Goal: Task Accomplishment & Management: Use online tool/utility

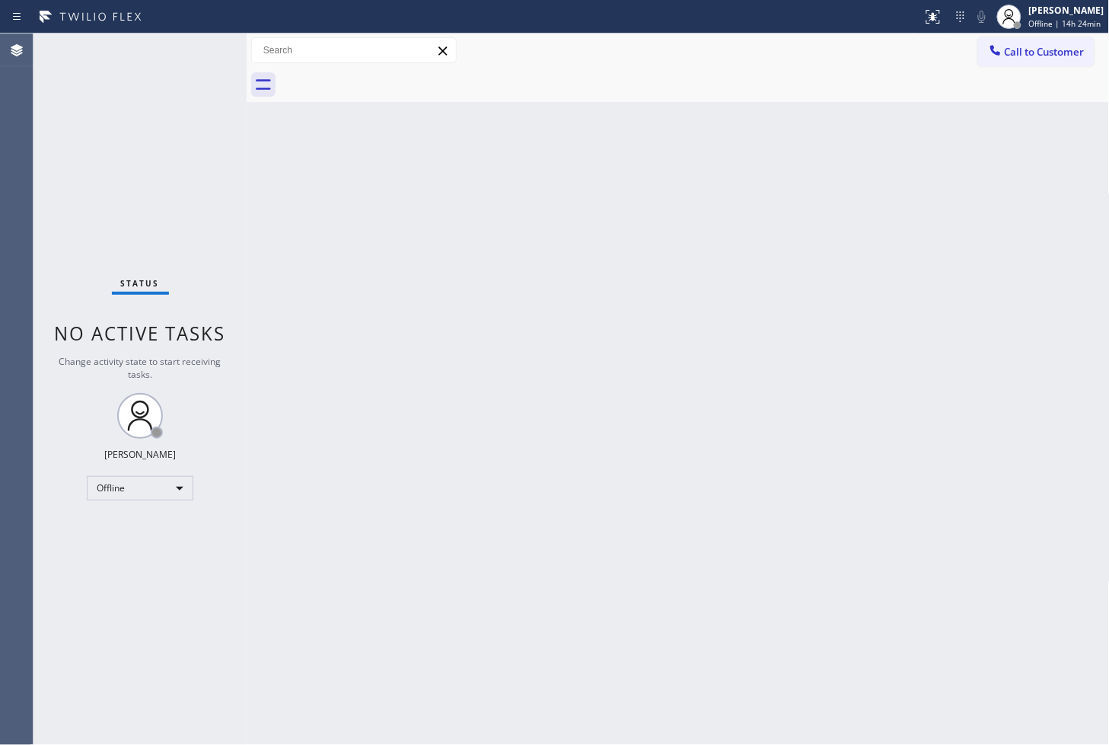
click at [453, 390] on div "Back to Dashboard Change Sender ID Customers Technicians Select a contact Outbo…" at bounding box center [678, 389] width 863 height 711
click at [120, 640] on div "Status No active tasks Change activity state to start receiving tasks. [PERSON_…" at bounding box center [140, 389] width 213 height 711
click at [261, 173] on div "Back to Dashboard Change Sender ID Customers Technicians Select a contact Outbo…" at bounding box center [678, 389] width 863 height 711
click at [186, 69] on div "Status No active tasks Change activity state to start receiving tasks. [PERSON_…" at bounding box center [140, 389] width 213 height 711
click at [581, 463] on div "Back to Dashboard Change Sender ID Customers Technicians Select a contact Outbo…" at bounding box center [678, 389] width 863 height 711
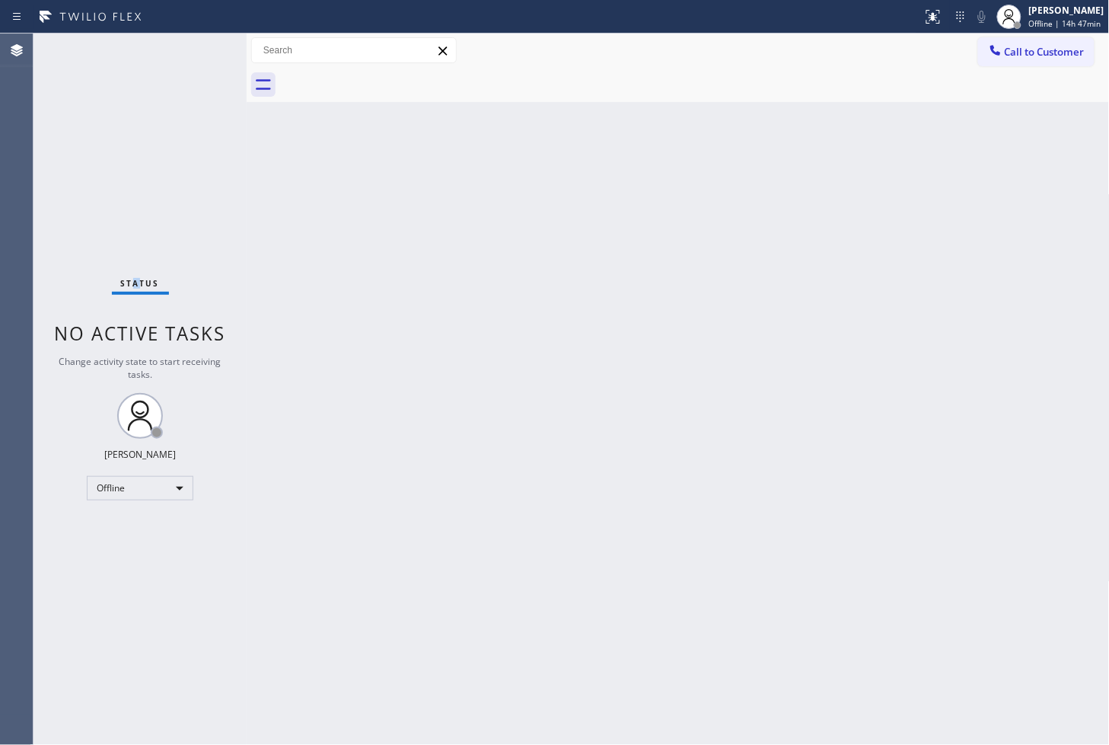
click at [136, 118] on div "Status No active tasks Change activity state to start receiving tasks. [PERSON_…" at bounding box center [140, 389] width 213 height 711
click at [203, 56] on div "Status No active tasks Change activity state to start receiving tasks. [PERSON_…" at bounding box center [140, 389] width 213 height 711
click at [141, 99] on div "Status No active tasks Change activity state to start receiving tasks. [PERSON_…" at bounding box center [140, 389] width 213 height 711
click at [149, 66] on div "Status No active tasks Change activity state to start receiving tasks. [PERSON_…" at bounding box center [140, 389] width 213 height 711
click at [173, 492] on div "Offline" at bounding box center [140, 488] width 107 height 24
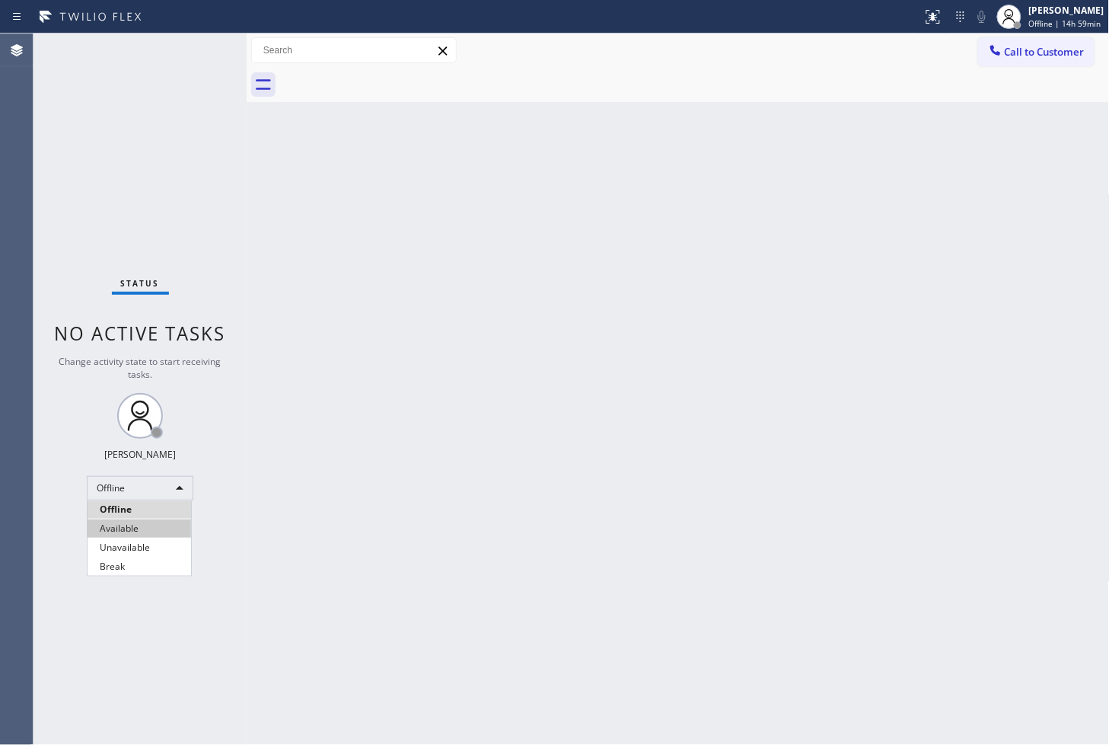
click at [146, 525] on li "Available" at bounding box center [140, 528] width 104 height 18
click at [455, 429] on div "Back to Dashboard Change Sender ID Customers Technicians Select a contact Outbo…" at bounding box center [678, 389] width 863 height 711
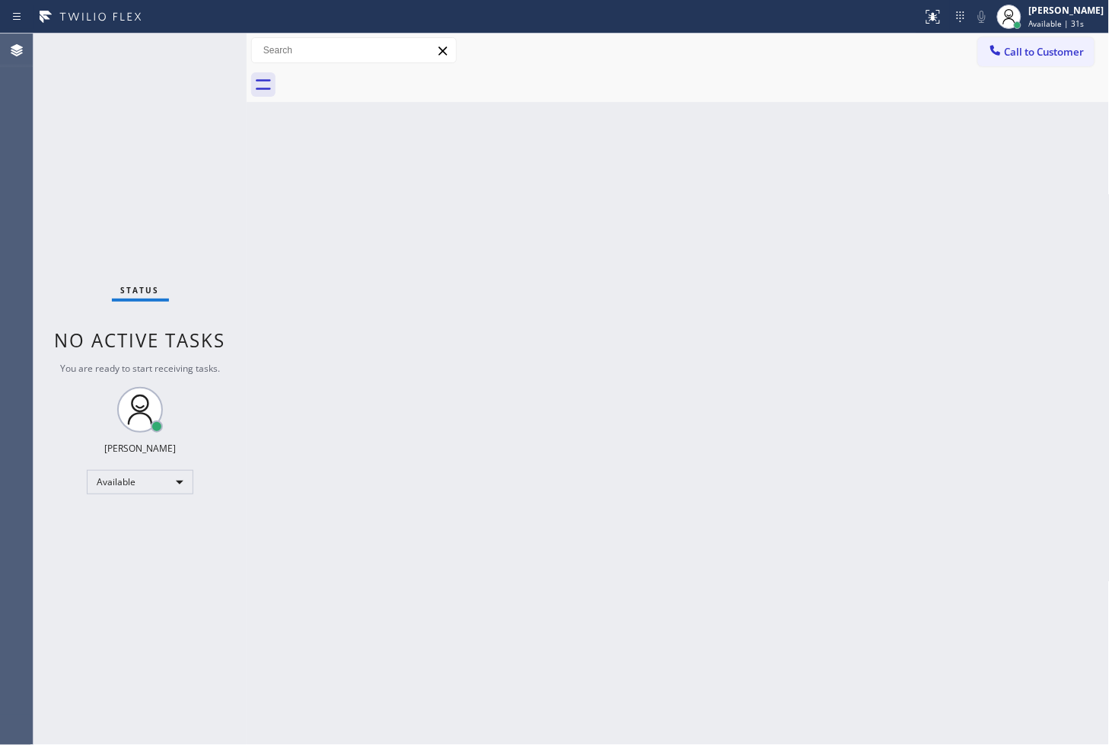
click at [116, 305] on div "Status No active tasks You are ready to start receiving tasks. [PERSON_NAME]" at bounding box center [140, 389] width 213 height 711
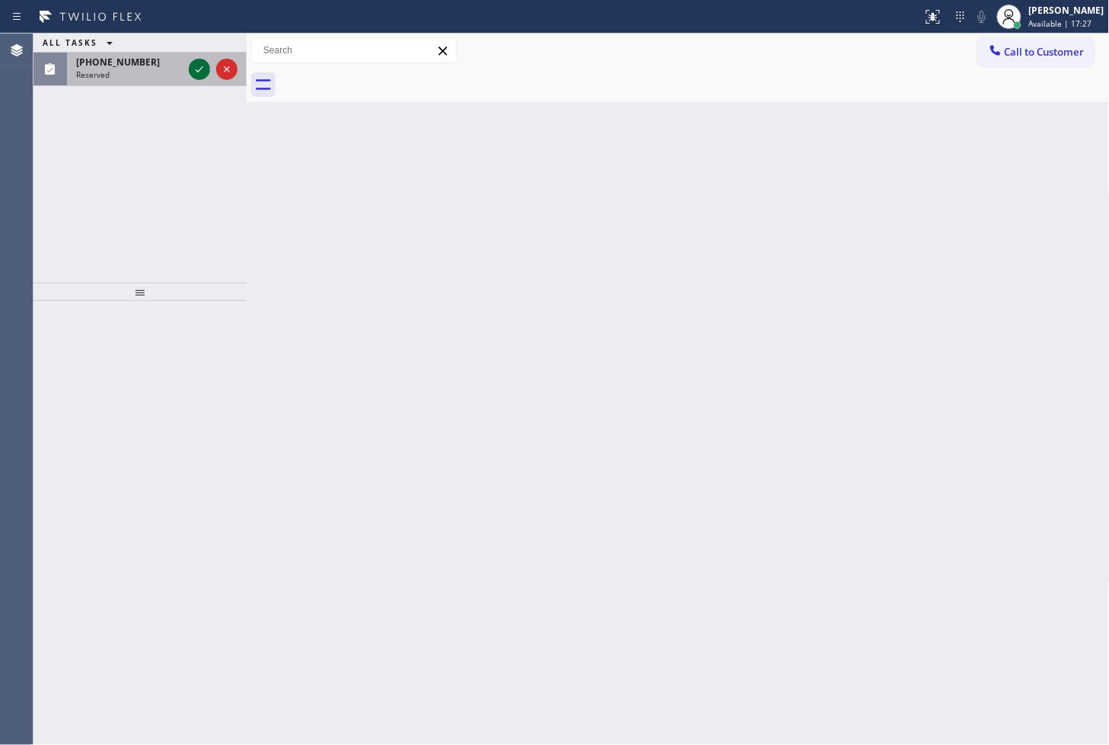
click at [199, 73] on icon at bounding box center [199, 69] width 18 height 18
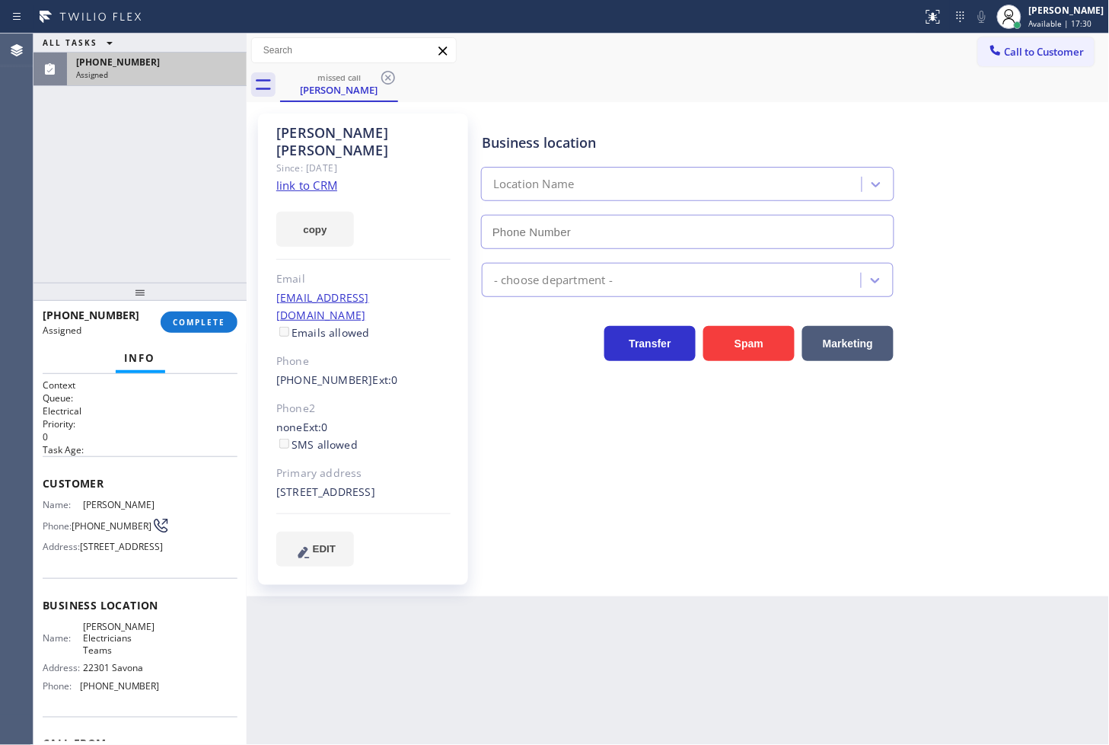
type input "[PHONE_NUMBER]"
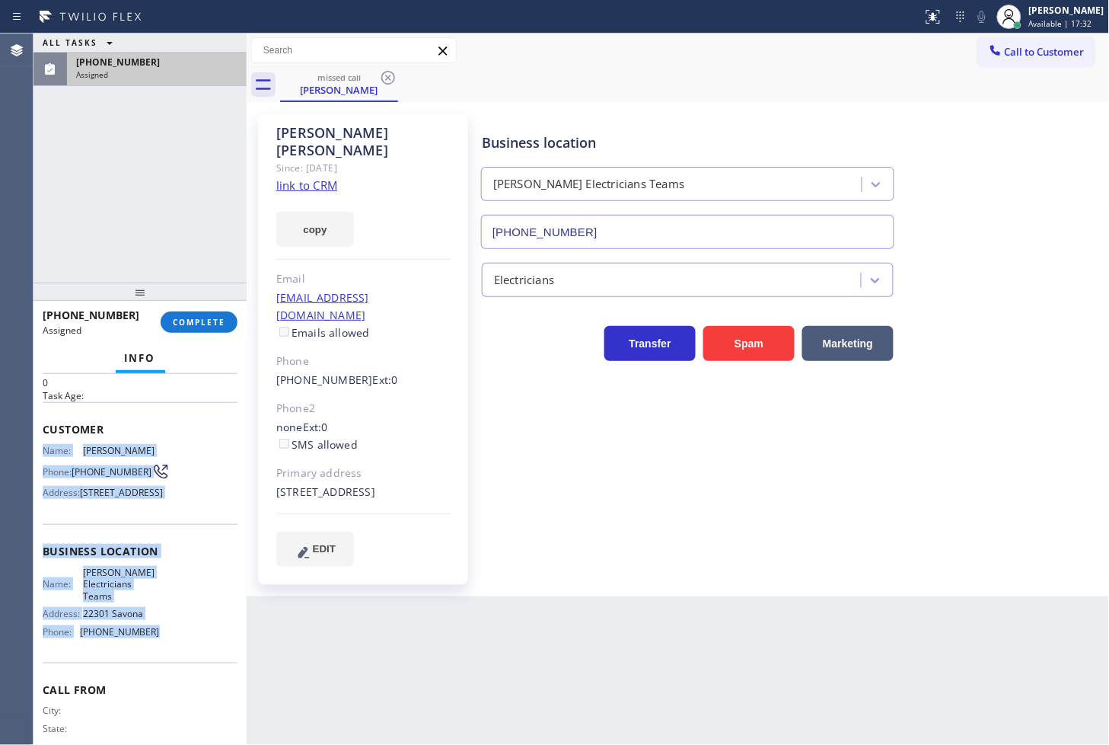
scroll to position [85, 0]
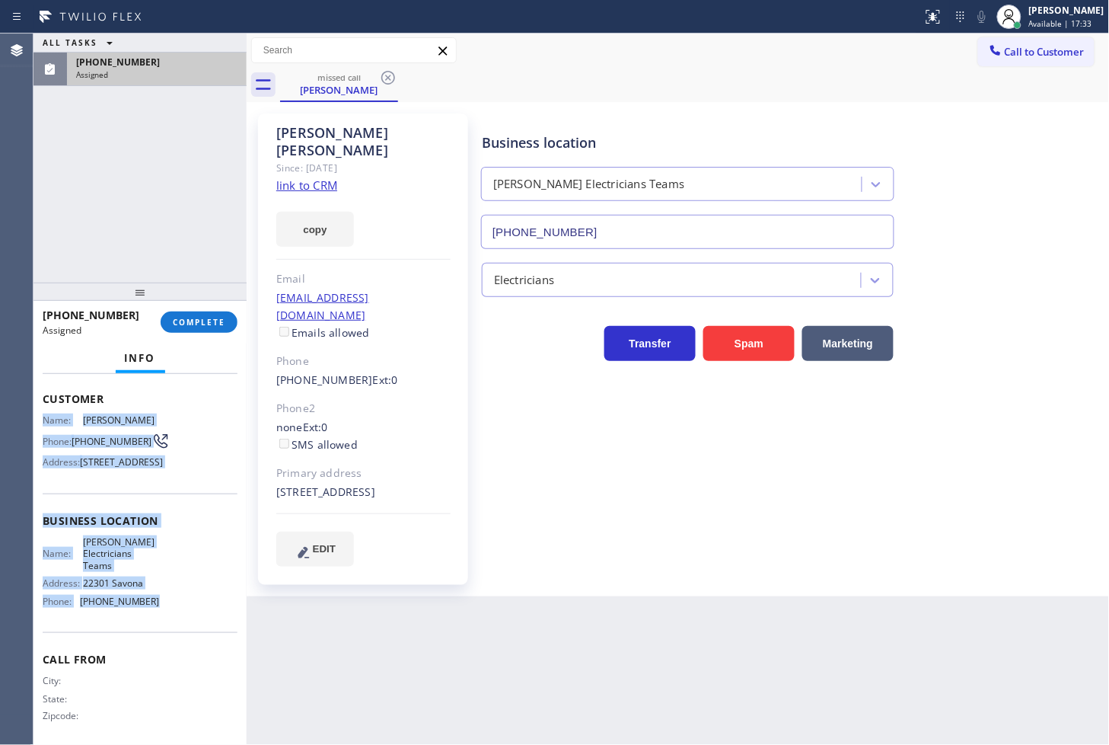
drag, startPoint x: 38, startPoint y: 498, endPoint x: 172, endPoint y: 643, distance: 197.7
click at [172, 643] on div "Context Queue: Electrical Priority: 0 Task Age: Customer Name: [PERSON_NAME] Ph…" at bounding box center [140, 560] width 213 height 372
copy div "Name: [PERSON_NAME] Phone: [PHONE_NUMBER] Address: [STREET_ADDRESS] Business lo…"
click at [194, 324] on span "COMPLETE" at bounding box center [199, 322] width 53 height 11
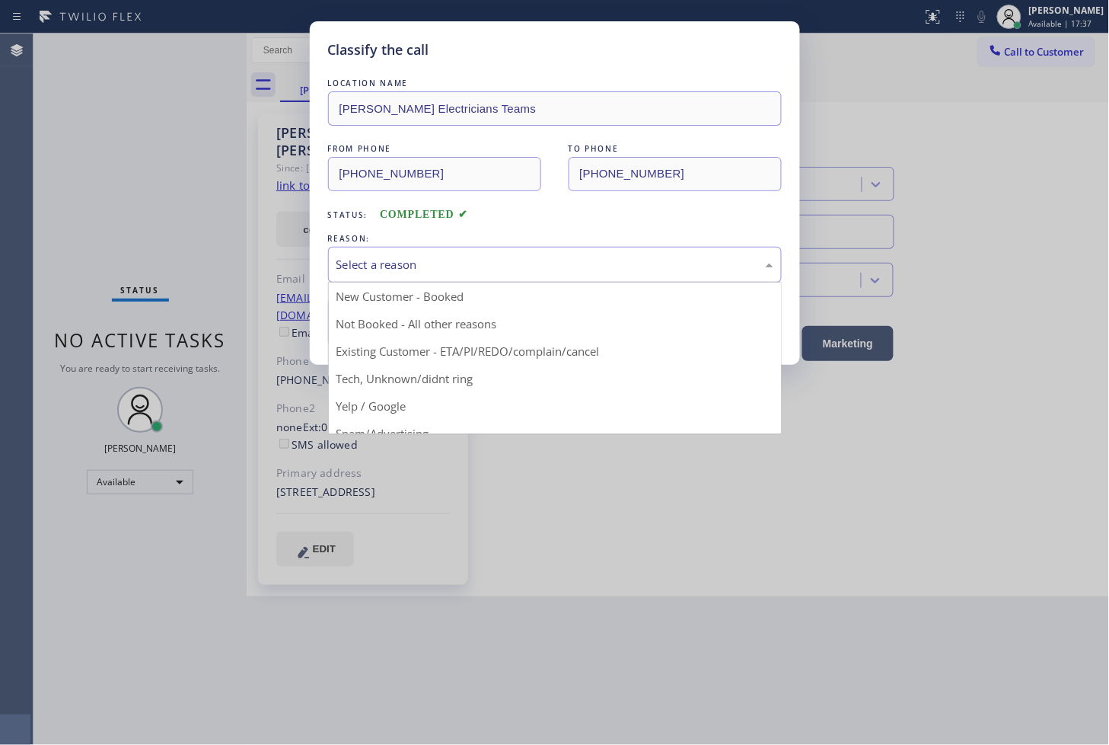
click at [344, 263] on div "Select a reason" at bounding box center [555, 265] width 437 height 18
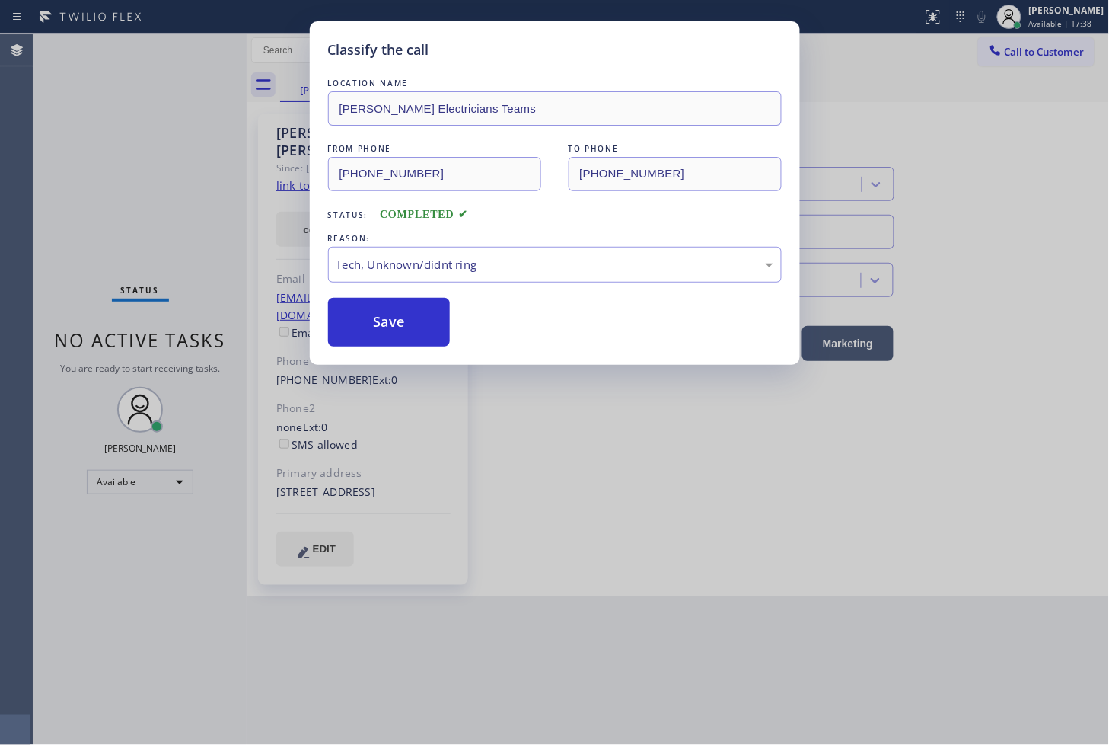
click at [393, 346] on div "Classify the call LOCATION NAME [PERSON_NAME] Electricians Teams FROM PHONE [PH…" at bounding box center [555, 192] width 490 height 343
click at [394, 346] on div "Classify the call LOCATION NAME [PERSON_NAME] Electricians Teams FROM PHONE [PH…" at bounding box center [555, 192] width 490 height 343
click at [385, 328] on button "Save" at bounding box center [389, 322] width 123 height 49
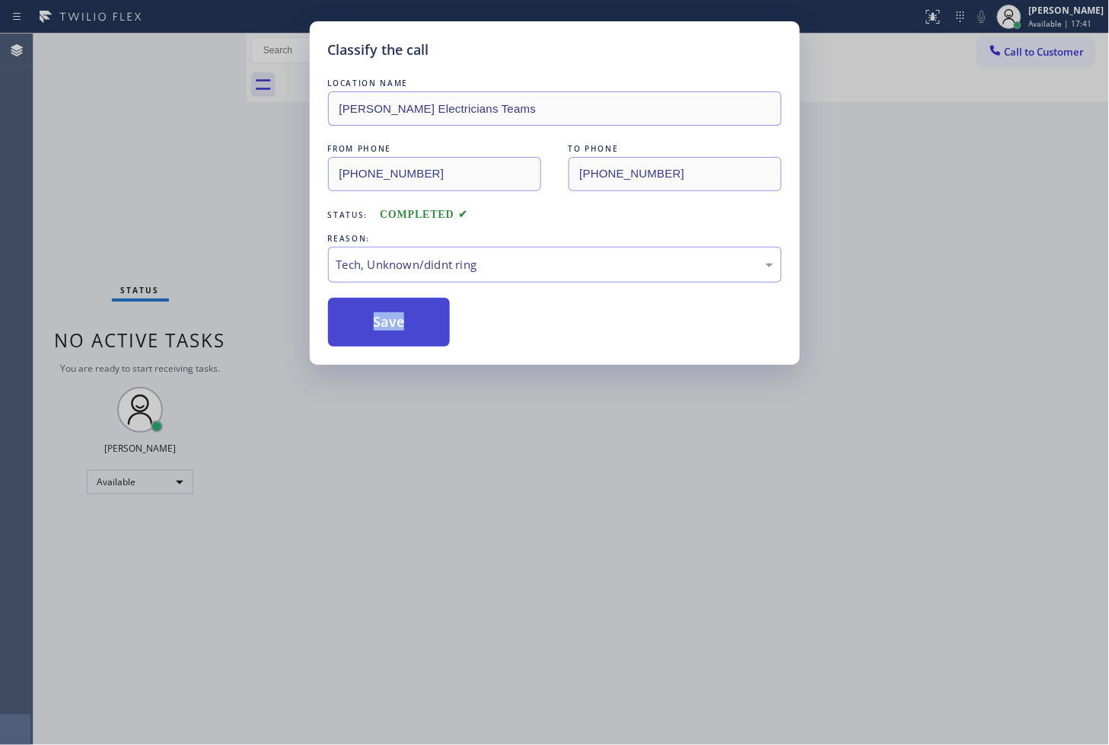
click at [385, 328] on button "Save" at bounding box center [389, 322] width 123 height 49
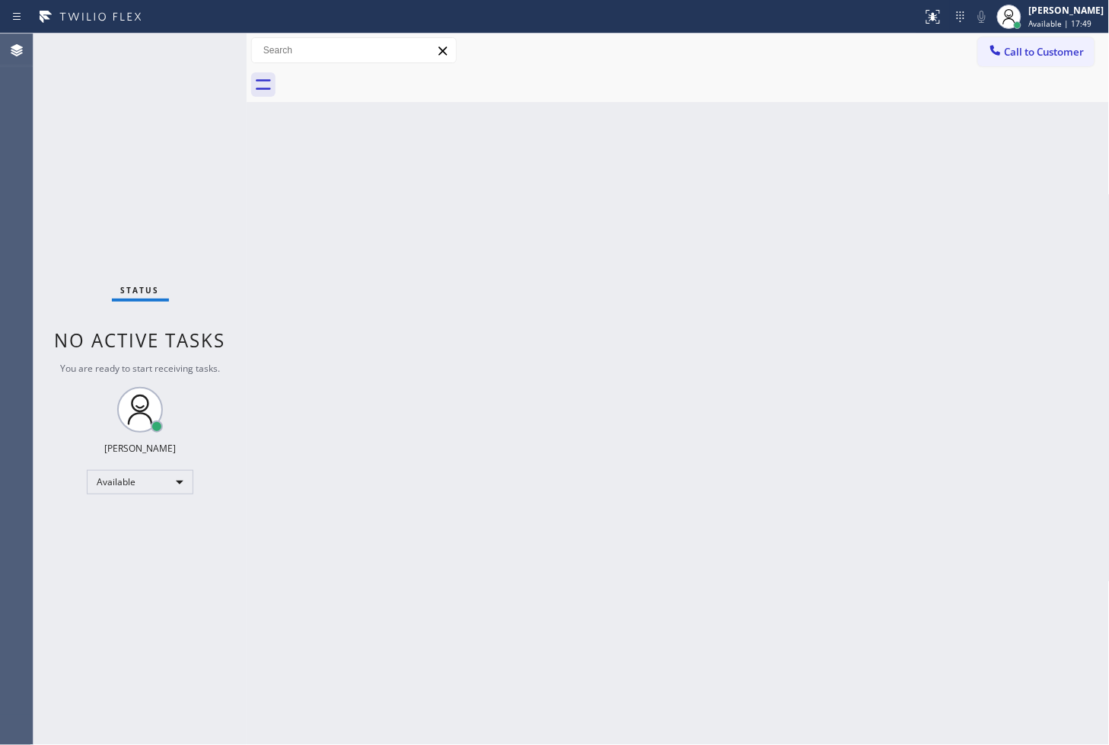
click at [76, 183] on div "Status No active tasks You are ready to start receiving tasks. [PERSON_NAME]" at bounding box center [140, 389] width 213 height 711
click at [488, 525] on div "Back to Dashboard Change Sender ID Customers Technicians Select a contact Outbo…" at bounding box center [678, 389] width 863 height 711
click at [177, 290] on div "Status No active tasks You are ready to start receiving tasks. [PERSON_NAME]" at bounding box center [140, 389] width 213 height 711
click at [190, 142] on div "Status No active tasks You are ready to start receiving tasks. [PERSON_NAME]" at bounding box center [140, 389] width 213 height 711
click at [209, 62] on div "Status No active tasks You are ready to start receiving tasks. [PERSON_NAME]" at bounding box center [140, 389] width 213 height 711
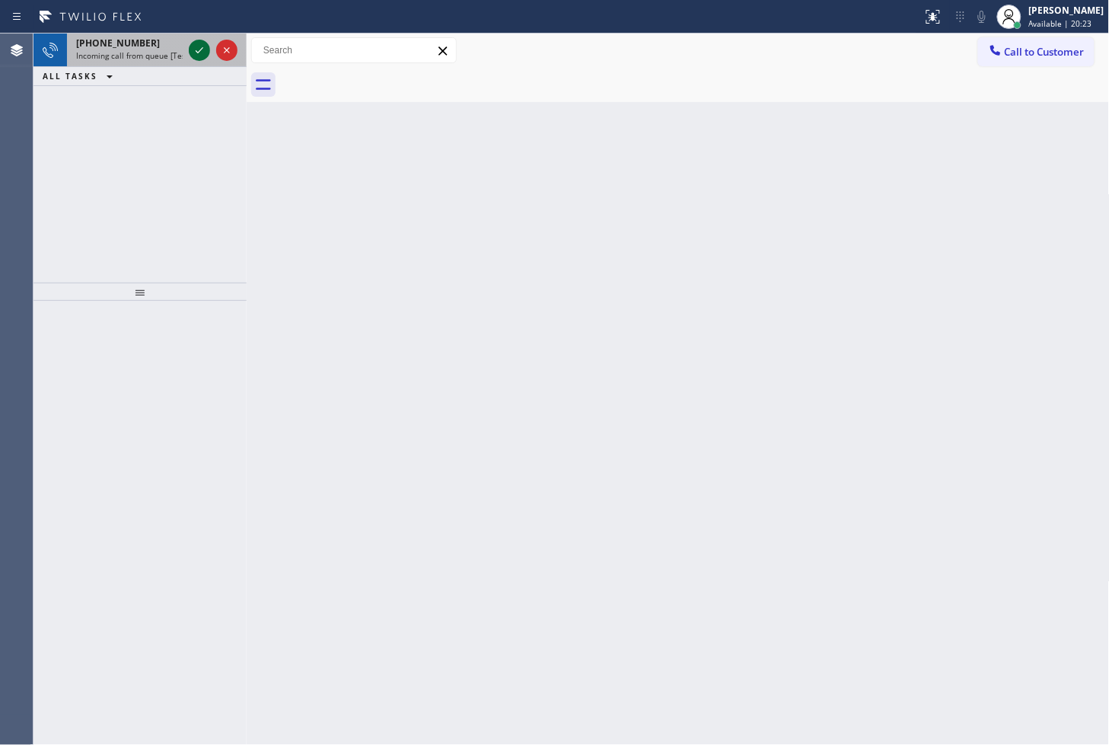
click at [195, 48] on icon at bounding box center [199, 50] width 18 height 18
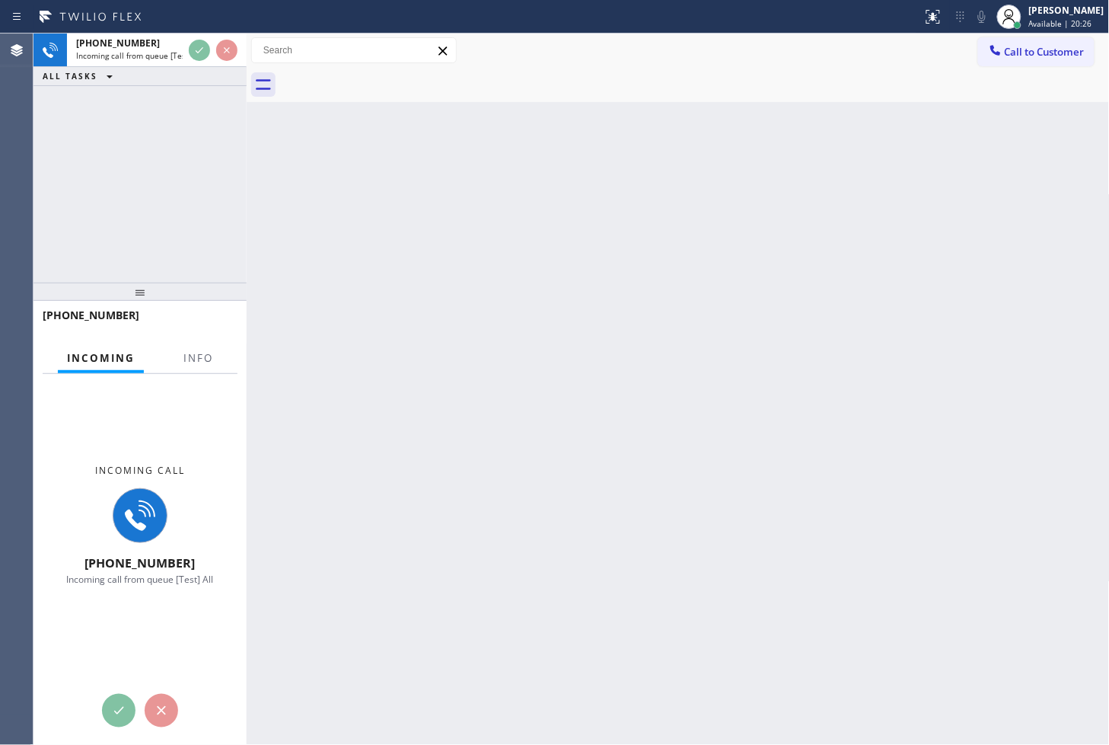
drag, startPoint x: 242, startPoint y: 131, endPoint x: 429, endPoint y: 148, distance: 188.0
click at [247, 149] on div at bounding box center [247, 389] width 0 height 711
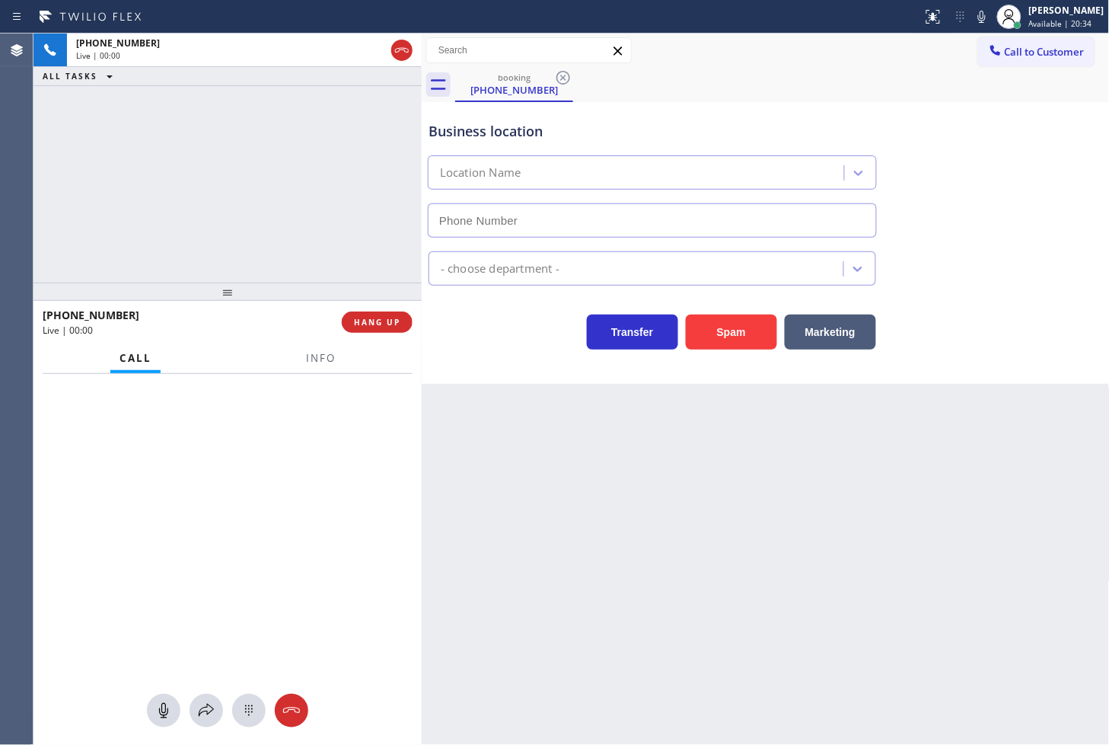
type input "[PHONE_NUMBER]"
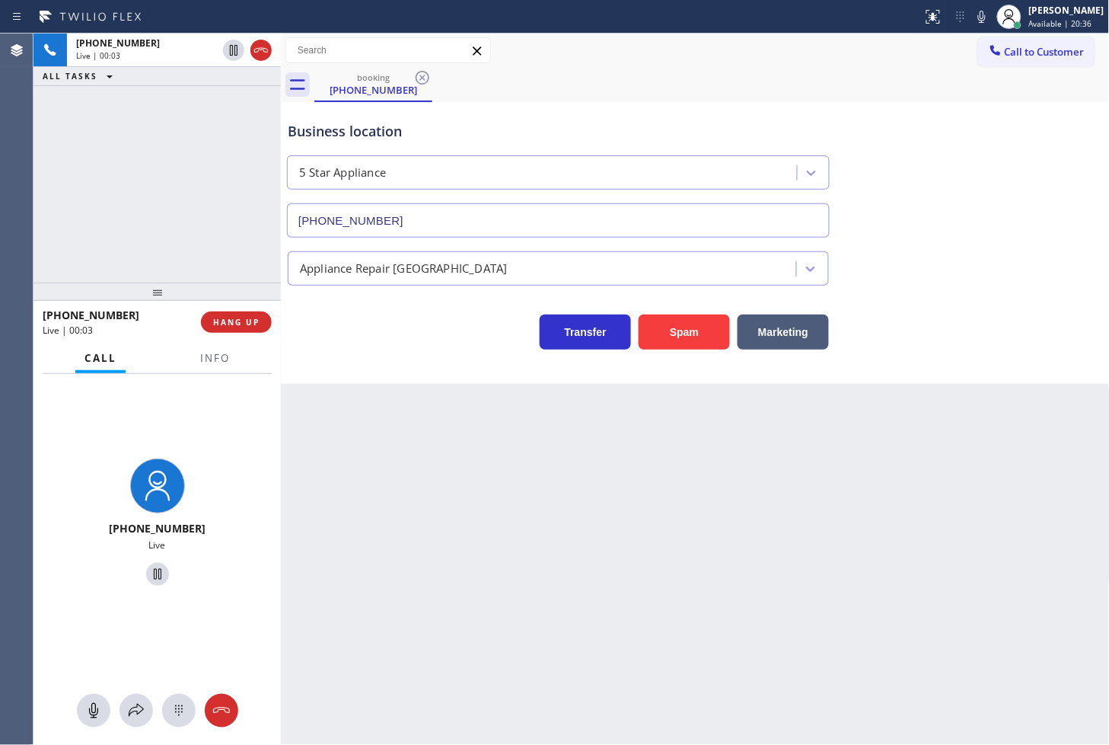
drag, startPoint x: 419, startPoint y: 302, endPoint x: 277, endPoint y: 322, distance: 143.0
click at [281, 322] on div at bounding box center [281, 389] width 0 height 711
click at [749, 617] on div "Back to Dashboard Change Sender ID Customers Technicians Select a contact Outbo…" at bounding box center [695, 389] width 830 height 711
click at [314, 457] on div "Back to Dashboard Change Sender ID Customers Technicians Select a contact Outbo…" at bounding box center [695, 389] width 830 height 711
click at [236, 326] on span "HANG UP" at bounding box center [235, 322] width 46 height 11
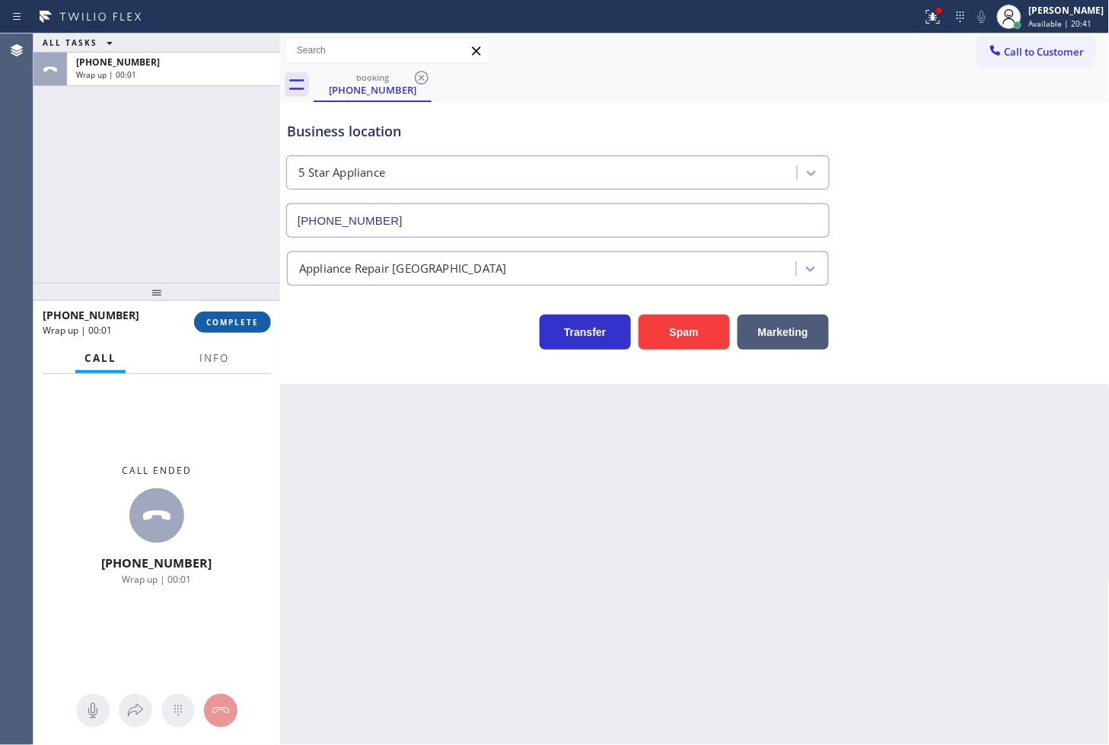
click at [236, 326] on span "COMPLETE" at bounding box center [232, 322] width 53 height 11
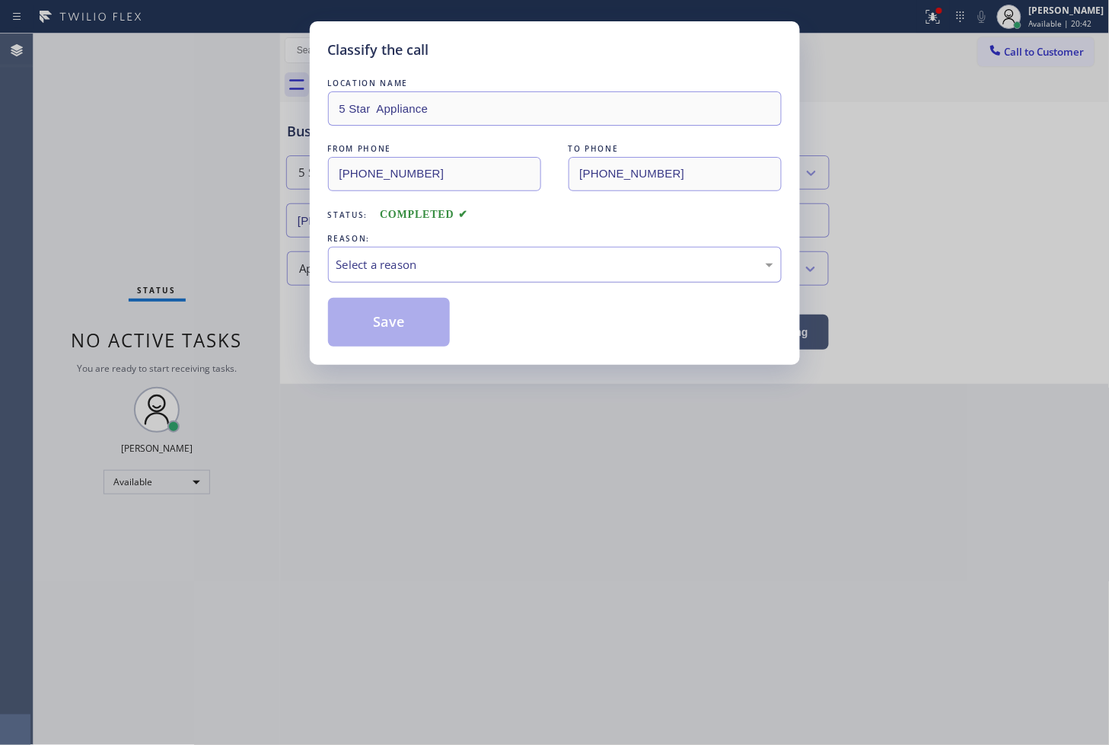
click at [356, 270] on div "Select a reason" at bounding box center [555, 265] width 437 height 18
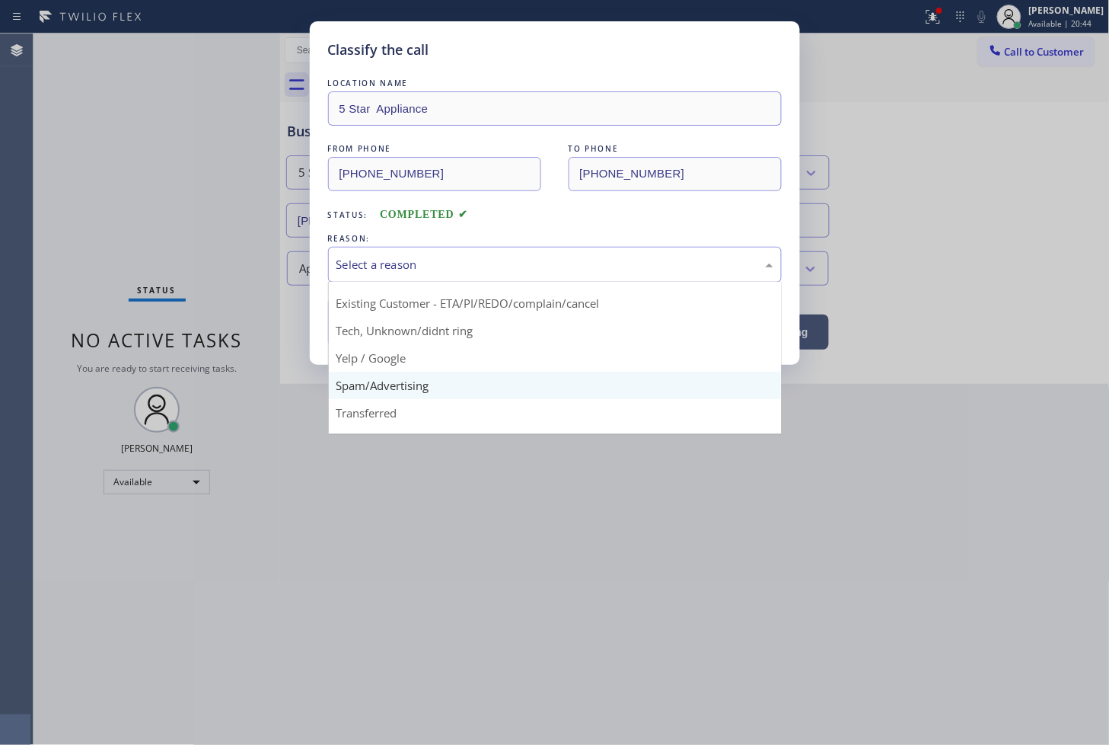
scroll to position [95, 0]
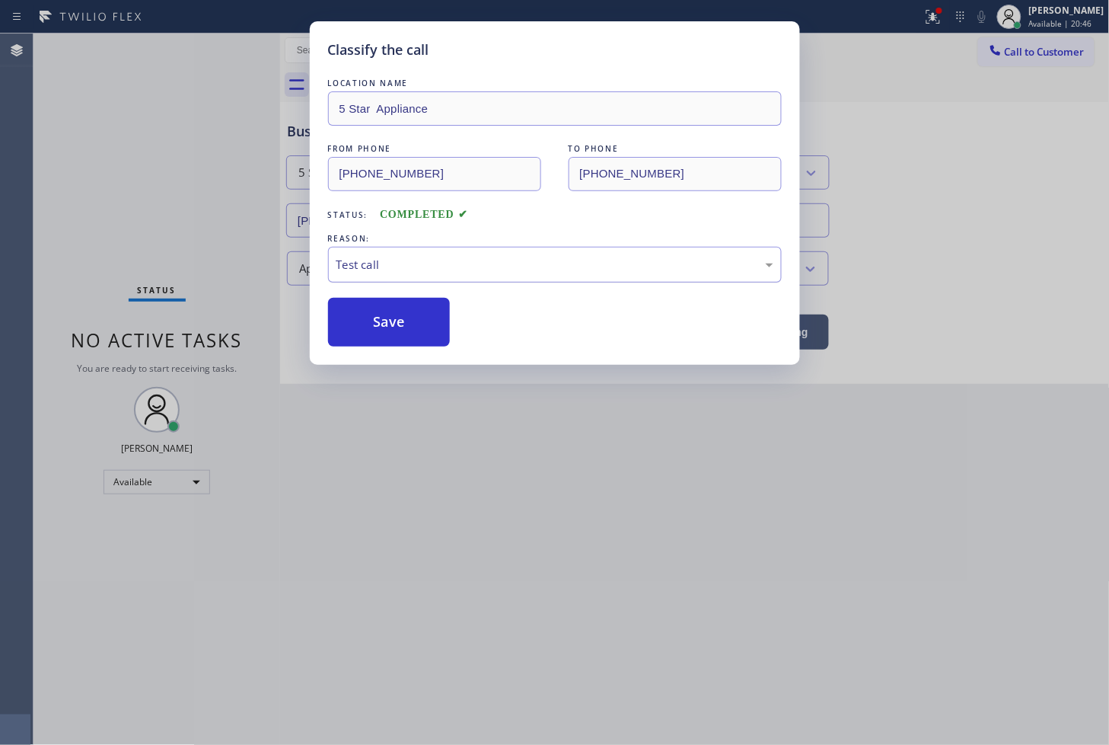
click at [344, 282] on div "Test call" at bounding box center [555, 265] width 454 height 36
click at [381, 325] on button "Save" at bounding box center [389, 322] width 123 height 49
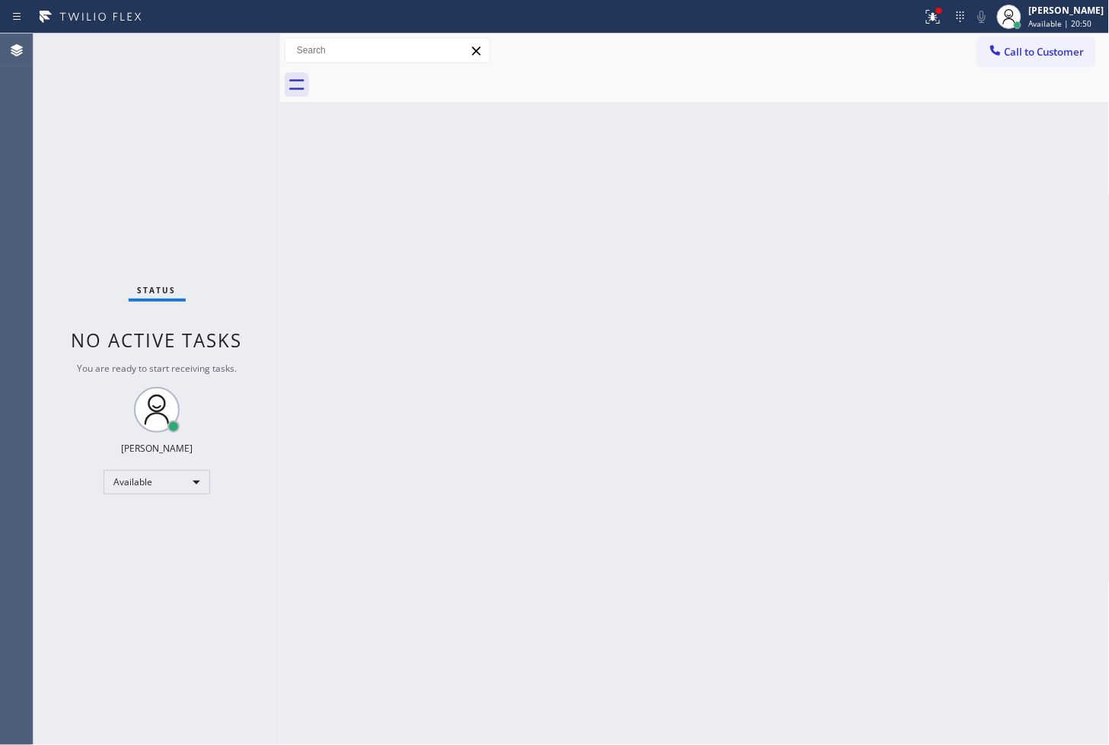
click at [166, 173] on div "Status No active tasks You are ready to start receiving tasks. [PERSON_NAME]" at bounding box center [157, 389] width 247 height 711
drag, startPoint x: 278, startPoint y: 125, endPoint x: 305, endPoint y: 123, distance: 26.7
click at [307, 123] on div at bounding box center [307, 389] width 0 height 711
click at [259, 54] on div "Status No active tasks You are ready to start receiving tasks. [PERSON_NAME]" at bounding box center [170, 389] width 273 height 711
click at [927, 23] on icon at bounding box center [934, 17] width 14 height 14
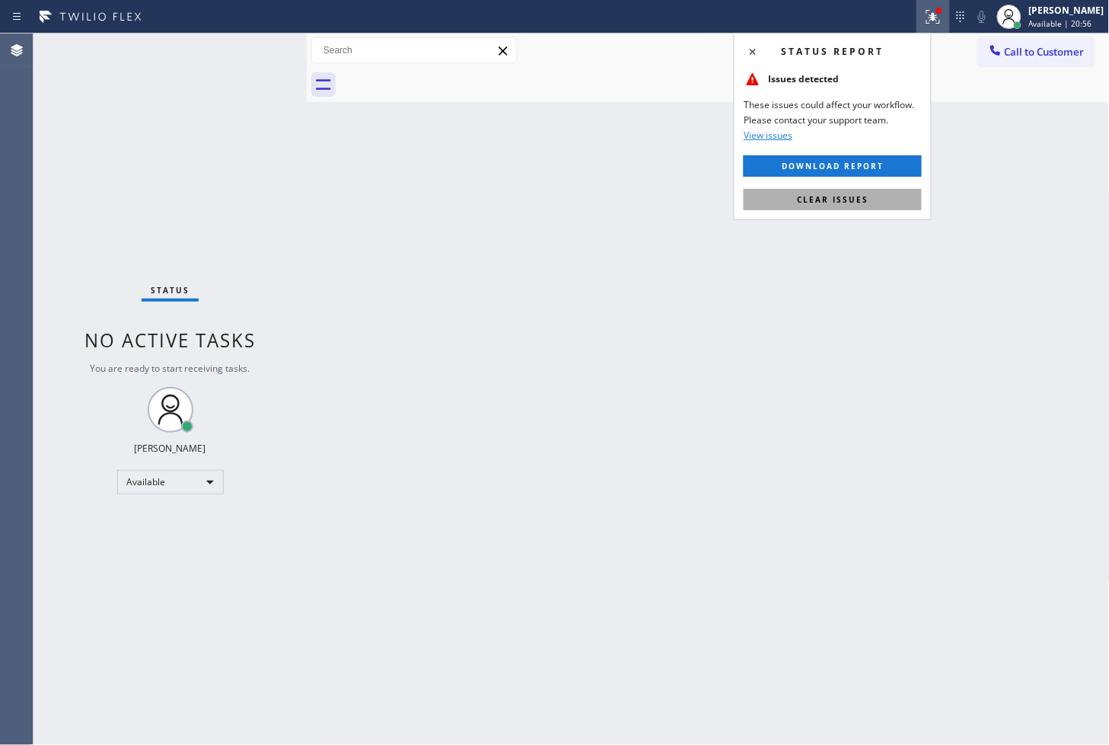
click at [854, 196] on span "Clear issues" at bounding box center [833, 199] width 72 height 11
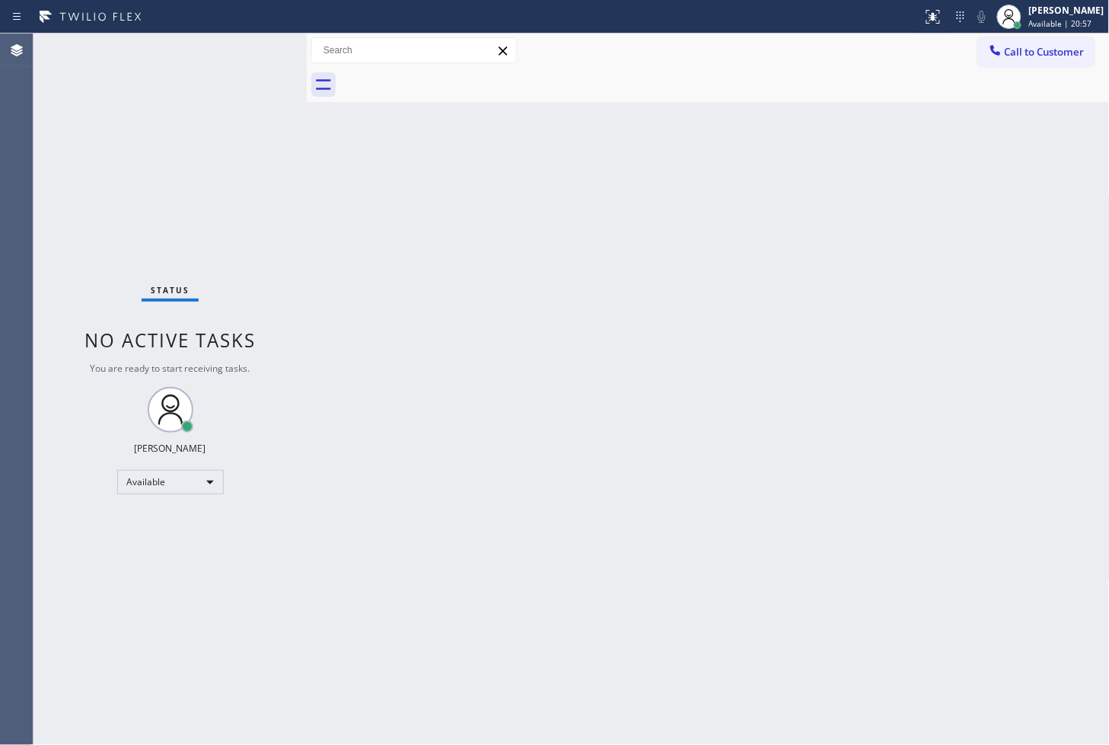
click at [275, 125] on div "Status No active tasks You are ready to start receiving tasks. [PERSON_NAME]" at bounding box center [170, 389] width 273 height 711
click at [249, 48] on div "Status No active tasks You are ready to start receiving tasks. [PERSON_NAME]" at bounding box center [170, 389] width 273 height 711
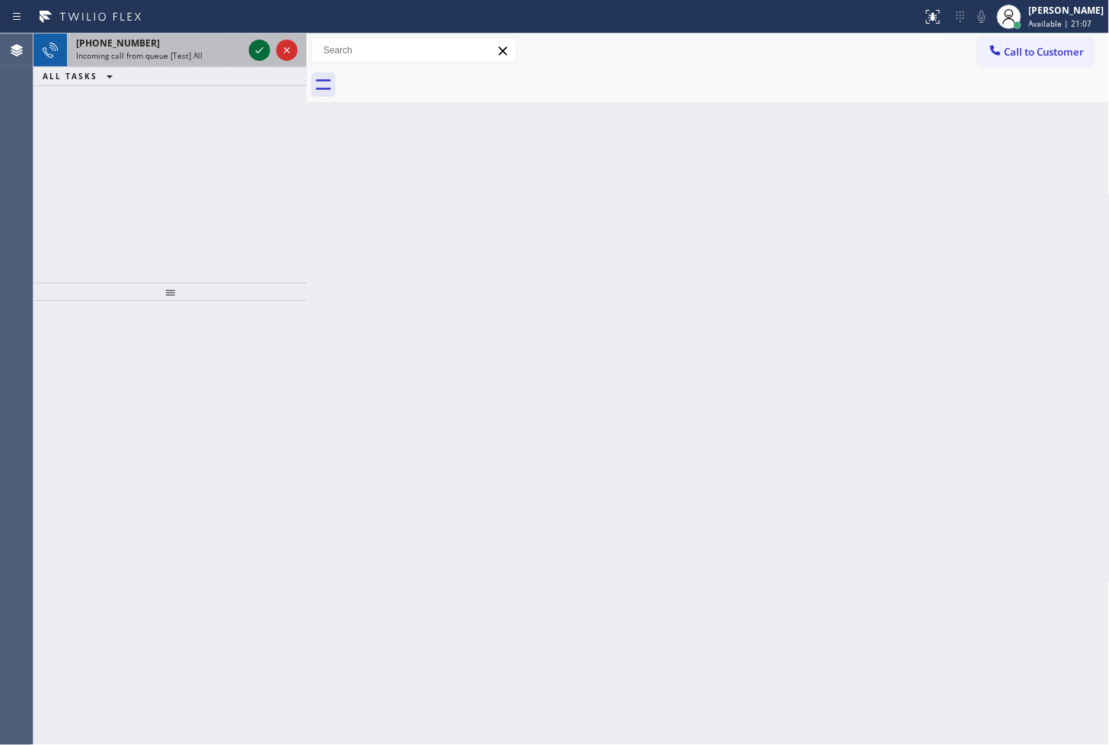
click at [261, 53] on icon at bounding box center [259, 50] width 18 height 18
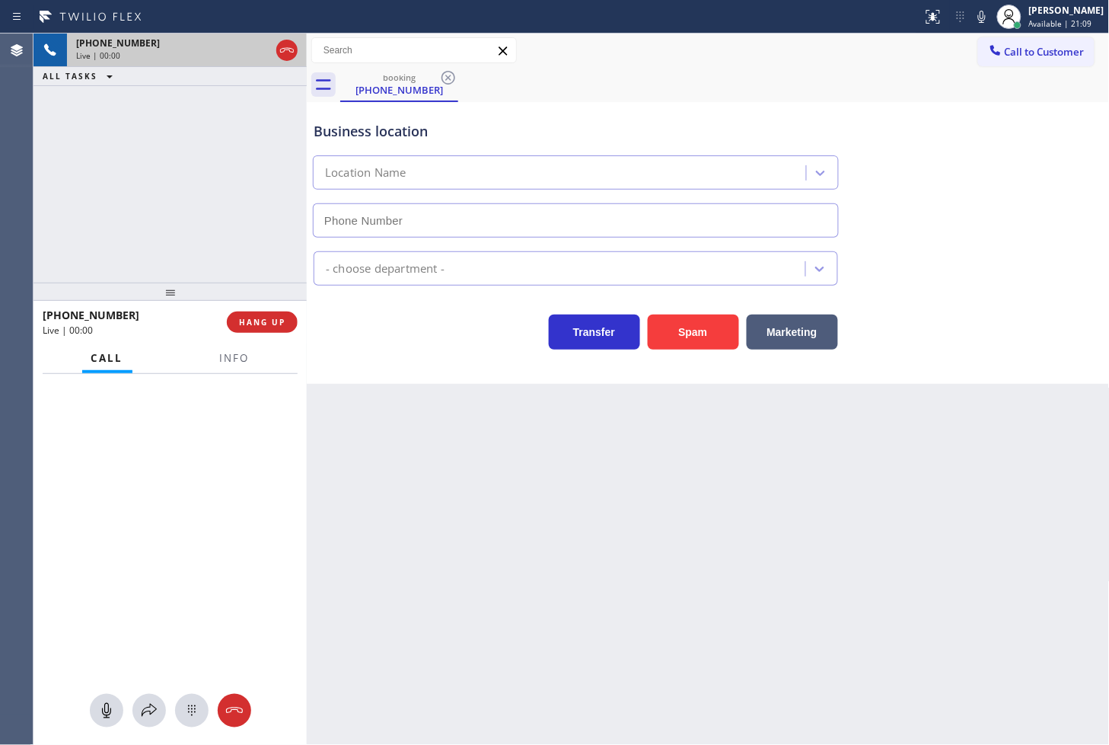
type input "[PHONE_NUMBER]"
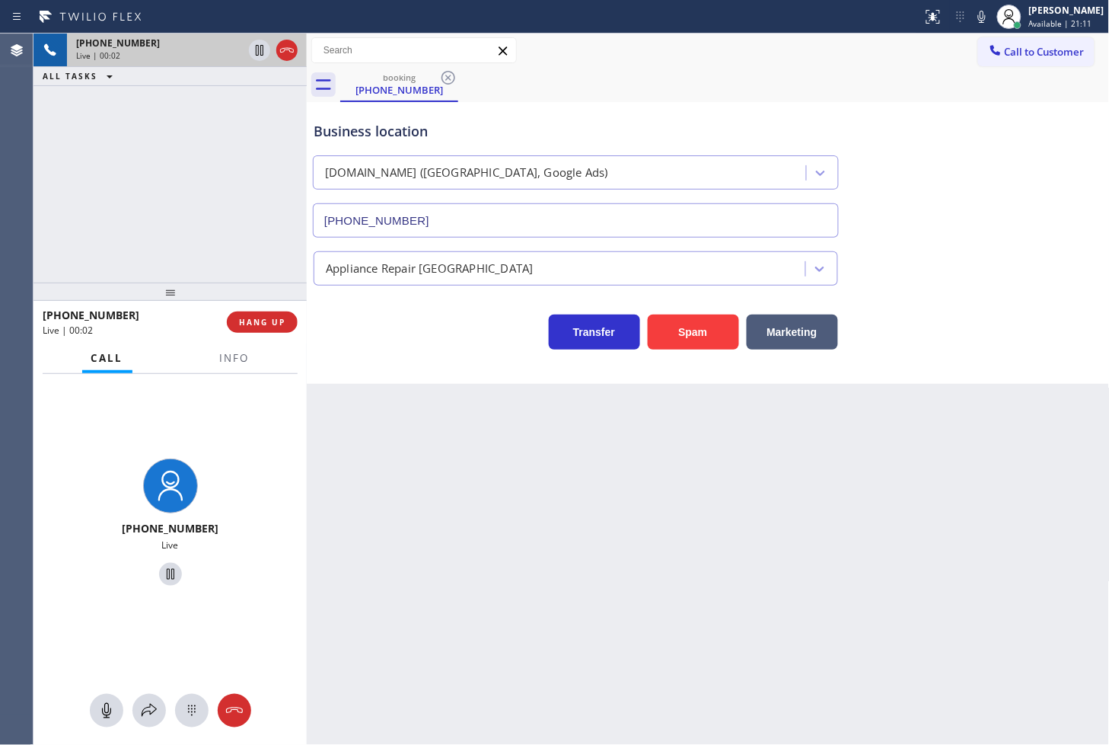
click at [477, 373] on div "Business location [DOMAIN_NAME] ([GEOGRAPHIC_DATA], Google Ads) [PHONE_NUMBER] …" at bounding box center [708, 243] width 803 height 282
click at [225, 183] on div "[PHONE_NUMBER] Live | 00:02 ALL TASKS ALL TASKS ACTIVE TASKS TASKS IN WRAP UP" at bounding box center [170, 158] width 273 height 249
click at [398, 327] on div "Transfer Spam Marketing" at bounding box center [576, 328] width 531 height 43
click at [219, 192] on div "[PHONE_NUMBER] Live | 00:04 ALL TASKS ALL TASKS ACTIVE TASKS TASKS IN WRAP UP" at bounding box center [170, 158] width 273 height 249
click at [392, 338] on div "Transfer Spam Marketing" at bounding box center [576, 328] width 531 height 43
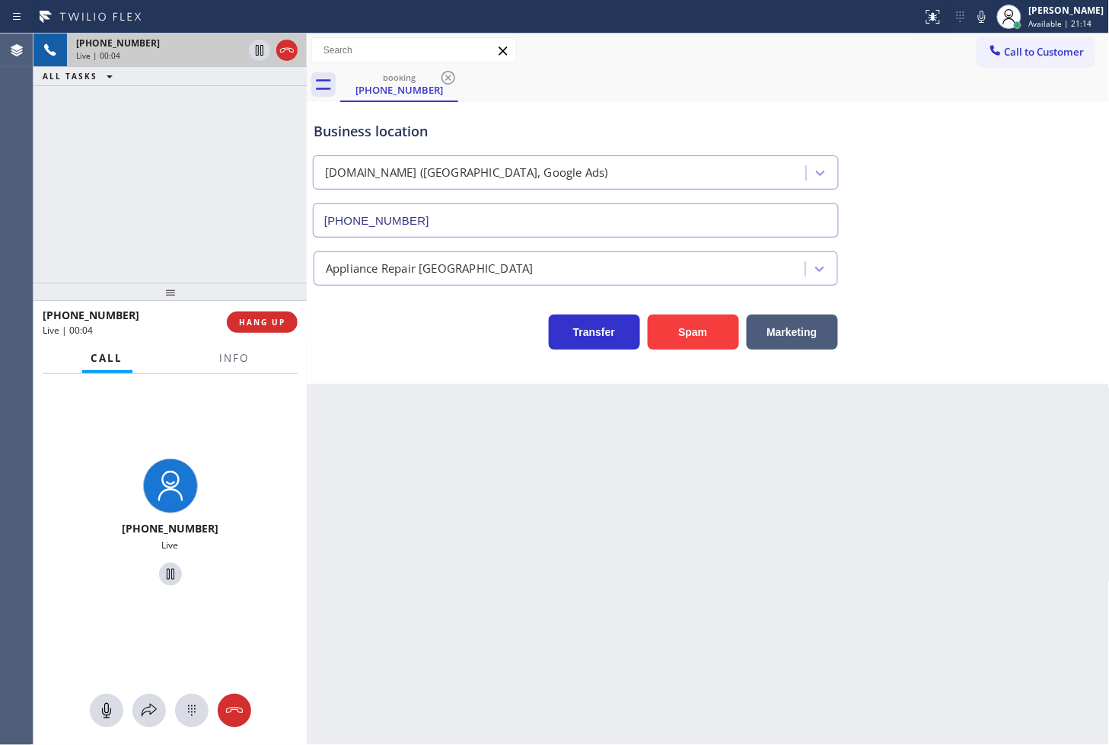
click at [135, 173] on div "[PHONE_NUMBER] Live | 00:04 ALL TASKS ALL TASKS ACTIVE TASKS TASKS IN WRAP UP" at bounding box center [170, 158] width 273 height 249
click at [424, 364] on div "Business location [DOMAIN_NAME] ([GEOGRAPHIC_DATA], Google Ads) [PHONE_NUMBER] …" at bounding box center [708, 243] width 803 height 282
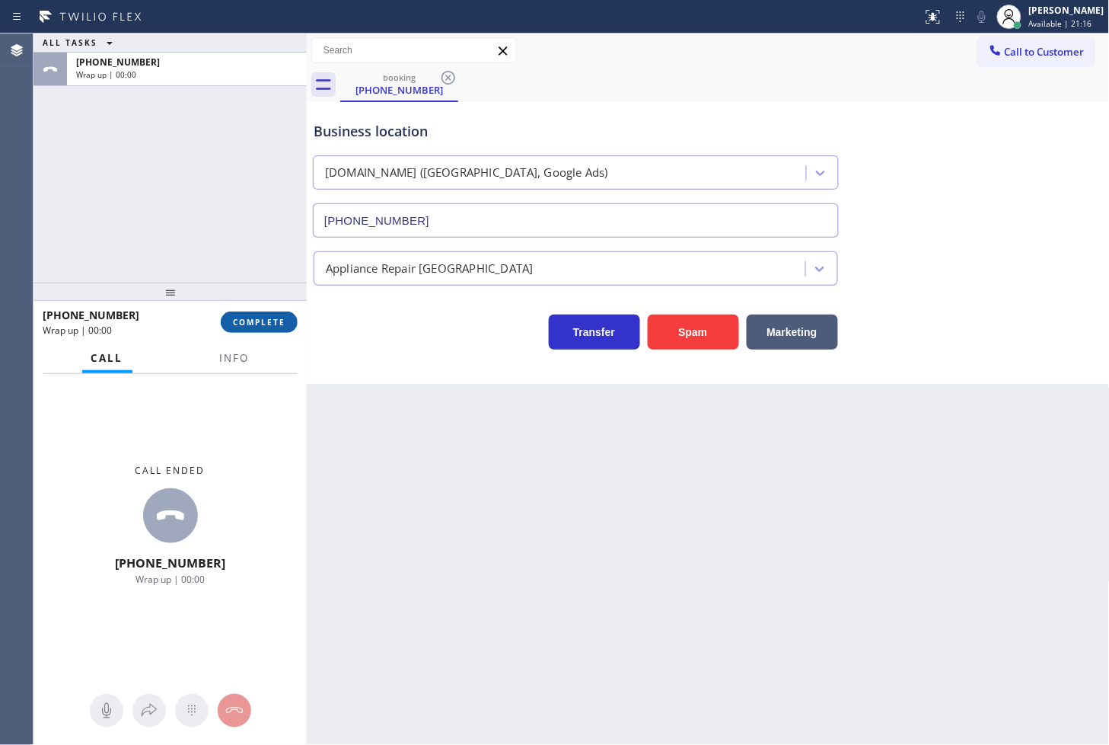
click at [276, 321] on span "COMPLETE" at bounding box center [259, 322] width 53 height 11
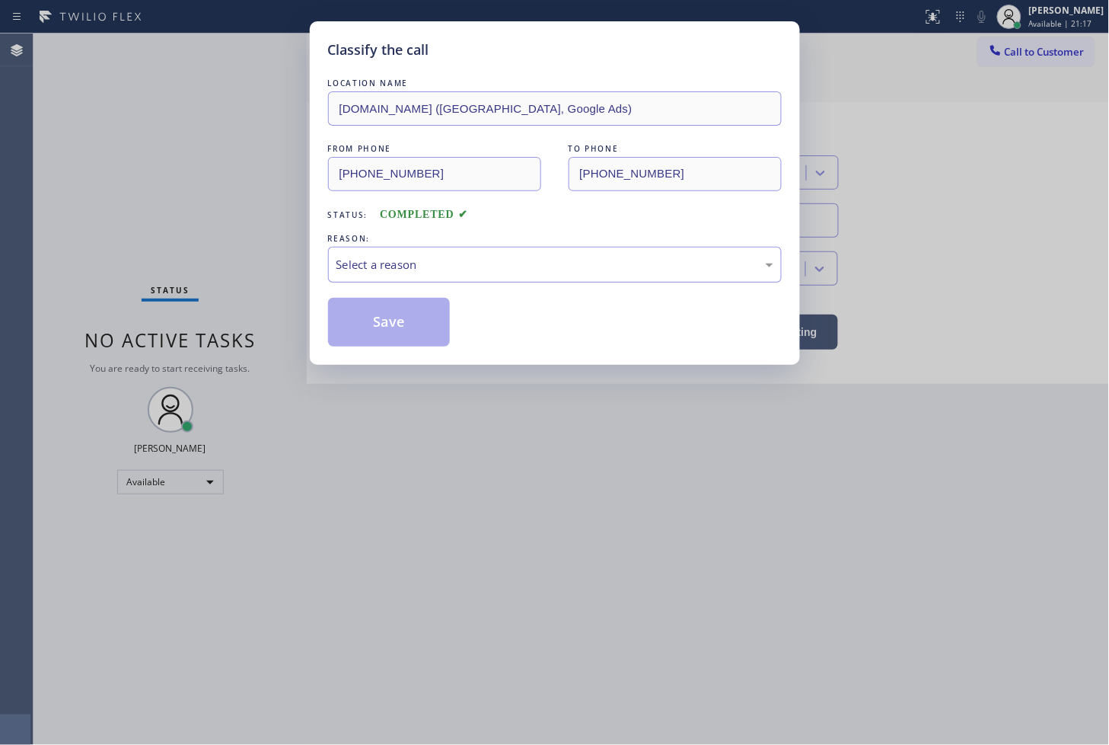
click at [394, 270] on div "Select a reason" at bounding box center [555, 265] width 437 height 18
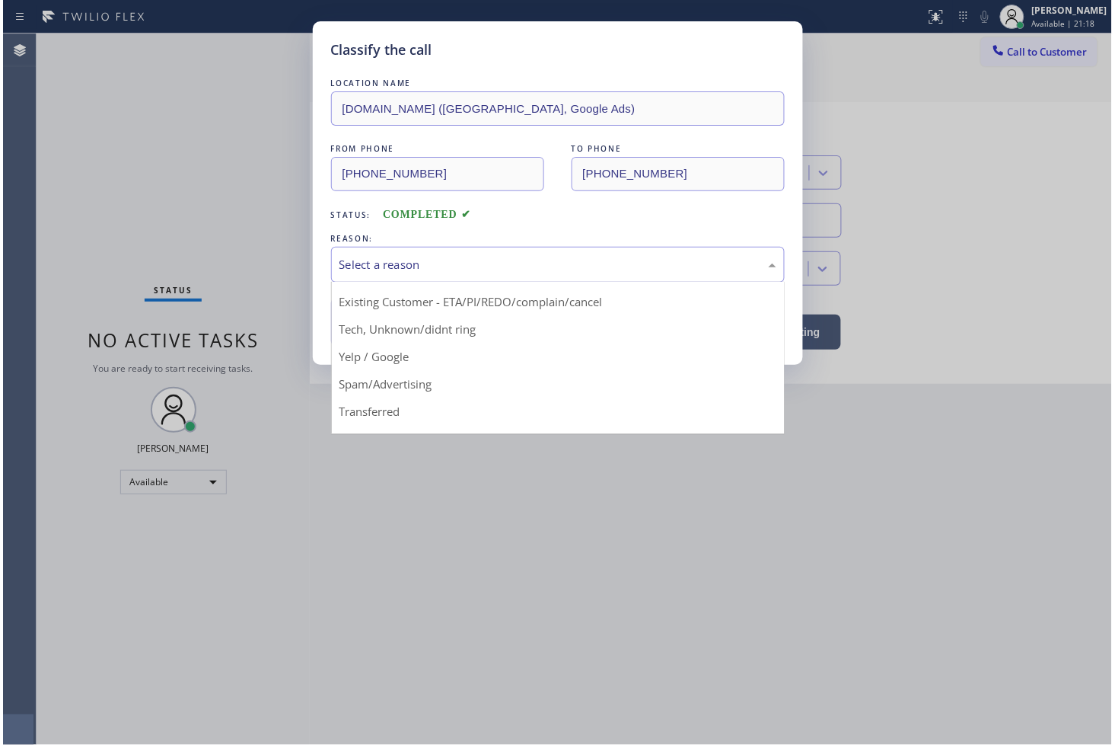
scroll to position [95, 0]
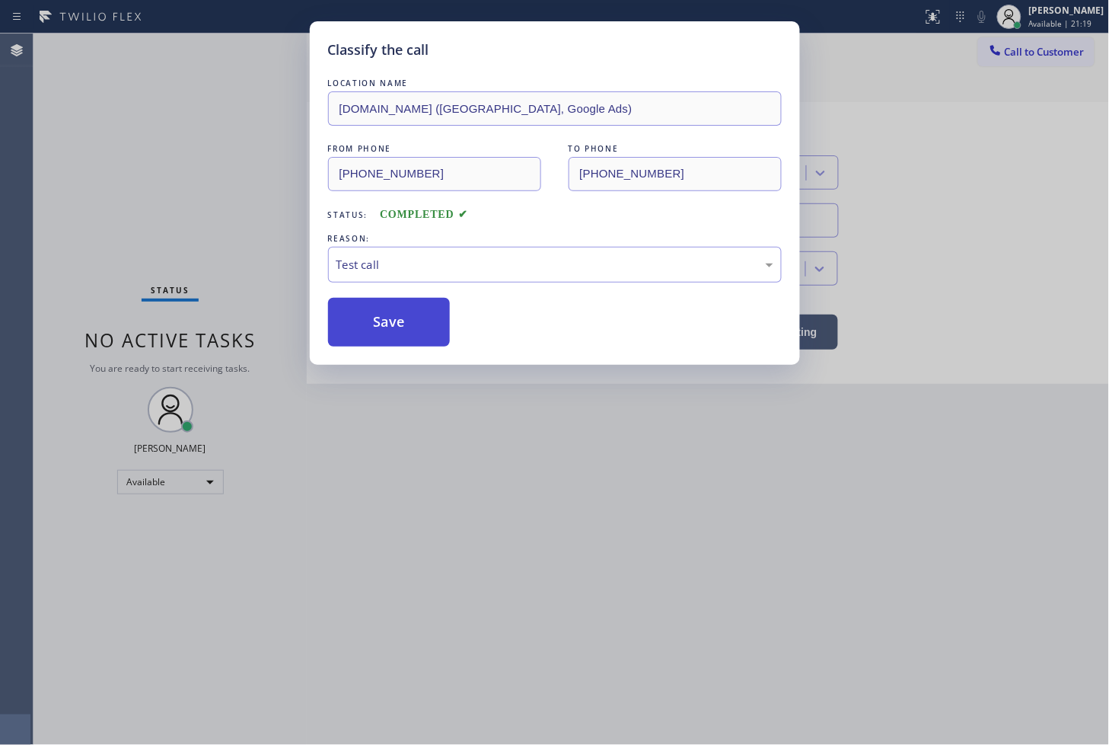
click at [370, 326] on button "Save" at bounding box center [389, 322] width 123 height 49
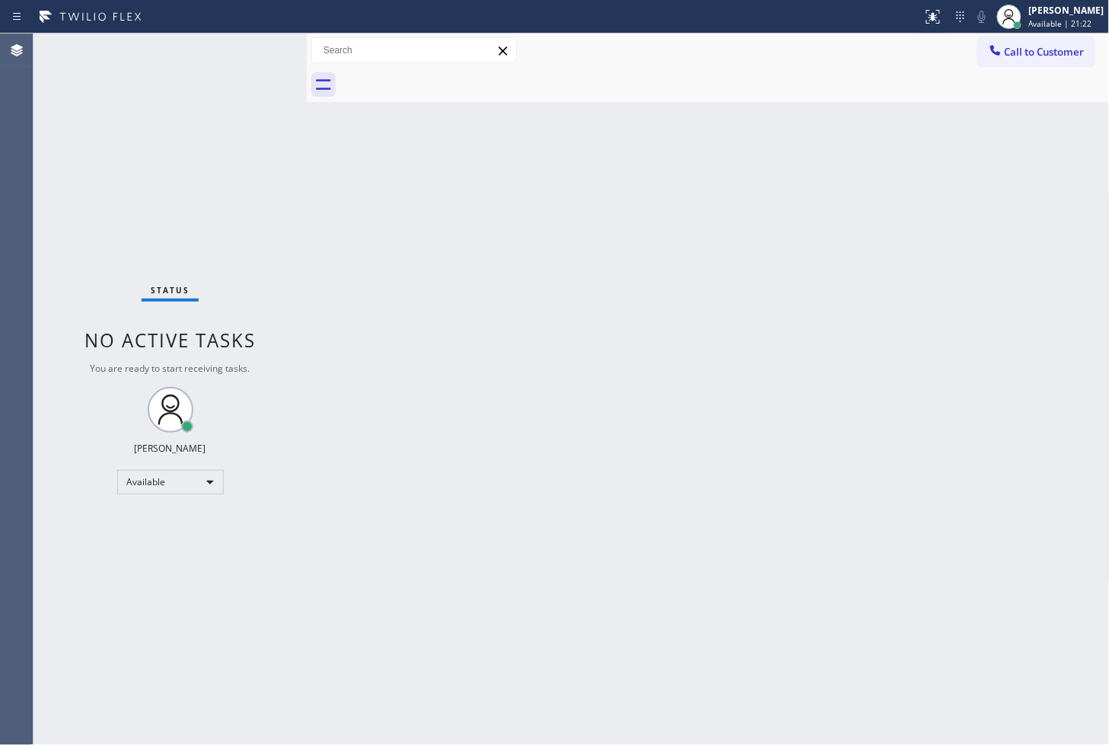
drag, startPoint x: 409, startPoint y: 244, endPoint x: 273, endPoint y: 138, distance: 173.0
click at [405, 241] on div "Back to Dashboard Change Sender ID Customers Technicians Select a contact Outbo…" at bounding box center [708, 389] width 803 height 711
drag, startPoint x: 239, startPoint y: 101, endPoint x: 260, endPoint y: 47, distance: 57.8
click at [239, 100] on div "Status No active tasks You are ready to start receiving tasks. [PERSON_NAME]" at bounding box center [170, 389] width 273 height 711
click at [261, 41] on div "Status No active tasks You are ready to start receiving tasks. [PERSON_NAME]" at bounding box center [170, 389] width 273 height 711
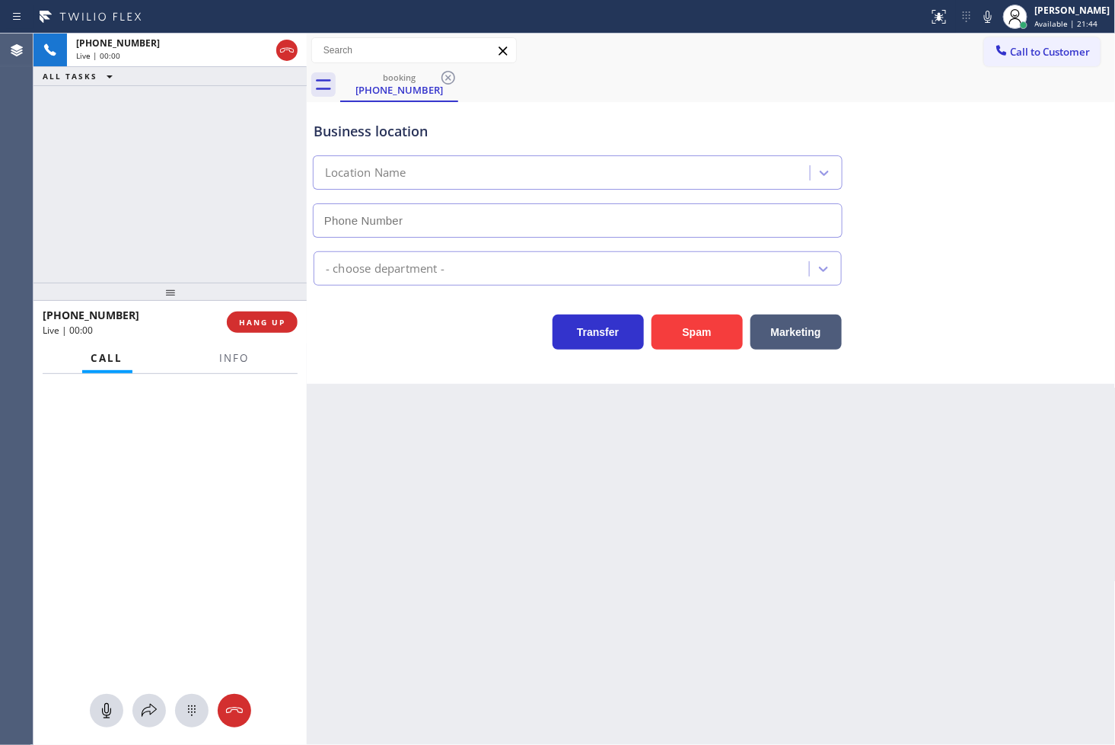
type input "[PHONE_NUMBER]"
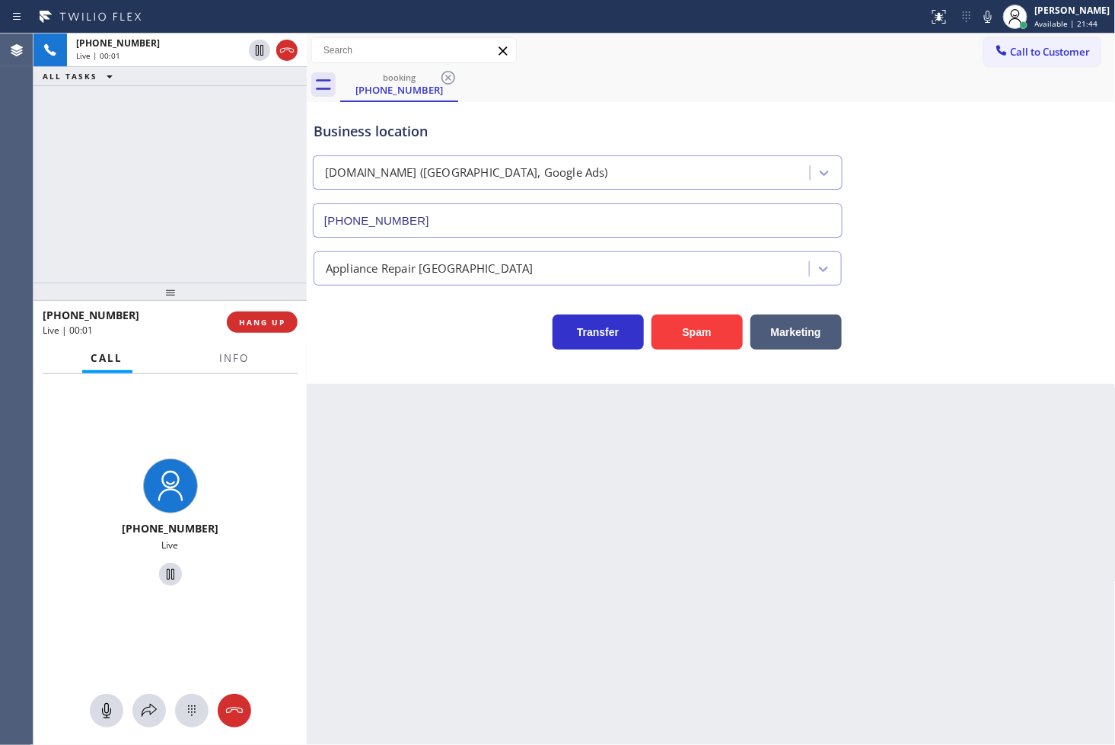
click at [520, 469] on div "Back to Dashboard Change Sender ID Customers Technicians Select a contact Outbo…" at bounding box center [711, 389] width 809 height 711
click at [158, 156] on div "[PHONE_NUMBER] Live | 00:01 ALL TASKS ALL TASKS ACTIVE TASKS TASKS IN WRAP UP" at bounding box center [170, 158] width 273 height 249
click at [375, 350] on div "Business location [DOMAIN_NAME] ([GEOGRAPHIC_DATA], Google Ads) [PHONE_NUMBER] …" at bounding box center [711, 243] width 809 height 282
click at [123, 190] on div "[PHONE_NUMBER] Live | 00:03 ALL TASKS ALL TASKS ACTIVE TASKS TASKS IN WRAP UP" at bounding box center [170, 158] width 273 height 249
click at [356, 344] on div "Transfer Spam Marketing" at bounding box center [578, 328] width 534 height 43
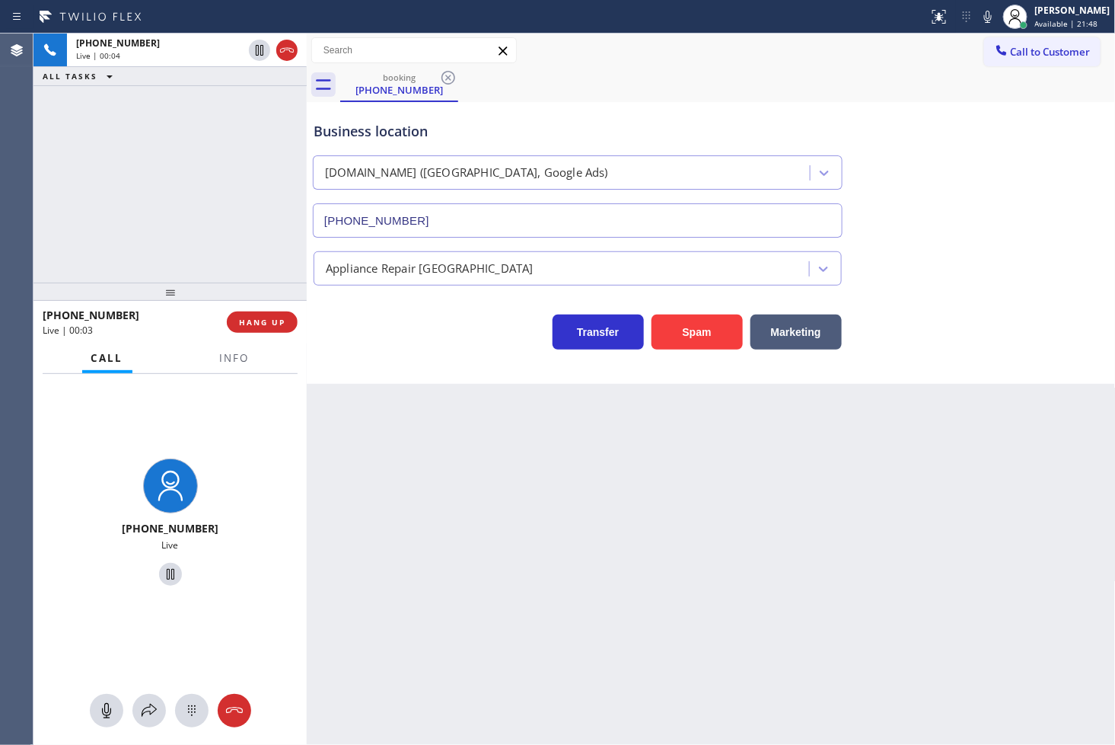
click at [190, 202] on div "[PHONE_NUMBER] Live | 00:04 ALL TASKS ALL TASKS ACTIVE TASKS TASKS IN WRAP UP" at bounding box center [170, 158] width 273 height 249
click at [449, 377] on div "Business location [DOMAIN_NAME] ([GEOGRAPHIC_DATA], Google Ads) [PHONE_NUMBER] …" at bounding box center [711, 243] width 809 height 282
click at [247, 236] on div "[PHONE_NUMBER] Live | 00:05 ALL TASKS ALL TASKS ACTIVE TASKS TASKS IN WRAP UP" at bounding box center [170, 158] width 273 height 249
click at [264, 329] on button "HANG UP" at bounding box center [262, 321] width 71 height 21
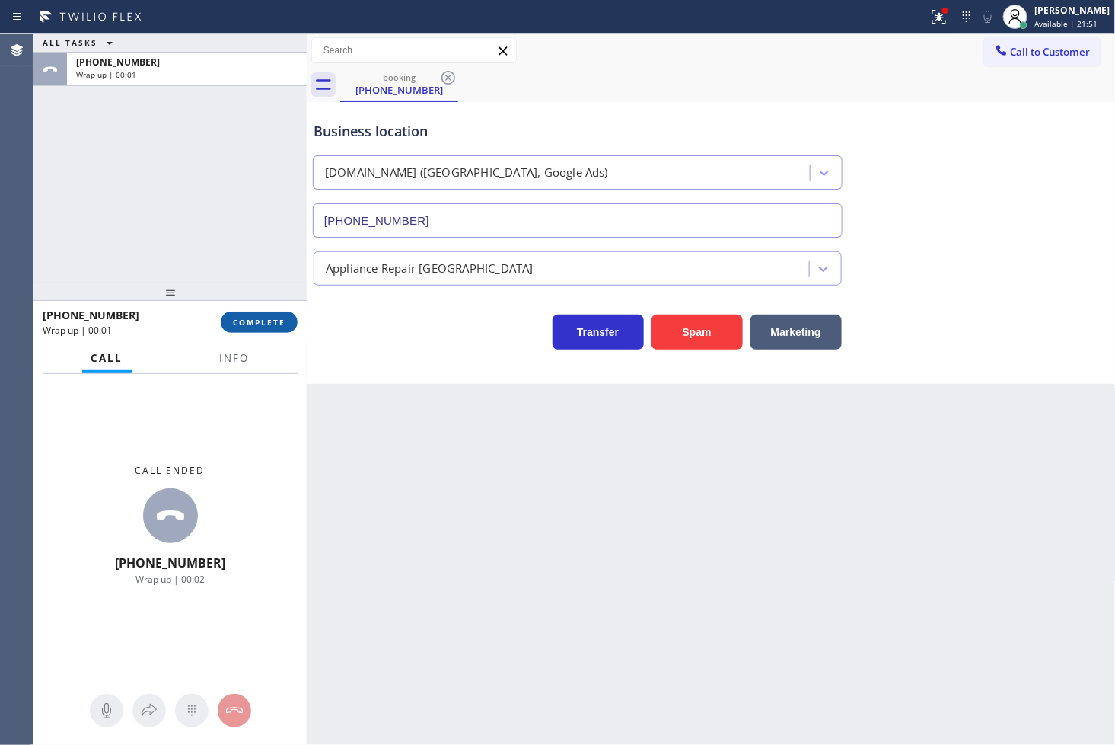
click at [265, 326] on span "COMPLETE" at bounding box center [259, 322] width 53 height 11
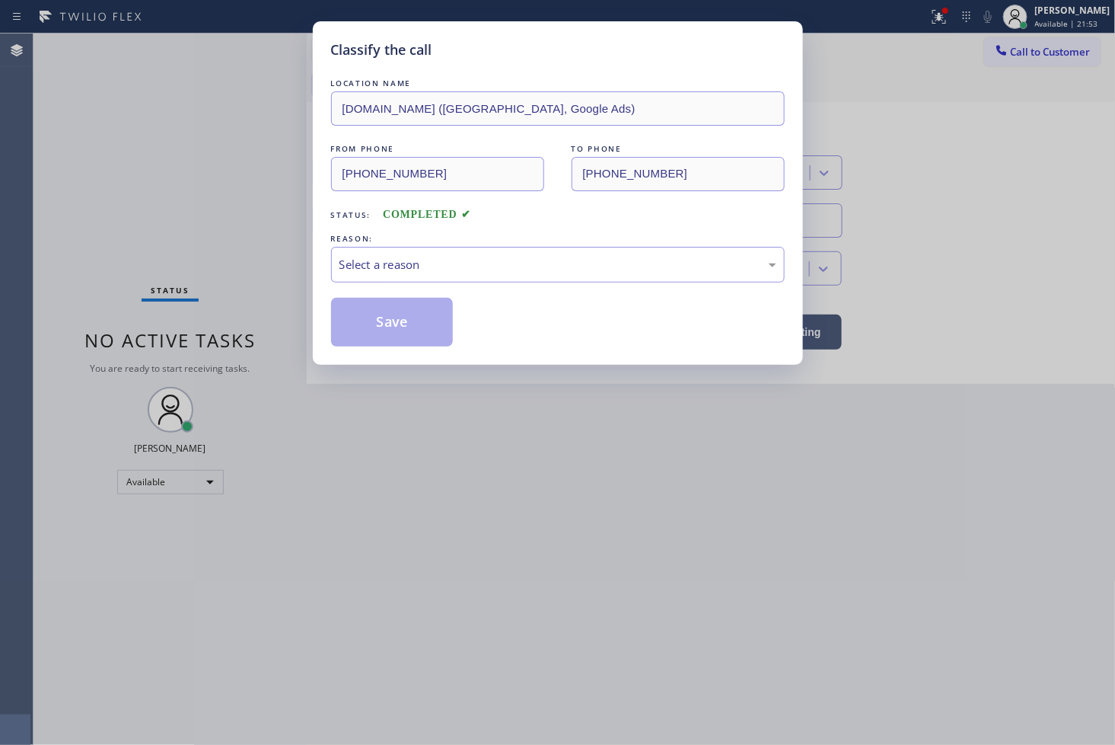
click at [348, 264] on div "Select a reason" at bounding box center [558, 265] width 437 height 18
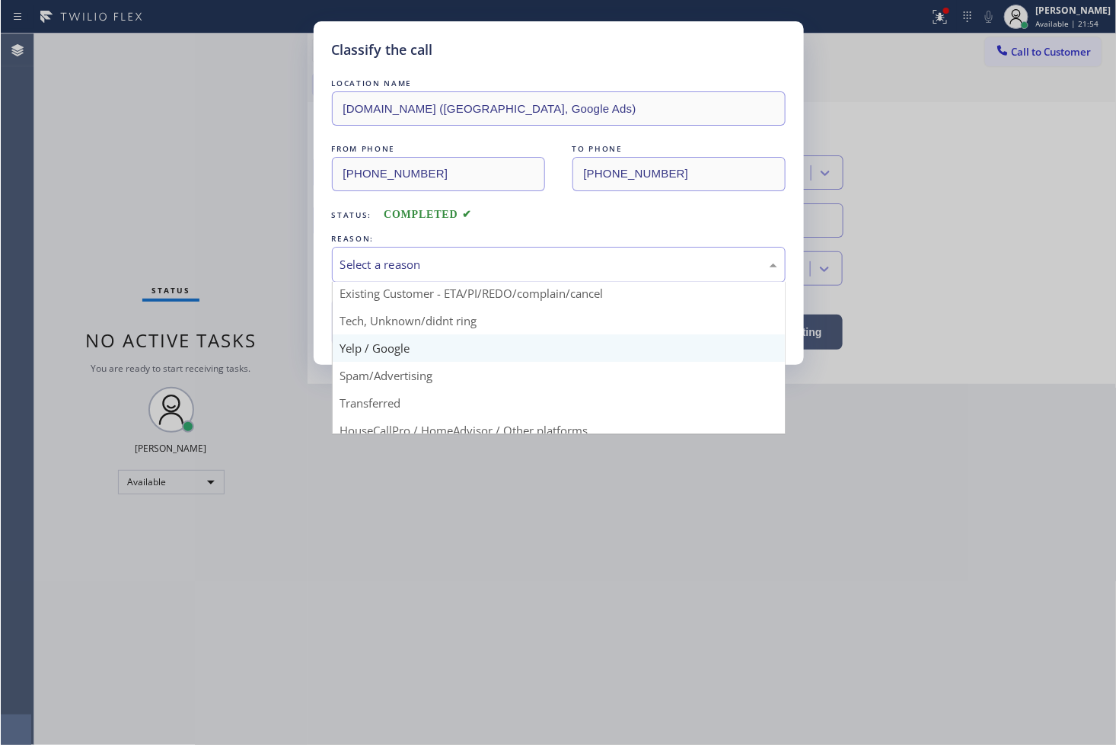
scroll to position [95, 0]
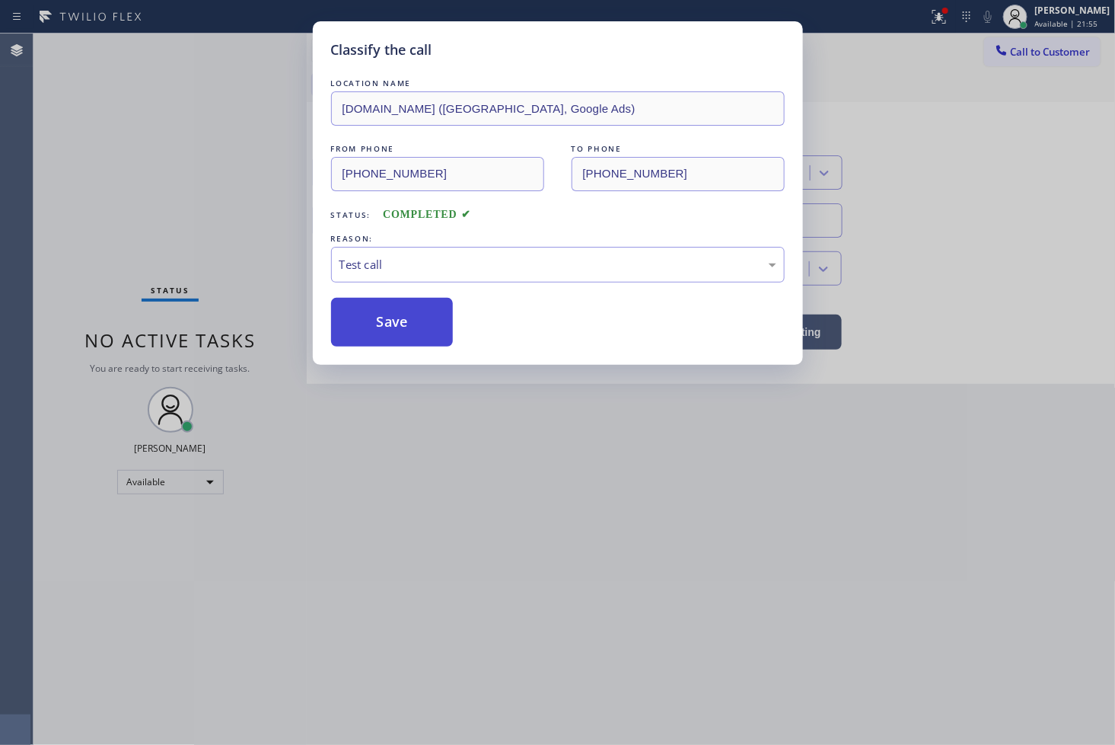
click at [379, 329] on button "Save" at bounding box center [392, 322] width 123 height 49
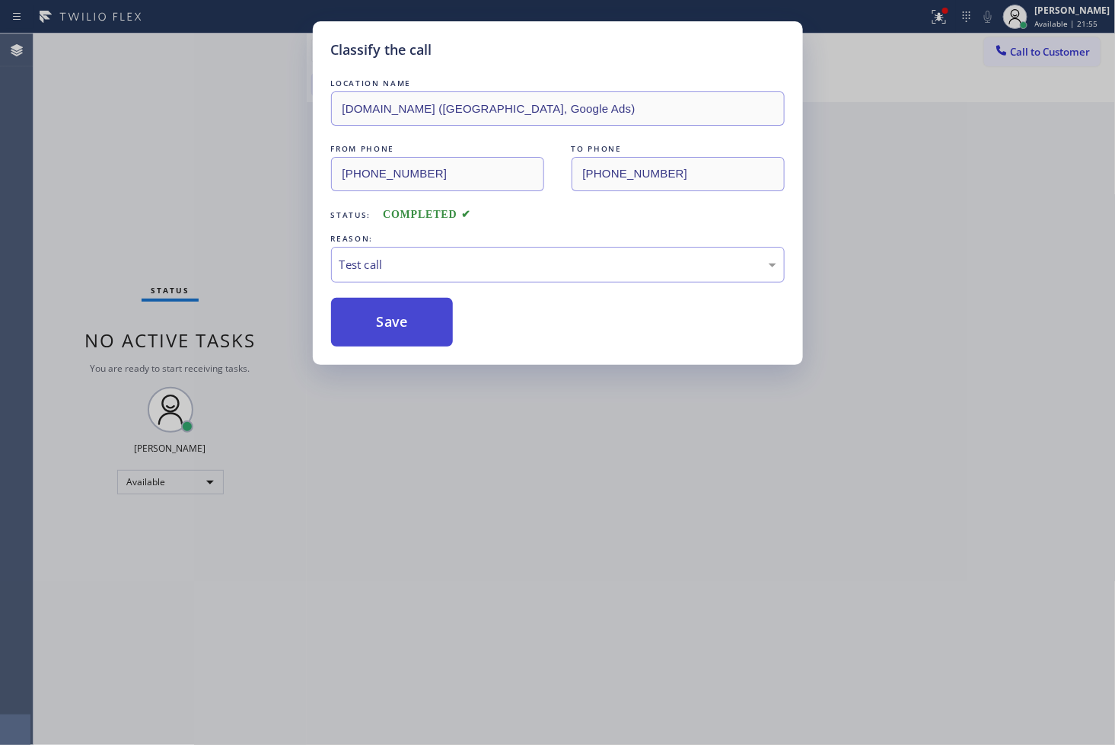
click at [379, 329] on button "Save" at bounding box center [392, 322] width 123 height 49
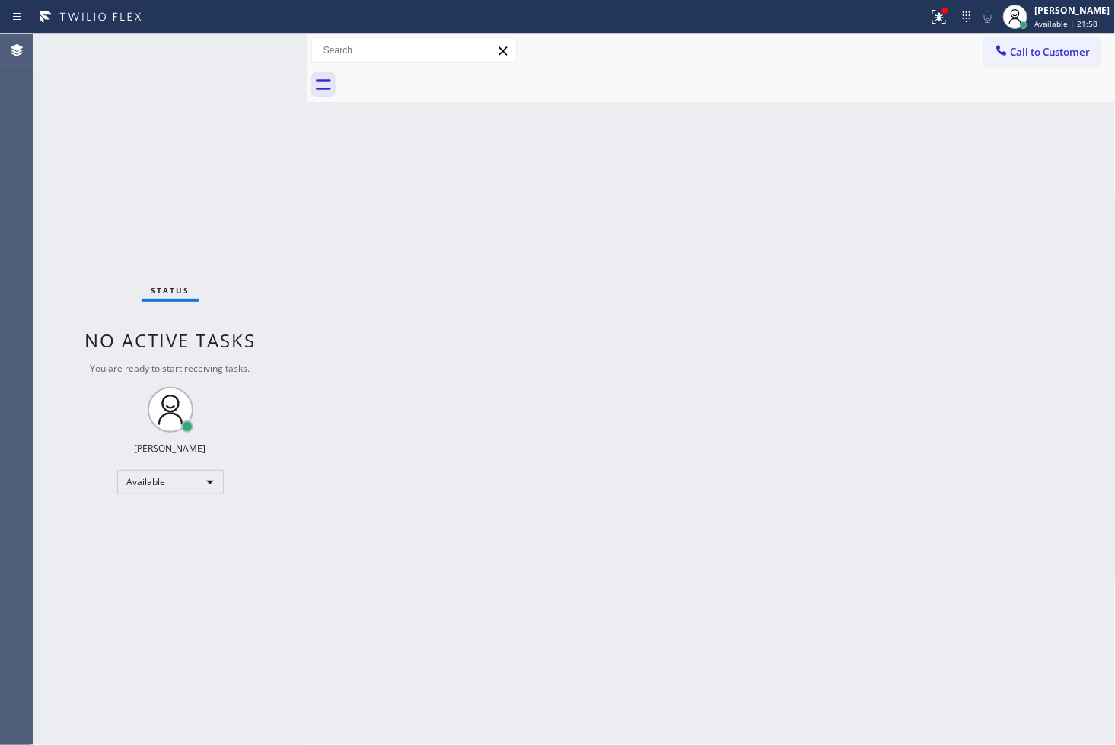
click at [260, 43] on div "Status No active tasks You are ready to start receiving tasks. [PERSON_NAME]" at bounding box center [170, 389] width 273 height 711
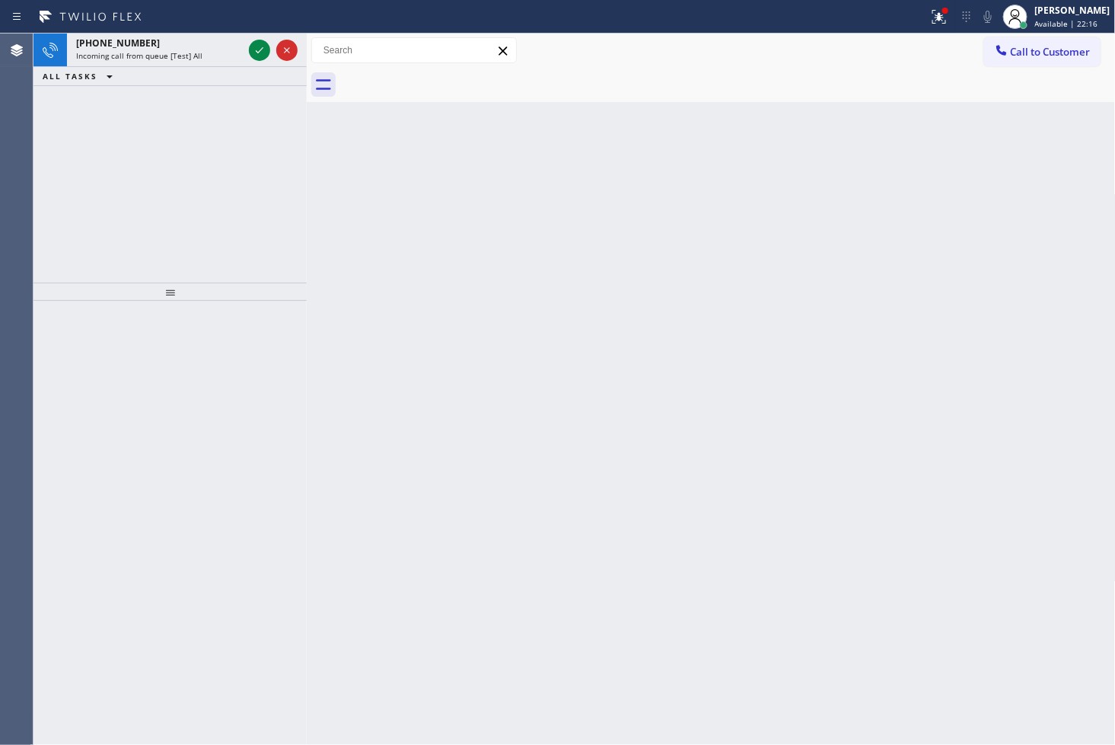
click at [257, 47] on icon at bounding box center [259, 50] width 18 height 18
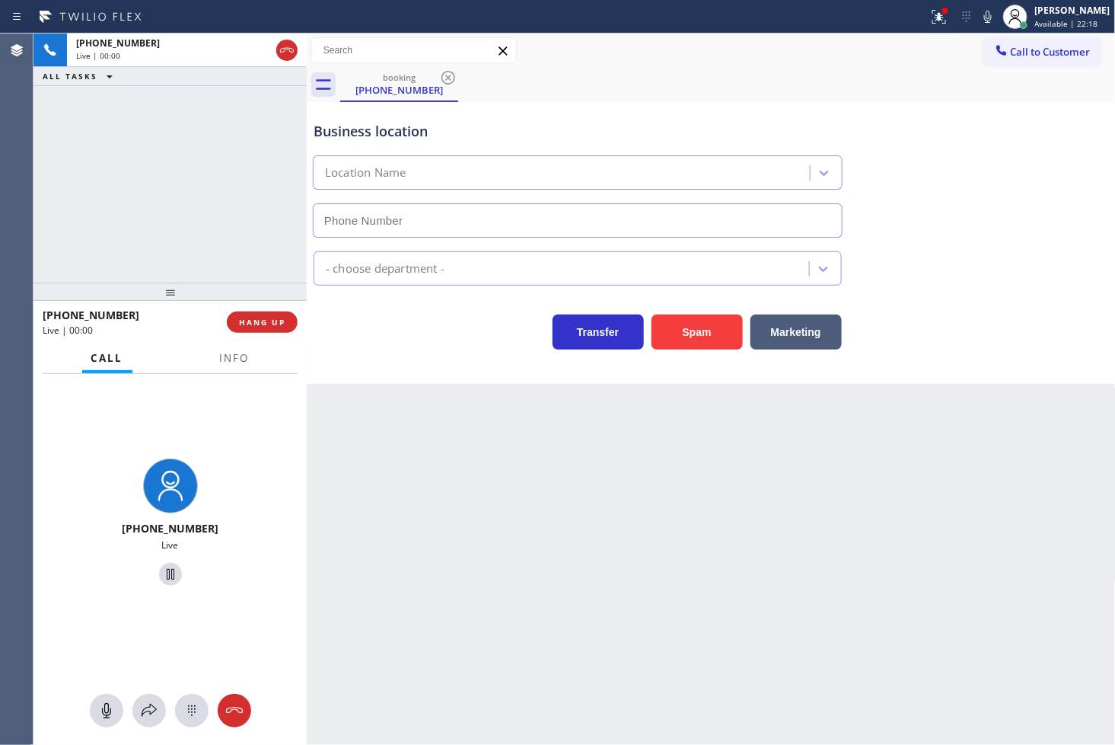
type input "[PHONE_NUMBER]"
click at [716, 328] on button "Spam" at bounding box center [697, 331] width 91 height 35
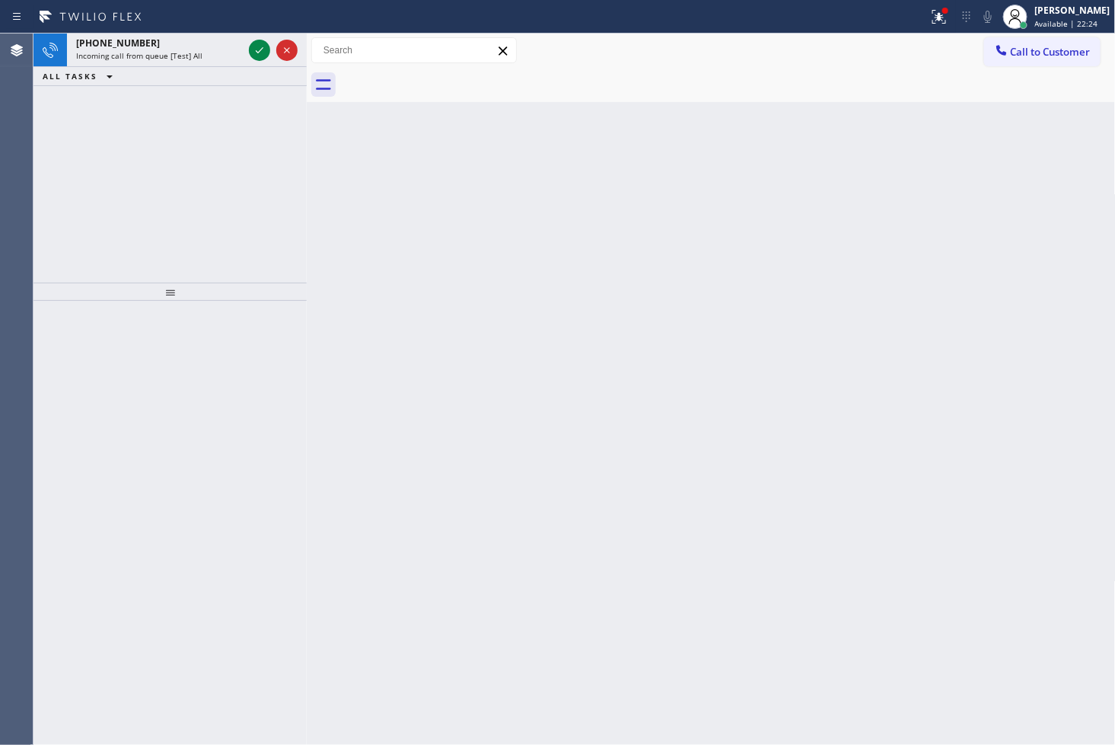
drag, startPoint x: 191, startPoint y: 185, endPoint x: 211, endPoint y: 149, distance: 40.9
click at [192, 183] on div "[PHONE_NUMBER] Incoming call from queue [Test] All ALL TASKS ALL TASKS ACTIVE T…" at bounding box center [170, 158] width 273 height 249
drag, startPoint x: 212, startPoint y: 149, endPoint x: 235, endPoint y: 118, distance: 38.7
click at [213, 149] on div "[PHONE_NUMBER] Incoming call from queue [Test] All ALL TASKS ALL TASKS ACTIVE T…" at bounding box center [170, 158] width 273 height 249
click at [255, 49] on icon at bounding box center [259, 50] width 18 height 18
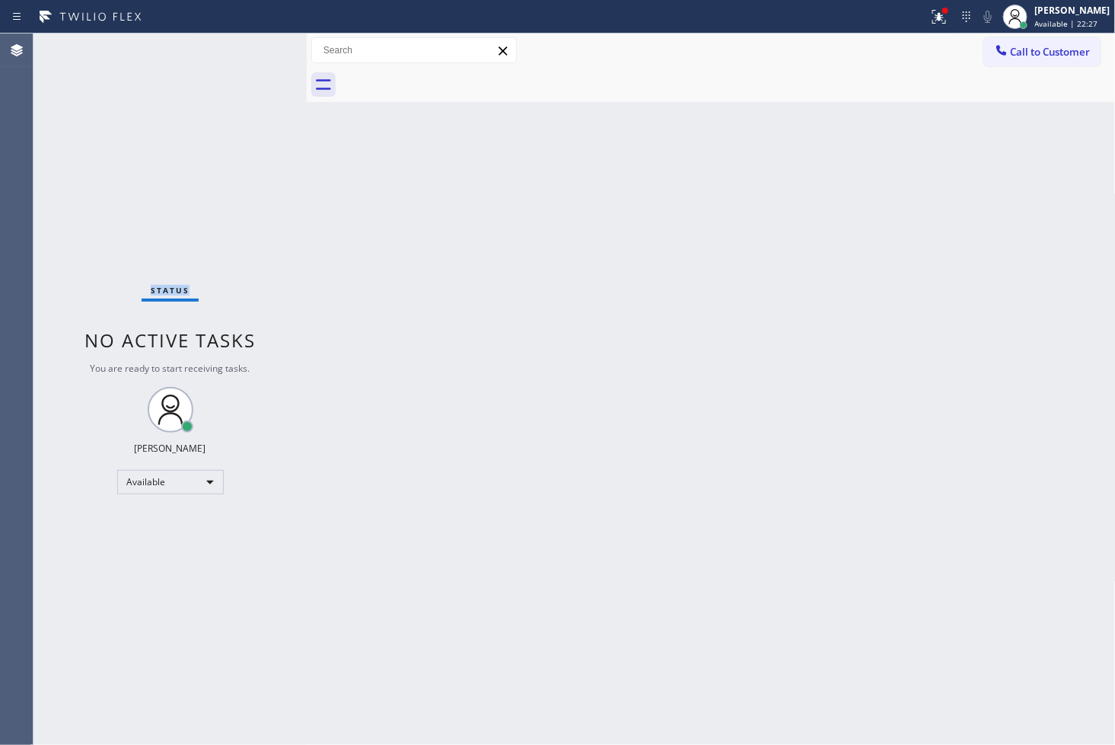
click at [254, 49] on div "Status No active tasks You are ready to start receiving tasks. [PERSON_NAME]" at bounding box center [170, 389] width 273 height 711
click at [923, 5] on button at bounding box center [940, 17] width 34 height 34
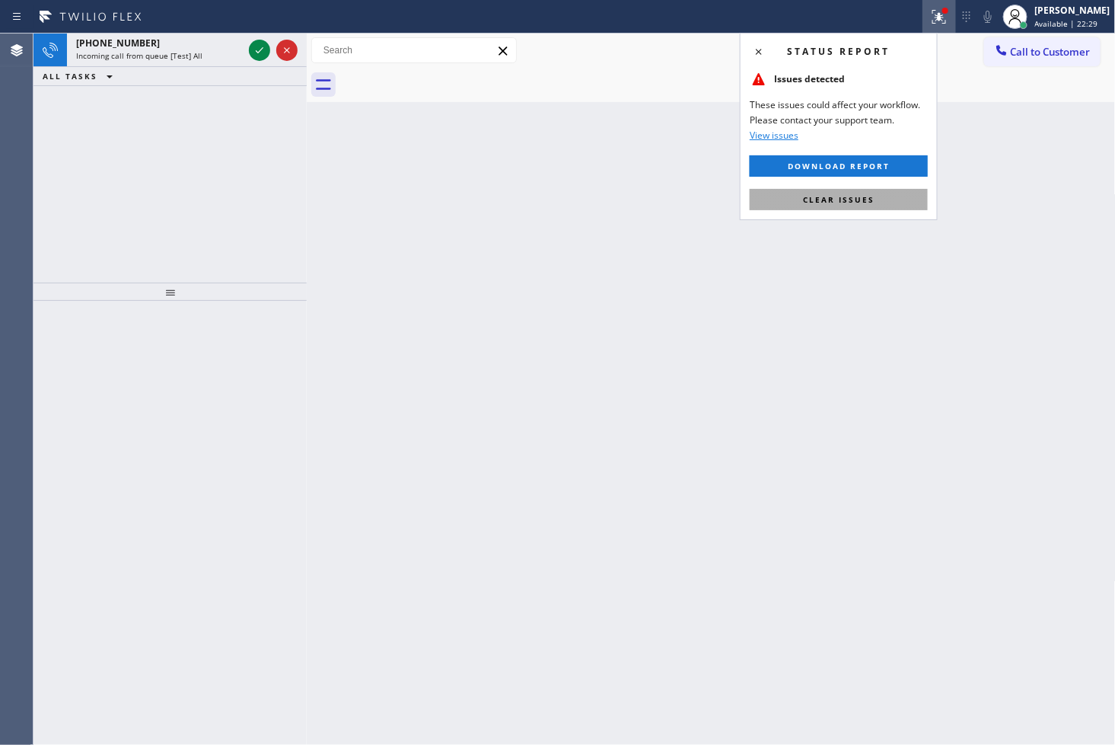
click at [887, 203] on button "Clear issues" at bounding box center [839, 199] width 178 height 21
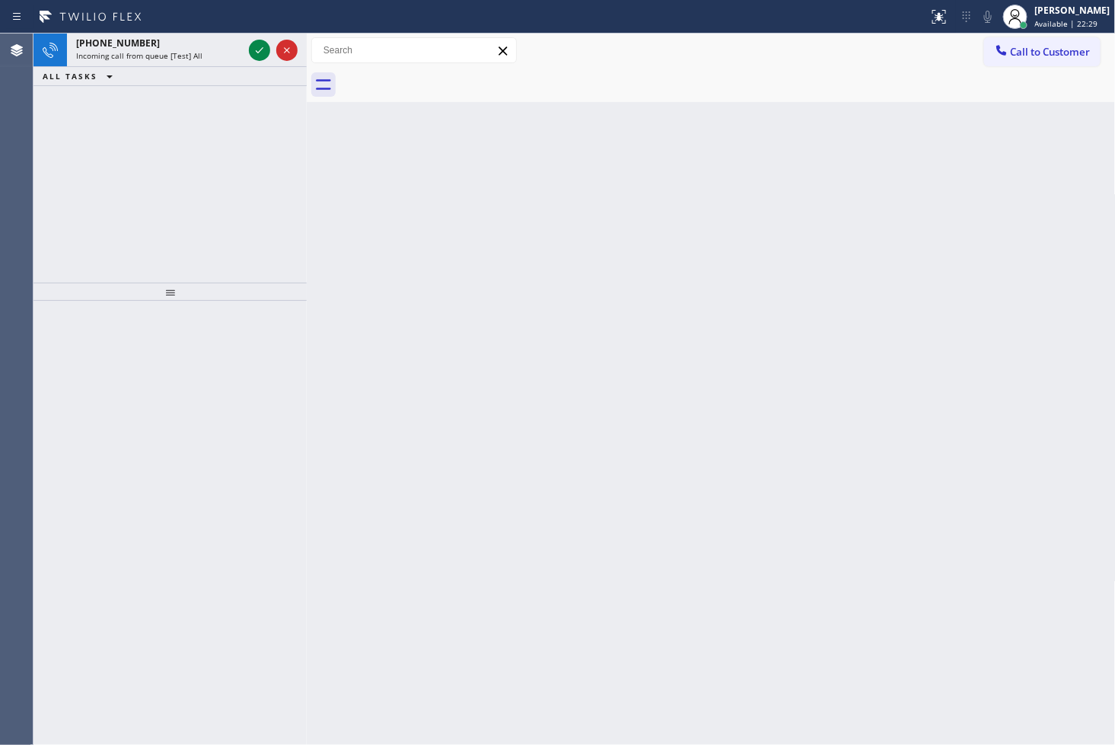
click at [155, 166] on div "[PHONE_NUMBER] Incoming call from queue [Test] All ALL TASKS ALL TASKS ACTIVE T…" at bounding box center [170, 158] width 273 height 249
click at [260, 41] on icon at bounding box center [259, 50] width 18 height 18
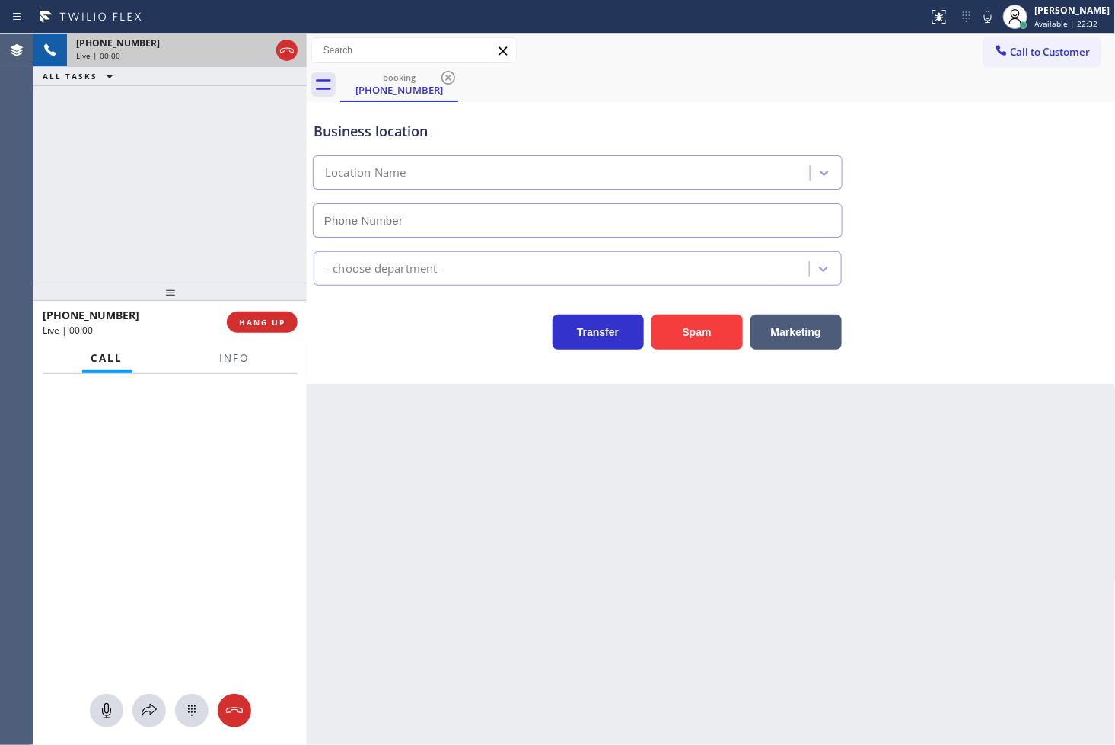
type input "[PHONE_NUMBER]"
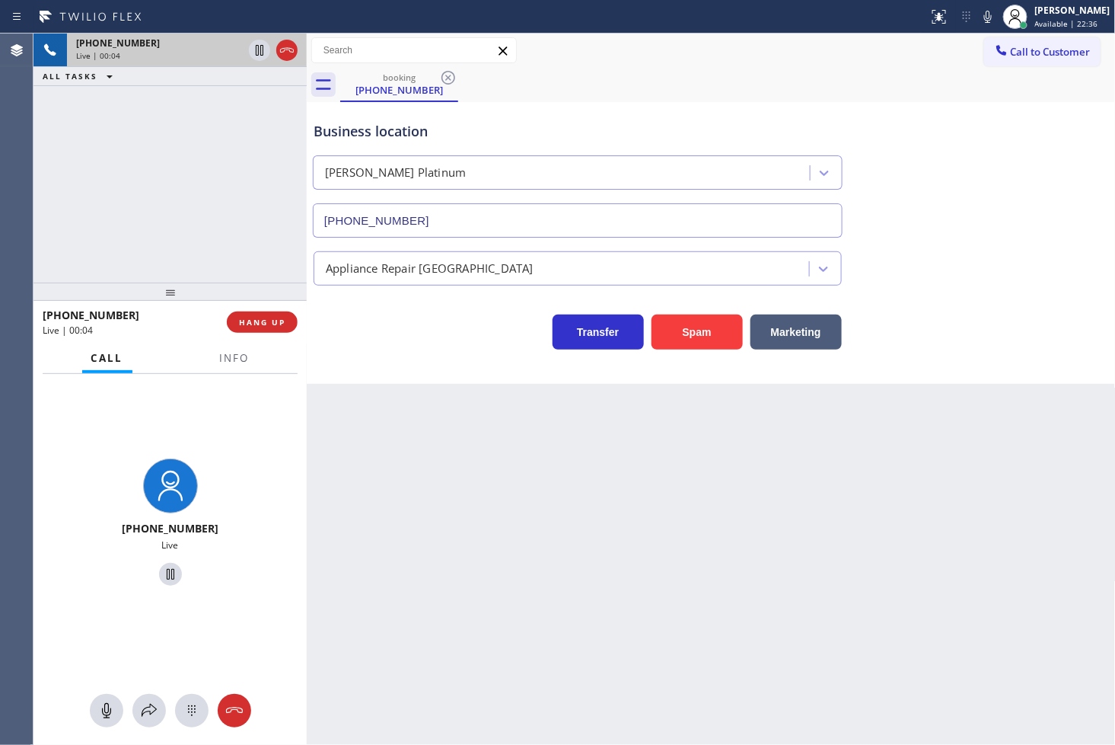
click at [422, 348] on div "Transfer Spam Marketing" at bounding box center [578, 328] width 534 height 43
click at [238, 232] on div "[PHONE_NUMBER] Live | 00:04 ALL TASKS ALL TASKS ACTIVE TASKS TASKS IN WRAP UP" at bounding box center [170, 158] width 273 height 249
click at [375, 308] on div "Transfer Spam Marketing" at bounding box center [578, 328] width 534 height 43
click at [979, 8] on icon at bounding box center [988, 17] width 18 height 18
click at [278, 324] on span "HANG UP" at bounding box center [262, 322] width 46 height 11
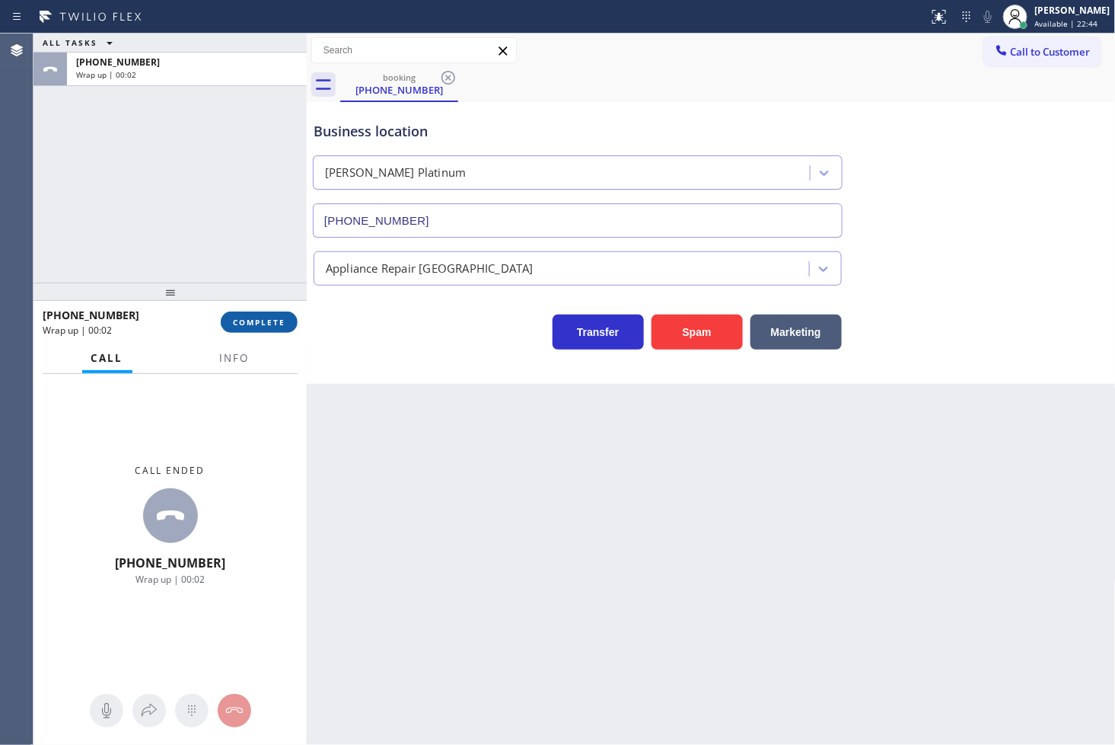
click at [278, 324] on span "COMPLETE" at bounding box center [259, 322] width 53 height 11
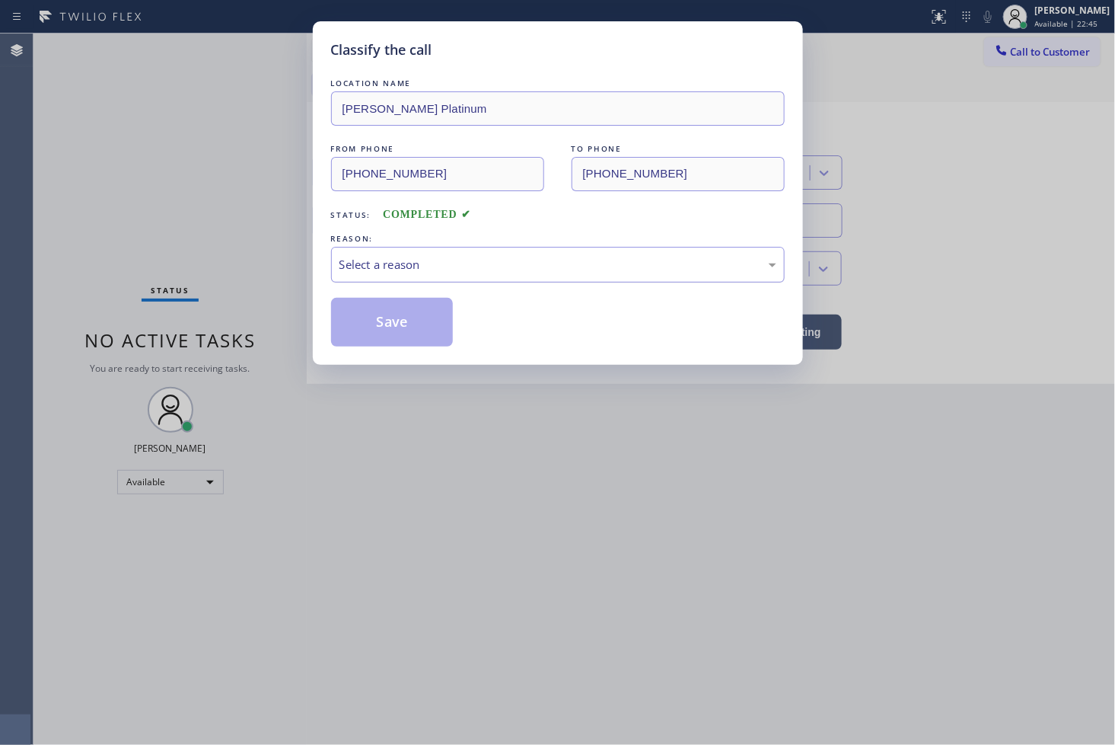
click at [420, 270] on div "Select a reason" at bounding box center [558, 265] width 437 height 18
click at [413, 317] on button "Save" at bounding box center [392, 322] width 123 height 49
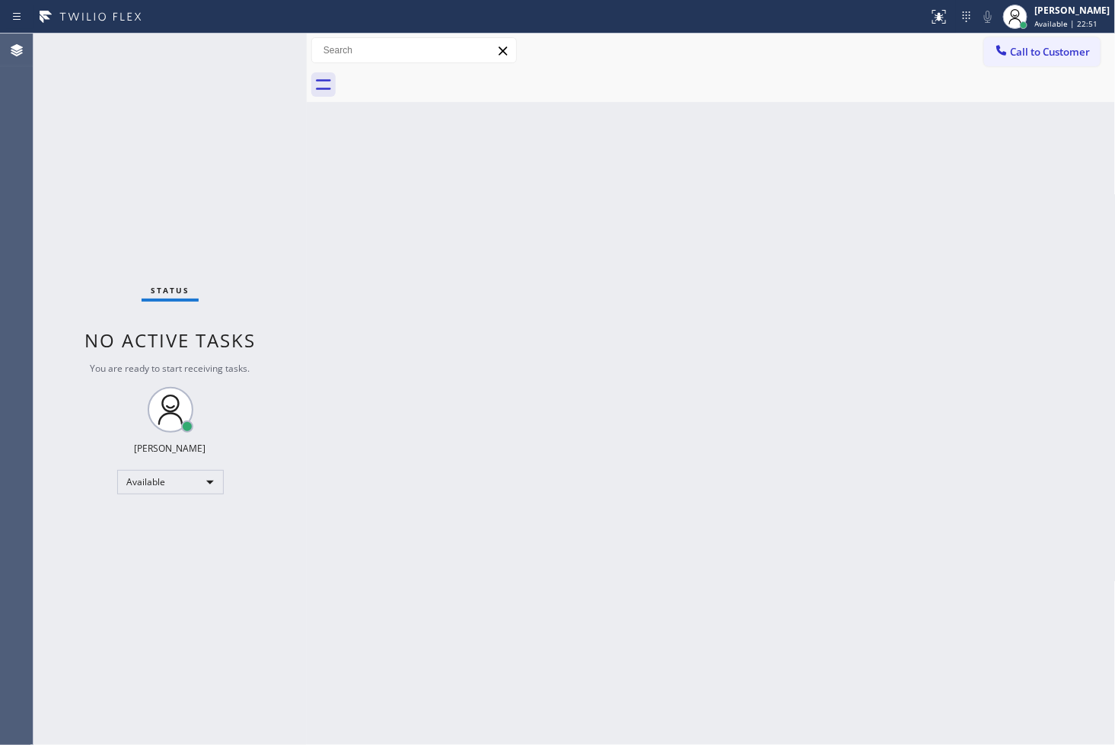
click at [203, 160] on div "Status No active tasks You are ready to start receiving tasks. [PERSON_NAME]" at bounding box center [170, 389] width 273 height 711
click at [245, 48] on div "Status No active tasks You are ready to start receiving tasks. [PERSON_NAME]" at bounding box center [170, 389] width 273 height 711
click at [65, 110] on div "Status No active tasks You are ready to start receiving tasks. [PERSON_NAME]" at bounding box center [170, 389] width 273 height 711
click at [257, 47] on div "Status No active tasks You are ready to start receiving tasks. [PERSON_NAME]" at bounding box center [170, 389] width 273 height 711
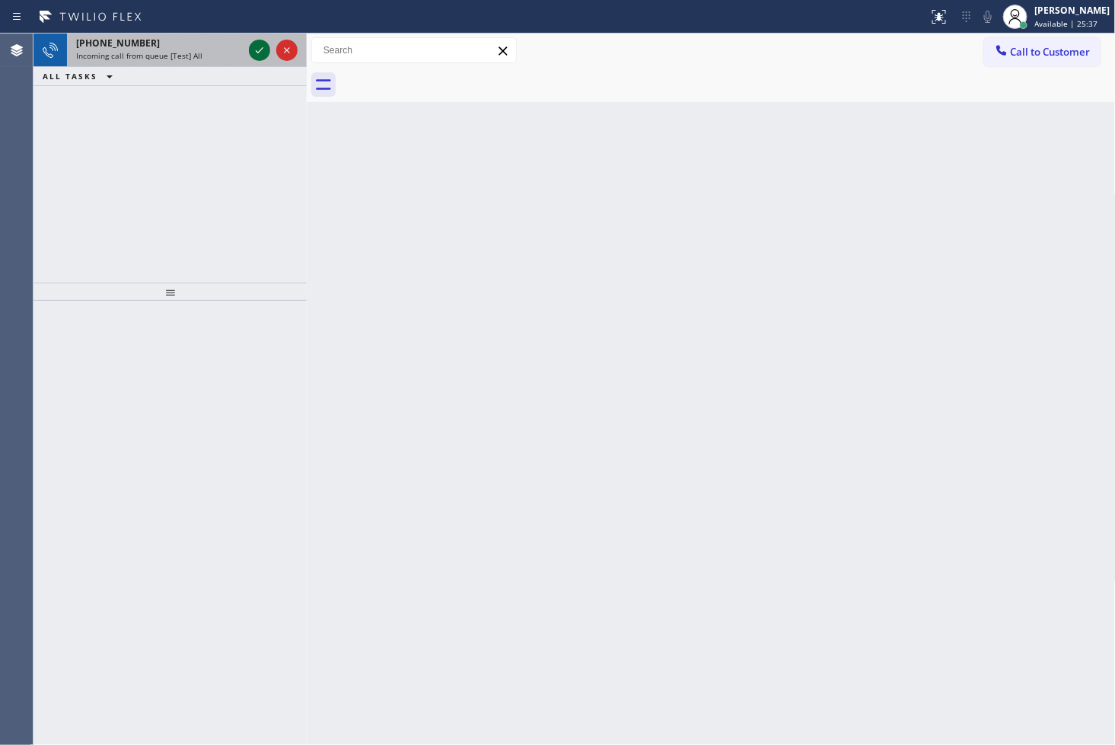
click at [256, 52] on icon at bounding box center [259, 50] width 18 height 18
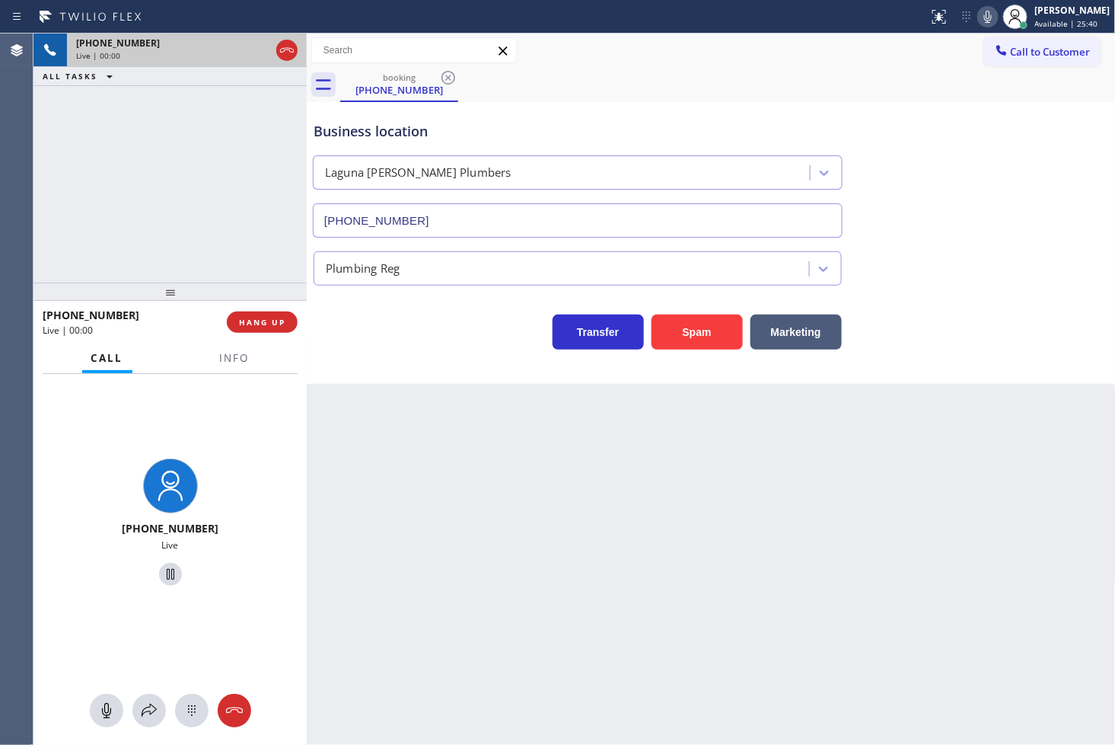
type input "[PHONE_NUMBER]"
click at [222, 359] on span "Info" at bounding box center [235, 358] width 30 height 14
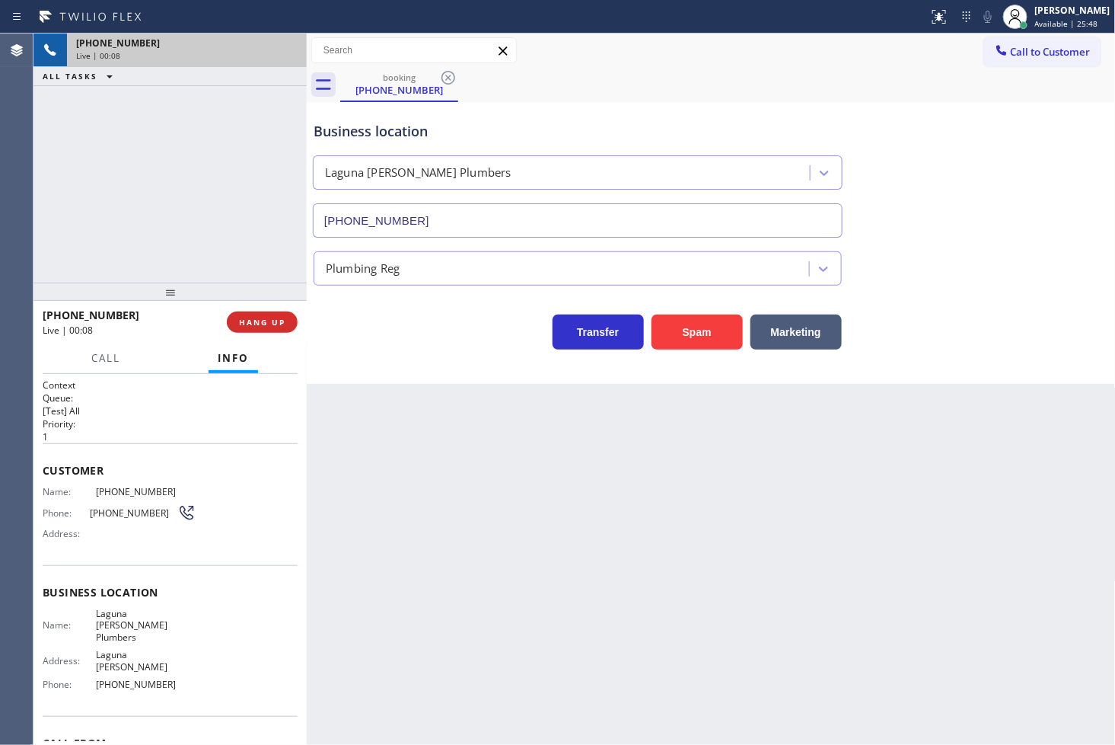
click at [170, 196] on div "[PHONE_NUMBER] Live | 00:08 ALL TASKS ALL TASKS ACTIVE TASKS TASKS IN WRAP UP" at bounding box center [170, 158] width 273 height 249
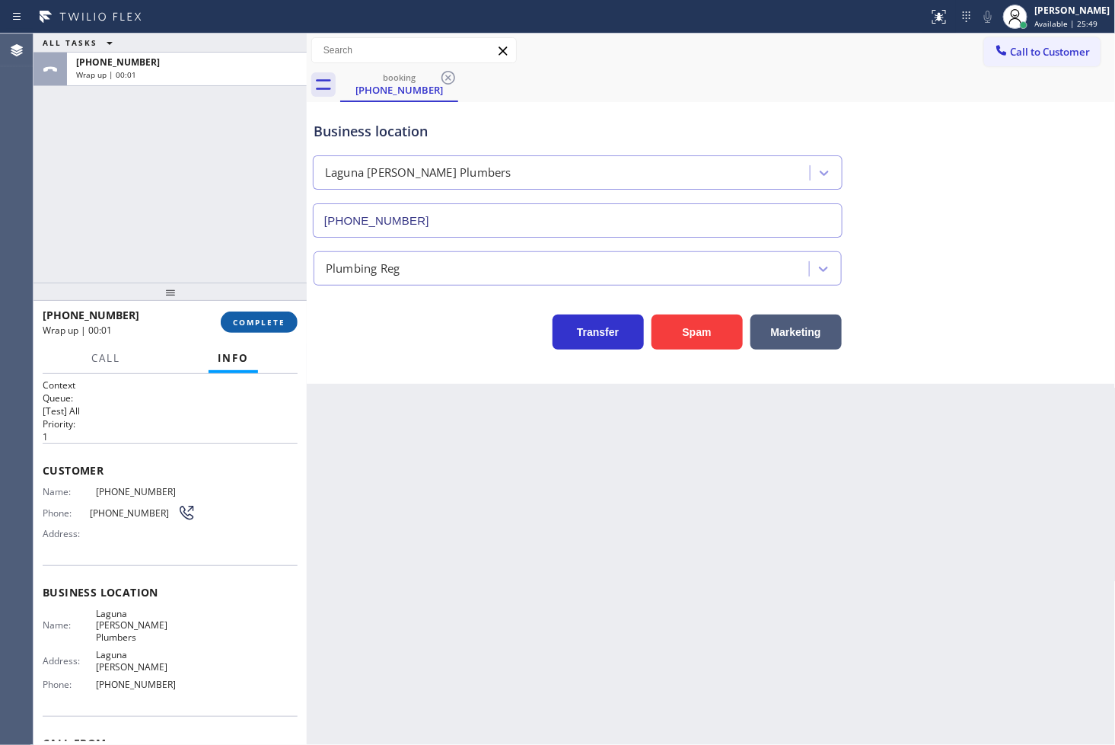
click at [270, 323] on span "COMPLETE" at bounding box center [259, 322] width 53 height 11
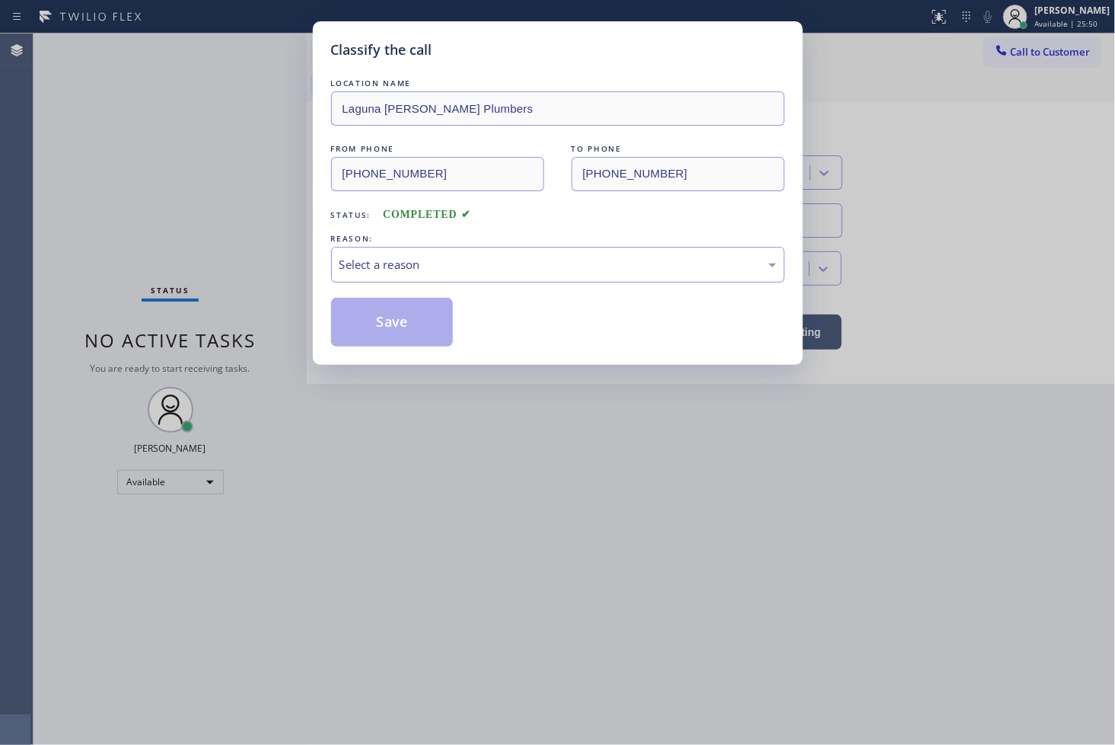
click at [364, 266] on div "Select a reason" at bounding box center [558, 265] width 437 height 18
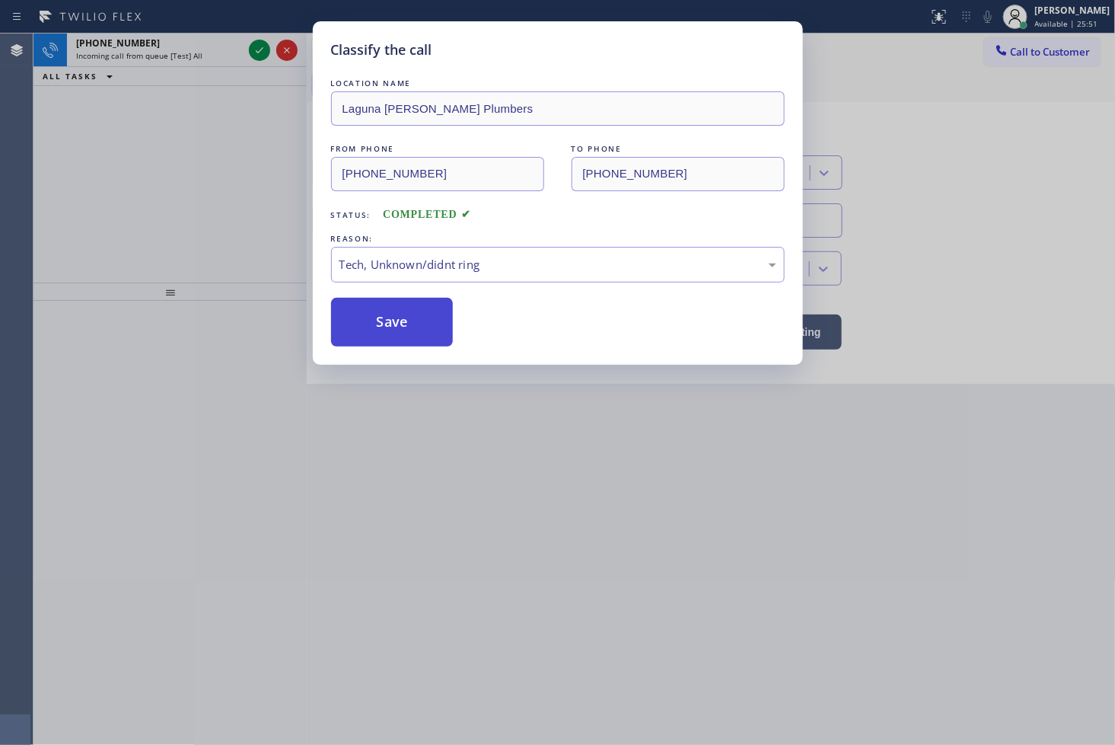
click at [391, 333] on button "Save" at bounding box center [392, 322] width 123 height 49
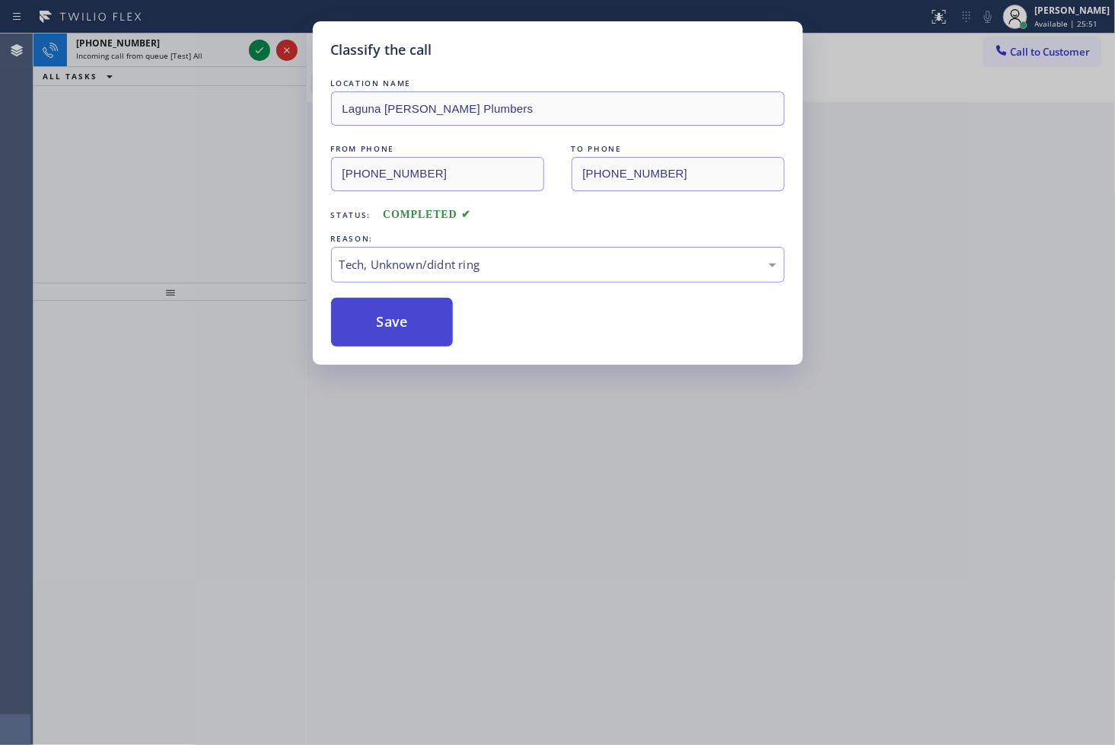
click at [391, 333] on button "Save" at bounding box center [392, 322] width 123 height 49
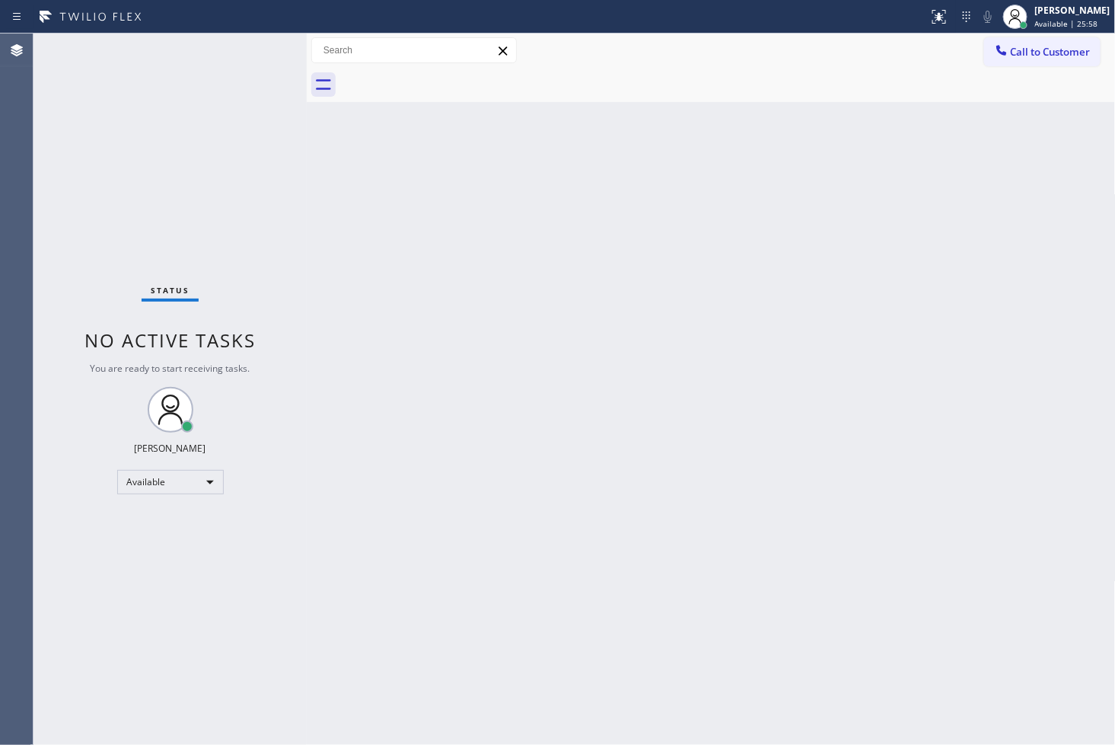
click at [257, 53] on div "Status No active tasks You are ready to start receiving tasks. [PERSON_NAME]" at bounding box center [170, 389] width 273 height 711
click at [939, 382] on div "Back to Dashboard Change Sender ID Customers Technicians Select a contact Outbo…" at bounding box center [711, 389] width 809 height 711
click at [257, 48] on div "Status No active tasks You are ready to start receiving tasks. [PERSON_NAME]" at bounding box center [170, 389] width 273 height 711
click at [224, 225] on div "Status No active tasks You are ready to start receiving tasks. [PERSON_NAME]" at bounding box center [170, 389] width 273 height 711
click at [257, 53] on div "Status No active tasks You are ready to start receiving tasks. [PERSON_NAME]" at bounding box center [170, 389] width 273 height 711
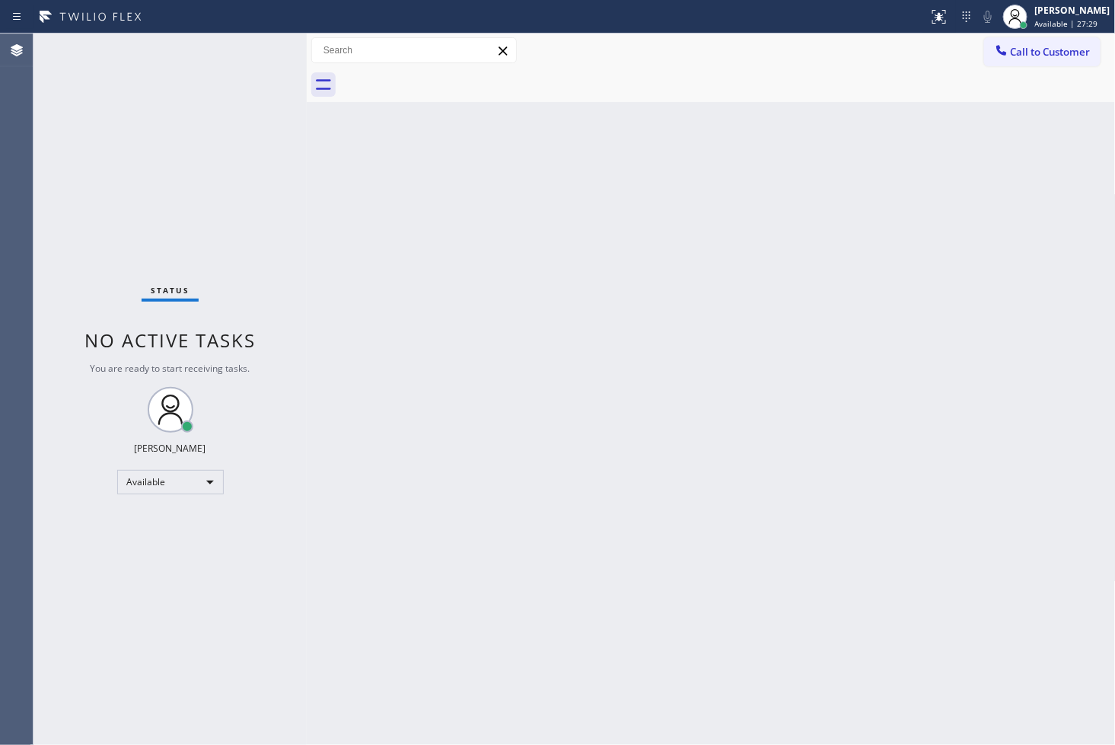
click at [257, 53] on div "Status No active tasks You are ready to start receiving tasks. [PERSON_NAME]" at bounding box center [170, 389] width 273 height 711
click at [254, 44] on div "Status No active tasks You are ready to start receiving tasks. [PERSON_NAME]" at bounding box center [170, 389] width 273 height 711
click at [236, 55] on div "Status No active tasks You are ready to start receiving tasks. [PERSON_NAME]" at bounding box center [170, 389] width 273 height 711
click at [244, 43] on div "Status No active tasks You are ready to start receiving tasks. [PERSON_NAME]" at bounding box center [170, 389] width 273 height 711
click at [370, 267] on div "Back to Dashboard Change Sender ID Customers Technicians Select a contact Outbo…" at bounding box center [711, 389] width 809 height 711
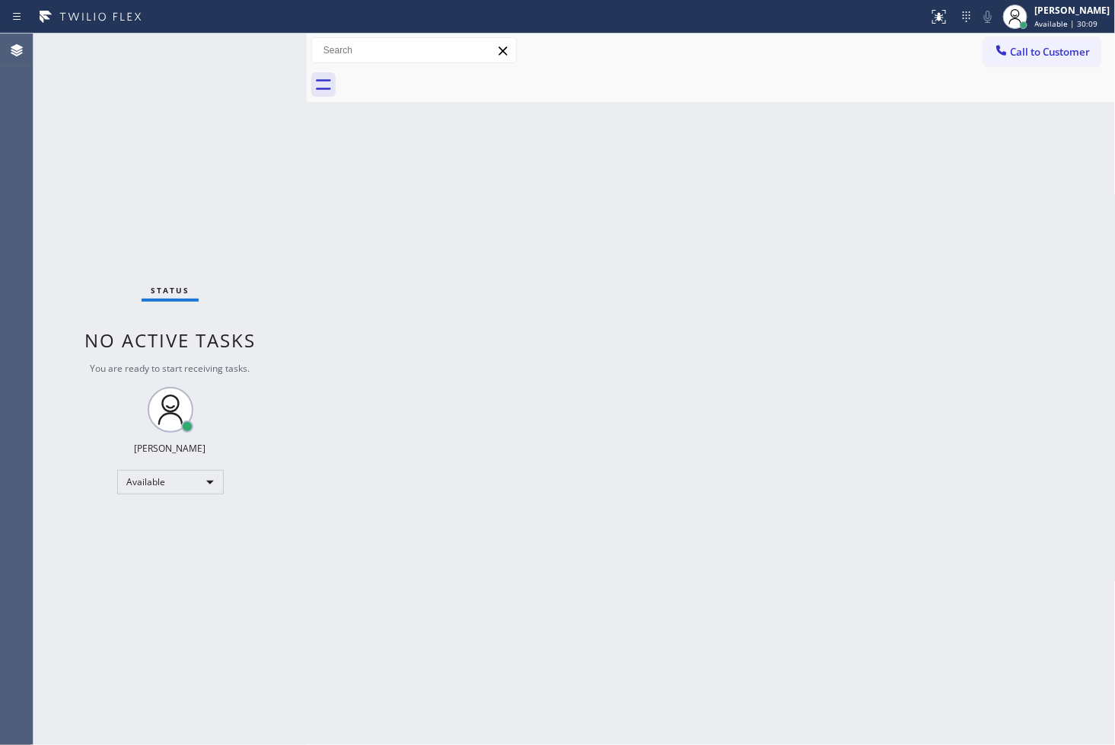
click at [246, 193] on div "Status No active tasks You are ready to start receiving tasks. [PERSON_NAME]" at bounding box center [170, 389] width 273 height 711
drag, startPoint x: 308, startPoint y: 133, endPoint x: 337, endPoint y: 134, distance: 29.7
click at [337, 134] on div at bounding box center [337, 389] width 0 height 711
click at [997, 248] on div "Back to Dashboard Change Sender ID Customers Technicians Select a contact Outbo…" at bounding box center [727, 389] width 780 height 711
click at [280, 209] on div "Status No active tasks You are ready to start receiving tasks. [PERSON_NAME]" at bounding box center [185, 389] width 303 height 711
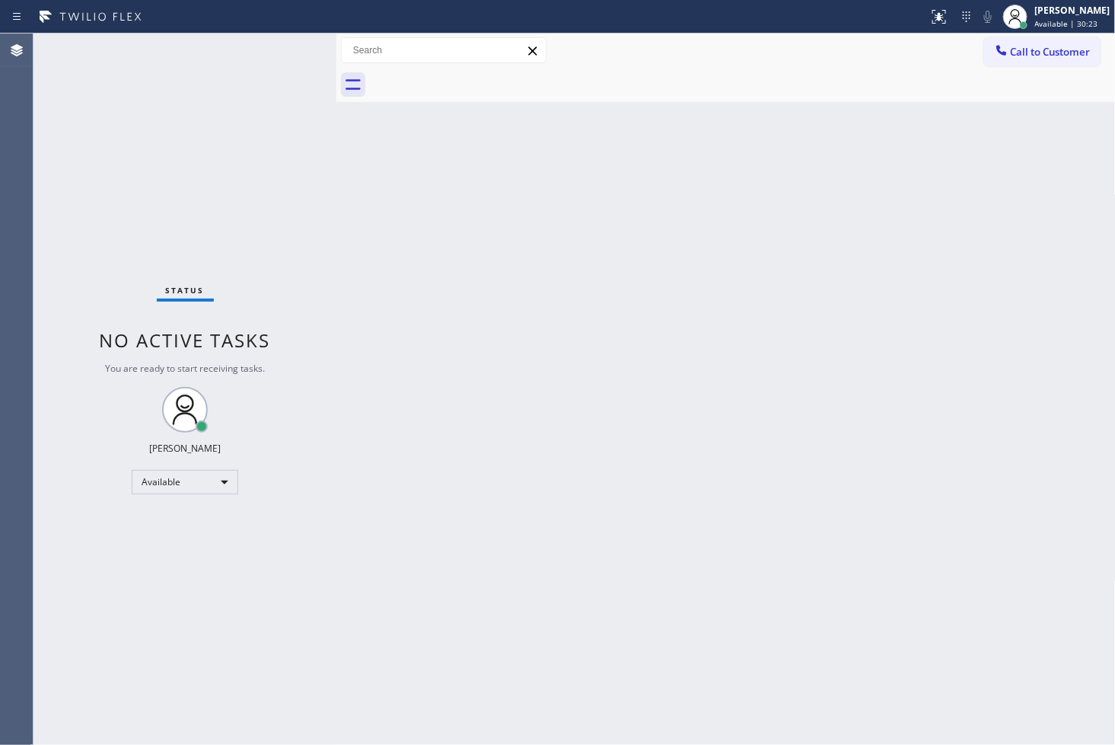
click at [272, 65] on div "Status No active tasks You are ready to start receiving tasks. [PERSON_NAME]" at bounding box center [185, 389] width 303 height 711
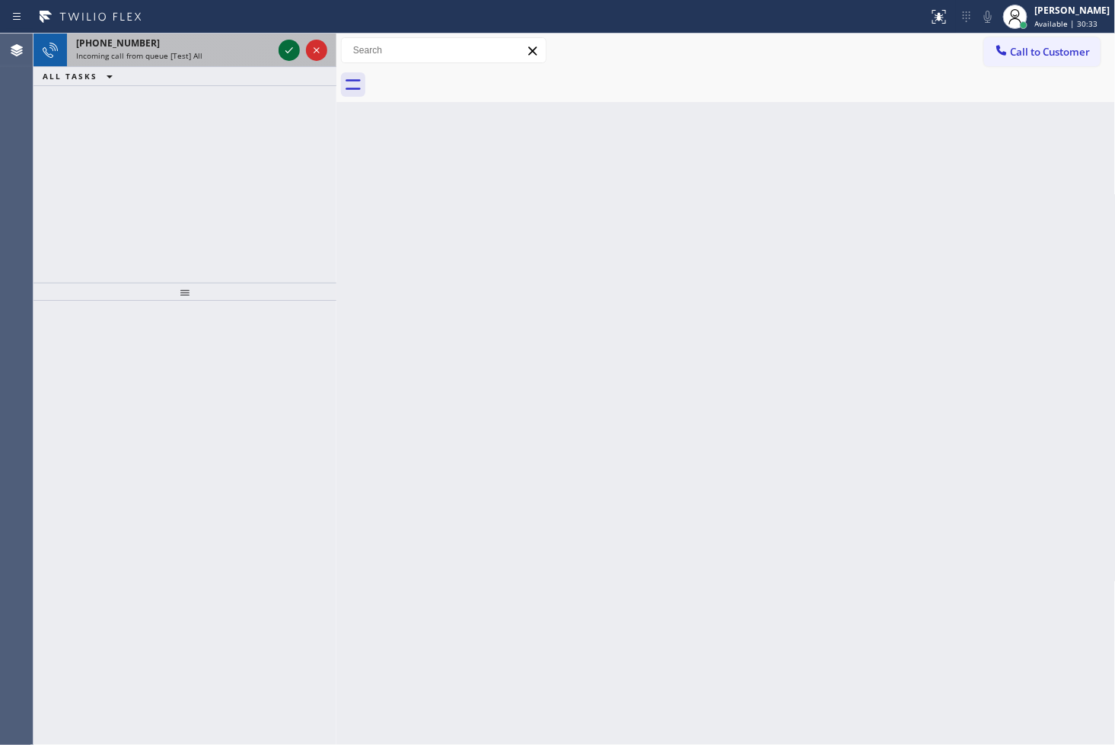
click at [286, 51] on icon at bounding box center [289, 50] width 18 height 18
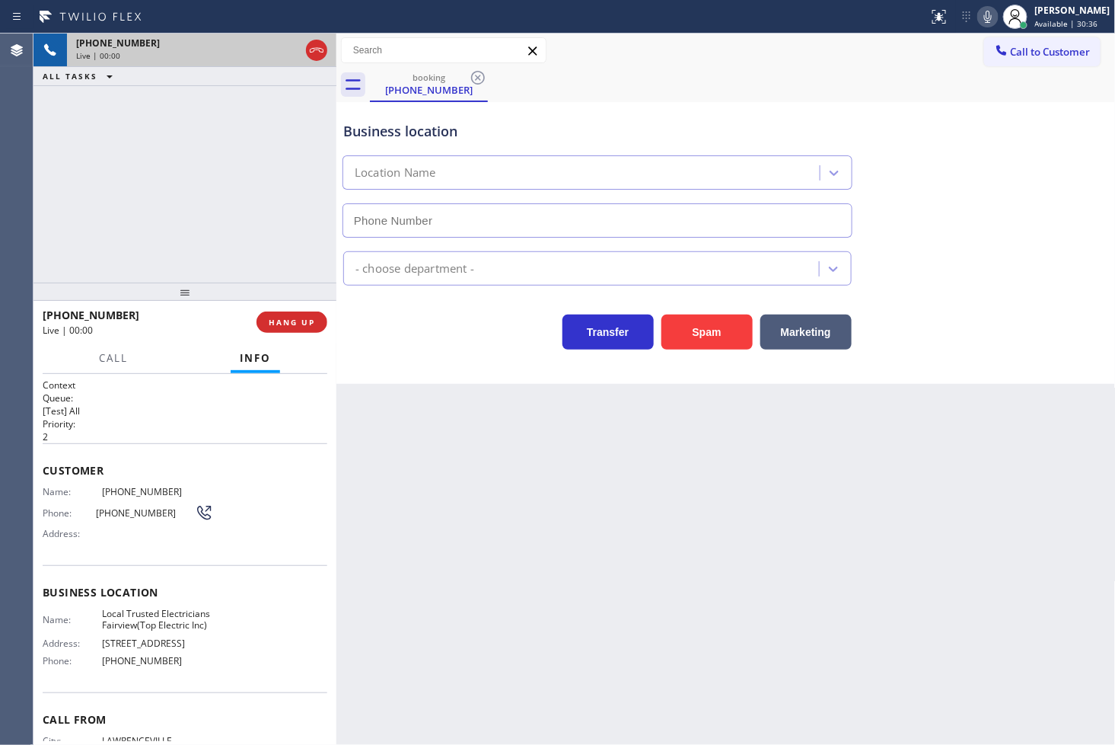
type input "[PHONE_NUMBER]"
click at [733, 339] on button "Spam" at bounding box center [707, 331] width 91 height 35
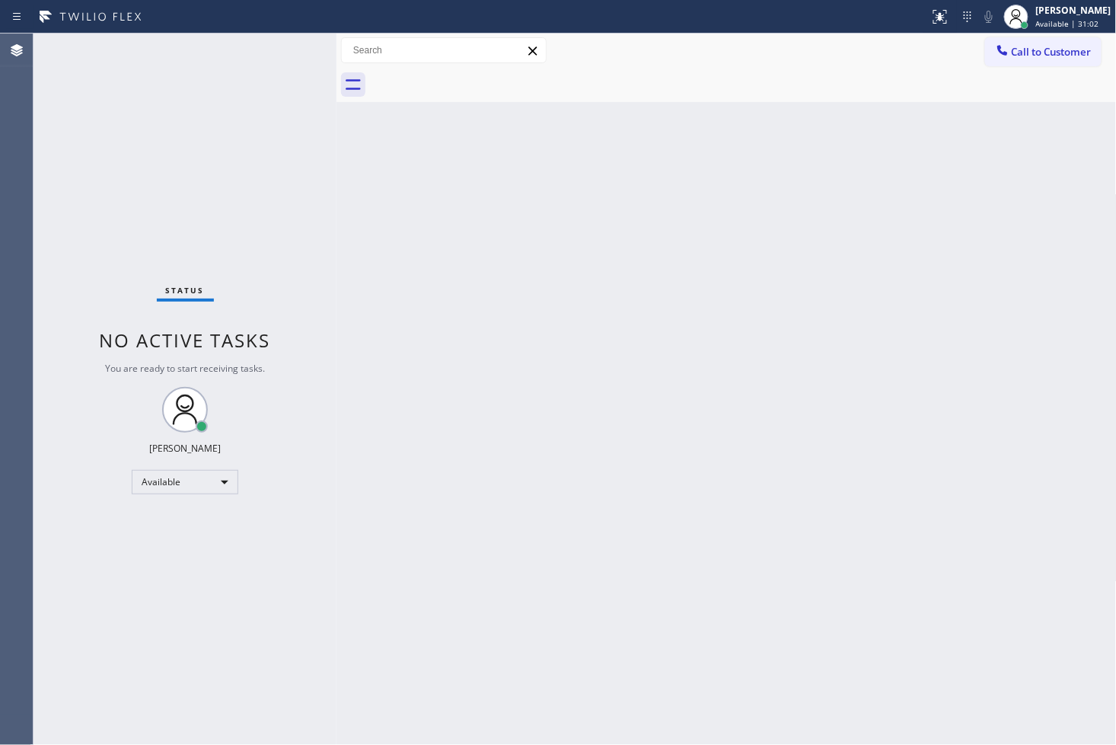
click at [810, 452] on div "Back to Dashboard Change Sender ID Customers Technicians Select a contact Outbo…" at bounding box center [727, 389] width 780 height 711
click at [493, 279] on div "Back to Dashboard Change Sender ID Customers Technicians Select a contact Outbo…" at bounding box center [727, 389] width 780 height 711
click at [177, 133] on div "Status No active tasks You are ready to start receiving tasks. [PERSON_NAME]" at bounding box center [185, 389] width 303 height 711
click at [279, 59] on div "Status No active tasks You are ready to start receiving tasks. [PERSON_NAME]" at bounding box center [185, 389] width 303 height 711
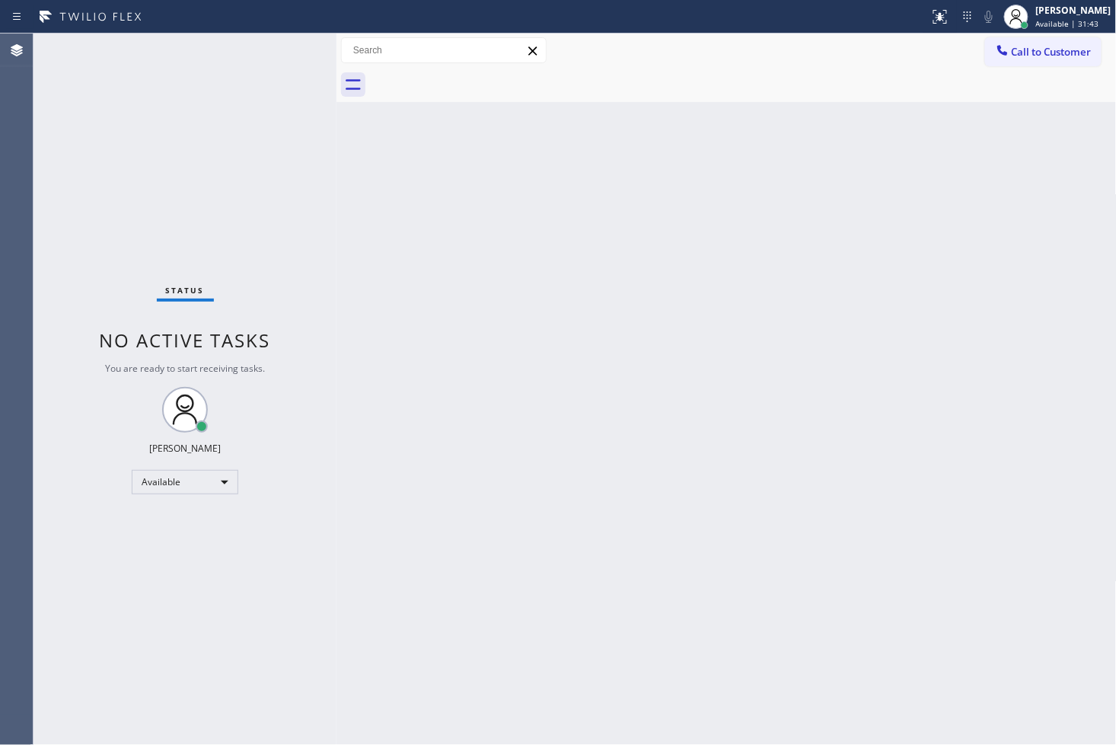
click at [108, 244] on div "Status No active tasks You are ready to start receiving tasks. [PERSON_NAME]" at bounding box center [185, 389] width 303 height 711
click at [282, 47] on div "Status No active tasks You are ready to start receiving tasks. [PERSON_NAME]" at bounding box center [185, 389] width 303 height 711
click at [700, 487] on div "Back to Dashboard Change Sender ID Customers Technicians Select a contact Outbo…" at bounding box center [727, 389] width 780 height 711
click at [118, 201] on div "Status No active tasks You are ready to start receiving tasks. [PERSON_NAME]" at bounding box center [185, 389] width 303 height 711
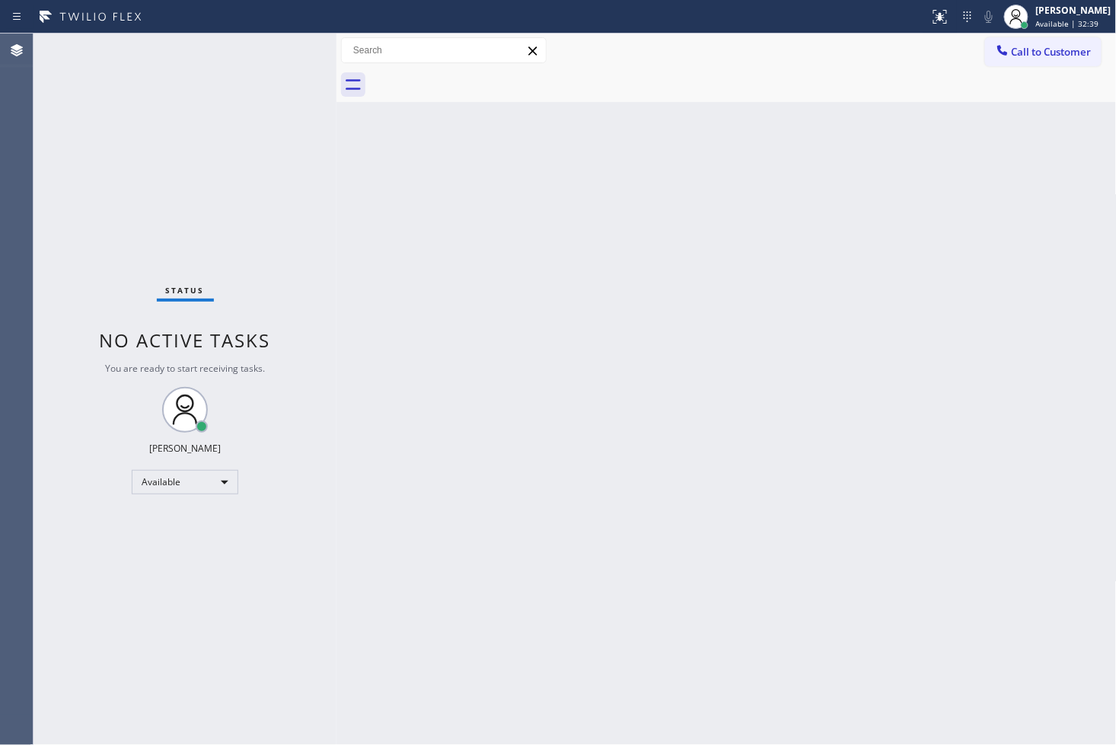
click at [282, 63] on div "Status No active tasks You are ready to start receiving tasks. [PERSON_NAME]" at bounding box center [185, 389] width 303 height 711
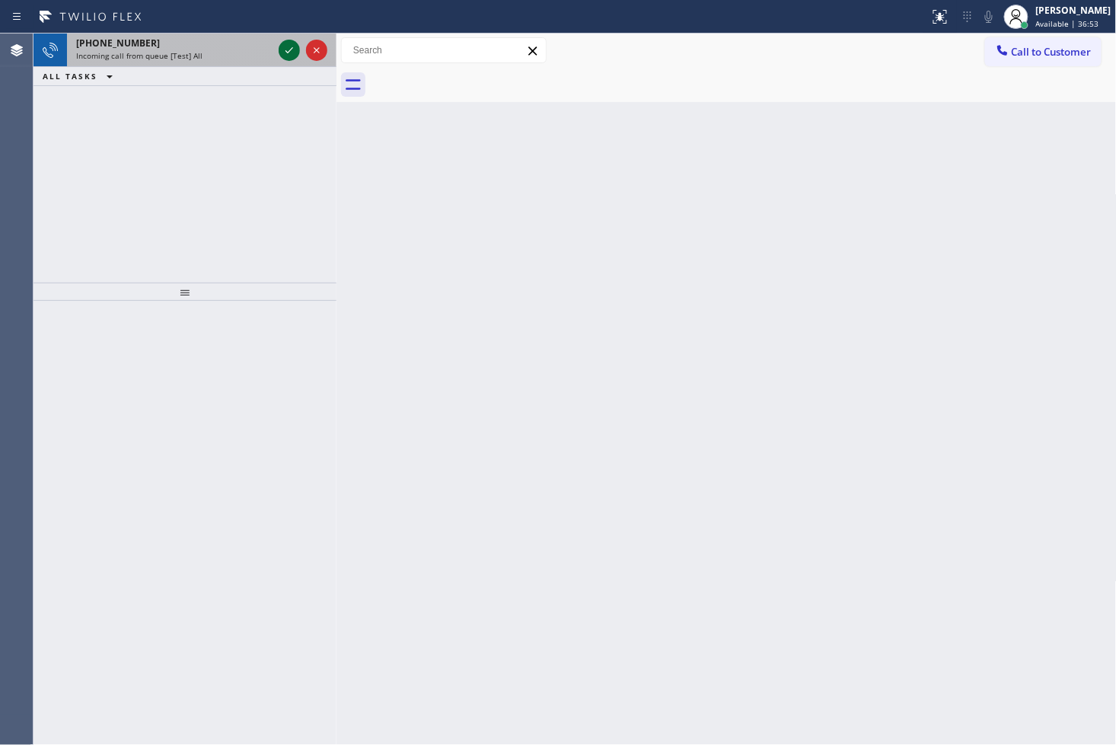
click at [284, 52] on icon at bounding box center [289, 50] width 18 height 18
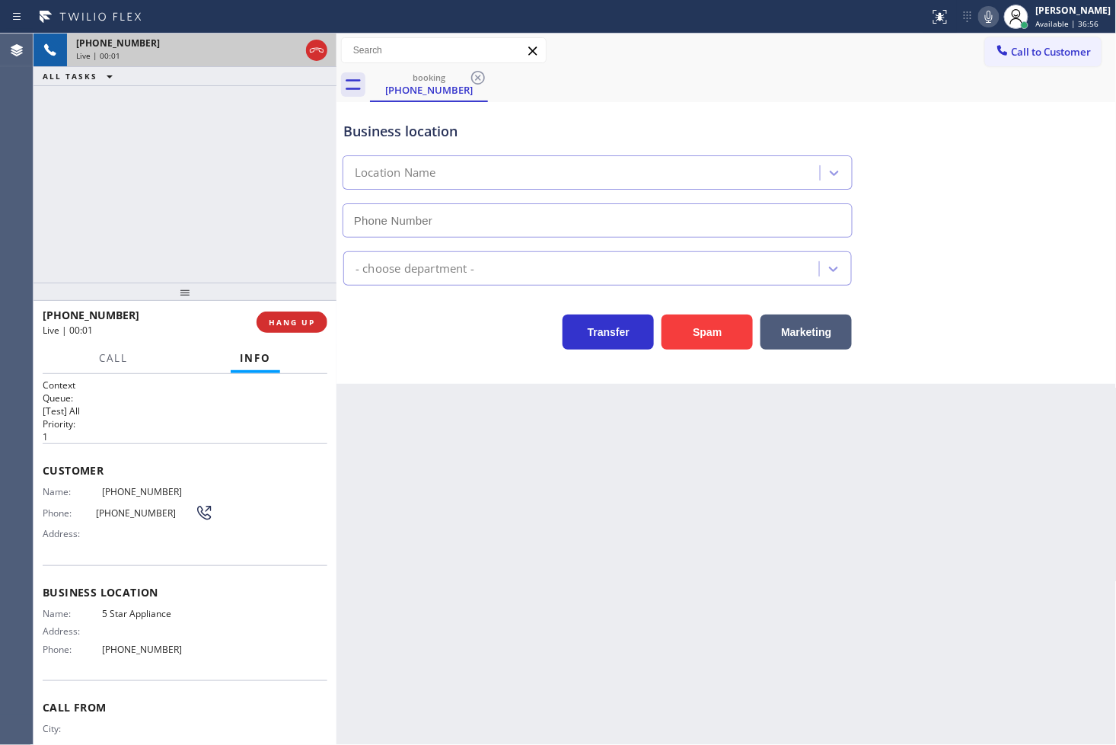
type input "[PHONE_NUMBER]"
click at [420, 333] on div "Transfer Spam Marketing" at bounding box center [597, 328] width 515 height 43
click at [262, 254] on div "[PHONE_NUMBER] Live | 00:06 ALL TASKS ALL TASKS ACTIVE TASKS TASKS IN WRAP UP" at bounding box center [185, 158] width 303 height 249
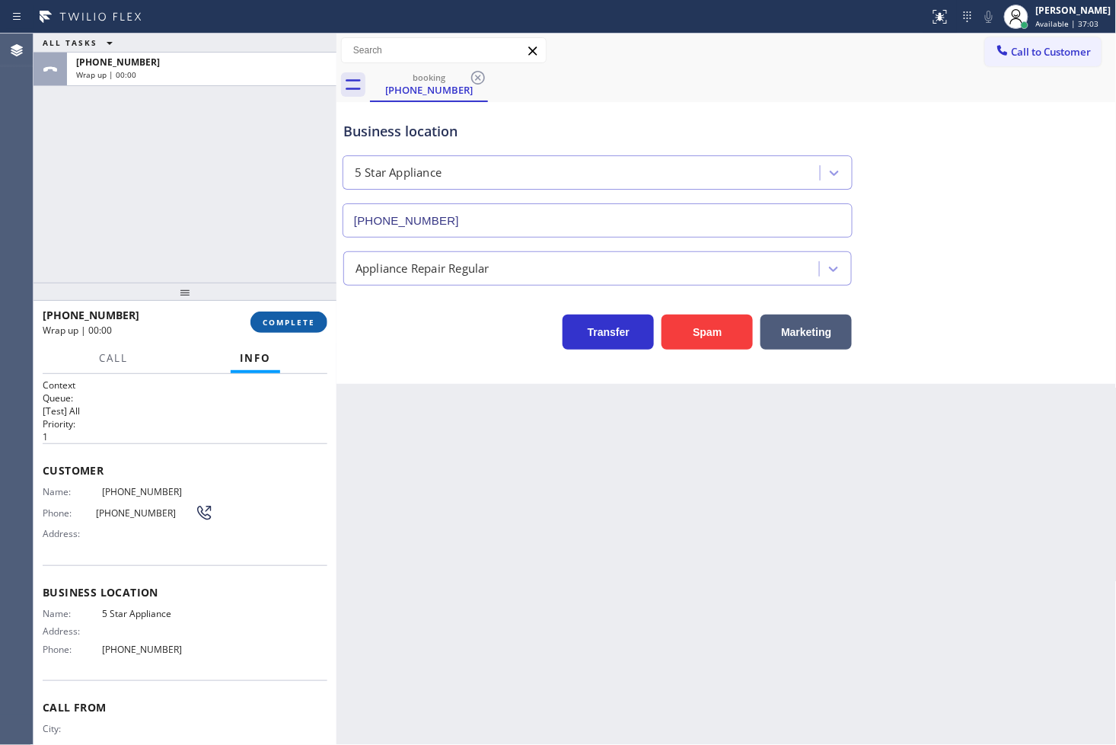
click at [314, 323] on span "COMPLETE" at bounding box center [289, 322] width 53 height 11
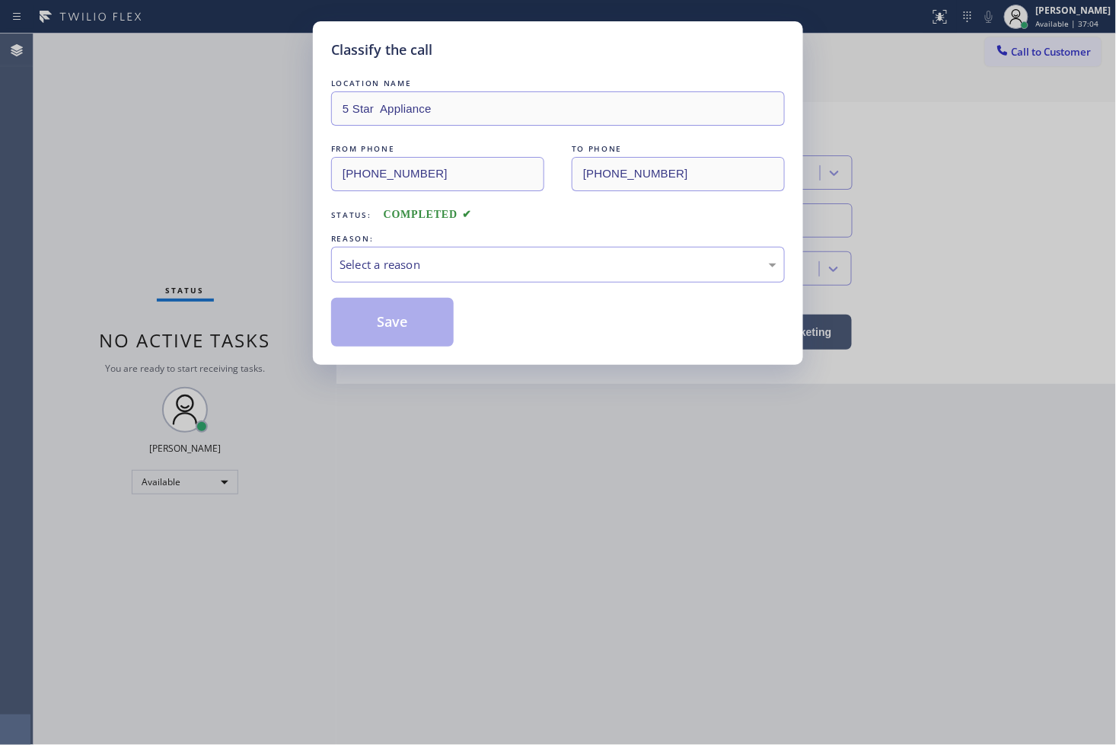
click at [407, 278] on div "Select a reason" at bounding box center [558, 265] width 454 height 36
click at [401, 327] on button "Save" at bounding box center [392, 322] width 123 height 49
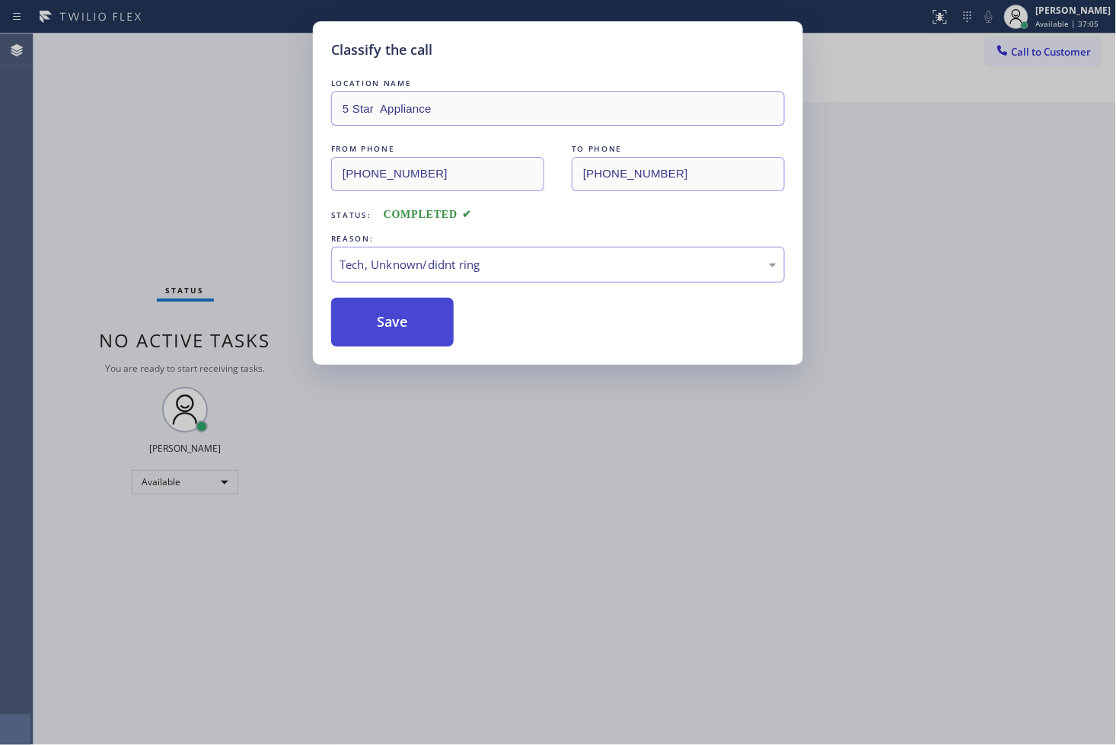
click at [401, 327] on button "Save" at bounding box center [392, 322] width 123 height 49
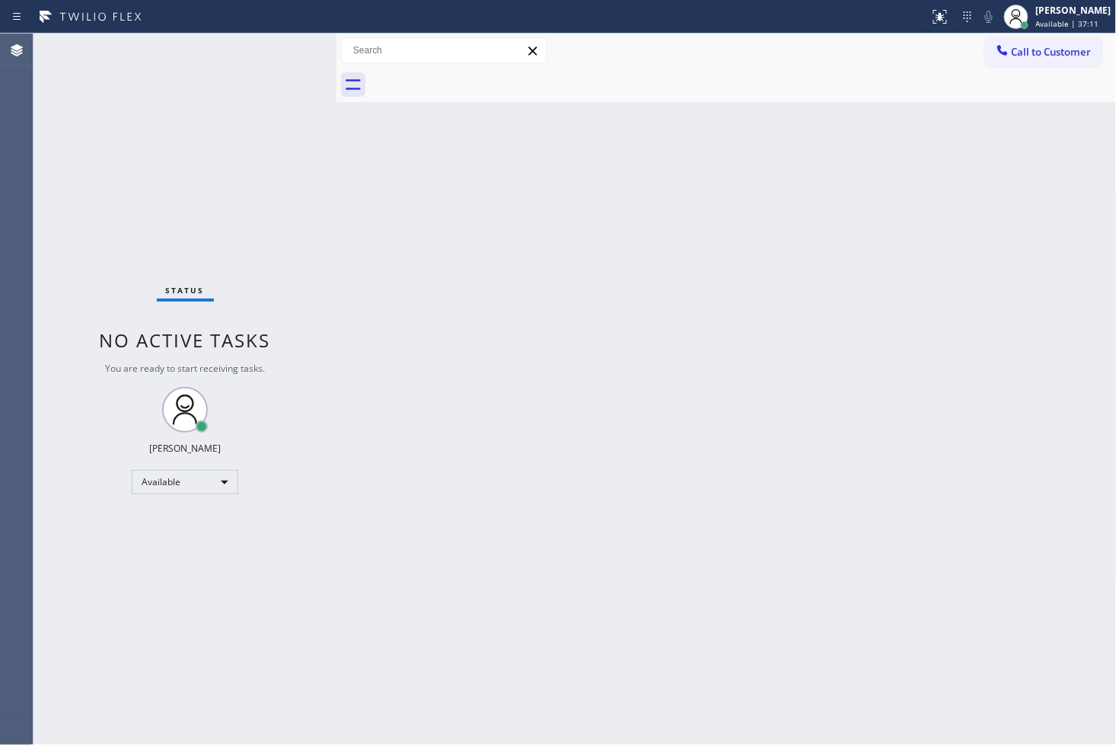
click at [233, 101] on div "Status No active tasks You are ready to start receiving tasks. [PERSON_NAME]" at bounding box center [185, 389] width 303 height 711
click at [284, 44] on div "Status No active tasks You are ready to start receiving tasks. [PERSON_NAME]" at bounding box center [185, 389] width 303 height 711
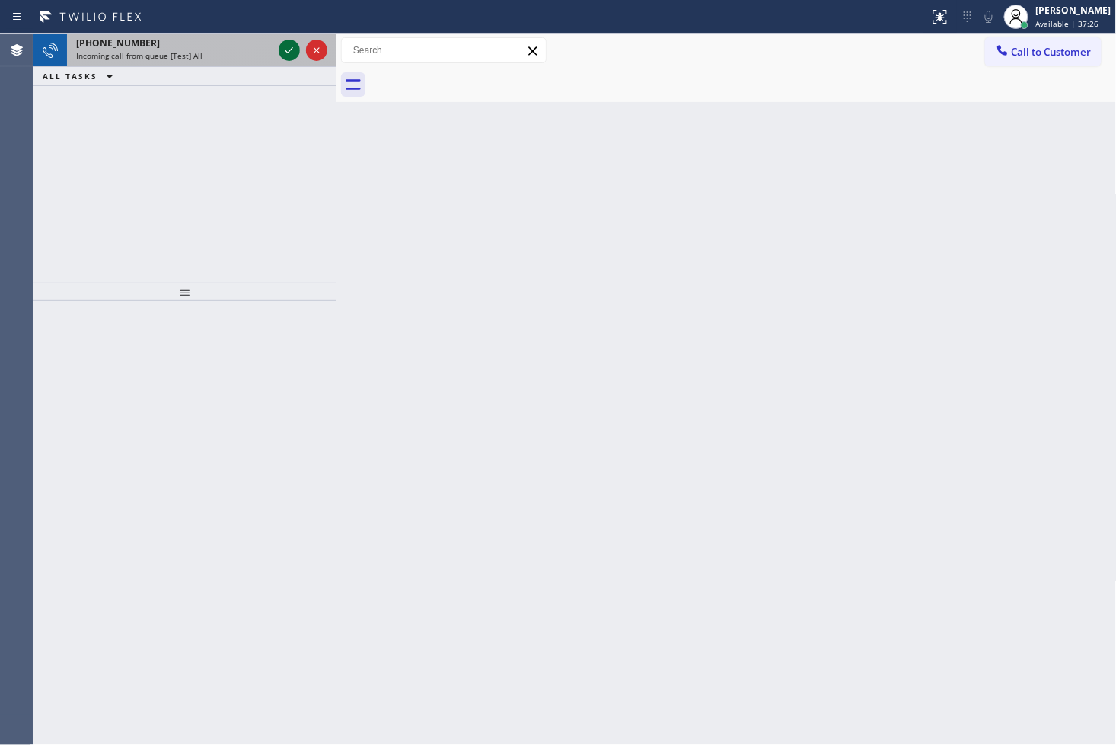
click at [287, 47] on icon at bounding box center [289, 50] width 18 height 18
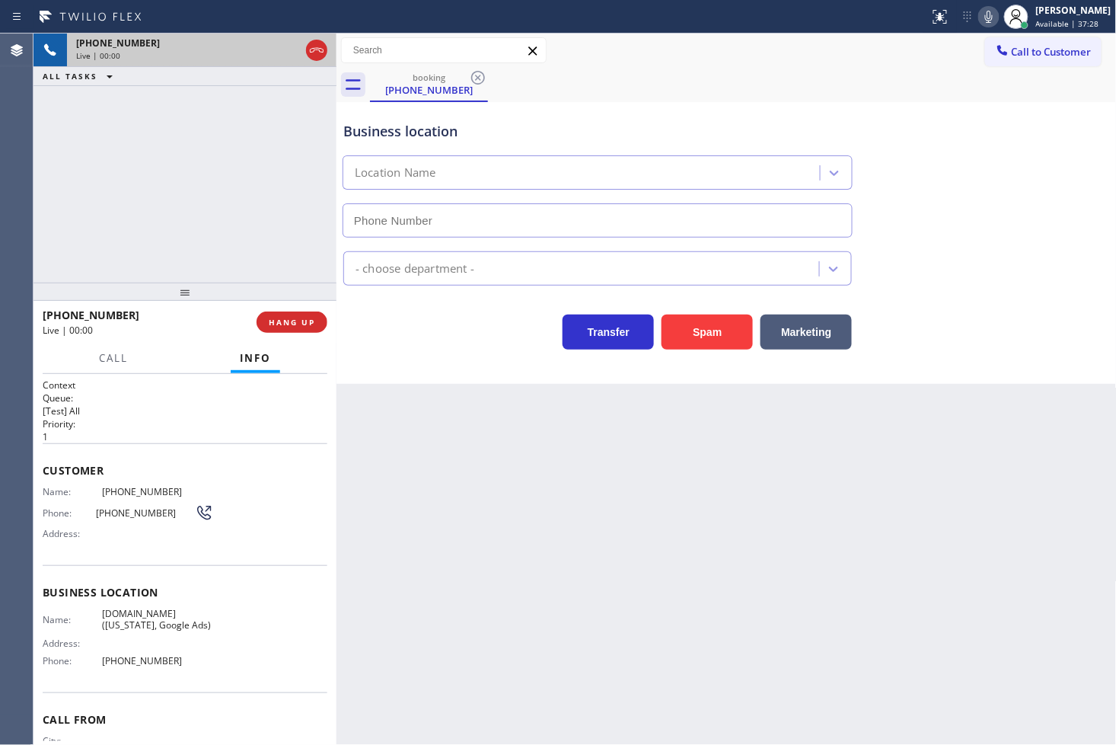
type input "[PHONE_NUMBER]"
click at [301, 282] on div at bounding box center [185, 291] width 303 height 18
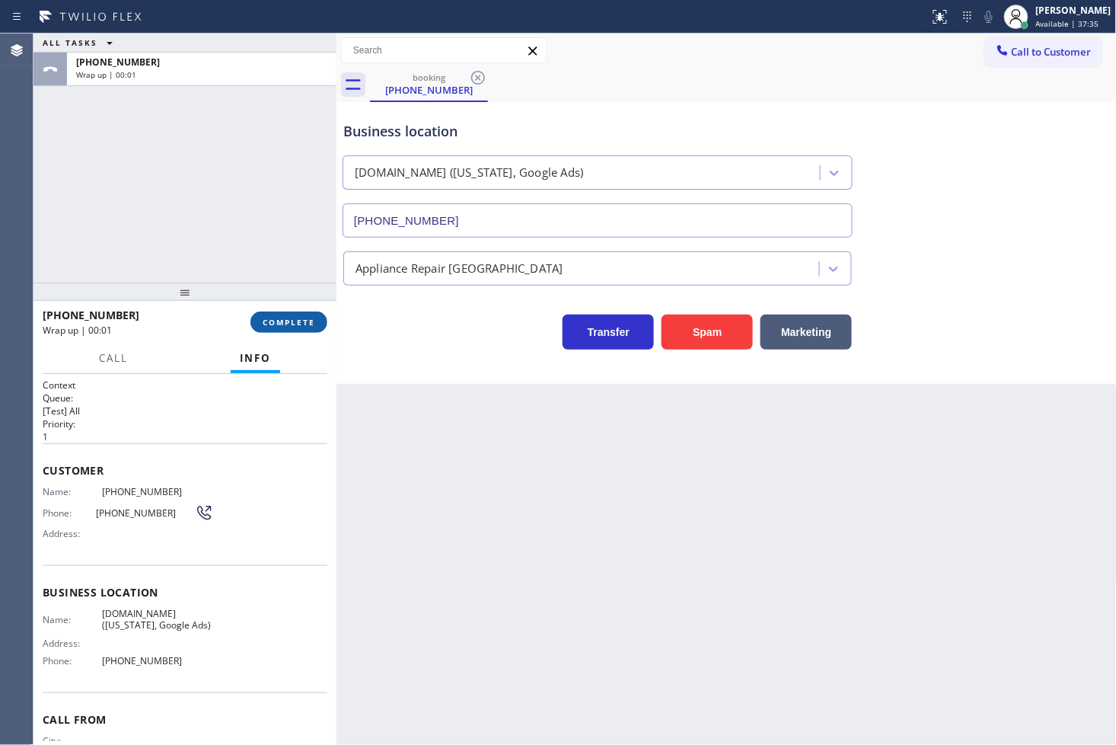
click at [289, 321] on span "COMPLETE" at bounding box center [289, 322] width 53 height 11
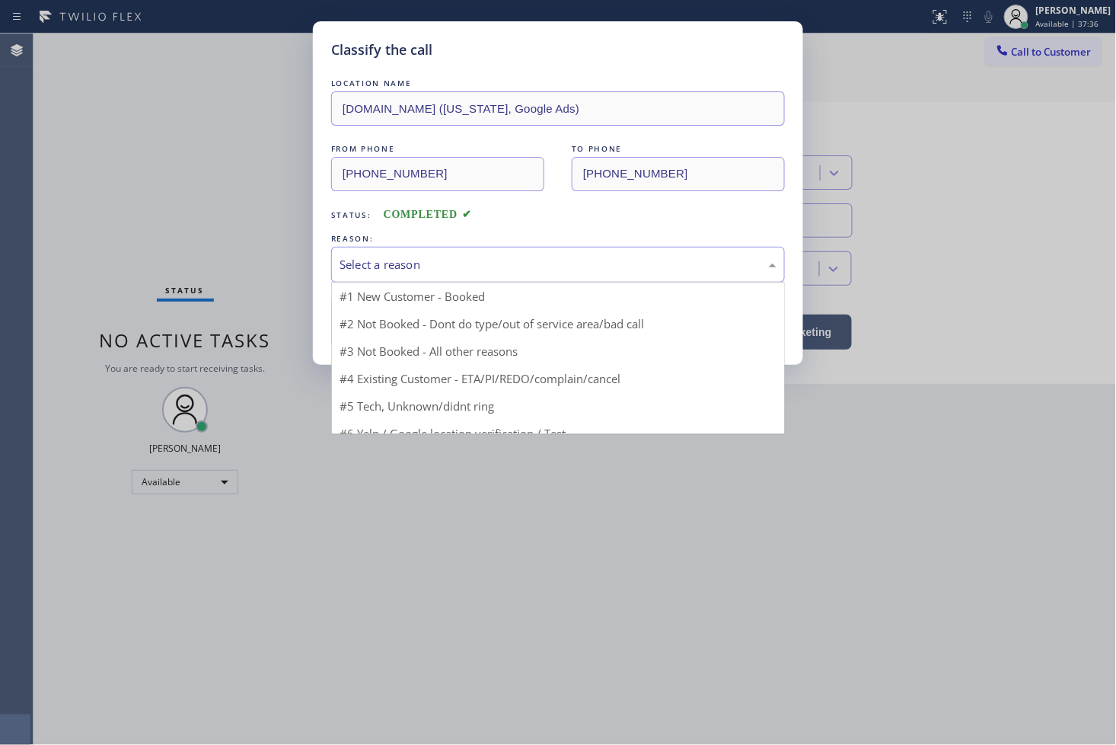
click at [413, 271] on div "Select a reason" at bounding box center [558, 265] width 437 height 18
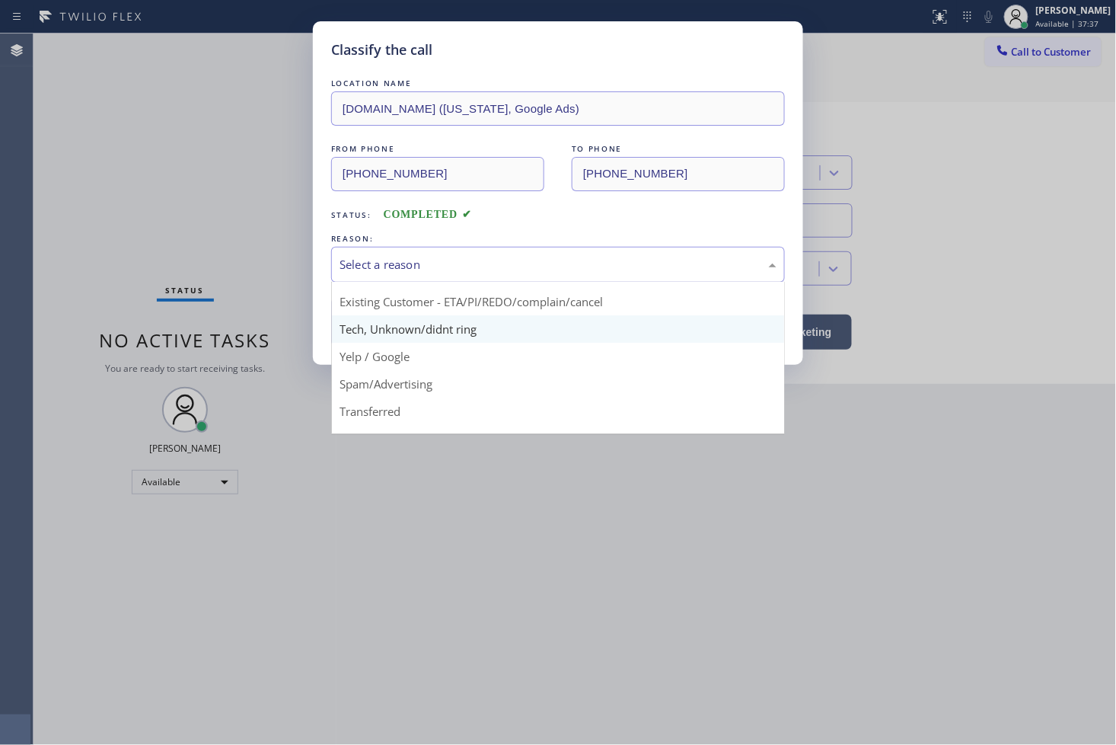
scroll to position [95, 0]
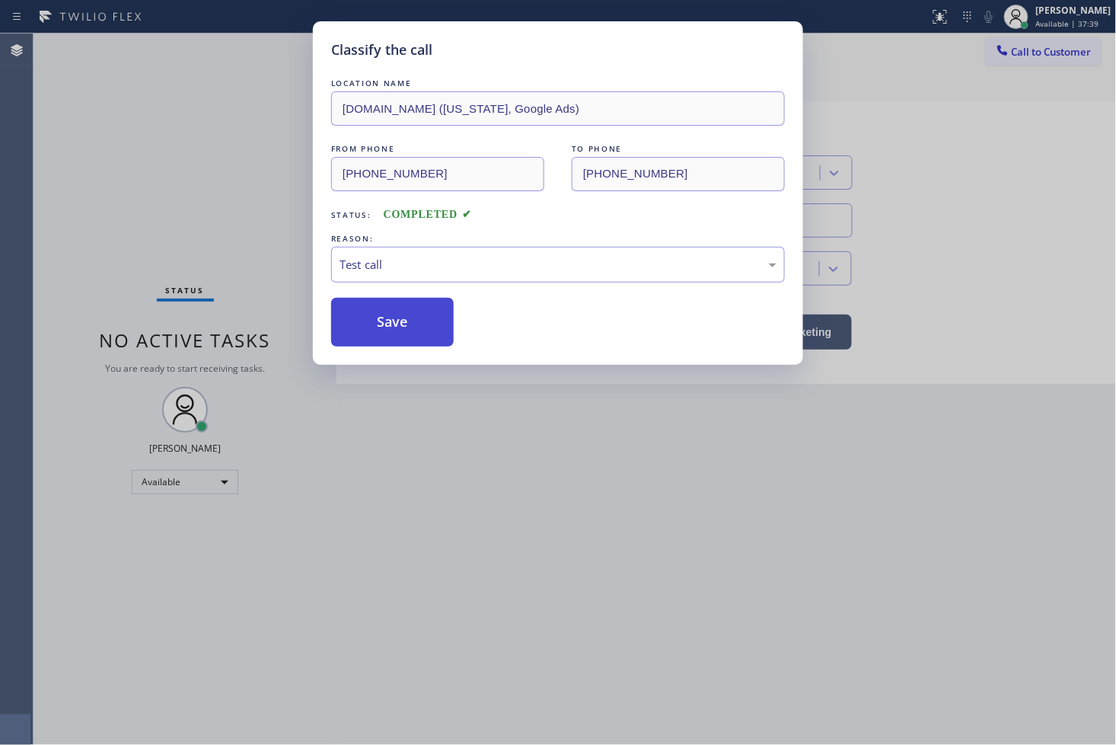
click at [384, 307] on button "Save" at bounding box center [392, 322] width 123 height 49
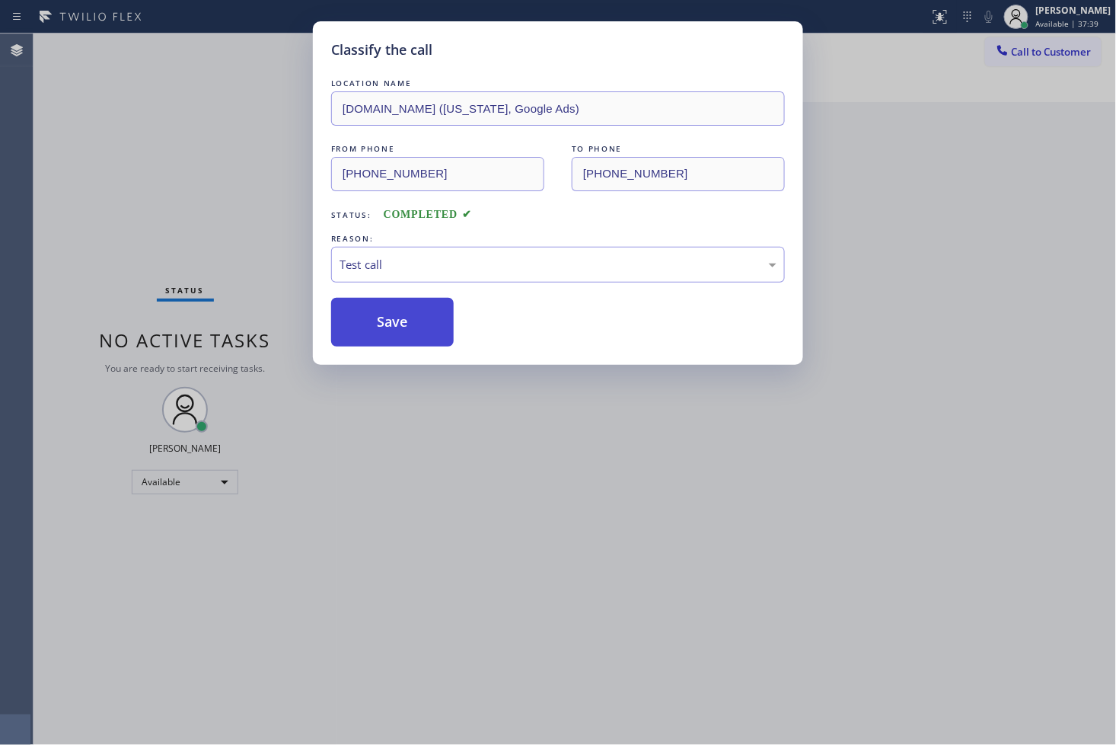
click at [384, 307] on button "Save" at bounding box center [392, 322] width 123 height 49
click at [247, 135] on div "Classify the call LOCATION NAME [DOMAIN_NAME] ([US_STATE], Google Ads) FROM PHO…" at bounding box center [558, 372] width 1116 height 745
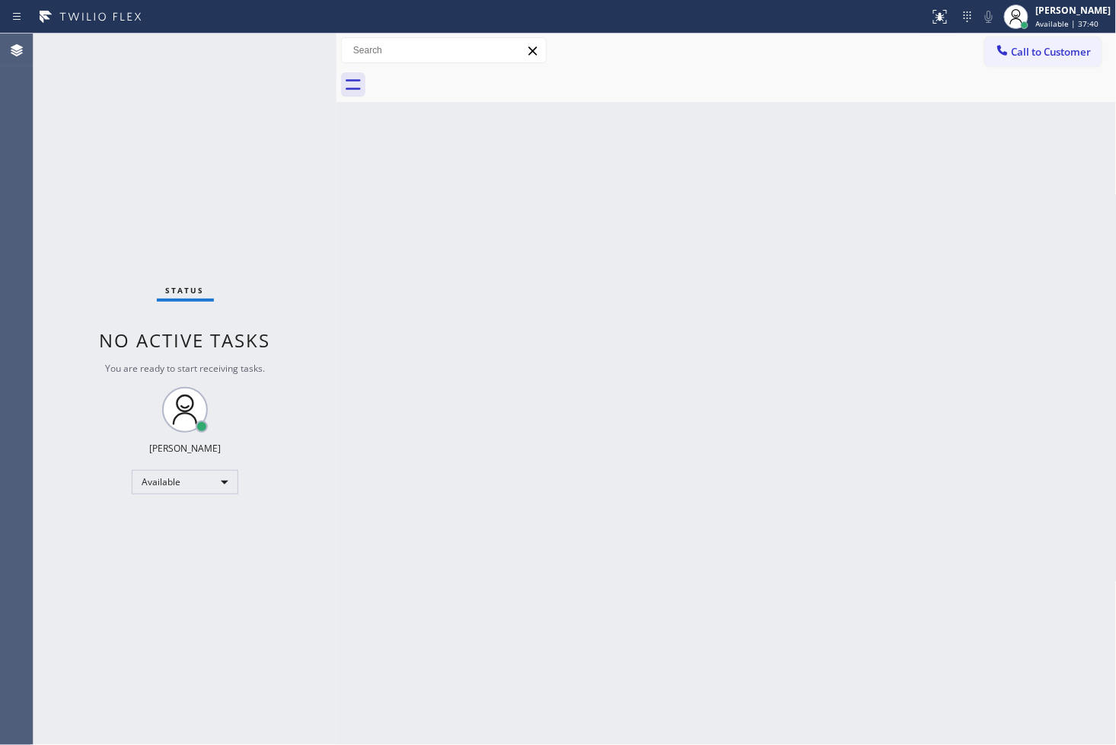
click at [263, 42] on div "Status No active tasks You are ready to start receiving tasks. [PERSON_NAME]" at bounding box center [185, 389] width 303 height 711
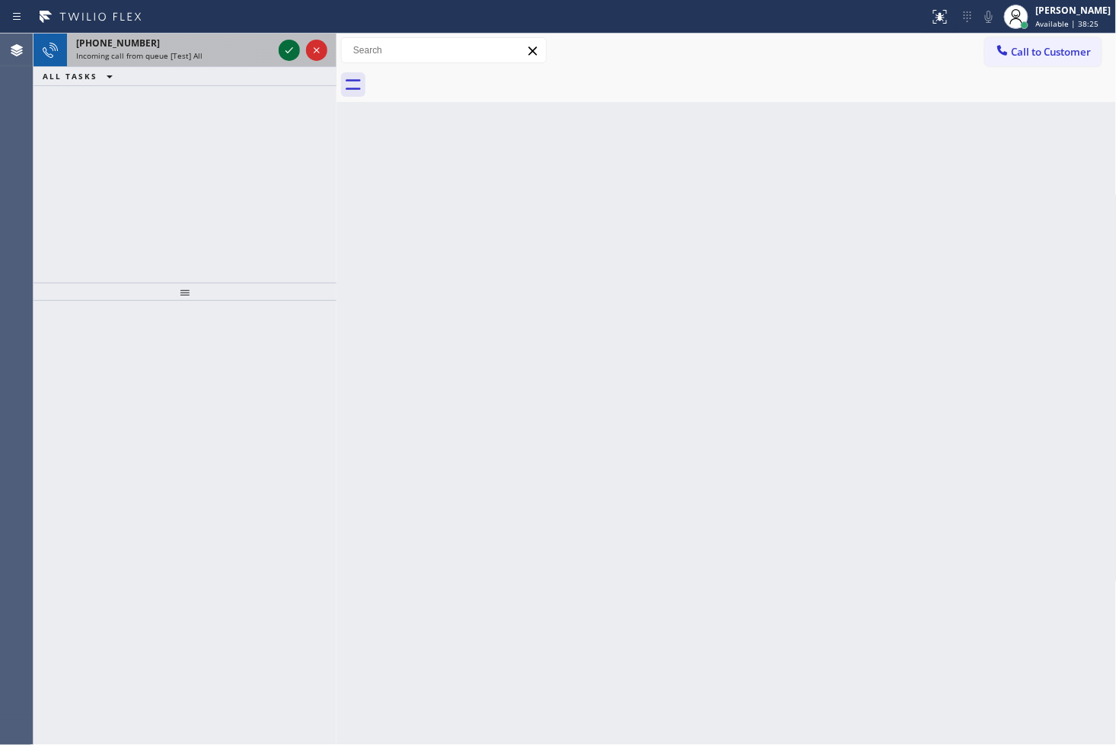
click at [286, 46] on icon at bounding box center [289, 50] width 18 height 18
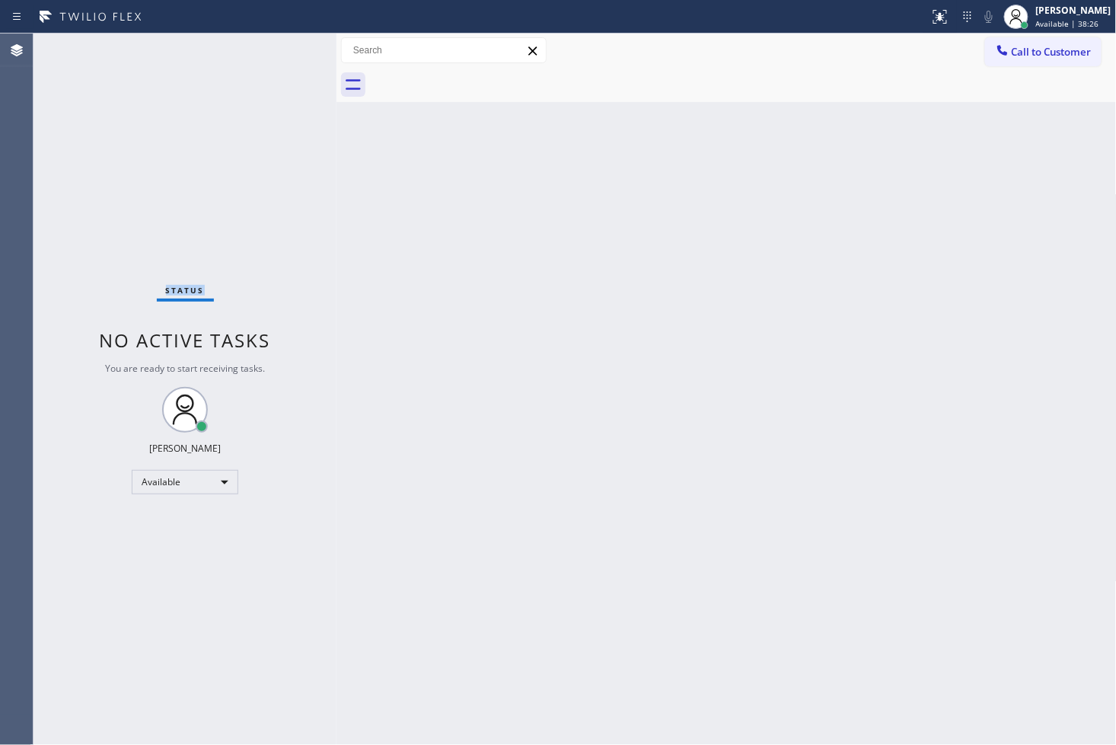
click at [286, 46] on div "Status No active tasks You are ready to start receiving tasks. [PERSON_NAME]" at bounding box center [185, 389] width 303 height 711
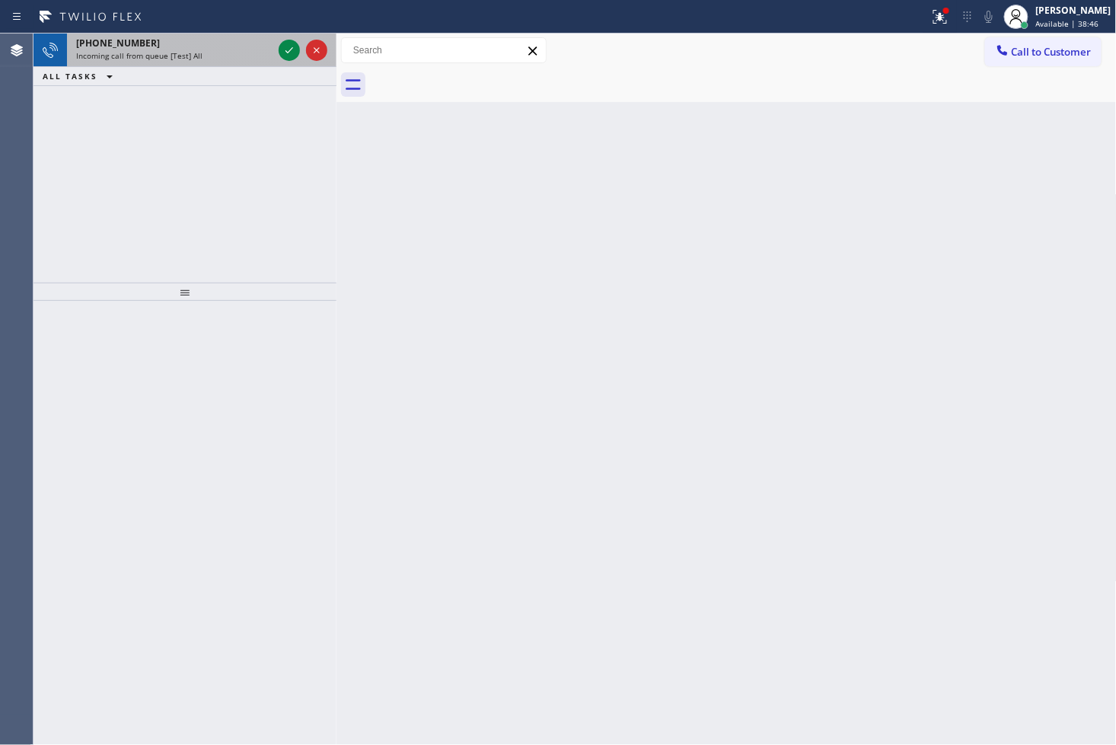
click at [241, 56] on div "Incoming call from queue [Test] All" at bounding box center [174, 55] width 196 height 11
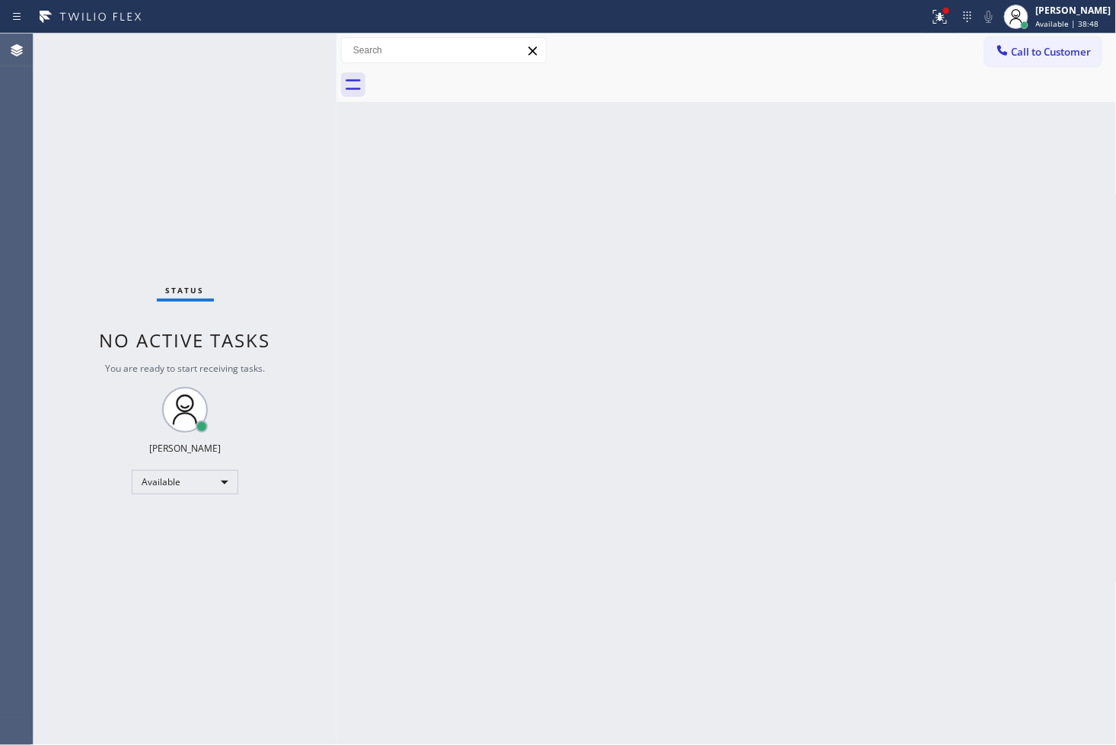
click at [292, 49] on div "Status No active tasks You are ready to start receiving tasks. [PERSON_NAME]" at bounding box center [185, 389] width 303 height 711
click at [931, 12] on icon at bounding box center [940, 17] width 18 height 18
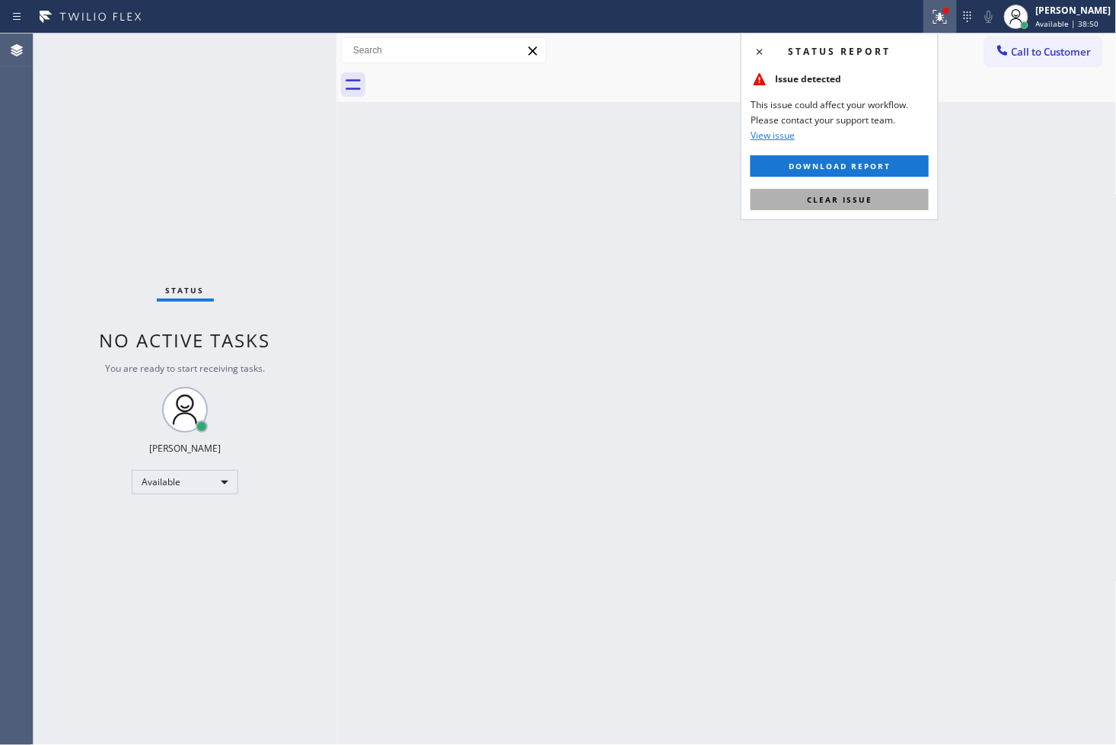
click at [897, 190] on button "Clear issue" at bounding box center [840, 199] width 178 height 21
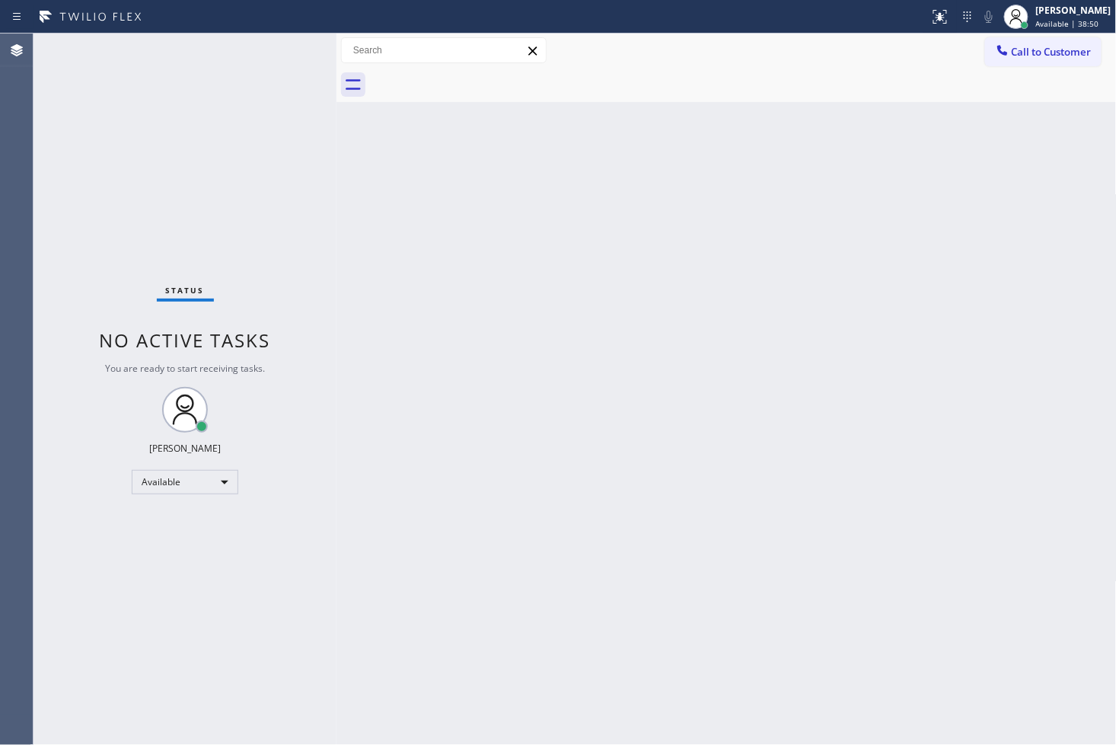
click at [397, 206] on div "Back to Dashboard Change Sender ID Customers Technicians Select a contact Outbo…" at bounding box center [727, 389] width 780 height 711
click at [293, 40] on div "Status No active tasks You are ready to start receiving tasks. [PERSON_NAME]" at bounding box center [185, 389] width 303 height 711
click at [287, 43] on div "Status No active tasks You are ready to start receiving tasks. [PERSON_NAME]" at bounding box center [185, 389] width 303 height 711
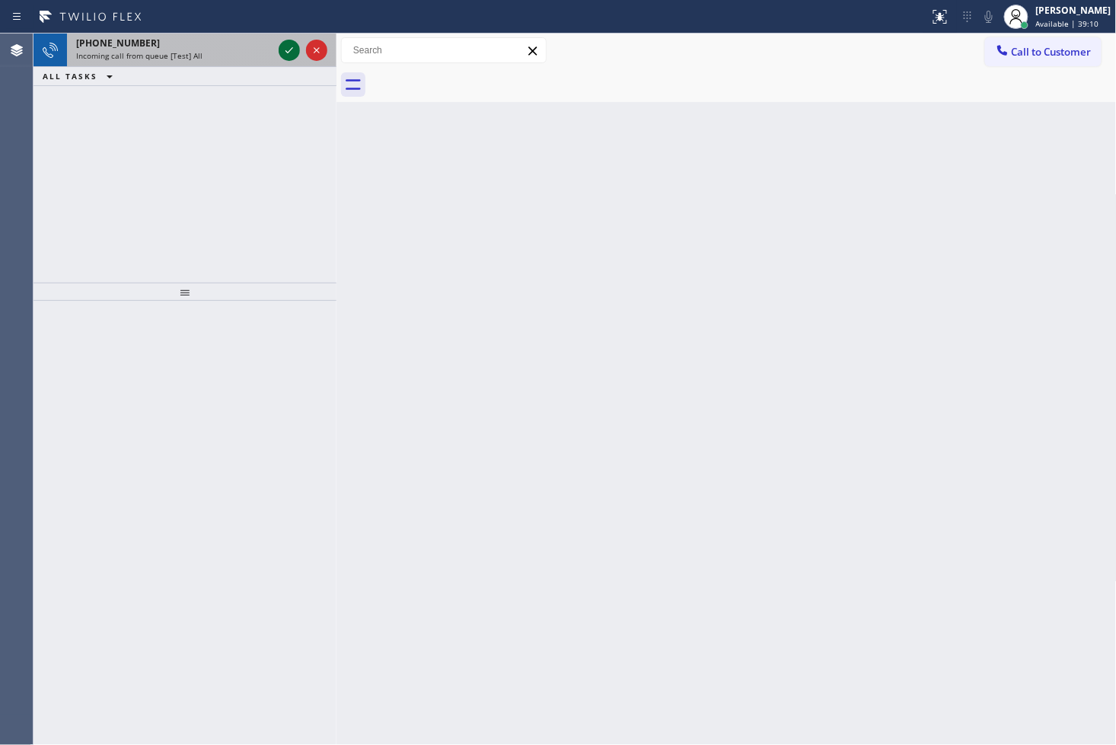
click at [287, 43] on icon at bounding box center [289, 50] width 18 height 18
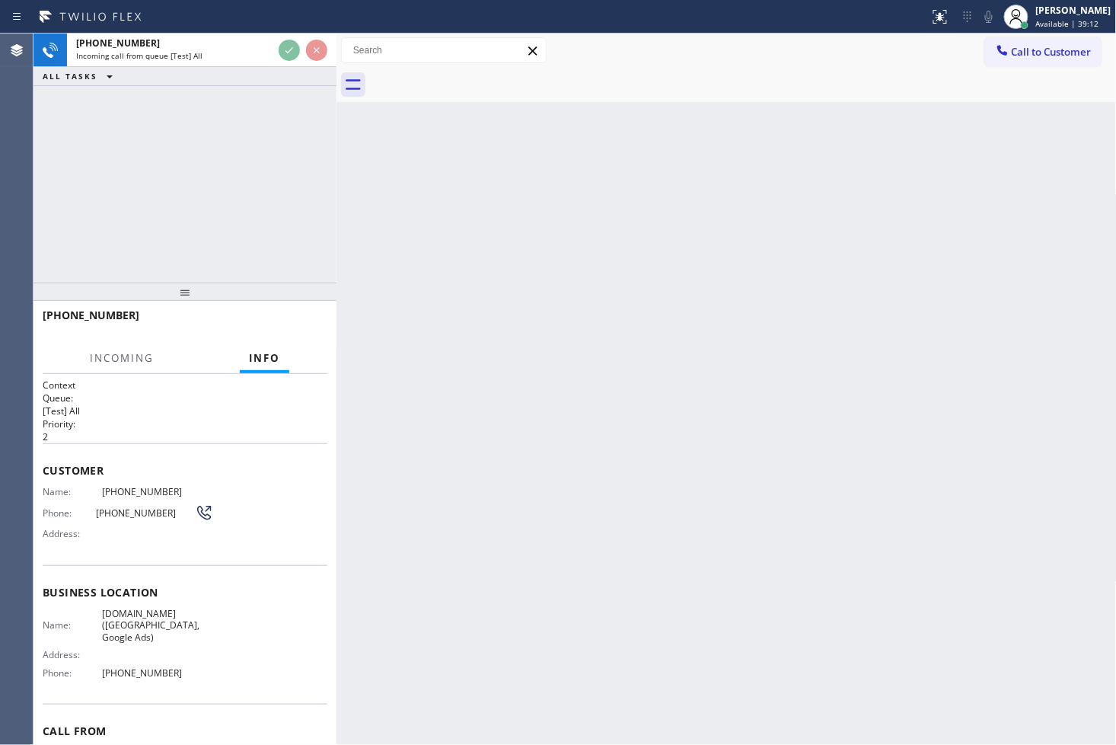
click at [306, 198] on div "[PHONE_NUMBER] Incoming call from queue [Test] All ALL TASKS ALL TASKS ACTIVE T…" at bounding box center [185, 158] width 303 height 249
click at [579, 307] on div "Back to Dashboard Change Sender ID Customers Technicians Select a contact Outbo…" at bounding box center [727, 389] width 780 height 711
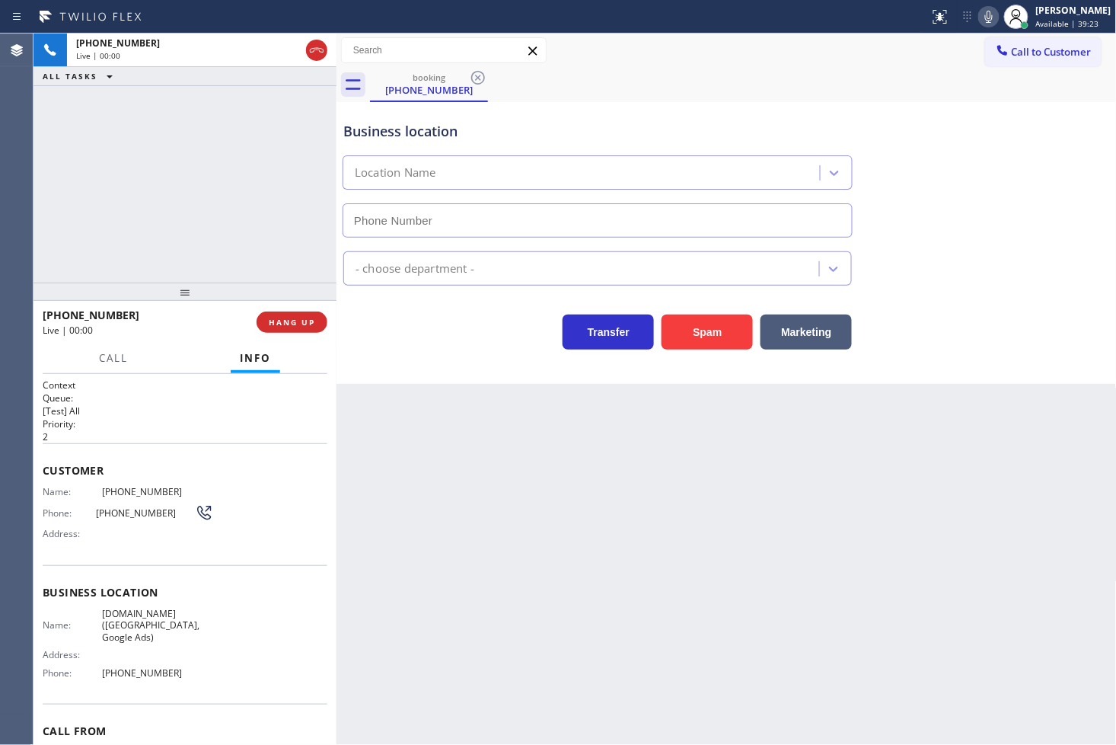
type input "[PHONE_NUMBER]"
click at [287, 277] on div "[PHONE_NUMBER] Live | 00:02 ALL TASKS ALL TASKS ACTIVE TASKS TASKS IN WRAP UP" at bounding box center [185, 158] width 303 height 249
click at [428, 343] on div "Transfer Spam Marketing" at bounding box center [597, 328] width 515 height 43
click at [123, 158] on div "[PHONE_NUMBER] Live | 00:03 ALL TASKS ALL TASKS ACTIVE TASKS TASKS IN WRAP UP" at bounding box center [185, 158] width 303 height 249
click at [263, 202] on div "[PHONE_NUMBER] Live | 00:03 ALL TASKS ALL TASKS ACTIVE TASKS TASKS IN WRAP UP" at bounding box center [185, 158] width 303 height 249
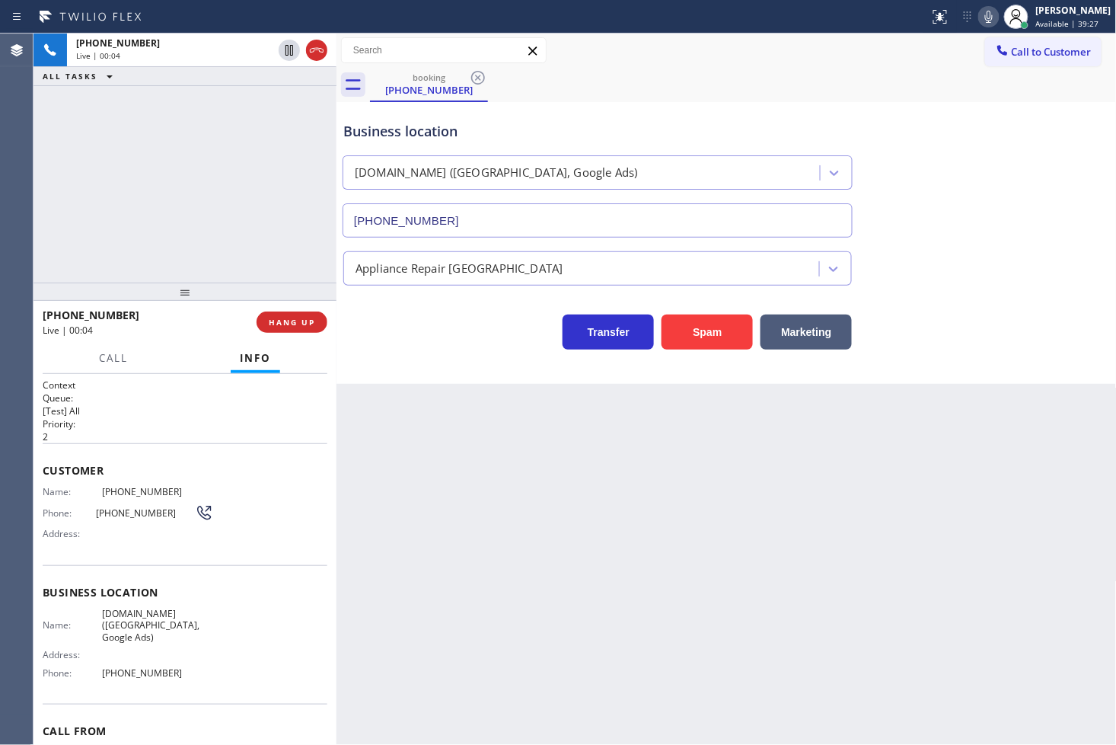
click at [351, 333] on div "Transfer Spam Marketing" at bounding box center [597, 328] width 515 height 43
click at [286, 248] on div "[PHONE_NUMBER] Live | 00:06 ALL TASKS ALL TASKS ACTIVE TASKS TASKS IN WRAP UP" at bounding box center [185, 158] width 303 height 249
click at [298, 318] on span "HANG UP" at bounding box center [292, 322] width 46 height 11
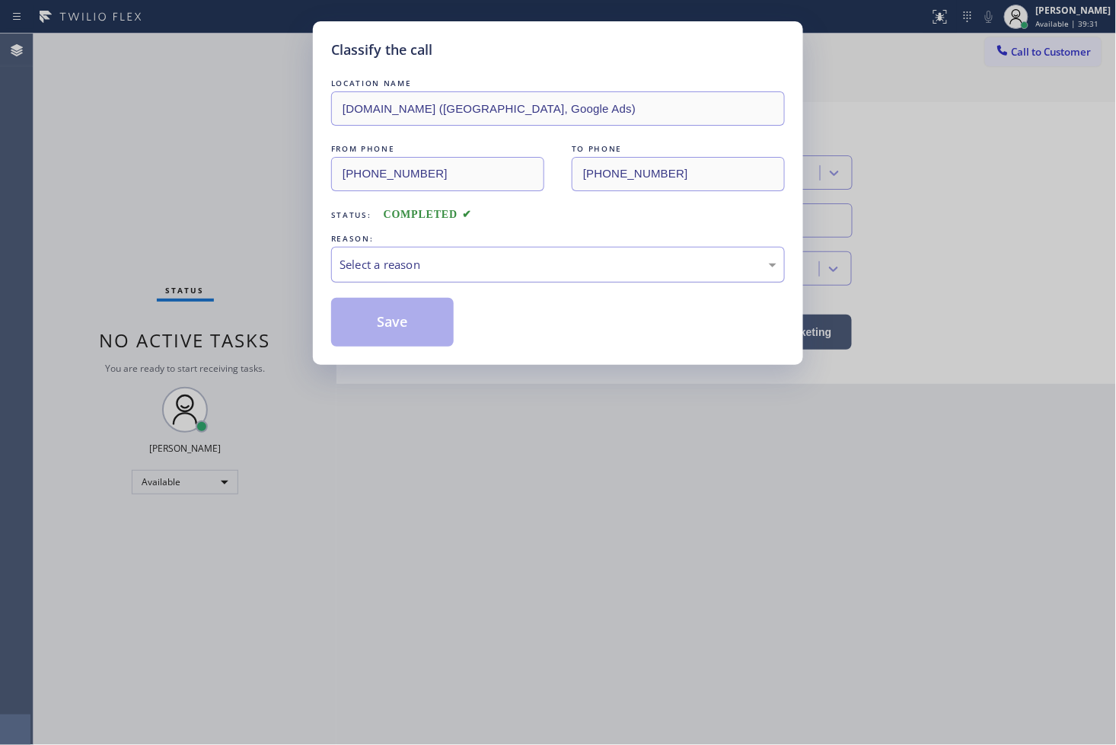
click at [448, 272] on div "Select a reason" at bounding box center [558, 265] width 437 height 18
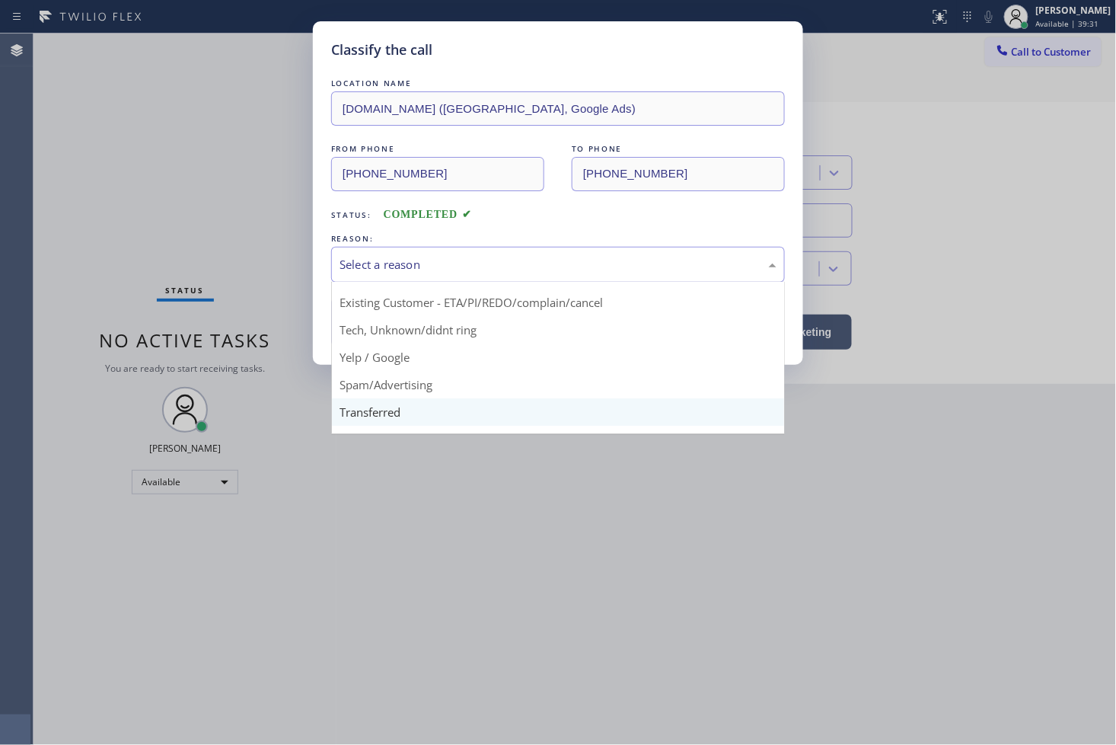
scroll to position [95, 0]
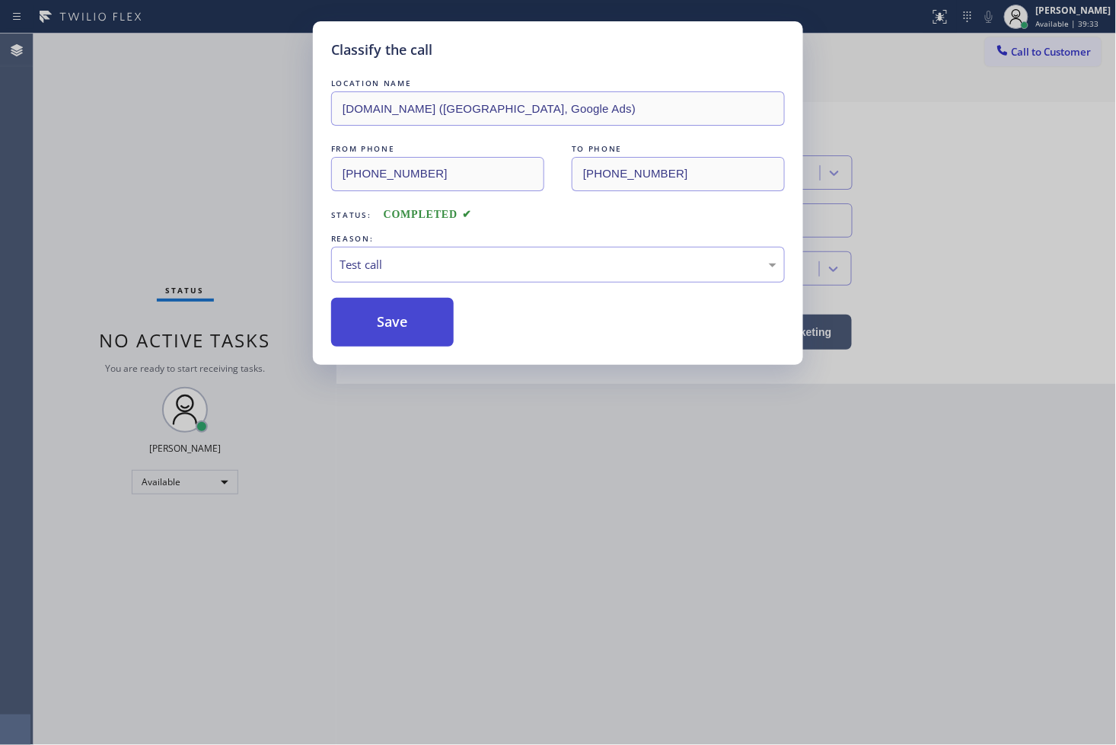
click at [381, 316] on button "Save" at bounding box center [392, 322] width 123 height 49
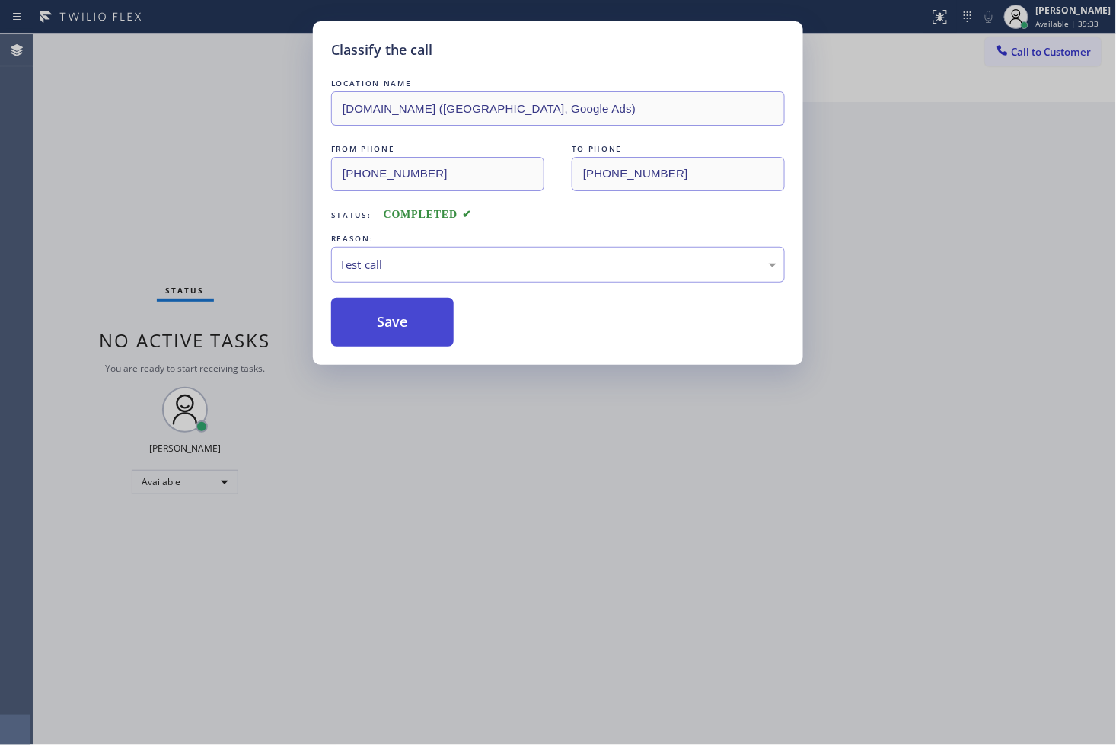
click at [381, 316] on button "Save" at bounding box center [392, 322] width 123 height 49
click at [276, 140] on div "Classify the call LOCATION NAME [DOMAIN_NAME] ([GEOGRAPHIC_DATA], Google Ads) F…" at bounding box center [558, 372] width 1116 height 745
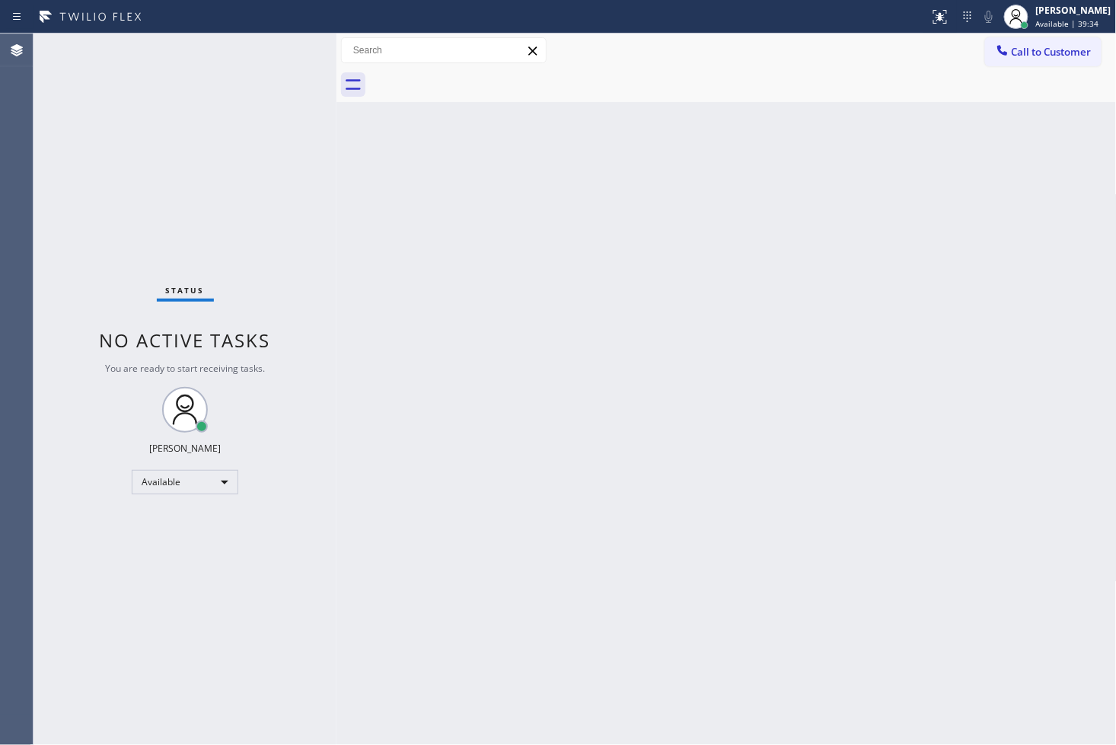
click at [276, 49] on div "Status No active tasks You are ready to start receiving tasks. [PERSON_NAME]" at bounding box center [185, 389] width 303 height 711
click at [278, 49] on div "Status No active tasks You are ready to start receiving tasks. [PERSON_NAME]" at bounding box center [185, 389] width 303 height 711
click at [290, 47] on div "Status No active tasks You are ready to start receiving tasks. [PERSON_NAME]" at bounding box center [185, 389] width 303 height 711
click at [292, 47] on div "Status No active tasks You are ready to start receiving tasks. [PERSON_NAME]" at bounding box center [185, 389] width 303 height 711
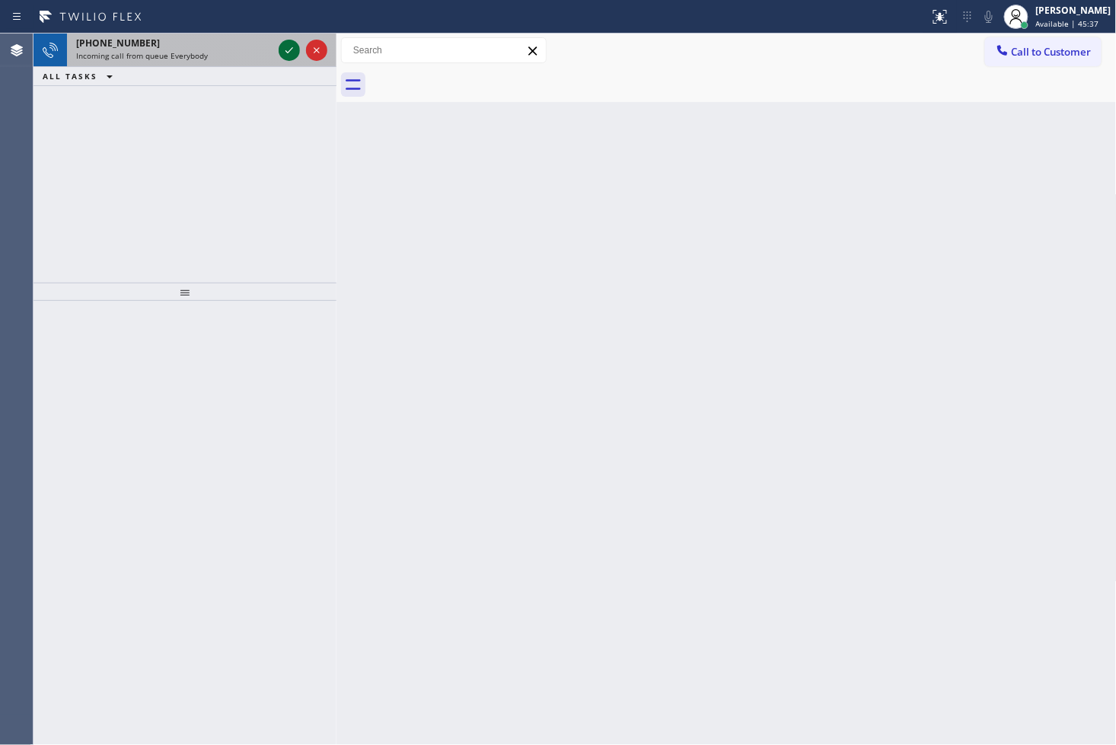
click at [289, 47] on icon at bounding box center [289, 50] width 18 height 18
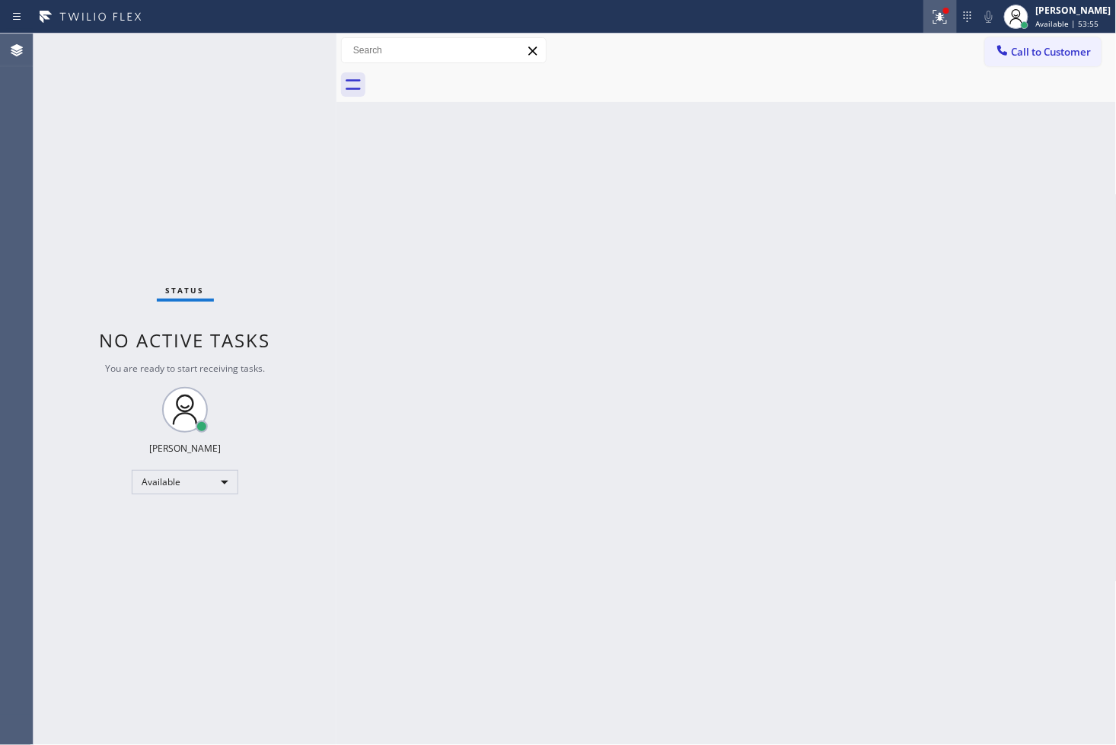
drag, startPoint x: 923, startPoint y: 18, endPoint x: 920, endPoint y: 29, distance: 11.1
click at [933, 18] on icon at bounding box center [937, 15] width 9 height 11
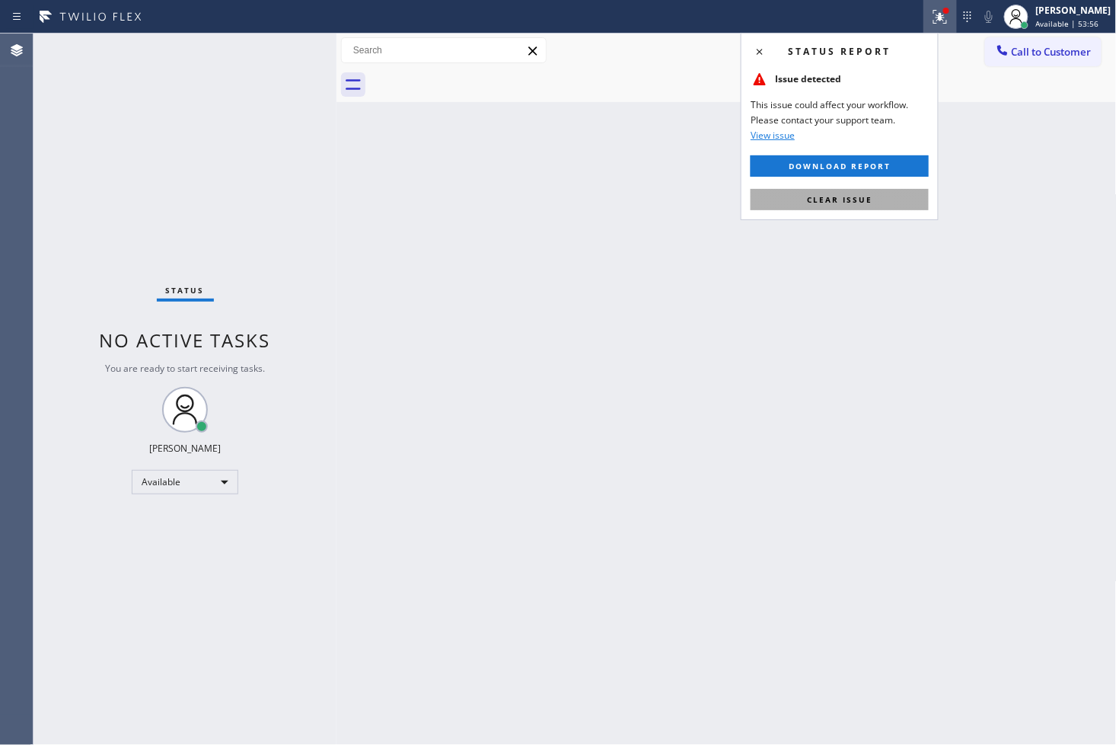
click at [892, 194] on button "Clear issue" at bounding box center [840, 199] width 178 height 21
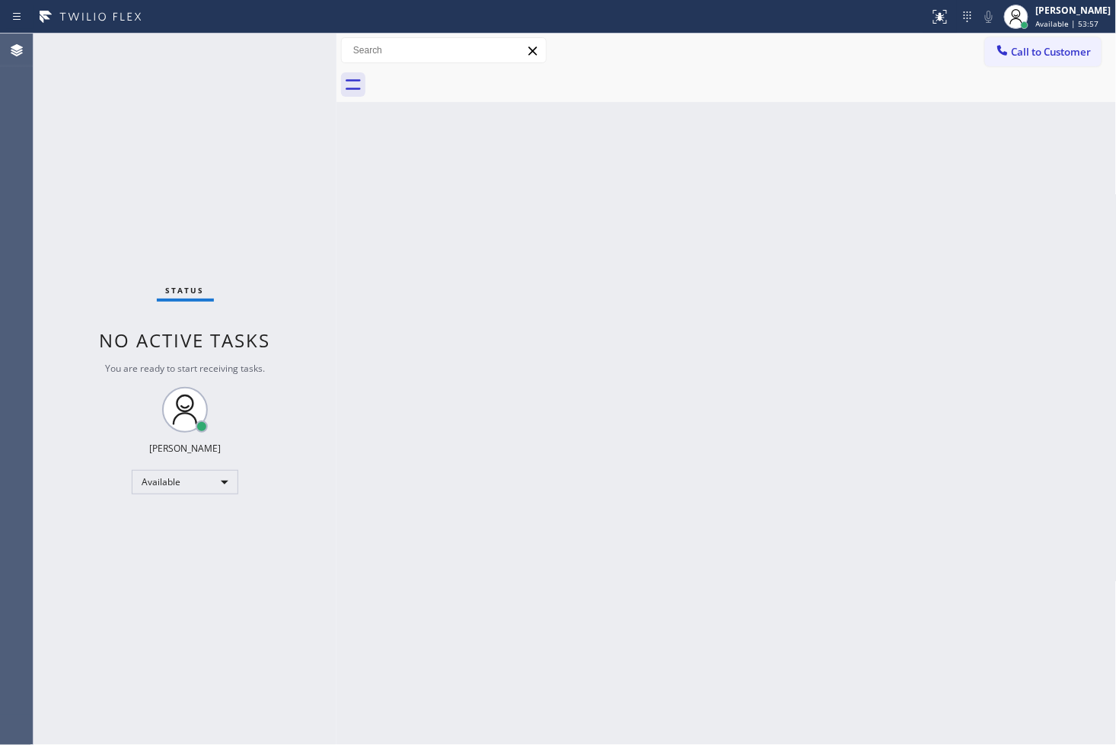
click at [232, 103] on div "Status No active tasks You are ready to start receiving tasks. [PERSON_NAME]" at bounding box center [185, 389] width 303 height 711
click at [256, 70] on div "Status No active tasks You are ready to start receiving tasks. [PERSON_NAME]" at bounding box center [185, 389] width 303 height 711
click at [276, 51] on div "Status No active tasks You are ready to start receiving tasks. [PERSON_NAME]" at bounding box center [185, 389] width 303 height 711
click at [286, 51] on div "Status No active tasks You are ready to start receiving tasks. [PERSON_NAME]" at bounding box center [185, 389] width 303 height 711
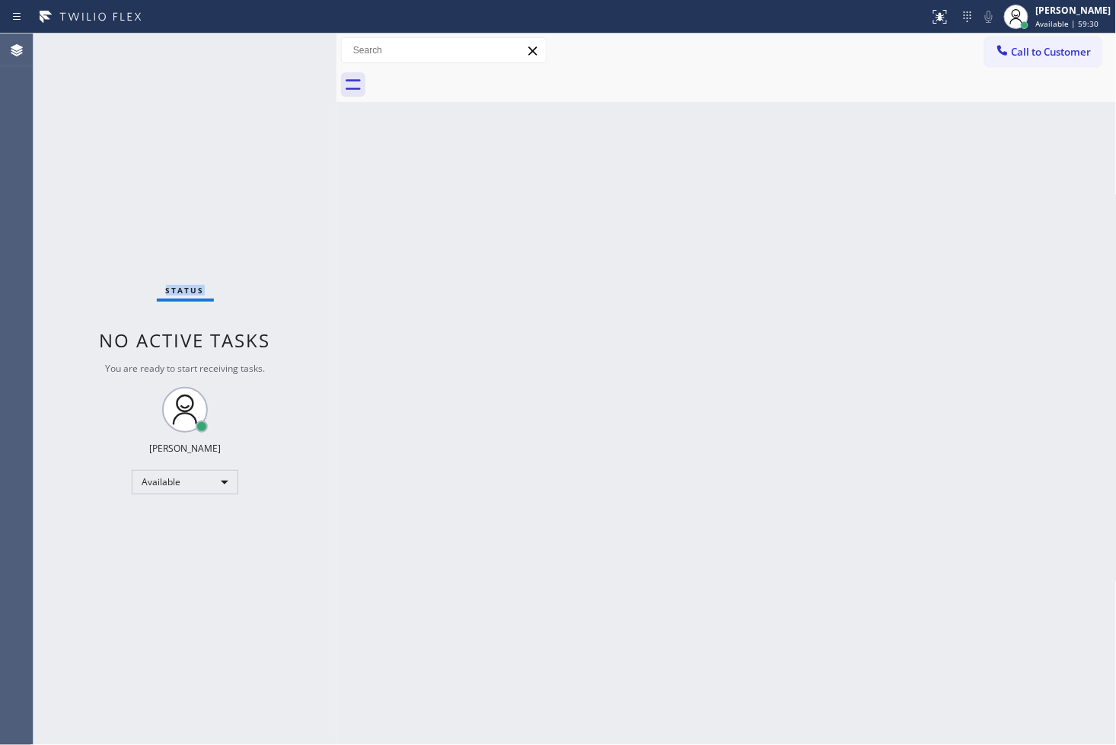
click at [286, 51] on div "Status No active tasks You are ready to start receiving tasks. [PERSON_NAME]" at bounding box center [185, 389] width 303 height 711
click at [257, 123] on div "Status No active tasks You are ready to start receiving tasks. [PERSON_NAME]" at bounding box center [185, 389] width 303 height 711
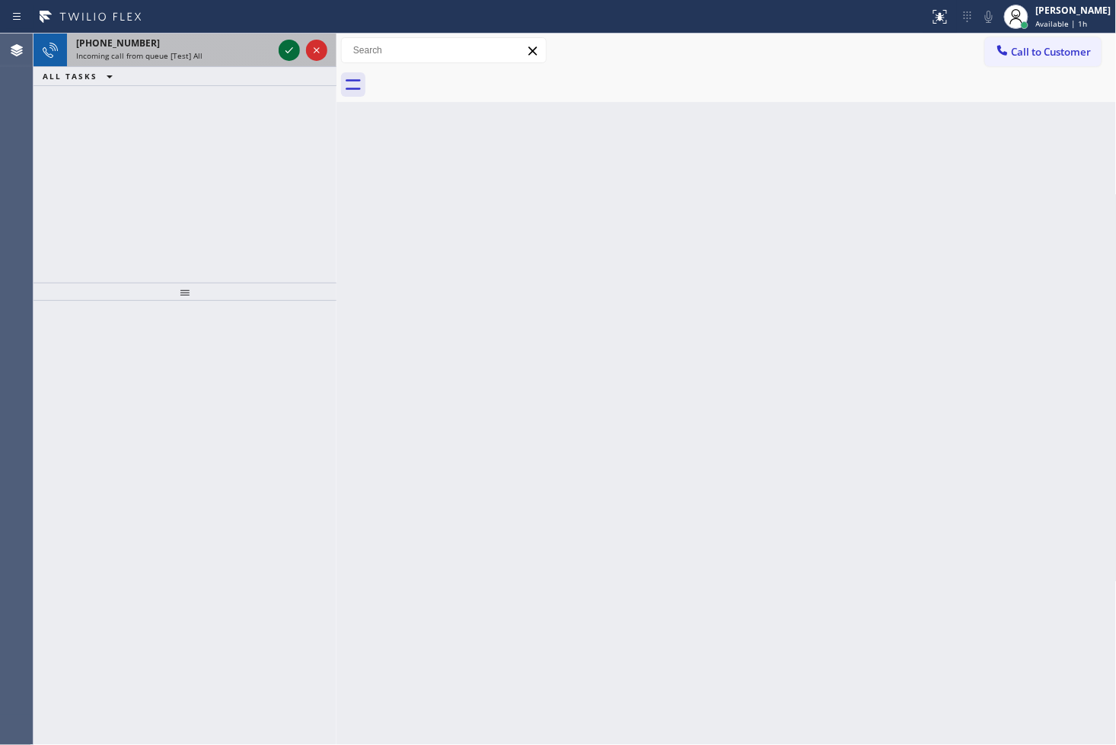
click at [284, 56] on icon at bounding box center [289, 50] width 18 height 18
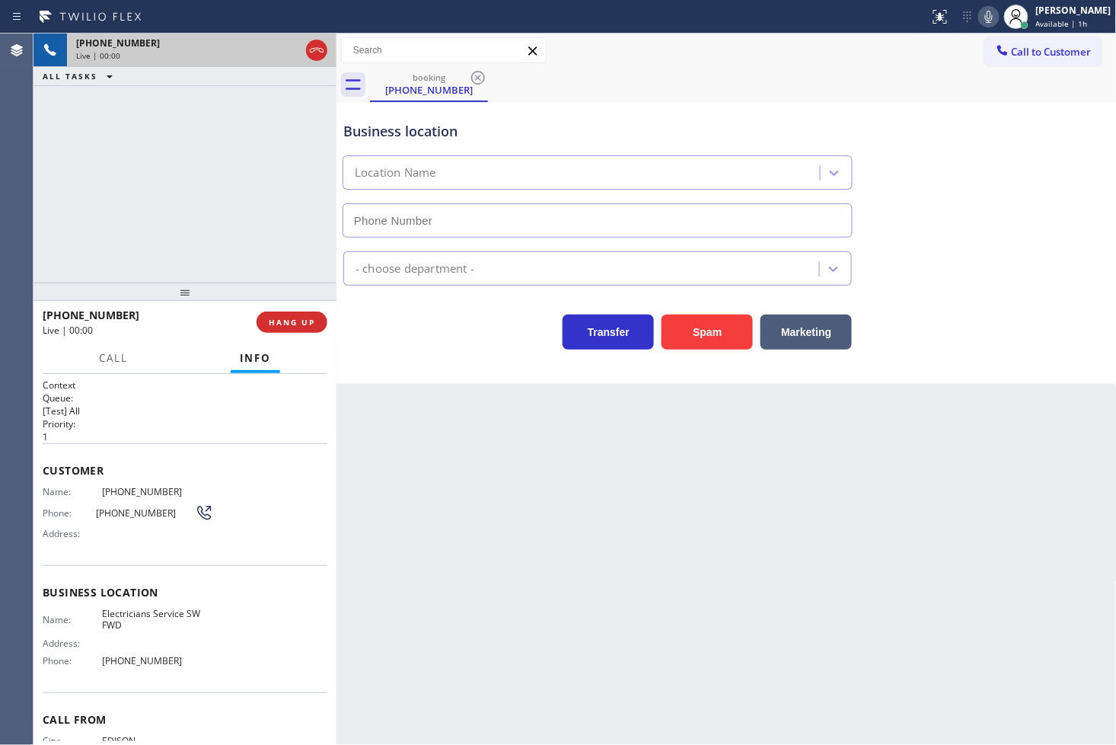
type input "[PHONE_NUMBER]"
click at [720, 324] on button "Spam" at bounding box center [707, 331] width 91 height 35
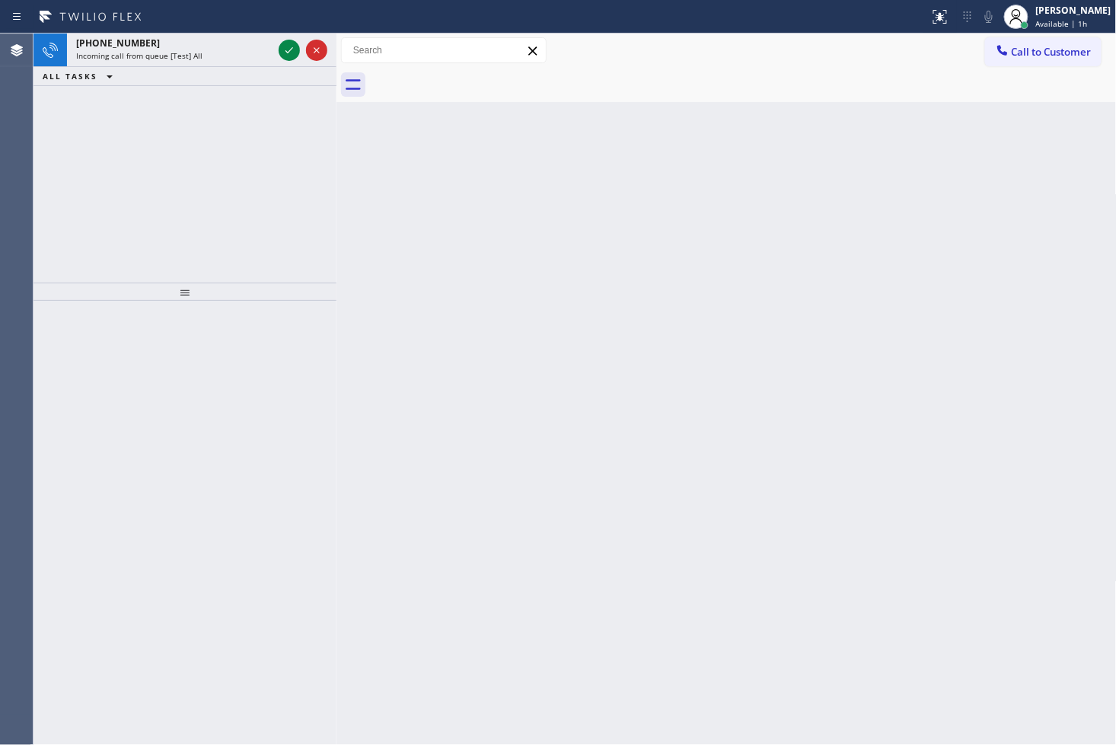
click at [49, 211] on div "[PHONE_NUMBER] Incoming call from queue [Test] All ALL TASKS ALL TASKS ACTIVE T…" at bounding box center [185, 158] width 303 height 249
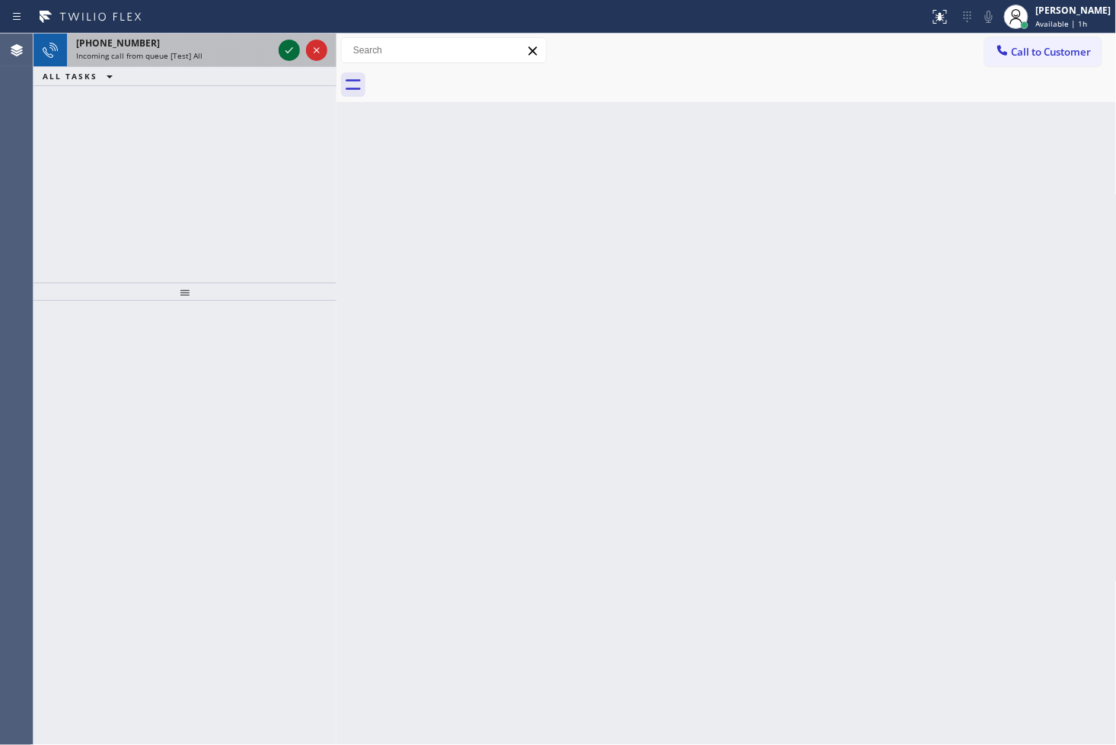
click at [291, 48] on icon at bounding box center [289, 50] width 18 height 18
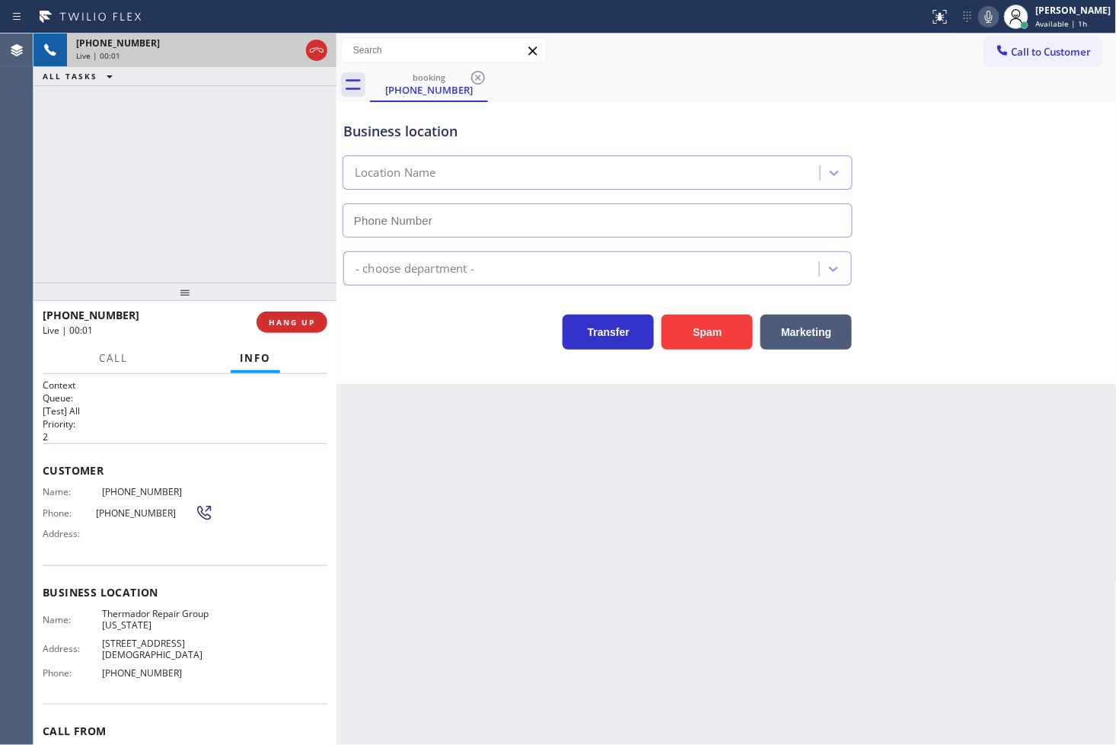
type input "[PHONE_NUMBER]"
click at [429, 356] on div "Business location Thermador Repair Group [US_STATE] [PHONE_NUMBER] Appliance Re…" at bounding box center [727, 243] width 780 height 282
drag, startPoint x: 146, startPoint y: 198, endPoint x: 97, endPoint y: 328, distance: 139.0
click at [148, 198] on div "[PHONE_NUMBER] Live | 00:23 ALL TASKS ALL TASKS ACTIVE TASKS TASKS IN WRAP UP" at bounding box center [185, 158] width 303 height 249
click at [105, 362] on span "Call" at bounding box center [113, 358] width 29 height 14
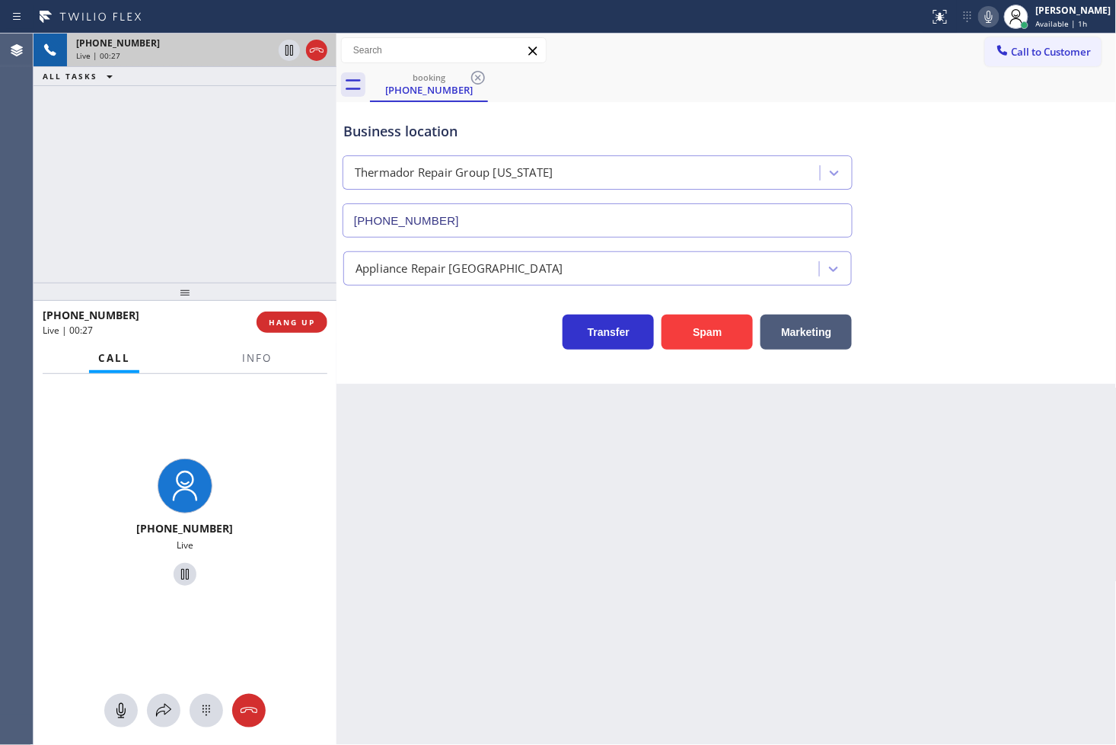
click at [256, 536] on div "[PHONE_NUMBER] Live" at bounding box center [185, 524] width 291 height 132
click at [282, 420] on div "[PHONE_NUMBER] Live" at bounding box center [185, 525] width 303 height 302
click at [404, 301] on div "Transfer Spam Marketing" at bounding box center [726, 325] width 773 height 49
click at [404, 328] on div "Transfer Spam Marketing" at bounding box center [597, 328] width 515 height 43
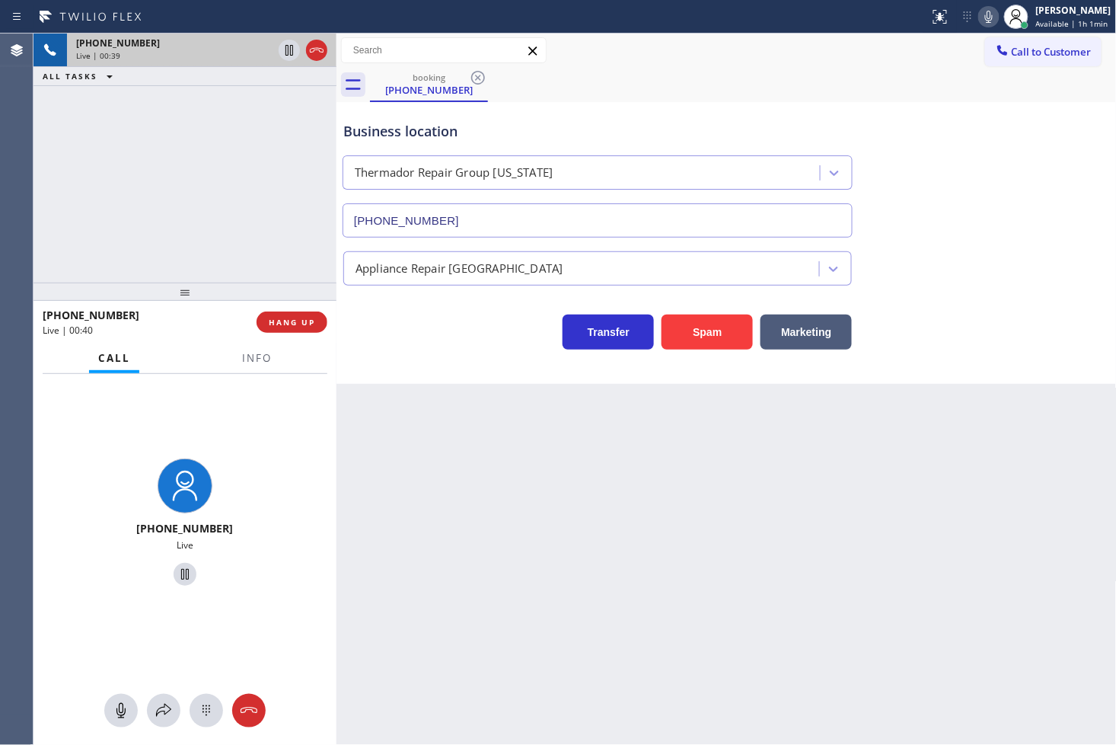
click at [274, 305] on div "[PHONE_NUMBER] Live | 00:40 HANG UP" at bounding box center [185, 322] width 285 height 40
click at [276, 316] on button "HANG UP" at bounding box center [292, 321] width 71 height 21
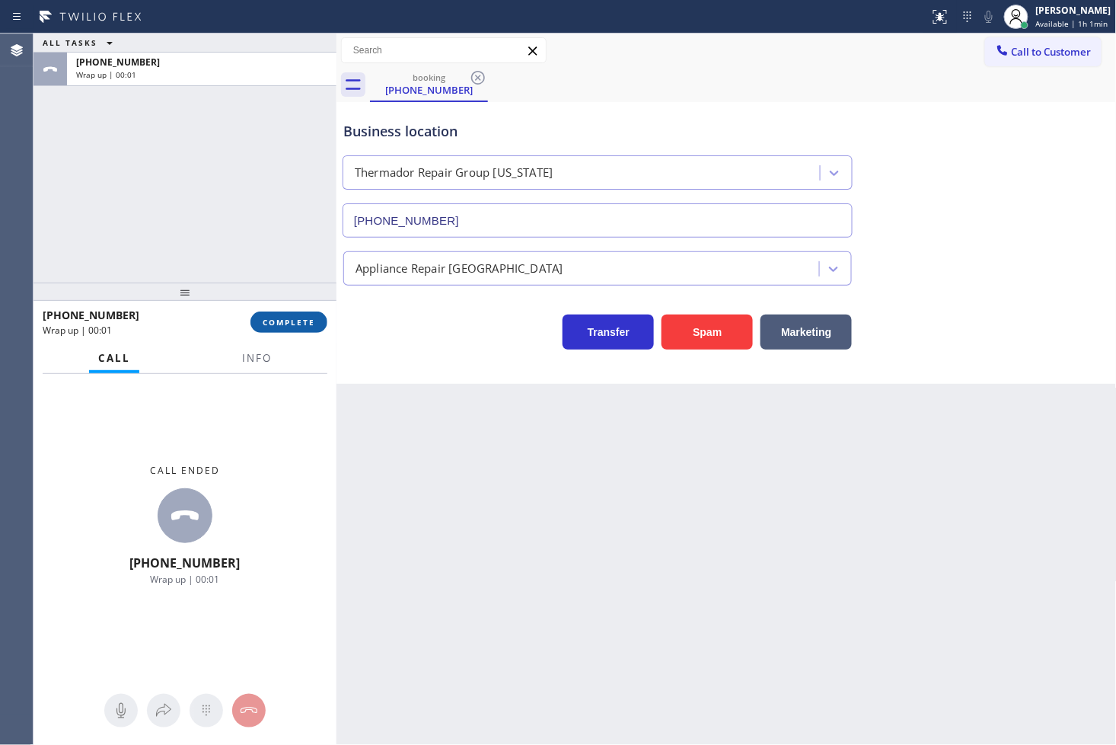
click at [276, 317] on span "COMPLETE" at bounding box center [289, 322] width 53 height 11
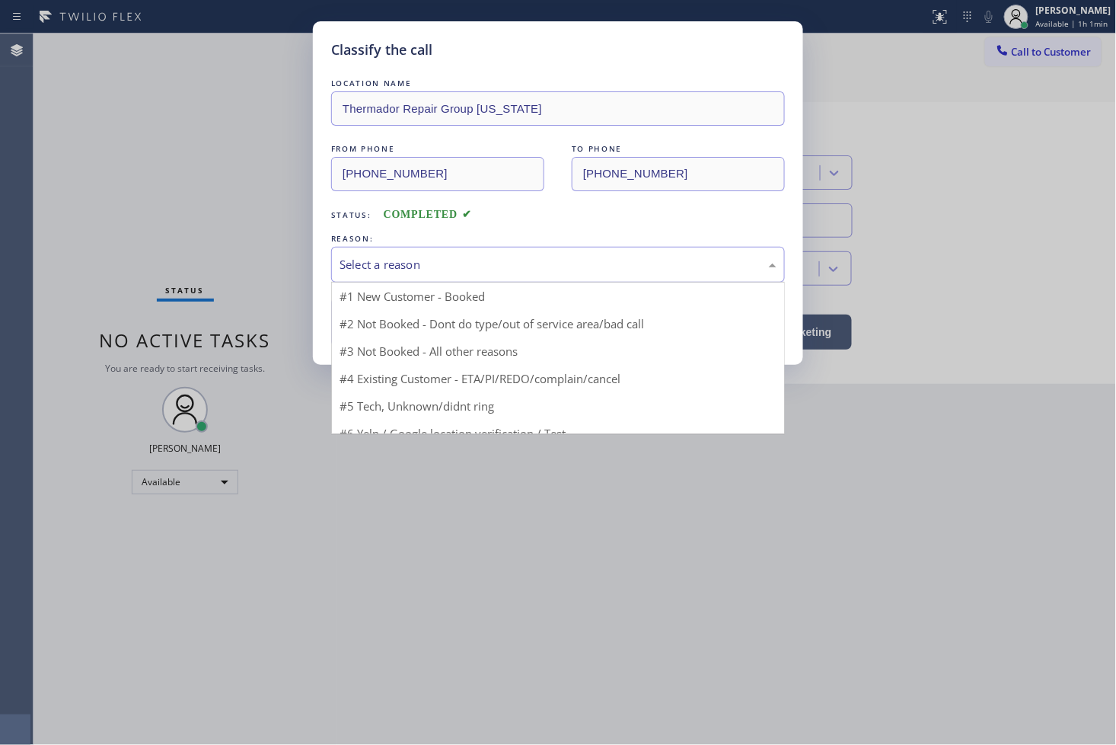
click at [443, 270] on div "Select a reason" at bounding box center [558, 265] width 437 height 18
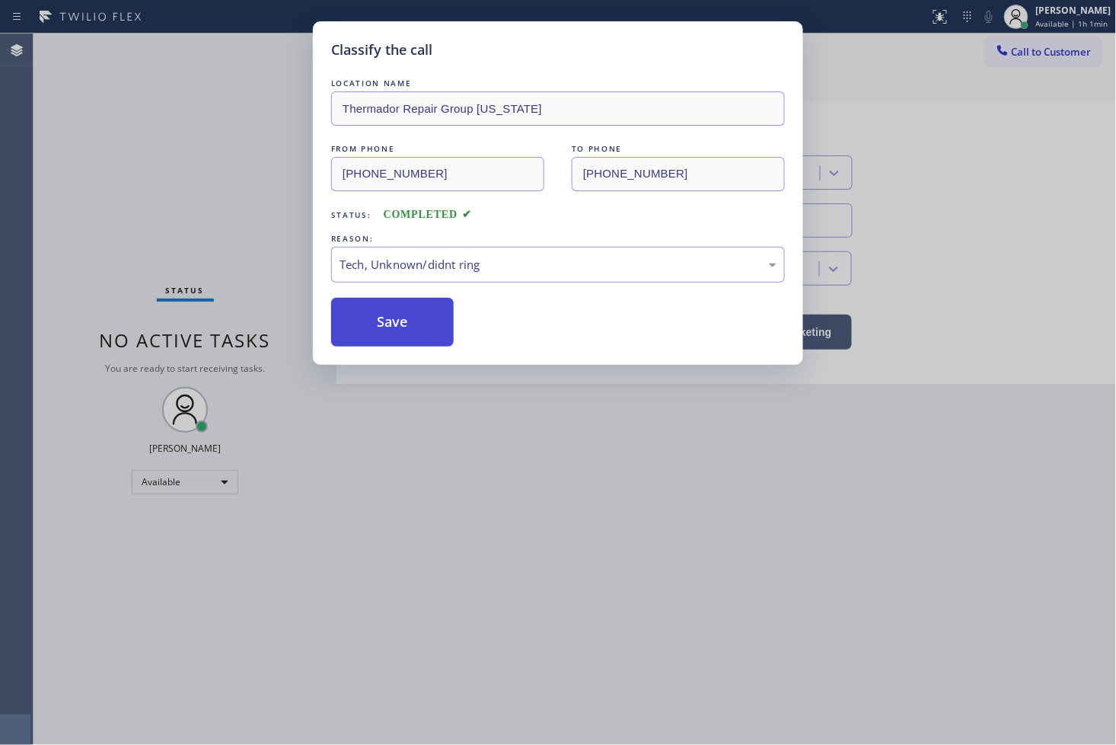
click at [410, 324] on button "Save" at bounding box center [392, 322] width 123 height 49
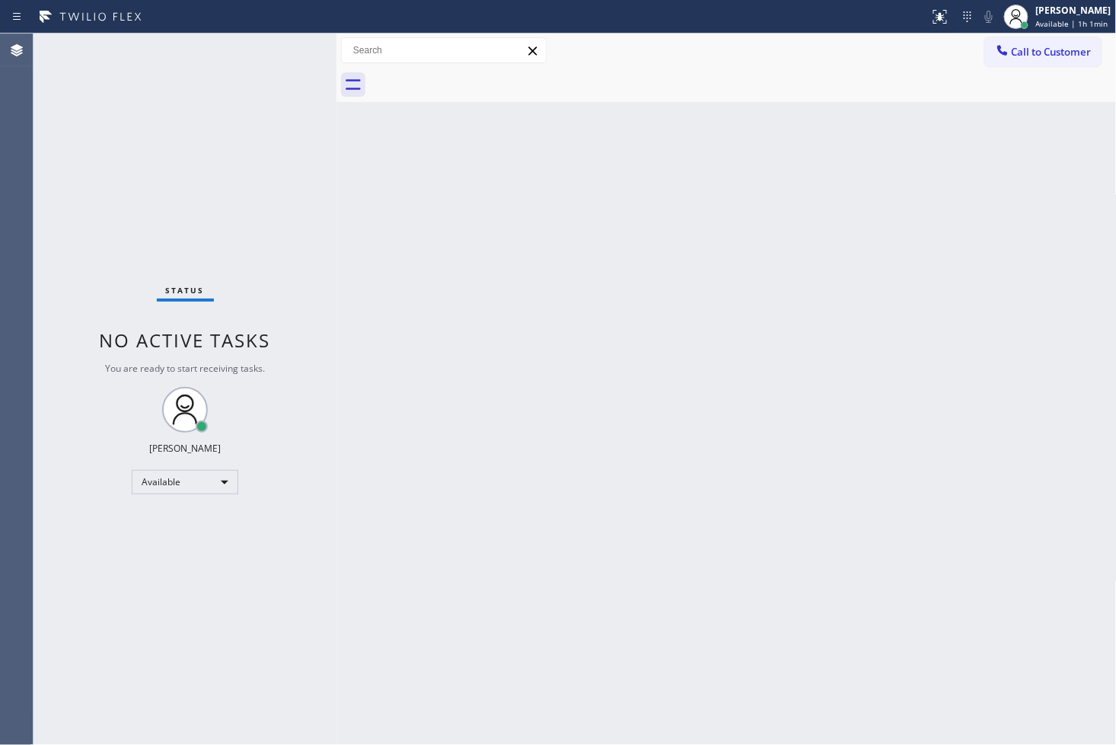
click at [300, 87] on div "Status No active tasks You are ready to start receiving tasks. [PERSON_NAME]" at bounding box center [185, 389] width 303 height 711
click at [104, 141] on div "Status No active tasks You are ready to start receiving tasks. [PERSON_NAME]" at bounding box center [185, 389] width 303 height 711
click at [276, 49] on div "Status No active tasks You are ready to start receiving tasks. [PERSON_NAME]" at bounding box center [185, 389] width 303 height 711
click at [280, 53] on div "Status No active tasks You are ready to start receiving tasks. [PERSON_NAME]" at bounding box center [185, 389] width 303 height 711
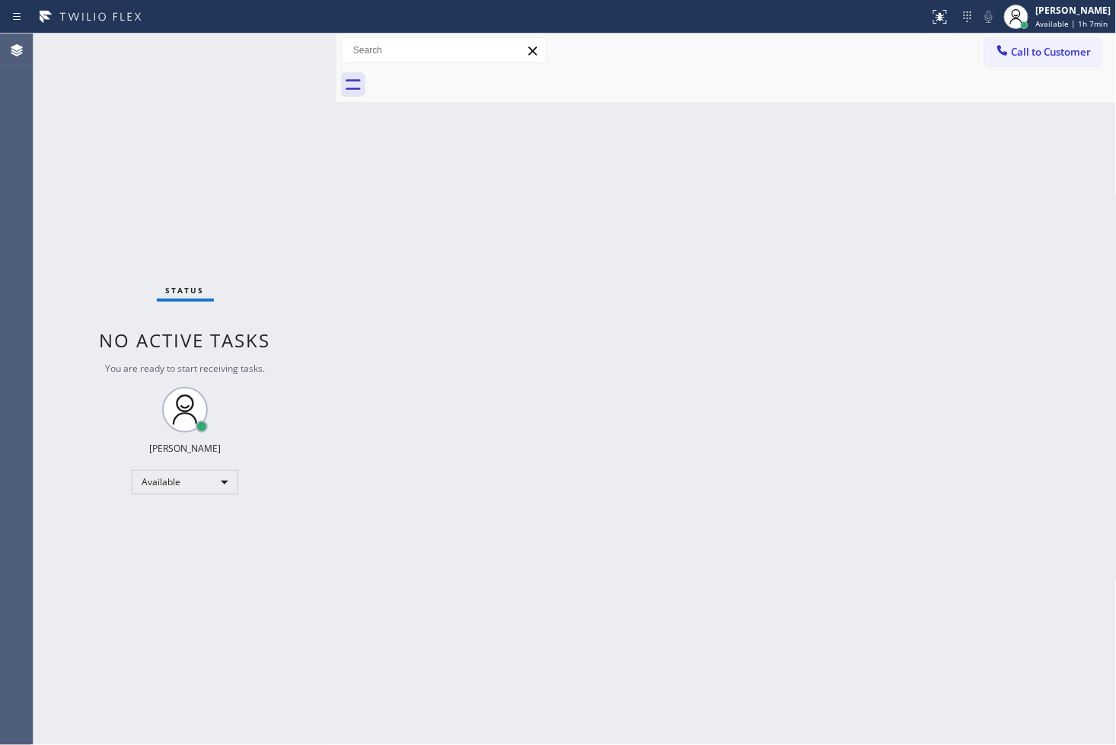
click at [285, 50] on div "Status No active tasks You are ready to start receiving tasks. [PERSON_NAME]" at bounding box center [185, 389] width 303 height 711
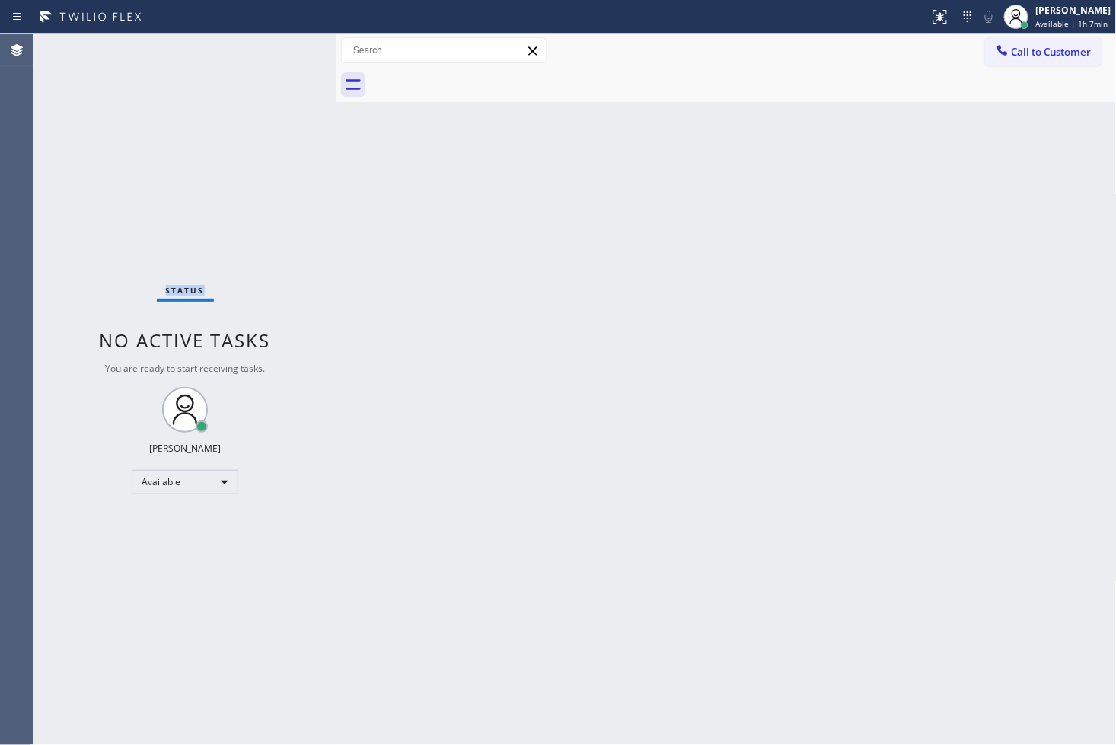
click at [285, 50] on div "Status No active tasks You are ready to start receiving tasks. [PERSON_NAME]" at bounding box center [185, 389] width 303 height 711
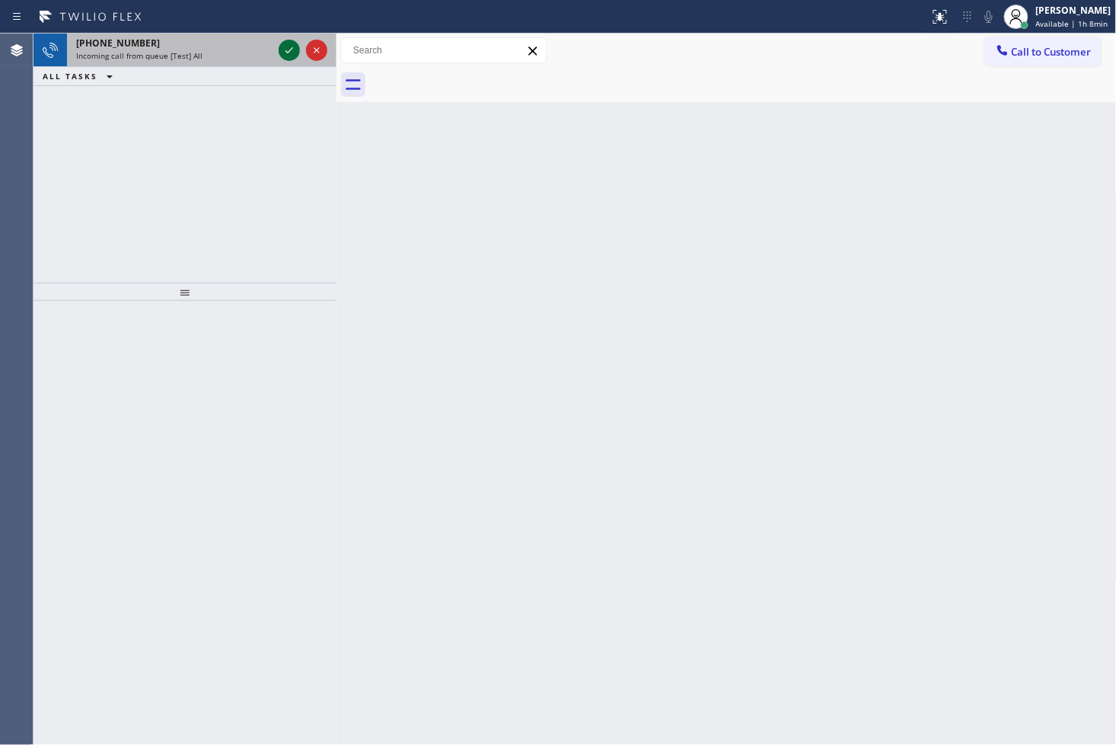
click at [285, 50] on icon at bounding box center [289, 50] width 18 height 18
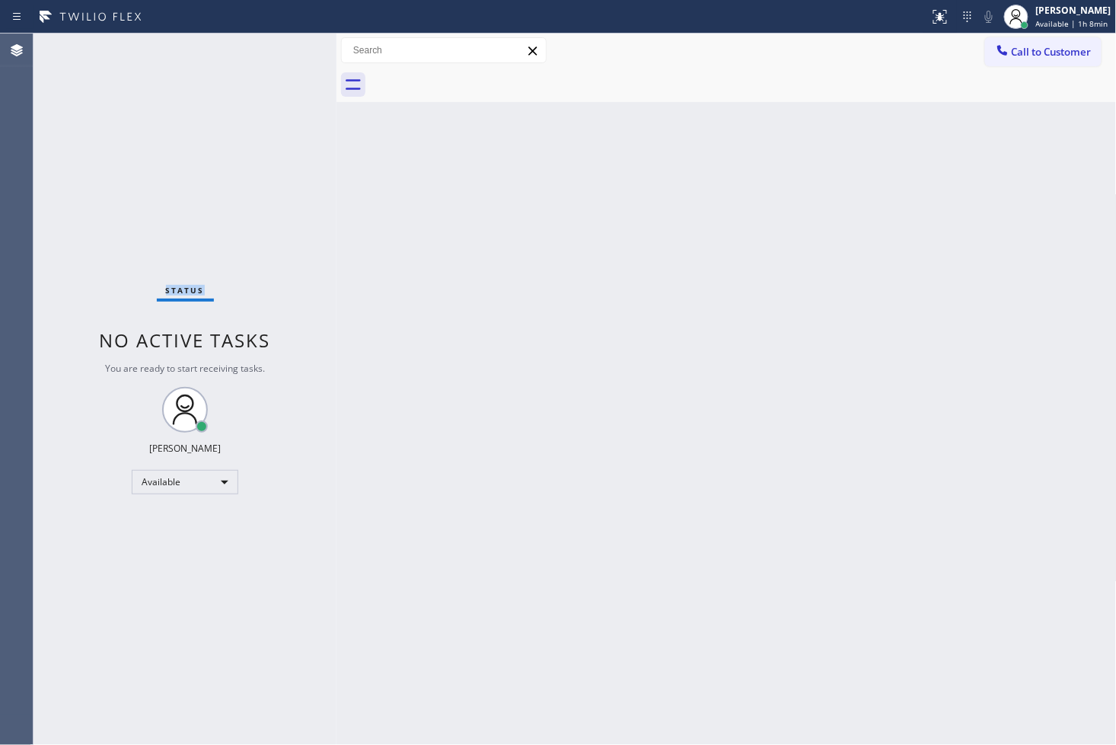
click at [279, 47] on div "Status No active tasks You are ready to start receiving tasks. [PERSON_NAME]" at bounding box center [185, 389] width 303 height 711
click at [931, 13] on icon at bounding box center [940, 17] width 18 height 18
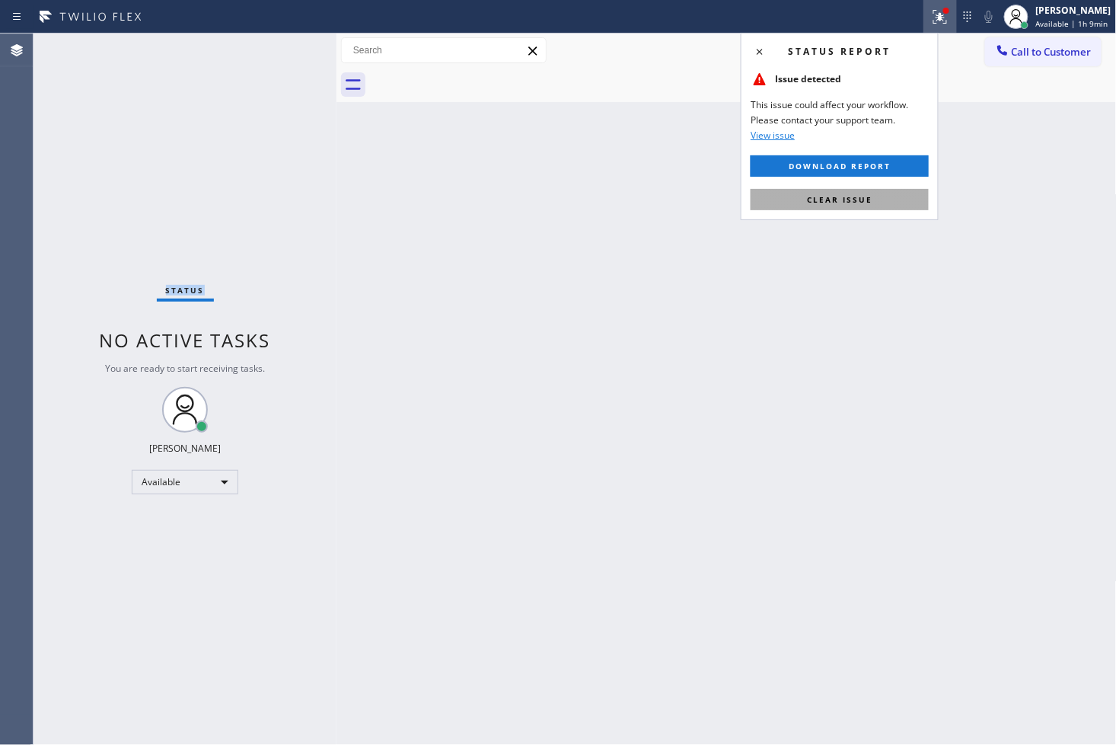
click at [883, 199] on button "Clear issue" at bounding box center [840, 199] width 178 height 21
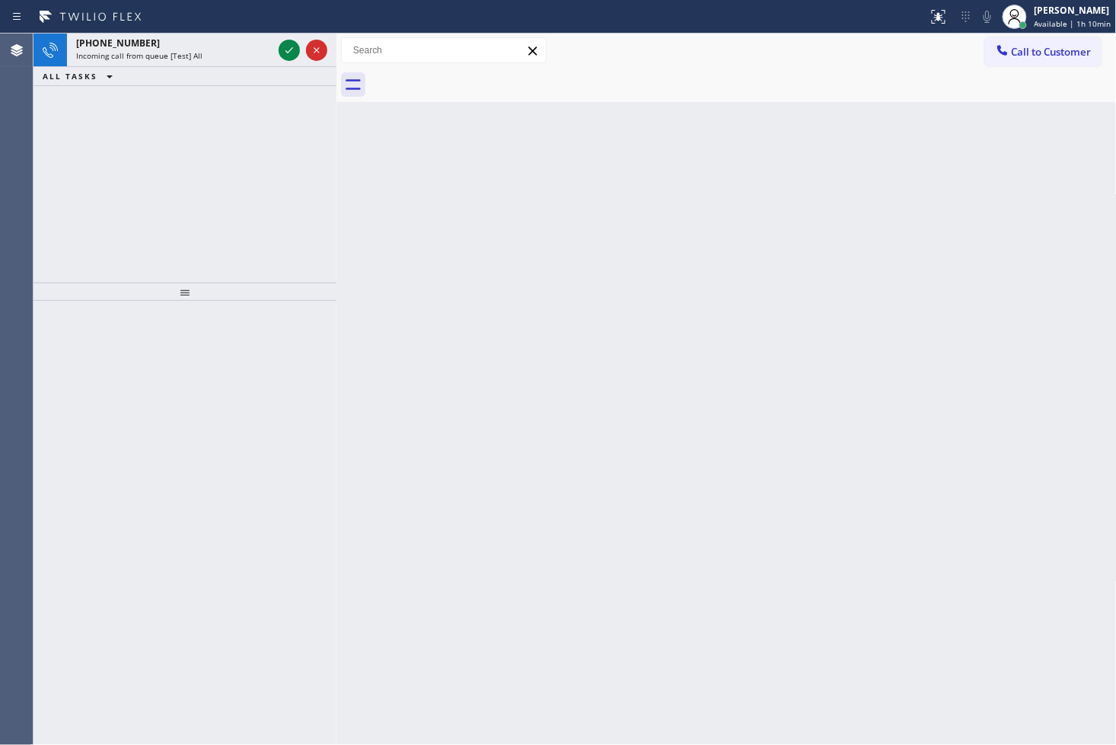
click at [1037, 538] on div "Back to Dashboard Change Sender ID Customers Technicians Select a contact Outbo…" at bounding box center [727, 389] width 780 height 711
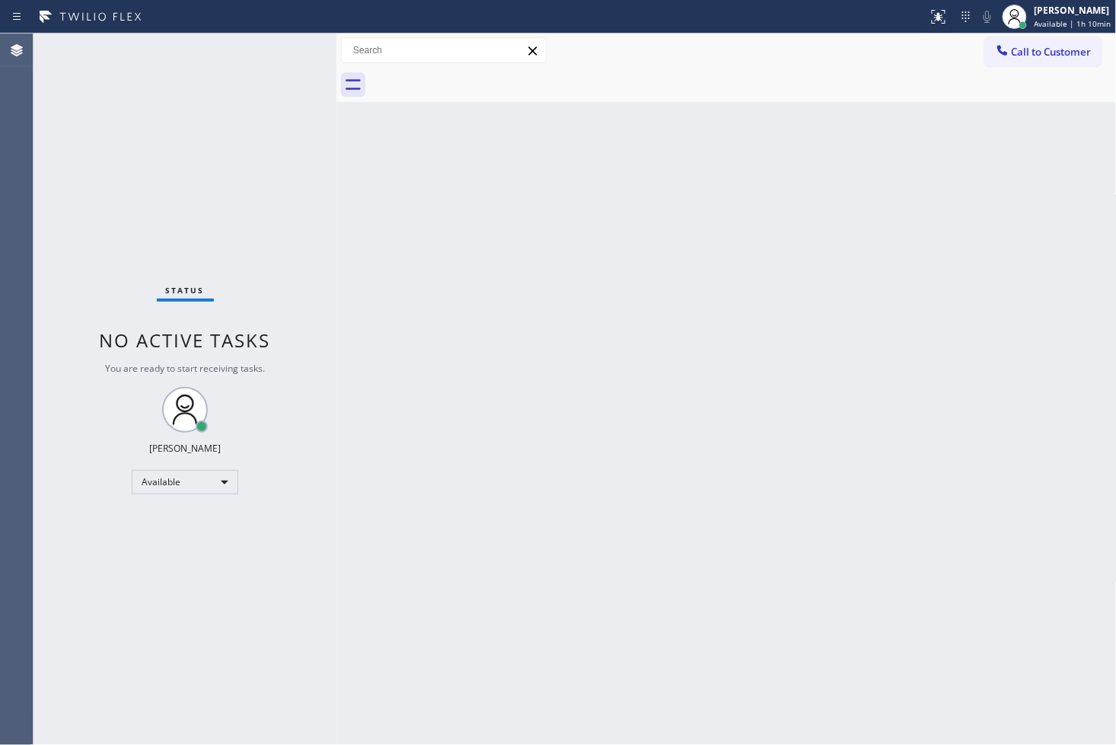
click at [282, 49] on div "Status No active tasks You are ready to start receiving tasks. [PERSON_NAME]" at bounding box center [185, 389] width 303 height 711
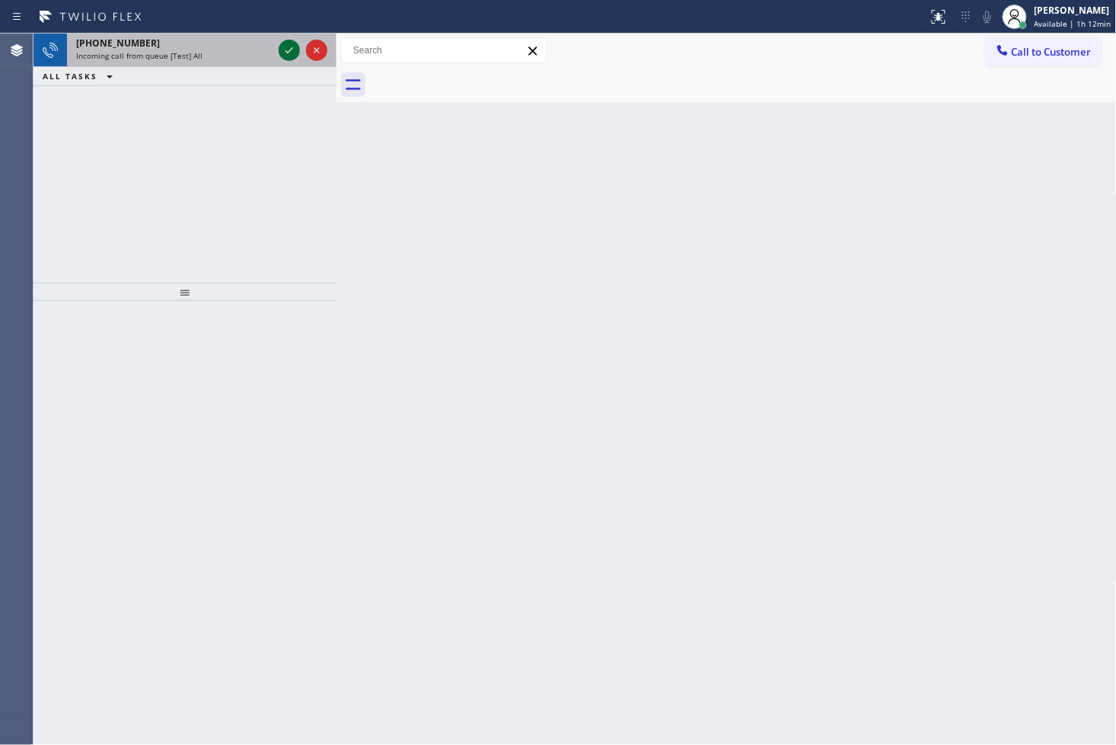
click at [286, 49] on icon at bounding box center [289, 50] width 18 height 18
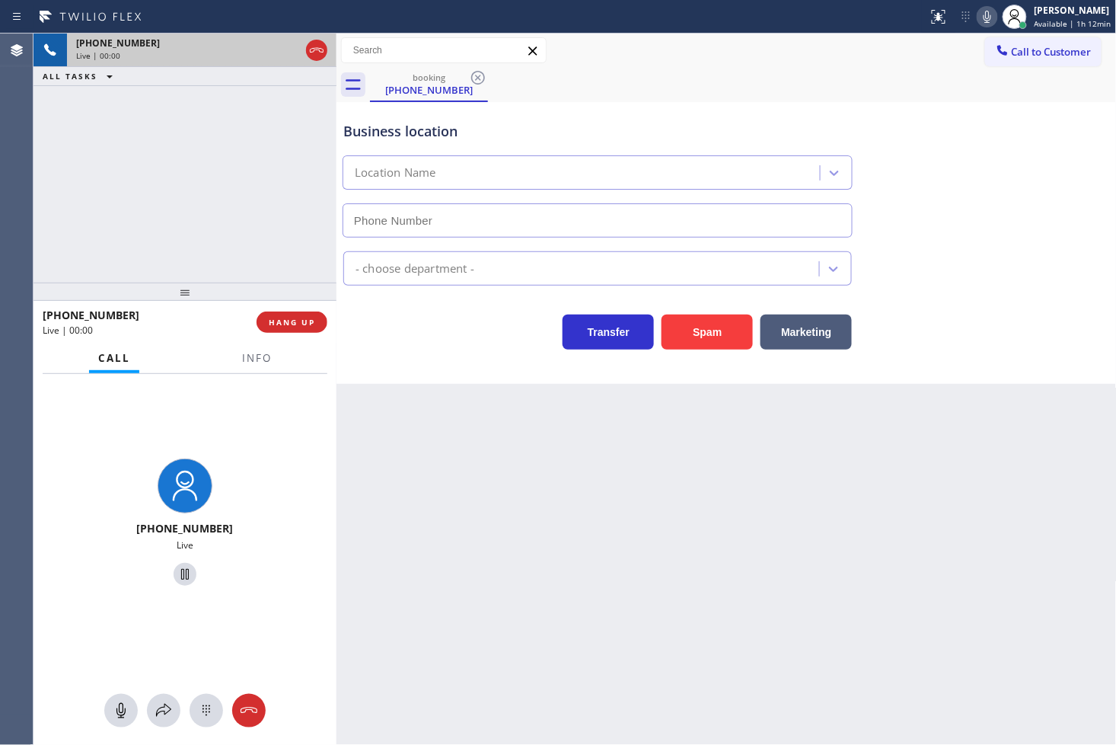
type input "[PHONE_NUMBER]"
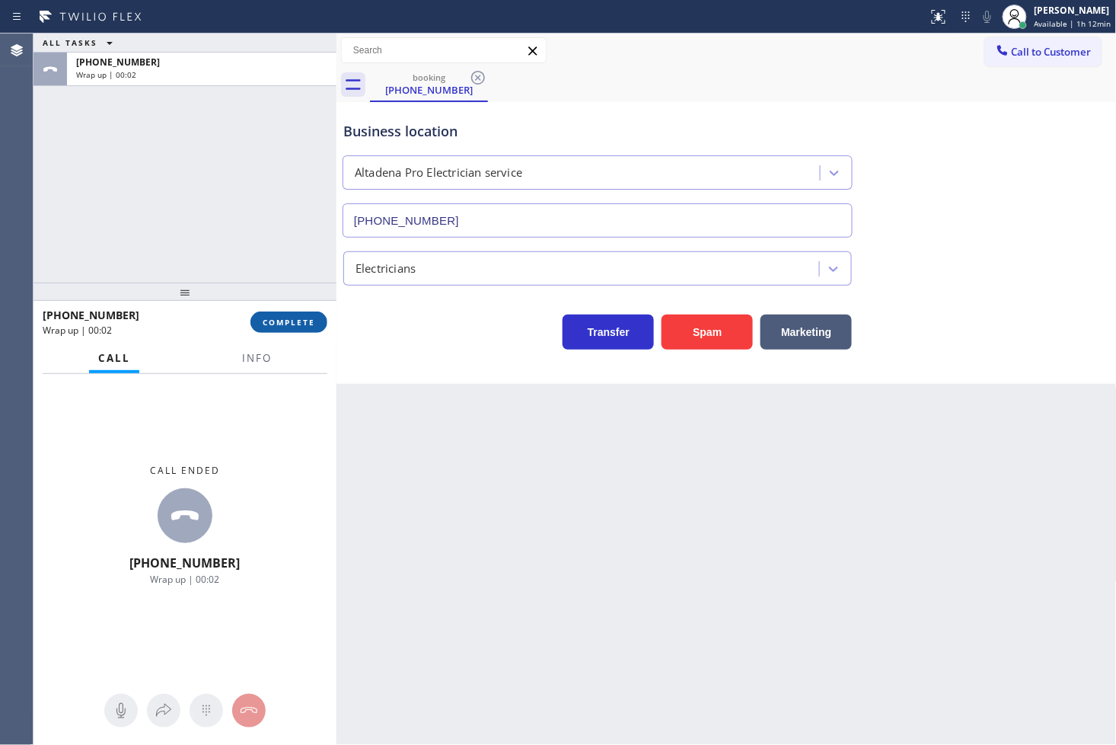
click at [294, 320] on span "COMPLETE" at bounding box center [289, 322] width 53 height 11
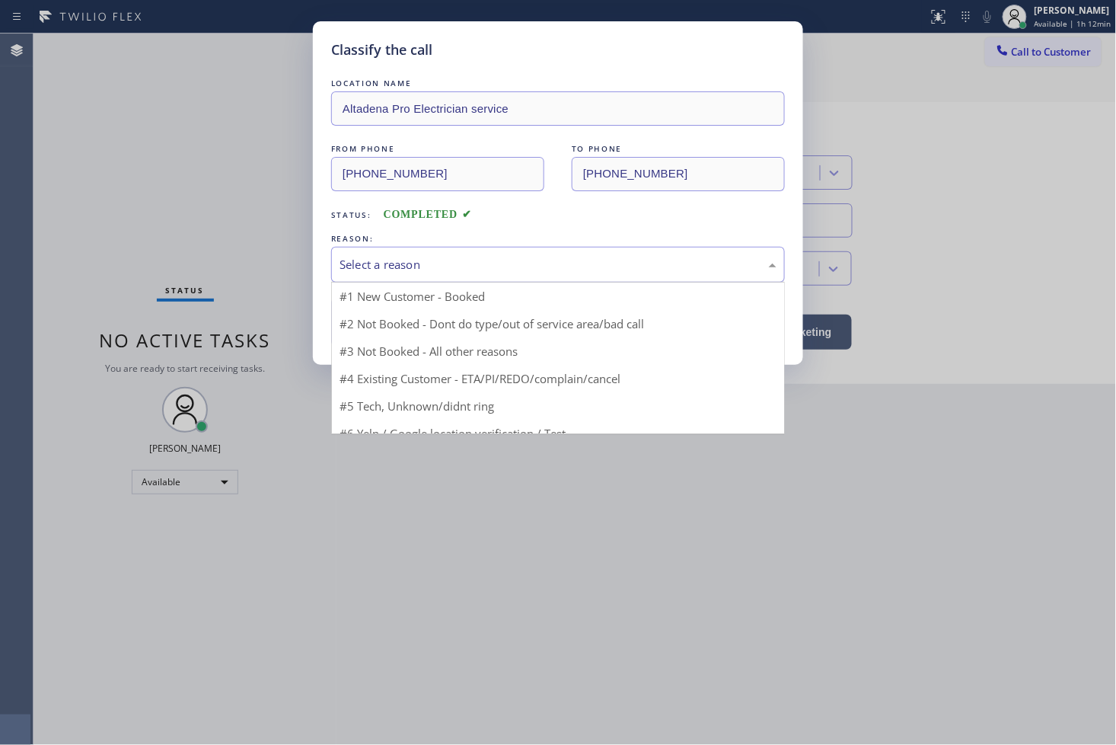
click at [401, 279] on div "Select a reason" at bounding box center [558, 265] width 454 height 36
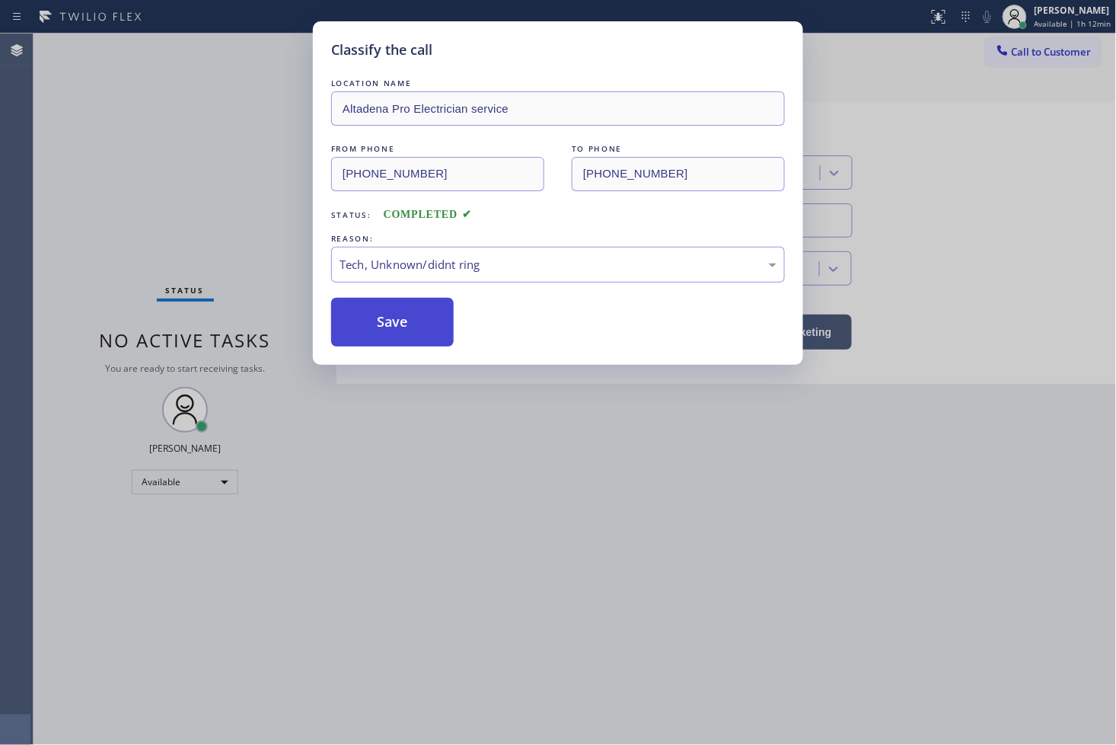
click at [396, 338] on button "Save" at bounding box center [392, 322] width 123 height 49
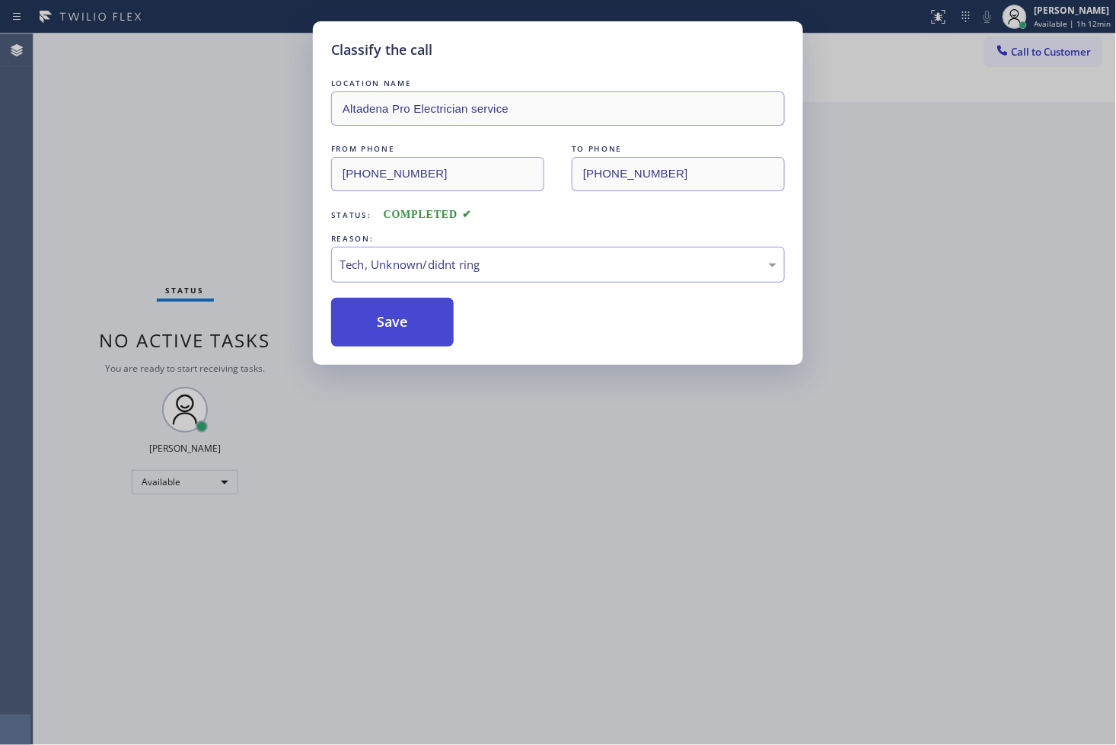
click at [396, 338] on button "Save" at bounding box center [392, 322] width 123 height 49
click at [396, 332] on button "Save" at bounding box center [392, 322] width 123 height 49
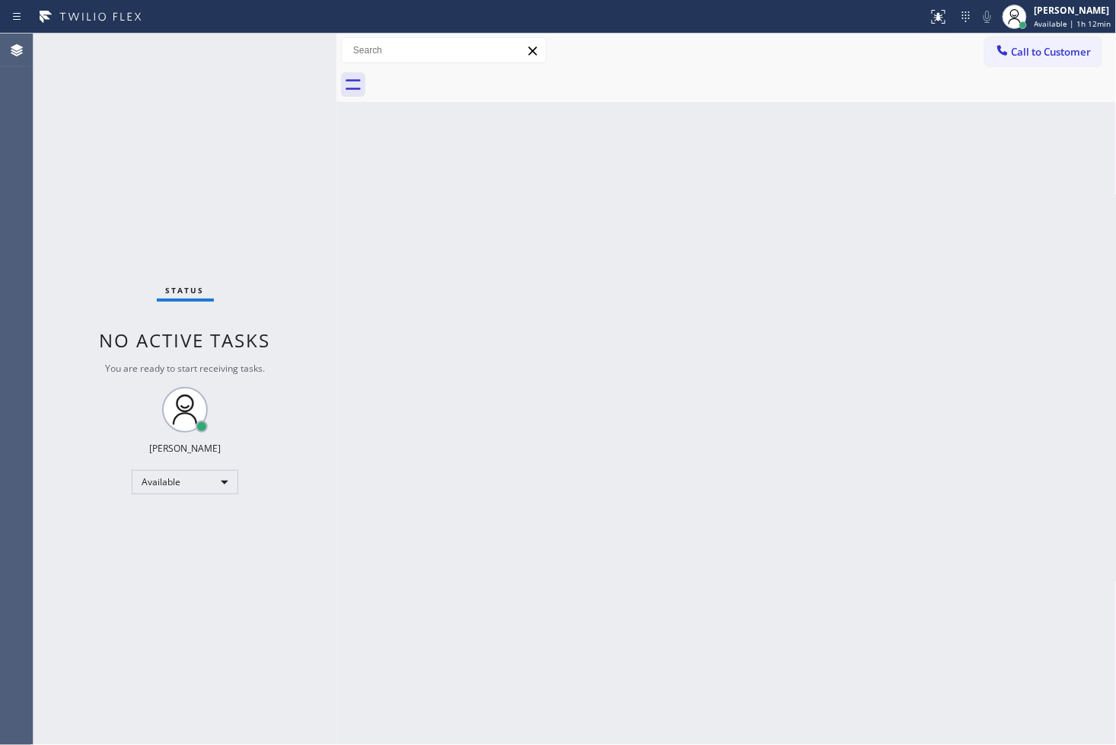
click at [155, 204] on div "Status No active tasks You are ready to start receiving tasks. [PERSON_NAME]" at bounding box center [185, 389] width 303 height 711
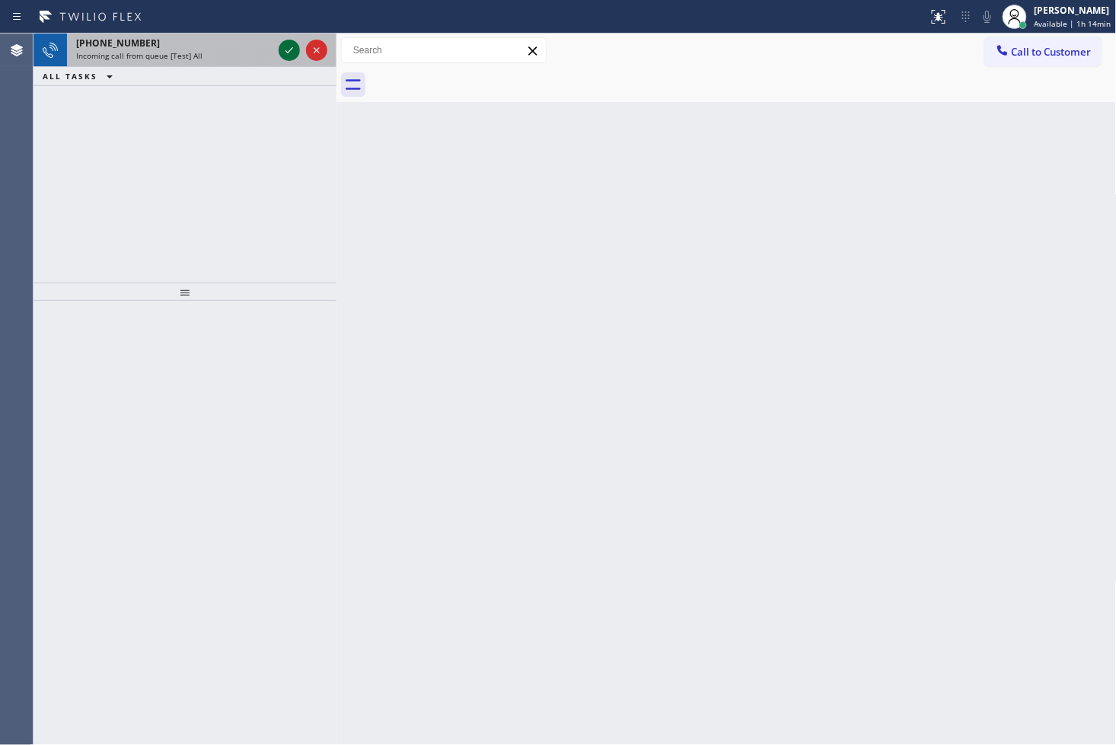
click at [283, 43] on icon at bounding box center [289, 50] width 18 height 18
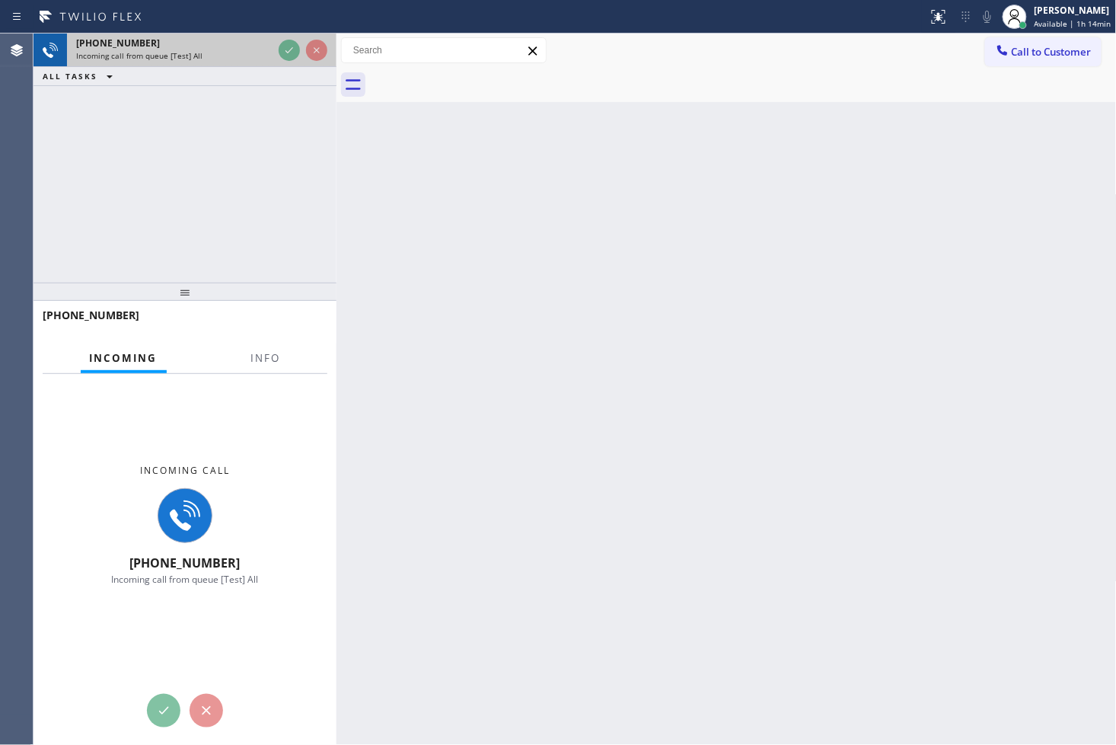
click at [283, 43] on icon at bounding box center [289, 50] width 18 height 18
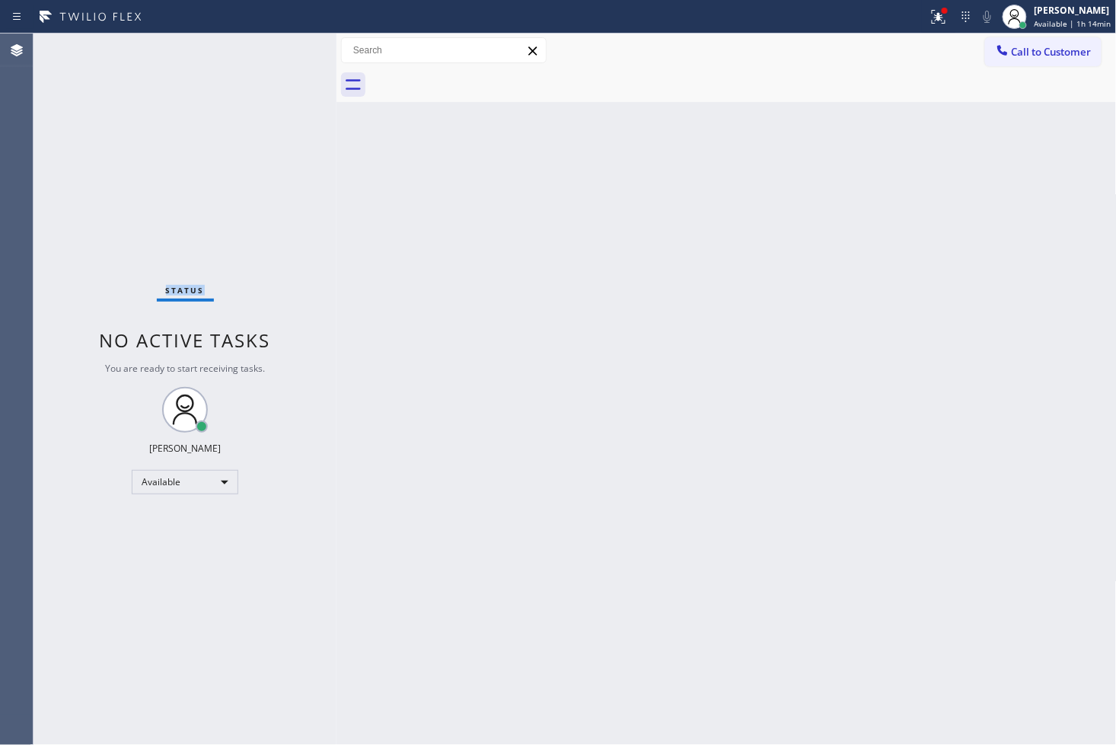
drag, startPoint x: 59, startPoint y: 145, endPoint x: 112, endPoint y: 124, distance: 57.4
click at [59, 145] on div "Status No active tasks You are ready to start receiving tasks. [PERSON_NAME]" at bounding box center [185, 389] width 303 height 711
click at [932, 18] on icon at bounding box center [936, 15] width 9 height 11
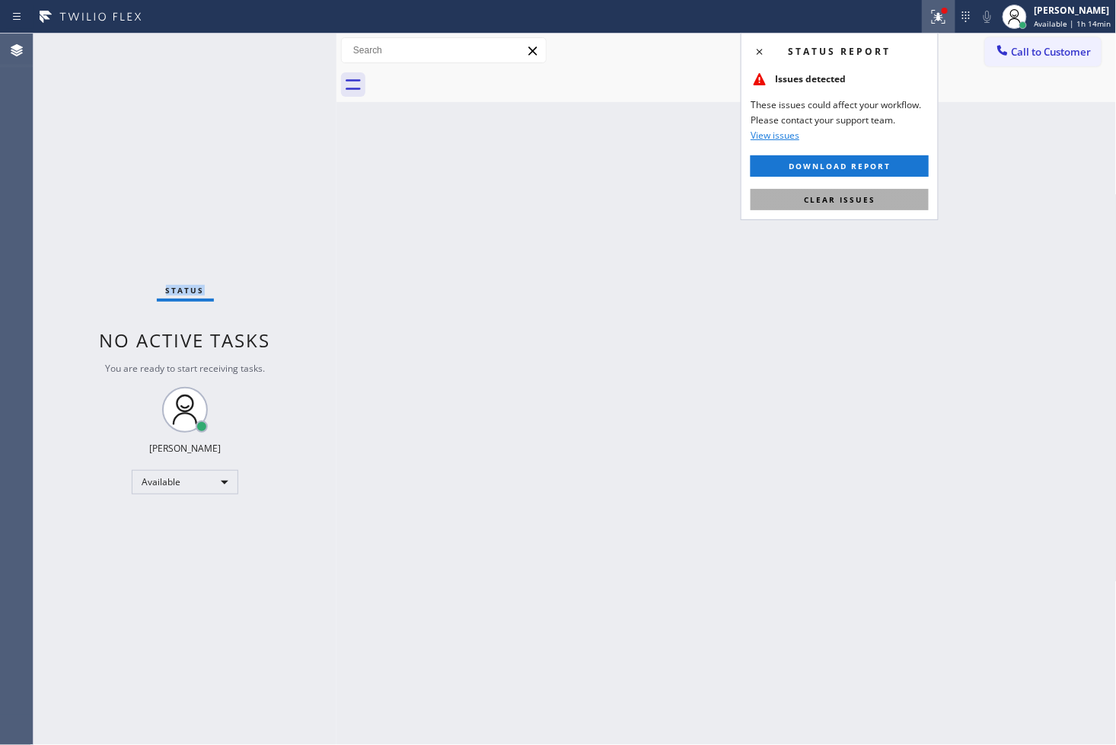
click at [896, 206] on button "Clear issues" at bounding box center [840, 199] width 178 height 21
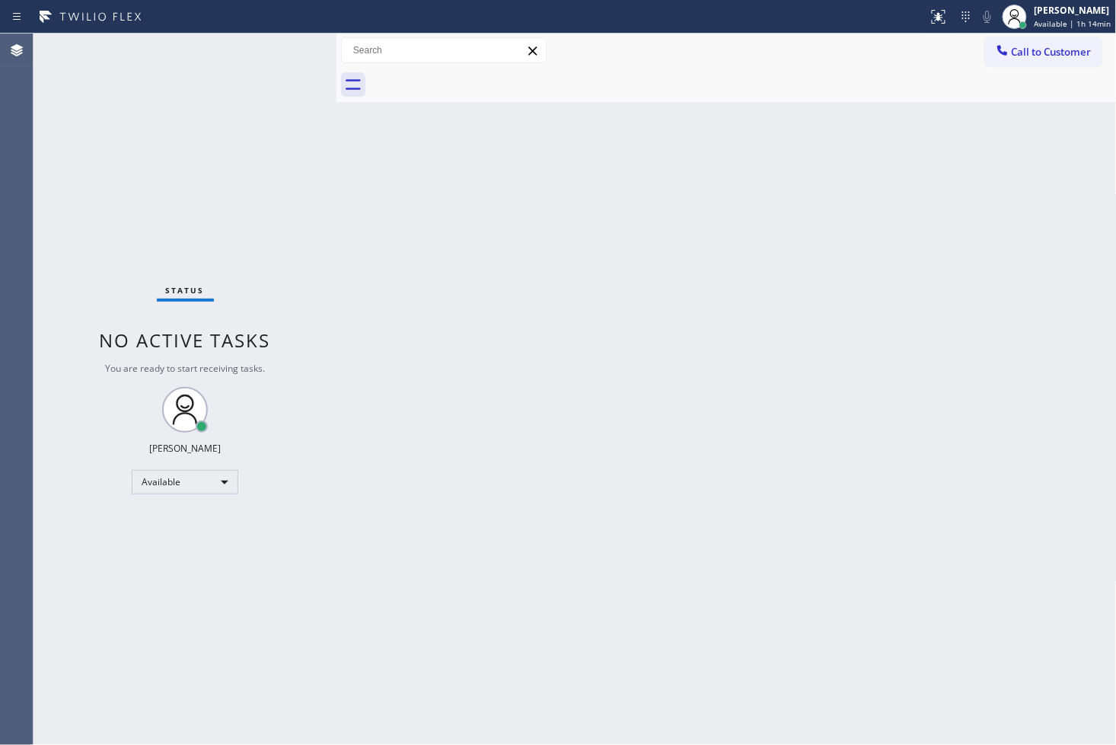
click at [390, 186] on div "Back to Dashboard Change Sender ID Customers Technicians Select a contact Outbo…" at bounding box center [727, 389] width 780 height 711
click at [265, 77] on div "Status No active tasks You are ready to start receiving tasks. [PERSON_NAME]" at bounding box center [185, 389] width 303 height 711
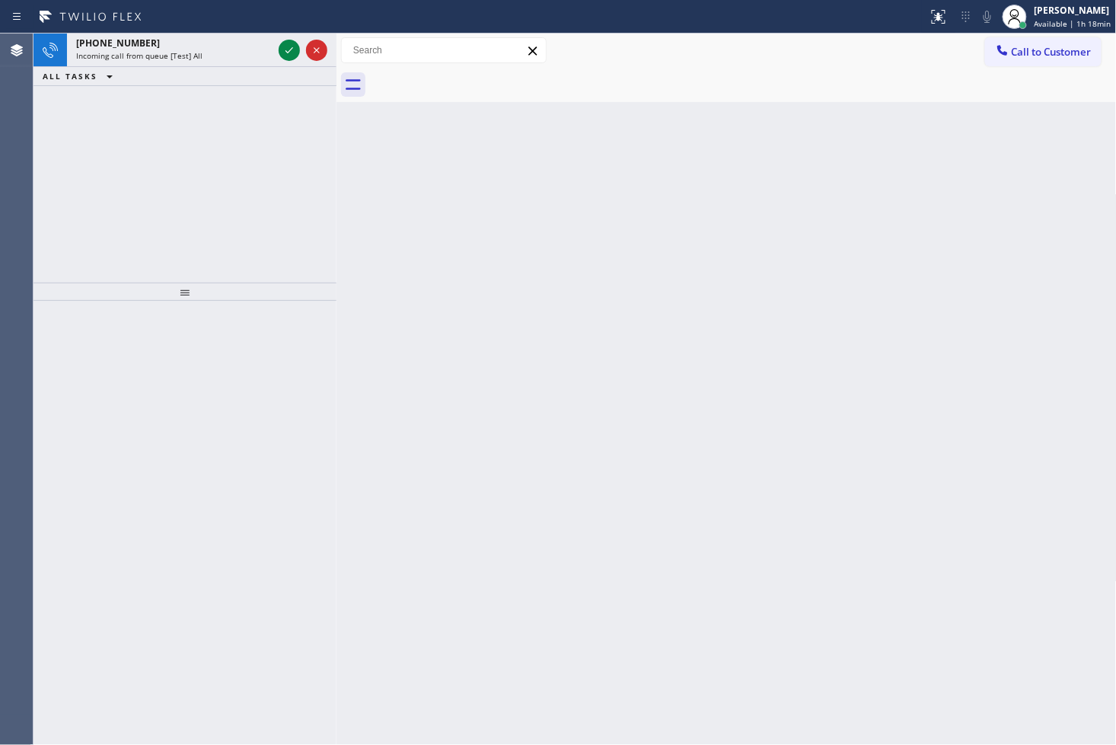
click at [120, 200] on div "[PHONE_NUMBER] Incoming call from queue [Test] All ALL TASKS ALL TASKS ACTIVE T…" at bounding box center [185, 158] width 303 height 249
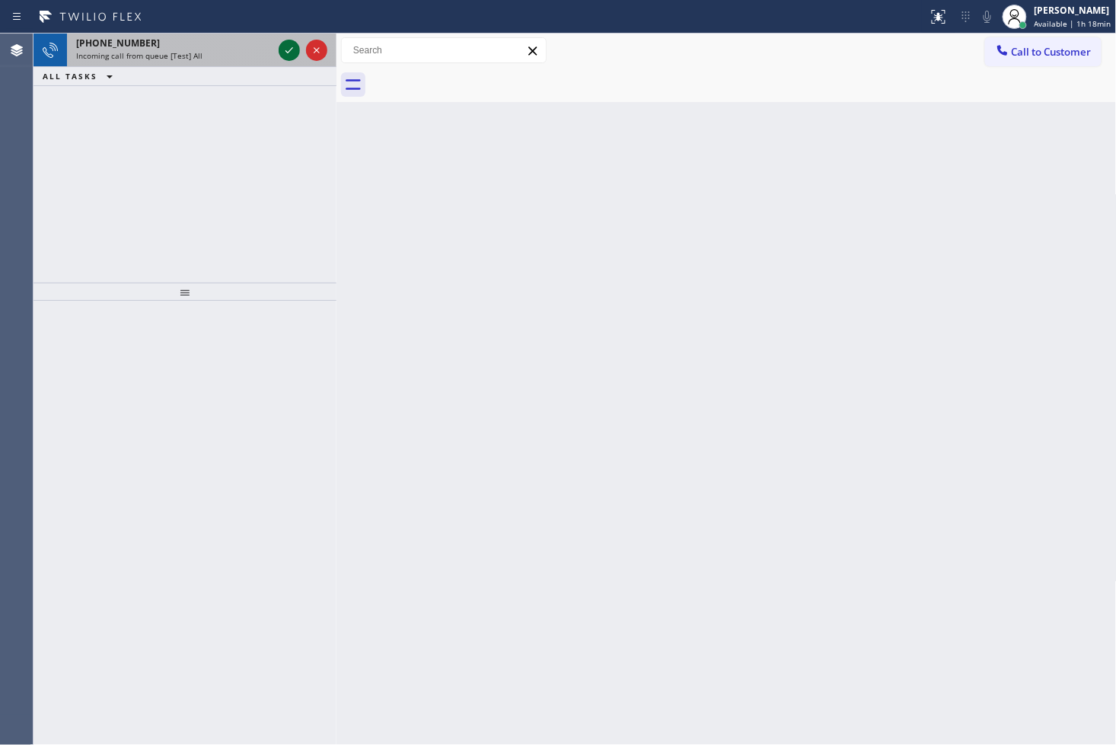
click at [283, 46] on icon at bounding box center [289, 50] width 18 height 18
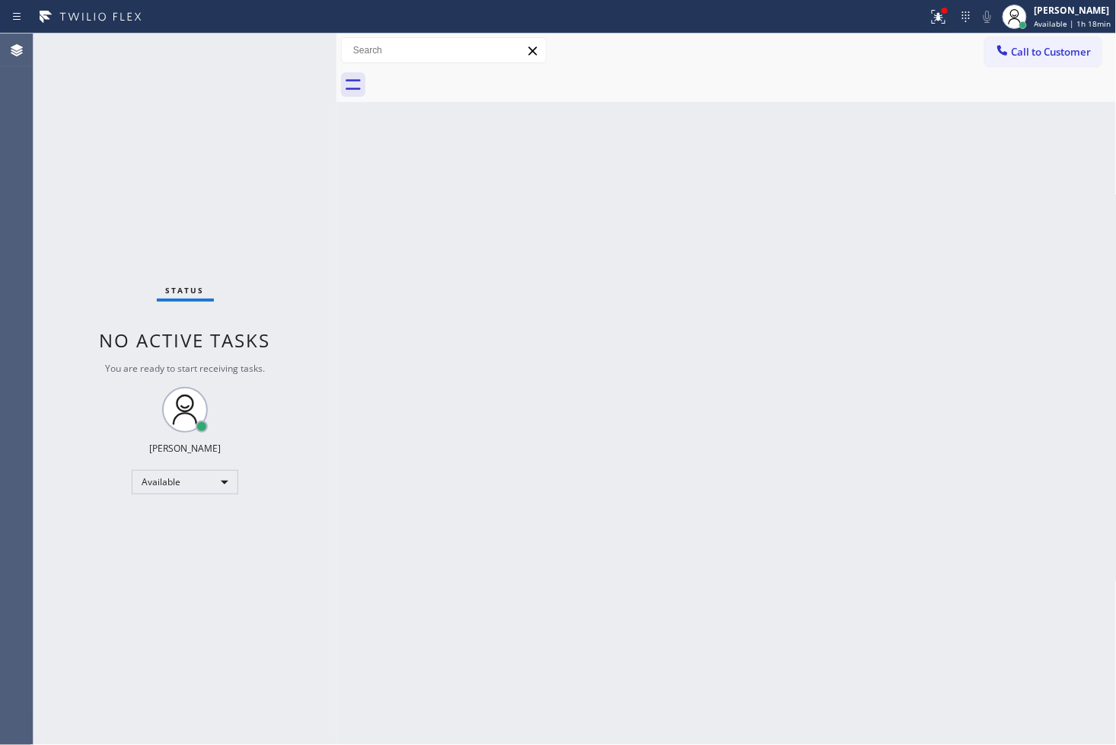
click at [283, 46] on div "Status No active tasks You are ready to start receiving tasks. [PERSON_NAME]" at bounding box center [185, 389] width 303 height 711
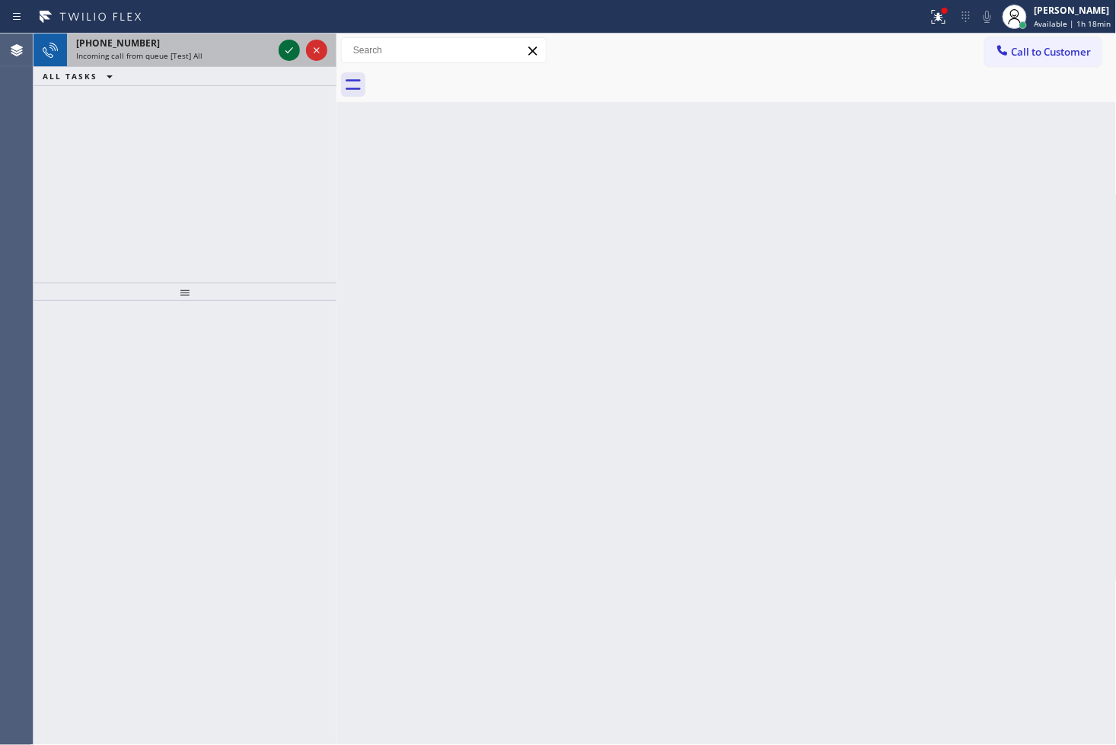
click at [280, 49] on icon at bounding box center [289, 50] width 18 height 18
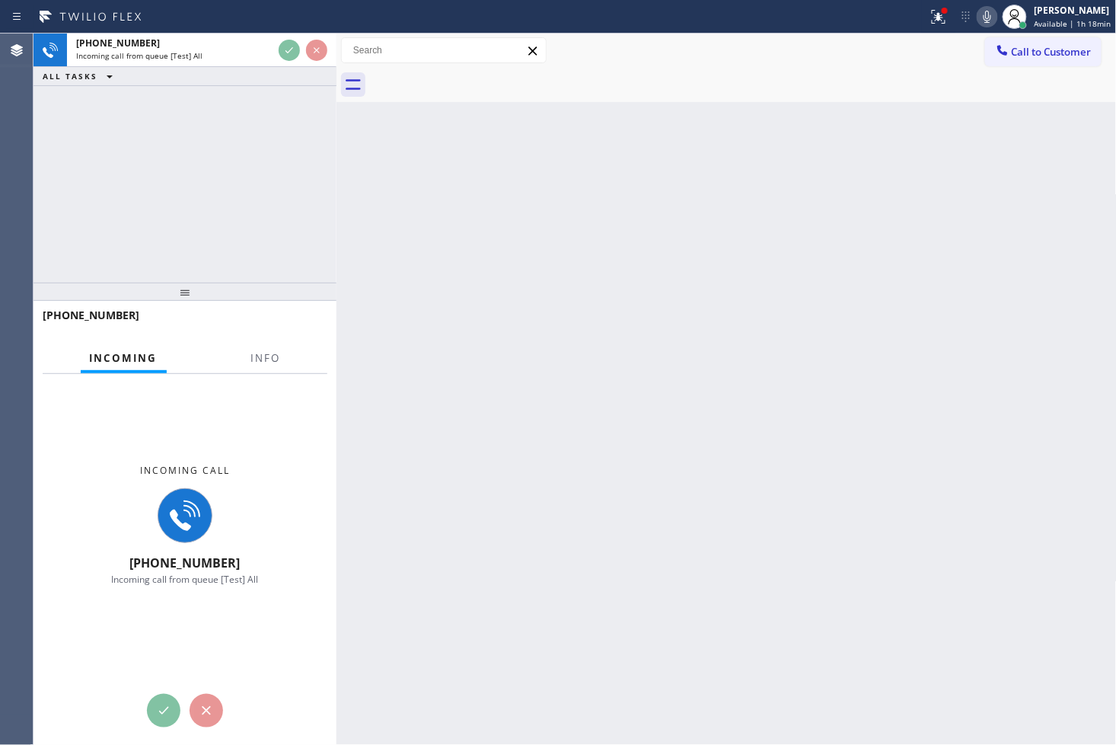
click at [251, 371] on div at bounding box center [266, 371] width 48 height 3
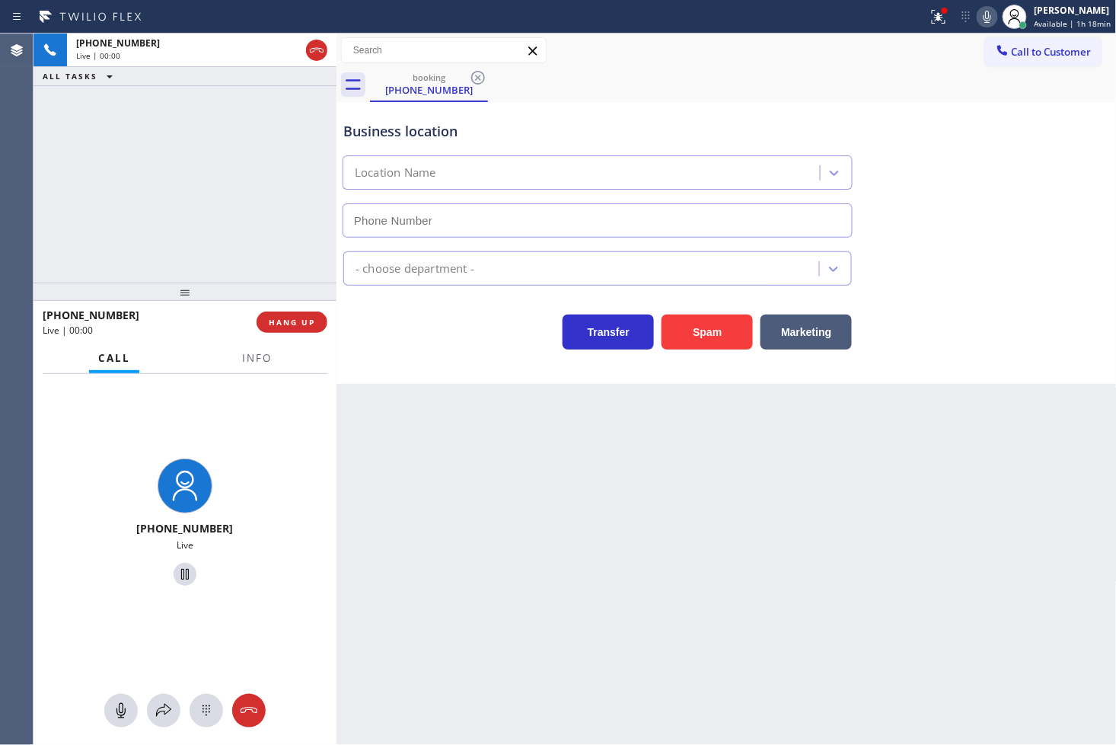
type input "[PHONE_NUMBER]"
click at [257, 362] on span "Info" at bounding box center [257, 358] width 30 height 14
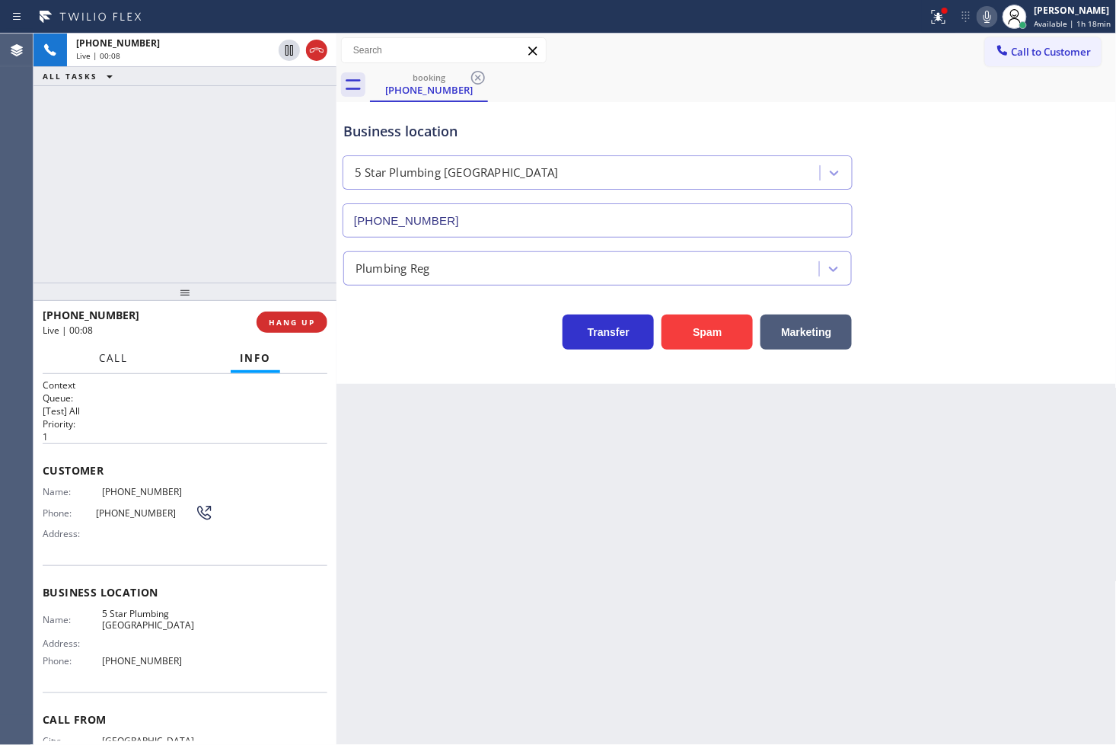
click at [102, 362] on span "Call" at bounding box center [113, 358] width 29 height 14
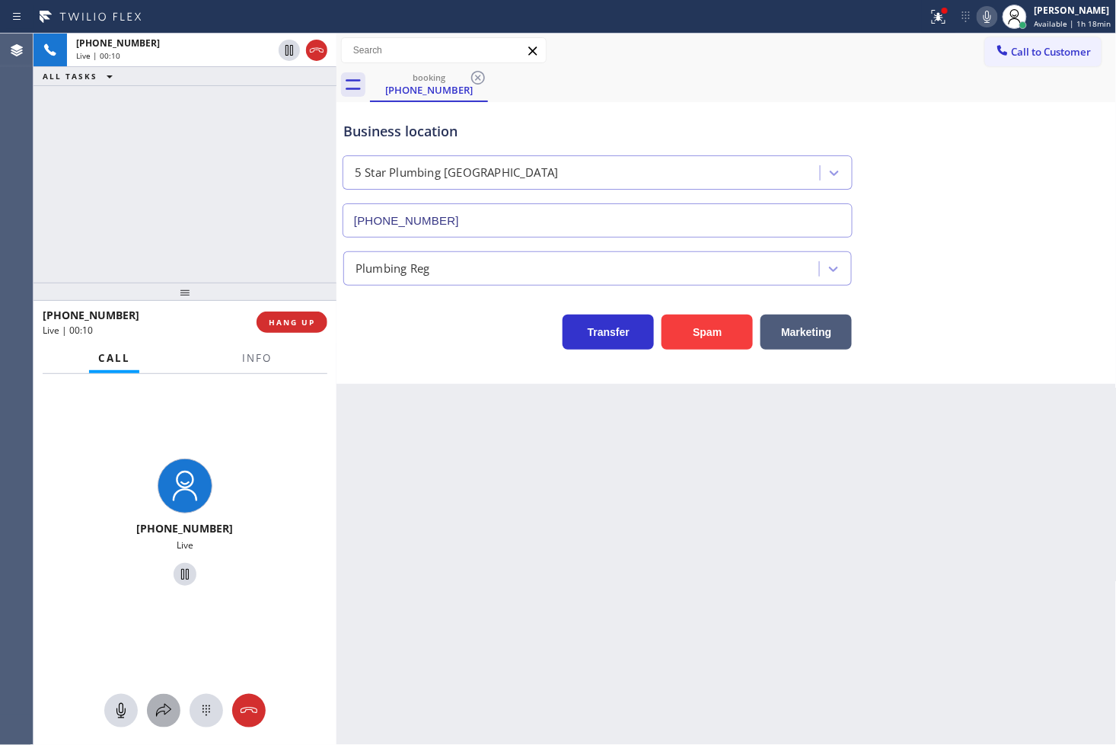
click at [158, 703] on icon at bounding box center [164, 710] width 18 height 18
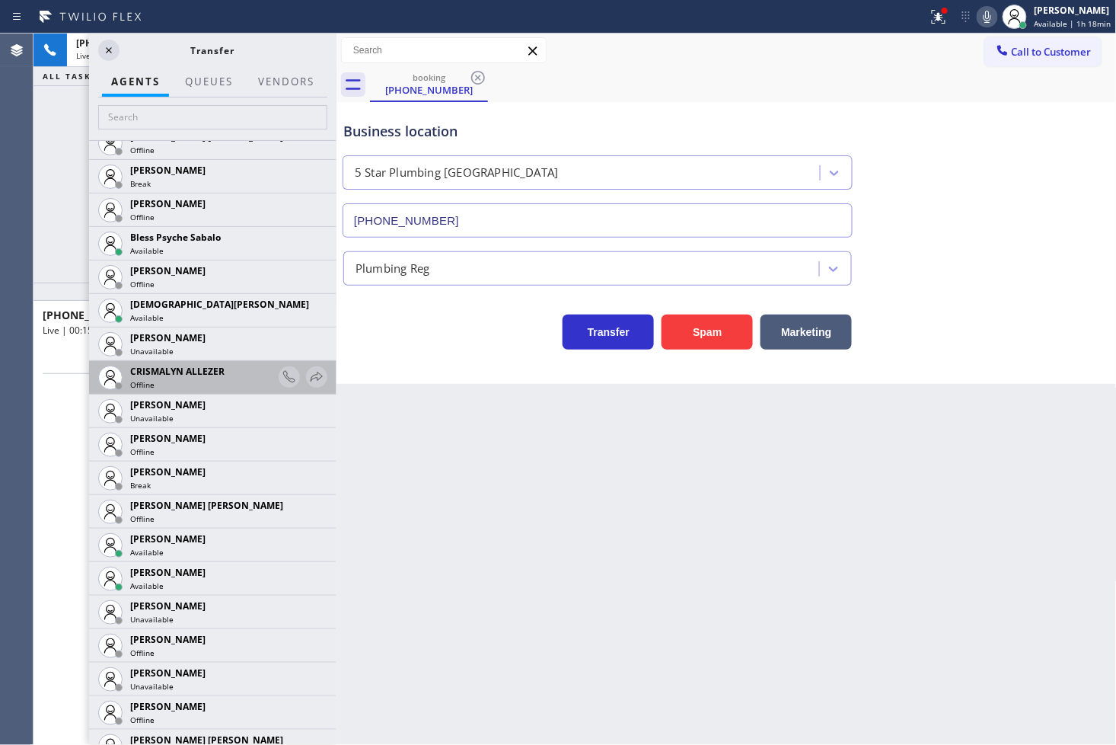
scroll to position [507, 0]
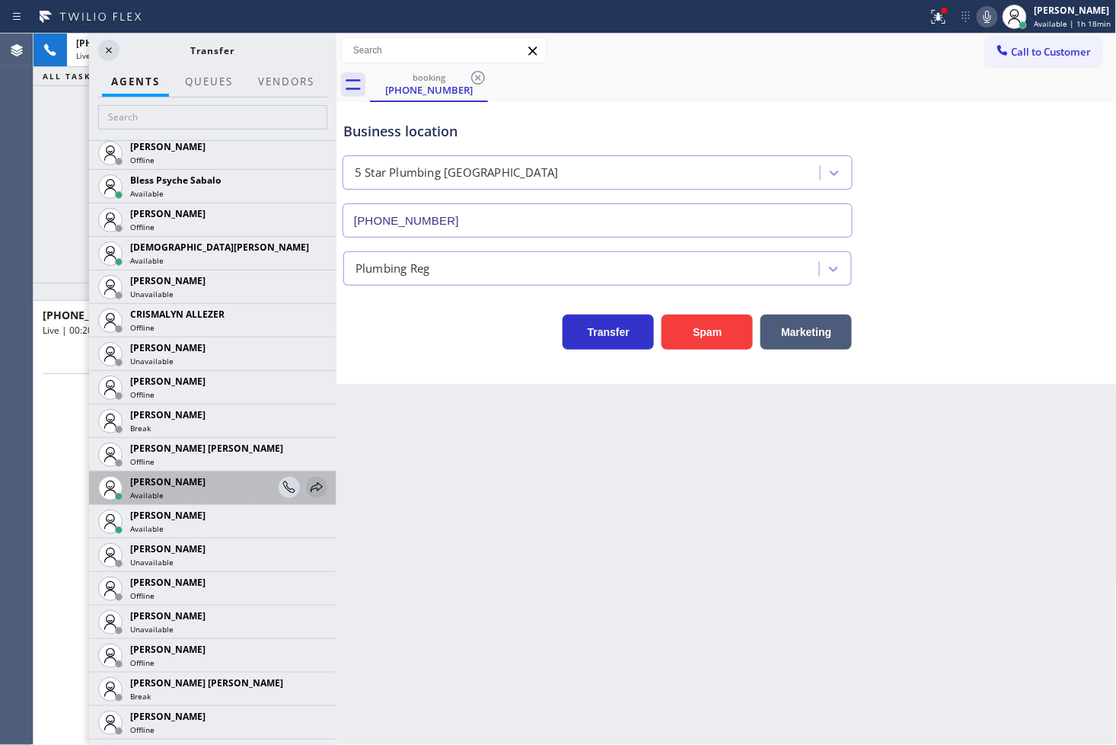
click at [308, 487] on icon at bounding box center [317, 487] width 18 height 18
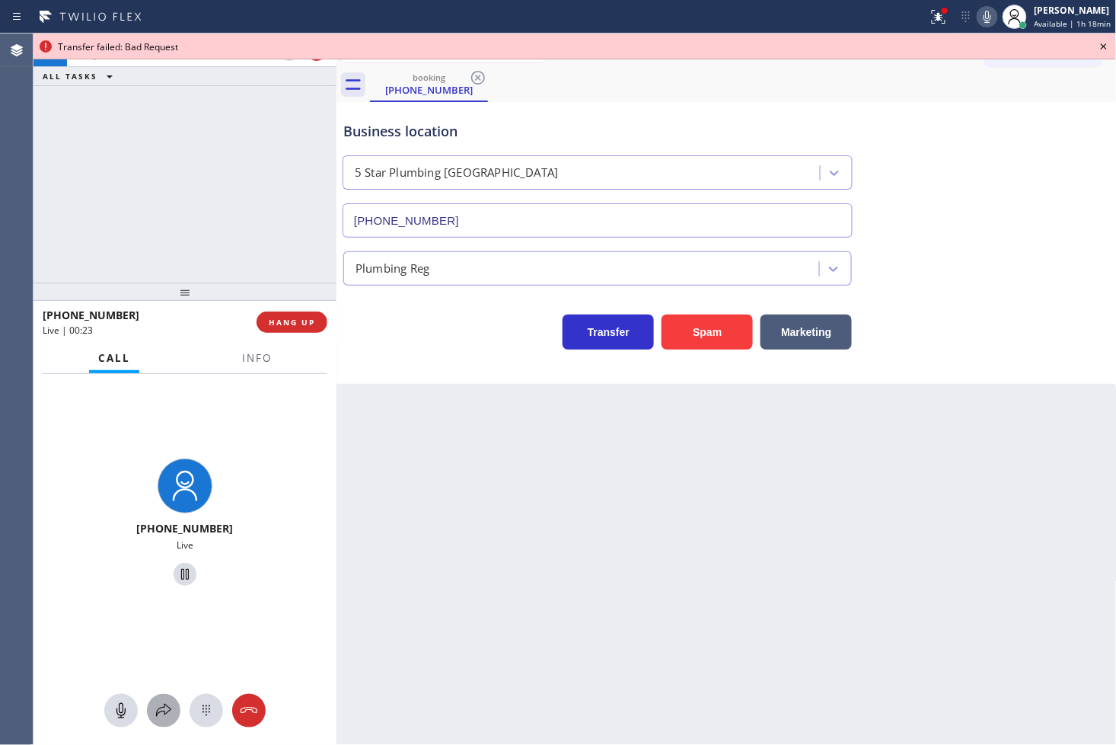
click at [165, 712] on icon at bounding box center [164, 710] width 18 height 18
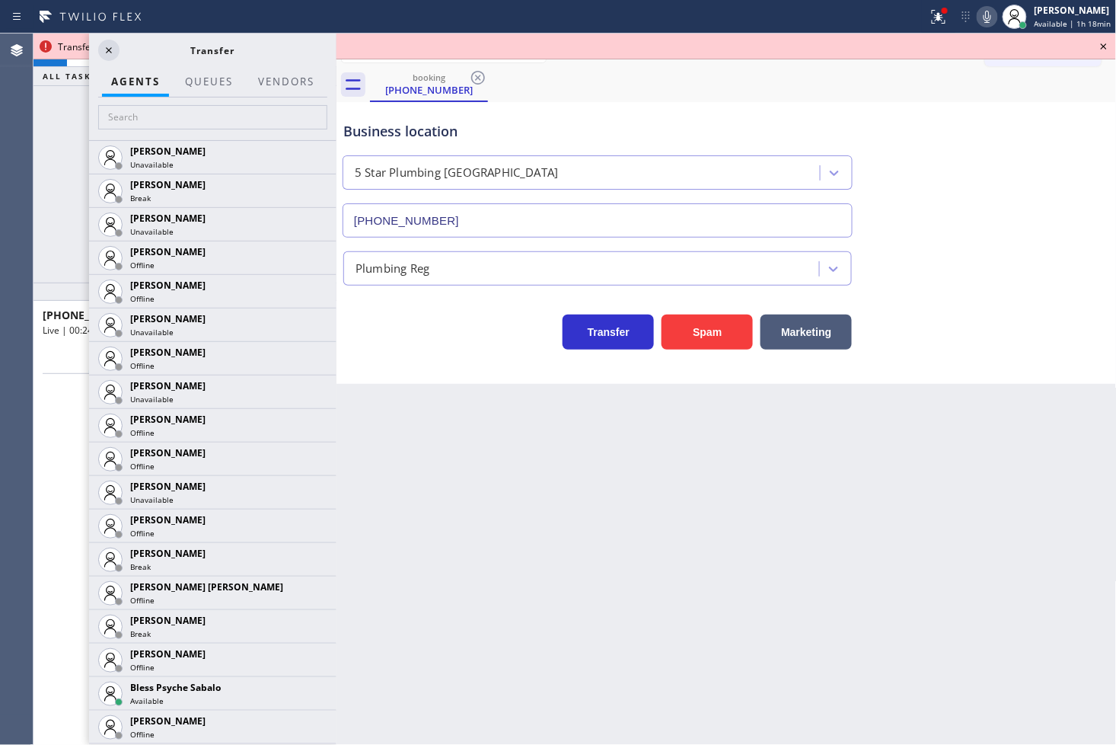
click at [175, 101] on div at bounding box center [212, 118] width 247 height 43
click at [171, 115] on input "text" at bounding box center [212, 117] width 229 height 24
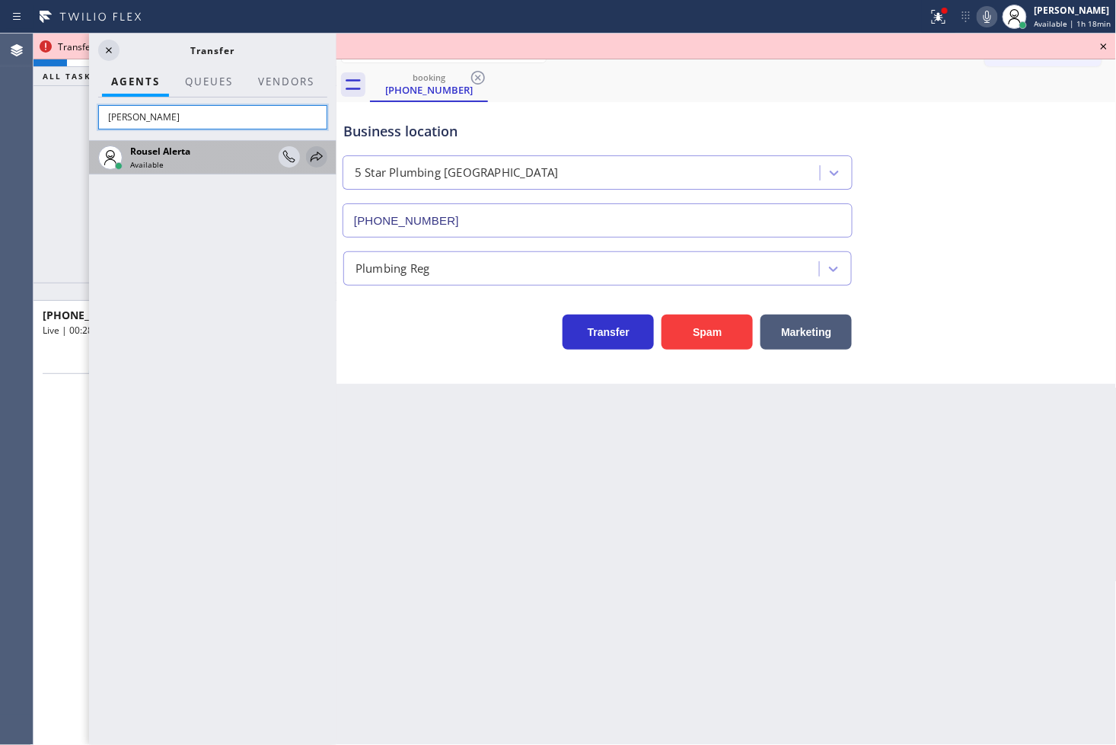
type input "[PERSON_NAME]"
click at [318, 160] on icon at bounding box center [317, 157] width 18 height 18
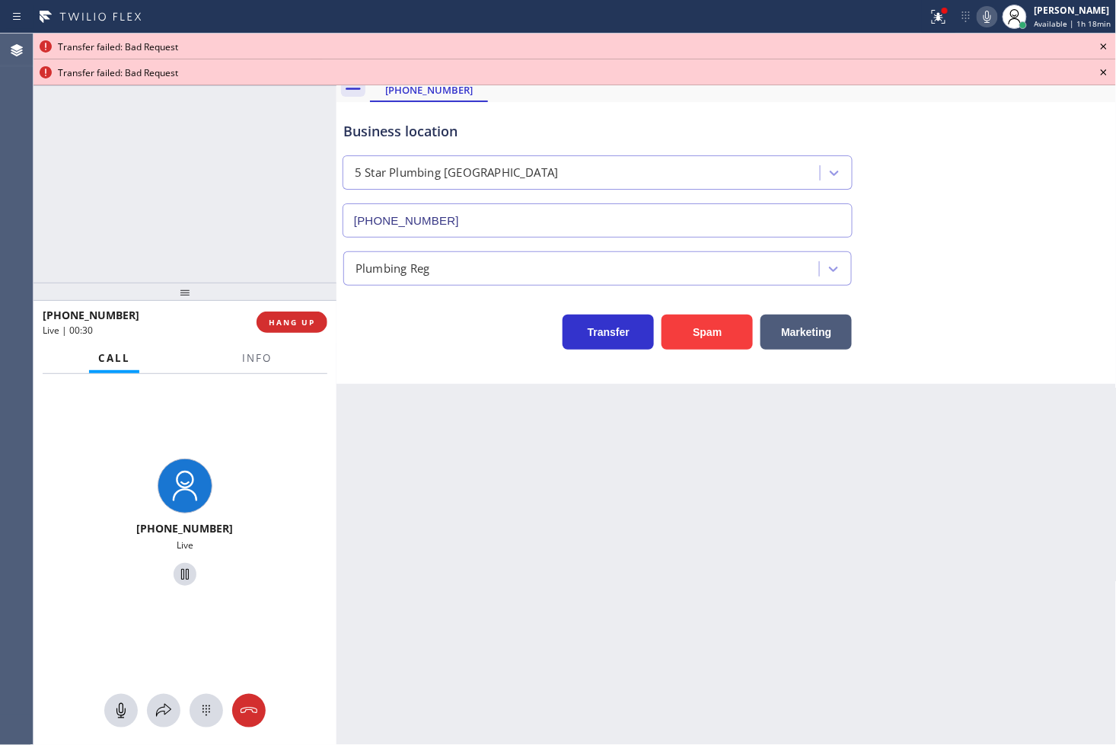
click at [978, 20] on icon at bounding box center [987, 17] width 18 height 18
click at [157, 713] on icon at bounding box center [164, 710] width 18 height 18
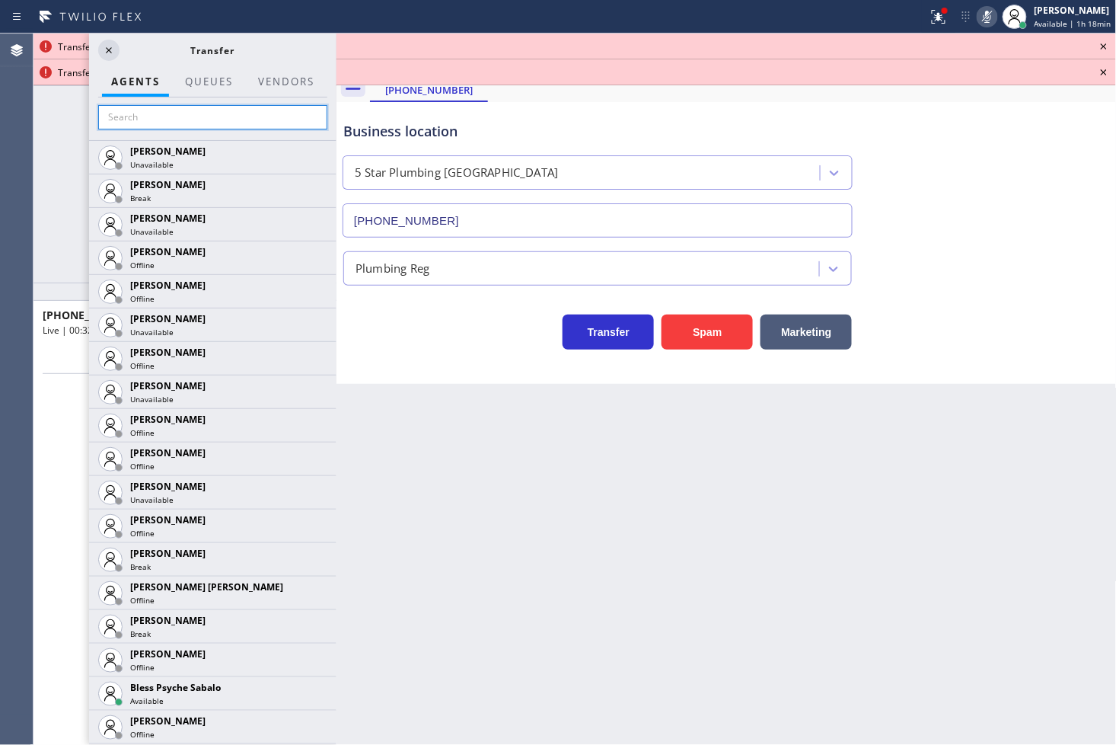
click at [142, 126] on input "text" at bounding box center [212, 117] width 229 height 24
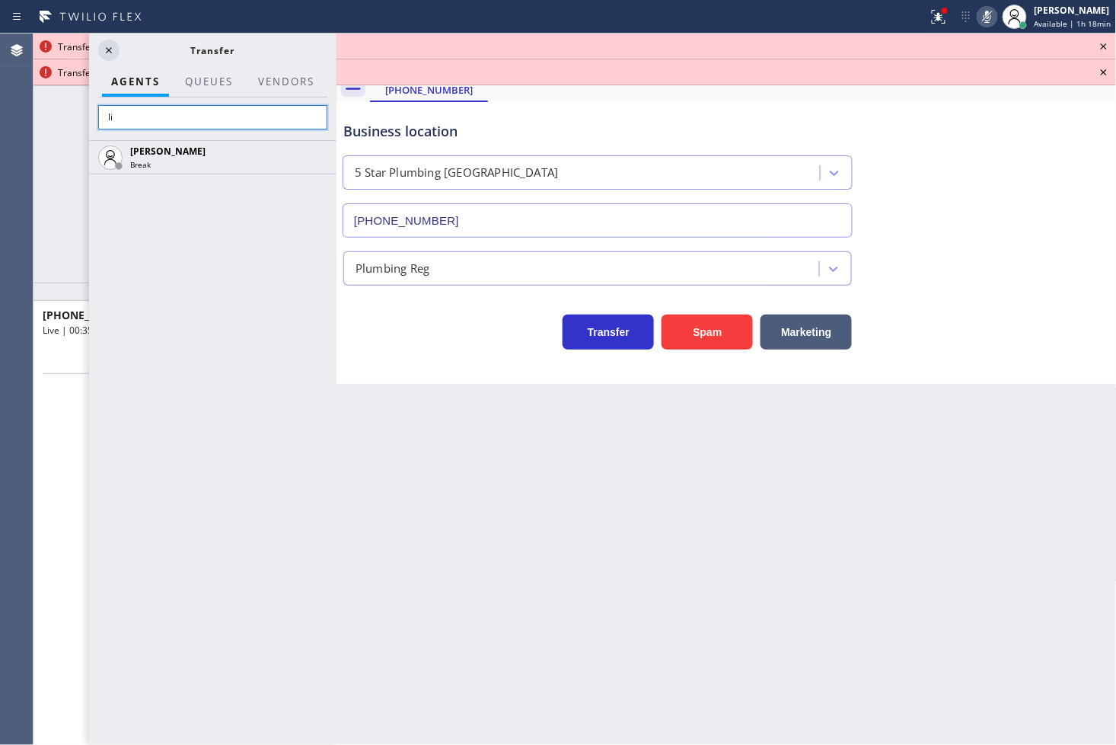
type input "l"
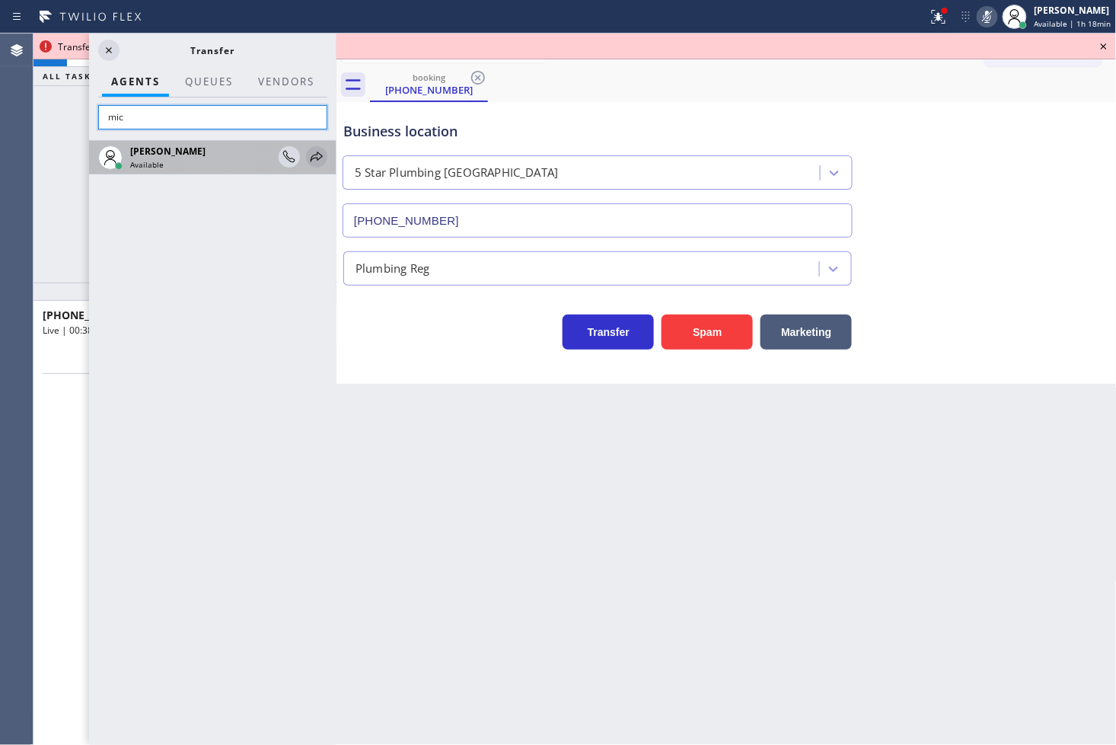
type input "mic"
click at [321, 155] on icon at bounding box center [317, 157] width 18 height 18
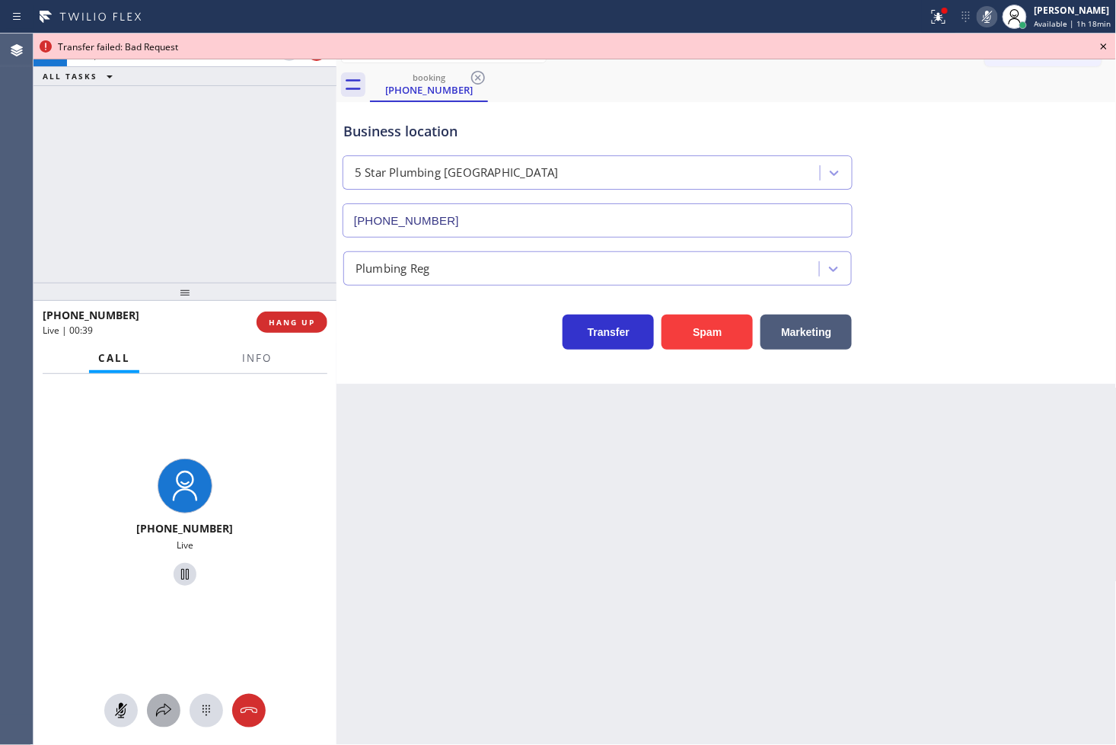
click at [168, 713] on icon at bounding box center [164, 710] width 18 height 18
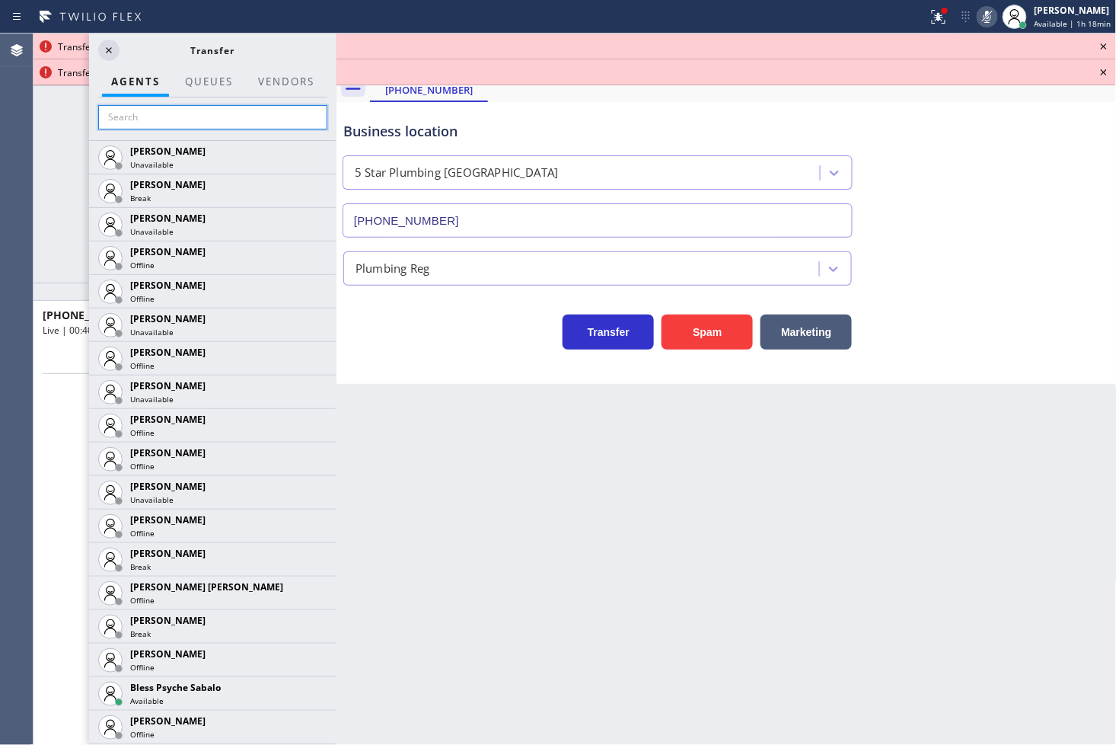
click at [180, 122] on input "text" at bounding box center [212, 117] width 229 height 24
type input "m"
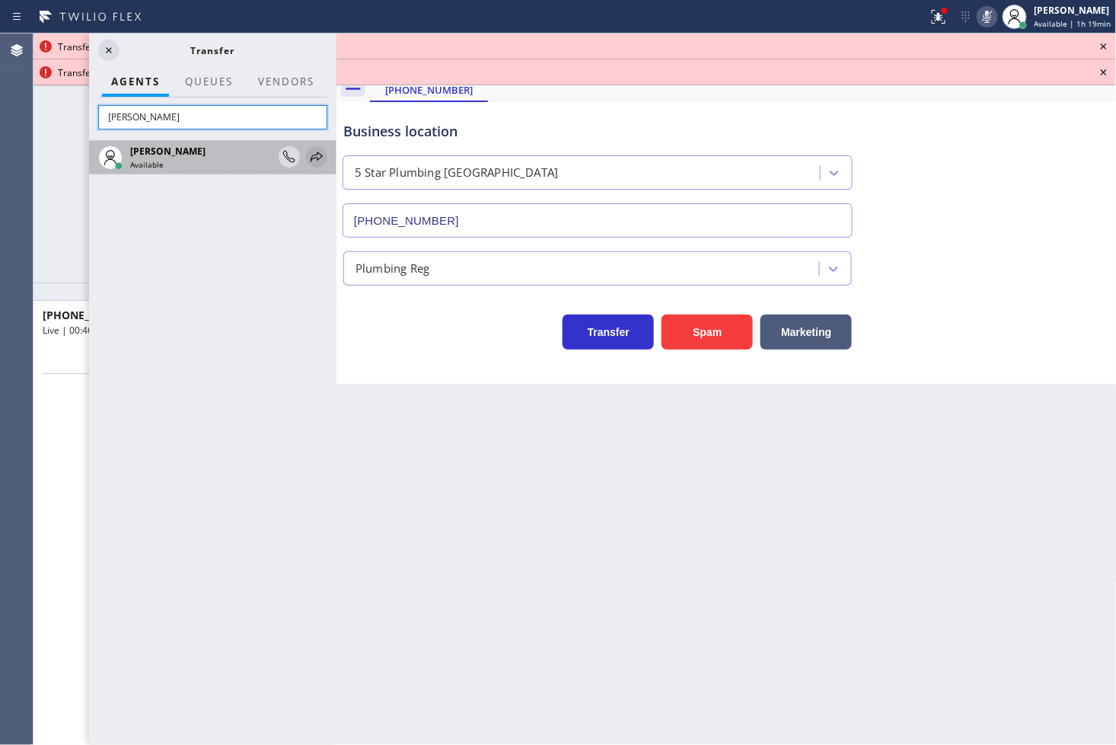
type input "[PERSON_NAME]"
click at [325, 157] on icon at bounding box center [317, 157] width 18 height 18
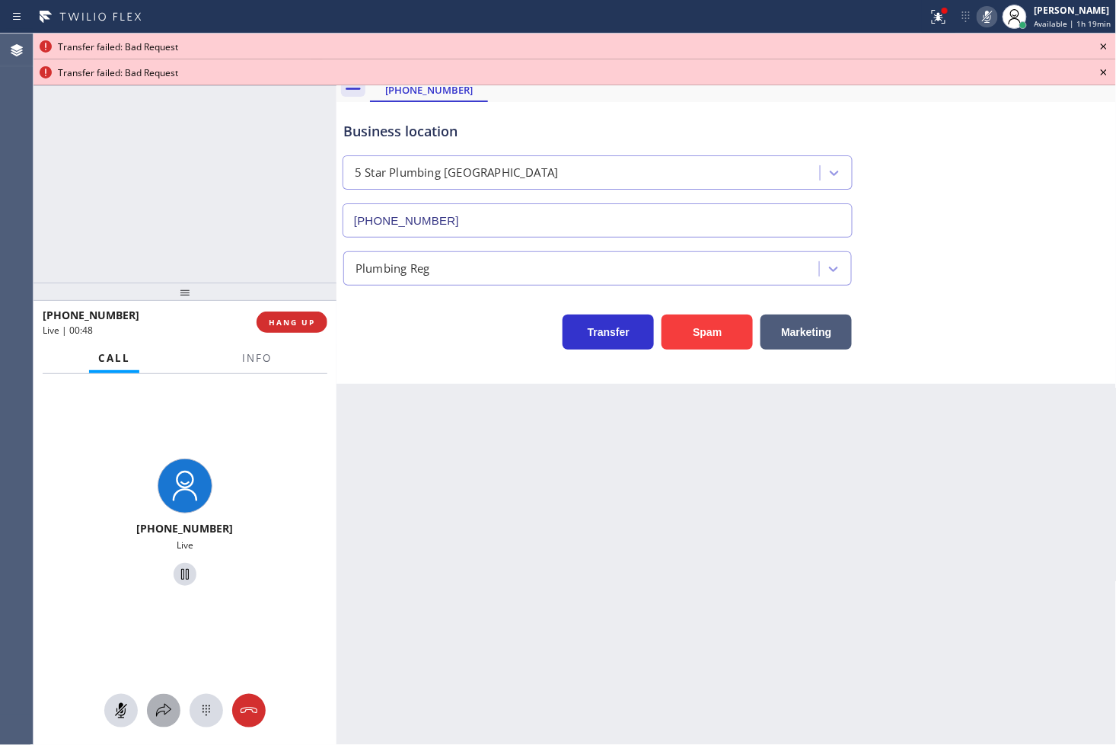
click at [168, 719] on icon at bounding box center [164, 710] width 18 height 18
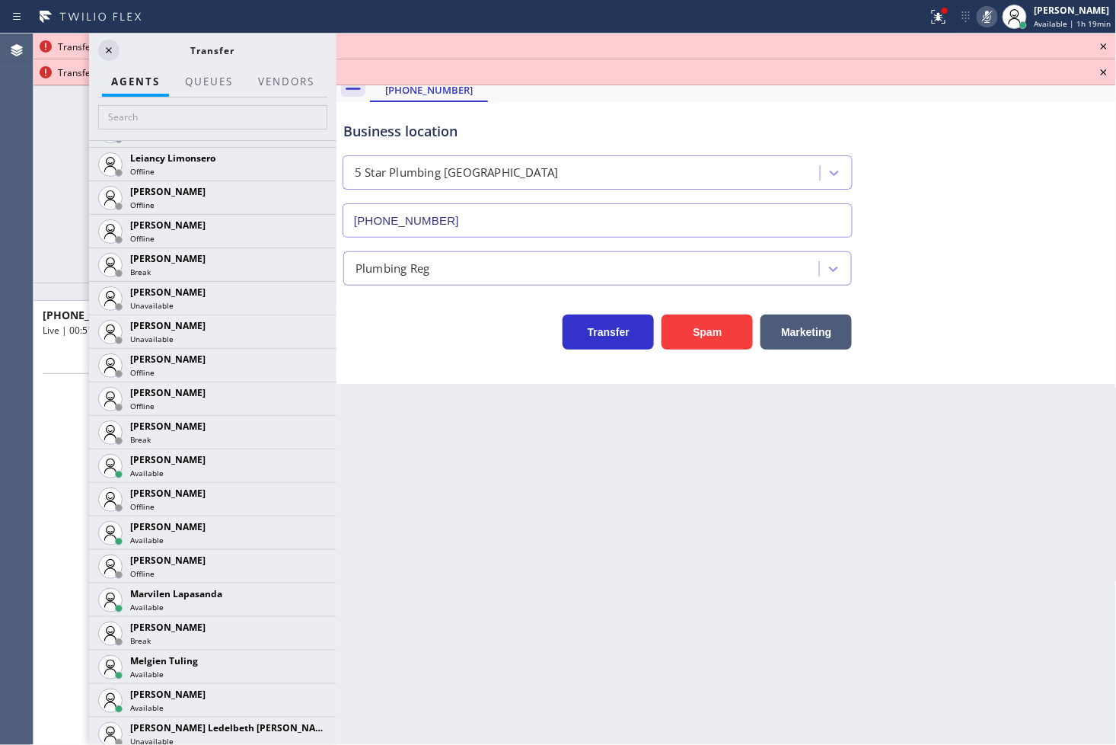
scroll to position [2114, 0]
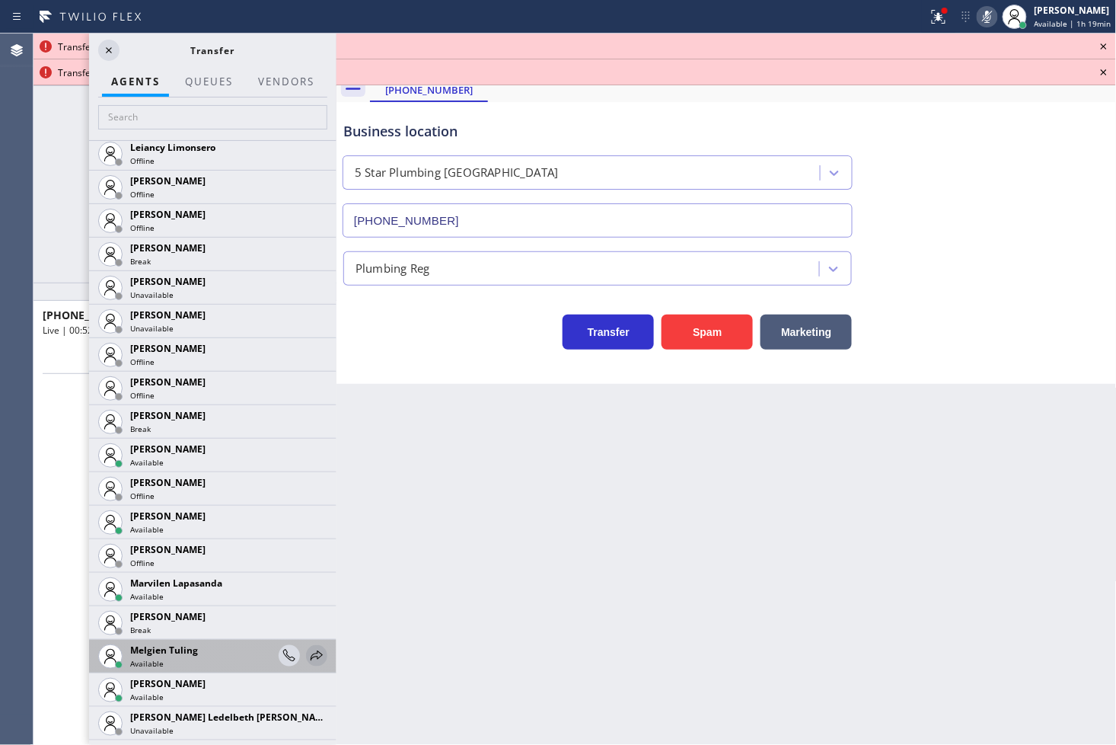
click at [308, 649] on icon at bounding box center [317, 655] width 18 height 18
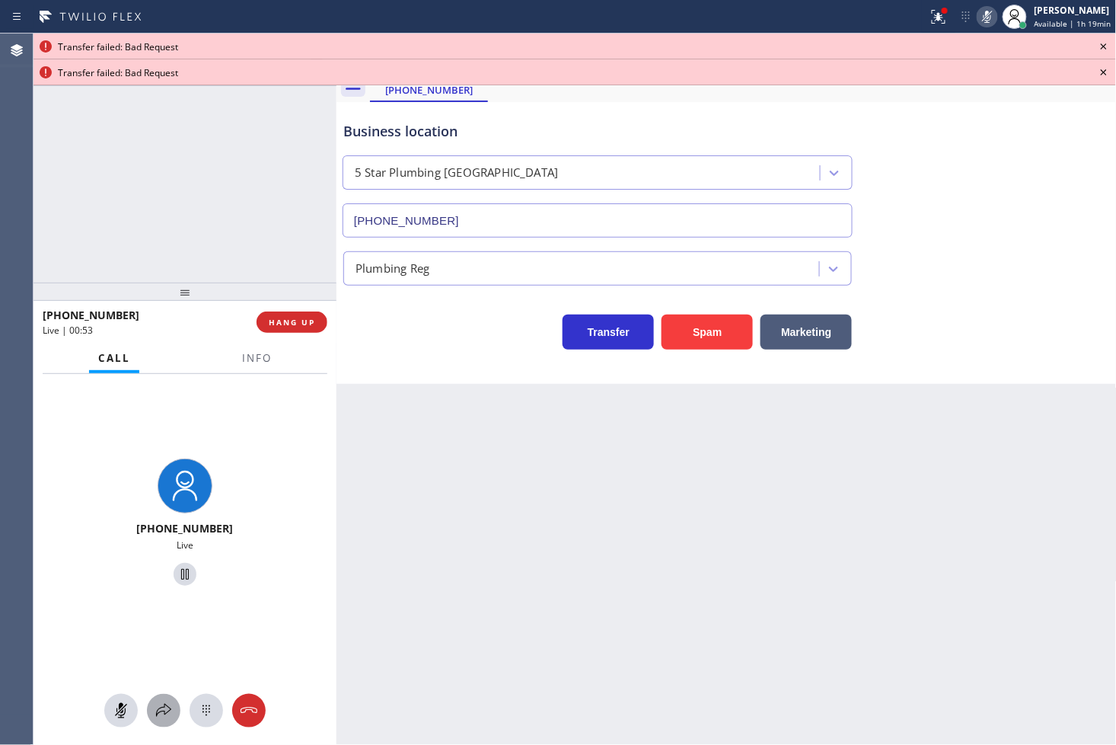
click at [164, 712] on icon at bounding box center [164, 710] width 18 height 18
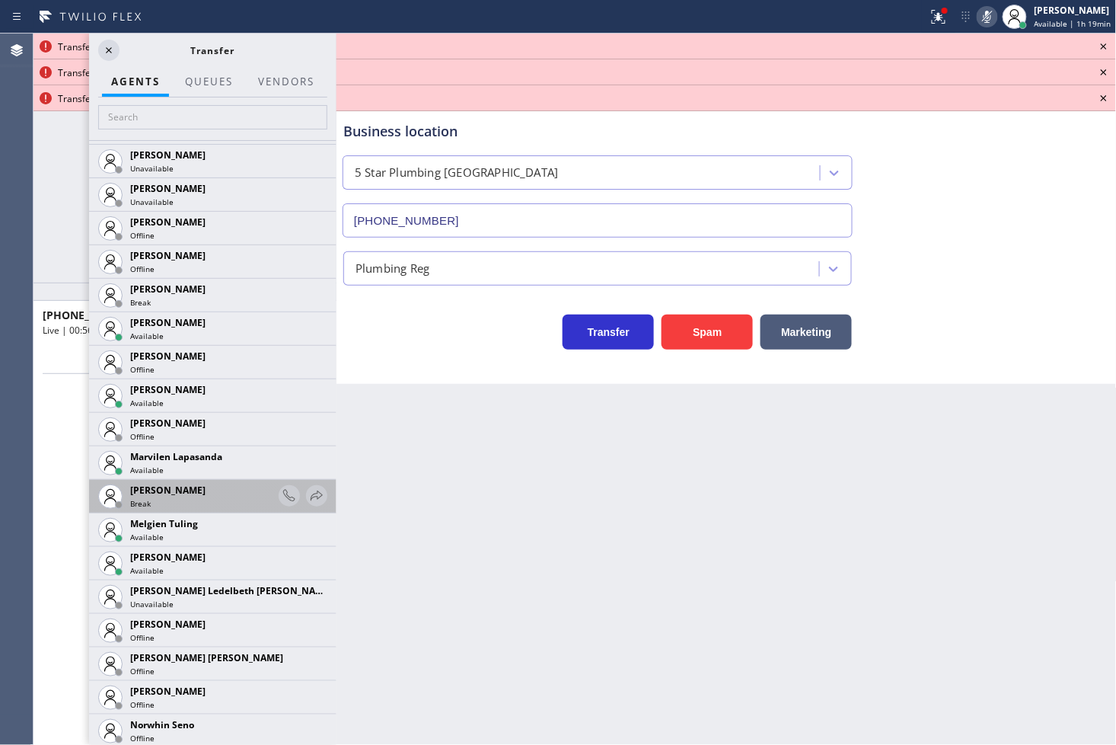
scroll to position [2284, 0]
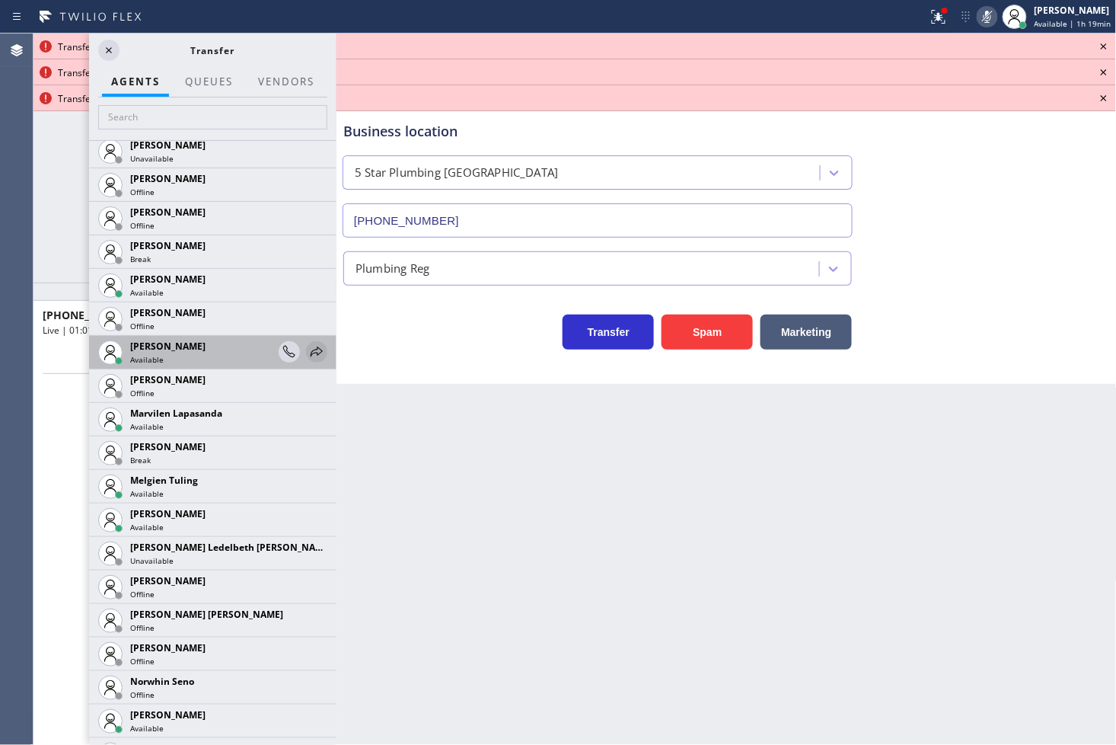
click at [308, 347] on icon at bounding box center [317, 352] width 18 height 18
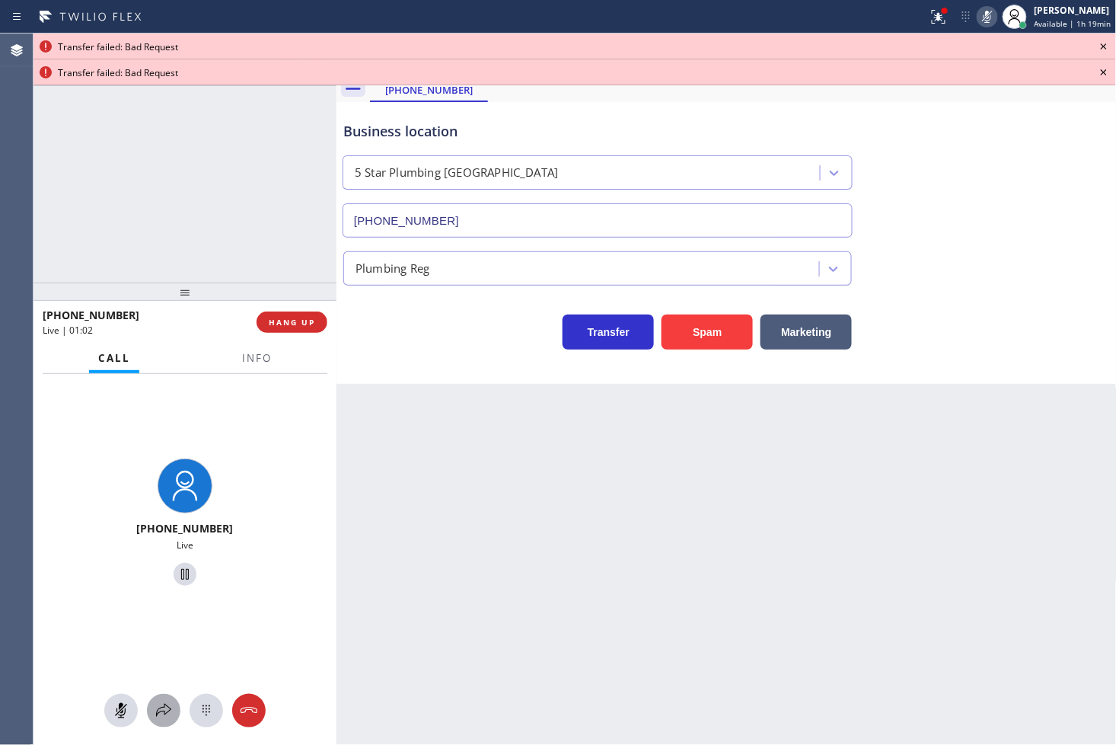
click at [160, 717] on icon at bounding box center [164, 710] width 18 height 18
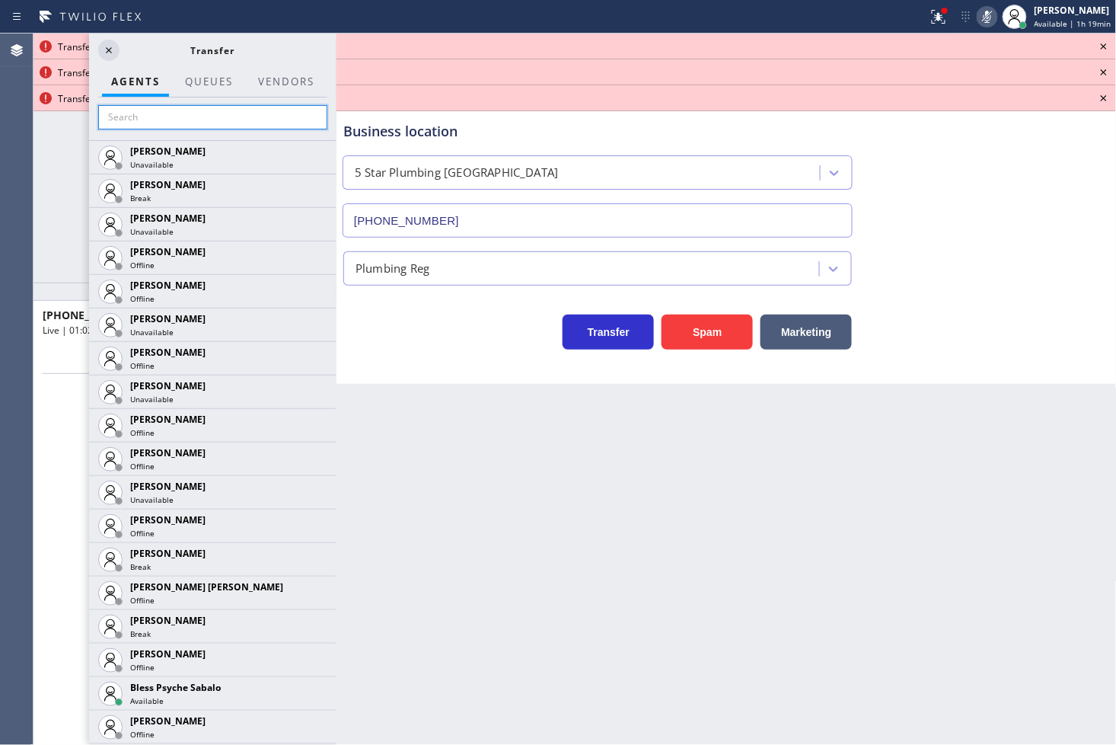
click at [191, 122] on input "text" at bounding box center [212, 117] width 229 height 24
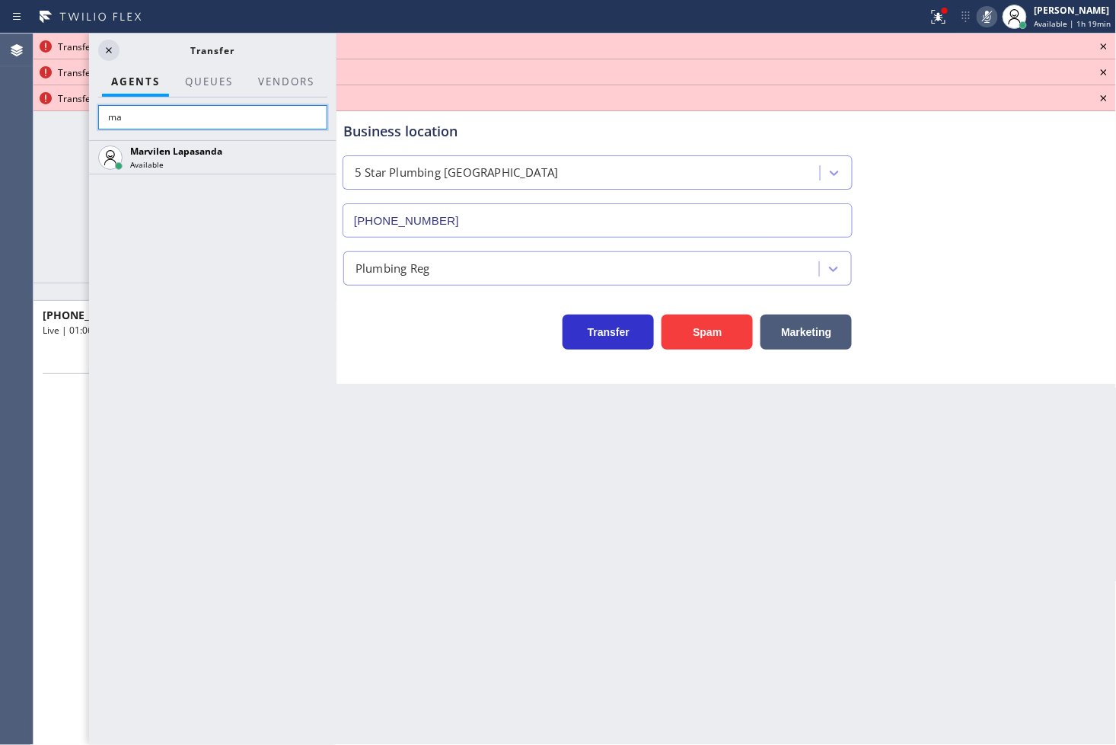
type input "m"
type input "[PERSON_NAME]"
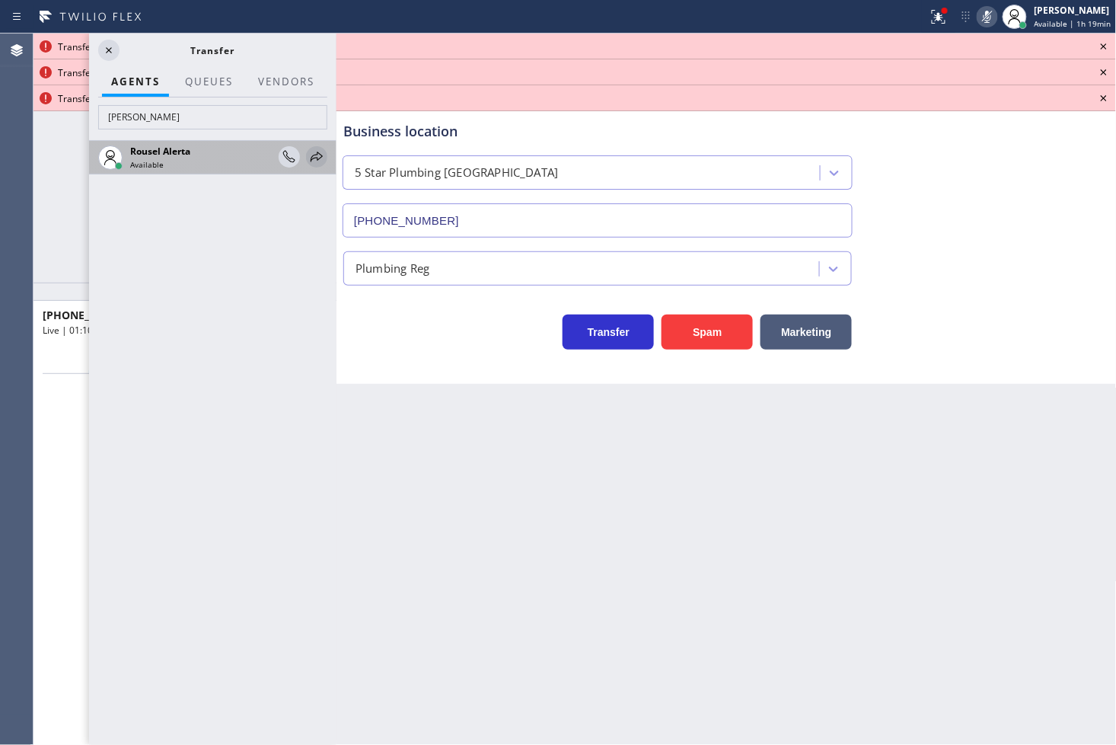
click at [312, 155] on icon at bounding box center [317, 157] width 18 height 18
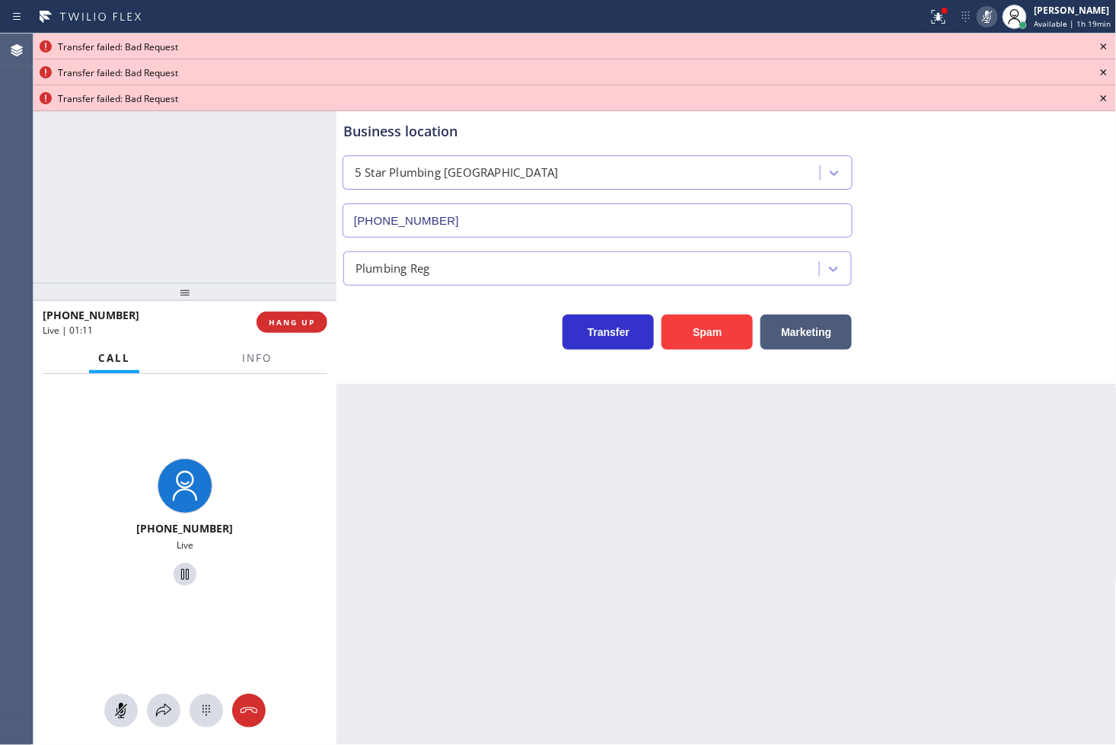
click at [1102, 42] on icon at bounding box center [1104, 46] width 18 height 18
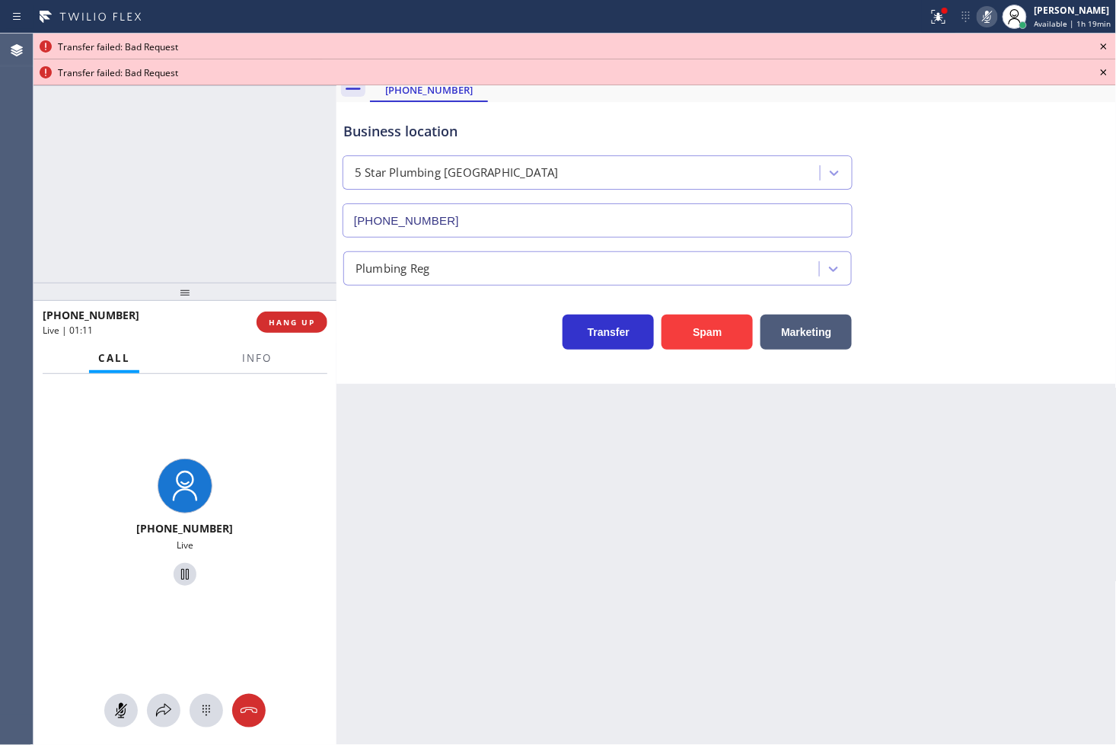
click at [1102, 43] on icon at bounding box center [1104, 46] width 18 height 18
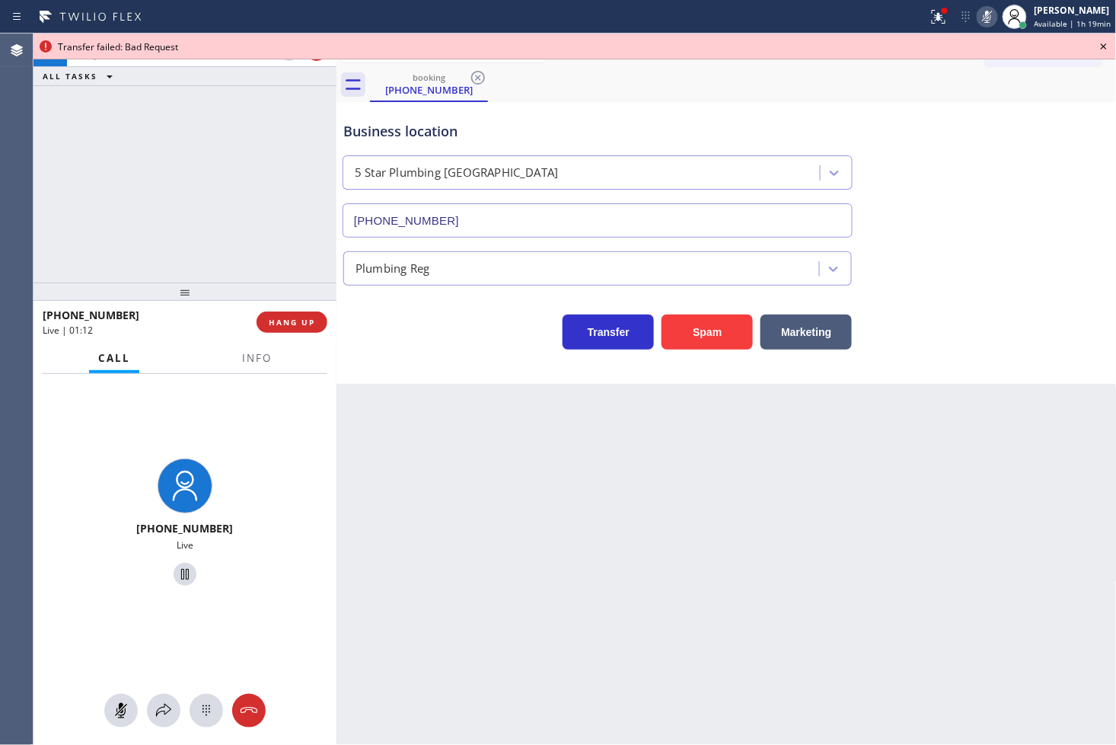
click at [1102, 43] on icon at bounding box center [1104, 46] width 18 height 18
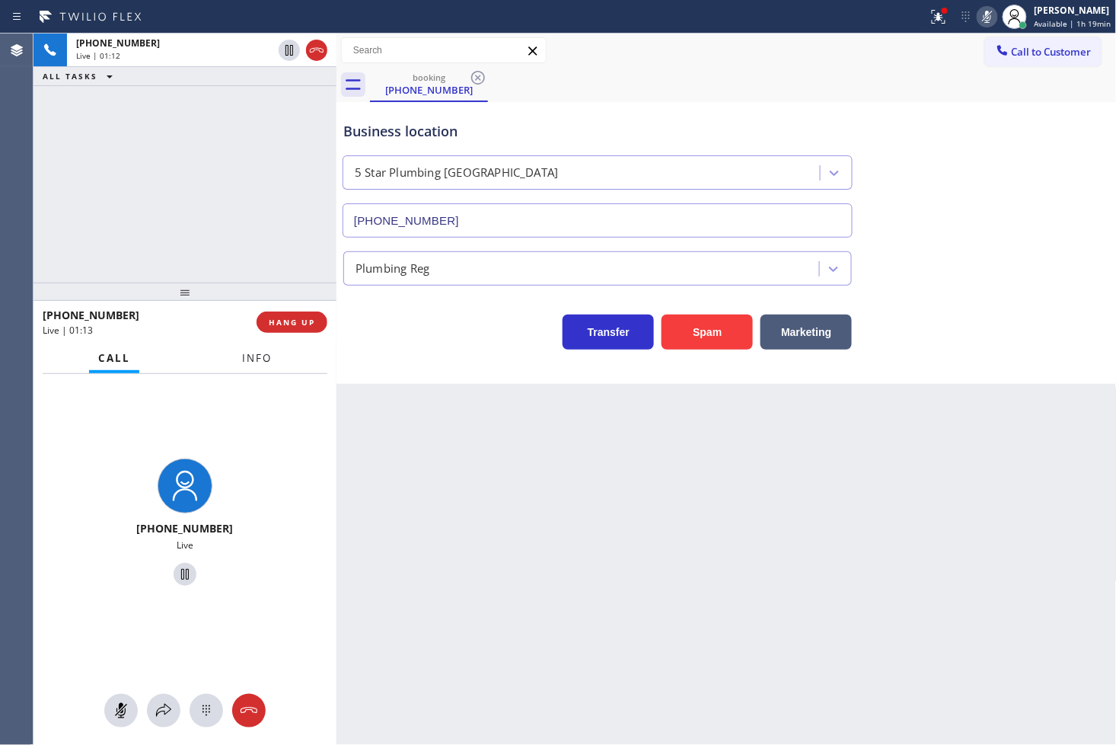
drag, startPoint x: 239, startPoint y: 359, endPoint x: 228, endPoint y: 401, distance: 43.9
click at [240, 359] on button "Info" at bounding box center [257, 358] width 48 height 30
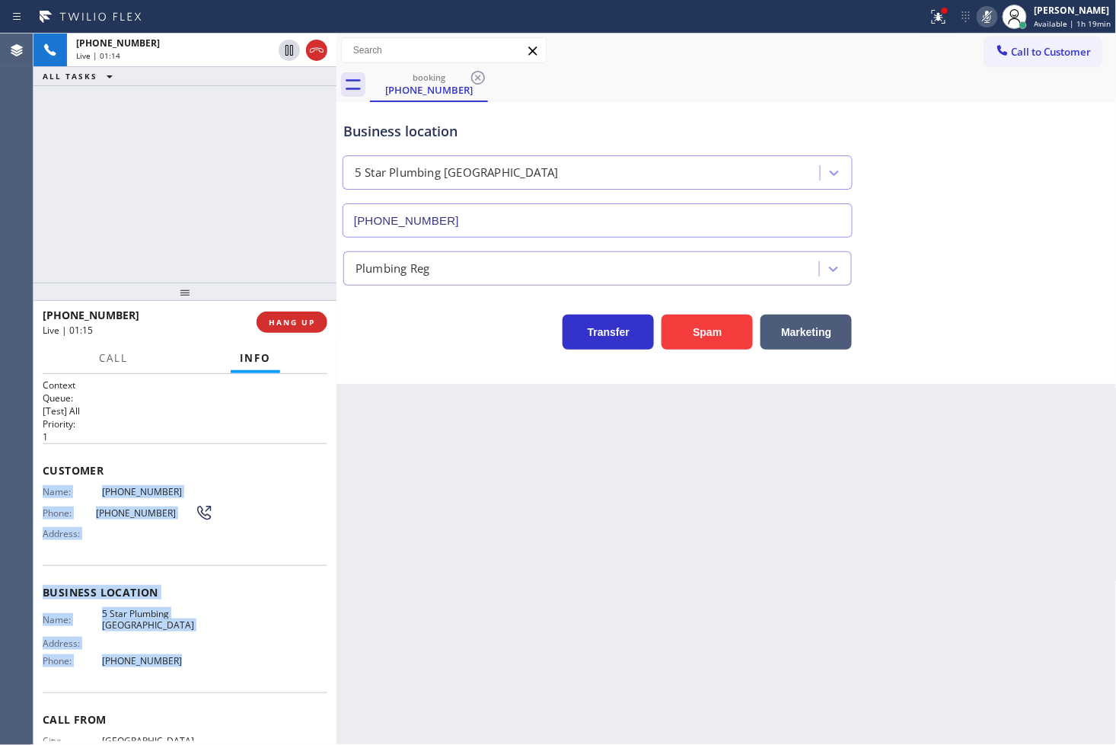
drag, startPoint x: 41, startPoint y: 495, endPoint x: 199, endPoint y: 661, distance: 228.9
click at [199, 661] on div "Context Queue: [Test] All Priority: 1 Customer Name: [PHONE_NUMBER] Phone: [PHO…" at bounding box center [185, 560] width 303 height 372
copy div "Name: [PHONE_NUMBER] Phone: [PHONE_NUMBER] Address: Business location Name: 5 S…"
click at [978, 11] on icon at bounding box center [987, 17] width 18 height 18
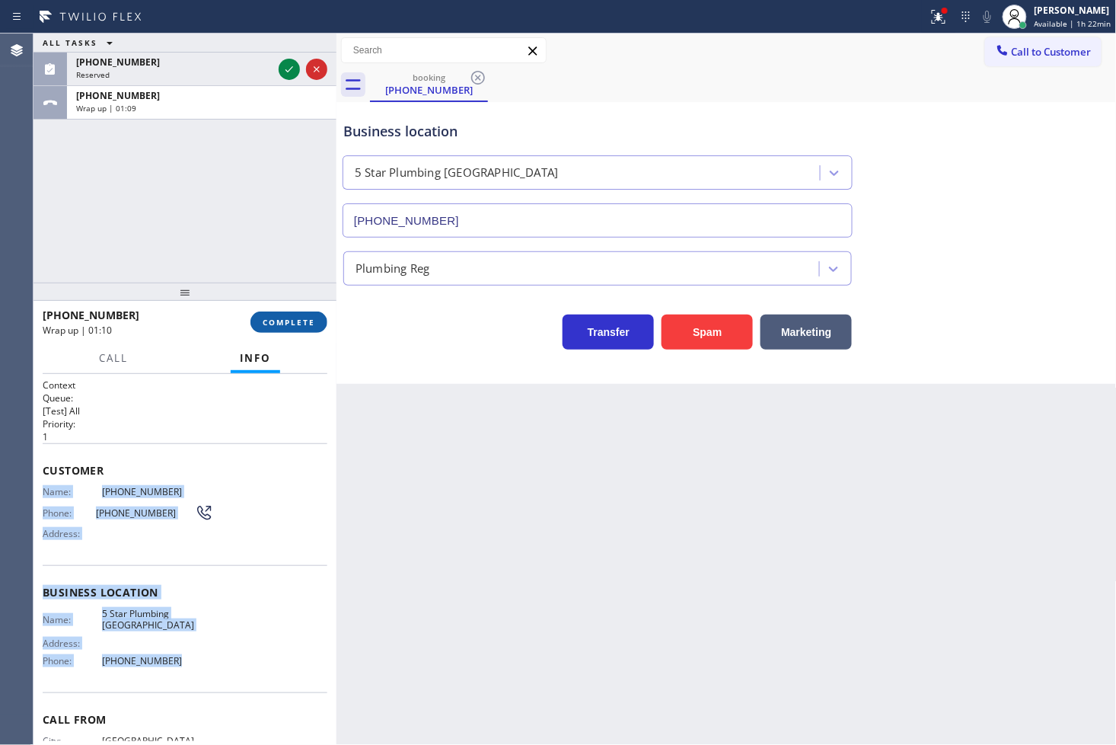
click at [270, 324] on span "COMPLETE" at bounding box center [289, 322] width 53 height 11
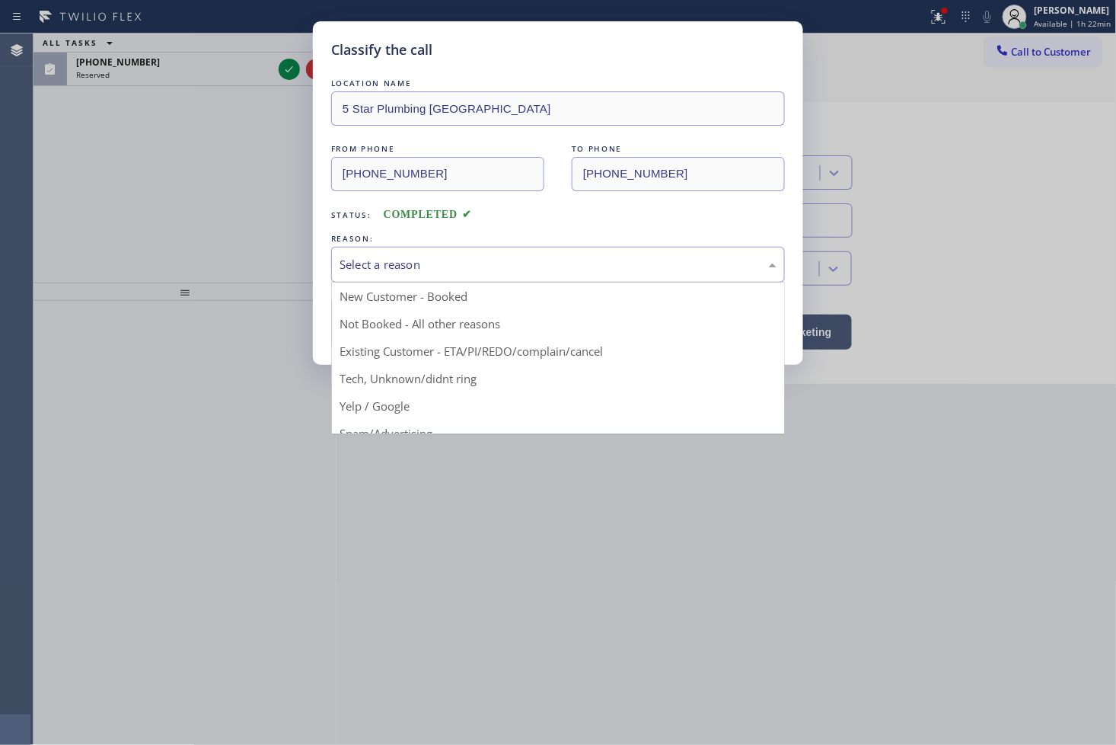
click at [414, 279] on div "Select a reason" at bounding box center [558, 265] width 454 height 36
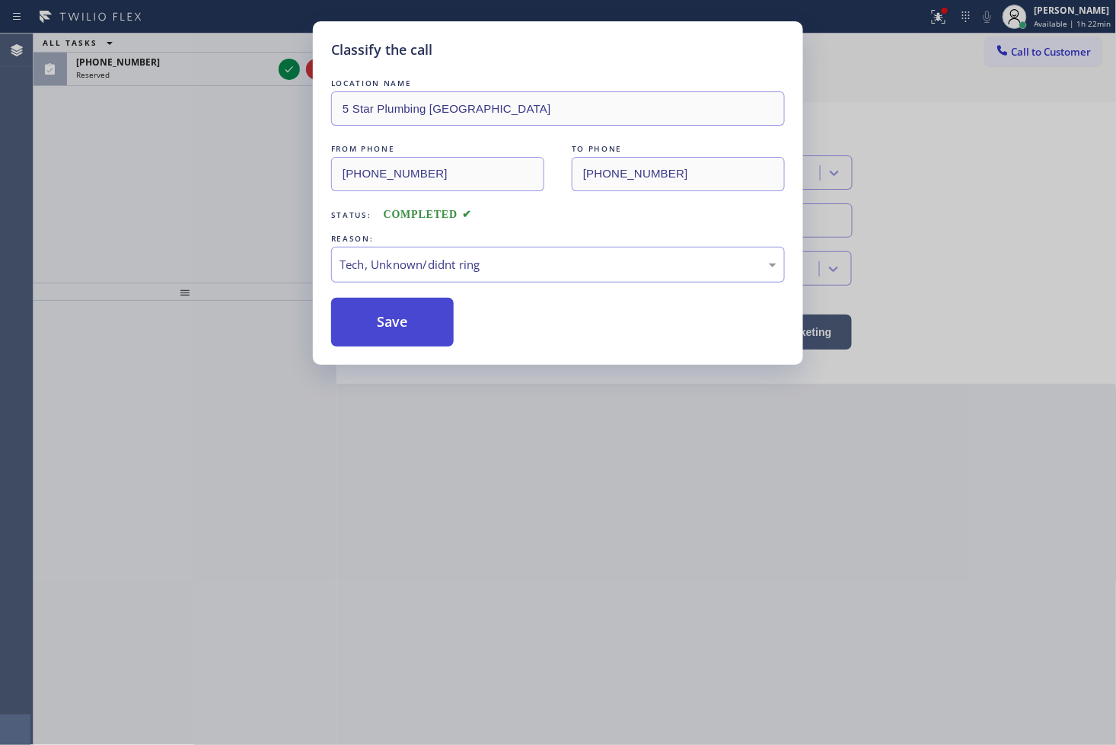
click at [371, 311] on button "Save" at bounding box center [392, 322] width 123 height 49
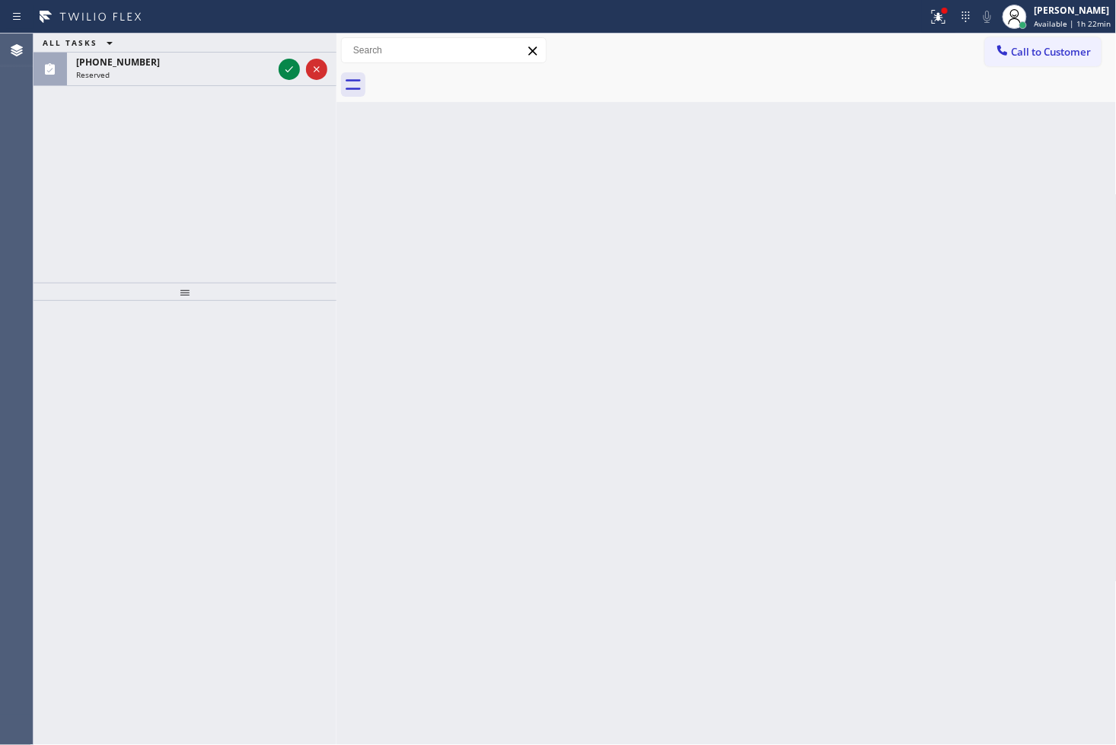
drag, startPoint x: 283, startPoint y: 69, endPoint x: 272, endPoint y: 88, distance: 22.2
click at [284, 69] on icon at bounding box center [289, 69] width 18 height 18
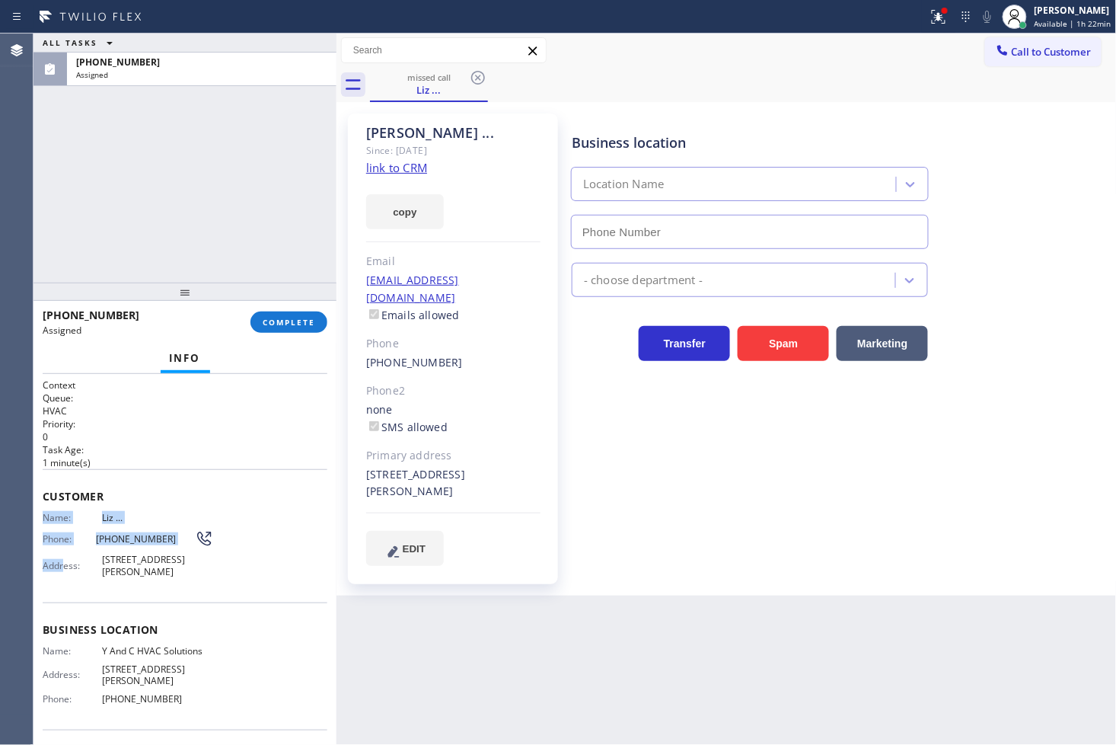
type input "[PHONE_NUMBER]"
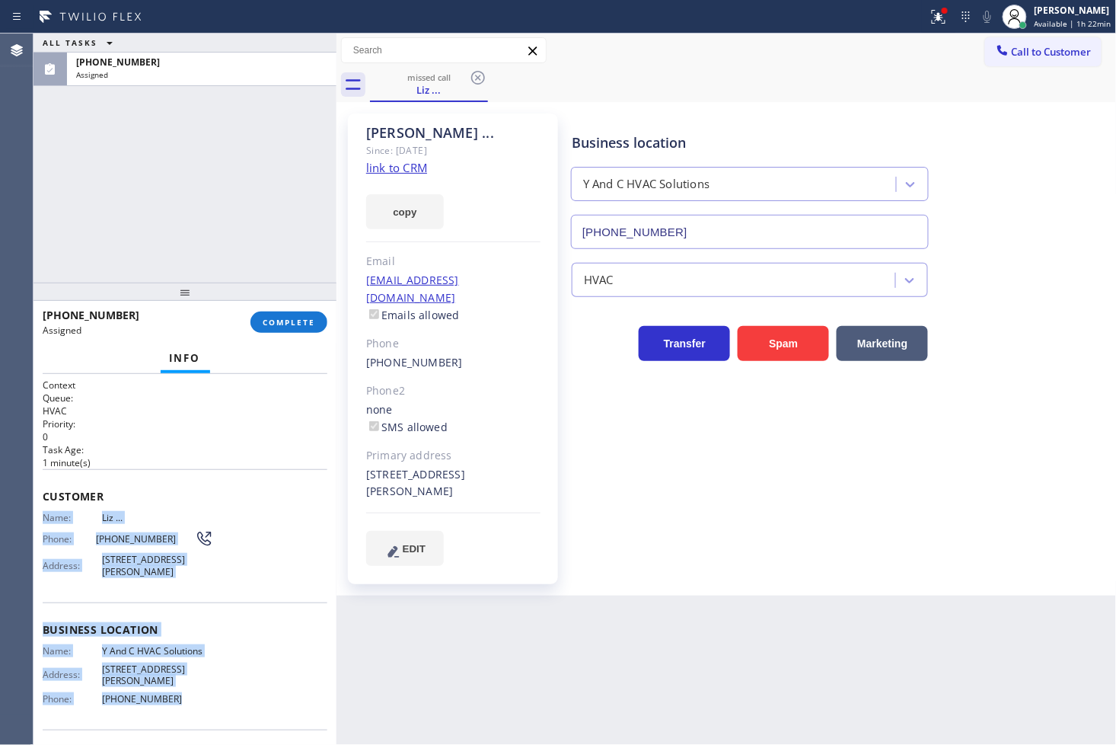
drag, startPoint x: 43, startPoint y: 512, endPoint x: 199, endPoint y: 676, distance: 227.3
click at [199, 676] on div "Context Queue: HVAC Priority: 0 Task Age: [DEMOGRAPHIC_DATA] minute(s) Customer…" at bounding box center [185, 611] width 285 height 467
copy div "Name: [PERSON_NAME] ... Phone: [PHONE_NUMBER] Address: [STREET_ADDRESS][PERSON_…"
click at [293, 317] on span "COMPLETE" at bounding box center [289, 322] width 53 height 11
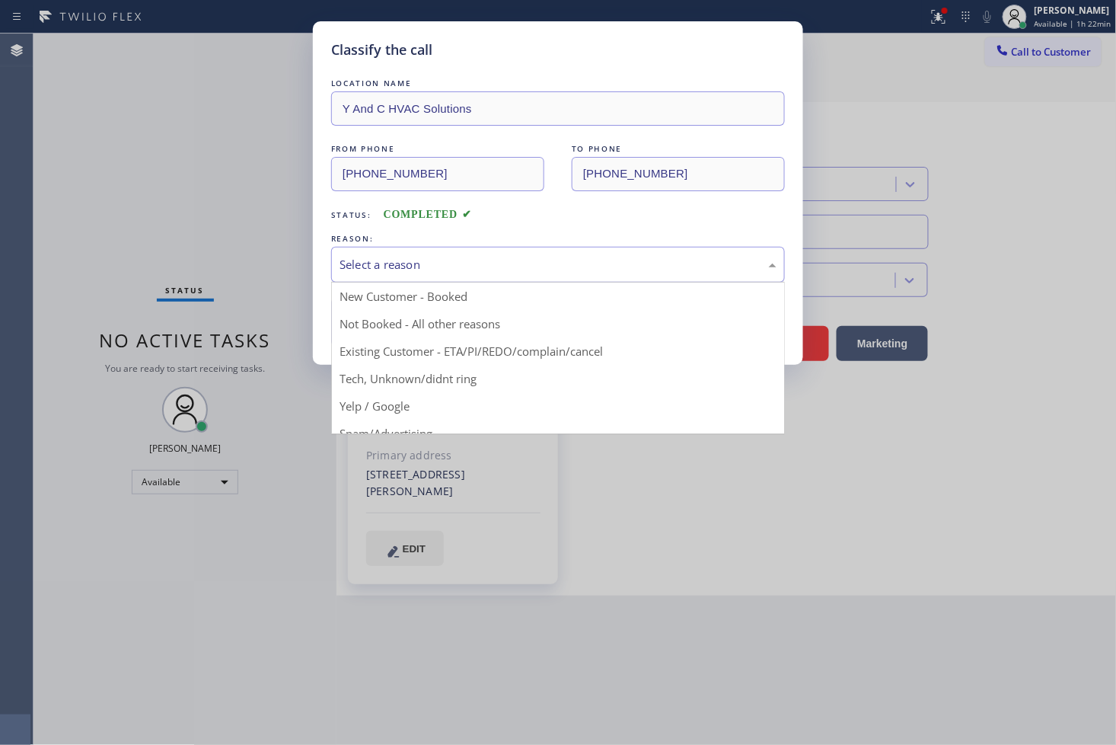
click at [398, 268] on div "Select a reason" at bounding box center [558, 265] width 437 height 18
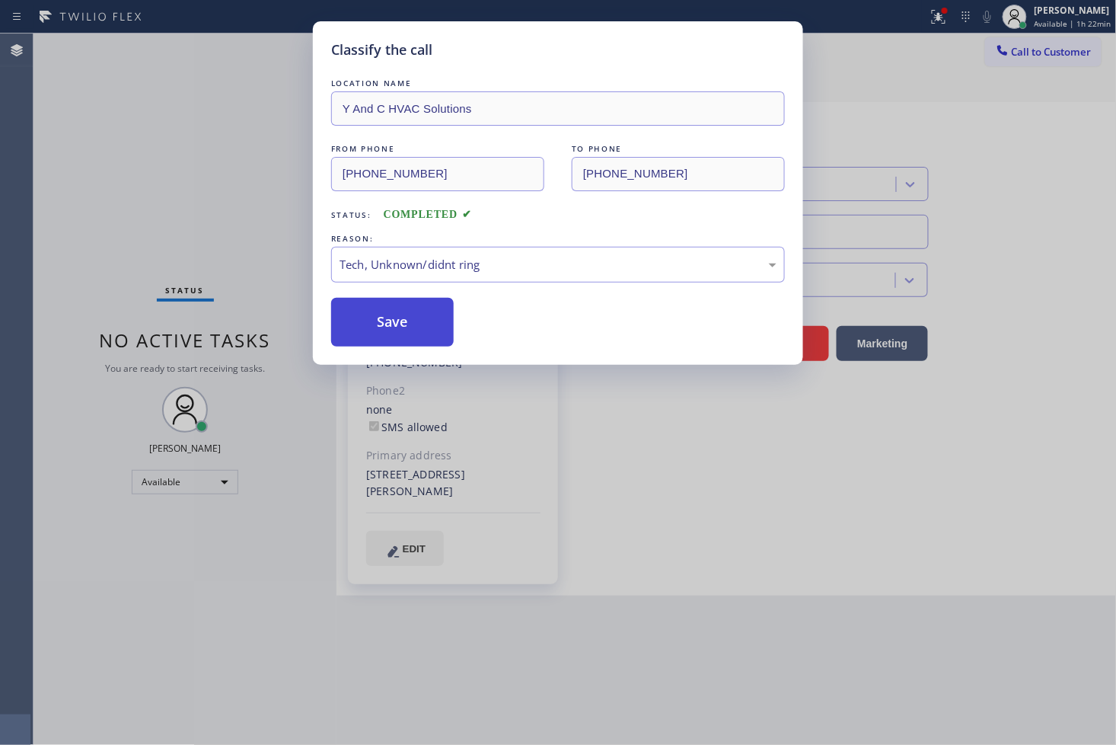
click at [393, 326] on button "Save" at bounding box center [392, 322] width 123 height 49
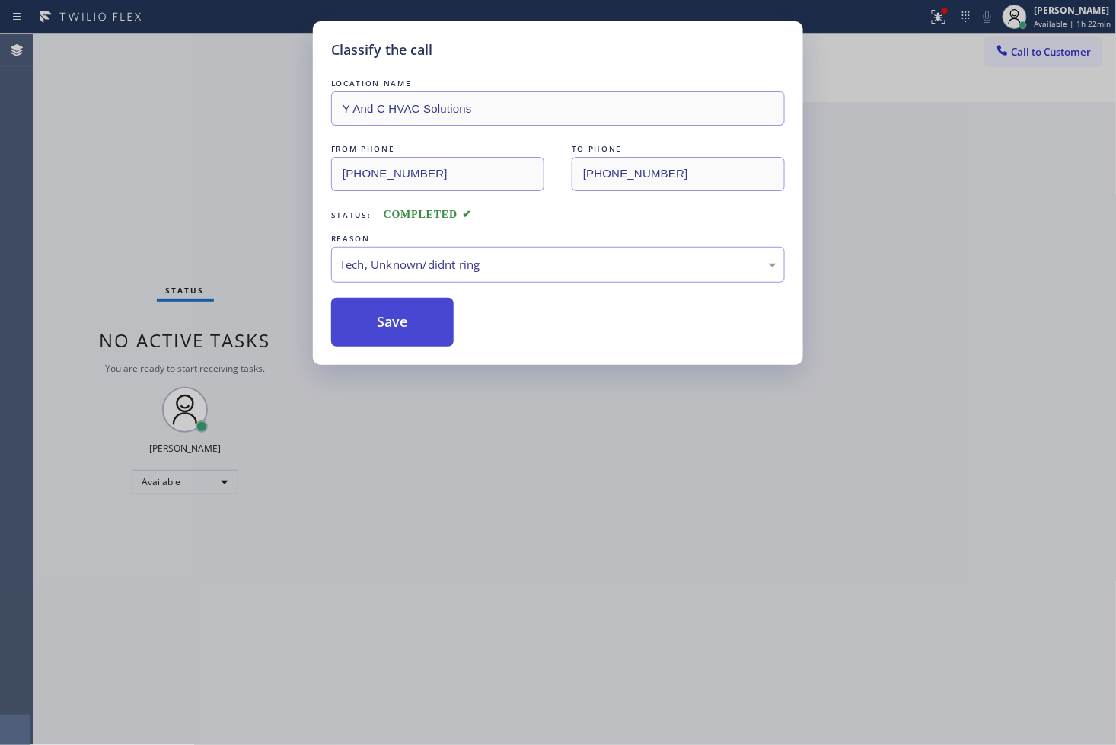
click at [393, 326] on button "Save" at bounding box center [392, 322] width 123 height 49
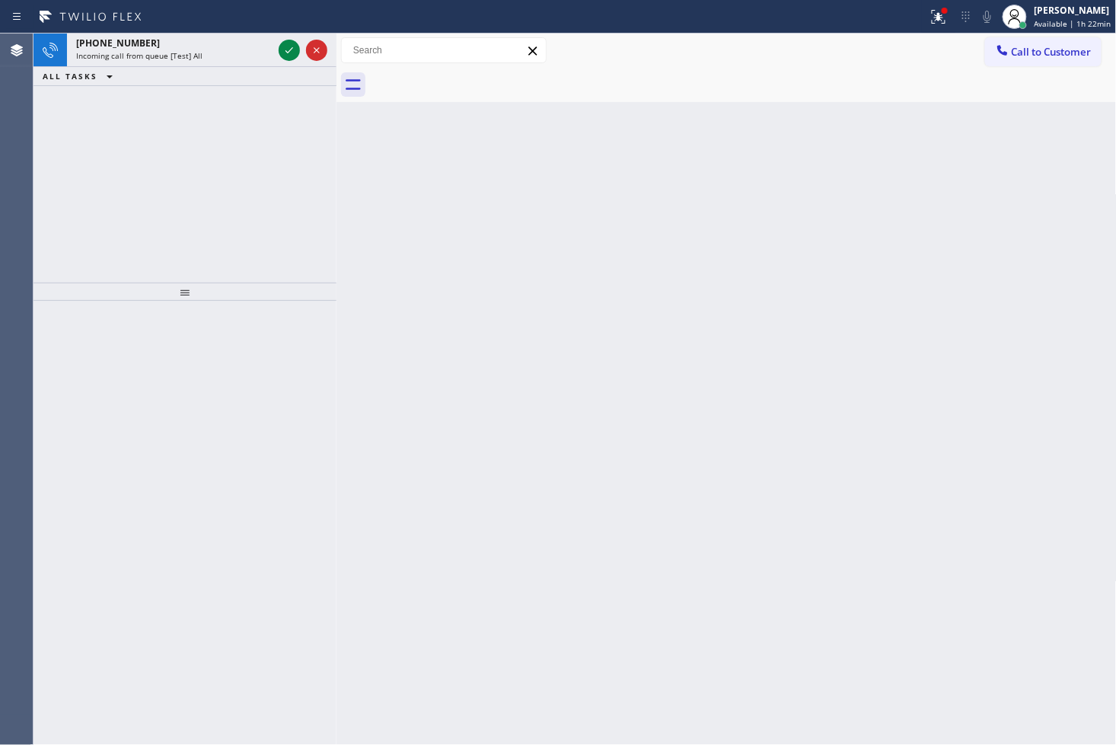
drag, startPoint x: 100, startPoint y: 196, endPoint x: 104, endPoint y: 189, distance: 8.9
click at [101, 194] on div "[PHONE_NUMBER] Incoming call from queue [Test] All ALL TASKS ALL TASKS ACTIVE T…" at bounding box center [185, 158] width 303 height 249
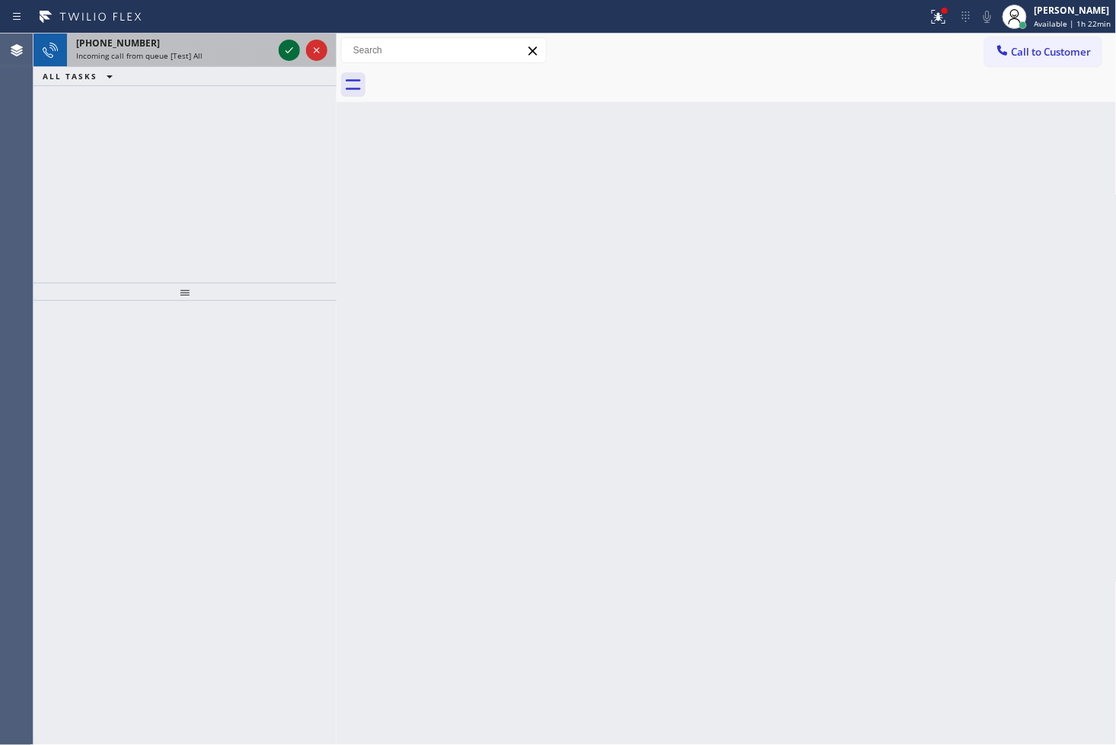
click at [286, 49] on icon at bounding box center [289, 50] width 18 height 18
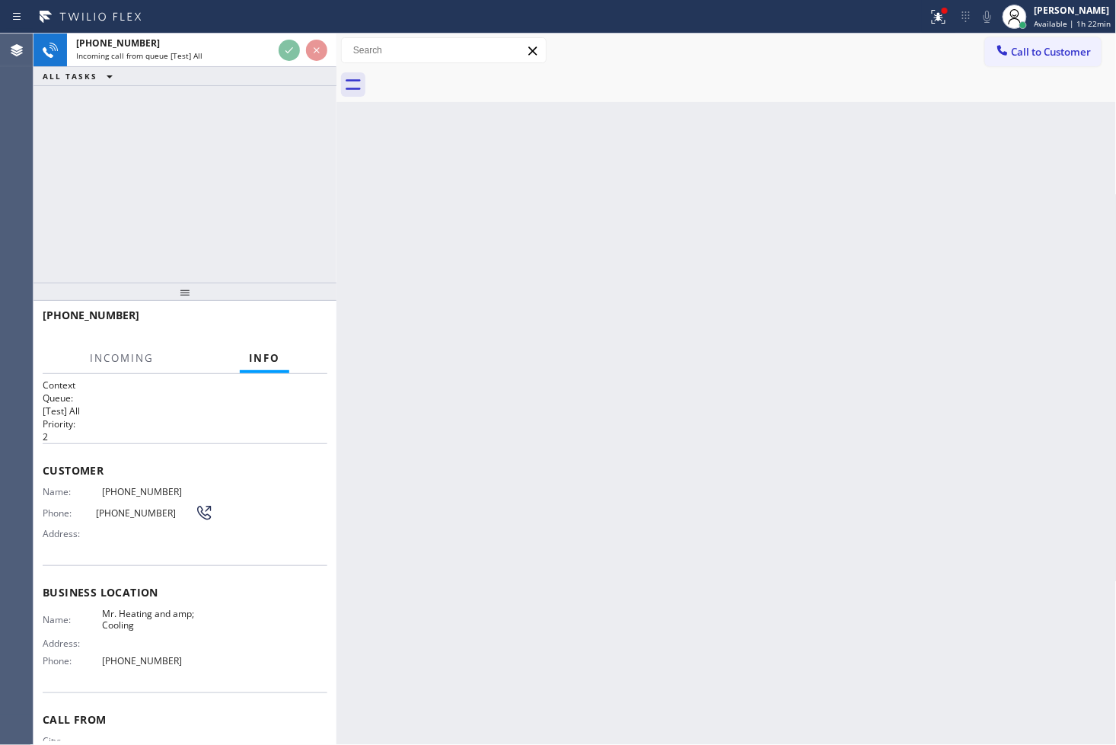
click at [292, 171] on div "[PHONE_NUMBER] Incoming call from queue [Test] All ALL TASKS ALL TASKS ACTIVE T…" at bounding box center [185, 158] width 303 height 249
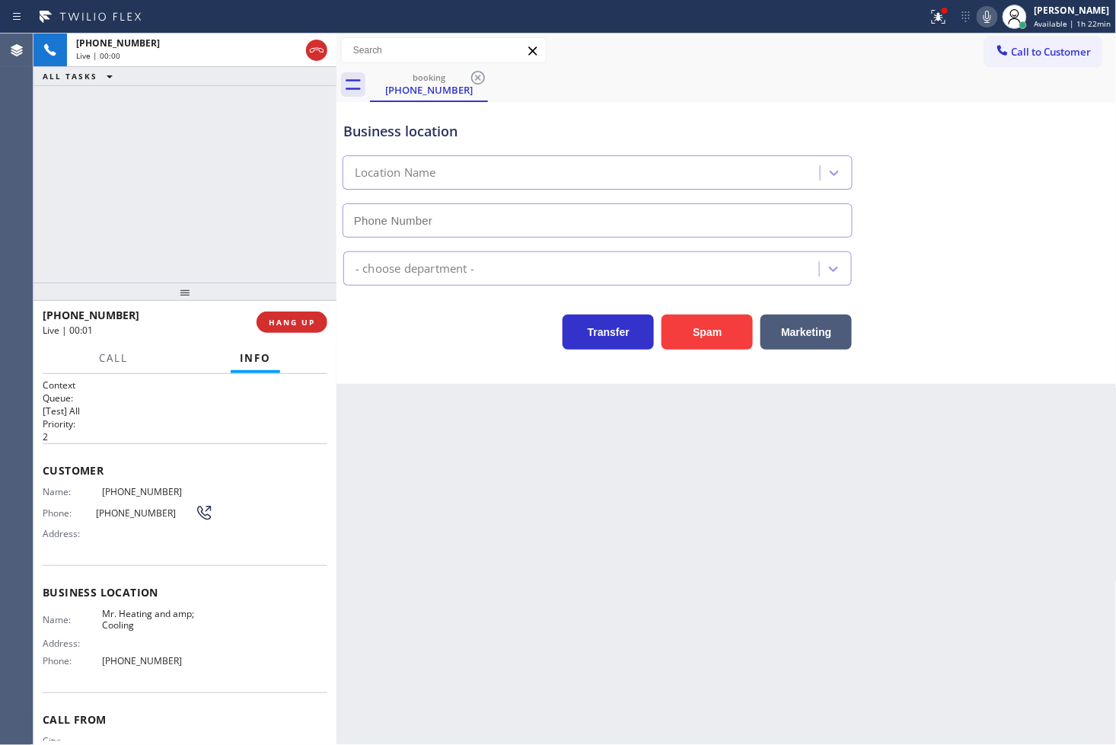
type input "[PHONE_NUMBER]"
click at [198, 172] on div "[PHONE_NUMBER] Live | 00:08 ALL TASKS ALL TASKS ACTIVE TASKS TASKS IN WRAP UP" at bounding box center [185, 158] width 303 height 249
drag, startPoint x: 399, startPoint y: 359, endPoint x: 270, endPoint y: 280, distance: 151.3
click at [405, 362] on div "Business location Mr. Heating &amp; Cooling [PHONE_NUMBER] HVAC Transfer Spam M…" at bounding box center [727, 243] width 780 height 282
click at [246, 259] on div "[PHONE_NUMBER] Live | 00:09 ALL TASKS ALL TASKS ACTIVE TASKS TASKS IN WRAP UP" at bounding box center [185, 158] width 303 height 249
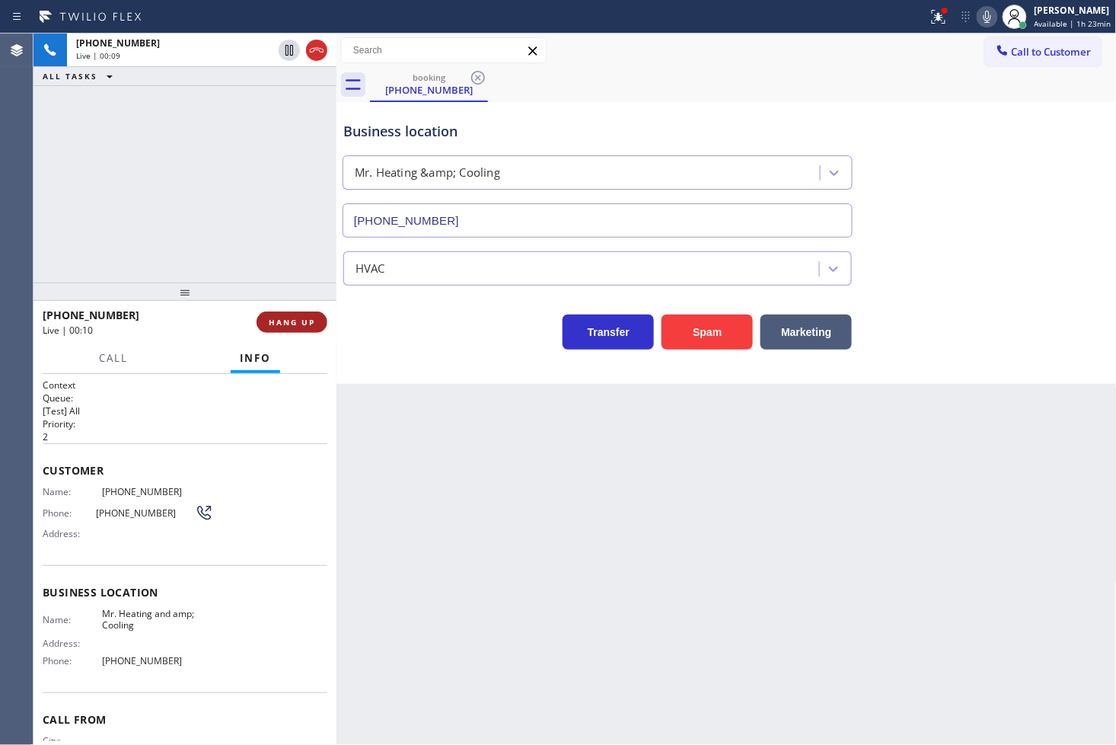
click at [288, 324] on span "HANG UP" at bounding box center [292, 322] width 46 height 11
click at [288, 324] on span "COMPLETE" at bounding box center [289, 322] width 53 height 11
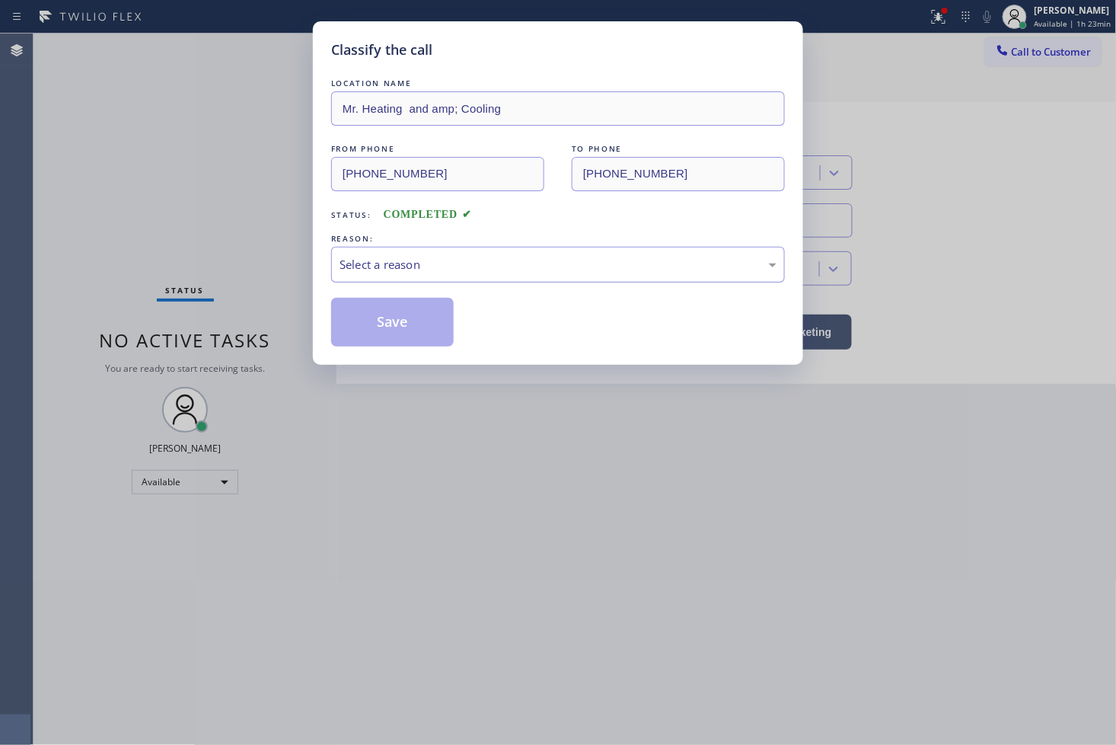
click at [414, 272] on div "Select a reason" at bounding box center [558, 265] width 437 height 18
click at [416, 331] on button "Save" at bounding box center [392, 322] width 123 height 49
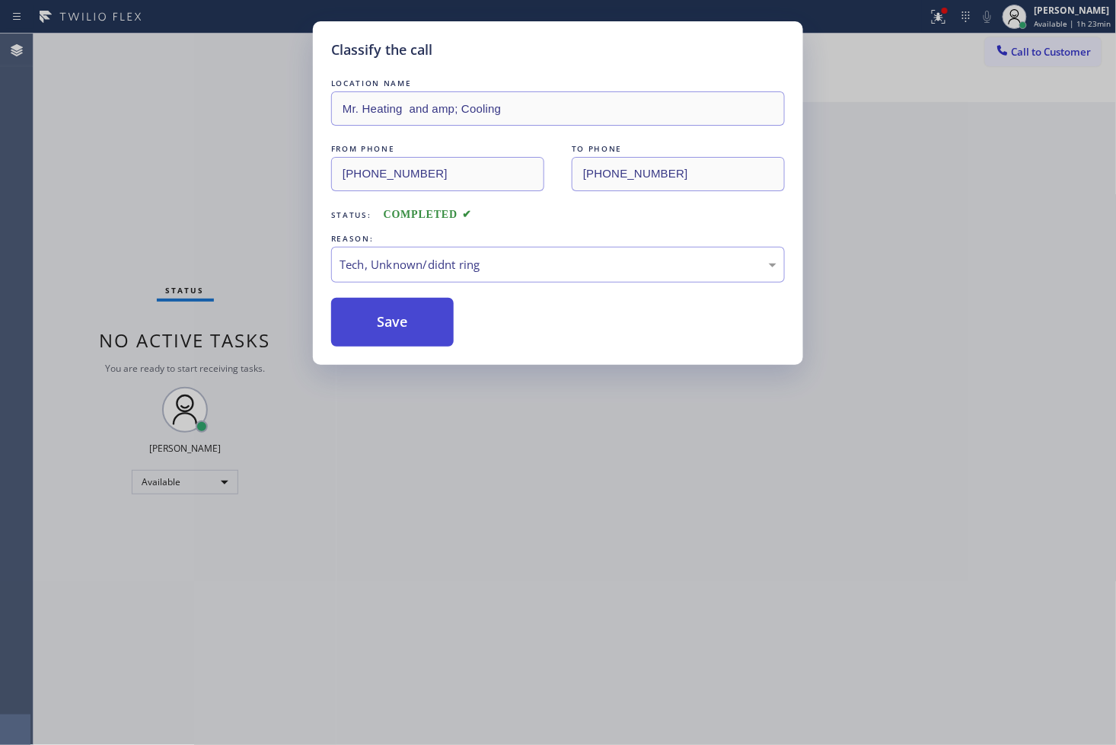
click at [416, 331] on button "Save" at bounding box center [392, 322] width 123 height 49
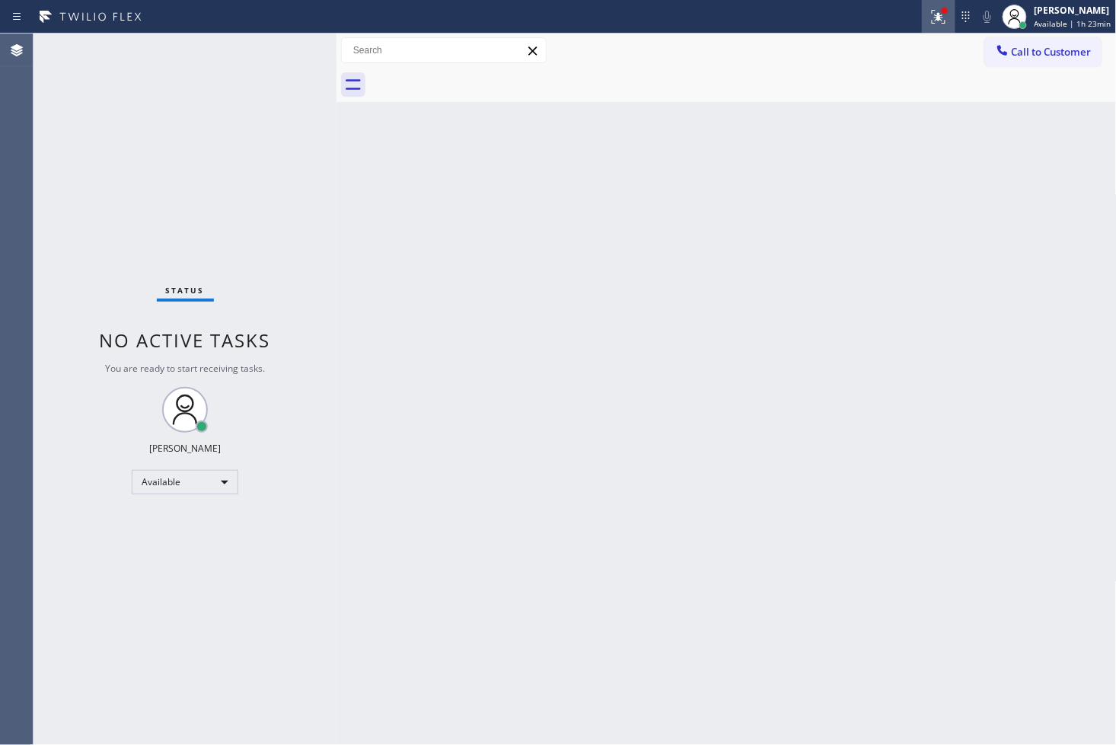
click at [932, 16] on icon at bounding box center [936, 15] width 9 height 11
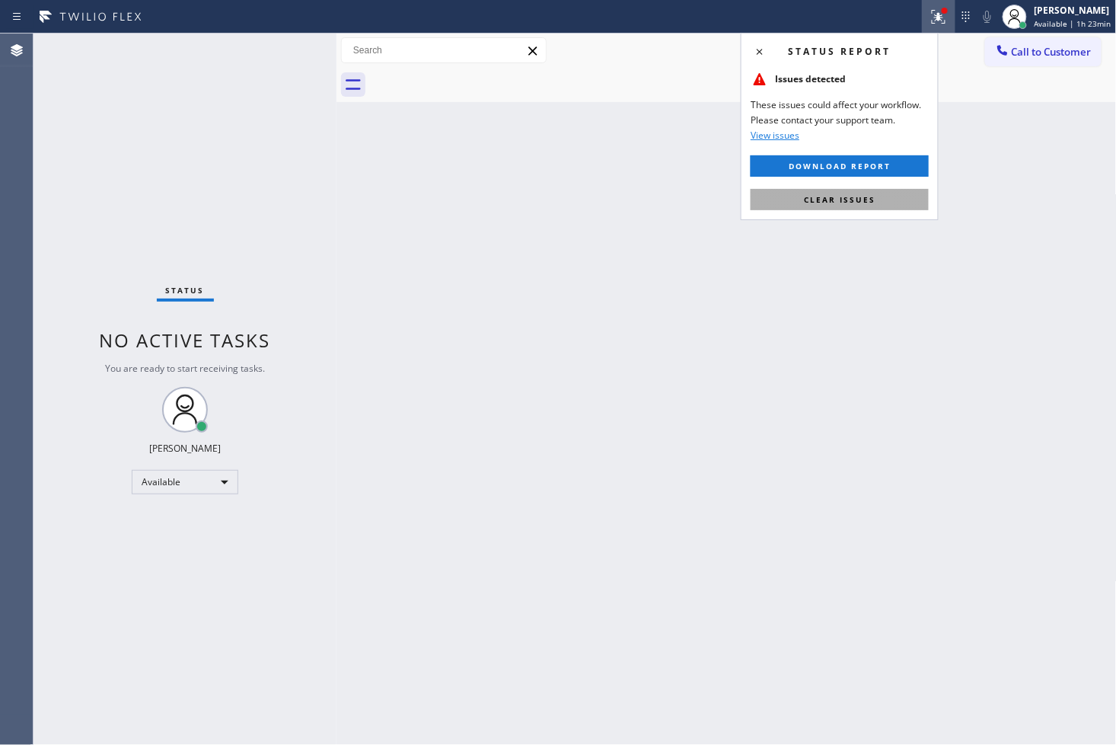
click at [857, 206] on button "Clear issues" at bounding box center [840, 199] width 178 height 21
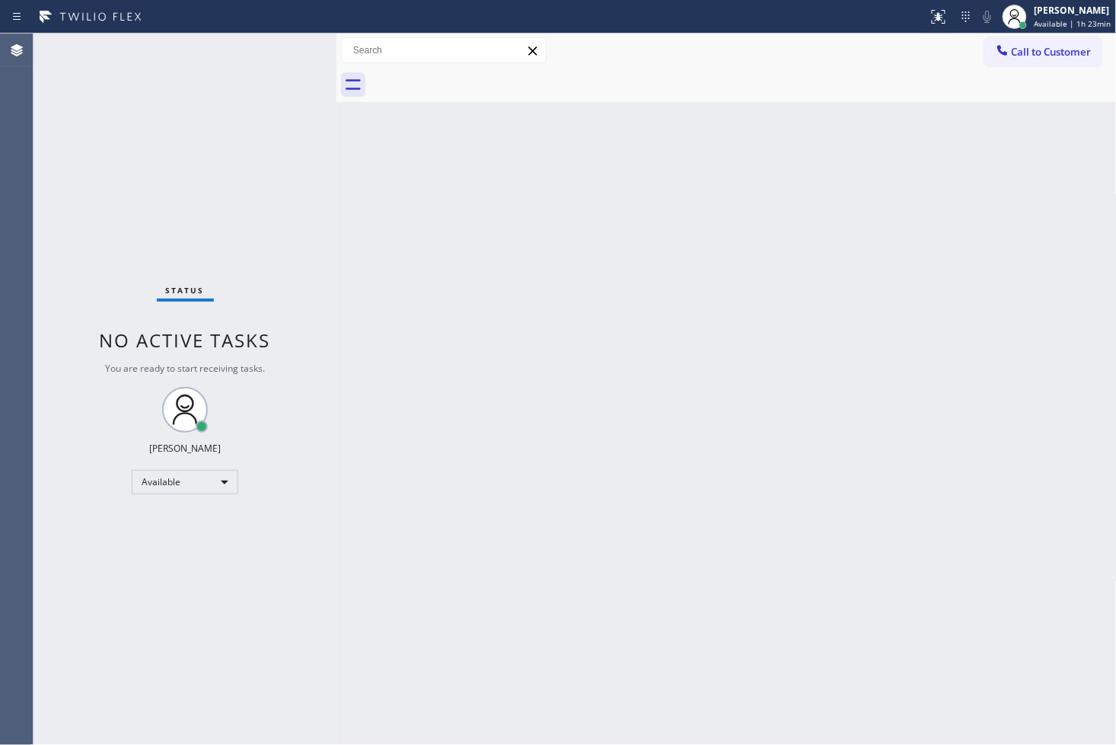
click at [209, 97] on div "Status No active tasks You are ready to start receiving tasks. [PERSON_NAME]" at bounding box center [185, 389] width 303 height 711
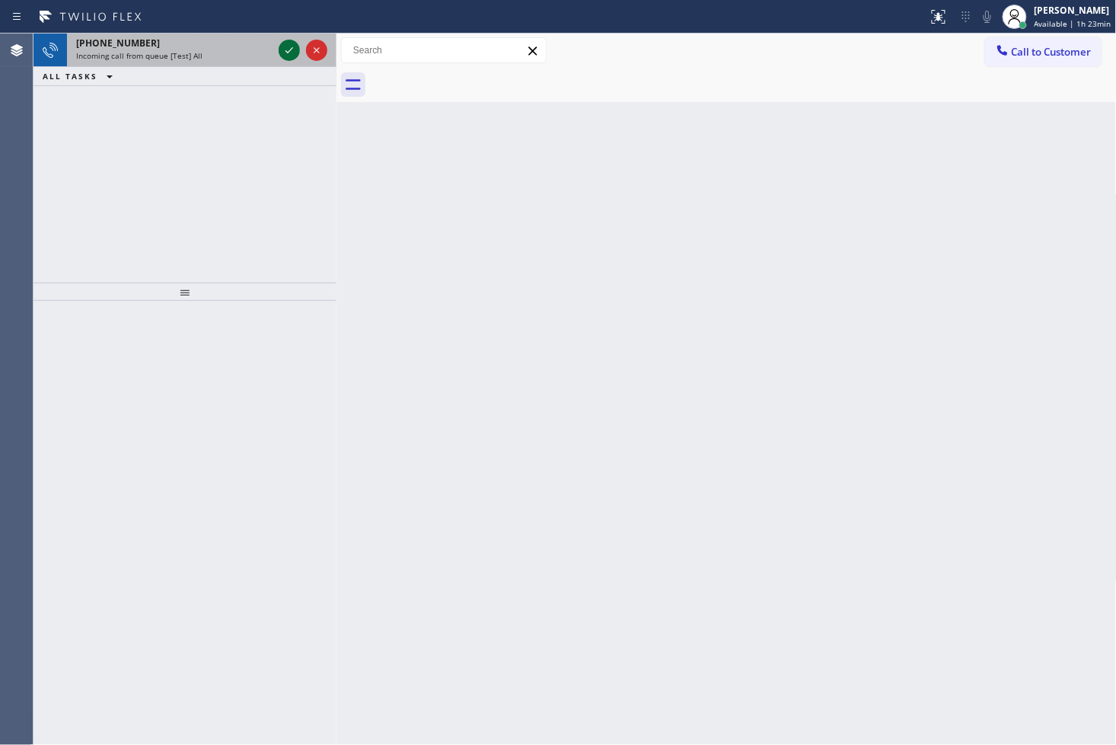
click at [287, 43] on icon at bounding box center [289, 50] width 18 height 18
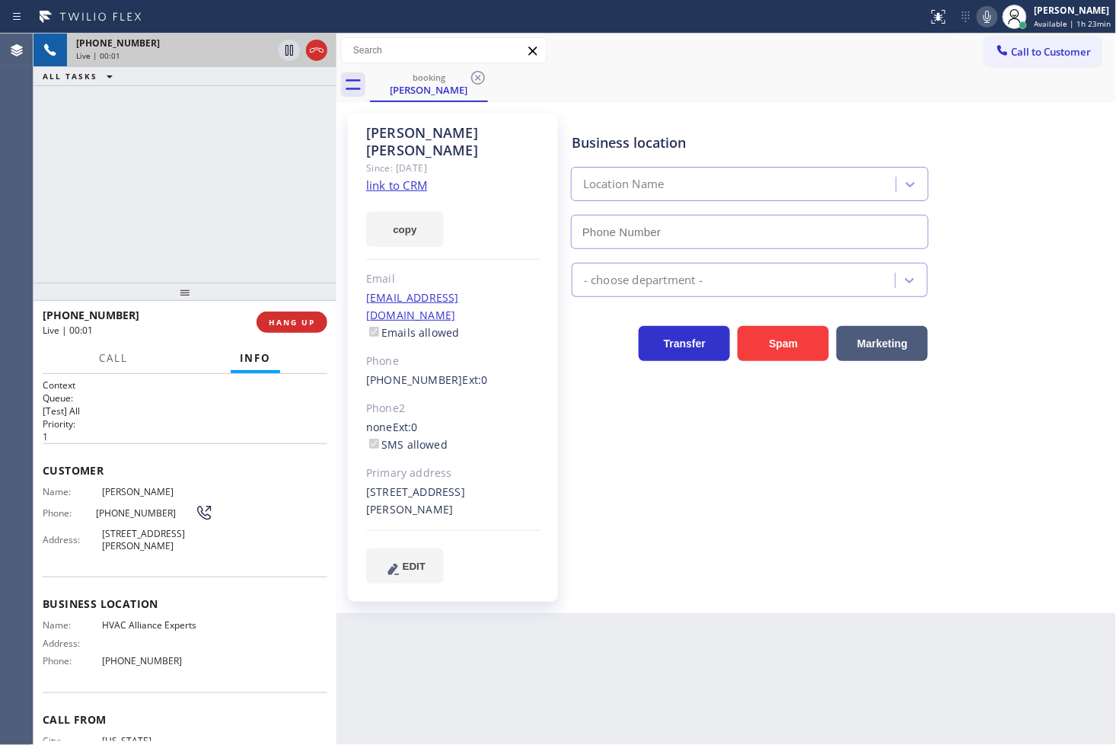
type input "[PHONE_NUMBER]"
click at [394, 177] on link "link to CRM" at bounding box center [396, 184] width 61 height 15
click at [978, 16] on icon at bounding box center [987, 17] width 18 height 18
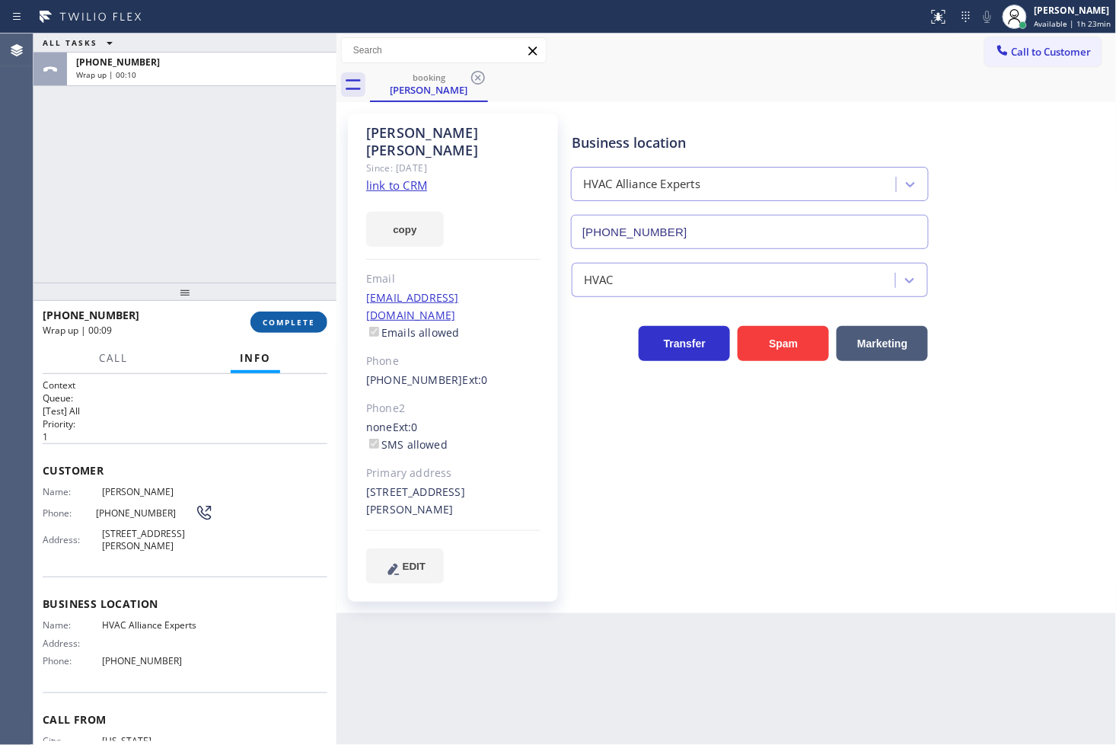
click at [302, 317] on span "COMPLETE" at bounding box center [289, 322] width 53 height 11
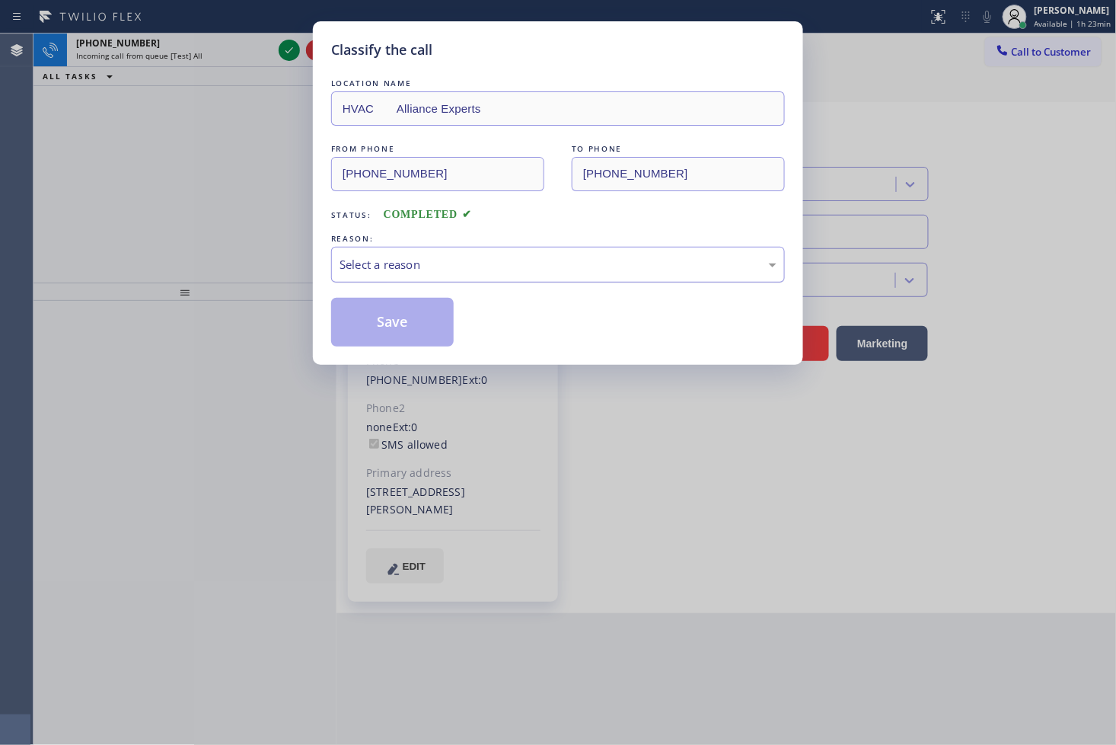
click at [362, 269] on div "Select a reason" at bounding box center [558, 265] width 437 height 18
click at [375, 330] on button "Save" at bounding box center [392, 322] width 123 height 49
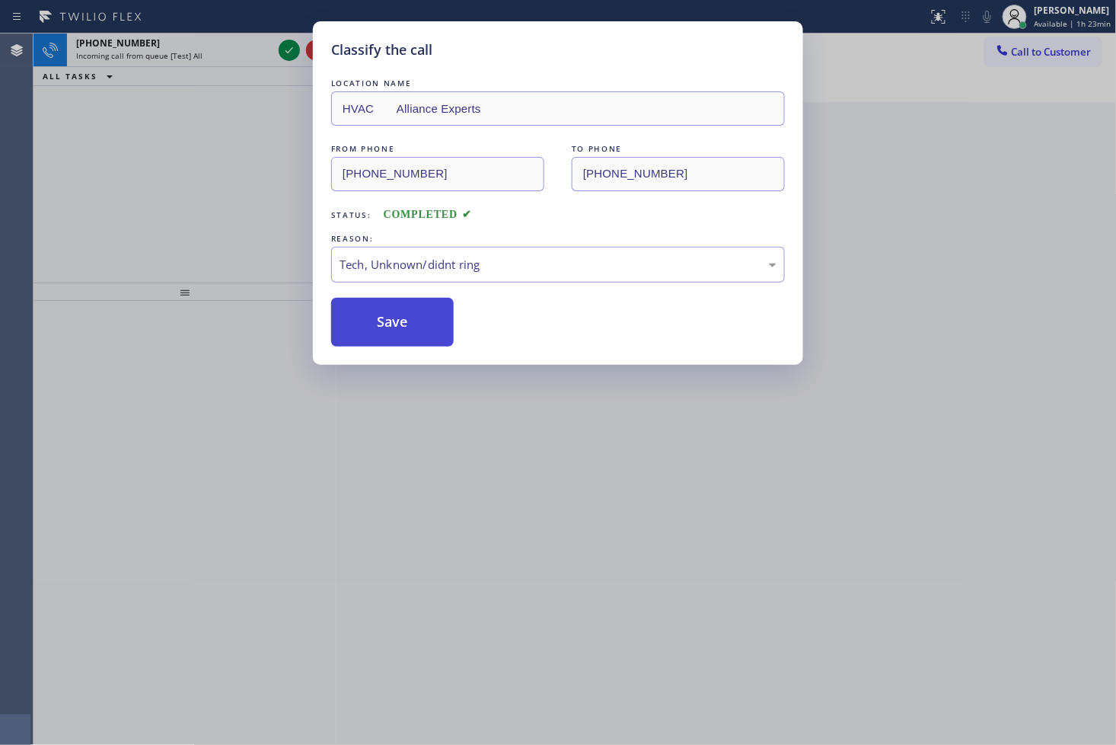
click at [375, 330] on button "Save" at bounding box center [392, 322] width 123 height 49
click at [374, 326] on button "Save" at bounding box center [392, 322] width 123 height 49
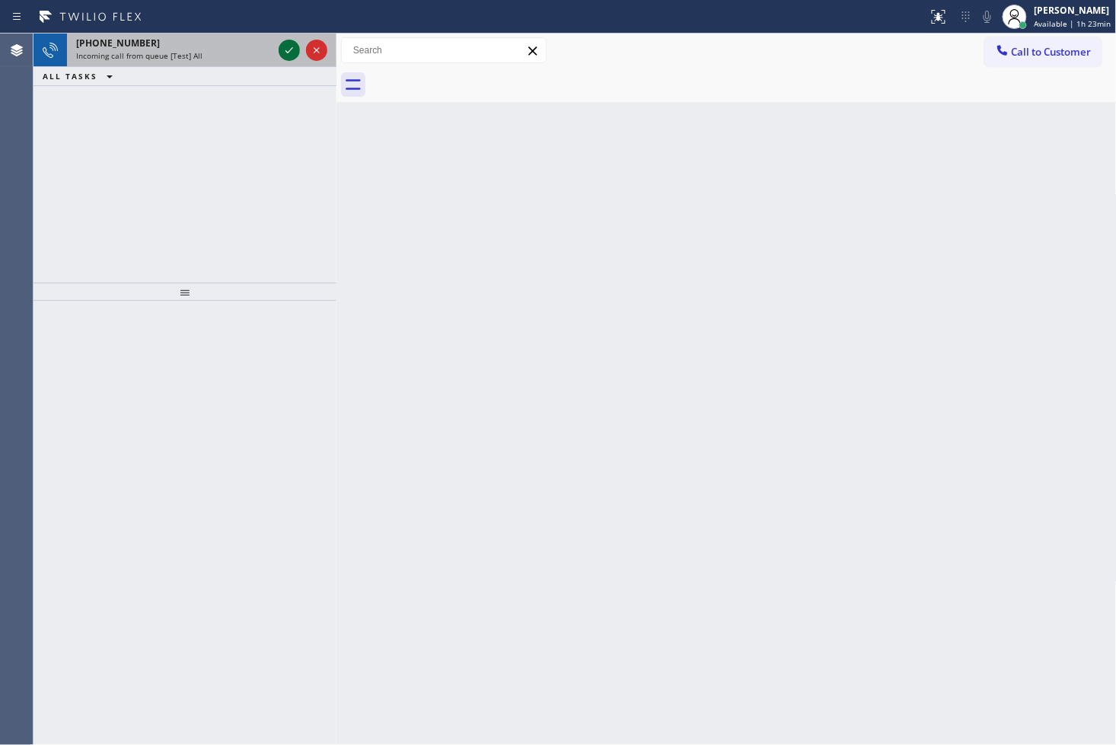
click at [280, 47] on icon at bounding box center [289, 50] width 18 height 18
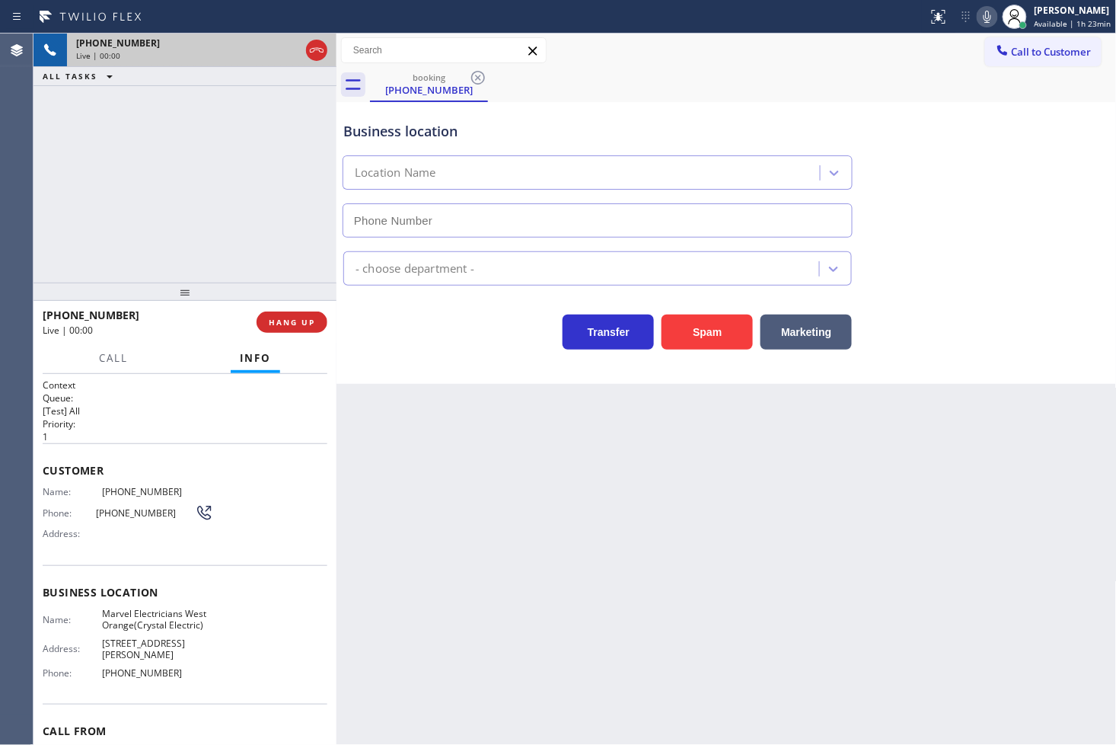
type input "[PHONE_NUMBER]"
click at [153, 229] on div "[PHONE_NUMBER] Live | 00:05 ALL TASKS ALL TASKS ACTIVE TASKS TASKS IN WRAP UP" at bounding box center [185, 158] width 303 height 249
click at [816, 330] on button "Marketing" at bounding box center [806, 331] width 91 height 35
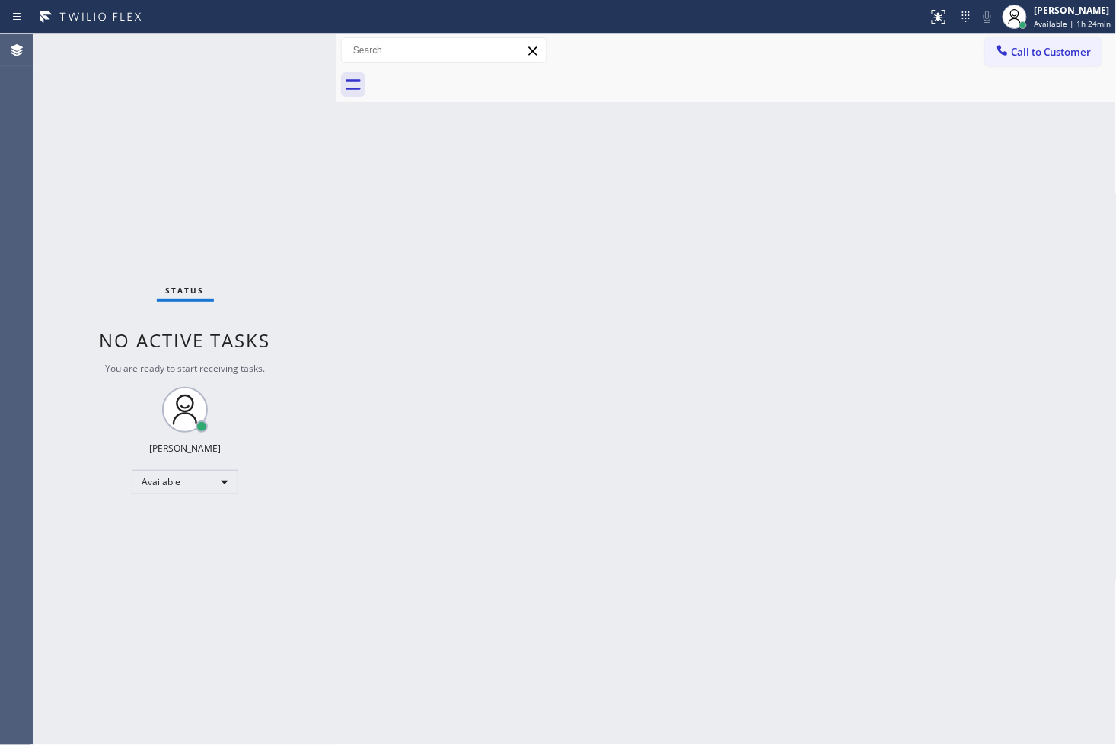
click at [293, 56] on div "Status No active tasks You are ready to start receiving tasks. [PERSON_NAME]" at bounding box center [185, 389] width 303 height 711
click at [276, 46] on div "Status No active tasks You are ready to start receiving tasks. [PERSON_NAME]" at bounding box center [185, 389] width 303 height 711
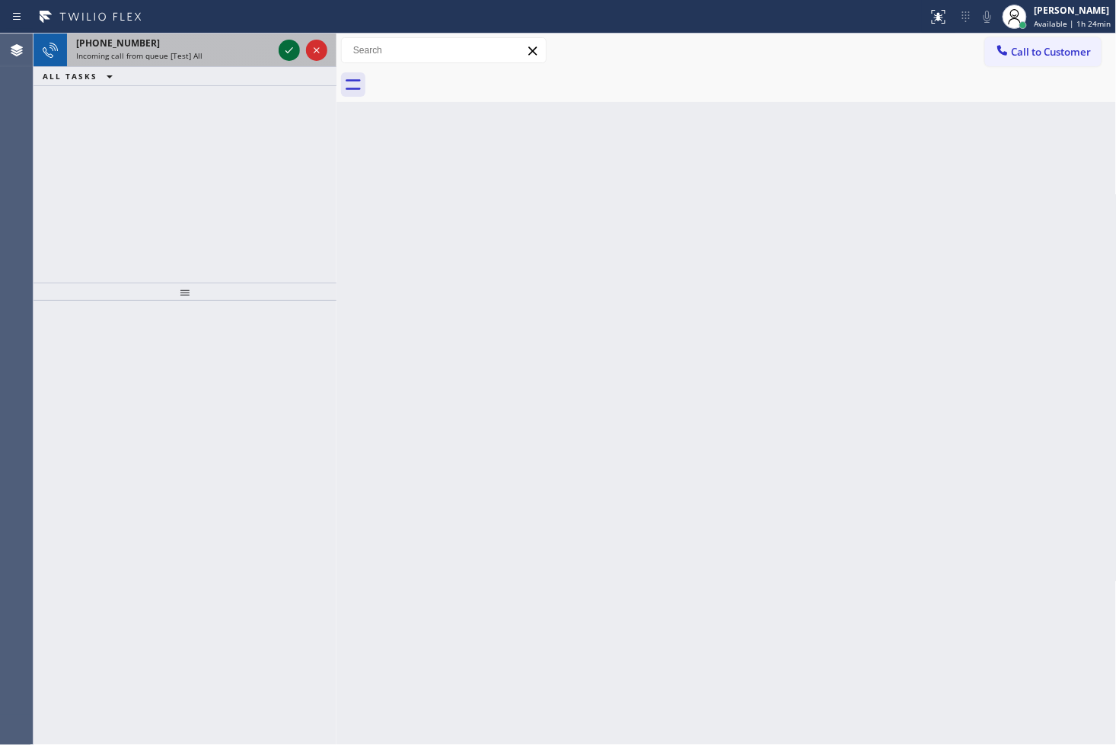
click at [291, 48] on icon at bounding box center [289, 50] width 18 height 18
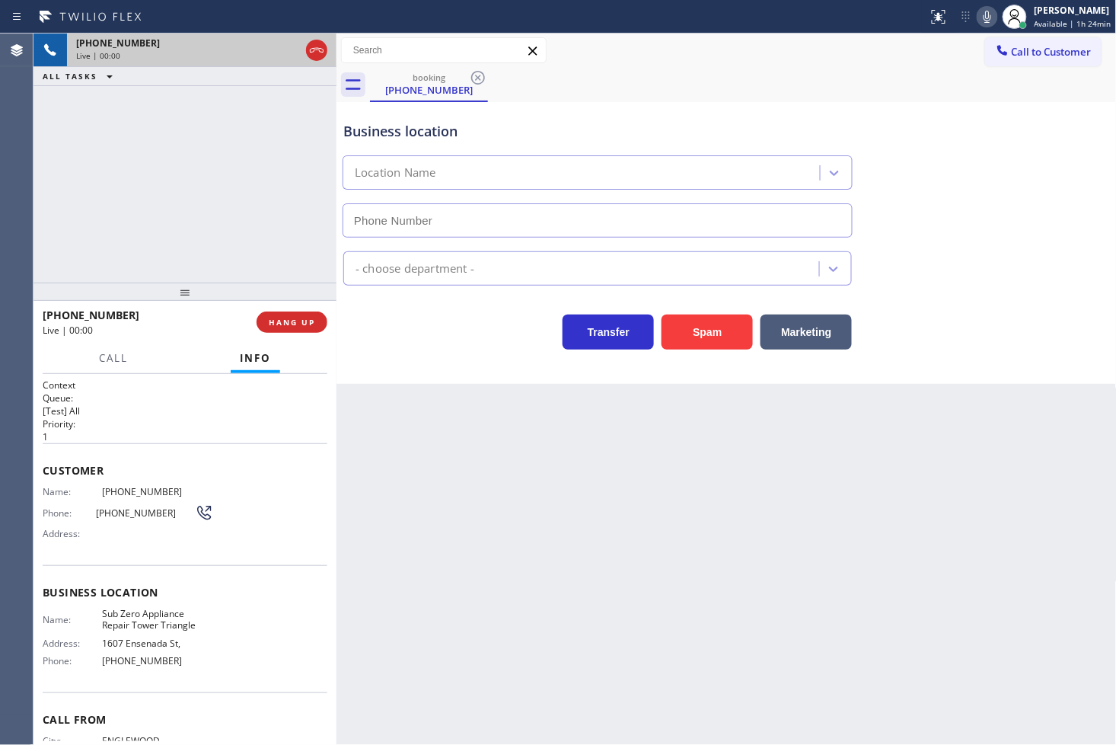
type input "[PHONE_NUMBER]"
click at [991, 229] on div "Business location Sub Zero Appliance Repair [GEOGRAPHIC_DATA] [PHONE_NUMBER]" at bounding box center [726, 169] width 773 height 138
drag, startPoint x: 260, startPoint y: 216, endPoint x: 728, endPoint y: 13, distance: 509.8
click at [280, 198] on div "[PHONE_NUMBER] Live | 00:05 ALL TASKS ALL TASKS ACTIVE TASKS TASKS IN WRAP UP" at bounding box center [185, 158] width 303 height 249
click at [984, 21] on icon at bounding box center [988, 17] width 8 height 12
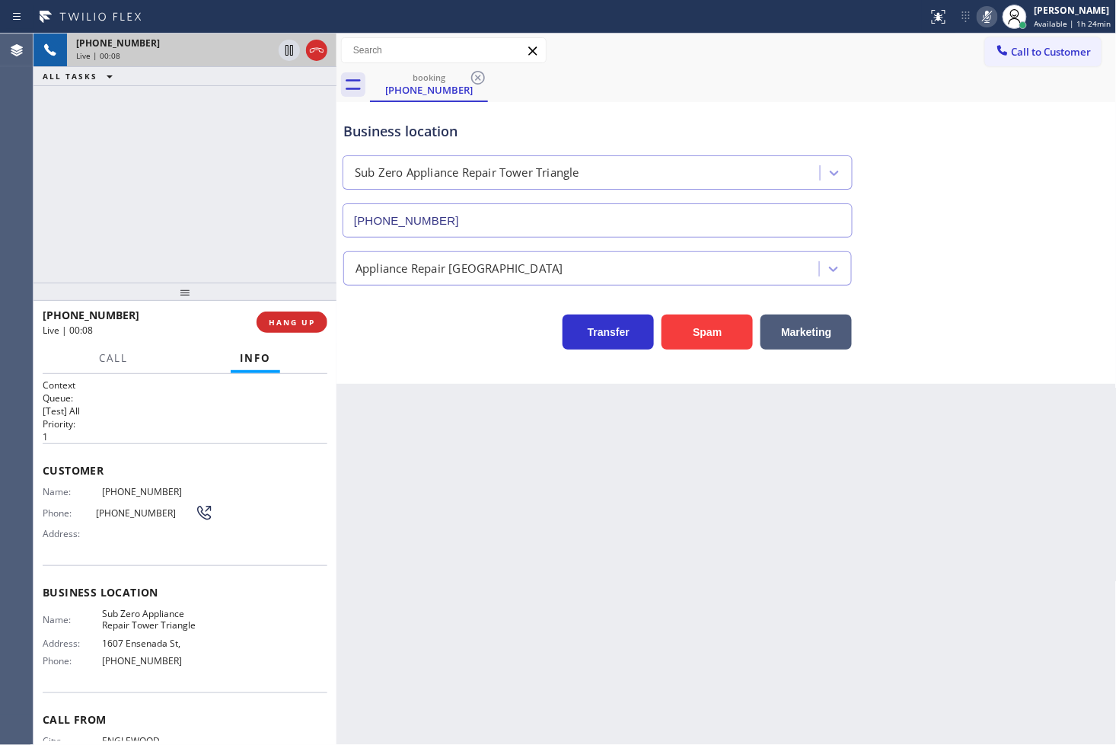
click at [984, 21] on icon at bounding box center [988, 17] width 8 height 12
click at [231, 185] on div "[PHONE_NUMBER] Live | 00:09 ALL TASKS ALL TASKS ACTIVE TASKS TASKS IN WRAP UP" at bounding box center [185, 158] width 303 height 249
click at [475, 356] on div "Business location Sub Zero Appliance Repair [GEOGRAPHIC_DATA] [PHONE_NUMBER] Ap…" at bounding box center [727, 243] width 780 height 282
click at [199, 236] on div "[PHONE_NUMBER] Live | 00:12 ALL TASKS ALL TASKS ACTIVE TASKS TASKS IN WRAP UP" at bounding box center [185, 158] width 303 height 249
click at [978, 18] on icon at bounding box center [987, 17] width 18 height 18
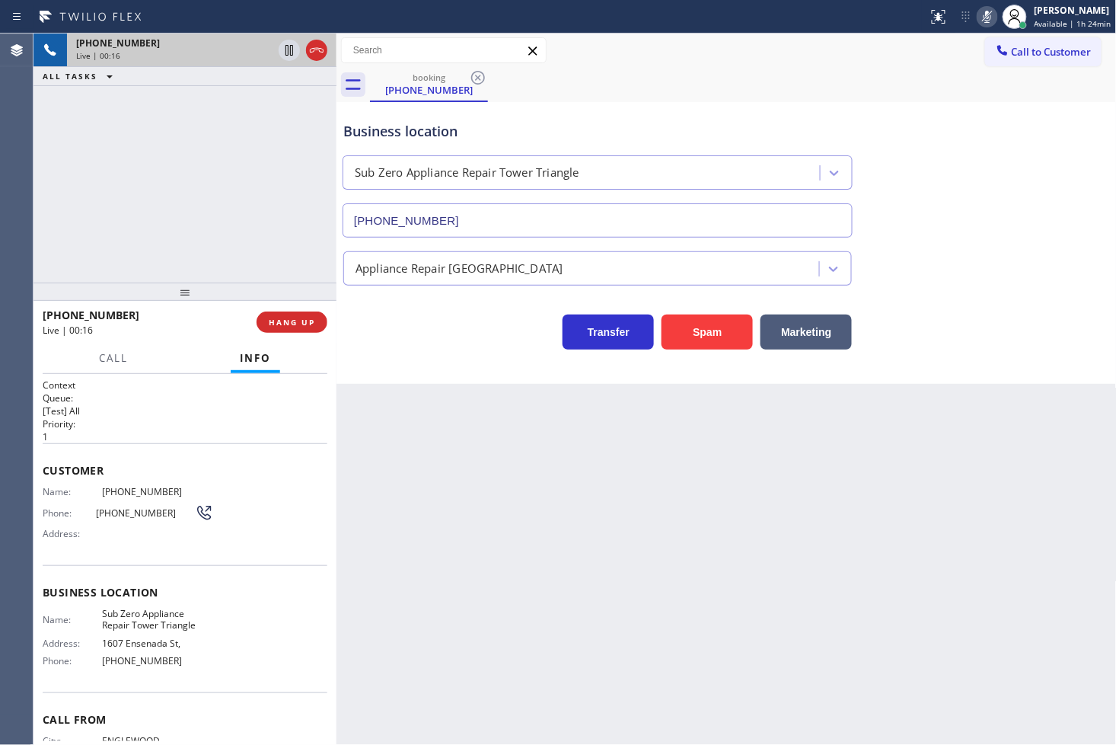
click at [978, 18] on icon at bounding box center [987, 17] width 18 height 18
drag, startPoint x: 238, startPoint y: 254, endPoint x: 310, endPoint y: 242, distance: 73.2
click at [241, 252] on div "[PHONE_NUMBER] Live | 00:32 ALL TASKS ALL TASKS ACTIVE TASKS TASKS IN WRAP UP" at bounding box center [185, 158] width 303 height 249
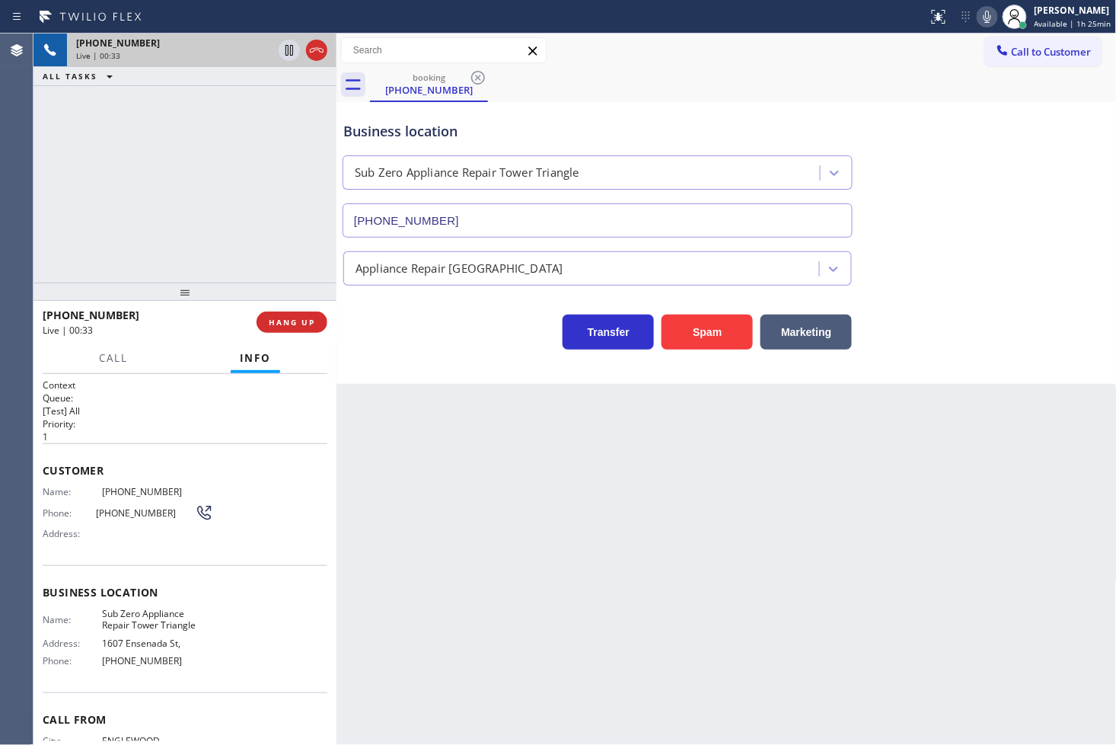
drag, startPoint x: 477, startPoint y: 351, endPoint x: 120, endPoint y: 147, distance: 411.3
click at [468, 347] on div "Business location Sub Zero Appliance Repair [GEOGRAPHIC_DATA] [PHONE_NUMBER] Ap…" at bounding box center [727, 243] width 780 height 282
click at [120, 147] on div "[PHONE_NUMBER] Live | 00:33 ALL TASKS ALL TASKS ACTIVE TASKS TASKS IN WRAP UP" at bounding box center [185, 158] width 303 height 249
click at [423, 336] on div "Transfer Spam Marketing" at bounding box center [597, 328] width 515 height 43
click at [246, 248] on div "[PHONE_NUMBER] Live | 00:34 ALL TASKS ALL TASKS ACTIVE TASKS TASKS IN WRAP UP" at bounding box center [185, 158] width 303 height 249
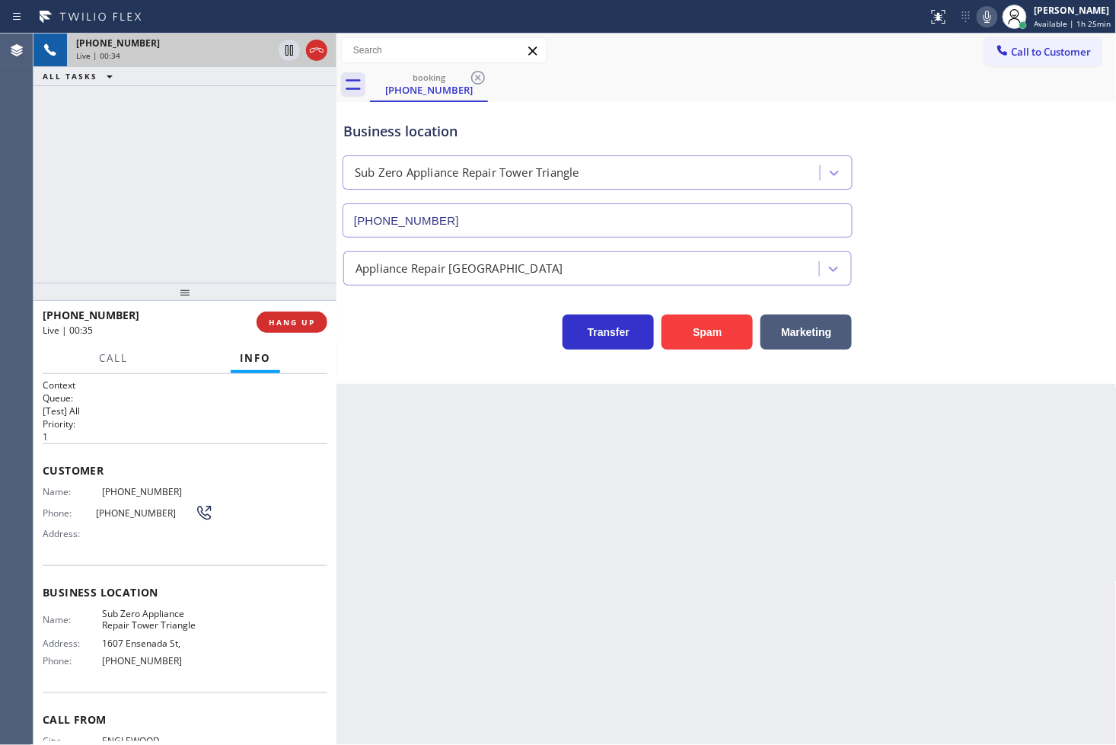
click at [411, 333] on div "Transfer Spam Marketing" at bounding box center [597, 328] width 515 height 43
click at [255, 241] on div "[PHONE_NUMBER] Live | 00:35 ALL TASKS ALL TASKS ACTIVE TASKS TASKS IN WRAP UP" at bounding box center [185, 158] width 303 height 249
click at [404, 332] on div "Transfer Spam Marketing" at bounding box center [597, 328] width 515 height 43
click at [282, 238] on div "[PHONE_NUMBER] Live | 00:36 ALL TASKS ALL TASKS ACTIVE TASKS TASKS IN WRAP UP" at bounding box center [185, 158] width 303 height 249
click at [398, 346] on div "Transfer Spam Marketing" at bounding box center [597, 328] width 515 height 43
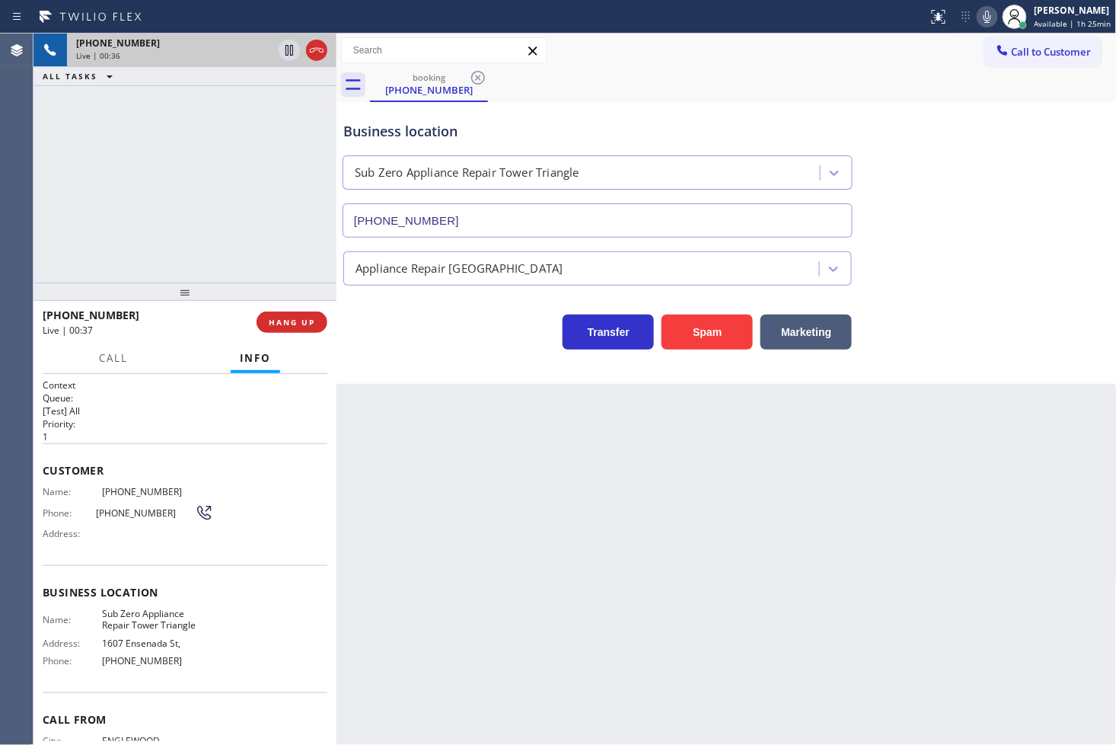
click at [298, 242] on div "[PHONE_NUMBER] Live | 00:36 ALL TASKS ALL TASKS ACTIVE TASKS TASKS IN WRAP UP" at bounding box center [185, 158] width 303 height 249
click at [240, 253] on div "[PHONE_NUMBER] Live | 00:40 ALL TASKS ALL TASKS ACTIVE TASKS TASKS IN WRAP UP" at bounding box center [185, 158] width 303 height 249
click at [521, 378] on div "Business location Sub Zero Appliance Repair [GEOGRAPHIC_DATA] [PHONE_NUMBER] Ap…" at bounding box center [727, 243] width 780 height 282
click at [978, 24] on icon at bounding box center [987, 17] width 18 height 18
click at [932, 78] on div "booking [PHONE_NUMBER]" at bounding box center [743, 85] width 747 height 34
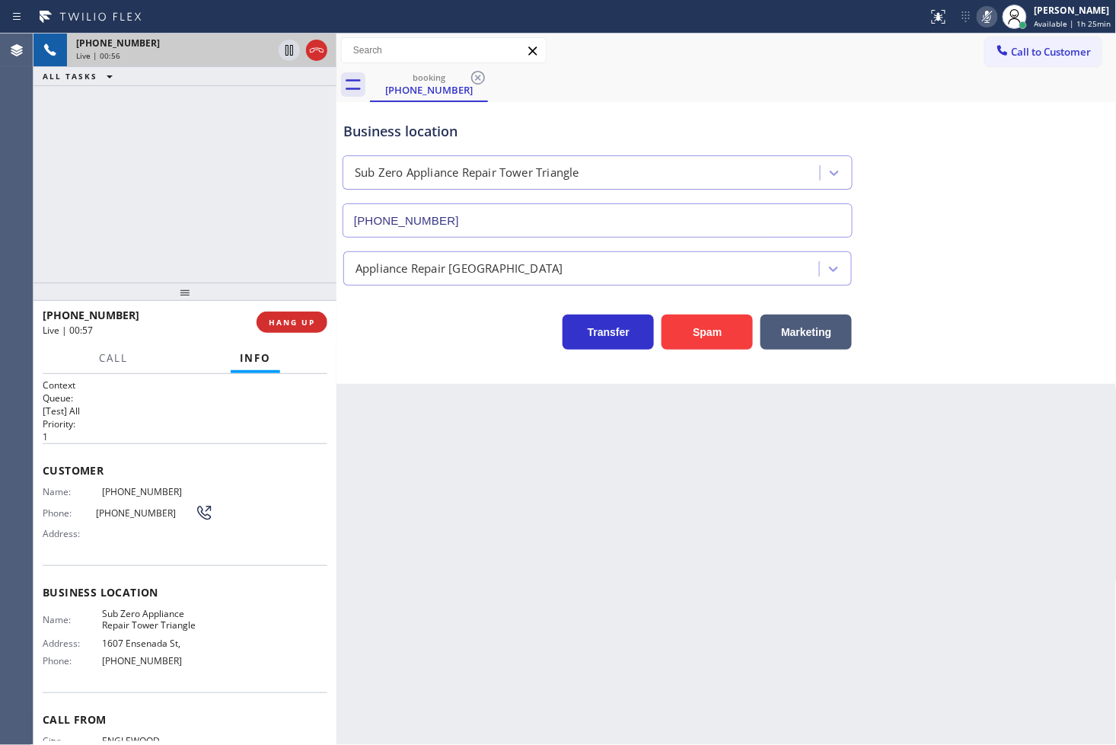
click at [978, 17] on icon at bounding box center [987, 17] width 18 height 18
click at [906, 70] on div "booking [PHONE_NUMBER]" at bounding box center [743, 85] width 747 height 34
click at [978, 17] on icon at bounding box center [987, 17] width 18 height 18
click at [978, 18] on icon at bounding box center [987, 17] width 18 height 18
click at [113, 348] on button "Call" at bounding box center [113, 358] width 47 height 30
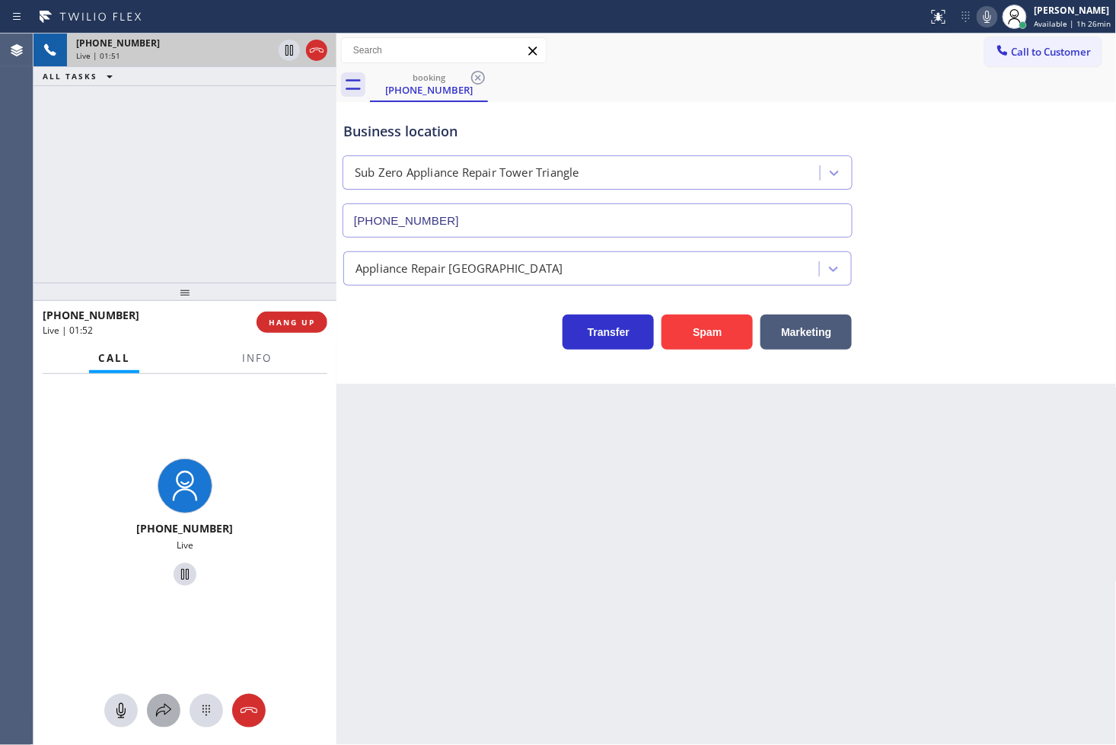
click at [164, 702] on icon at bounding box center [164, 710] width 18 height 18
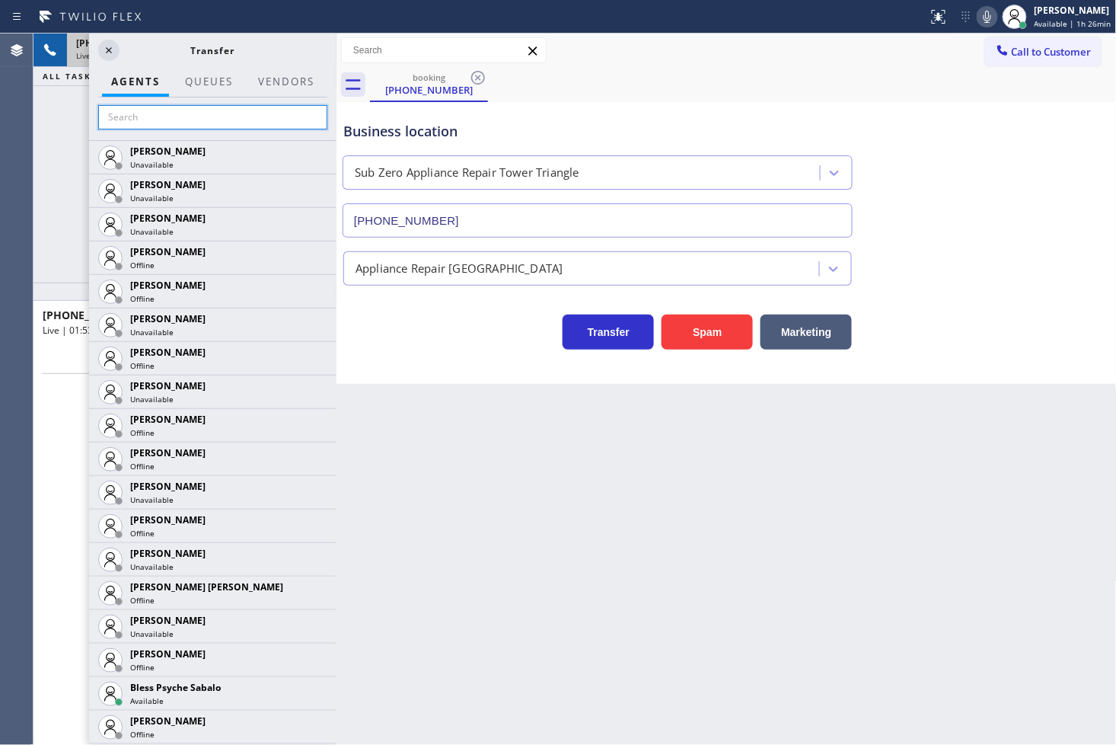
click at [171, 116] on input "text" at bounding box center [212, 117] width 229 height 24
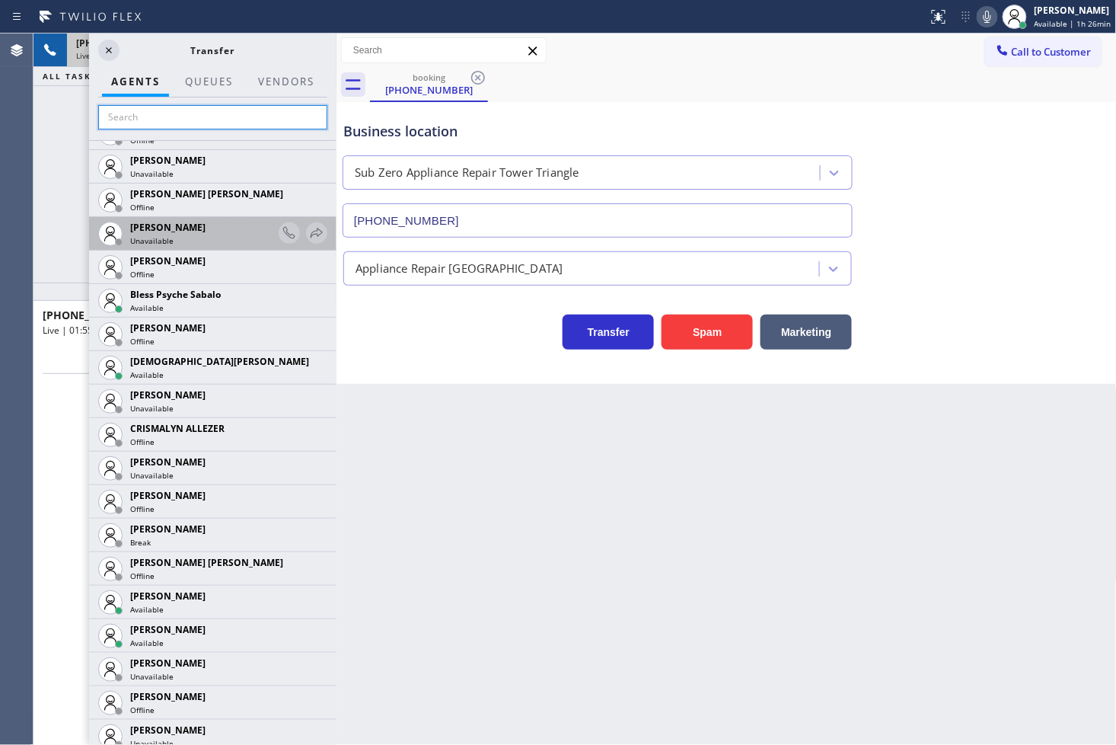
scroll to position [423, 0]
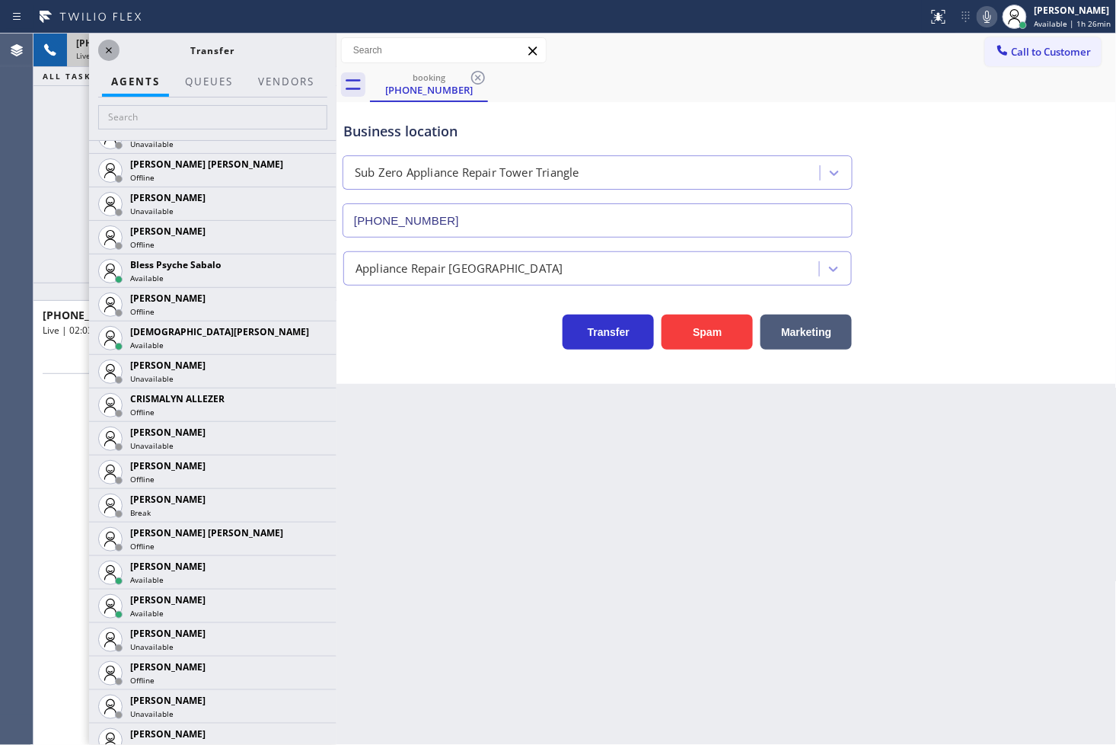
click at [107, 50] on icon at bounding box center [109, 50] width 18 height 18
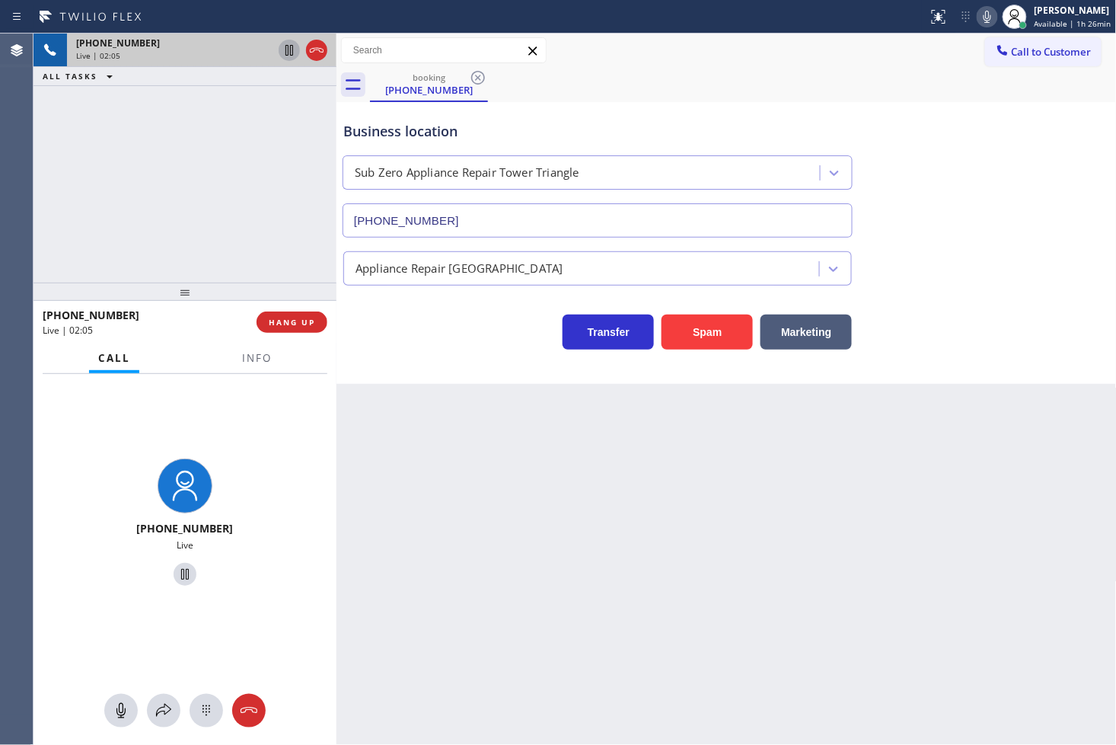
click at [280, 48] on icon at bounding box center [289, 50] width 18 height 18
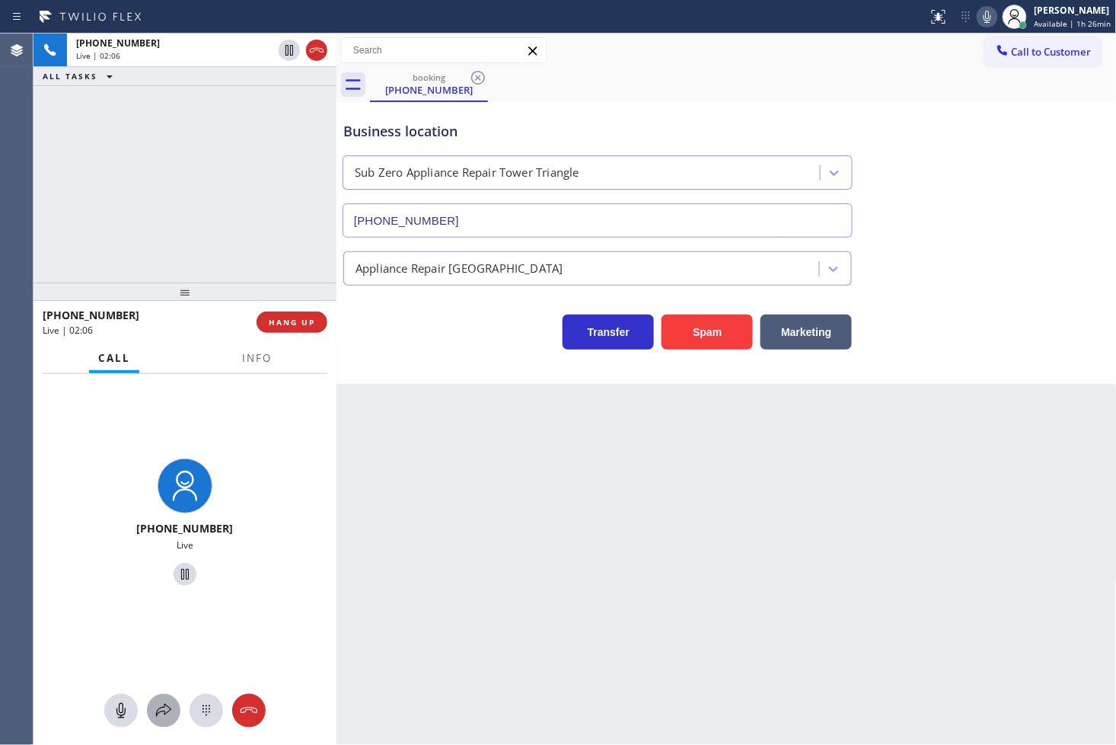
click at [168, 711] on icon at bounding box center [163, 710] width 15 height 13
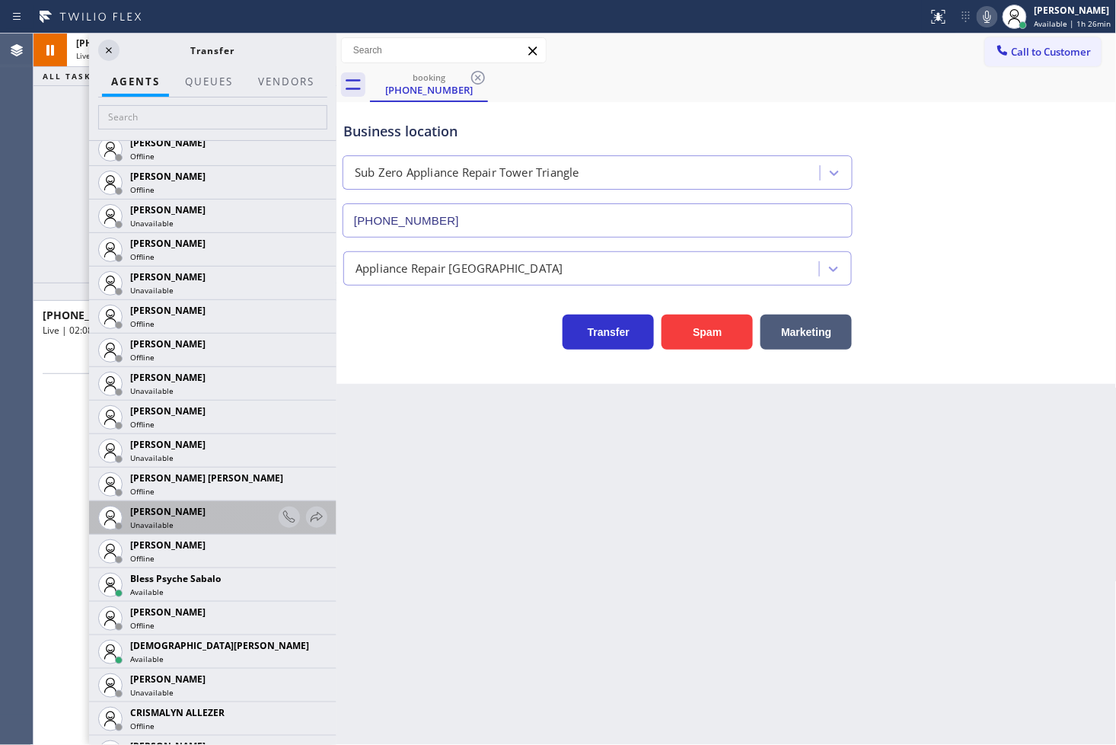
scroll to position [338, 0]
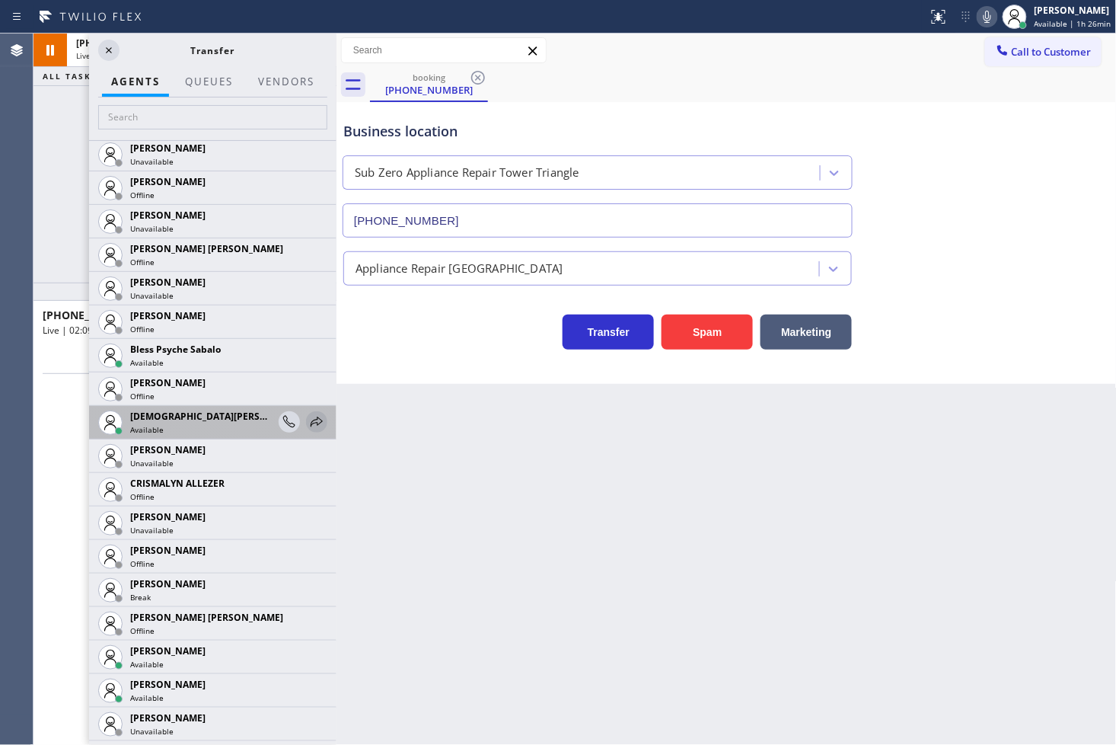
click at [308, 421] on icon at bounding box center [317, 422] width 18 height 18
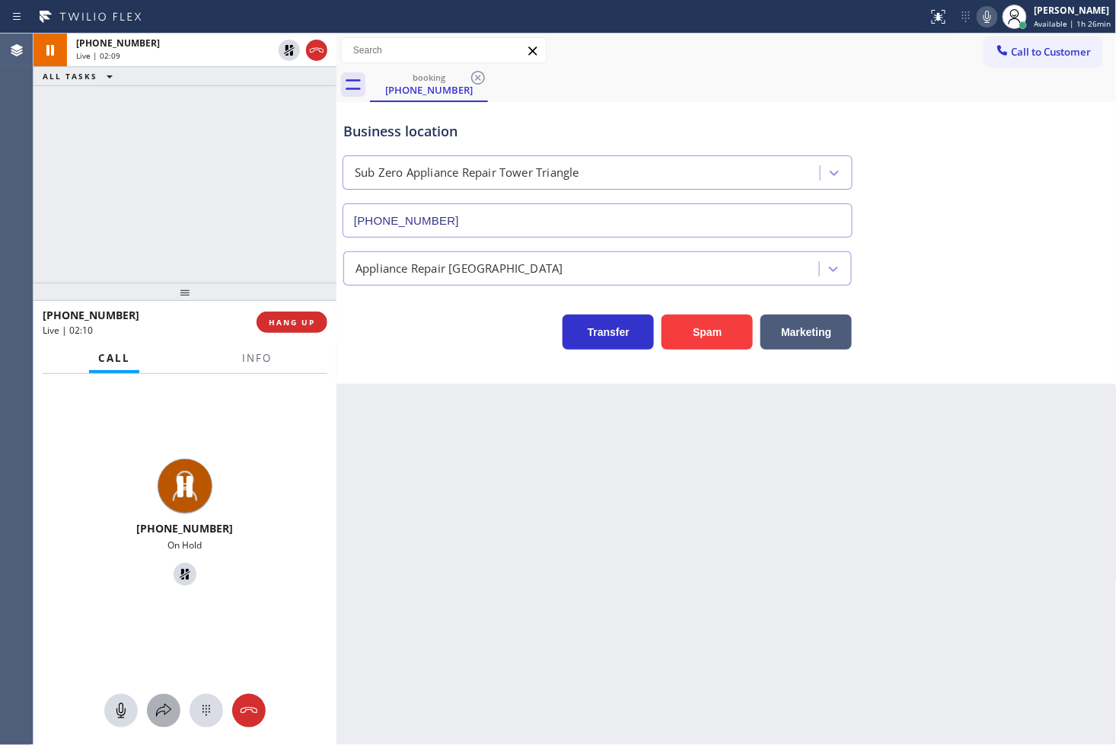
click at [161, 710] on icon at bounding box center [164, 710] width 18 height 18
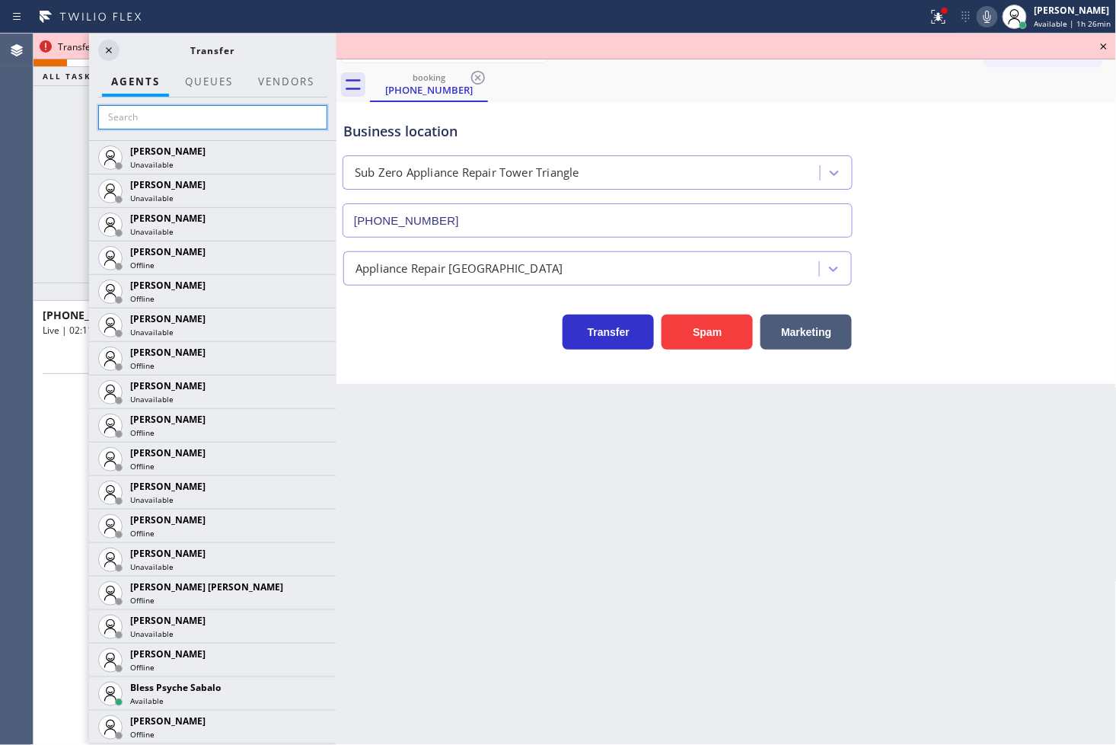
click at [201, 116] on input "text" at bounding box center [212, 117] width 229 height 24
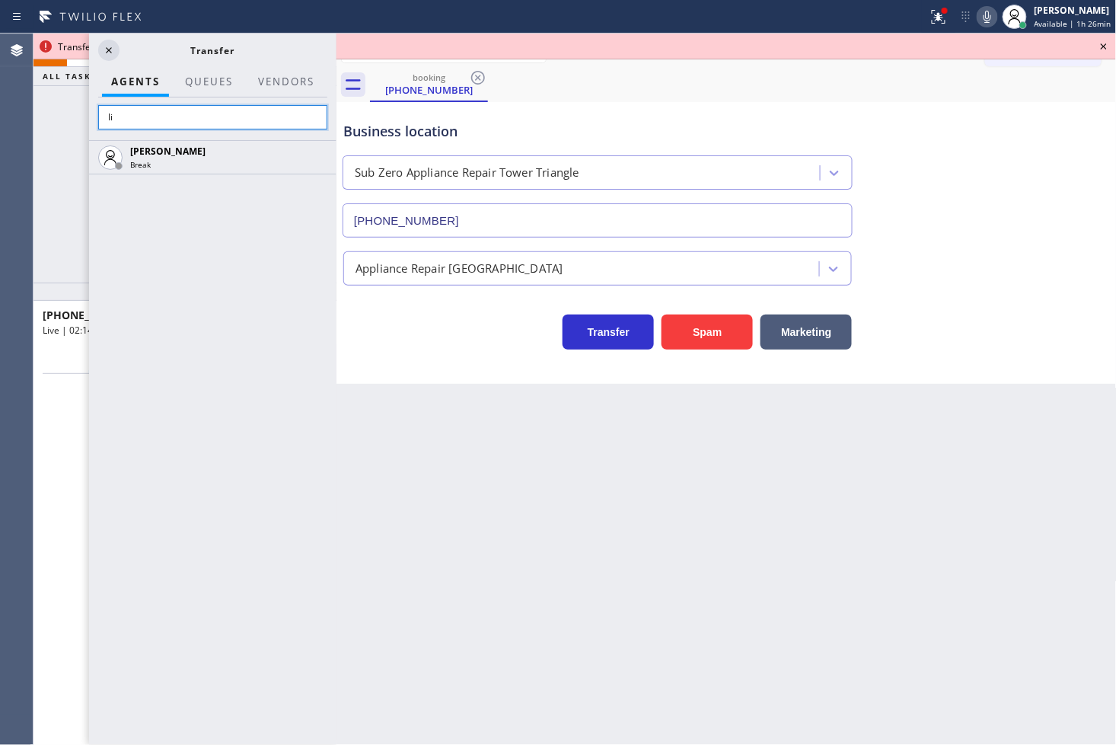
type input "l"
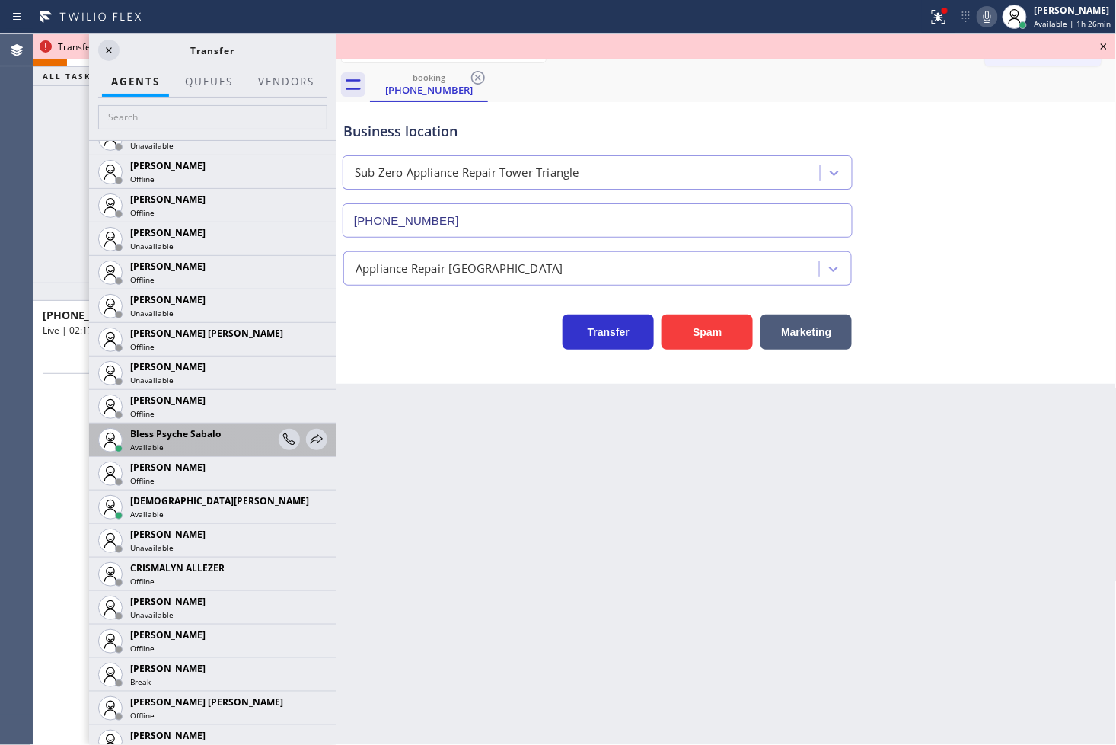
scroll to position [0, 0]
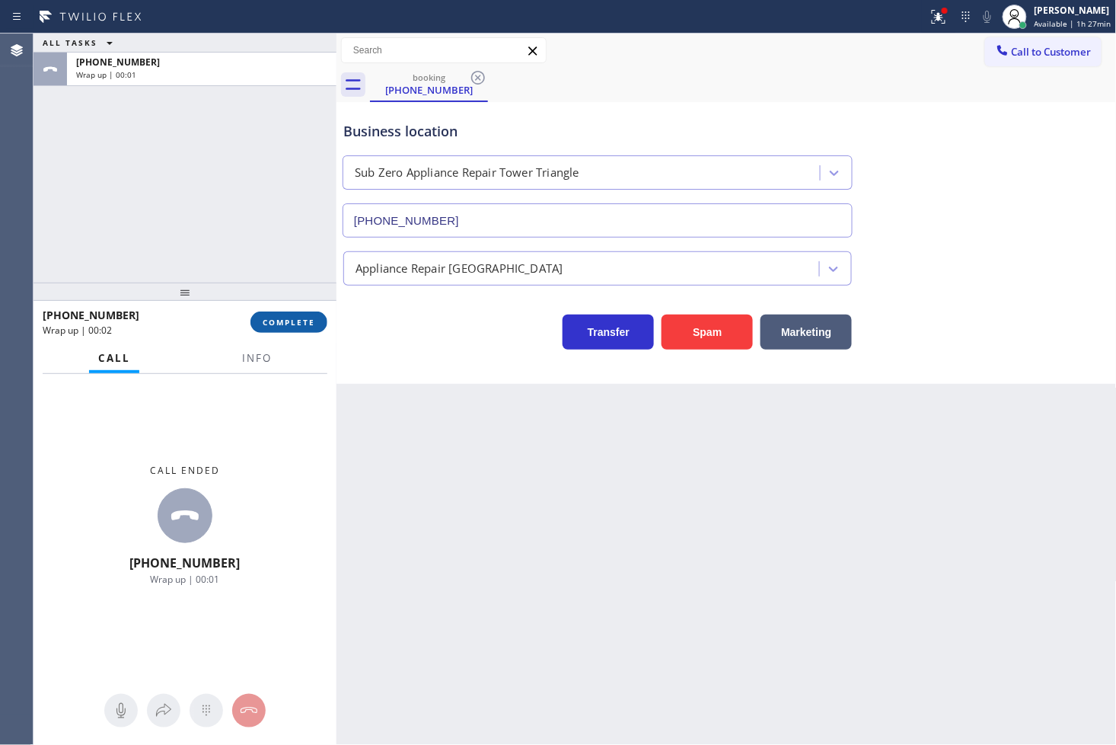
click at [299, 317] on span "COMPLETE" at bounding box center [289, 322] width 53 height 11
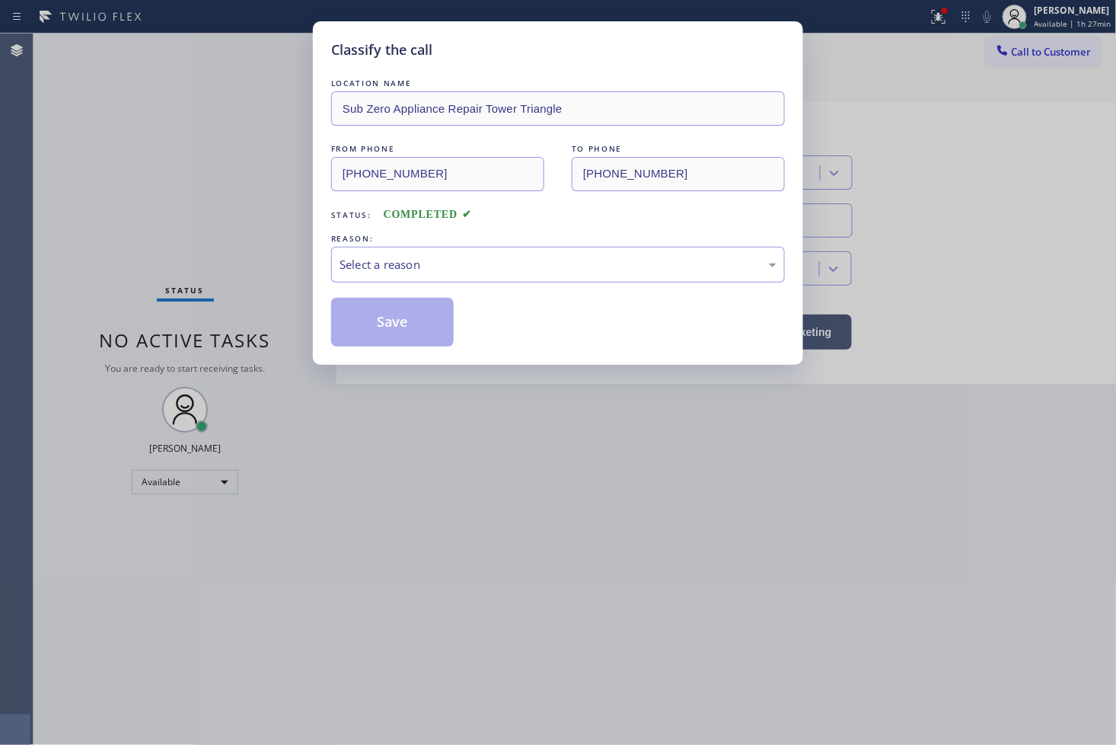
click at [394, 265] on div "Select a reason" at bounding box center [558, 265] width 437 height 18
click at [391, 329] on button "Save" at bounding box center [392, 322] width 123 height 49
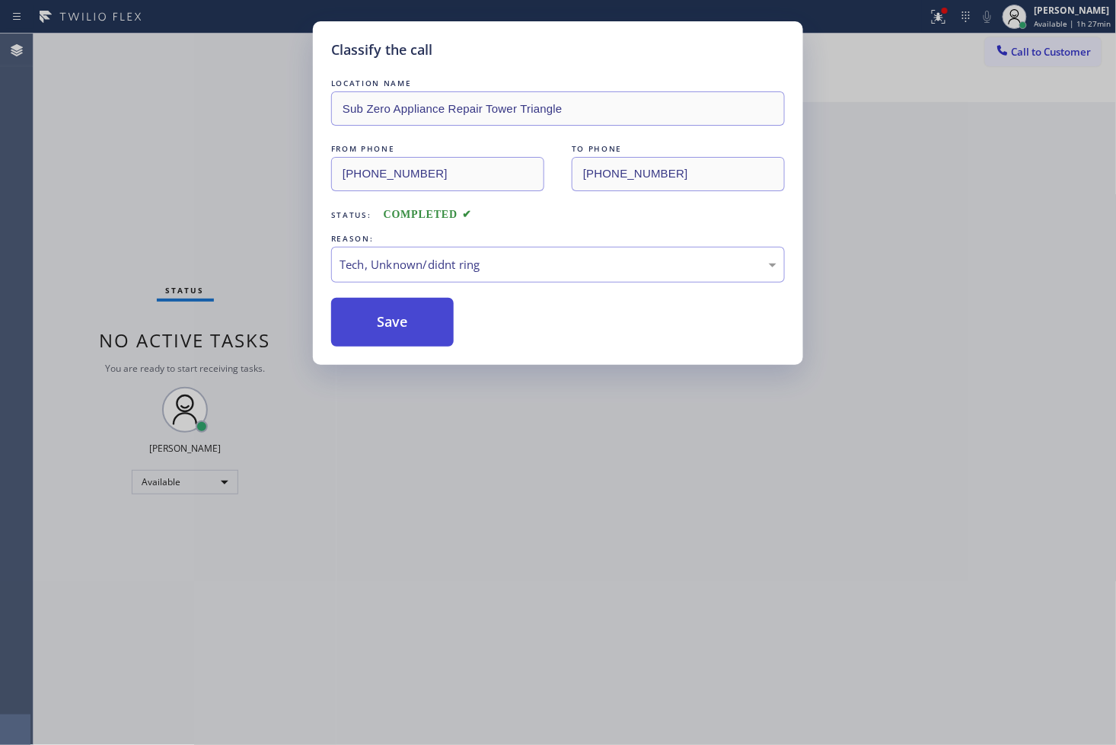
click at [391, 329] on button "Save" at bounding box center [392, 322] width 123 height 49
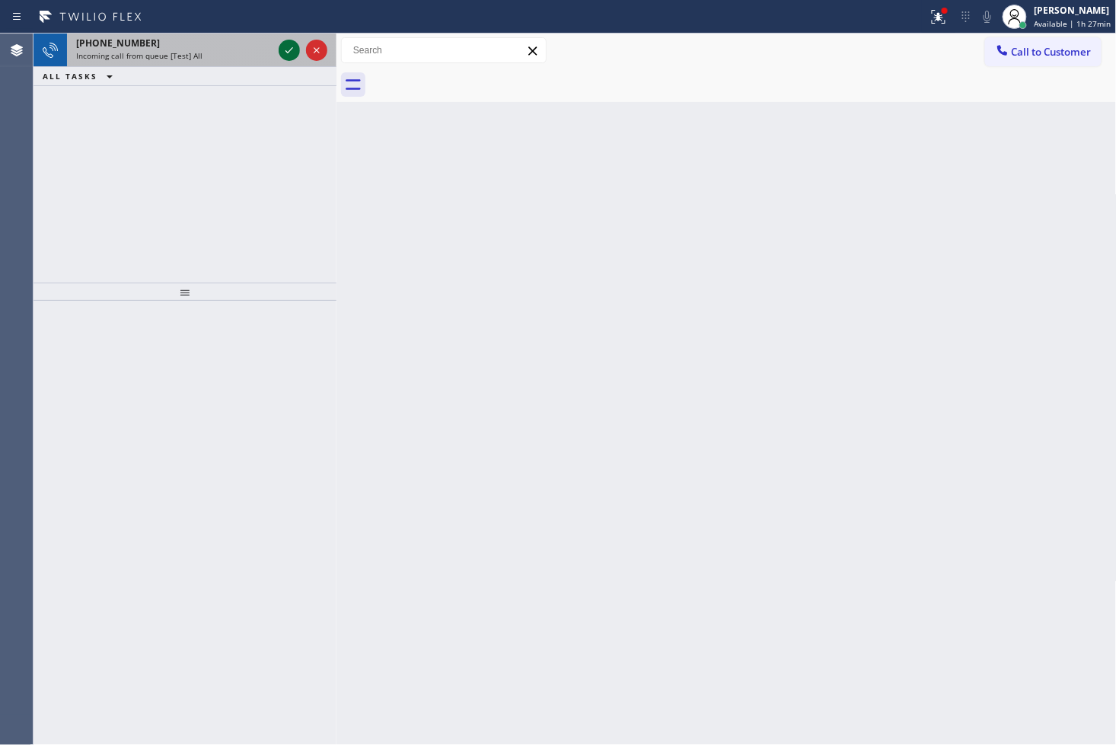
click at [285, 47] on icon at bounding box center [289, 50] width 18 height 18
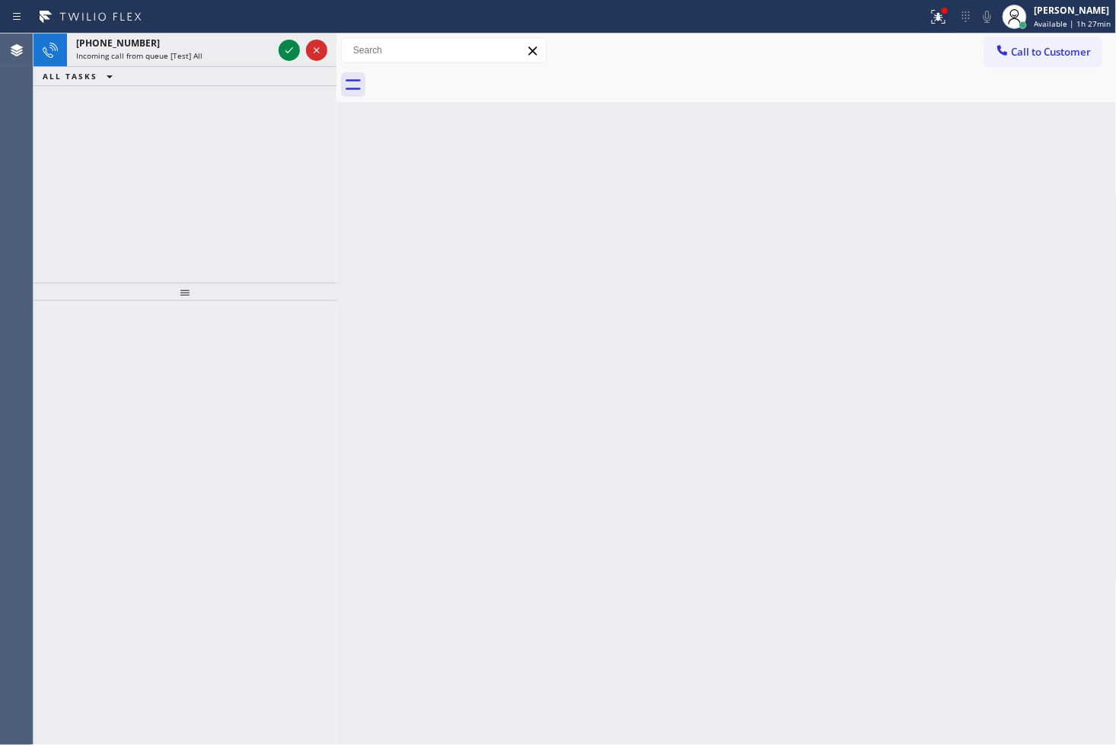
click at [285, 47] on icon at bounding box center [289, 50] width 18 height 18
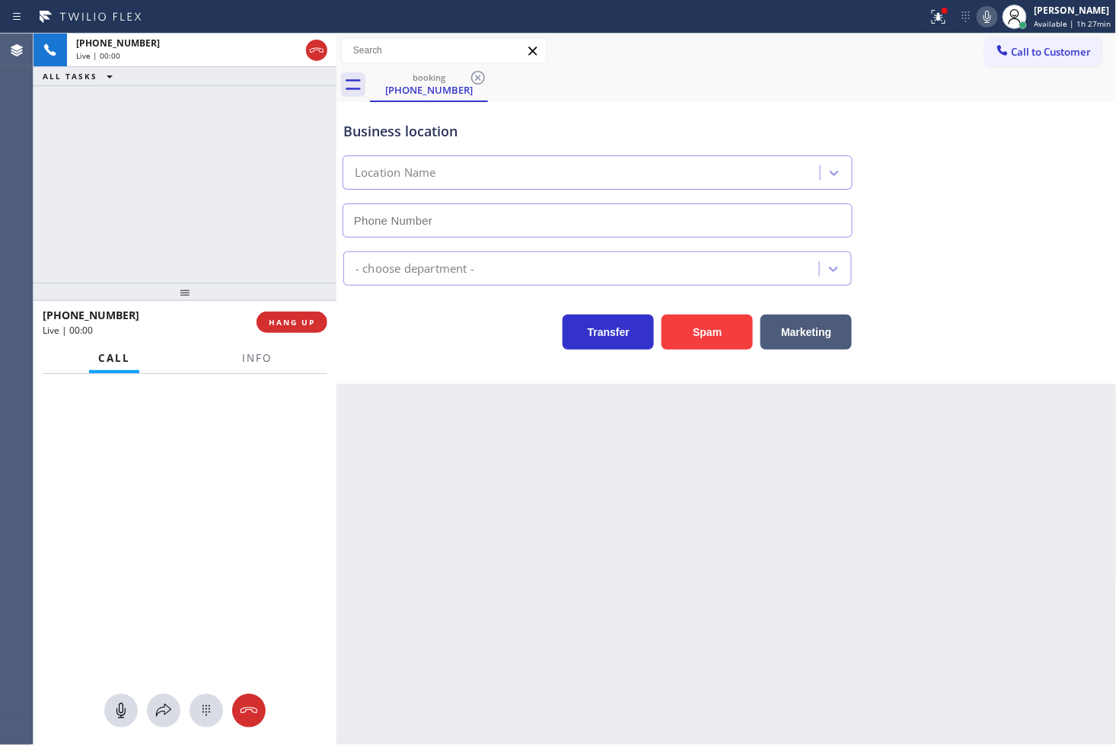
type input "[PHONE_NUMBER]"
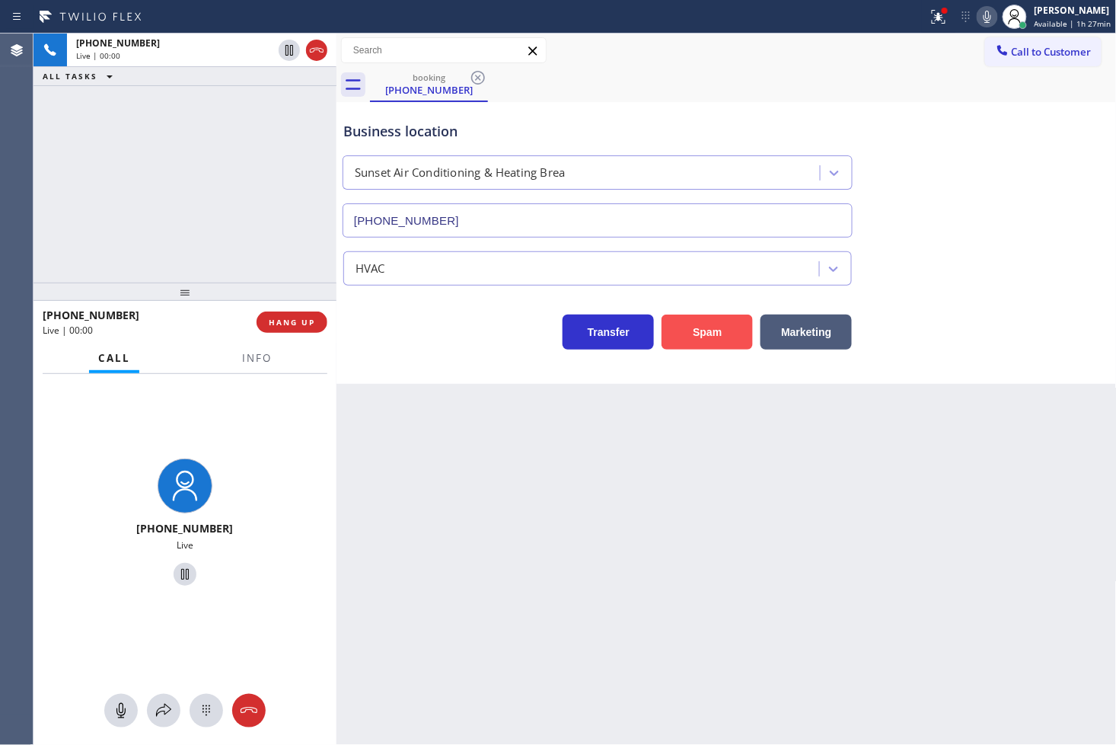
click at [696, 323] on button "Spam" at bounding box center [707, 331] width 91 height 35
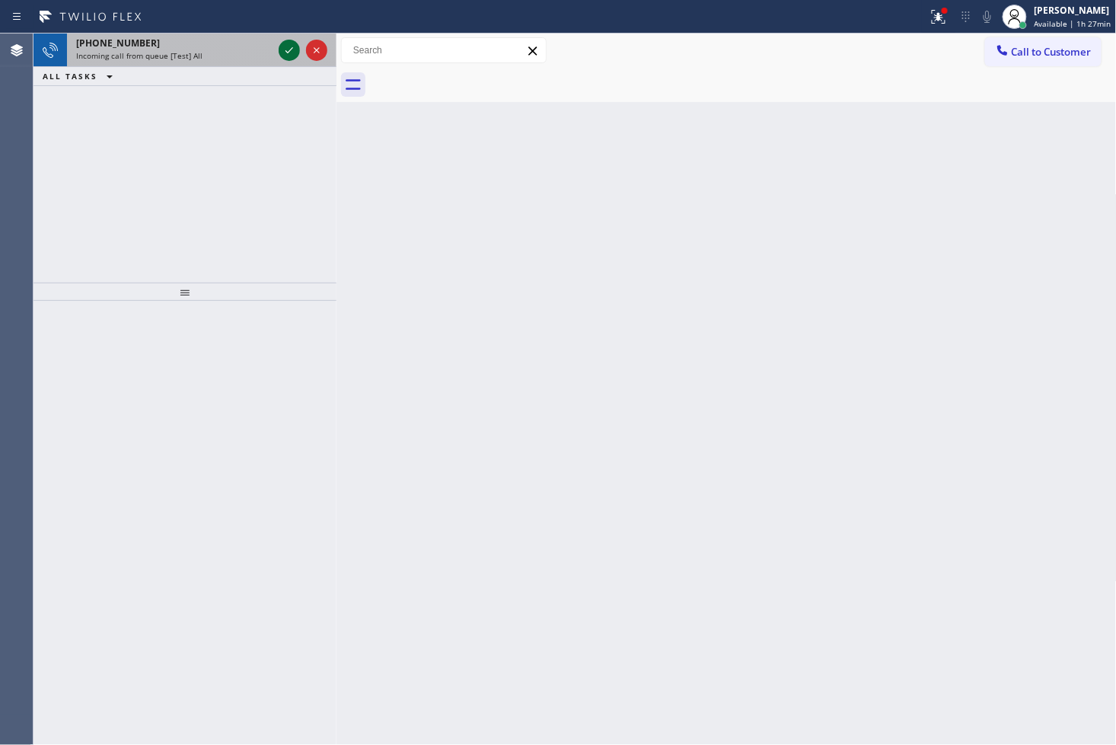
click at [284, 50] on icon at bounding box center [289, 50] width 18 height 18
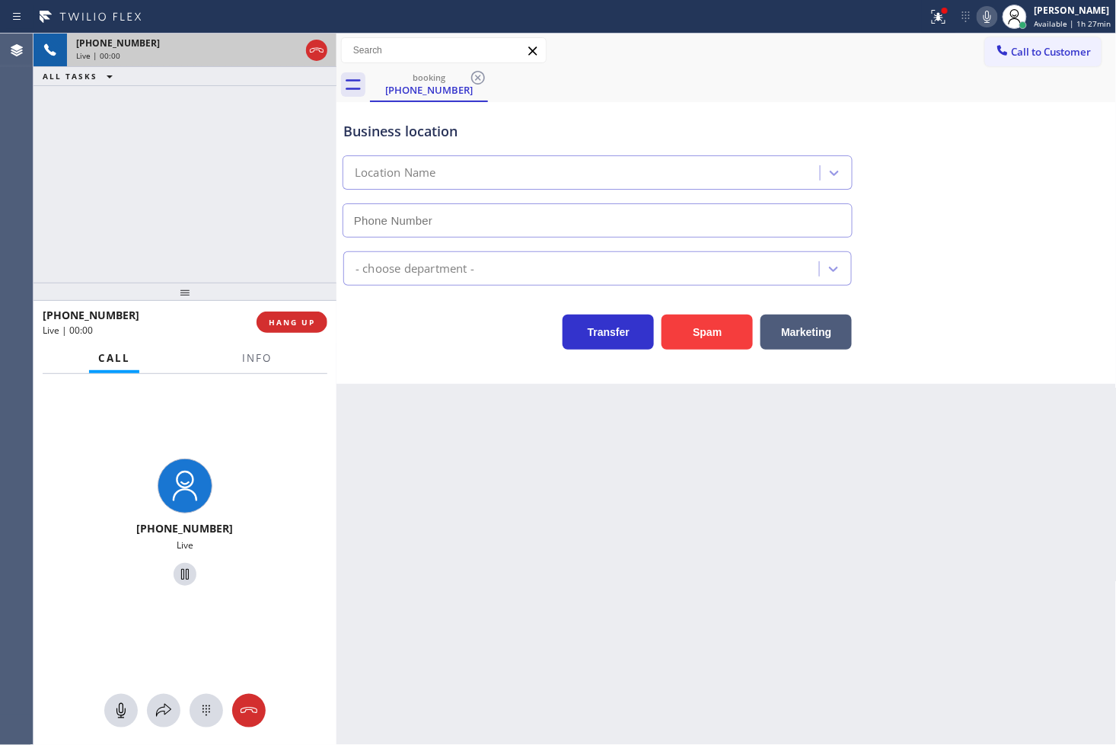
type input "[PHONE_NUMBER]"
click at [930, 19] on icon at bounding box center [939, 17] width 18 height 18
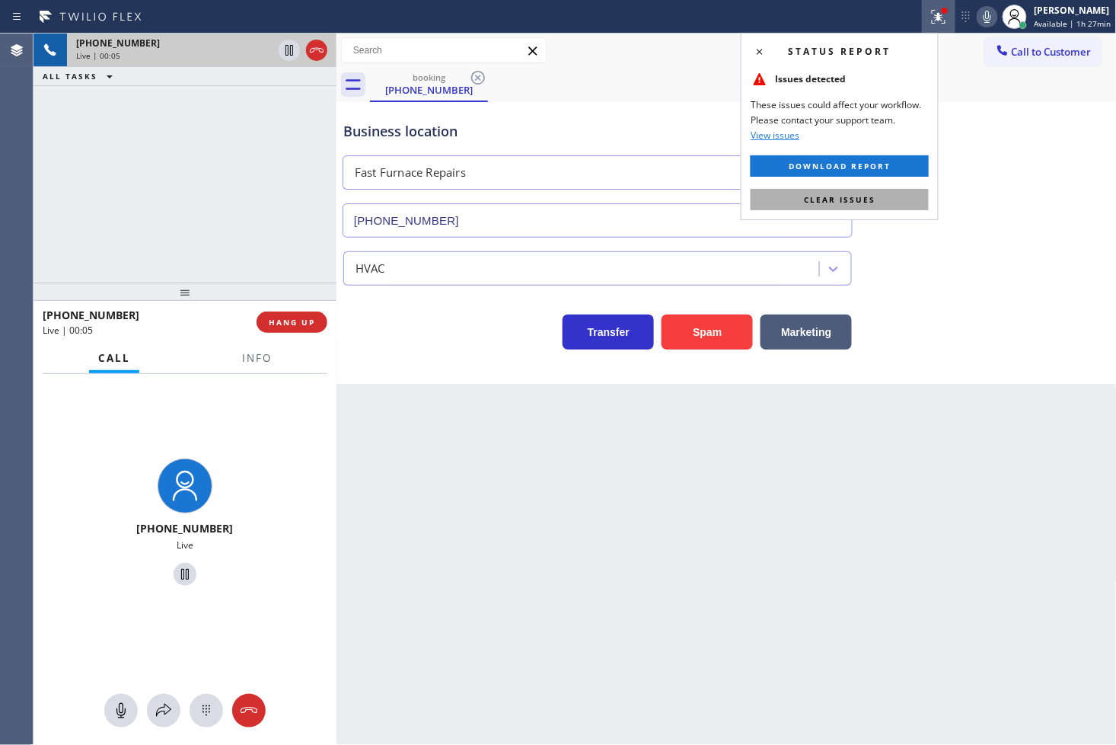
click at [855, 199] on span "Clear issues" at bounding box center [840, 199] width 72 height 11
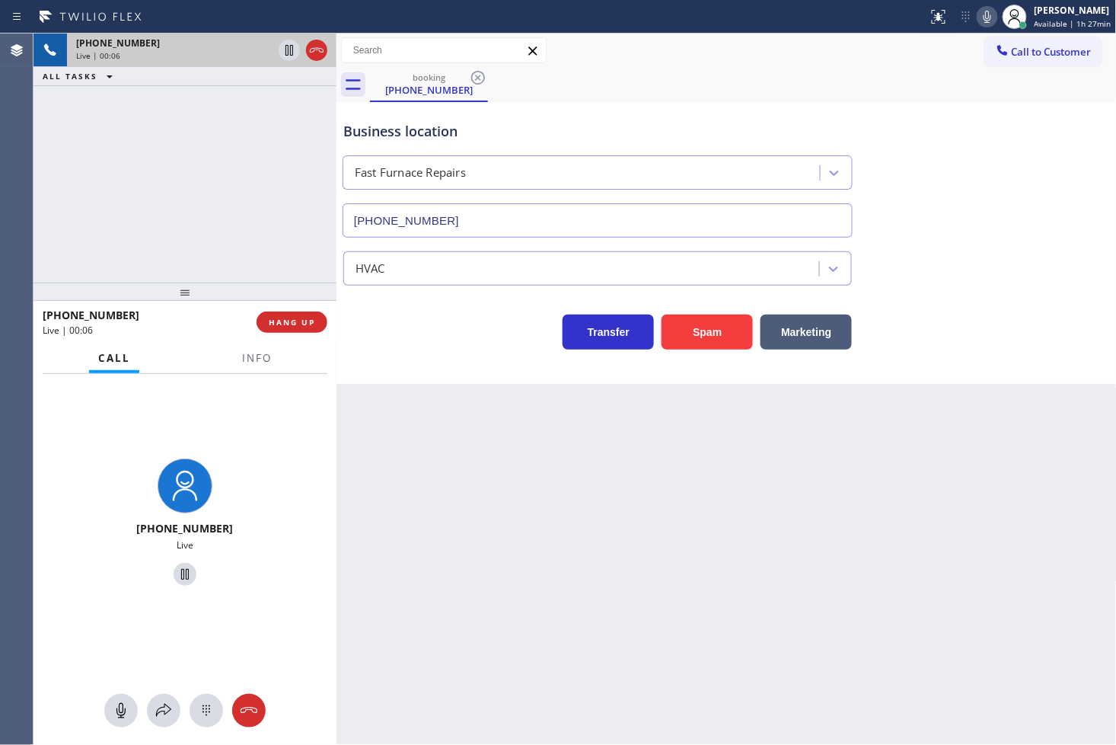
click at [150, 110] on div "[PHONE_NUMBER] Live | 00:06 ALL TASKS ALL TASKS ACTIVE TASKS TASKS IN WRAP UP" at bounding box center [185, 158] width 303 height 249
click at [828, 330] on button "Marketing" at bounding box center [806, 331] width 91 height 35
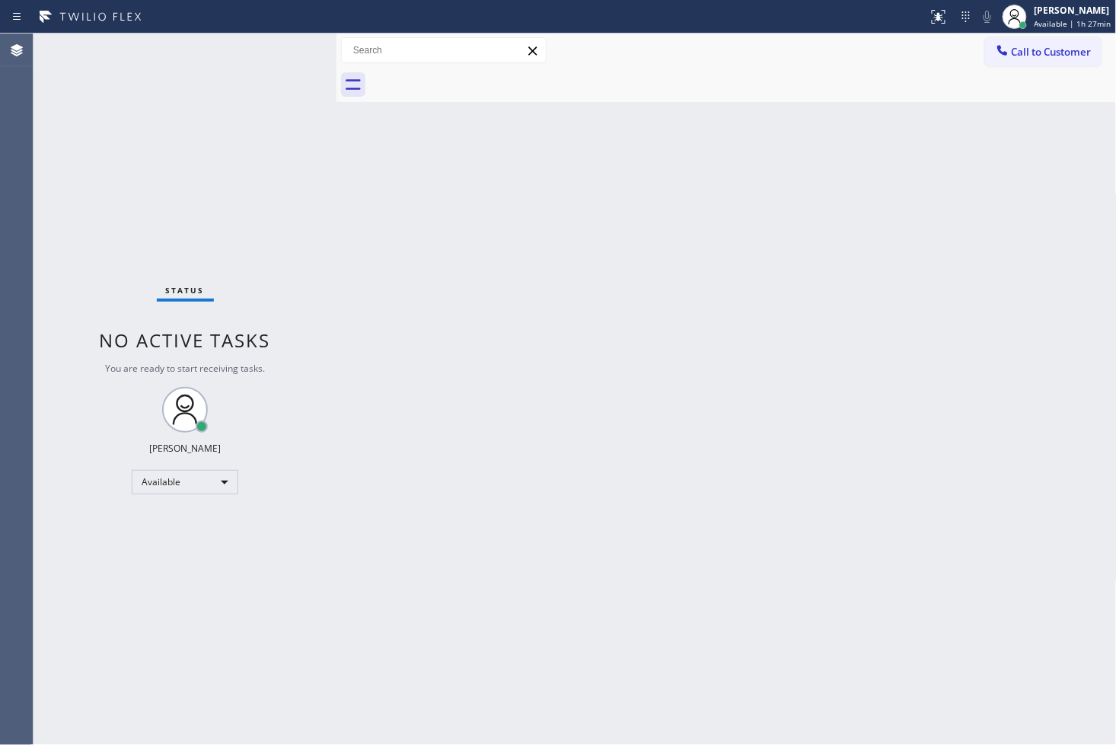
click at [238, 150] on div "Status No active tasks You are ready to start receiving tasks. [PERSON_NAME]" at bounding box center [185, 389] width 303 height 711
click at [298, 43] on div "Status No active tasks You are ready to start receiving tasks. [PERSON_NAME]" at bounding box center [185, 389] width 303 height 711
click at [139, 194] on div "Status No active tasks You are ready to start receiving tasks. [PERSON_NAME]" at bounding box center [185, 389] width 303 height 711
click at [417, 254] on div "Back to Dashboard Change Sender ID Customers Technicians Select a contact Outbo…" at bounding box center [727, 389] width 780 height 711
click at [57, 140] on div "Status No active tasks You are ready to start receiving tasks. [PERSON_NAME]" at bounding box center [185, 389] width 303 height 711
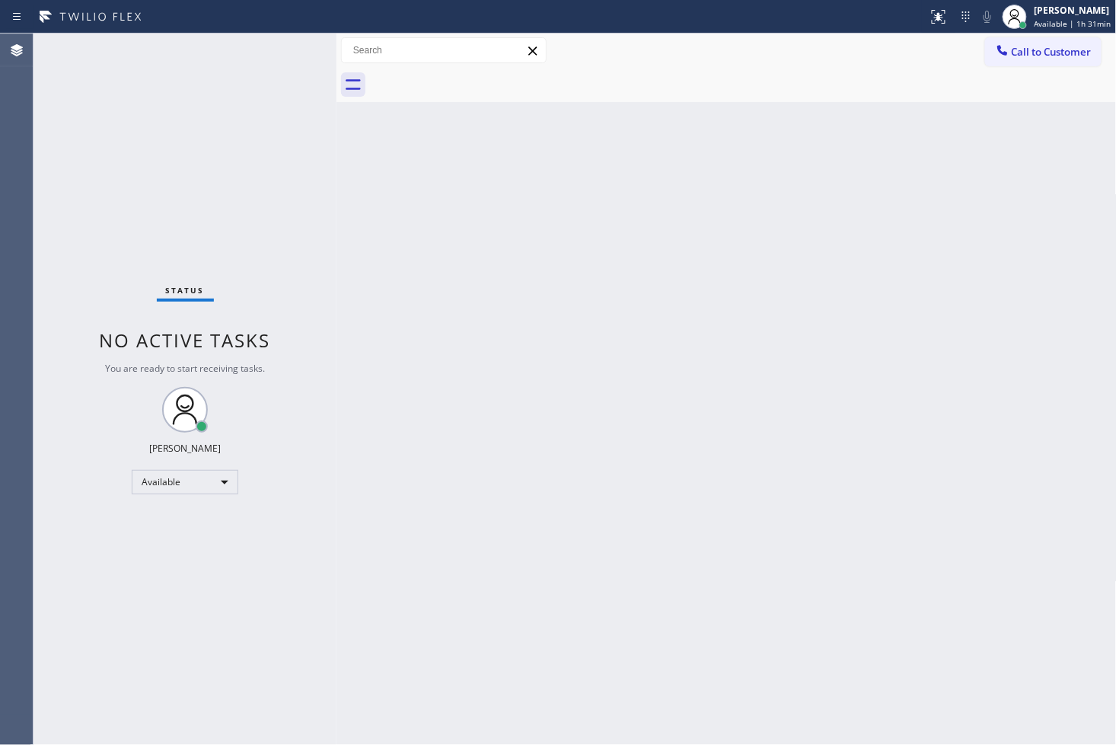
click at [238, 94] on div "Status No active tasks You are ready to start receiving tasks. [PERSON_NAME]" at bounding box center [185, 389] width 303 height 711
click at [293, 148] on div "Status No active tasks You are ready to start receiving tasks. [PERSON_NAME]" at bounding box center [185, 389] width 303 height 711
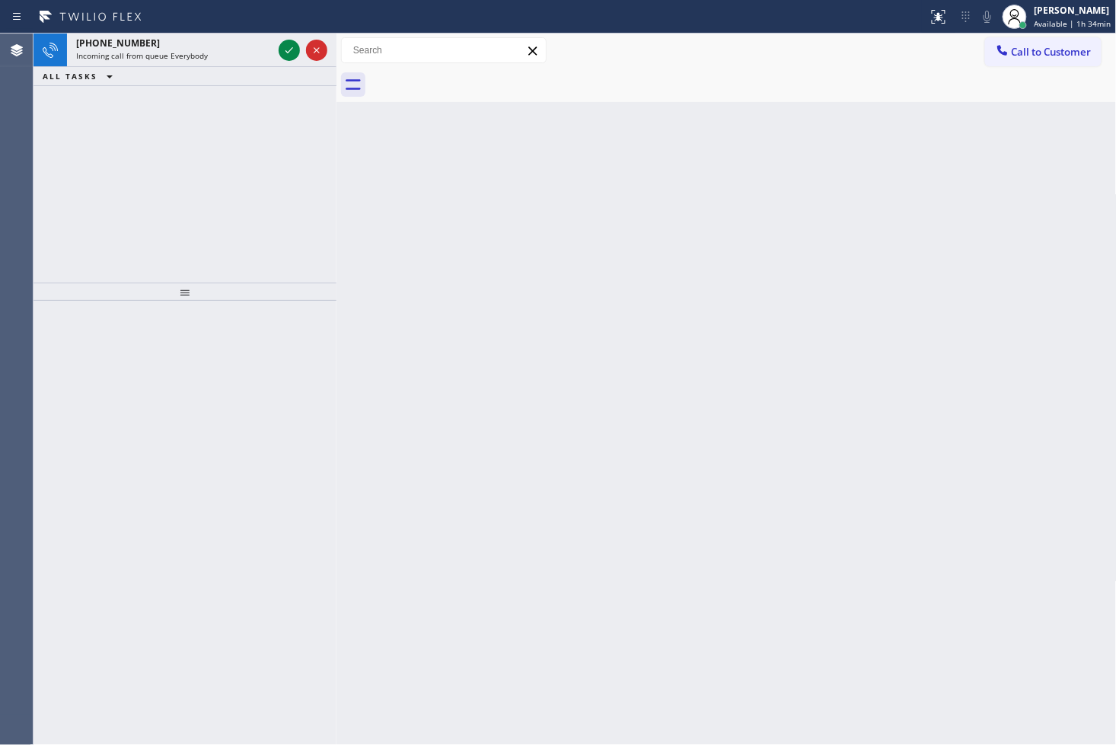
click at [77, 192] on div "[PHONE_NUMBER] Incoming call from queue Everybody ALL TASKS ALL TASKS ACTIVE TA…" at bounding box center [185, 158] width 303 height 249
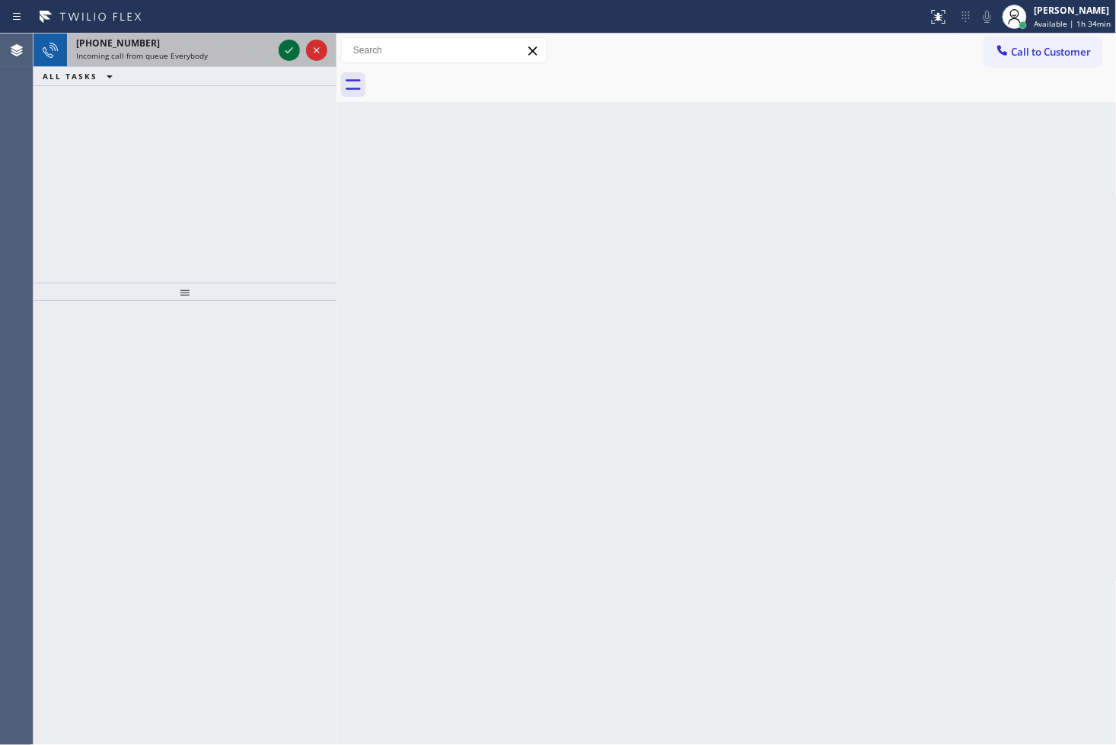
click at [289, 56] on icon at bounding box center [289, 50] width 18 height 18
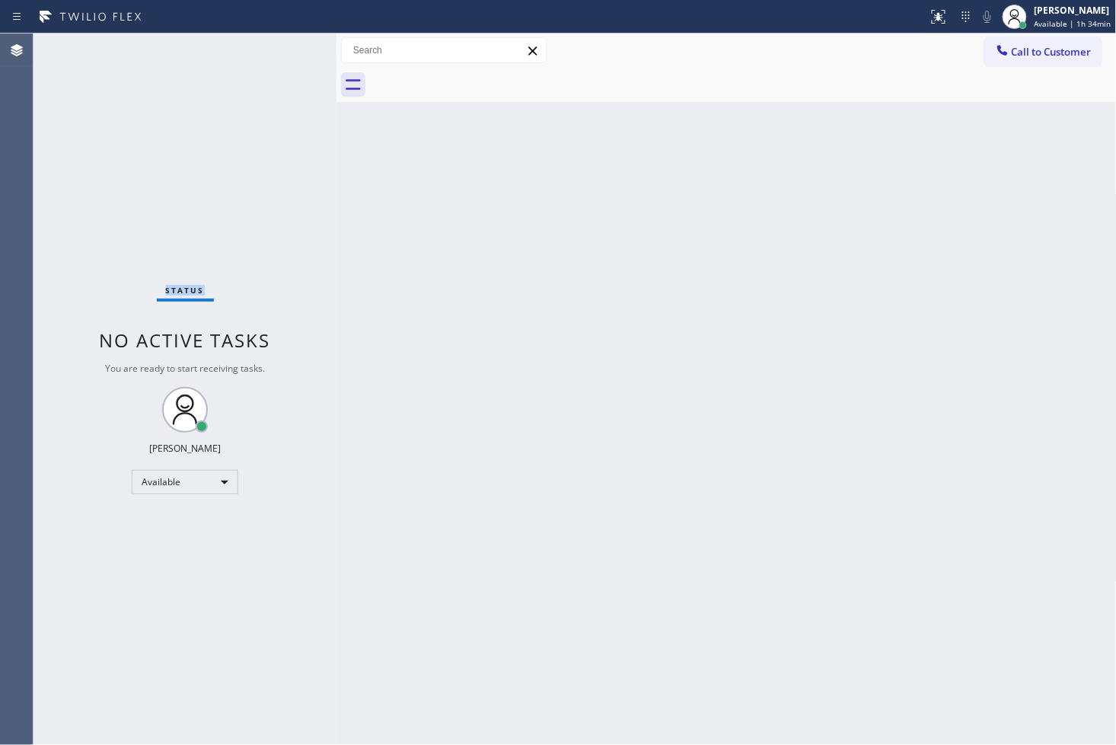
click at [289, 56] on div "Status No active tasks You are ready to start receiving tasks. [PERSON_NAME]" at bounding box center [185, 389] width 303 height 711
click at [272, 55] on div "Status No active tasks You are ready to start receiving tasks. [PERSON_NAME]" at bounding box center [185, 389] width 303 height 711
click at [940, 11] on div at bounding box center [944, 10] width 9 height 9
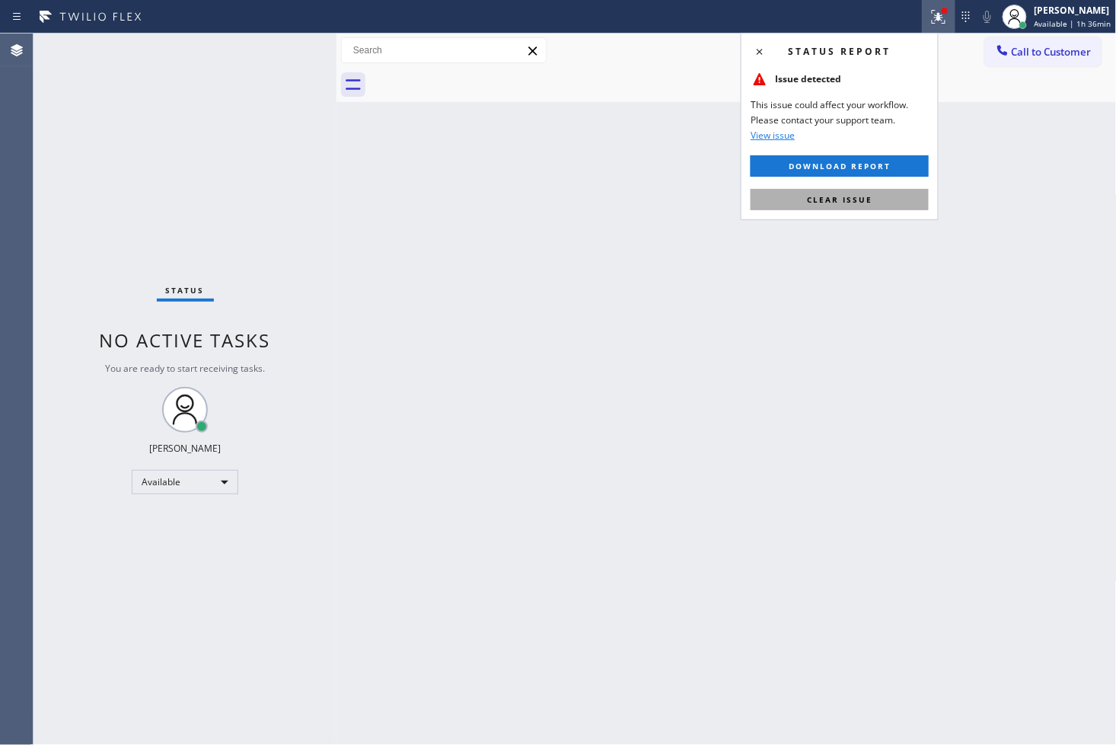
click at [892, 200] on button "Clear issue" at bounding box center [840, 199] width 178 height 21
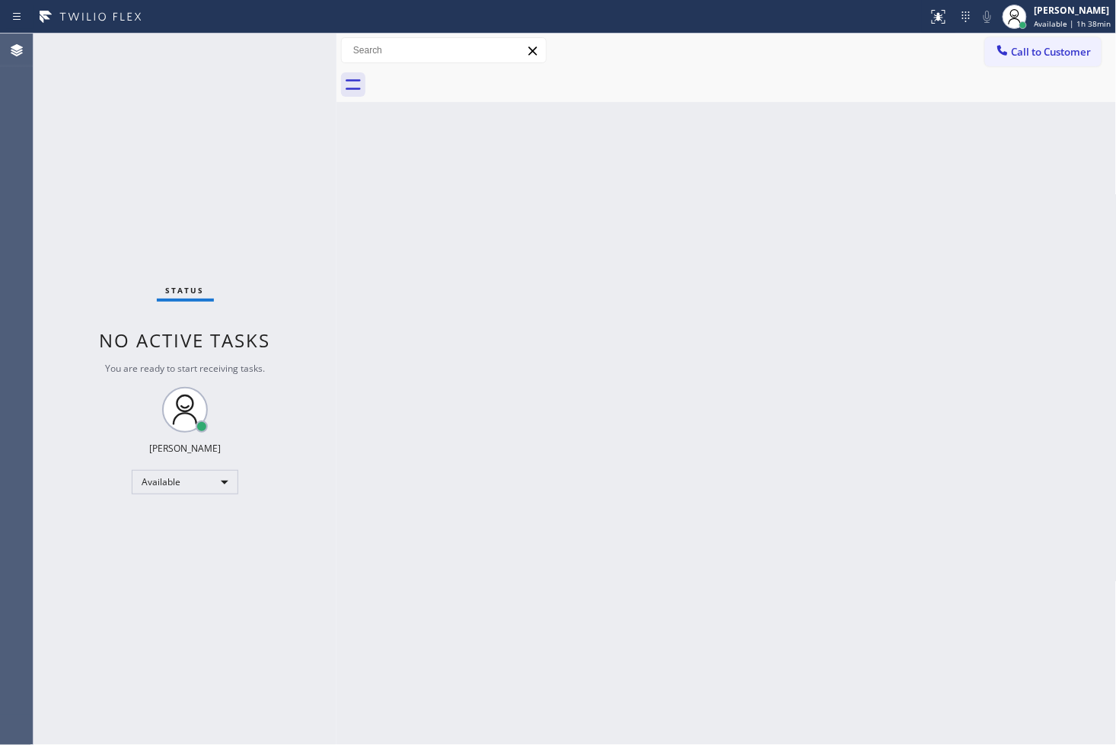
click at [88, 180] on div "Status No active tasks You are ready to start receiving tasks. [PERSON_NAME]" at bounding box center [185, 389] width 303 height 711
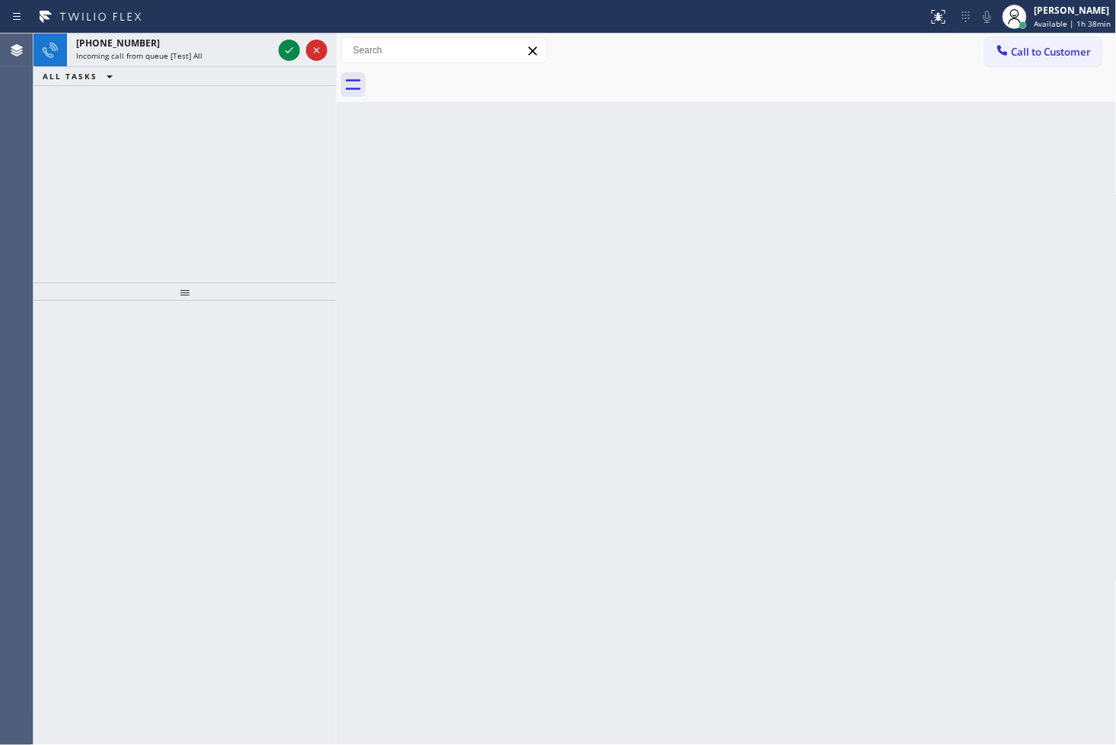
click at [270, 37] on div "[PHONE_NUMBER]" at bounding box center [174, 43] width 196 height 13
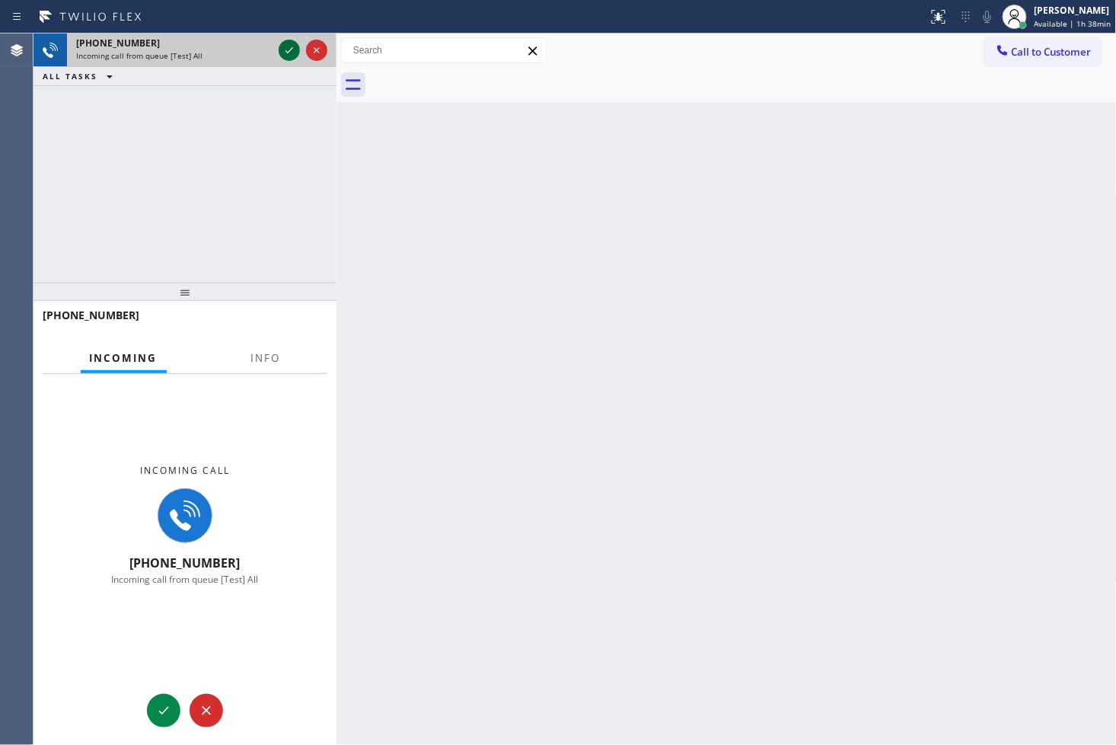
click at [292, 44] on icon at bounding box center [289, 50] width 18 height 18
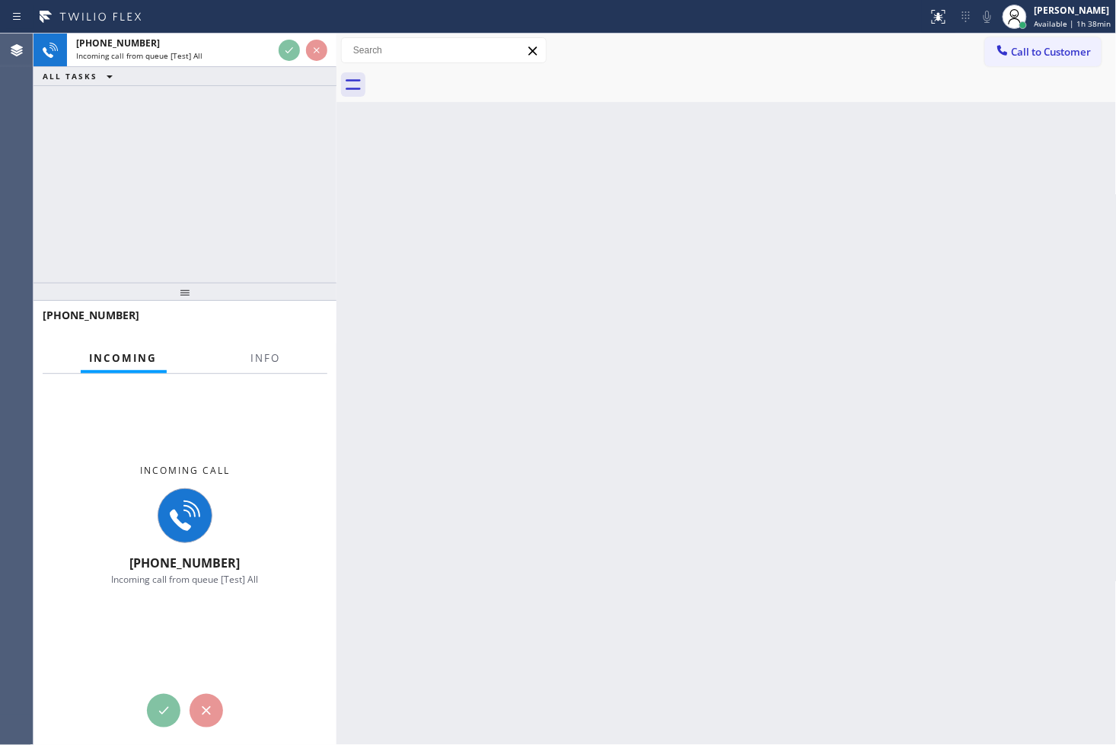
click at [321, 190] on div "[PHONE_NUMBER] Incoming call from queue [Test] All ALL TASKS ALL TASKS ACTIVE T…" at bounding box center [185, 158] width 303 height 249
click at [272, 162] on div "[PHONE_NUMBER] Incoming call from queue [Test] All ALL TASKS ALL TASKS ACTIVE T…" at bounding box center [185, 158] width 303 height 249
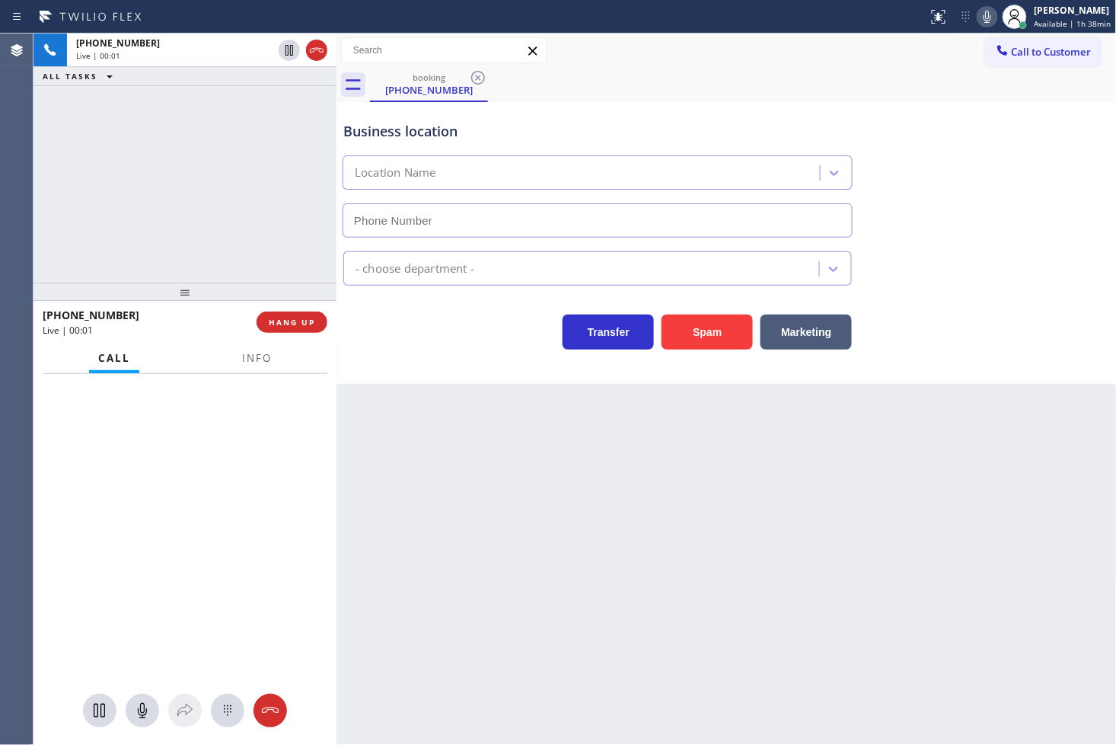
type input "[PHONE_NUMBER]"
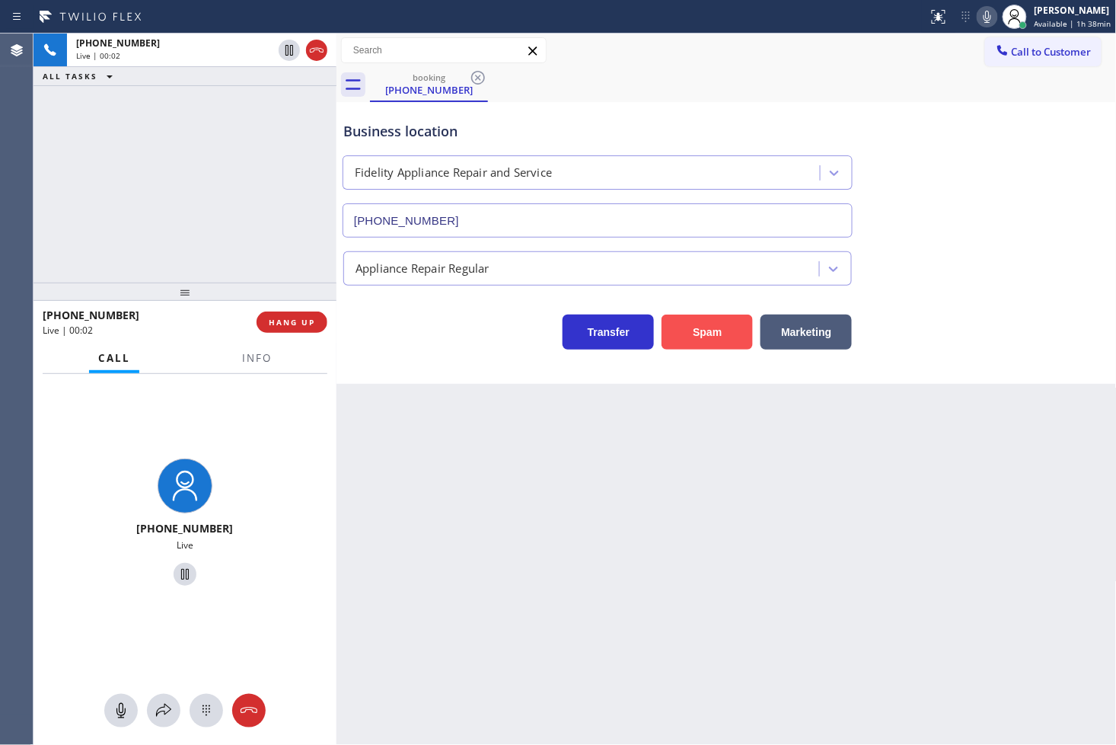
click at [725, 323] on button "Spam" at bounding box center [707, 331] width 91 height 35
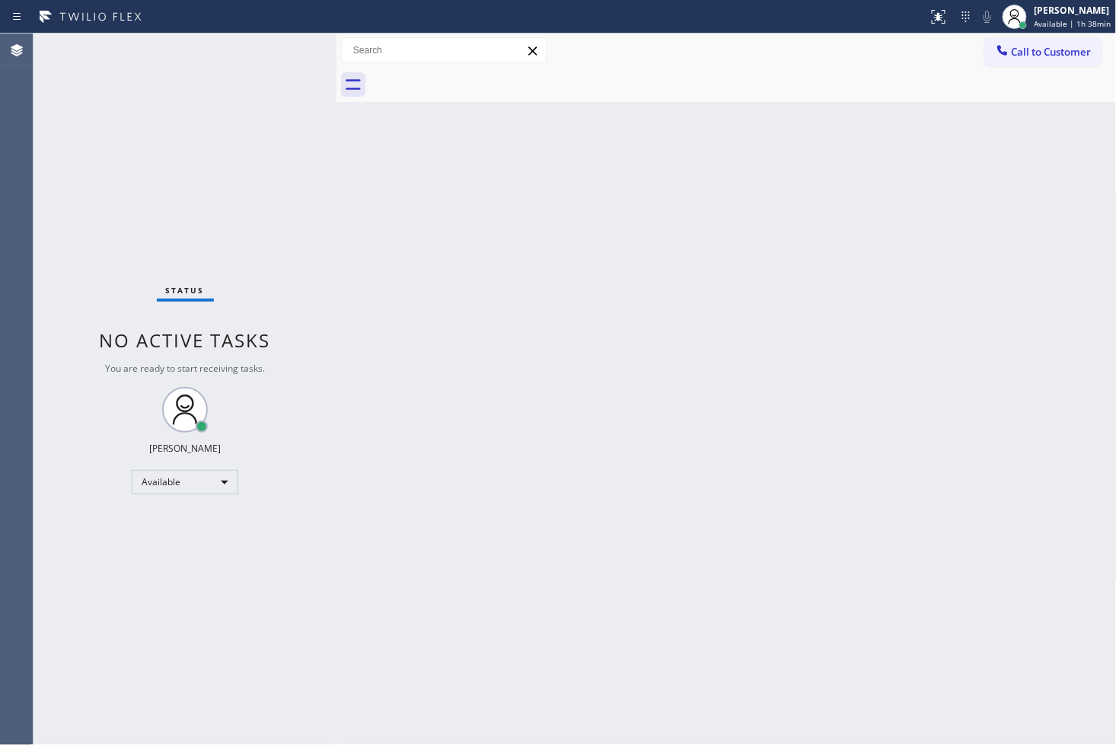
click at [284, 49] on div "Status No active tasks You are ready to start receiving tasks. [PERSON_NAME]" at bounding box center [185, 389] width 303 height 711
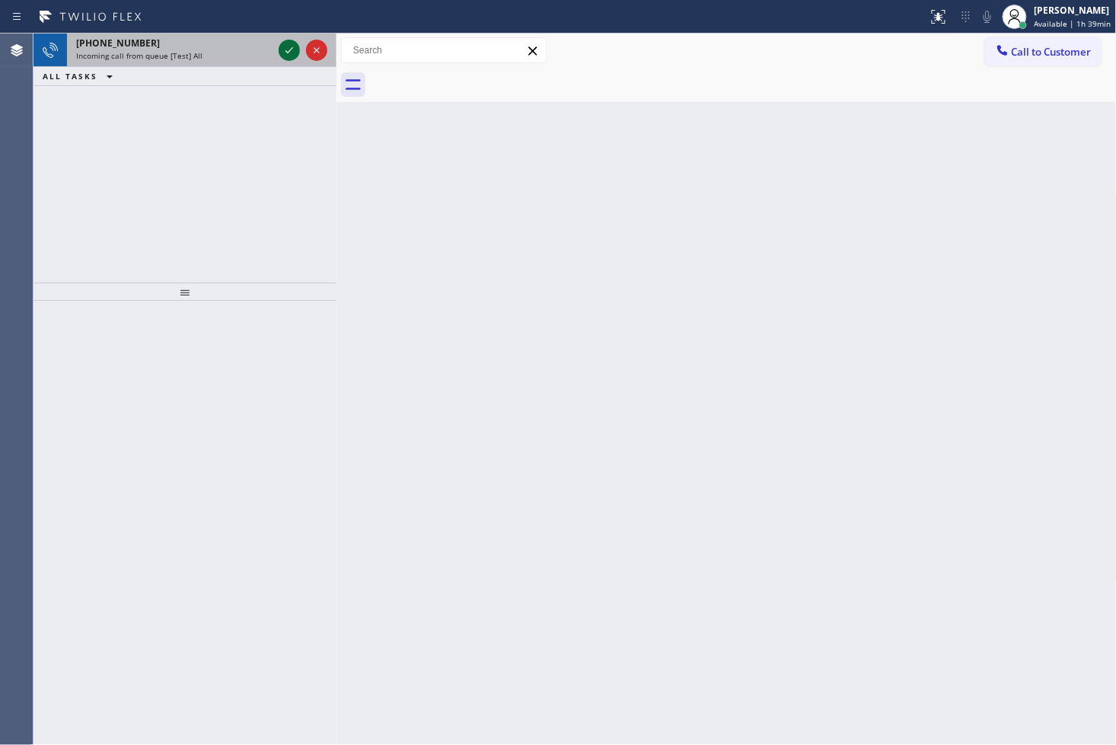
click at [282, 49] on icon at bounding box center [289, 50] width 18 height 18
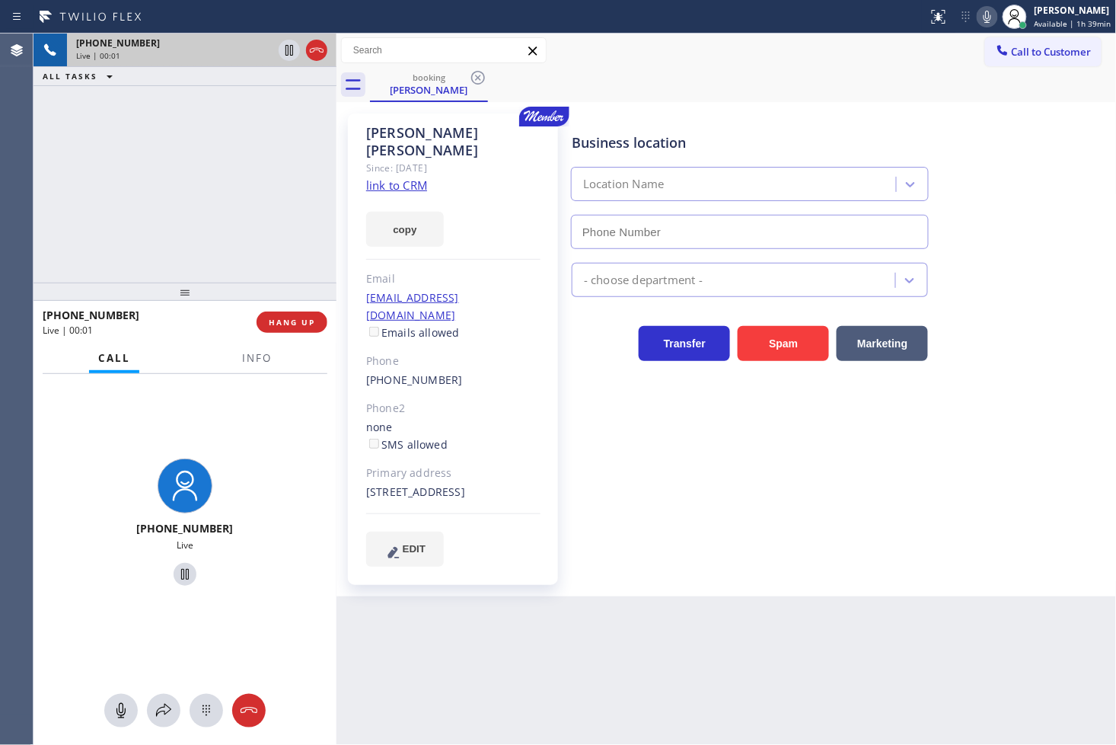
type input "[PHONE_NUMBER]"
click at [938, 100] on div "booking [PERSON_NAME] Call to Customer Outbound call Location Search location Y…" at bounding box center [727, 315] width 780 height 563
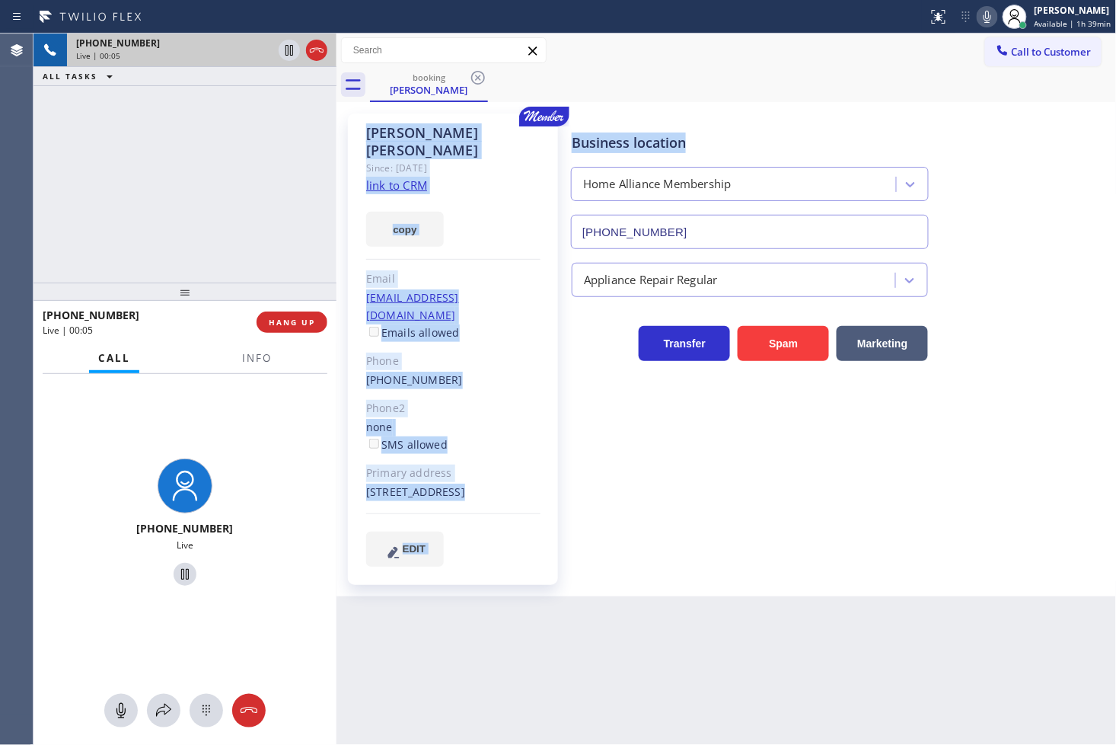
click at [984, 13] on icon at bounding box center [988, 17] width 8 height 12
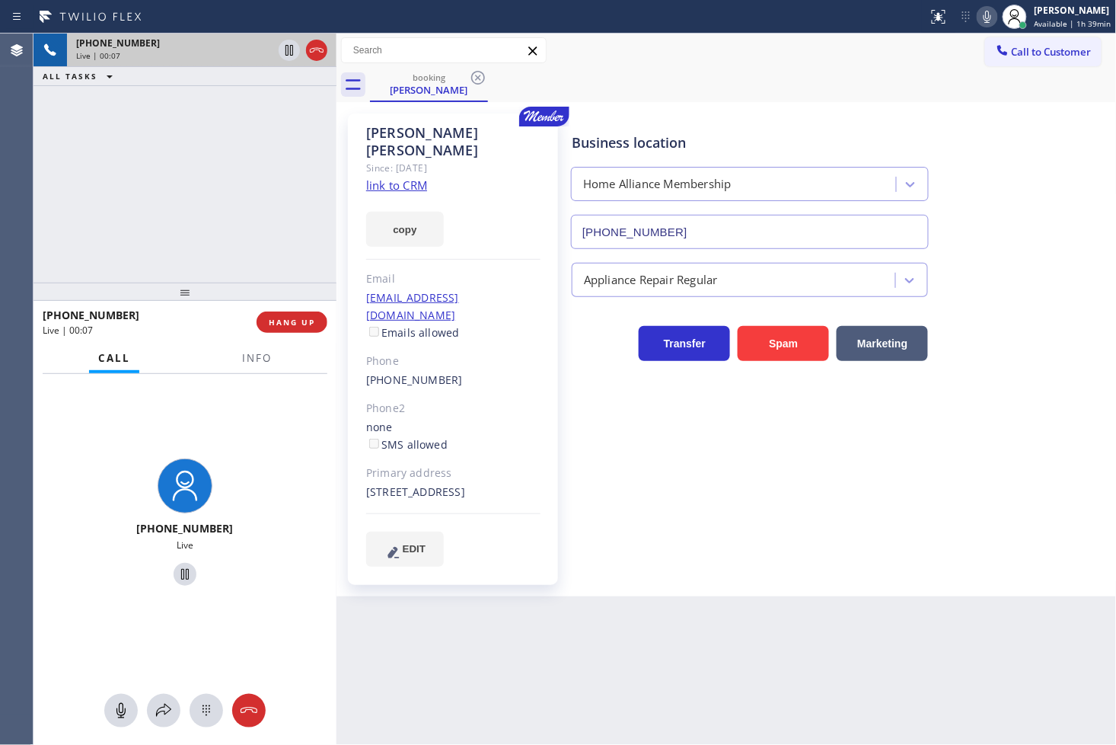
click at [838, 162] on div "Home Alliance Membership" at bounding box center [750, 181] width 364 height 40
click at [398, 177] on link "link to CRM" at bounding box center [396, 184] width 61 height 15
click at [170, 196] on div "[PHONE_NUMBER] Live | 00:18 ALL TASKS ALL TASKS ACTIVE TASKS TASKS IN WRAP UP" at bounding box center [185, 158] width 303 height 249
click at [194, 222] on div "[PHONE_NUMBER] Live | 00:35 ALL TASKS ALL TASKS ACTIVE TASKS TASKS IN WRAP UP" at bounding box center [185, 158] width 303 height 249
click at [900, 442] on div "Business location Home Alliance Membership [PHONE_NUMBER] Appliance Repair Regu…" at bounding box center [841, 339] width 544 height 445
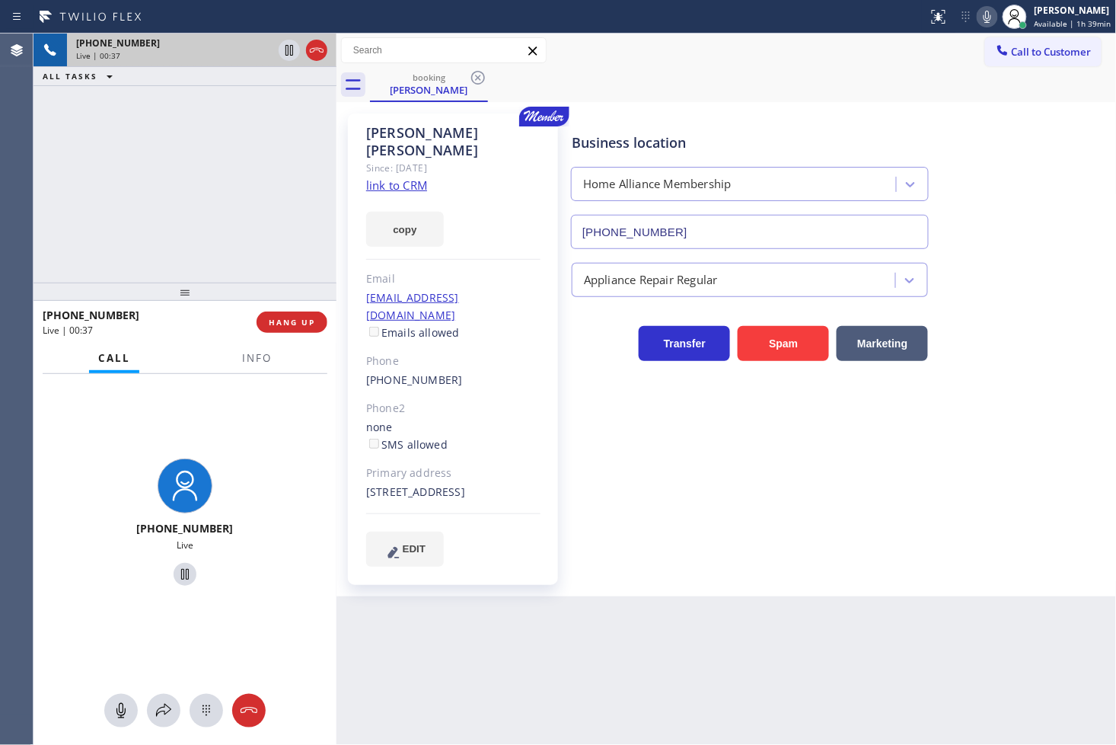
click at [965, 85] on div "booking [PERSON_NAME]" at bounding box center [743, 85] width 747 height 34
click at [967, 68] on div "booking [PERSON_NAME]" at bounding box center [743, 85] width 747 height 34
click at [978, 17] on icon at bounding box center [987, 17] width 18 height 18
click at [155, 726] on div at bounding box center [185, 711] width 303 height 34
click at [156, 724] on button at bounding box center [164, 711] width 34 height 34
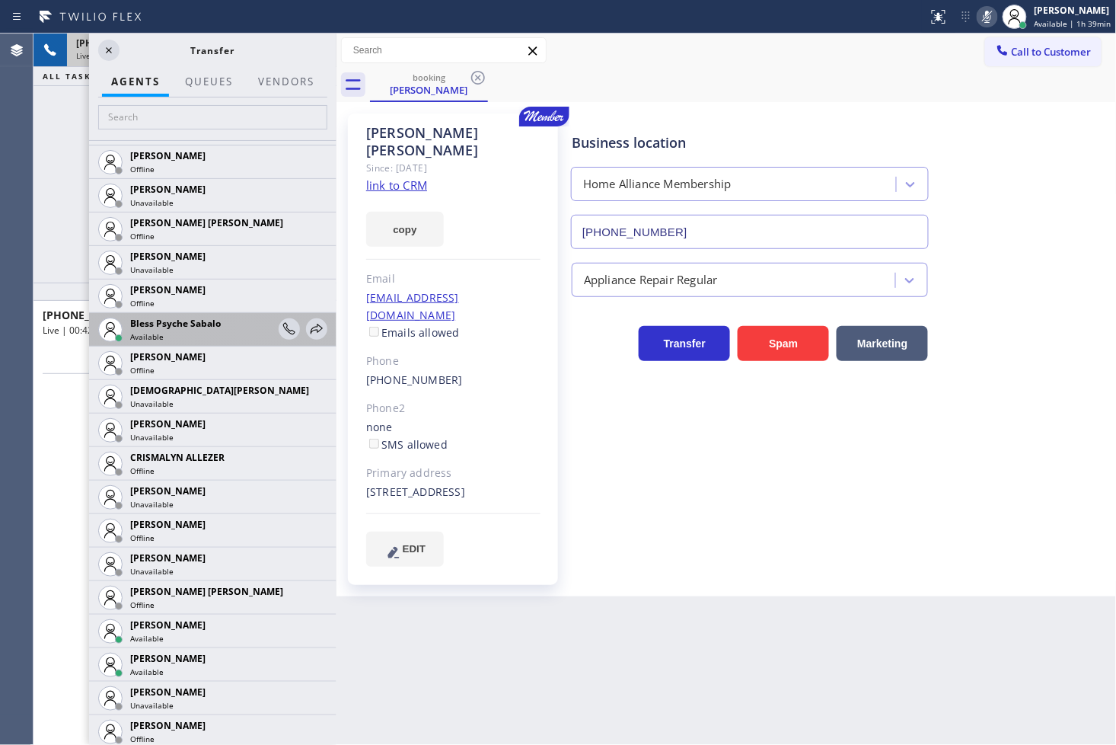
scroll to position [507, 0]
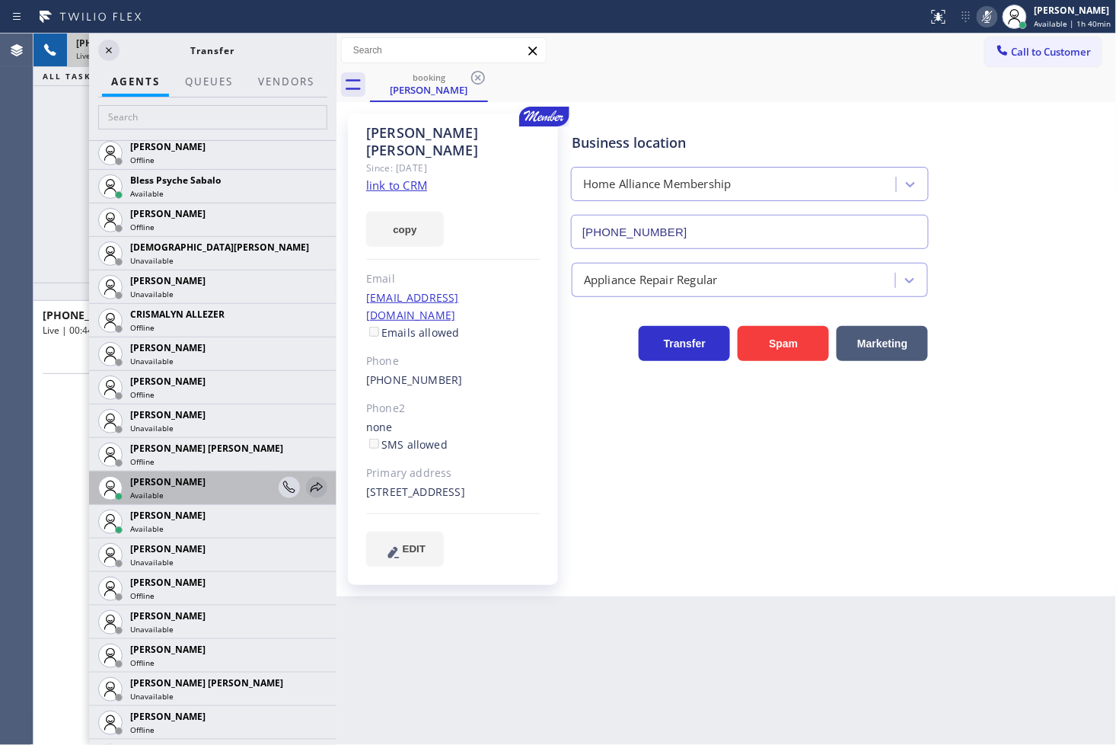
click at [308, 484] on icon at bounding box center [317, 487] width 18 height 18
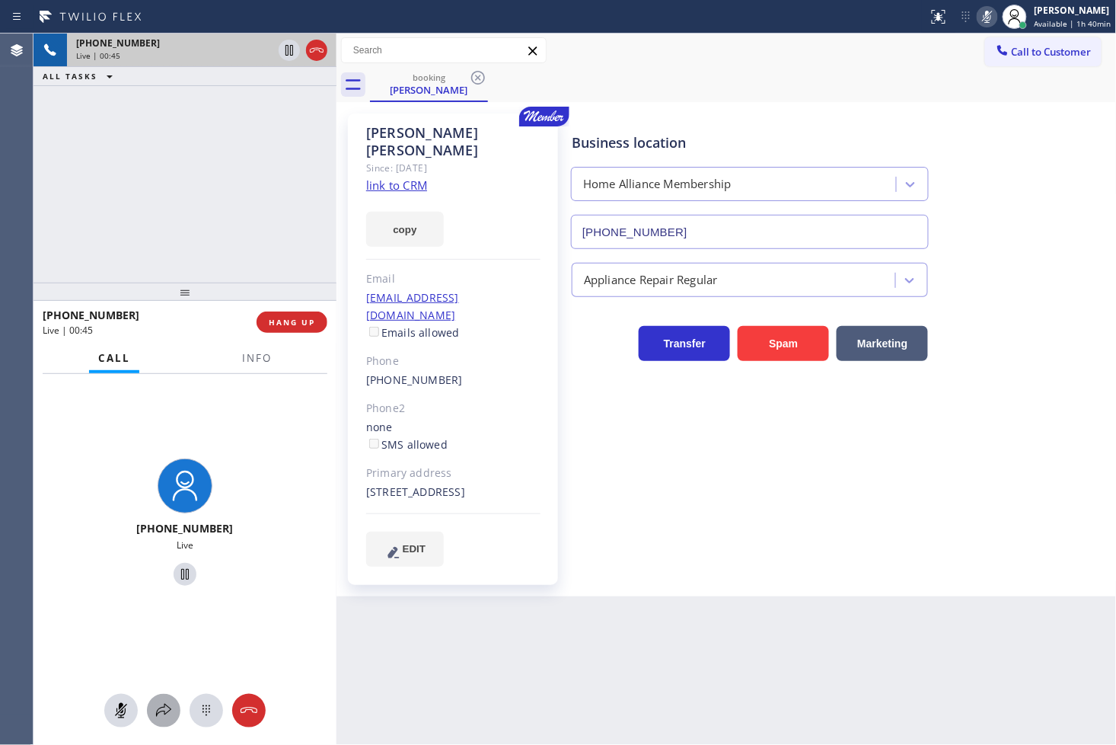
click at [164, 707] on icon at bounding box center [163, 710] width 15 height 13
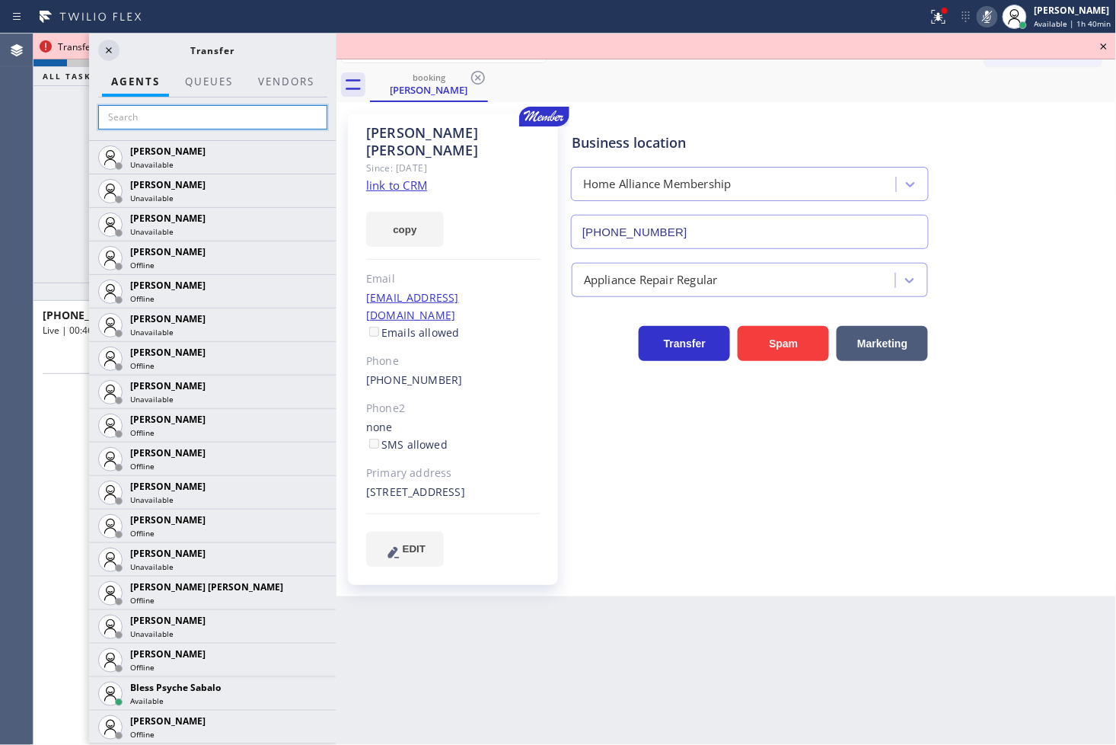
click at [124, 114] on input "text" at bounding box center [212, 117] width 229 height 24
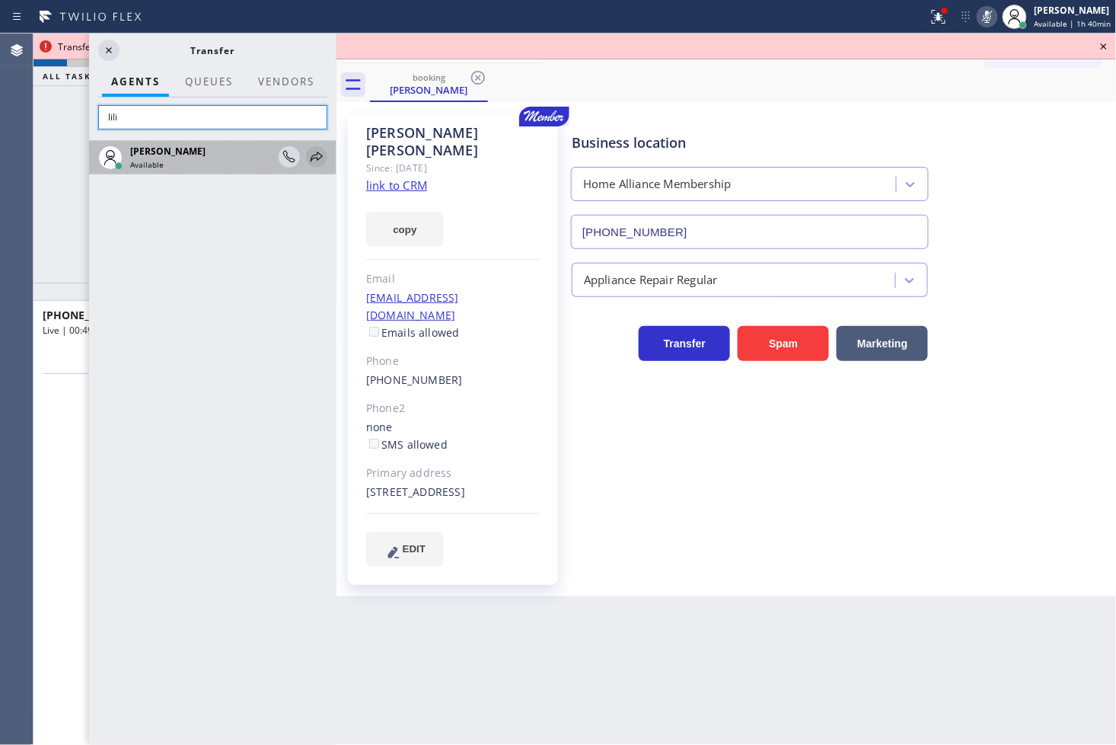
type input "lili"
click at [312, 148] on icon at bounding box center [317, 157] width 18 height 18
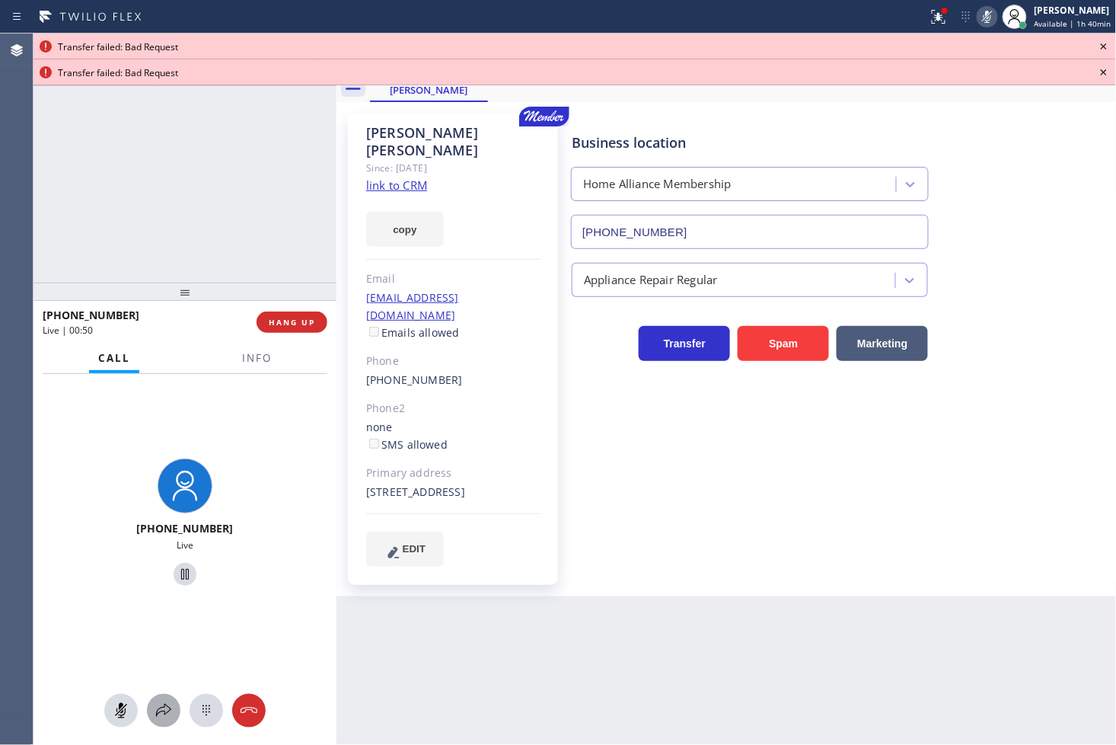
click at [168, 704] on icon at bounding box center [164, 710] width 18 height 18
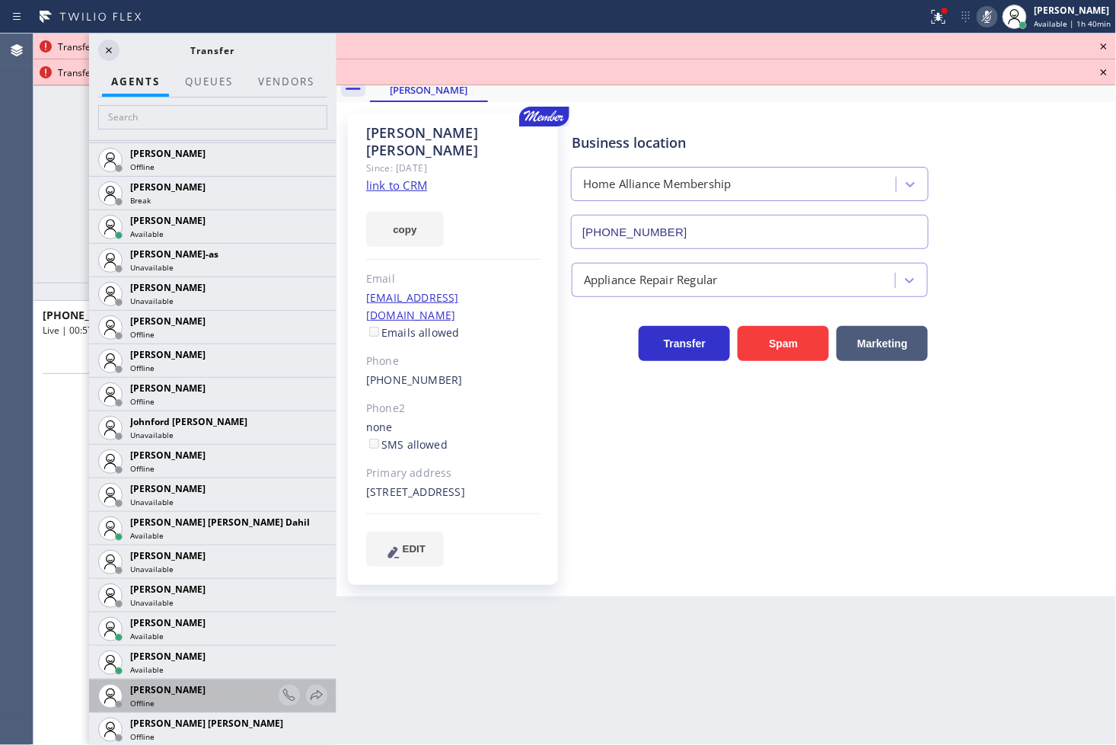
scroll to position [1353, 0]
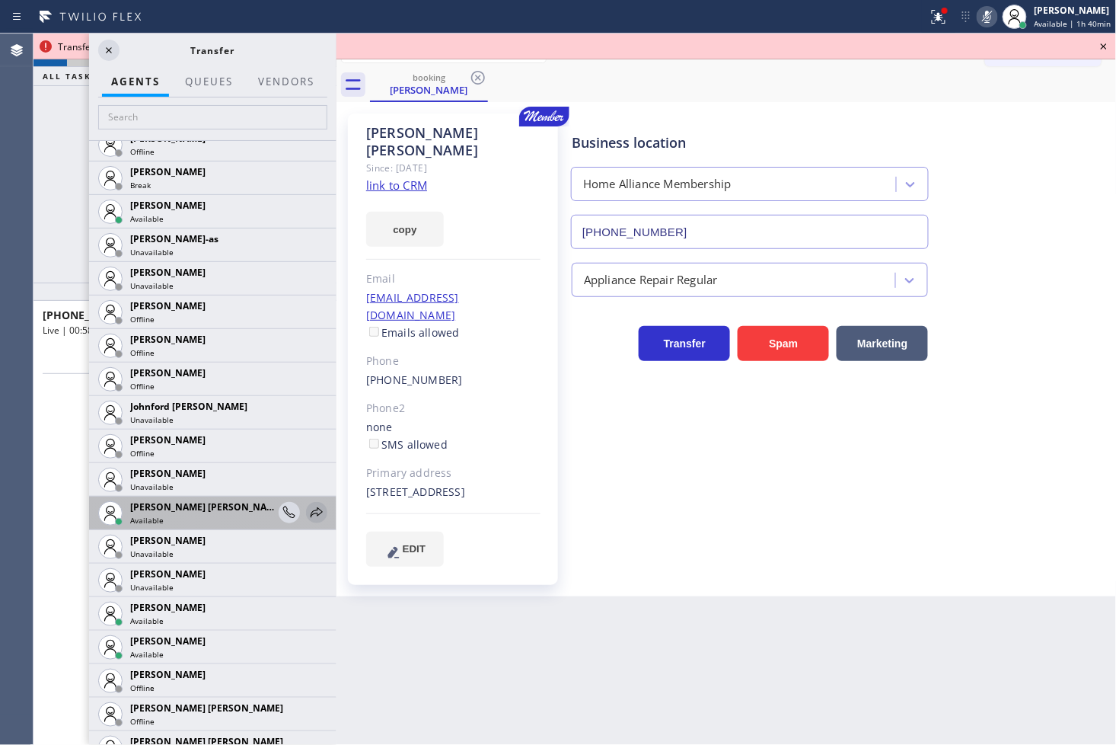
click at [311, 512] on icon at bounding box center [317, 512] width 12 height 10
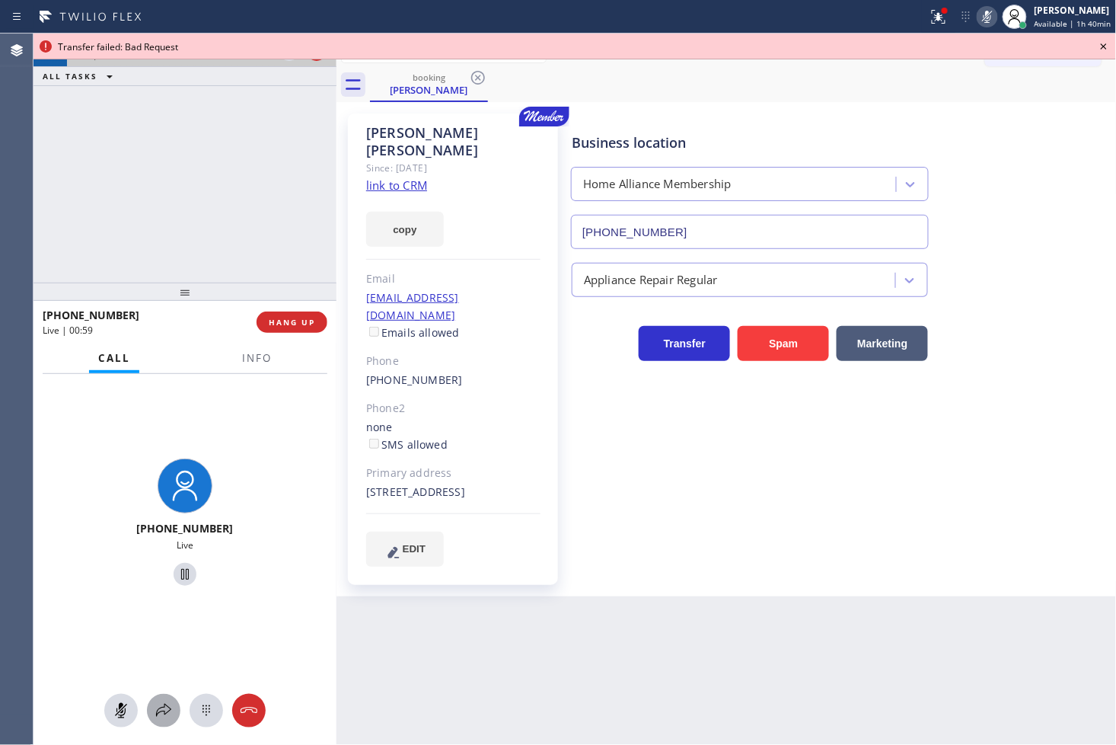
click at [172, 713] on icon at bounding box center [164, 710] width 18 height 18
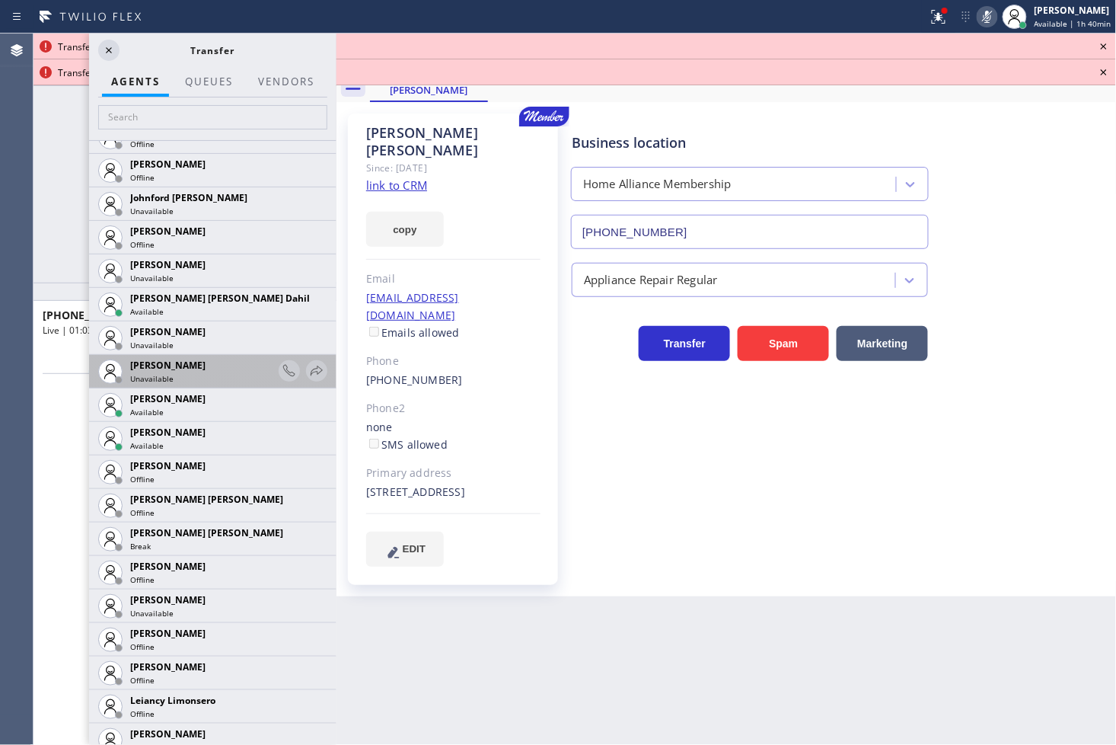
scroll to position [1607, 0]
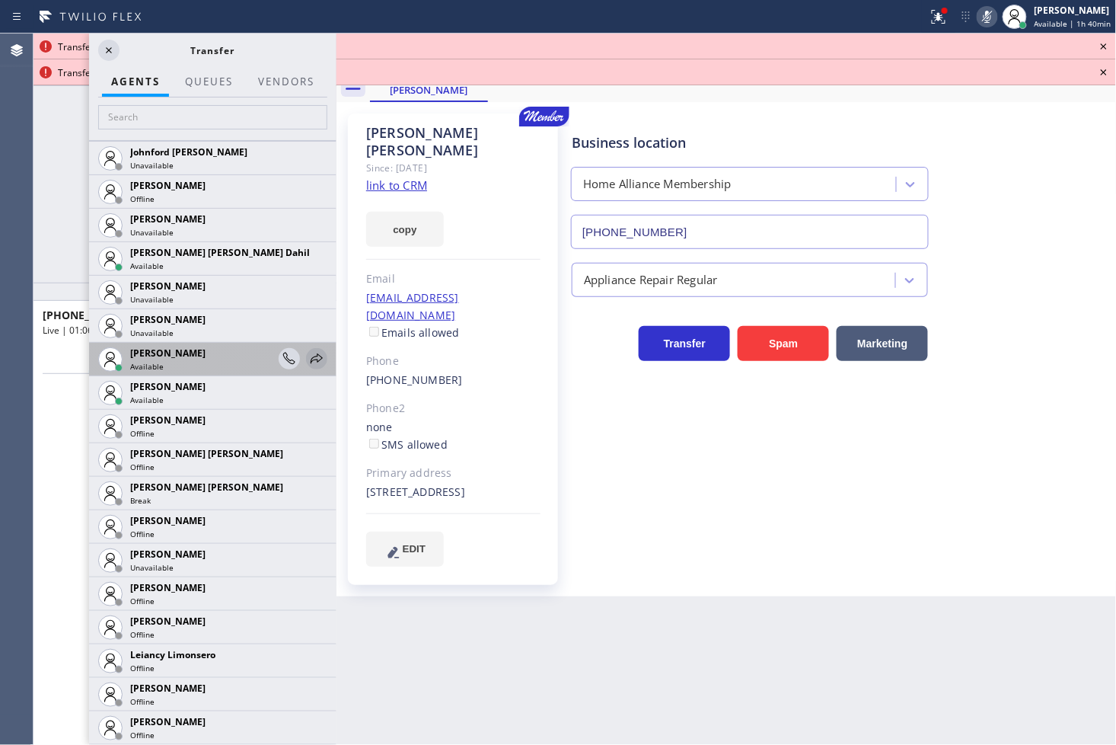
click at [308, 358] on icon at bounding box center [317, 358] width 18 height 18
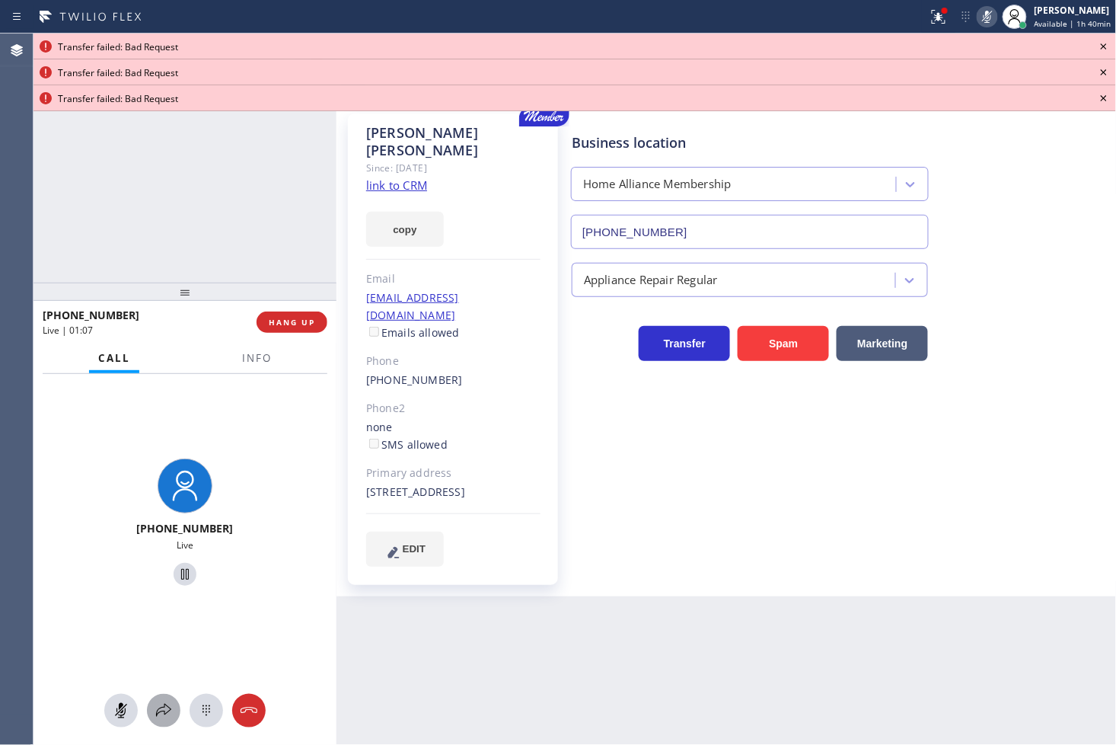
click at [158, 714] on icon at bounding box center [164, 710] width 18 height 18
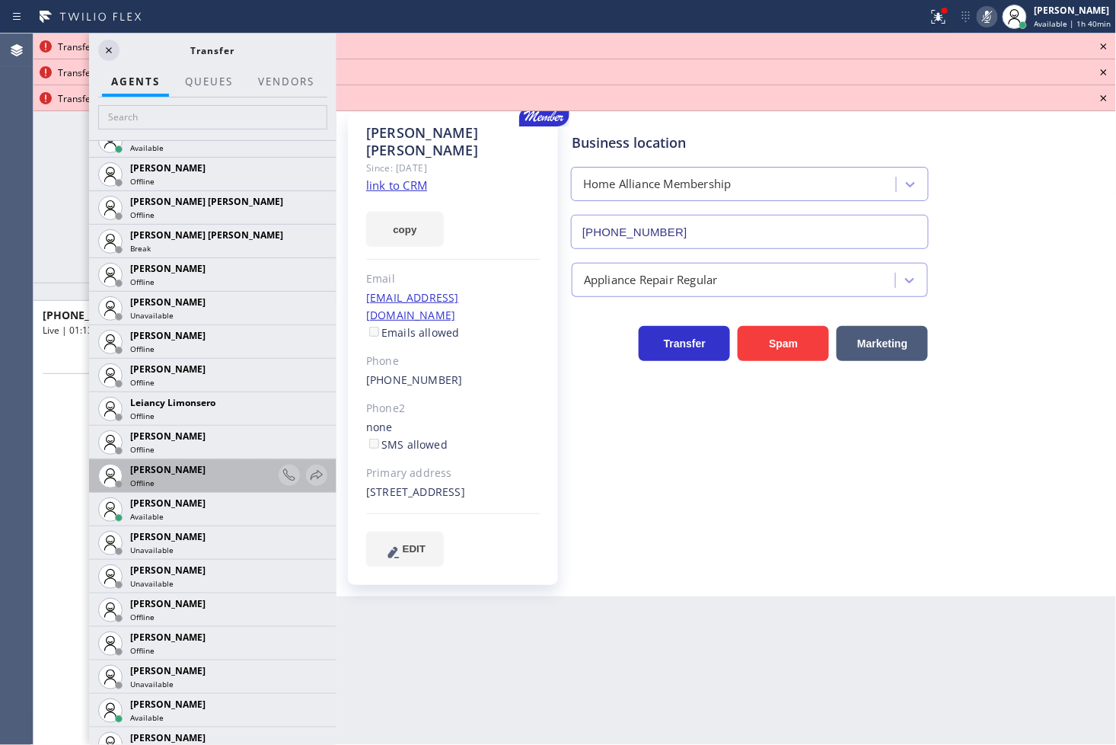
scroll to position [1945, 0]
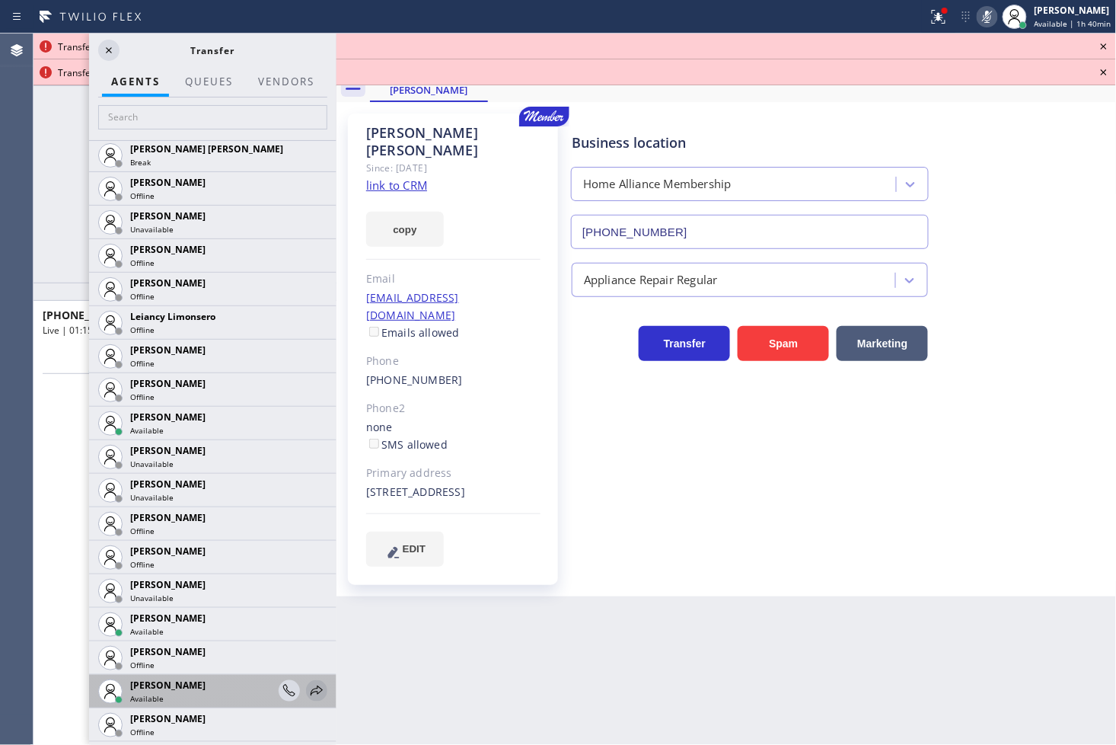
click at [308, 691] on icon at bounding box center [317, 690] width 18 height 18
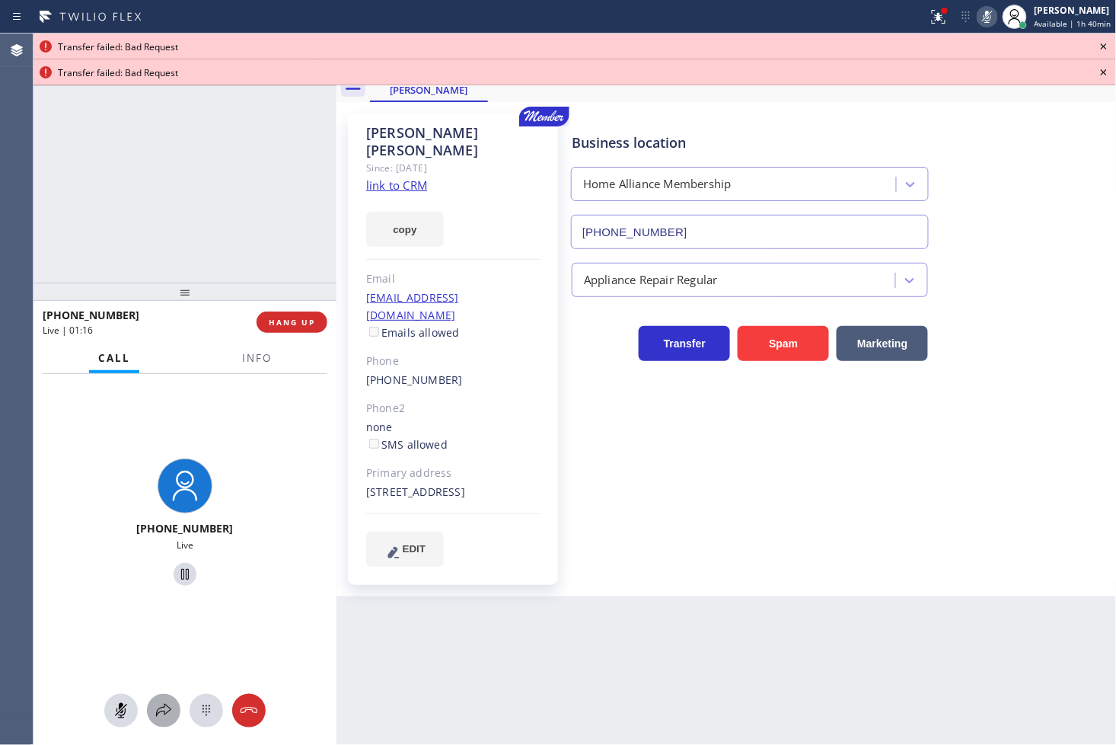
click at [155, 709] on icon at bounding box center [164, 710] width 18 height 18
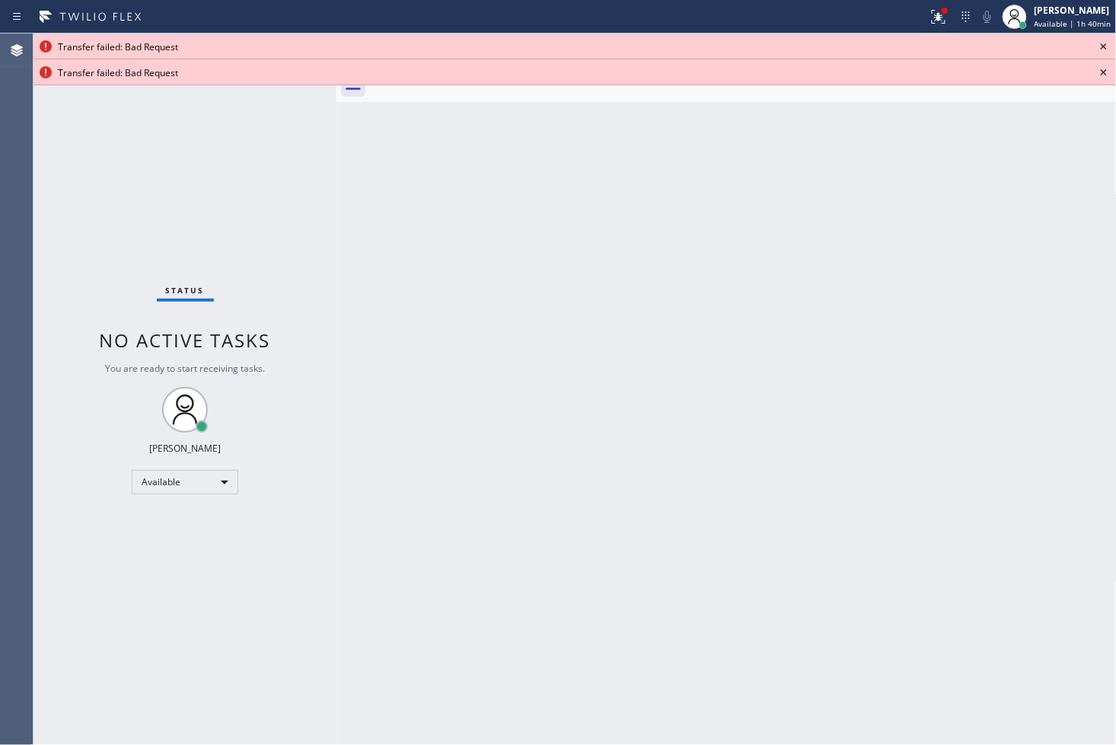
click at [1100, 44] on icon at bounding box center [1104, 46] width 18 height 18
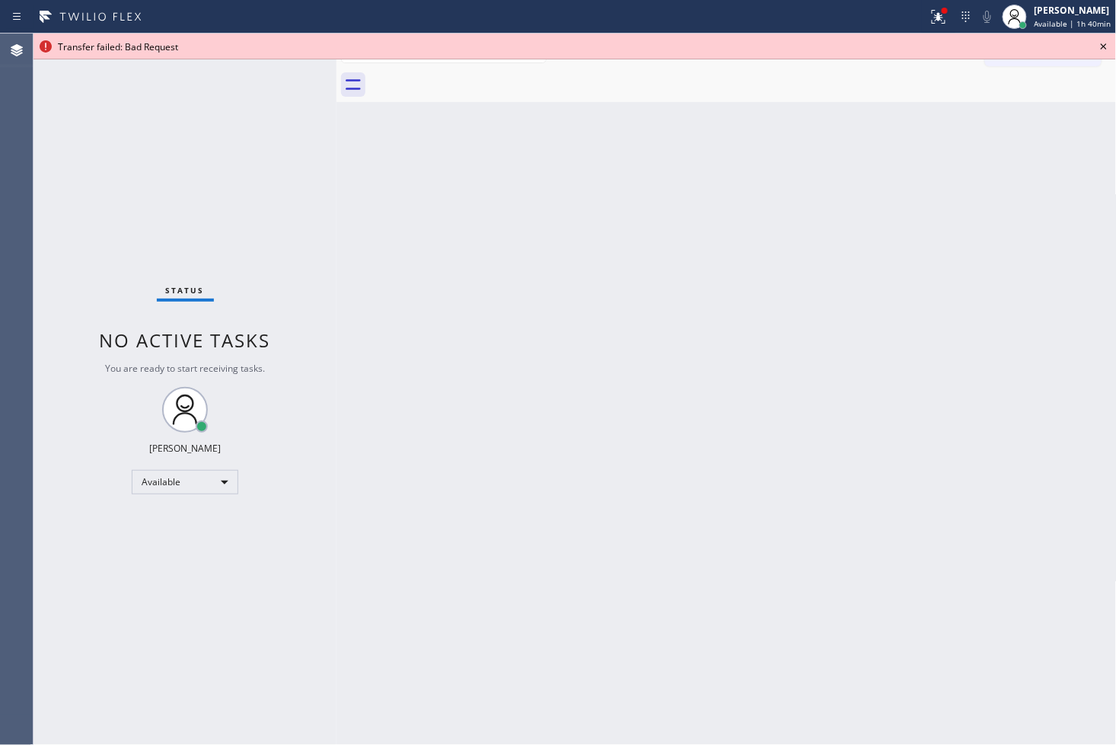
click at [1100, 44] on icon at bounding box center [1104, 46] width 18 height 18
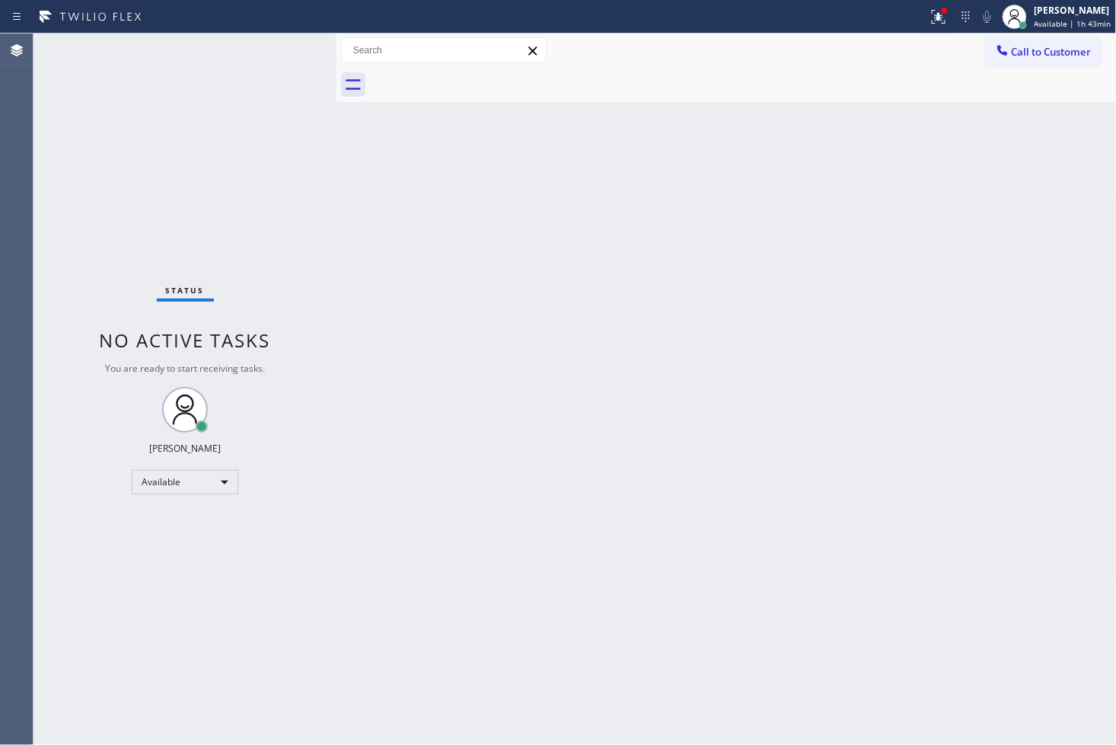
click at [289, 55] on div "Status No active tasks You are ready to start receiving tasks. [PERSON_NAME]" at bounding box center [185, 389] width 303 height 711
click at [260, 103] on div "Status No active tasks You are ready to start receiving tasks. [PERSON_NAME]" at bounding box center [185, 389] width 303 height 711
click at [283, 43] on div "Status No active tasks You are ready to start receiving tasks. [PERSON_NAME]" at bounding box center [185, 389] width 303 height 711
click at [283, 233] on div "Status No active tasks You are ready to start receiving tasks. [PERSON_NAME]" at bounding box center [185, 389] width 303 height 711
click at [257, 137] on div "Status No active tasks You are ready to start receiving tasks. [PERSON_NAME]" at bounding box center [185, 389] width 303 height 711
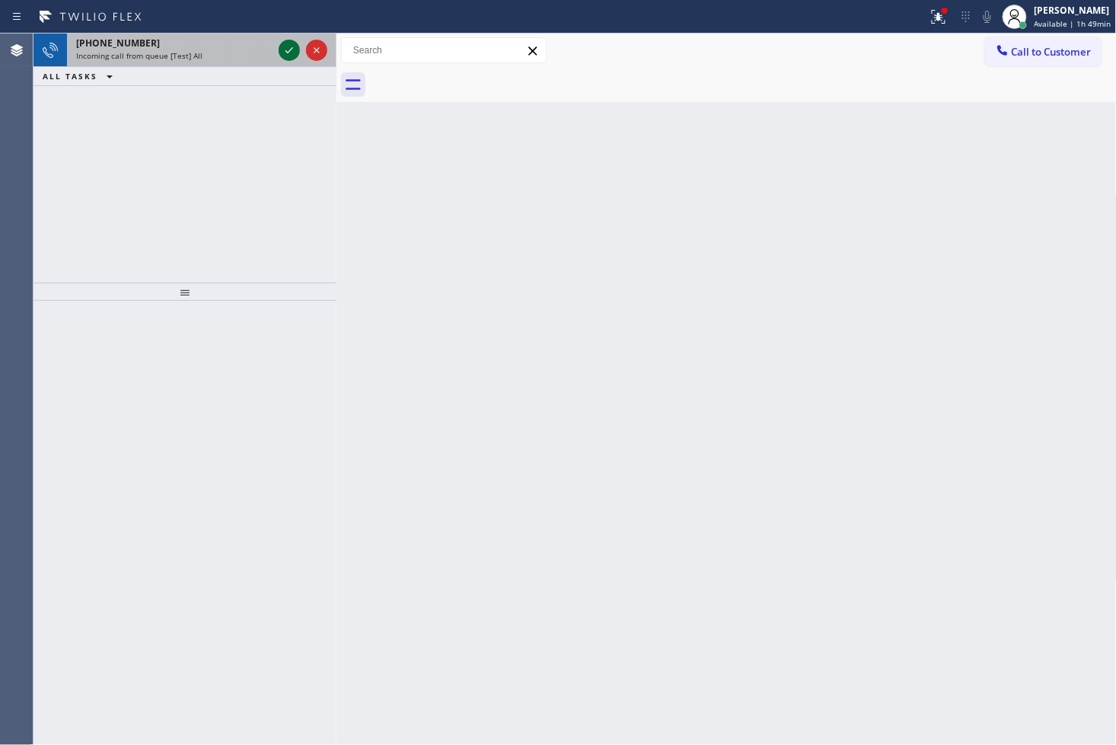
click at [285, 51] on icon at bounding box center [289, 50] width 18 height 18
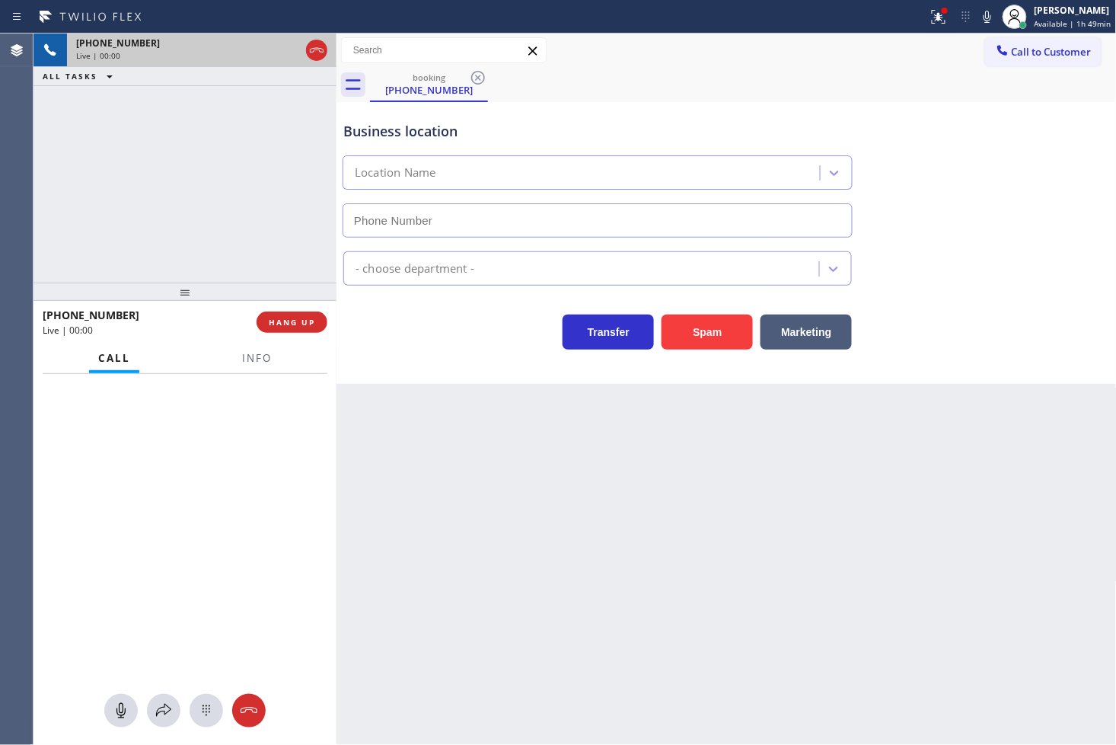
type input "(858) 465-4475"
click at [980, 148] on div "Business location ChillWorks Experts (858) 465-4475" at bounding box center [726, 169] width 773 height 138
click at [222, 190] on div "+525545883020 Live | 00:05 ALL TASKS ALL TASKS ACTIVE TASKS TASKS IN WRAP UP" at bounding box center [185, 158] width 303 height 249
drag, startPoint x: 450, startPoint y: 348, endPoint x: 134, endPoint y: 158, distance: 368.5
click at [410, 315] on div "Transfer Spam Marketing" at bounding box center [597, 328] width 515 height 43
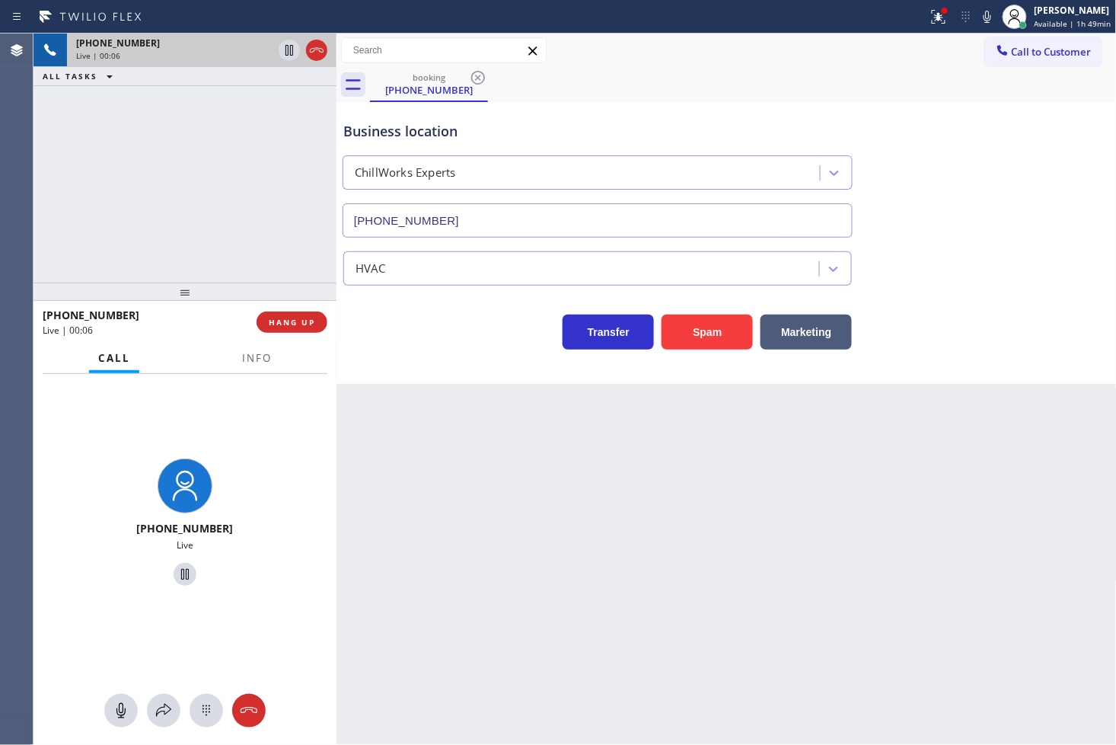
click at [134, 158] on div "+525545883020 Live | 00:06 ALL TASKS ALL TASKS ACTIVE TASKS TASKS IN WRAP UP" at bounding box center [185, 158] width 303 height 249
click at [423, 361] on div "Business location ChillWorks Experts (858) 465-4475 HVAC Transfer Spam Marketing" at bounding box center [727, 243] width 780 height 282
click at [86, 199] on div "+525545883020 Live | 00:06 ALL TASKS ALL TASKS ACTIVE TASKS TASKS IN WRAP UP" at bounding box center [185, 158] width 303 height 249
click at [405, 368] on div "Business location ChillWorks Experts (858) 465-4475 HVAC Transfer Spam Marketing" at bounding box center [727, 243] width 780 height 282
click at [254, 242] on div "+525545883020 Live | 00:08 ALL TASKS ALL TASKS ACTIVE TASKS TASKS IN WRAP UP" at bounding box center [185, 158] width 303 height 249
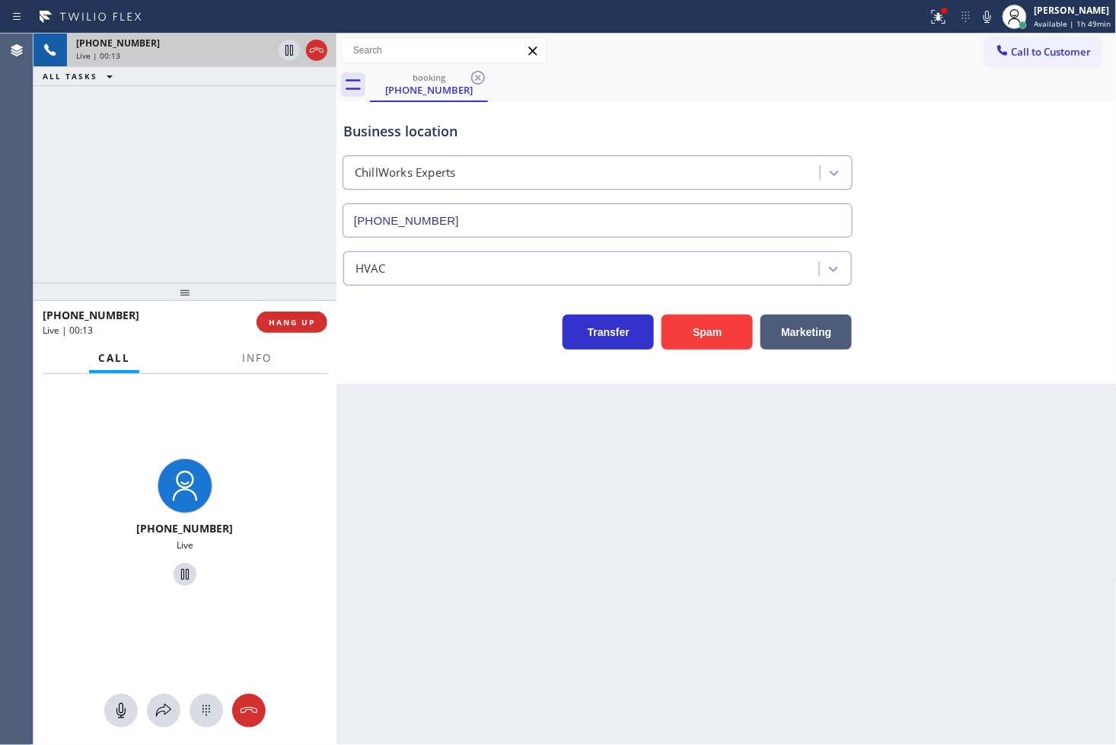
click at [762, 397] on div "Back to Dashboard Change Sender ID Customers Technicians Select a contact Outbo…" at bounding box center [727, 389] width 780 height 711
click at [266, 239] on div "+525545883020 Live | 00:17 ALL TASKS ALL TASKS ACTIVE TASKS TASKS IN WRAP UP" at bounding box center [185, 158] width 303 height 249
click at [509, 412] on div "Back to Dashboard Change Sender ID Customers Technicians Select a contact Outbo…" at bounding box center [727, 389] width 780 height 711
click at [459, 376] on div "Business location ChillWorks Experts (858) 465-4475 HVAC Transfer Spam Marketing" at bounding box center [727, 243] width 780 height 282
click at [234, 244] on div "+525545883020 Live | 00:18 ALL TASKS ALL TASKS ACTIVE TASKS TASKS IN WRAP UP" at bounding box center [185, 158] width 303 height 249
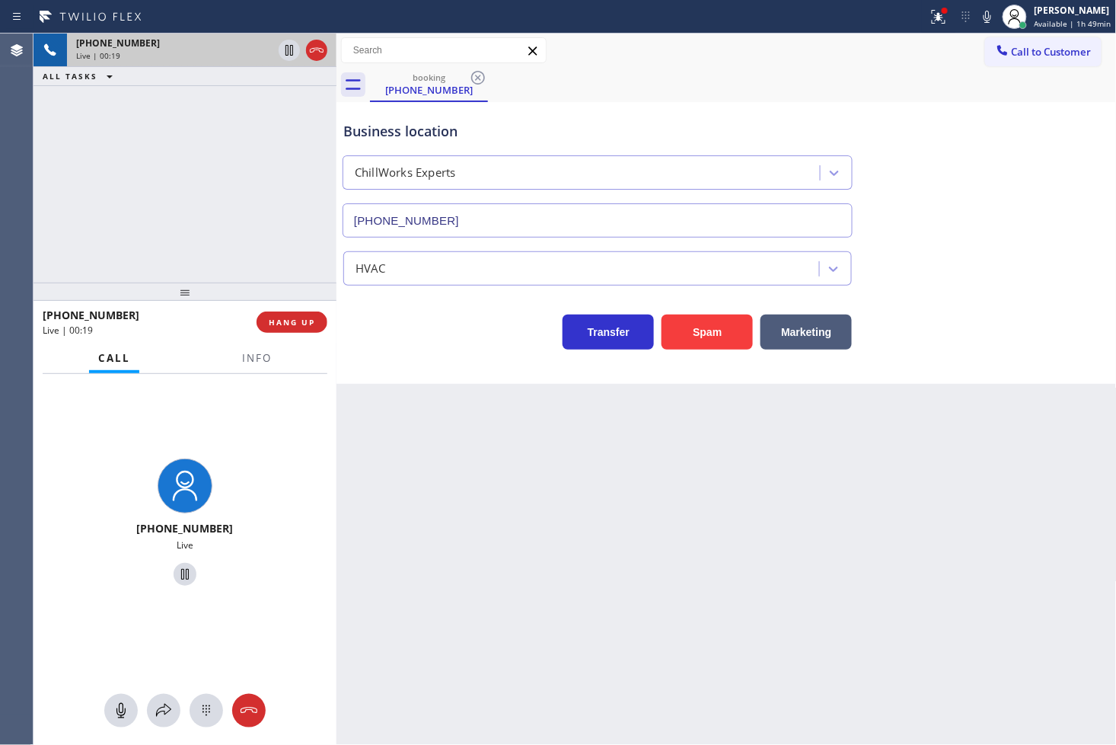
click at [451, 358] on div "Business location ChillWorks Experts (858) 465-4475 HVAC Transfer Spam Marketing" at bounding box center [727, 243] width 780 height 282
click at [219, 241] on div "+525545883020 Live | 00:31 ALL TASKS ALL TASKS ACTIVE TASKS TASKS IN WRAP UP" at bounding box center [185, 158] width 303 height 249
click at [461, 356] on div "Business location ChillWorks Experts (858) 465-4475 HVAC Transfer Spam Marketing" at bounding box center [727, 243] width 780 height 282
click at [157, 713] on icon at bounding box center [163, 710] width 15 height 13
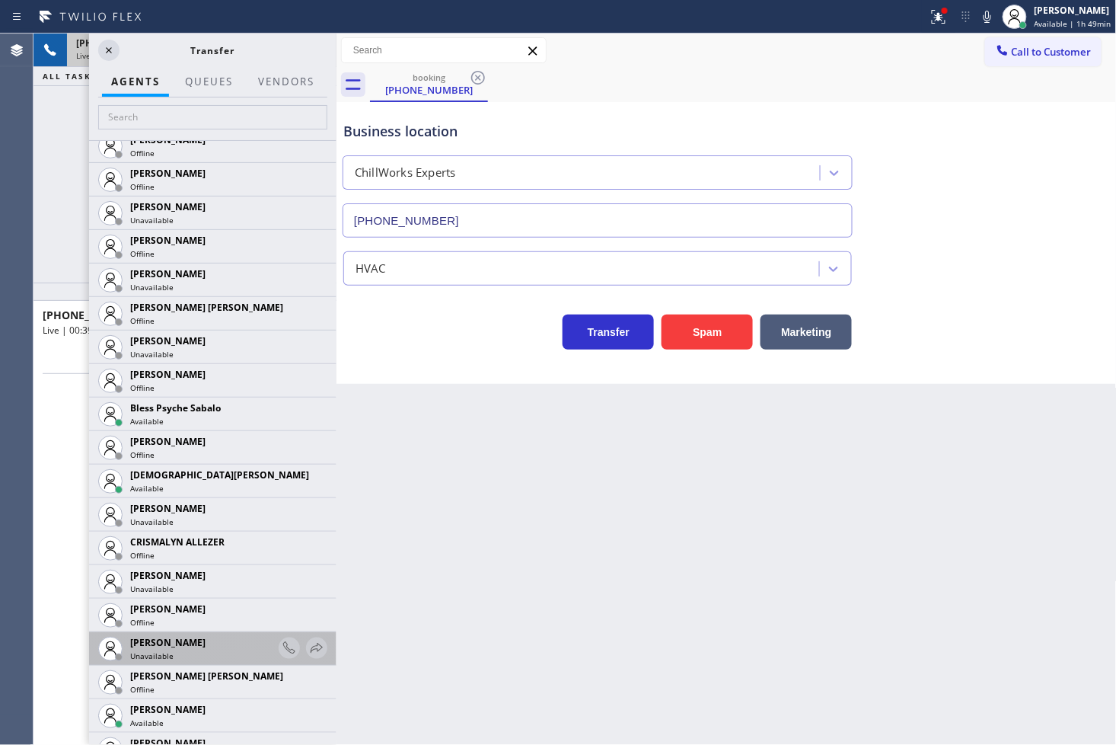
scroll to position [338, 0]
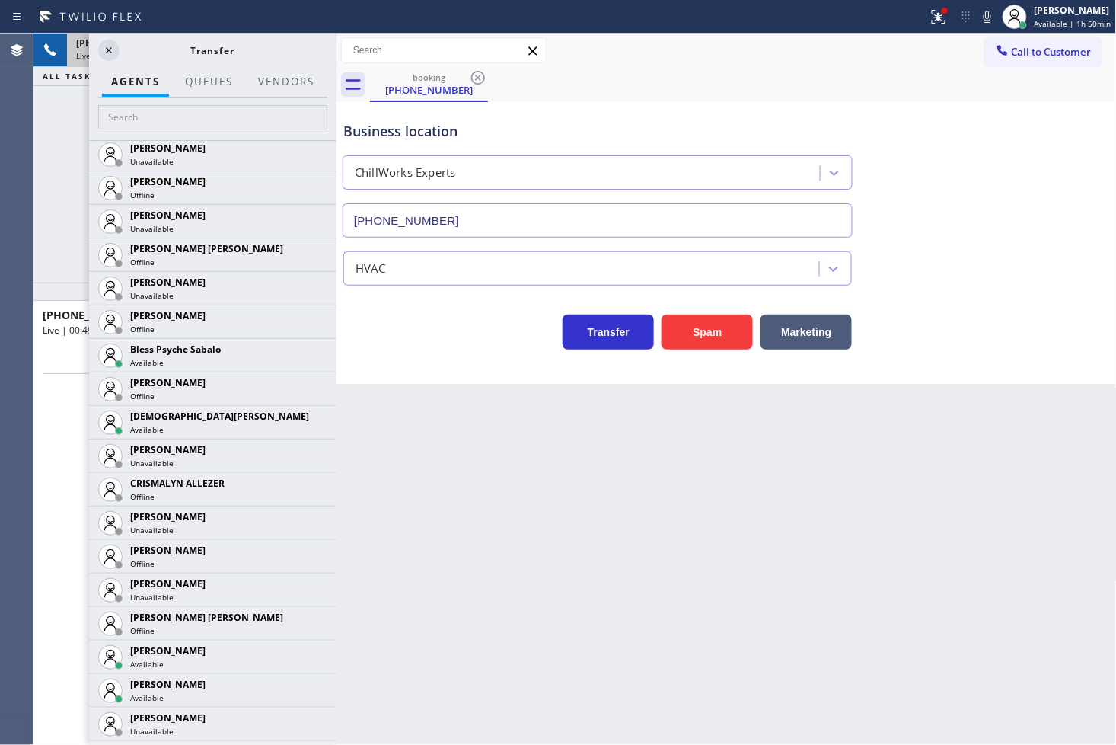
click at [385, 355] on div "Business location ChillWorks Experts (858) 465-4475 HVAC Transfer Spam Marketing" at bounding box center [727, 243] width 780 height 282
click at [56, 238] on div "+525545883020 Live | 00:50 ALL TASKS ALL TASKS ACTIVE TASKS TASKS IN WRAP UP" at bounding box center [185, 158] width 303 height 249
drag, startPoint x: 466, startPoint y: 344, endPoint x: 251, endPoint y: 141, distance: 295.7
click at [461, 341] on div "Transfer Spam Marketing" at bounding box center [597, 328] width 515 height 43
click at [56, 138] on div "+525545883020 Live | 00:52 ALL TASKS ALL TASKS ACTIVE TASKS TASKS IN WRAP UP" at bounding box center [185, 158] width 303 height 249
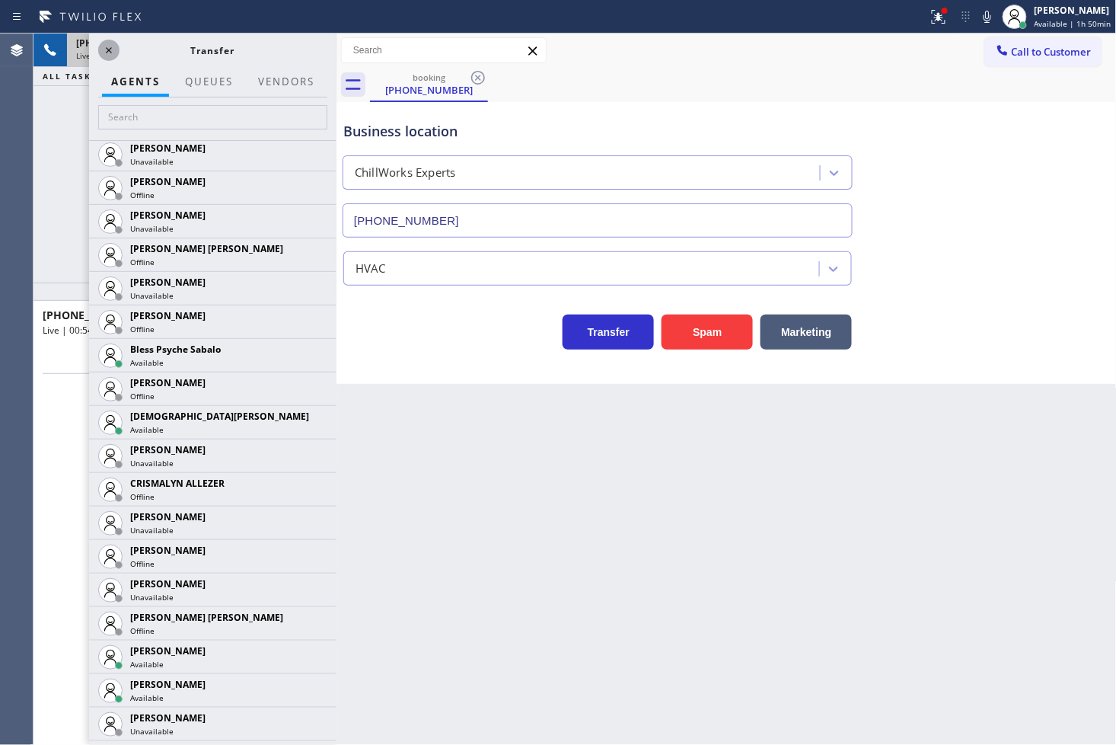
click at [107, 50] on icon at bounding box center [109, 50] width 18 height 18
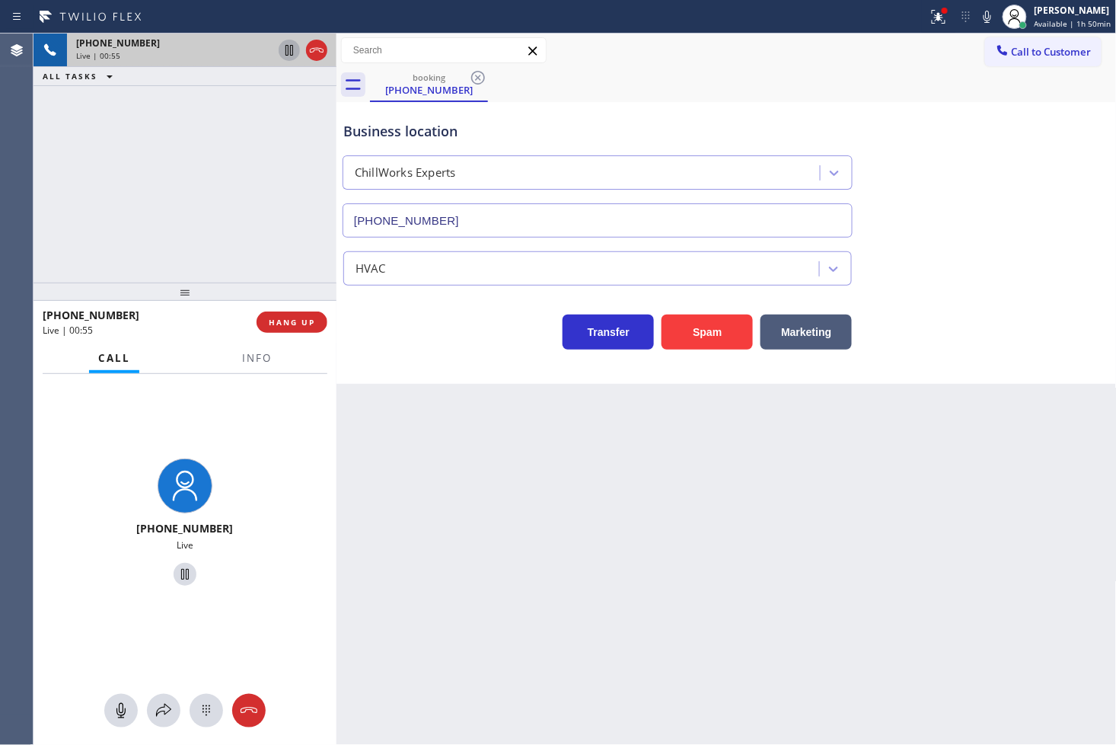
click at [290, 46] on icon at bounding box center [290, 50] width 8 height 11
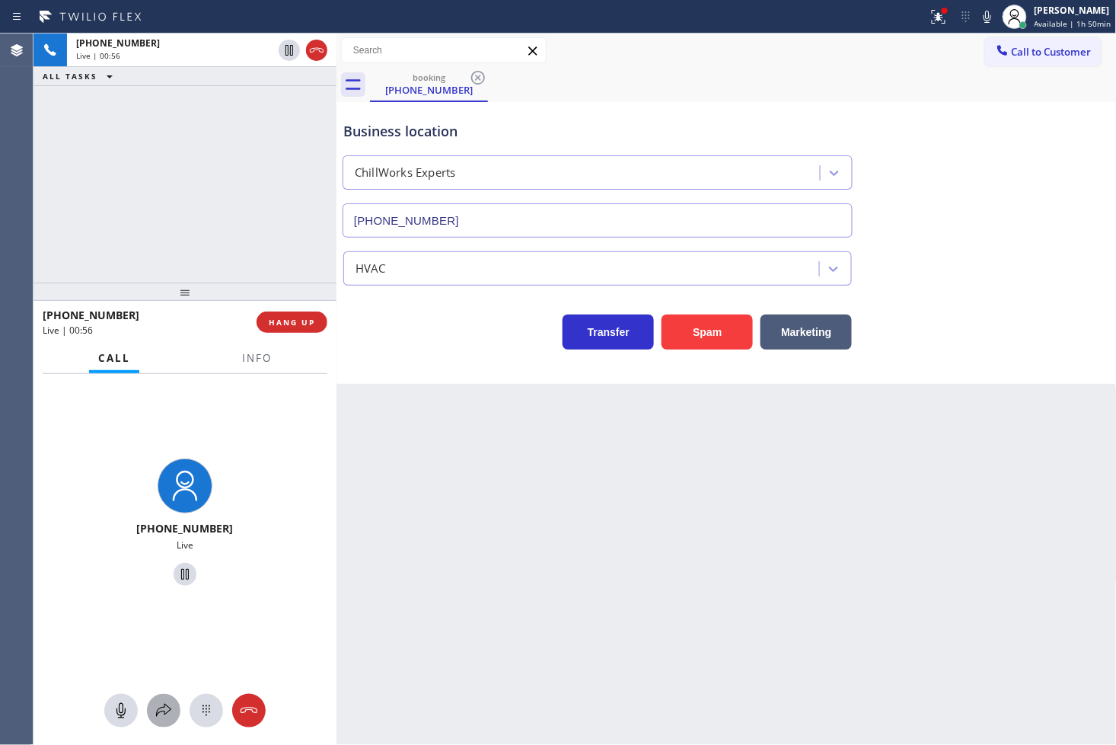
click at [171, 704] on icon at bounding box center [164, 710] width 18 height 18
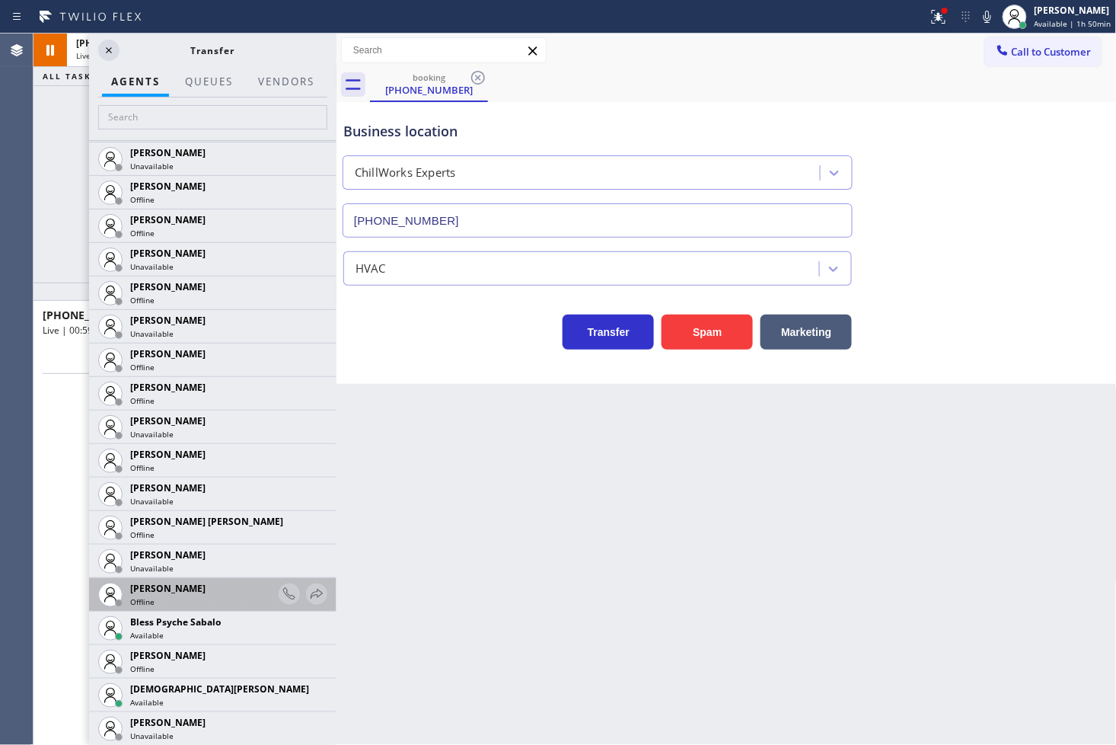
scroll to position [169, 0]
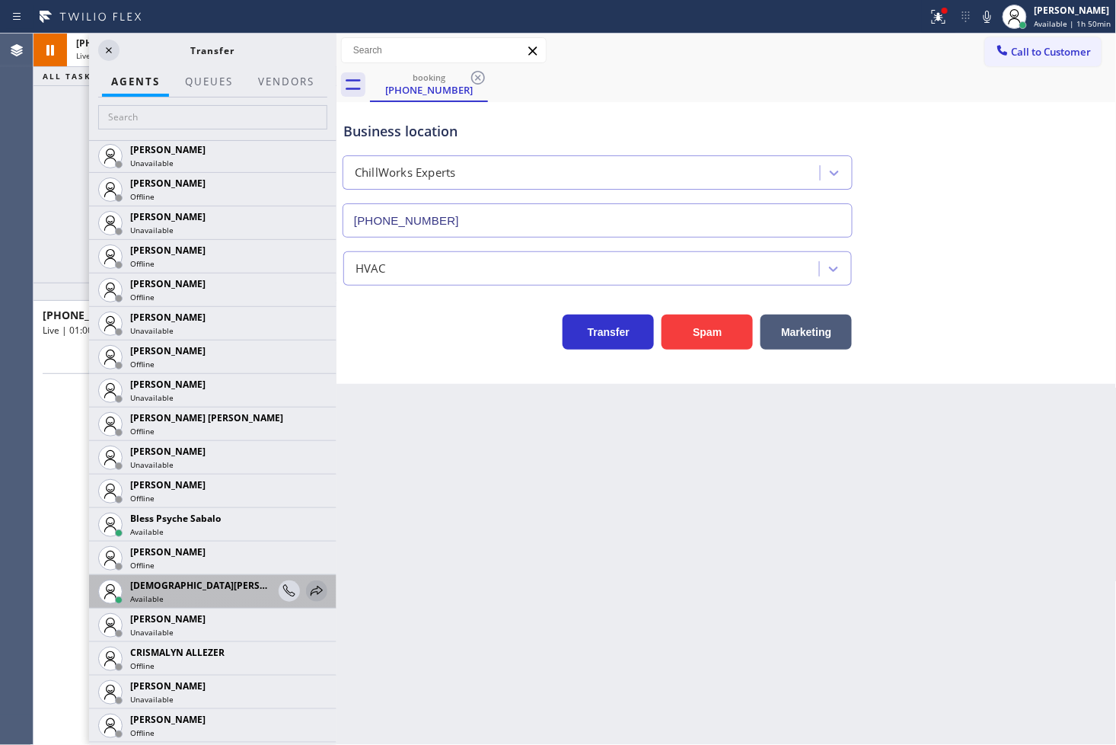
click at [308, 584] on icon at bounding box center [317, 591] width 18 height 18
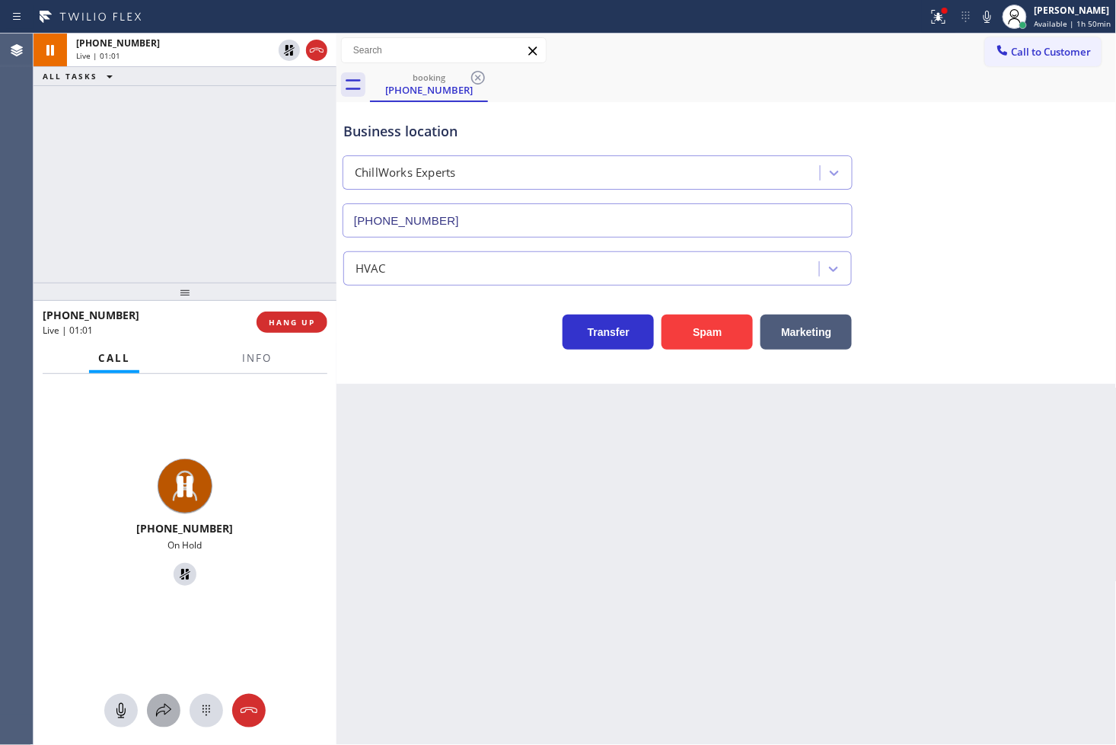
click at [161, 704] on icon at bounding box center [164, 710] width 18 height 18
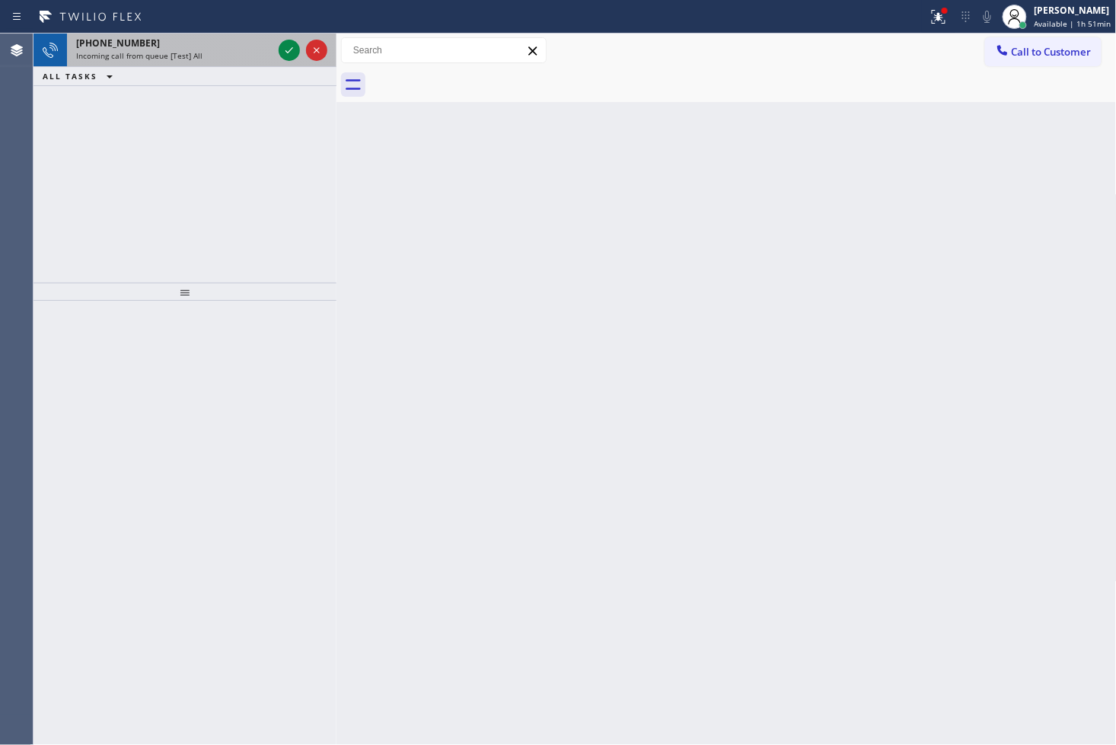
click at [276, 46] on div at bounding box center [303, 51] width 55 height 34
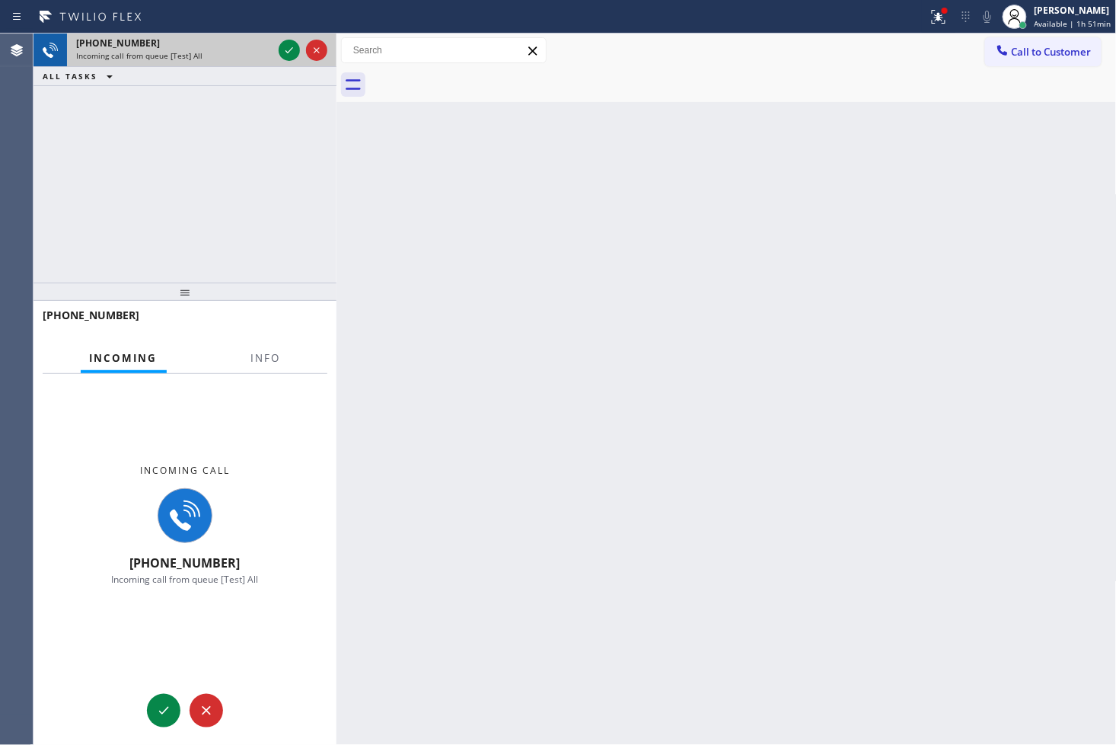
click at [276, 46] on div at bounding box center [303, 51] width 55 height 34
click at [279, 46] on div at bounding box center [289, 50] width 21 height 18
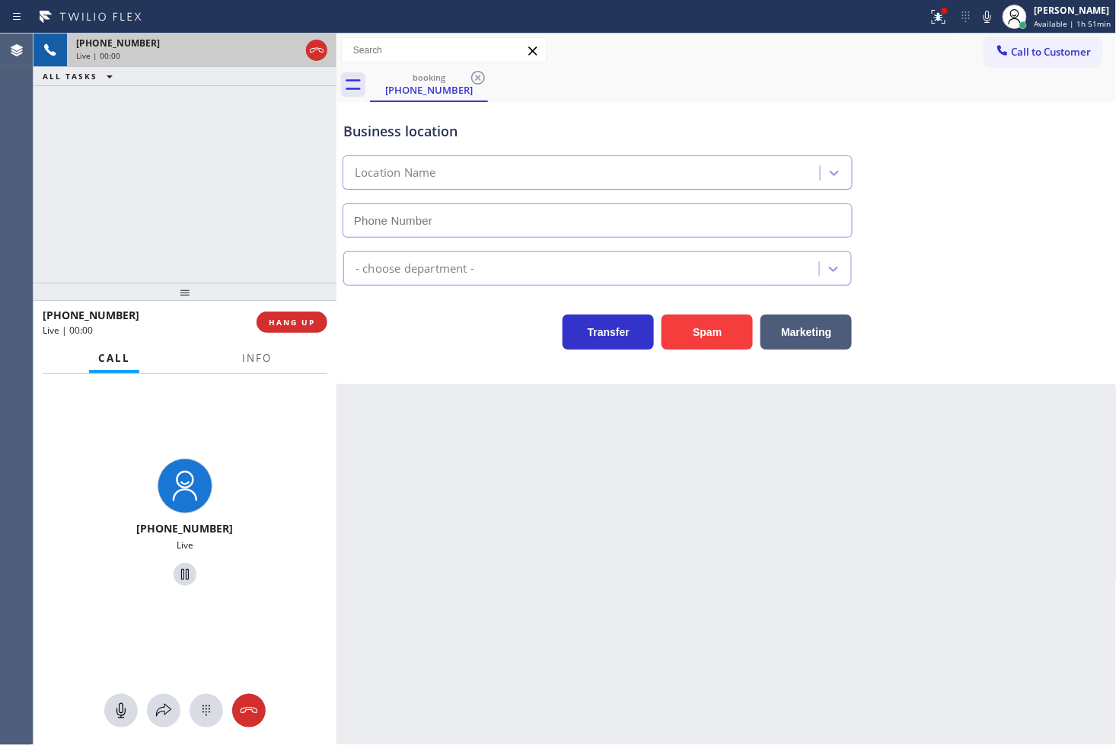
type input "(310) 868-0866"
click at [704, 345] on button "Spam" at bounding box center [707, 331] width 91 height 35
click at [717, 307] on div "Spam" at bounding box center [703, 328] width 99 height 43
click at [717, 325] on button "Spam" at bounding box center [707, 331] width 91 height 35
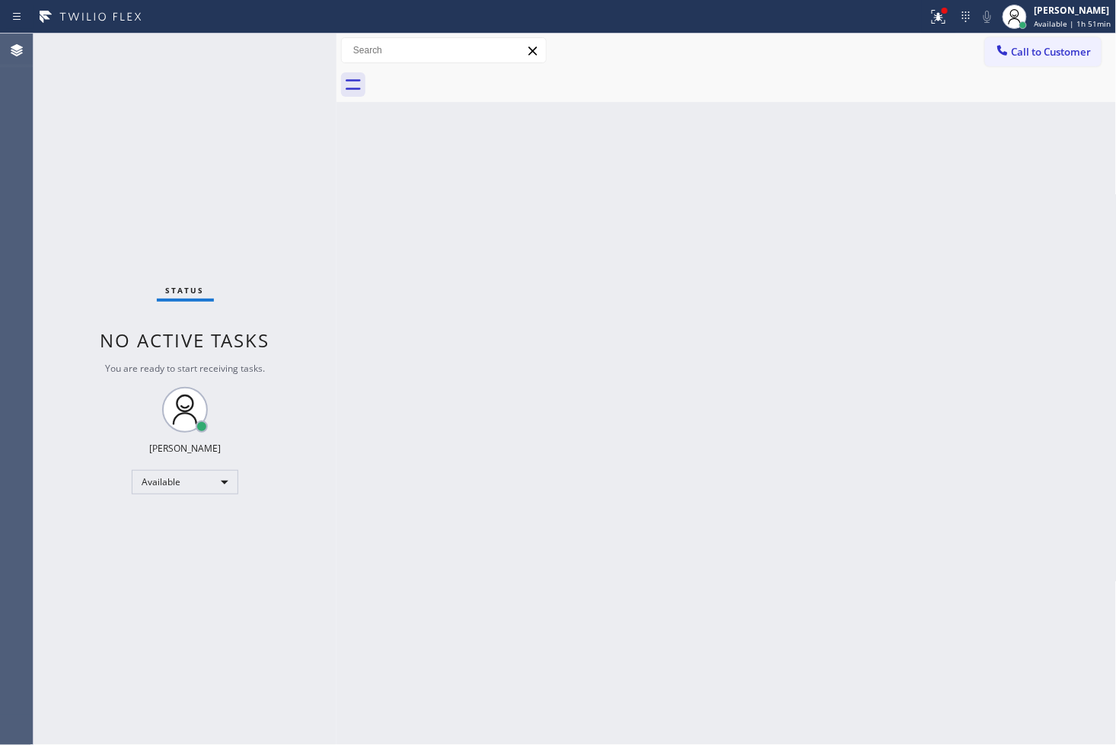
click at [290, 126] on div "Status No active tasks You are ready to start receiving tasks. [PERSON_NAME]" at bounding box center [185, 389] width 303 height 711
click at [267, 57] on div "Status No active tasks You are ready to start receiving tasks. [PERSON_NAME]" at bounding box center [185, 389] width 303 height 711
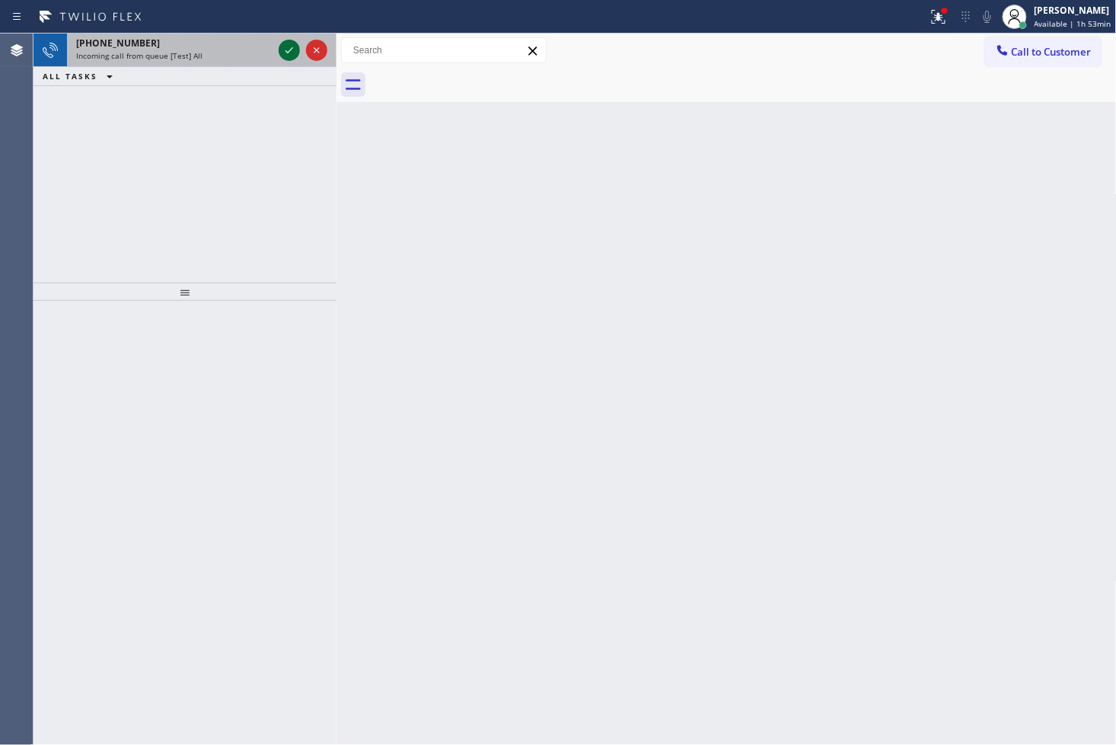
click at [285, 46] on icon at bounding box center [289, 50] width 18 height 18
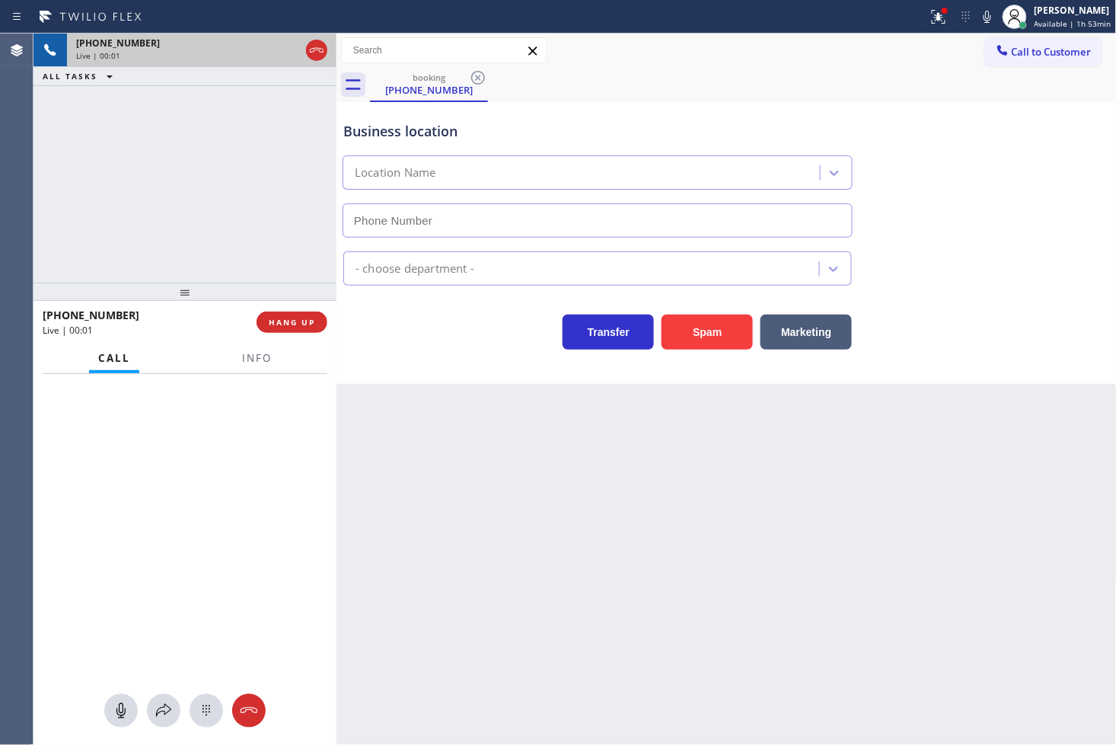
type input "(805) 222-7797"
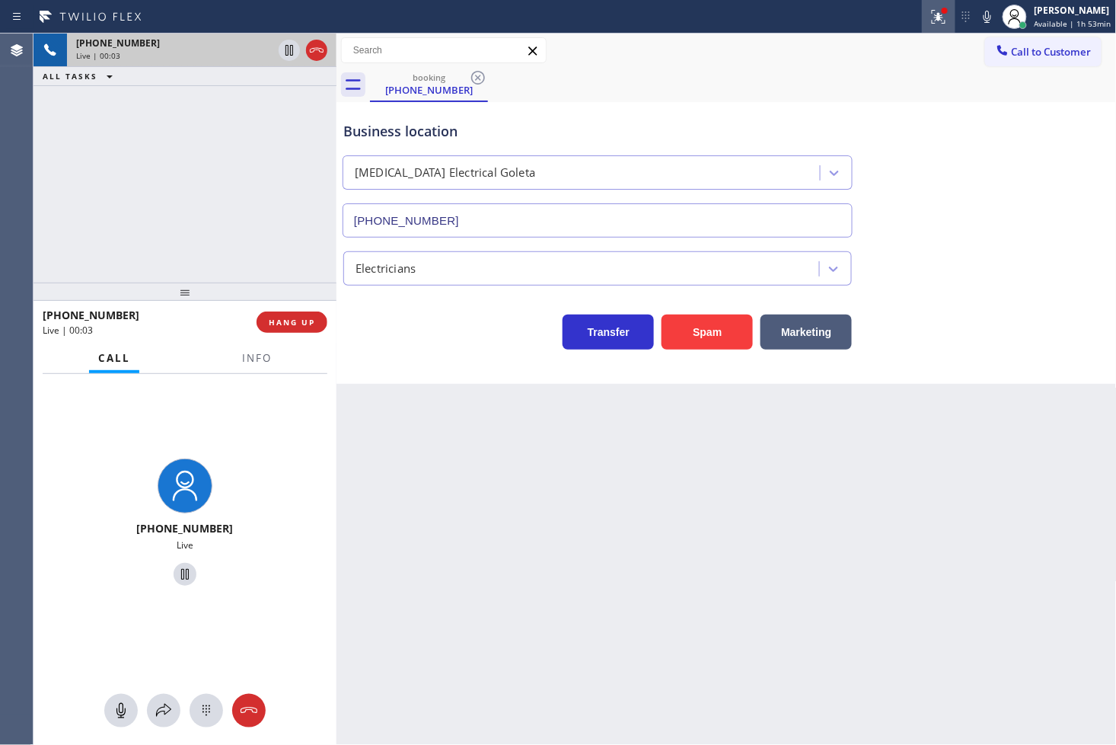
click at [930, 11] on icon at bounding box center [939, 17] width 18 height 18
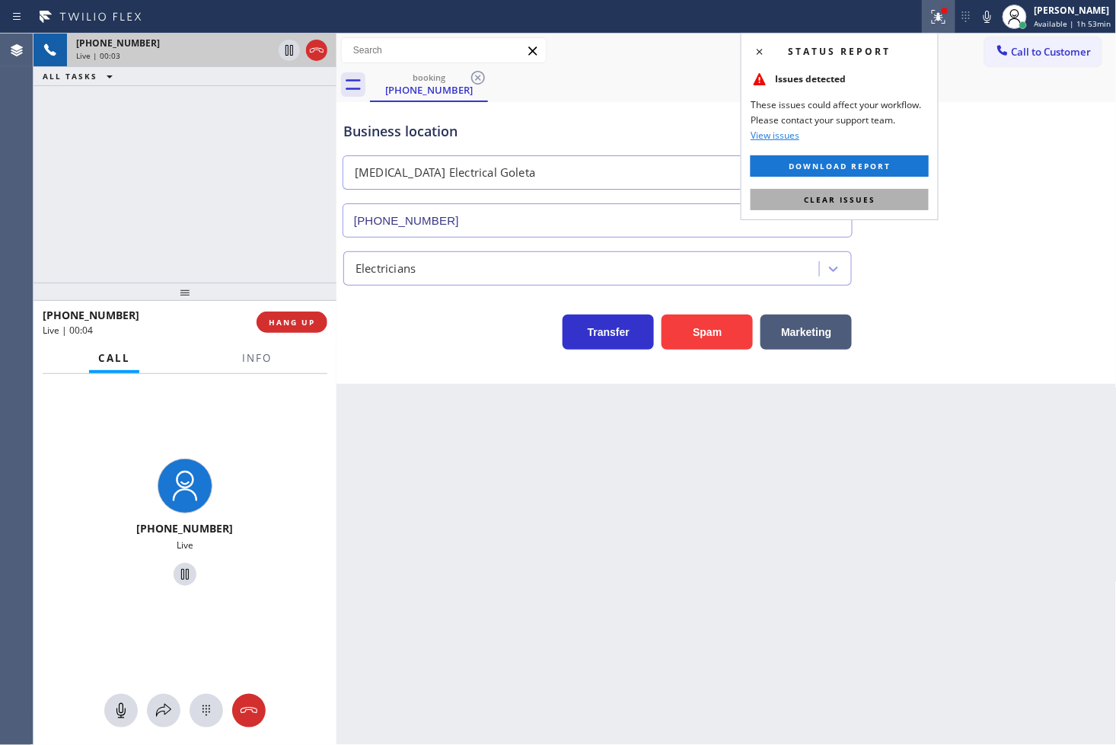
click at [886, 207] on button "Clear issues" at bounding box center [840, 199] width 178 height 21
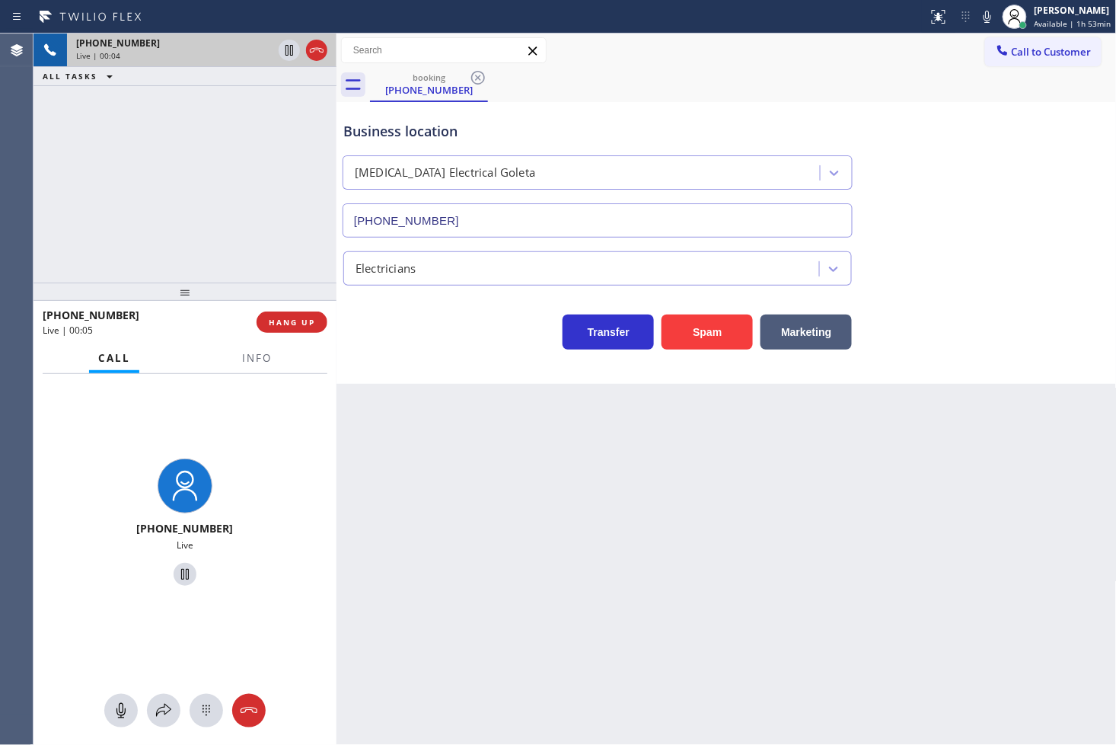
click at [184, 206] on div "+16172409616 Live | 00:04 ALL TASKS ALL TASKS ACTIVE TASKS TASKS IN WRAP UP" at bounding box center [185, 158] width 303 height 249
drag, startPoint x: 984, startPoint y: 149, endPoint x: 926, endPoint y: 13, distance: 148.1
click at [984, 147] on div "Business location High Voltage Electrical Goleta (805) 222-7797" at bounding box center [726, 169] width 773 height 138
click at [984, 17] on icon at bounding box center [988, 17] width 8 height 12
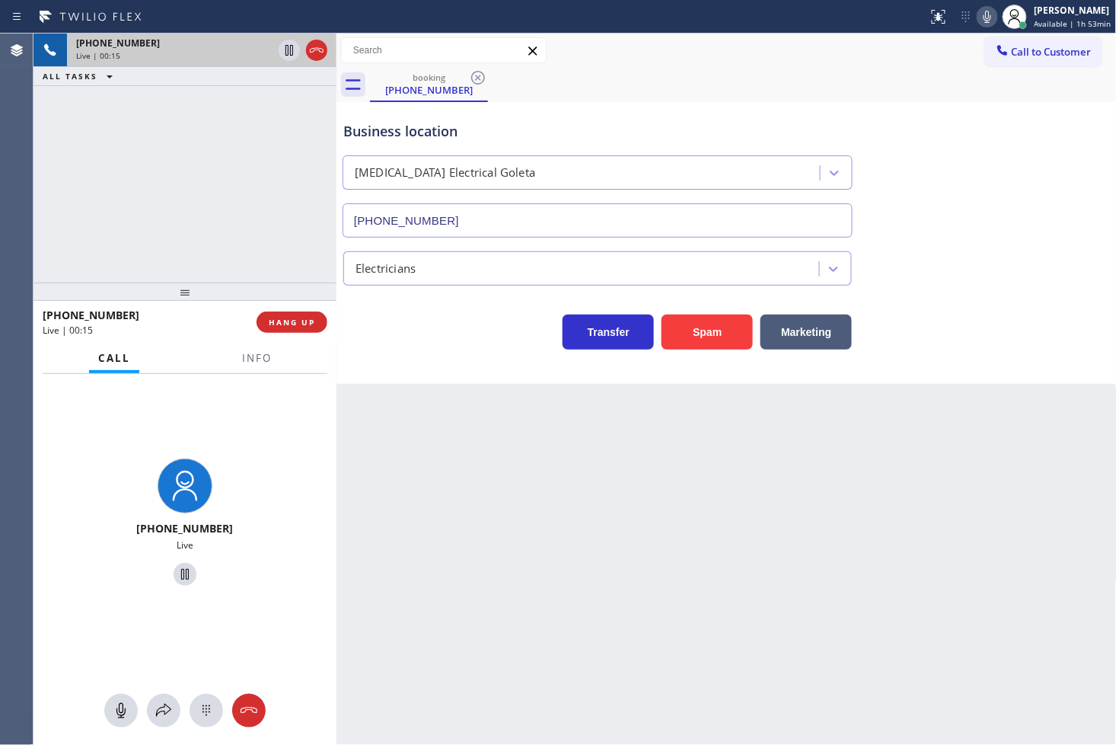
click at [161, 153] on div "+16172409616 Live | 00:15 ALL TASKS ALL TASKS ACTIVE TASKS TASKS IN WRAP UP" at bounding box center [185, 158] width 303 height 249
click at [416, 366] on div "Business location High Voltage Electrical Goleta (805) 222-7797 Electricians Tr…" at bounding box center [727, 243] width 780 height 282
click at [407, 338] on div "Transfer Spam Marketing" at bounding box center [597, 328] width 515 height 43
click at [229, 185] on div "+16172409616 Live | 00:17 ALL TASKS ALL TASKS ACTIVE TASKS TASKS IN WRAP UP" at bounding box center [185, 158] width 303 height 249
click at [158, 713] on icon at bounding box center [164, 710] width 18 height 18
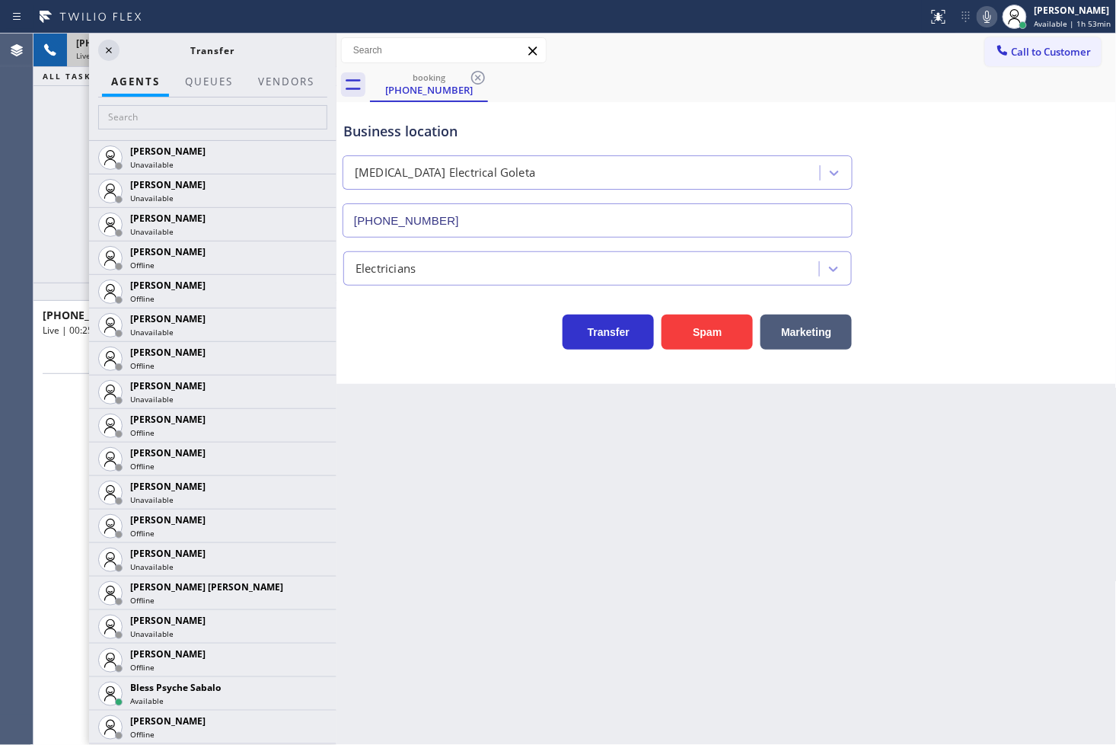
click at [423, 361] on div "Business location High Voltage Electrical Goleta (805) 222-7797 Electricians Tr…" at bounding box center [727, 243] width 780 height 282
click at [64, 391] on div "+16172409616 Live" at bounding box center [185, 525] width 303 height 302
click at [107, 47] on icon at bounding box center [109, 50] width 18 height 18
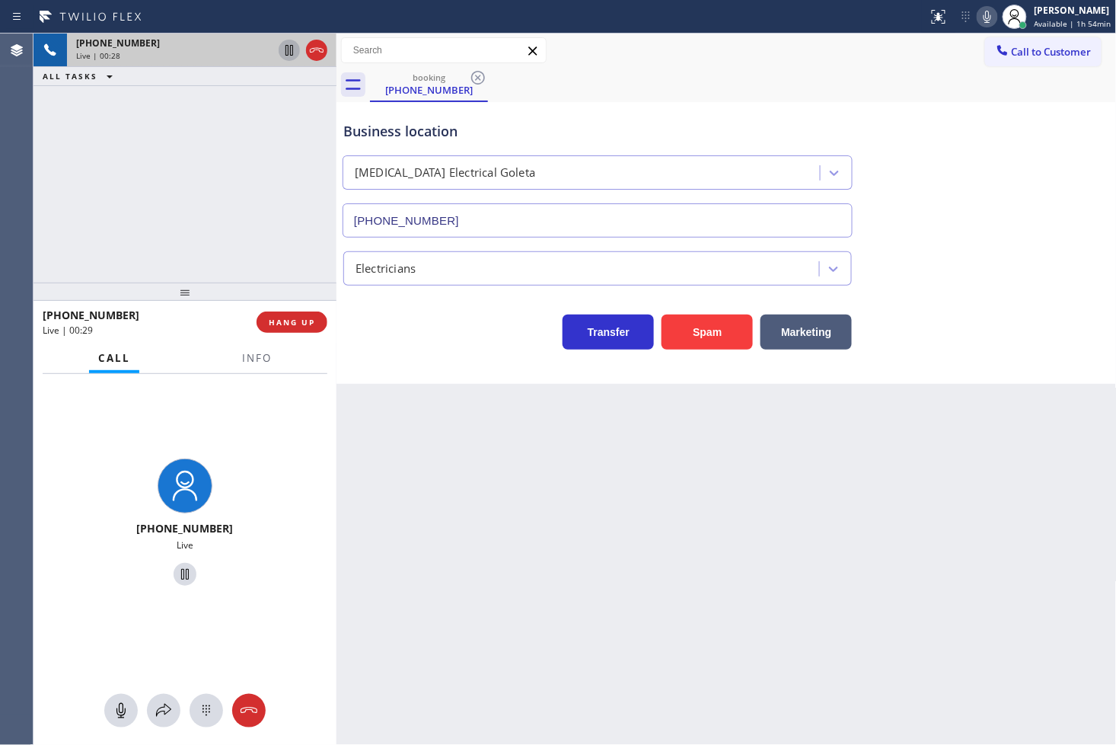
click at [286, 49] on icon at bounding box center [290, 50] width 8 height 11
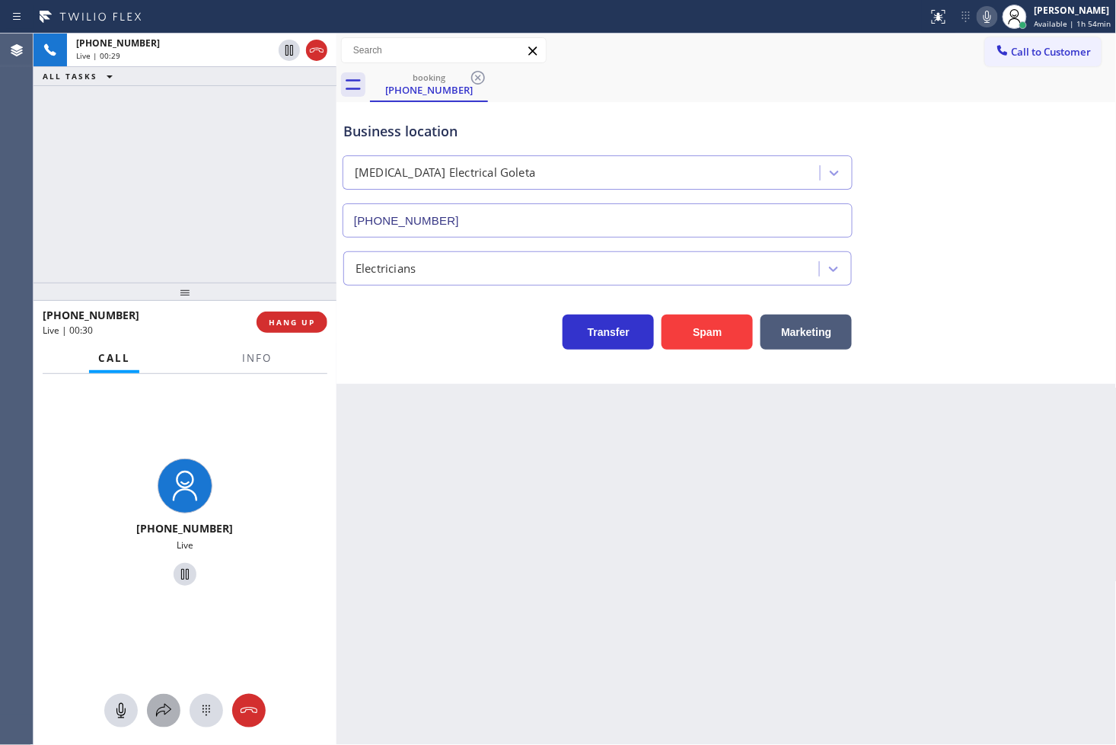
click at [161, 721] on button at bounding box center [164, 711] width 34 height 34
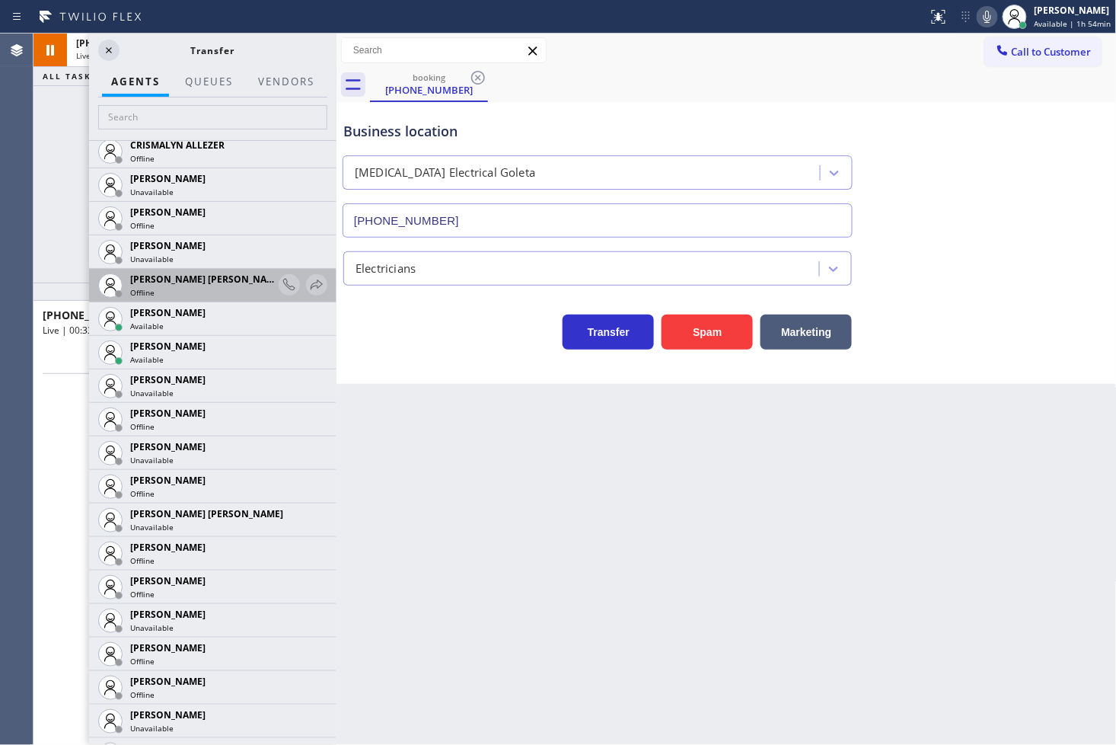
scroll to position [592, 0]
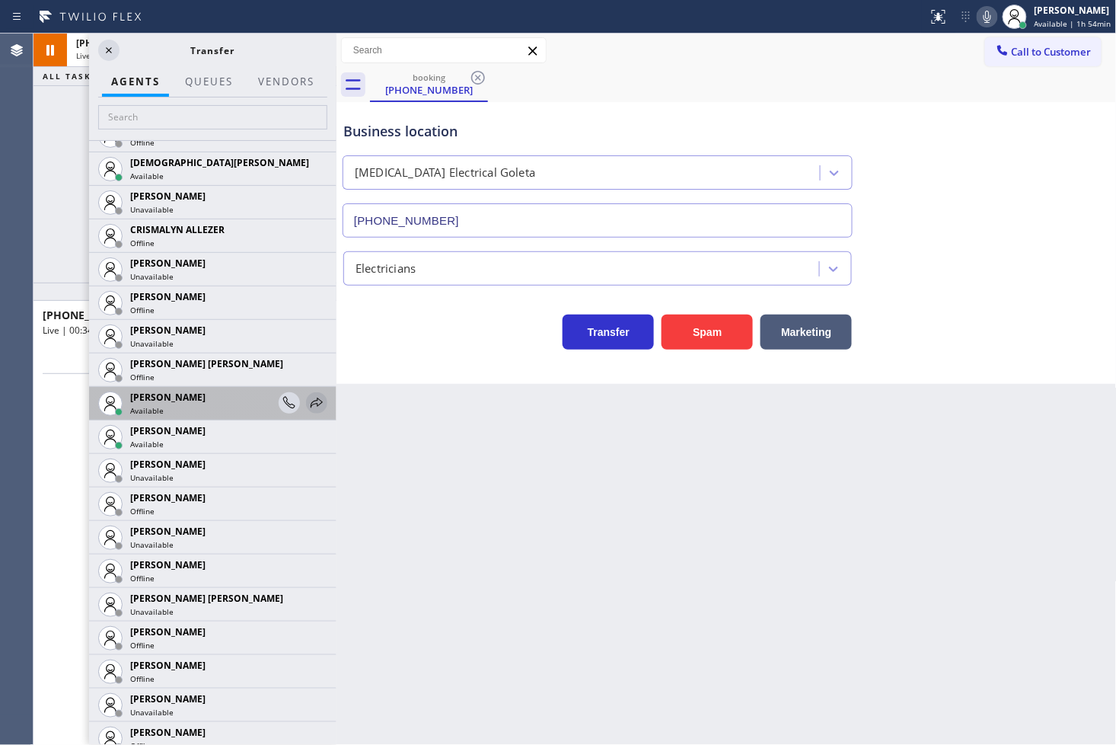
click at [308, 399] on icon at bounding box center [317, 403] width 18 height 18
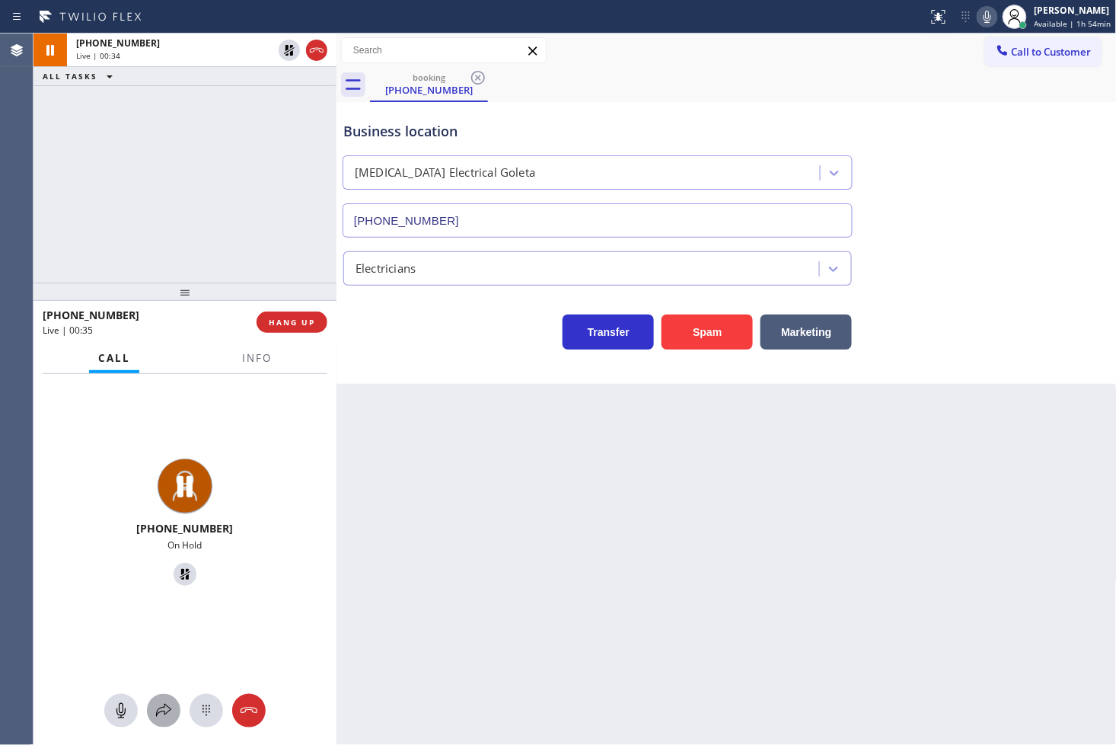
click at [153, 713] on div at bounding box center [164, 710] width 34 height 18
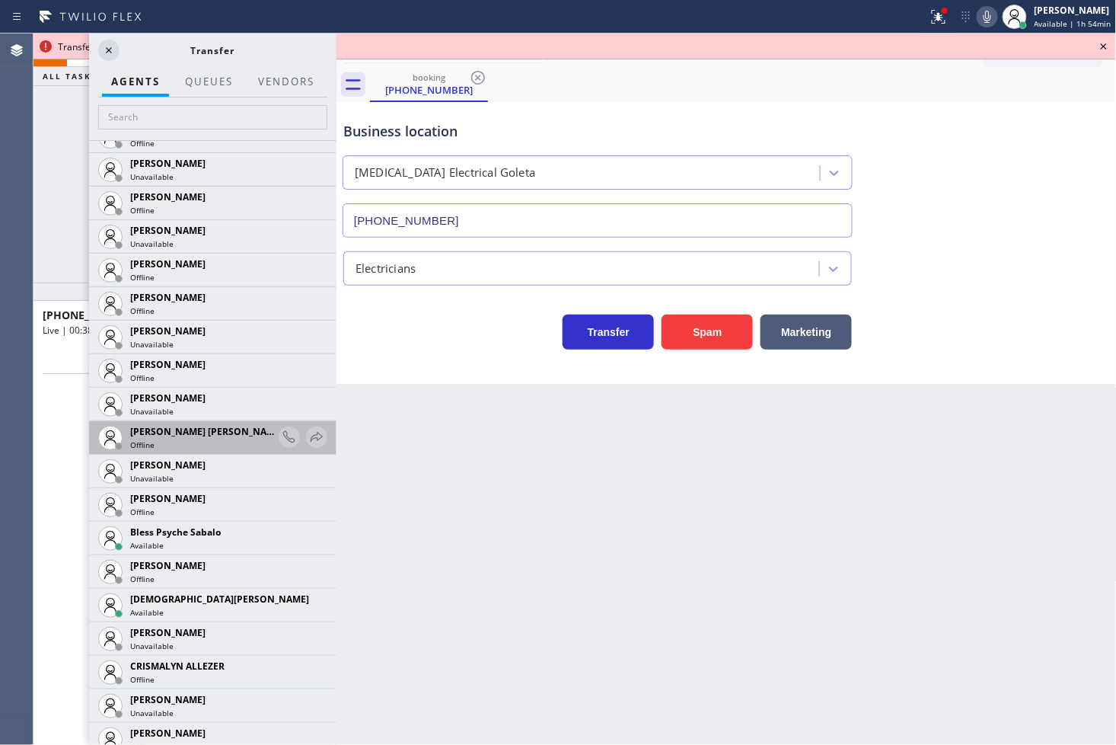
scroll to position [169, 0]
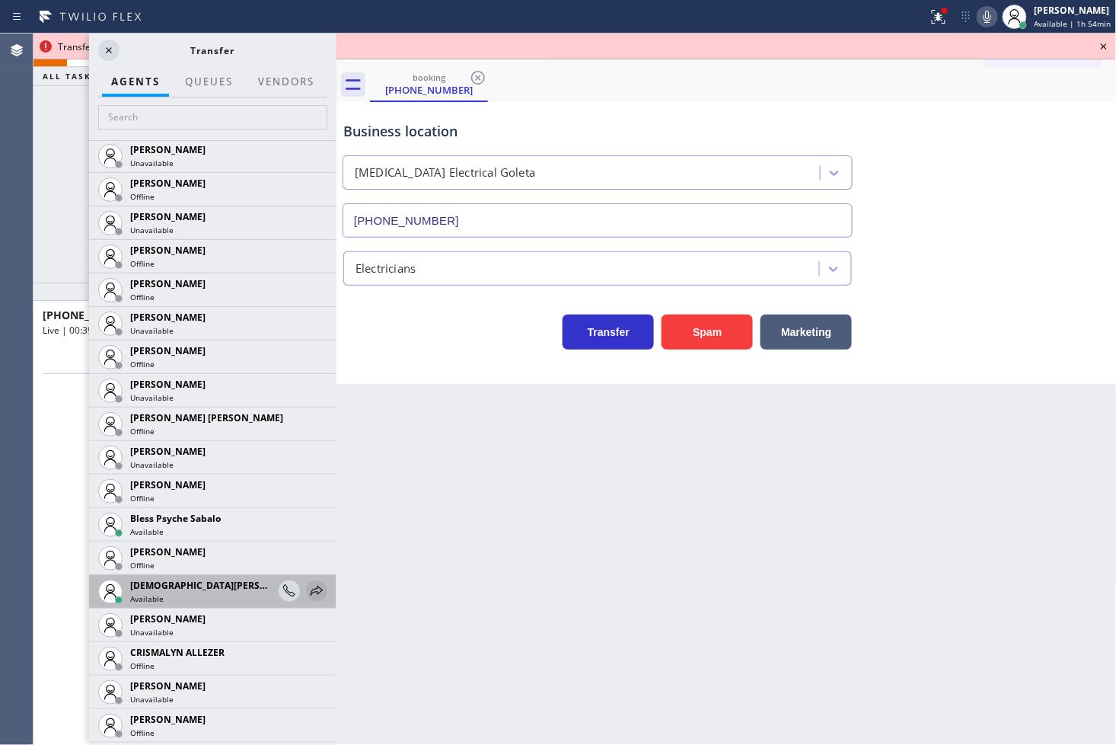
click at [308, 585] on icon at bounding box center [317, 591] width 18 height 18
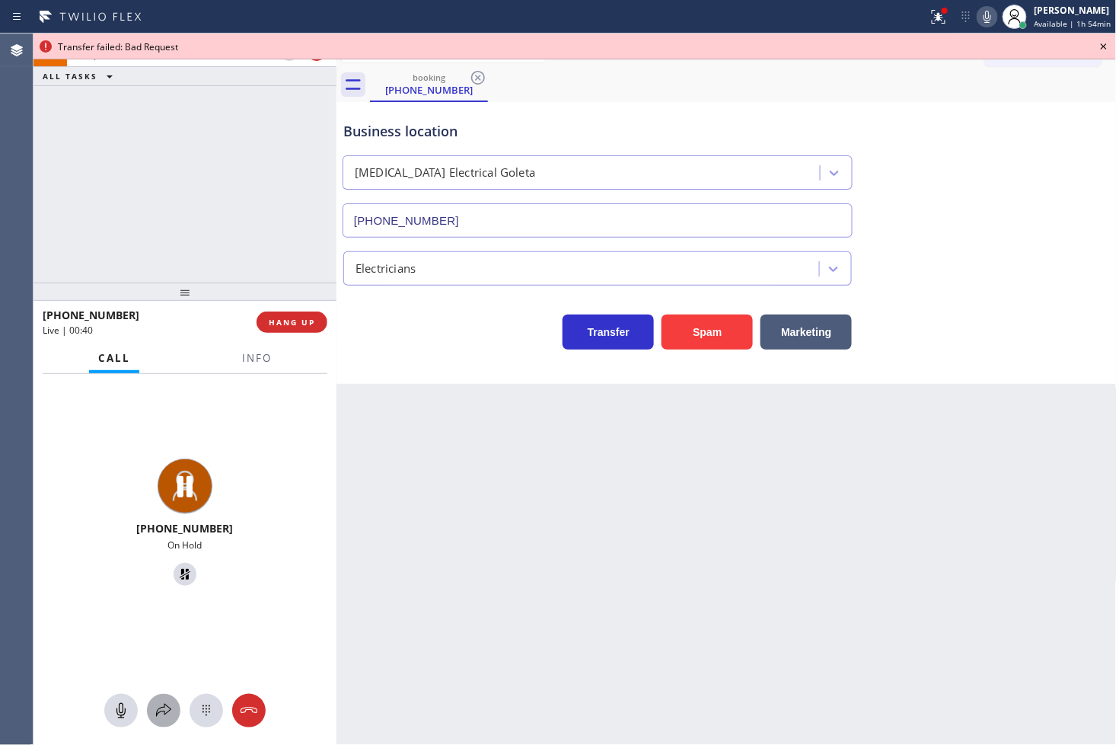
click at [158, 707] on icon at bounding box center [164, 710] width 18 height 18
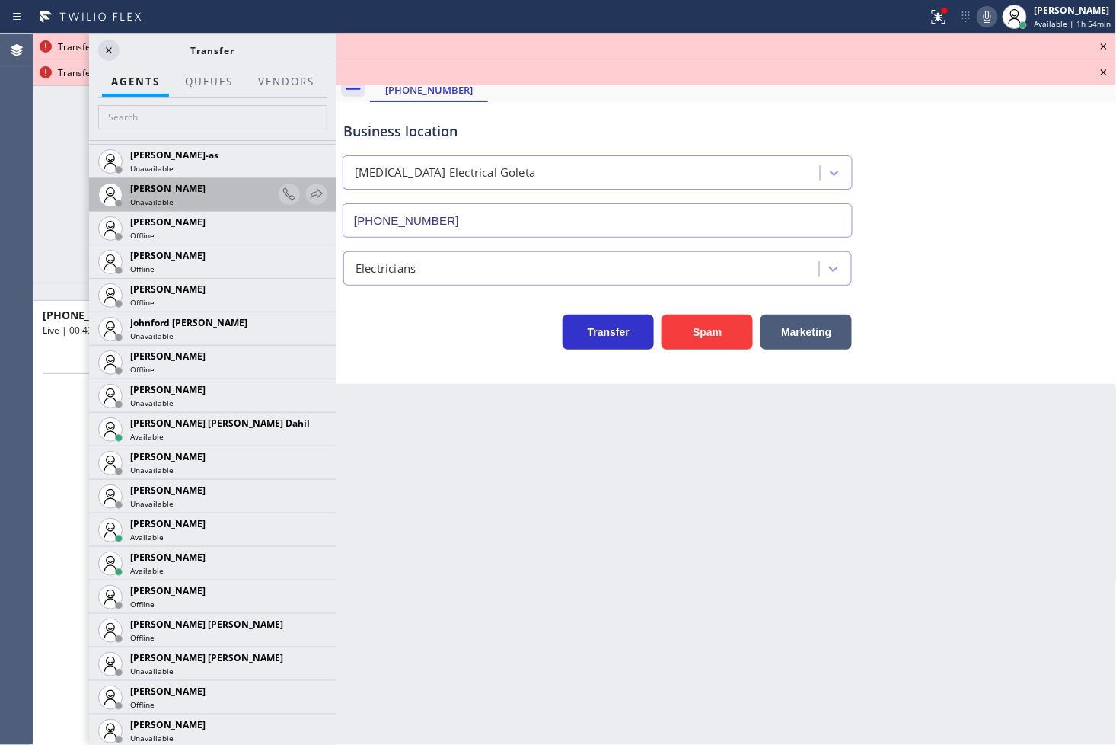
scroll to position [1437, 0]
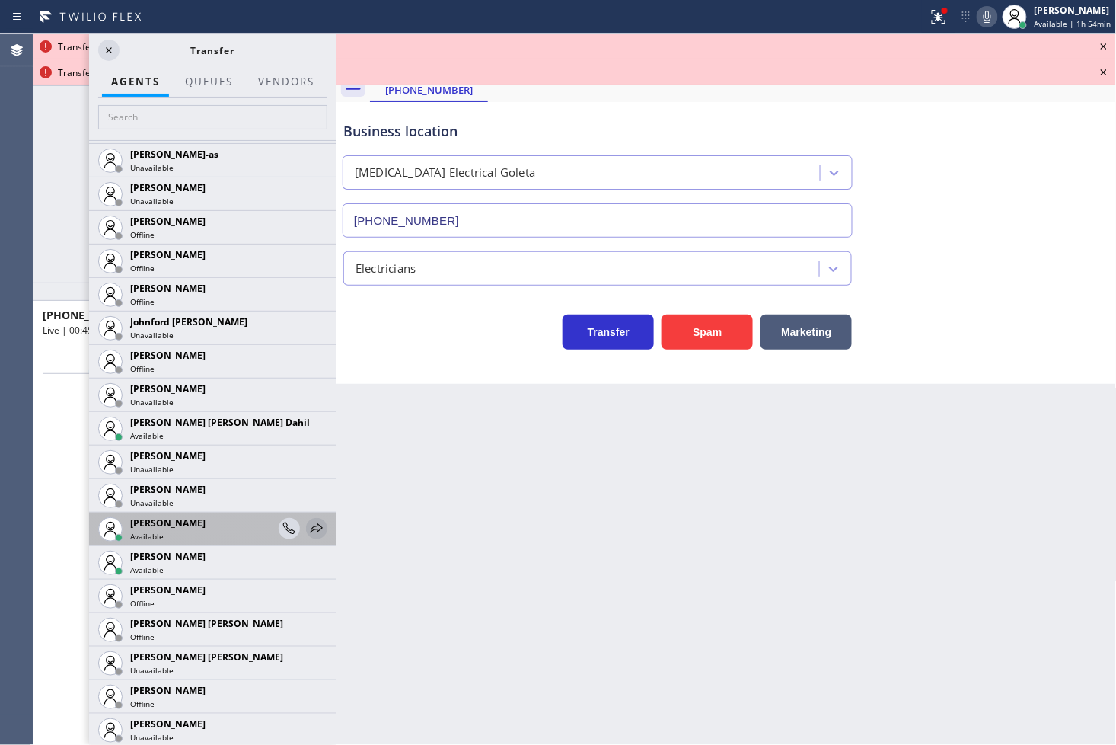
click at [308, 519] on icon at bounding box center [317, 528] width 18 height 18
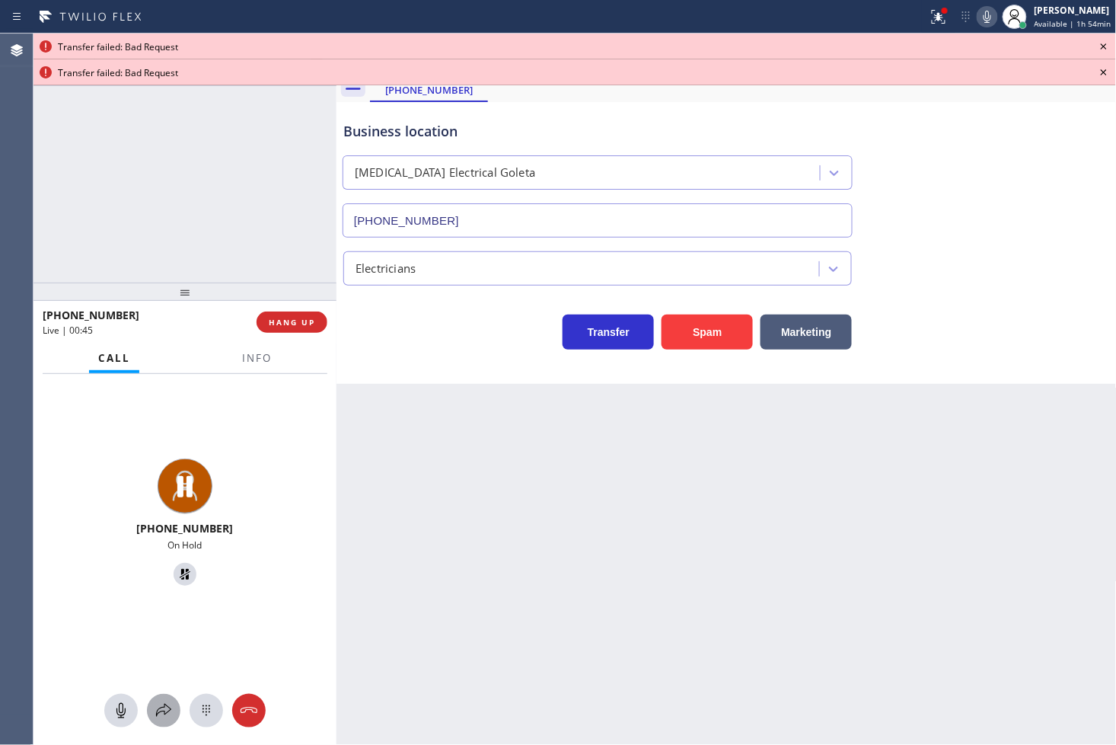
click at [163, 705] on icon at bounding box center [164, 710] width 18 height 18
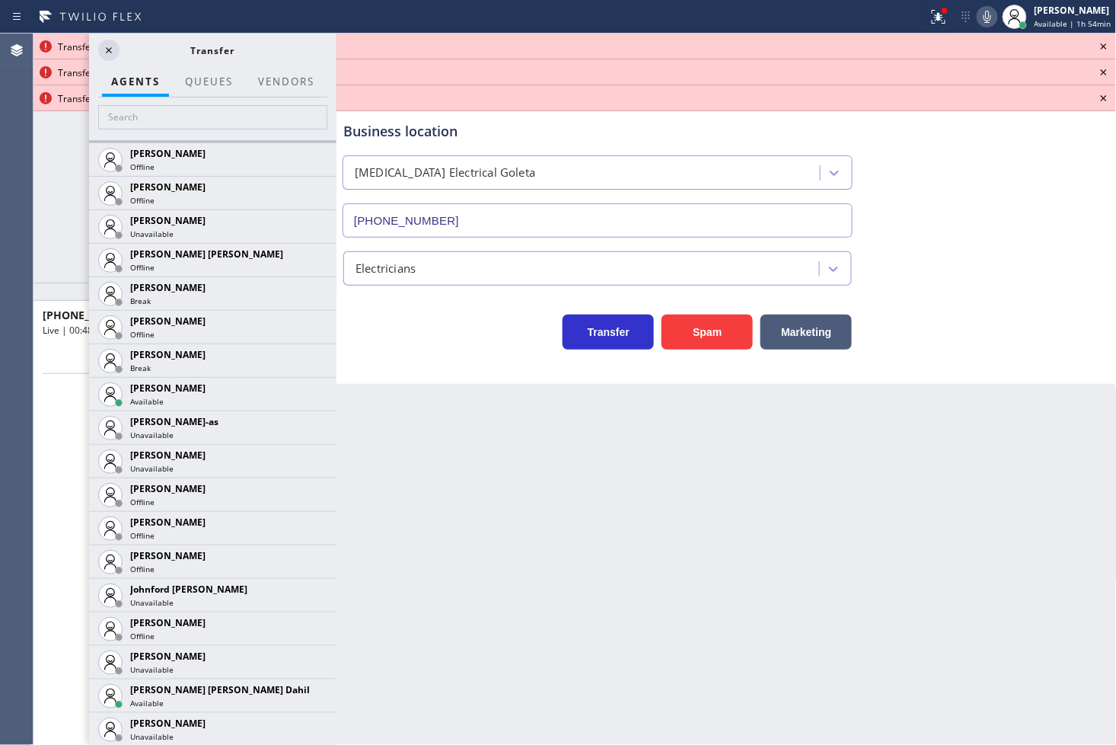
scroll to position [1184, 0]
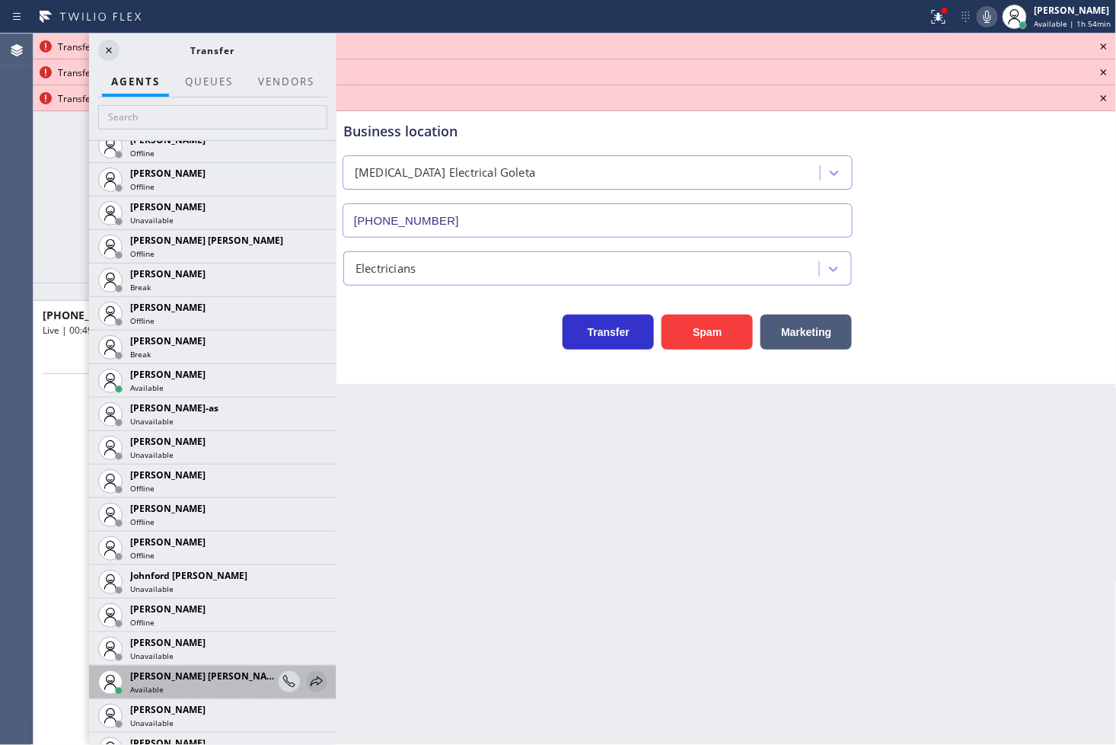
click at [308, 681] on icon at bounding box center [317, 681] width 18 height 18
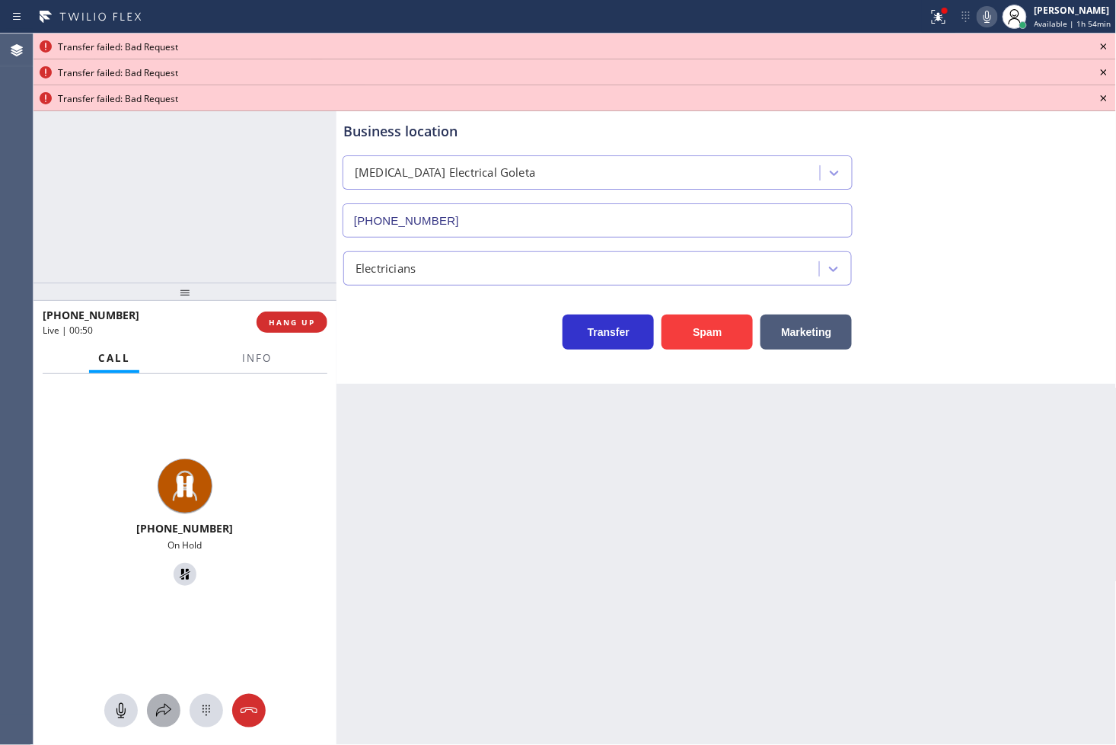
click at [169, 718] on icon at bounding box center [164, 710] width 18 height 18
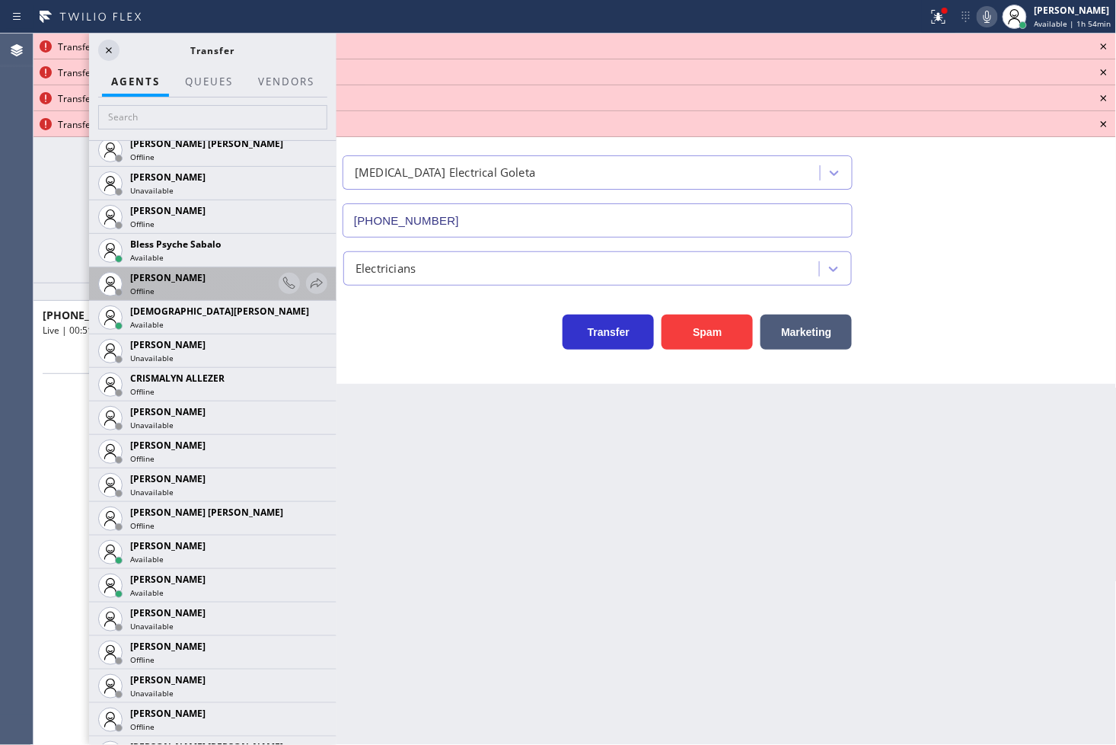
scroll to position [507, 0]
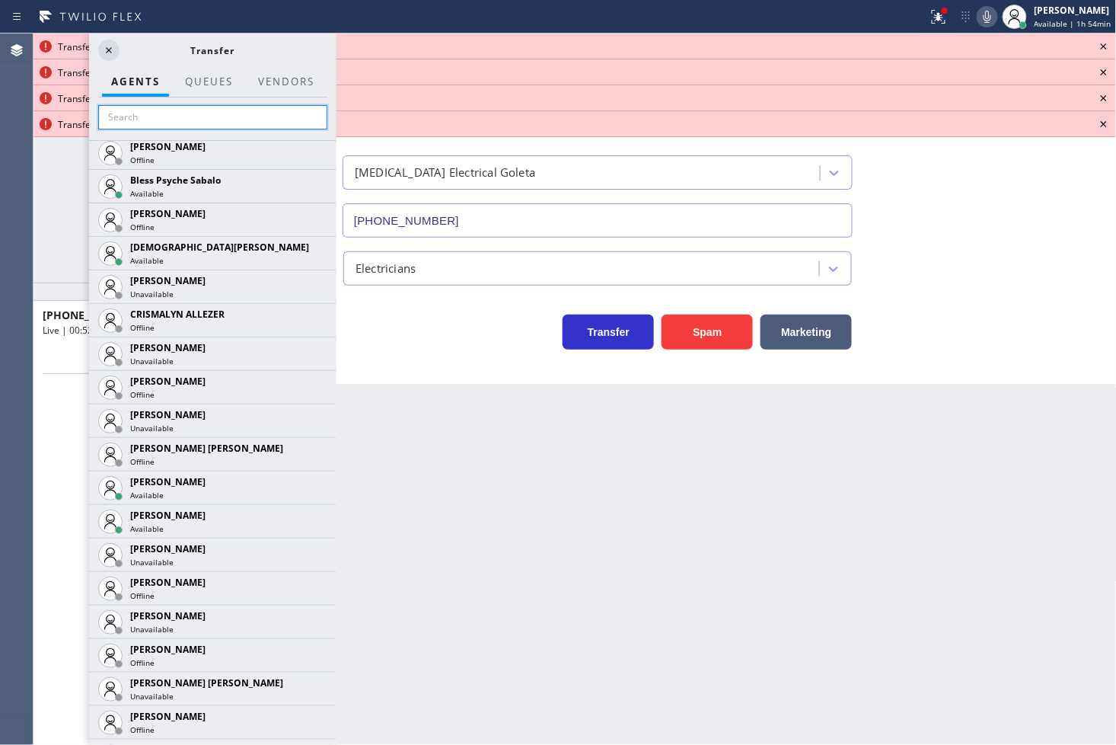
click at [203, 116] on input "text" at bounding box center [212, 117] width 229 height 24
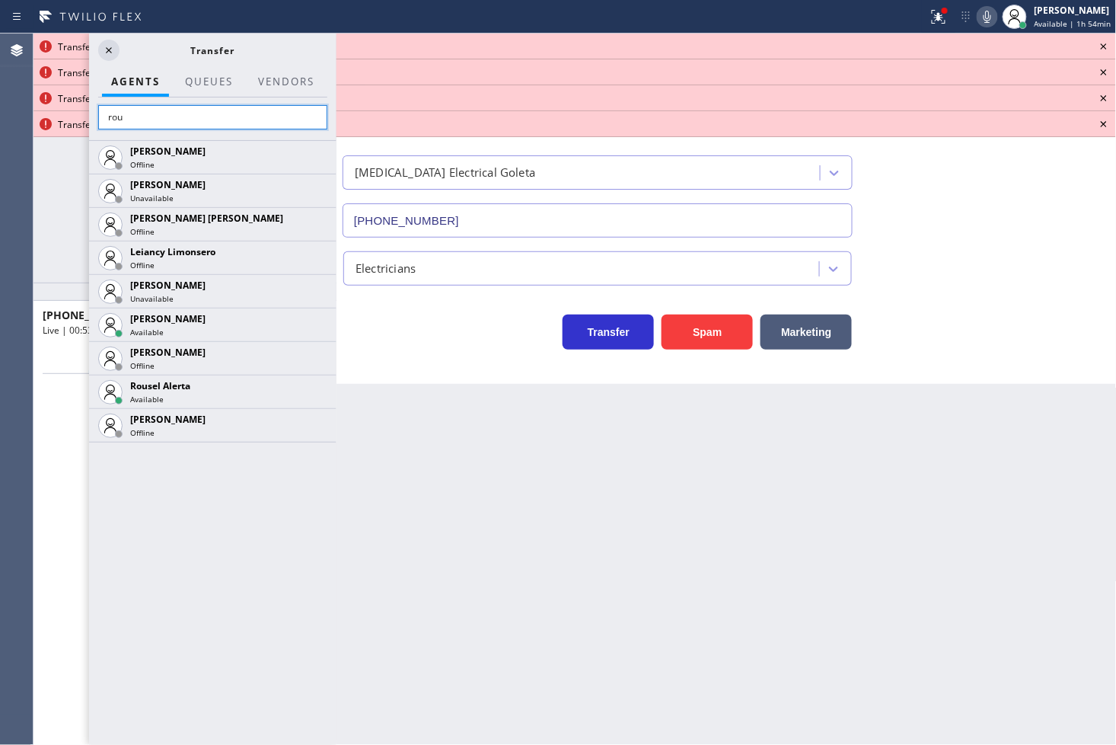
scroll to position [0, 0]
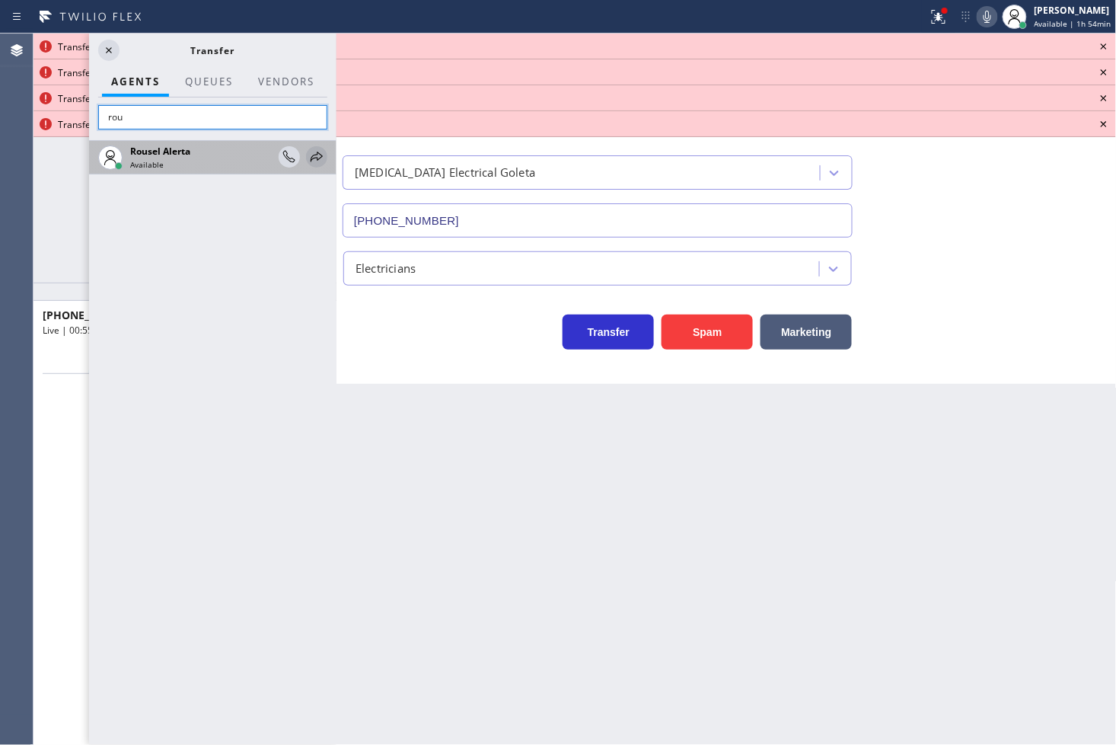
type input "rou"
click at [321, 157] on icon at bounding box center [317, 157] width 12 height 10
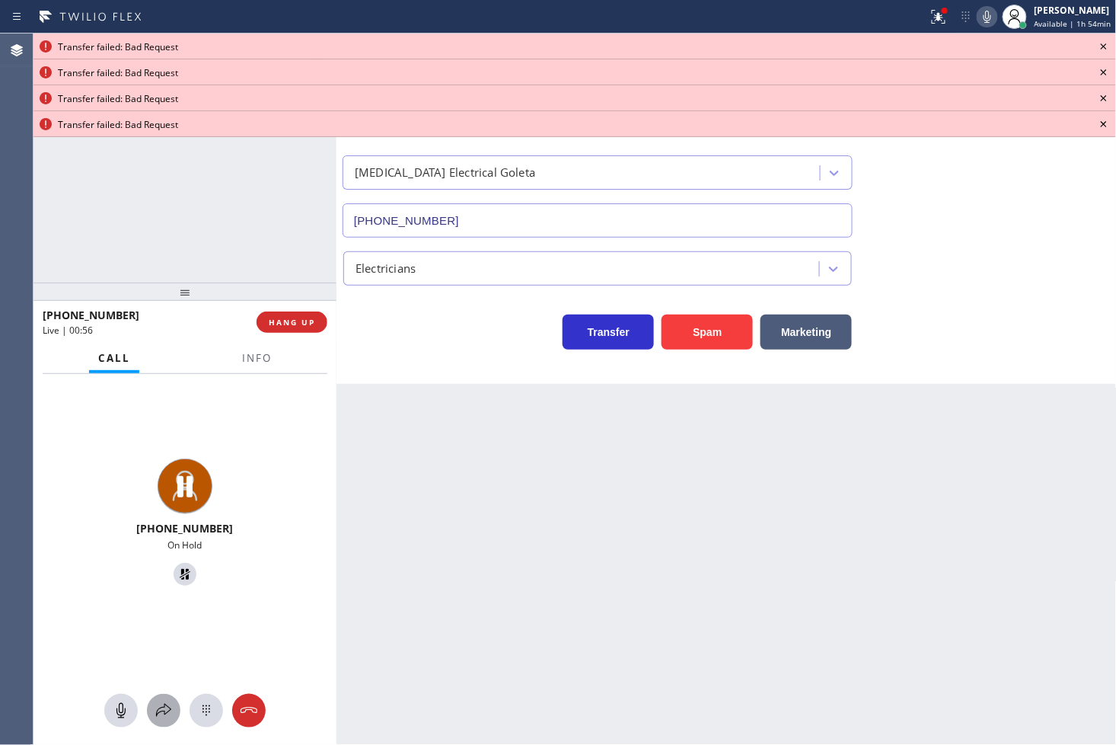
click at [173, 709] on div at bounding box center [164, 710] width 34 height 18
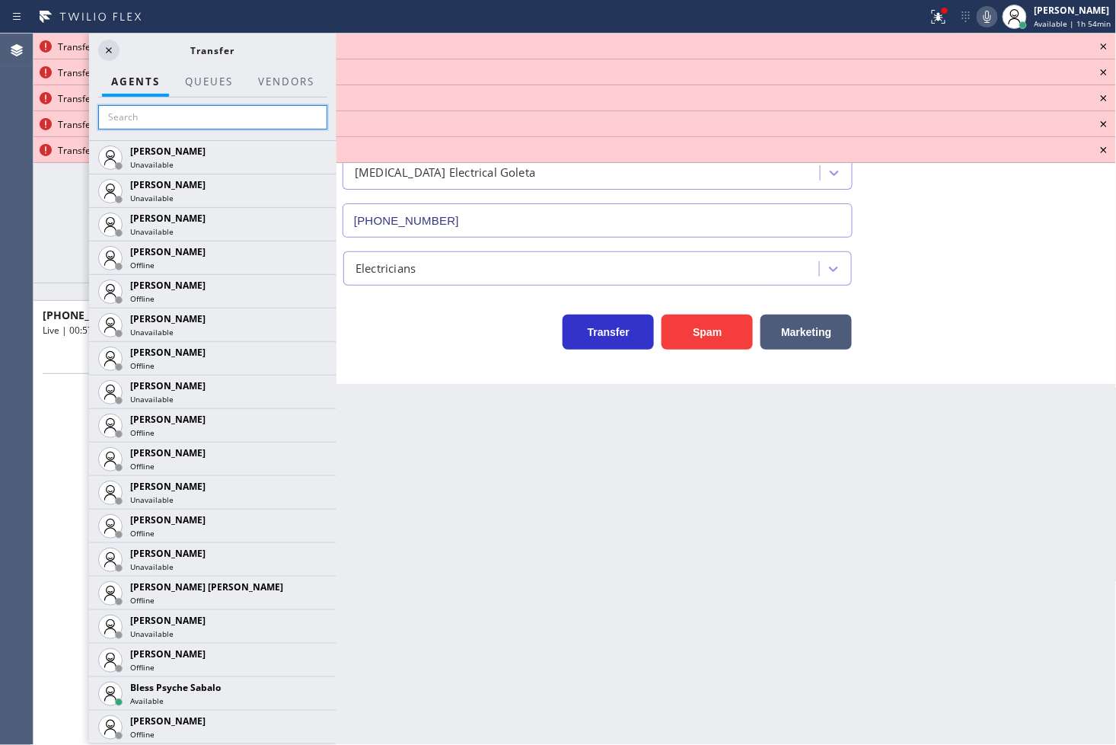
click at [152, 117] on input "text" at bounding box center [212, 117] width 229 height 24
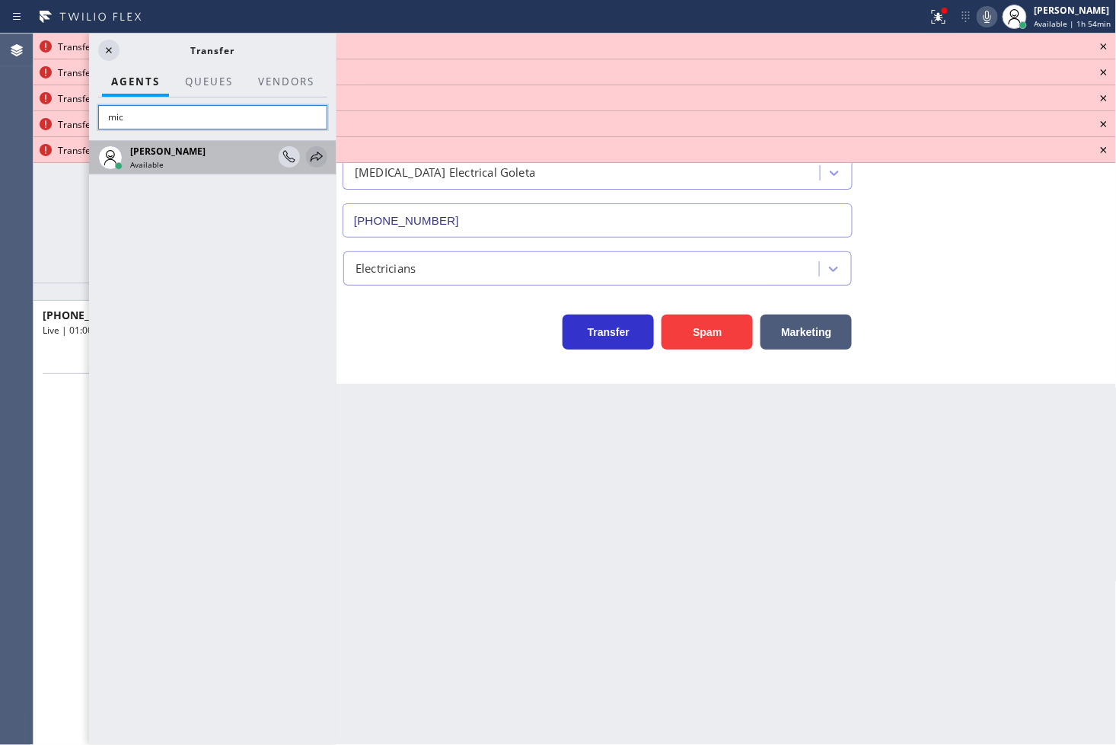
type input "mic"
click at [317, 154] on icon at bounding box center [317, 157] width 12 height 10
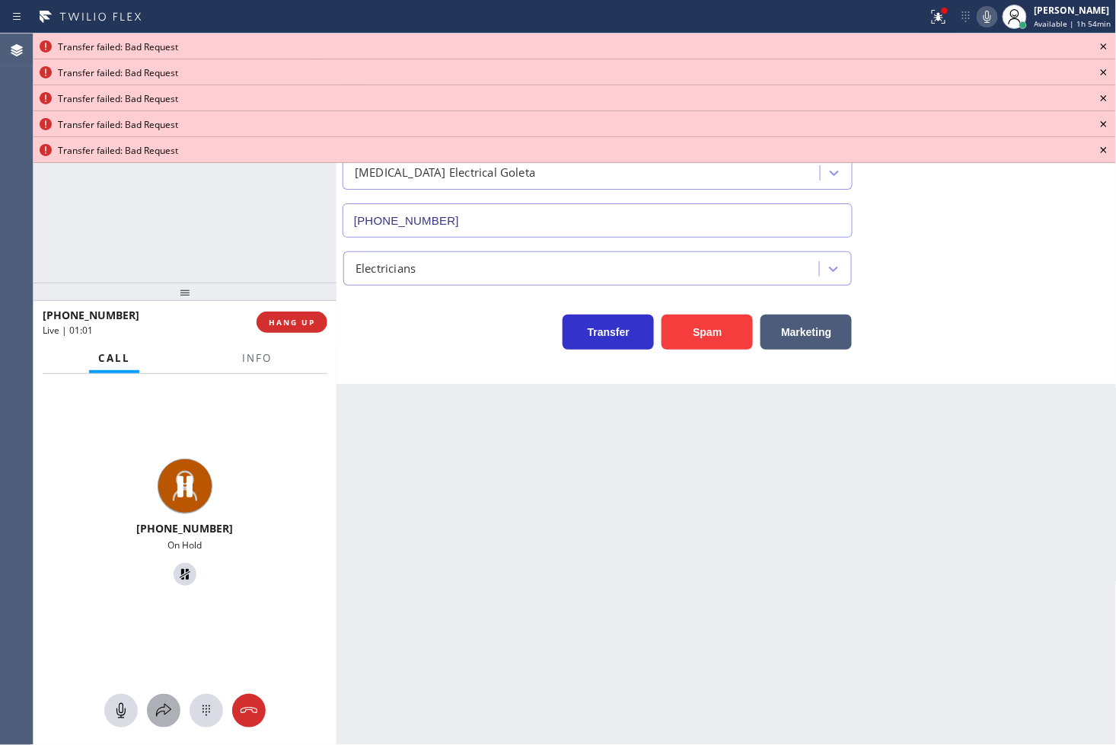
click at [173, 701] on div at bounding box center [164, 710] width 34 height 18
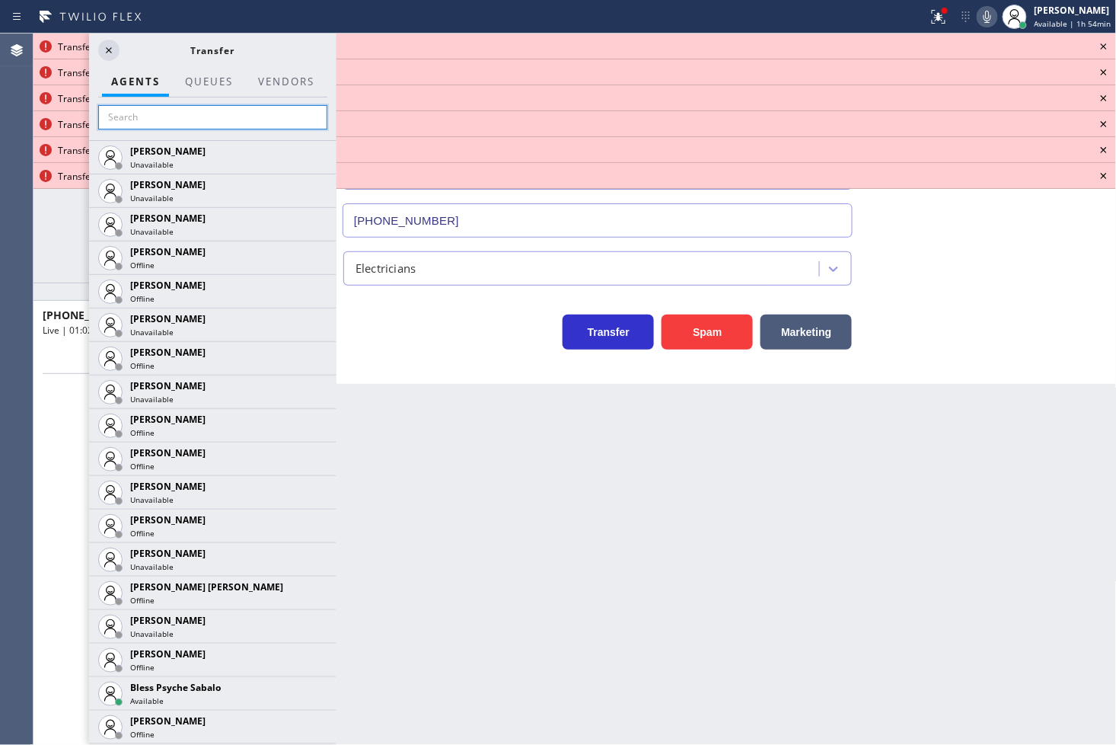
click at [169, 113] on input "text" at bounding box center [212, 117] width 229 height 24
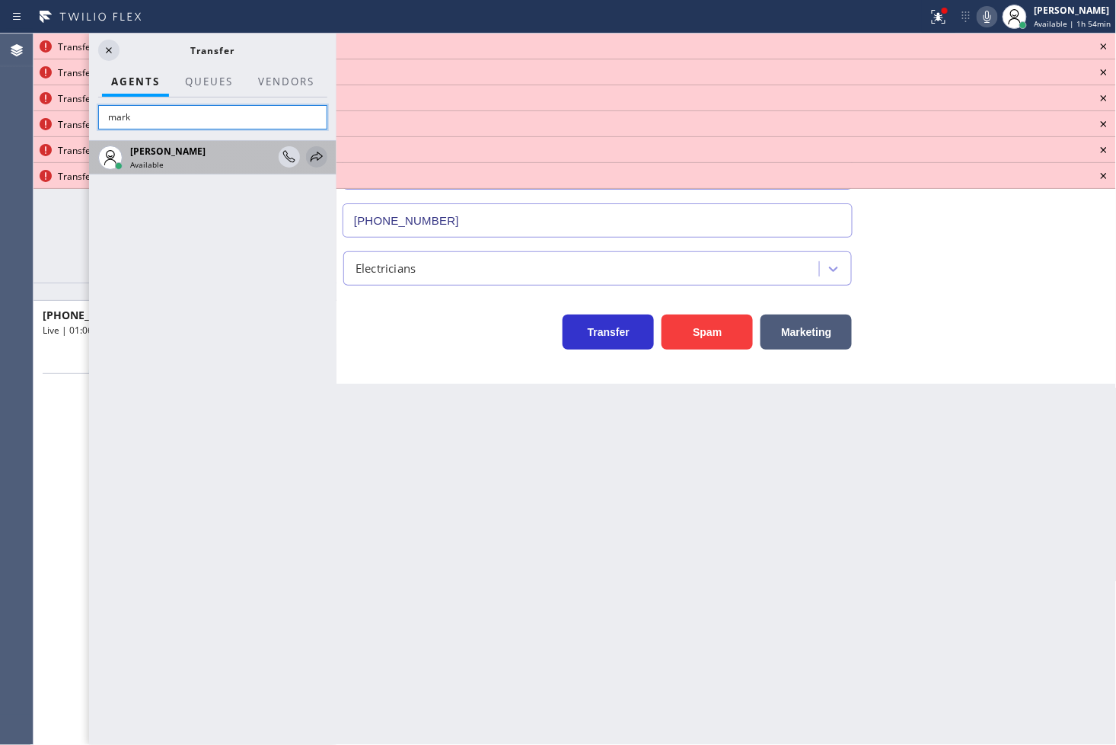
type input "mark"
click at [317, 158] on icon at bounding box center [317, 157] width 12 height 10
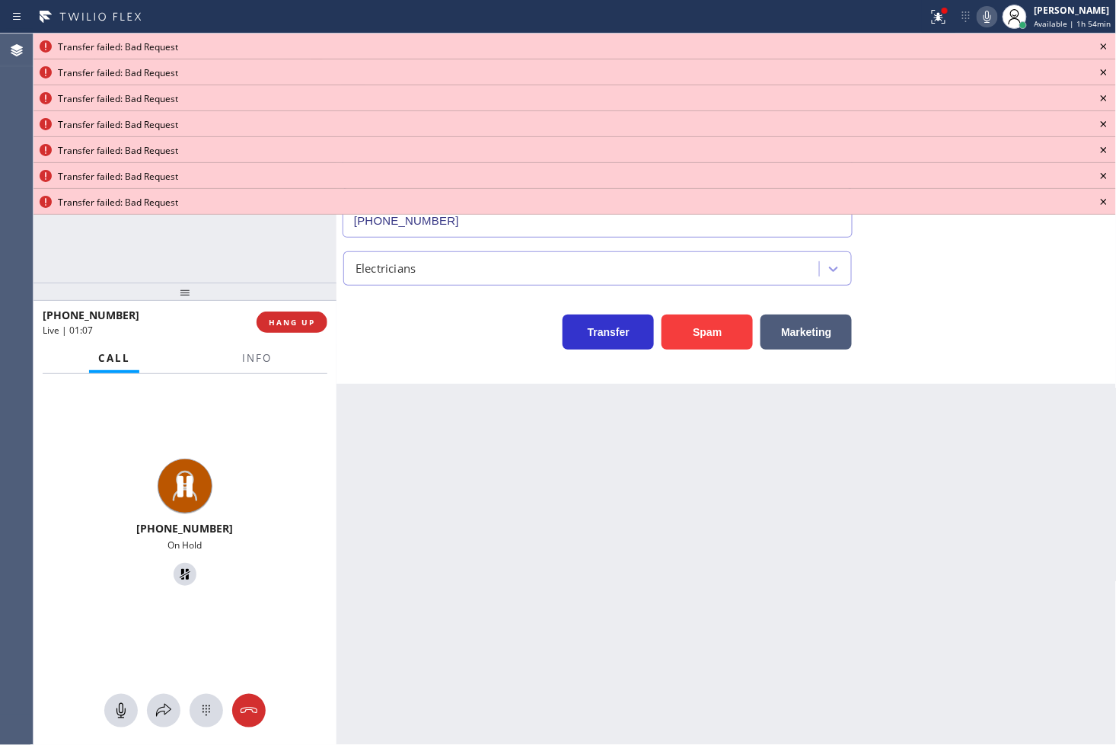
click at [1108, 44] on icon at bounding box center [1104, 46] width 18 height 18
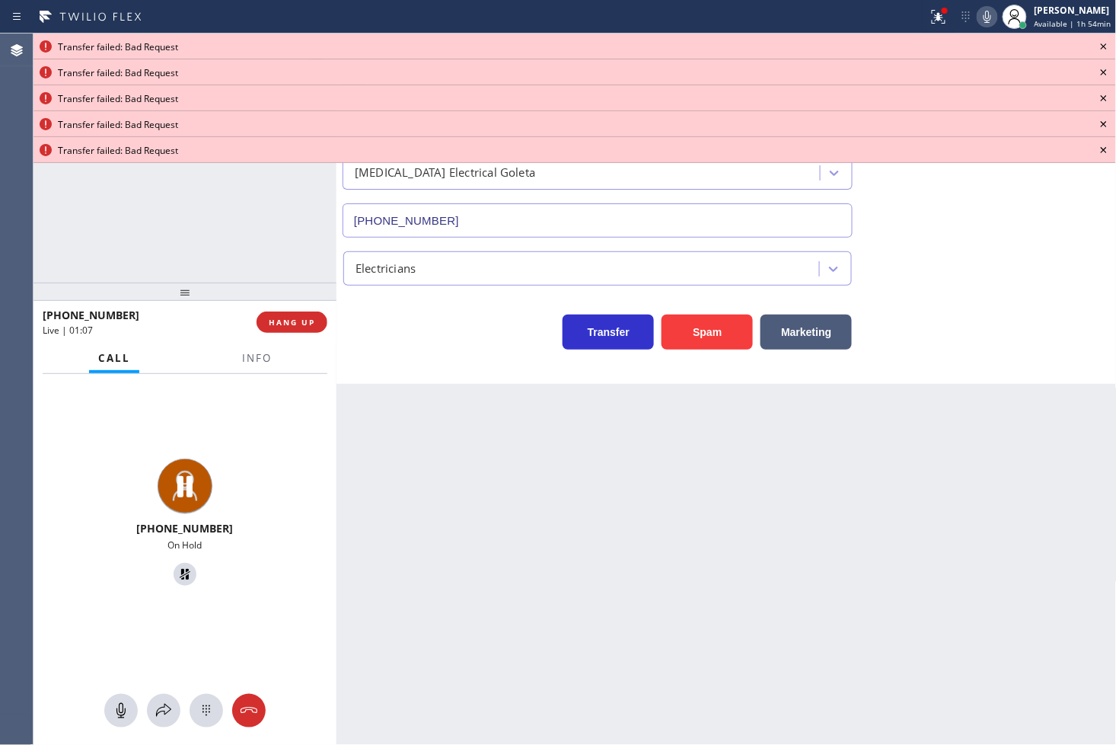
click at [1108, 44] on icon at bounding box center [1104, 46] width 18 height 18
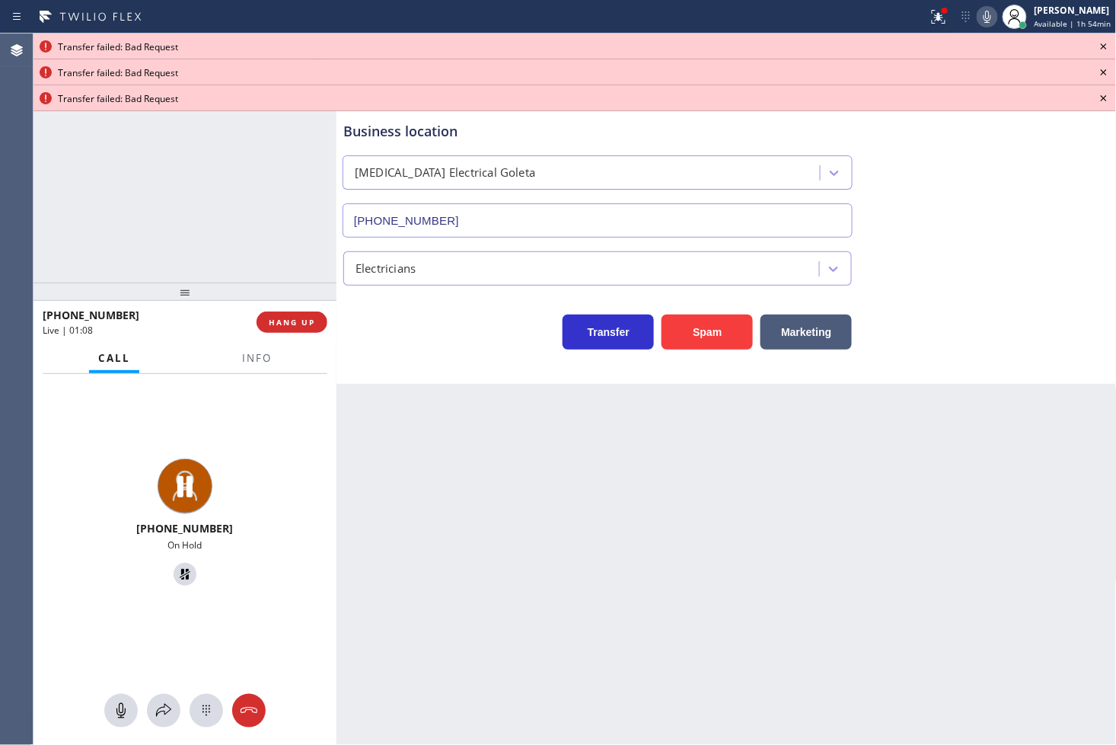
click at [1108, 44] on icon at bounding box center [1104, 46] width 18 height 18
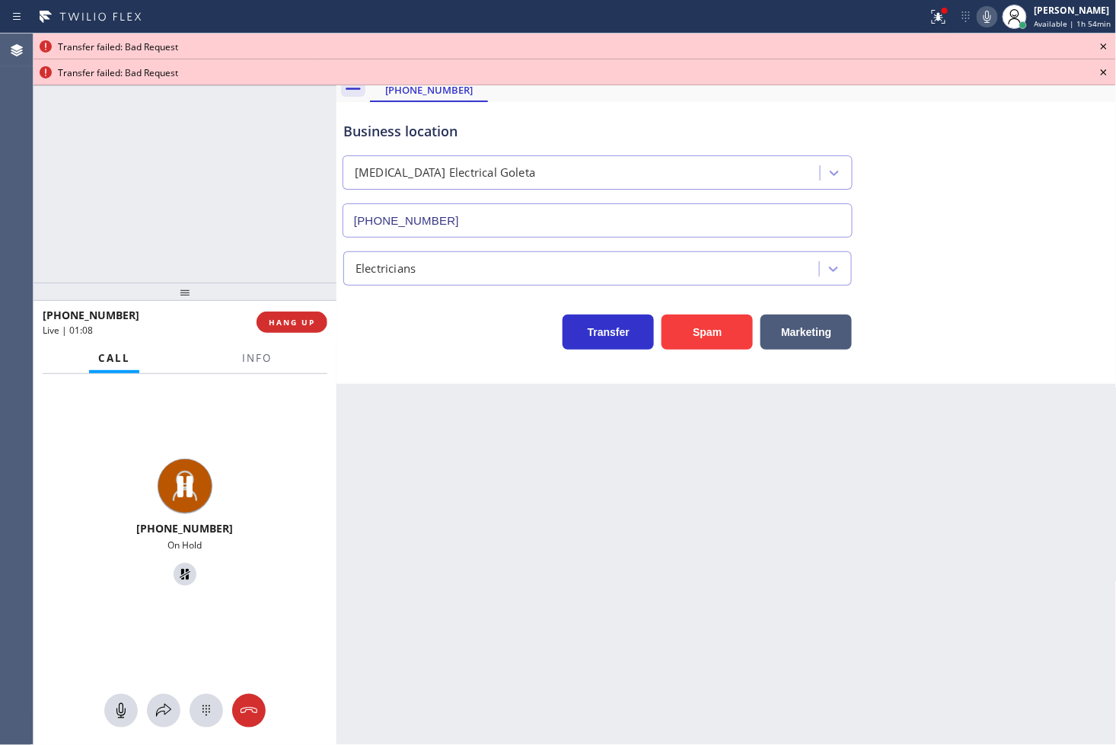
click at [1108, 44] on icon at bounding box center [1104, 46] width 18 height 18
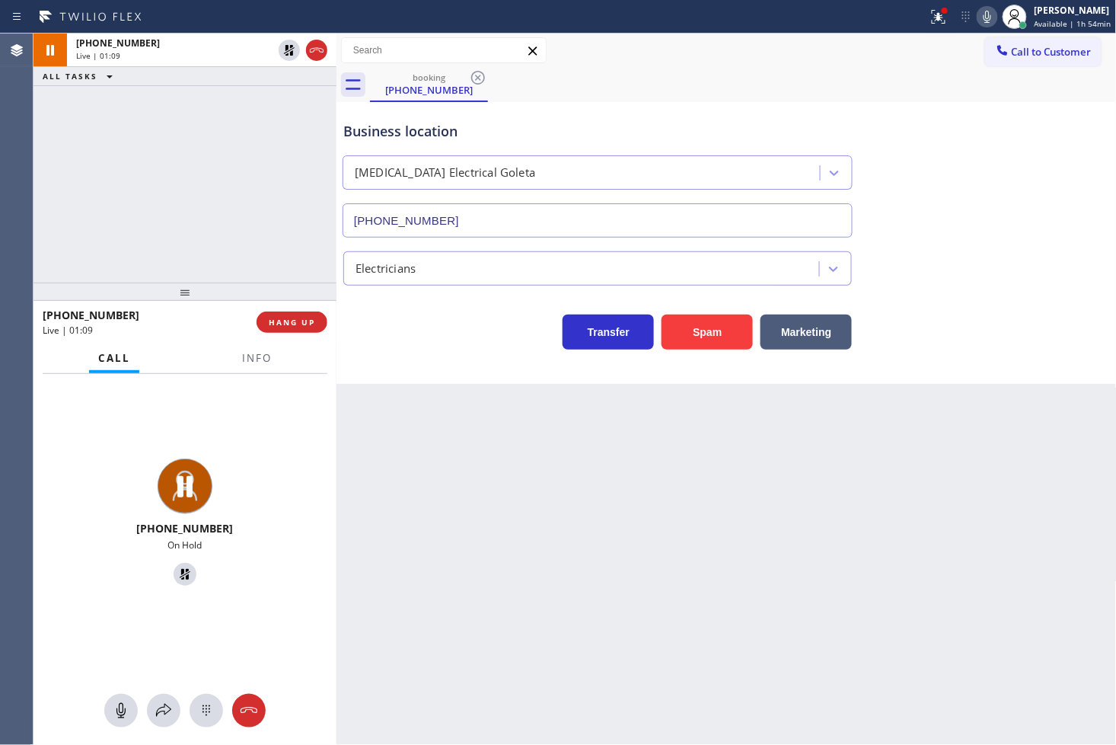
drag, startPoint x: 228, startPoint y: 364, endPoint x: 245, endPoint y: 358, distance: 17.8
click at [228, 363] on div "Call Info" at bounding box center [185, 358] width 285 height 30
click at [246, 358] on span "Info" at bounding box center [257, 358] width 30 height 14
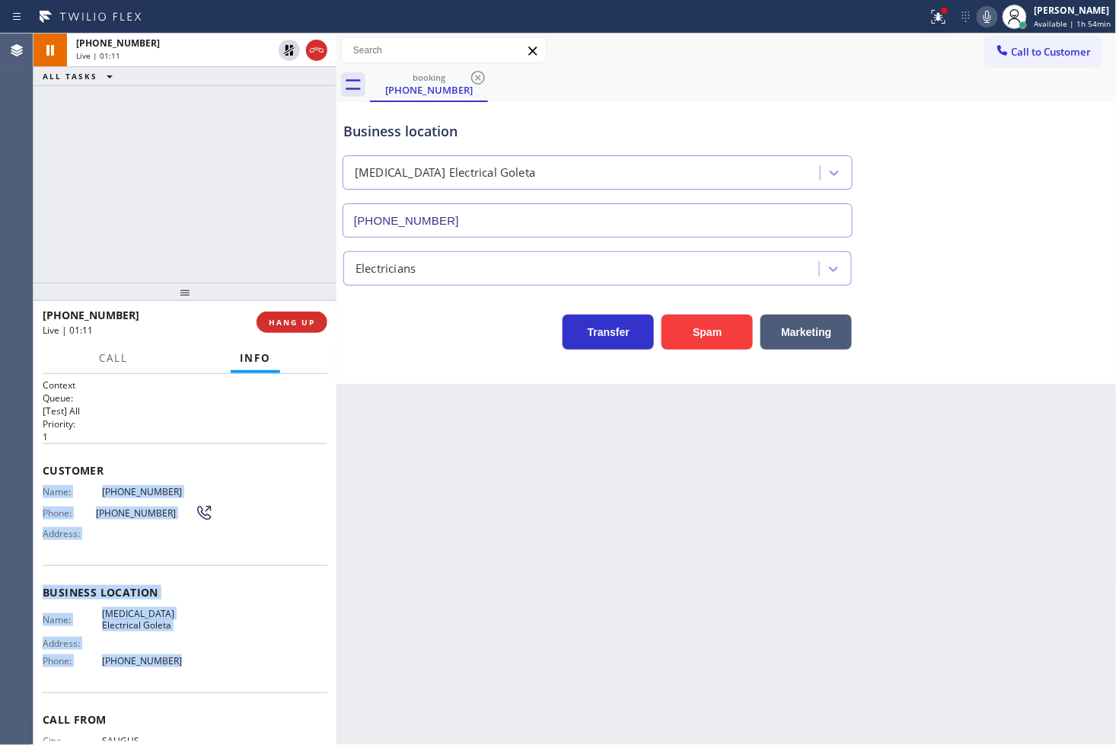
drag, startPoint x: 40, startPoint y: 496, endPoint x: 169, endPoint y: 681, distance: 224.7
click at [169, 681] on div "Context Queue: [Test] All Priority: 1 Customer Name: (617) 240-9616 Phone: (617…" at bounding box center [185, 560] width 303 height 372
copy div "Name: (617) 240-9616 Phone: (617) 240-9616 Address: Business location Name: Hig…"
drag, startPoint x: 288, startPoint y: 48, endPoint x: 255, endPoint y: 162, distance: 118.8
click at [288, 48] on icon at bounding box center [289, 50] width 11 height 11
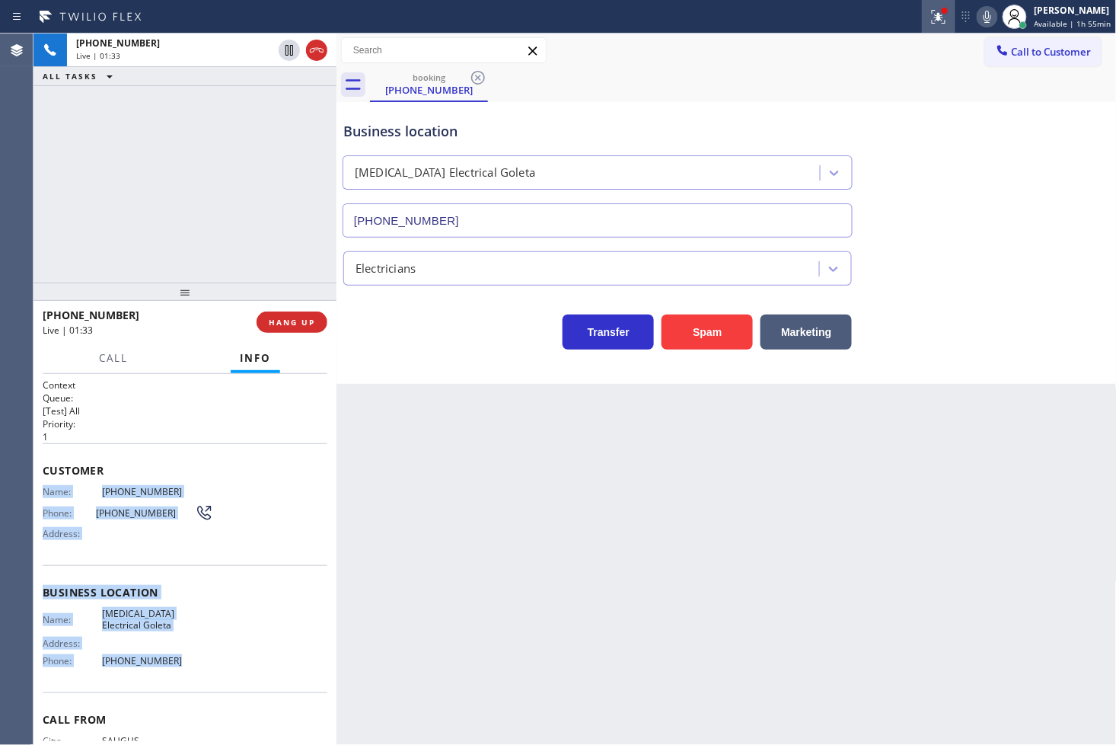
click at [930, 24] on icon at bounding box center [939, 17] width 18 height 18
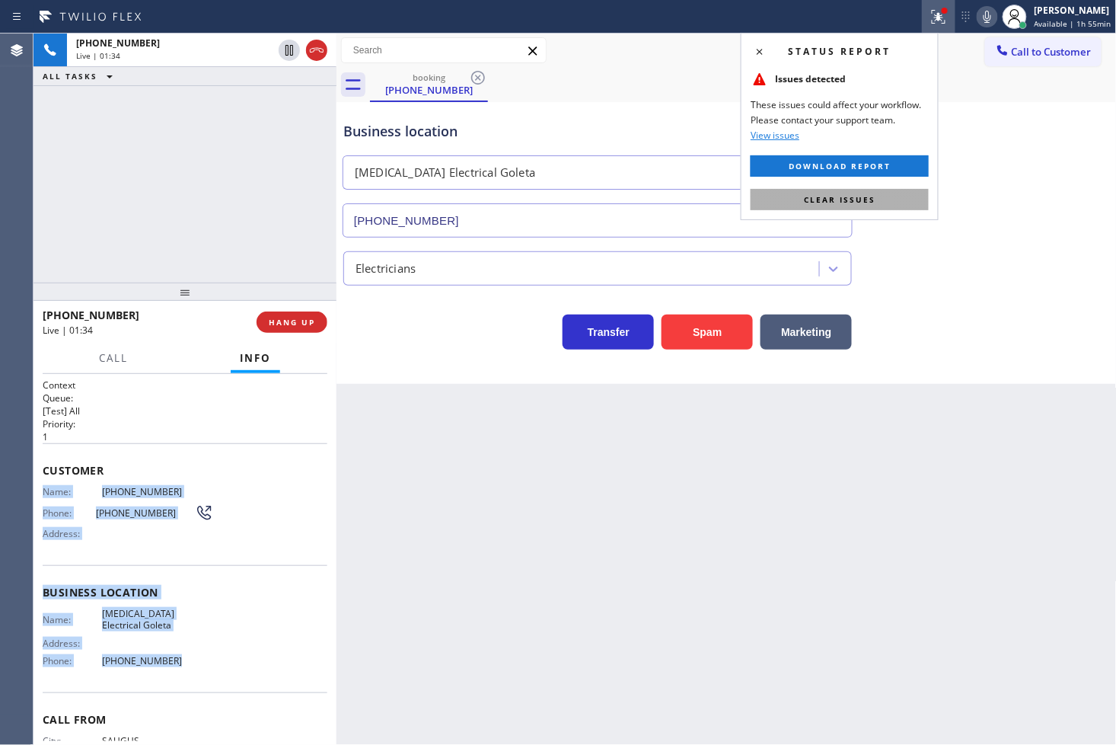
click at [880, 196] on button "Clear issues" at bounding box center [840, 199] width 178 height 21
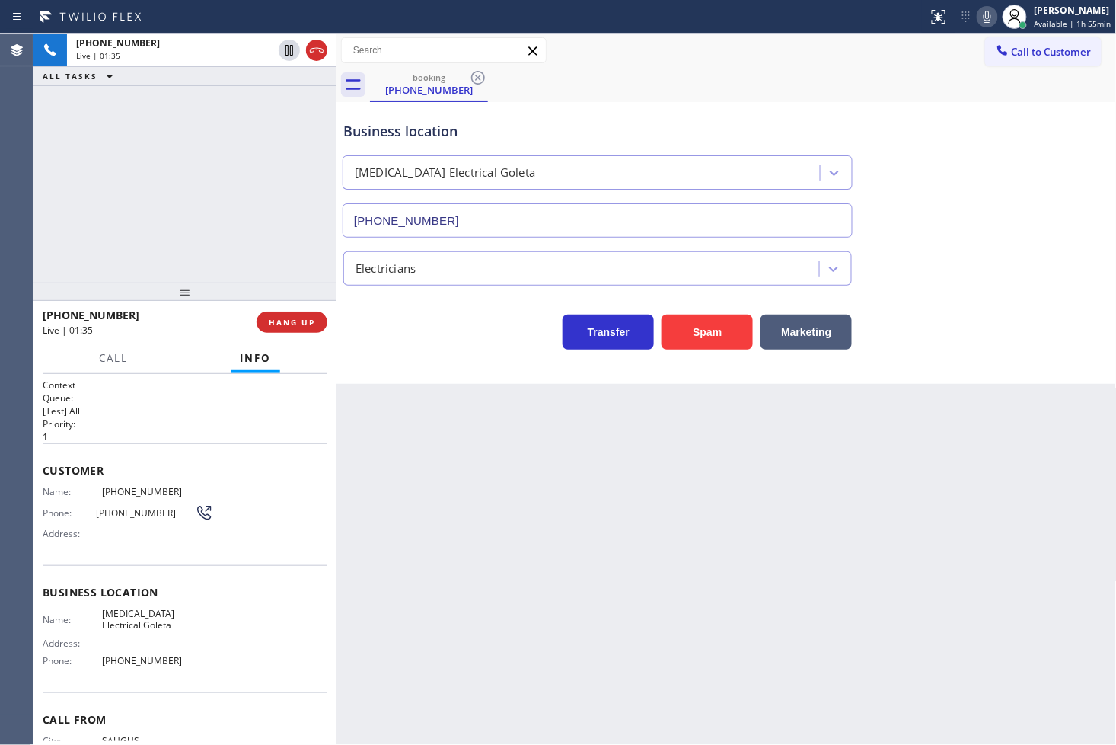
click at [139, 231] on div "+16172409616 Live | 01:35 ALL TASKS ALL TASKS ACTIVE TASKS TASKS IN WRAP UP" at bounding box center [185, 158] width 303 height 249
click at [193, 192] on div "+16172409616 Live | 01:49 ALL TASKS ALL TASKS ACTIVE TASKS TASKS IN WRAP UP" at bounding box center [185, 158] width 303 height 249
drag, startPoint x: 454, startPoint y: 347, endPoint x: 640, endPoint y: 249, distance: 210.8
click at [455, 347] on div "Transfer Spam Marketing" at bounding box center [597, 328] width 515 height 43
click at [270, 156] on div "+16172409616 Live | 02:34 ALL TASKS ALL TASKS ACTIVE TASKS TASKS IN WRAP UP" at bounding box center [185, 158] width 303 height 249
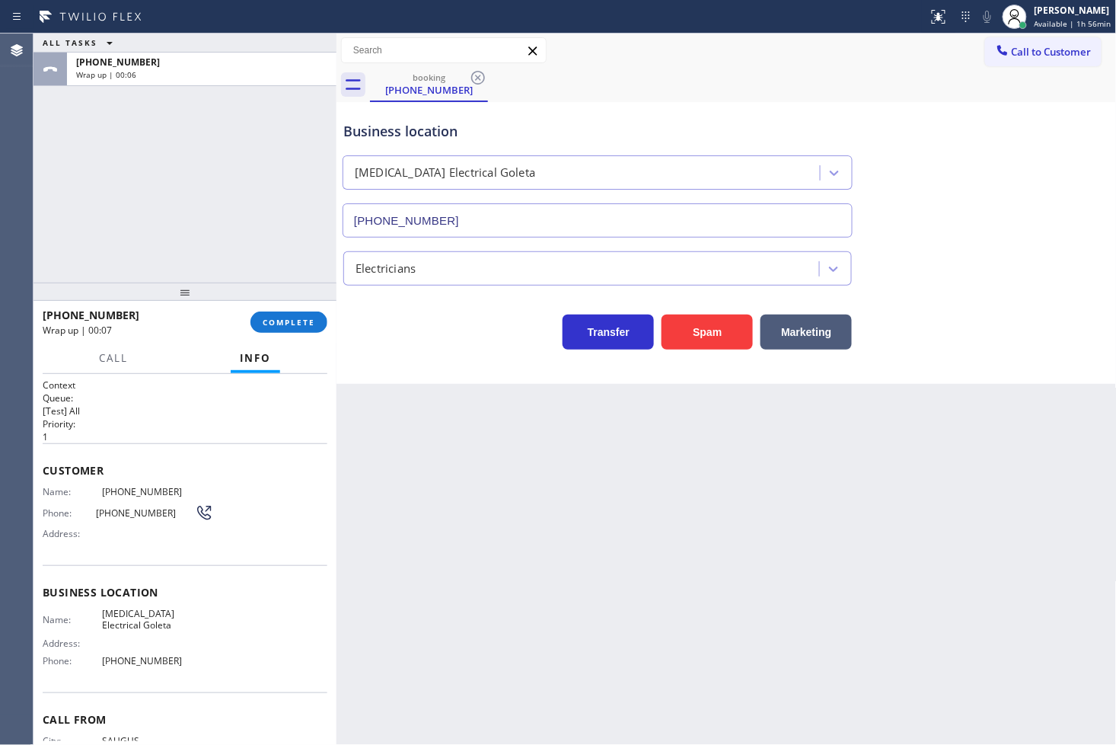
click at [94, 282] on div at bounding box center [185, 291] width 303 height 18
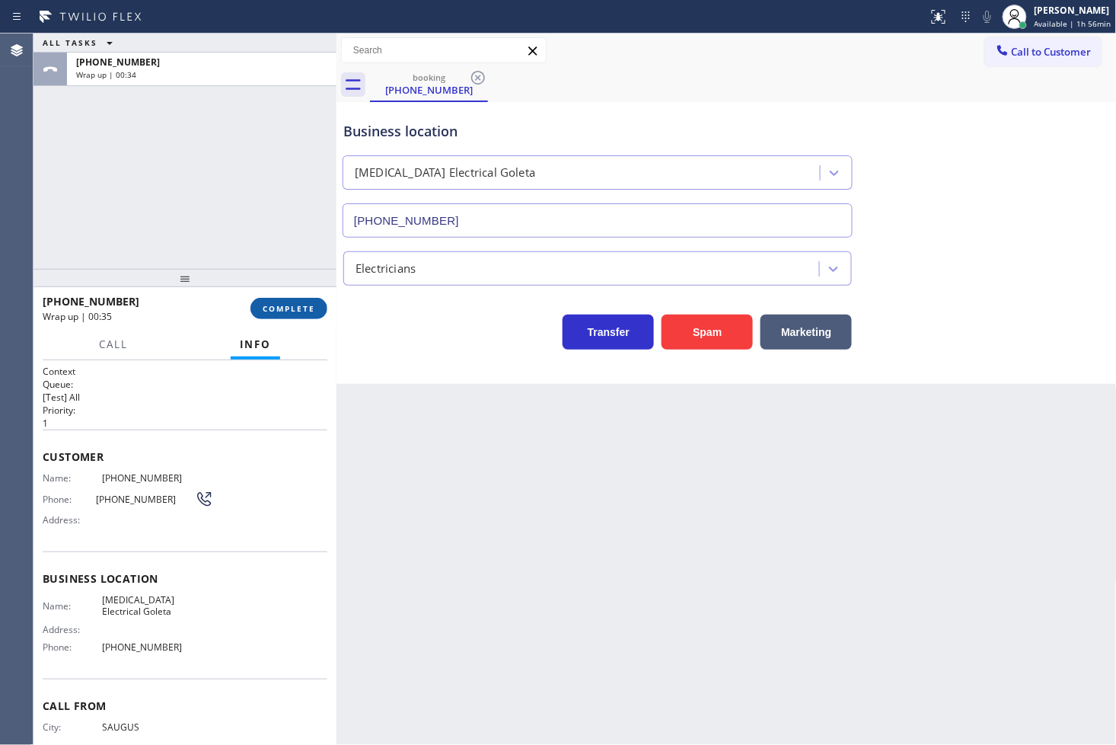
click at [282, 305] on span "COMPLETE" at bounding box center [289, 308] width 53 height 11
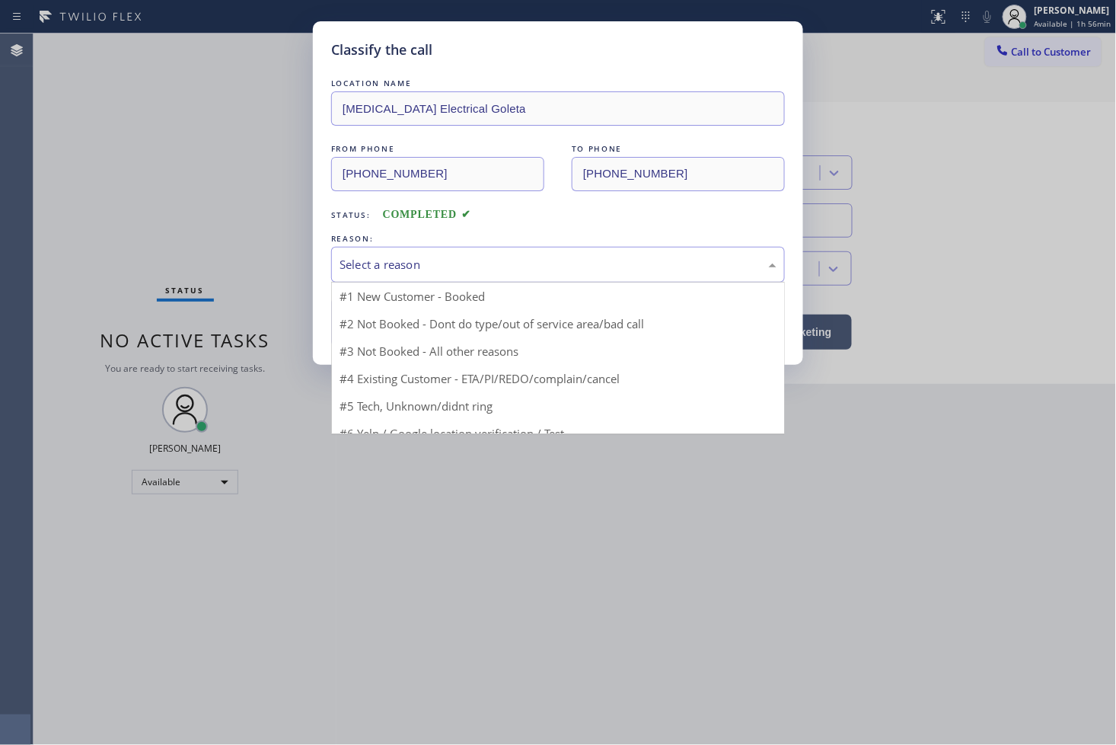
click at [410, 265] on div "Select a reason" at bounding box center [558, 265] width 437 height 18
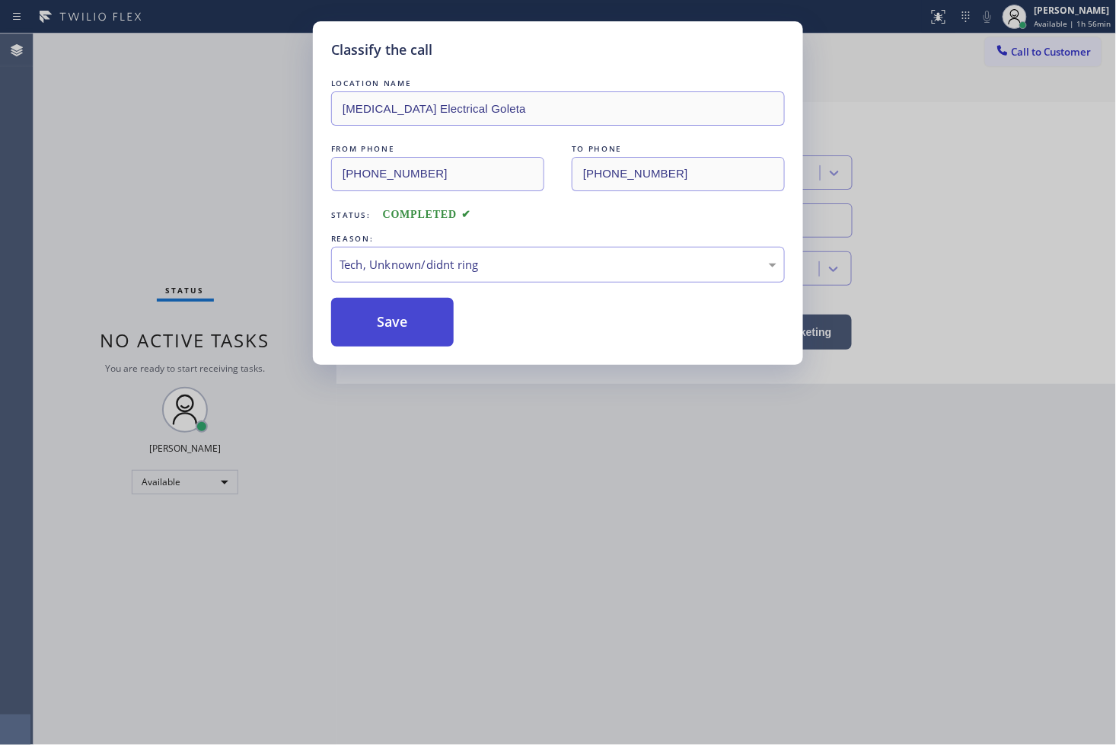
click at [398, 330] on button "Save" at bounding box center [392, 322] width 123 height 49
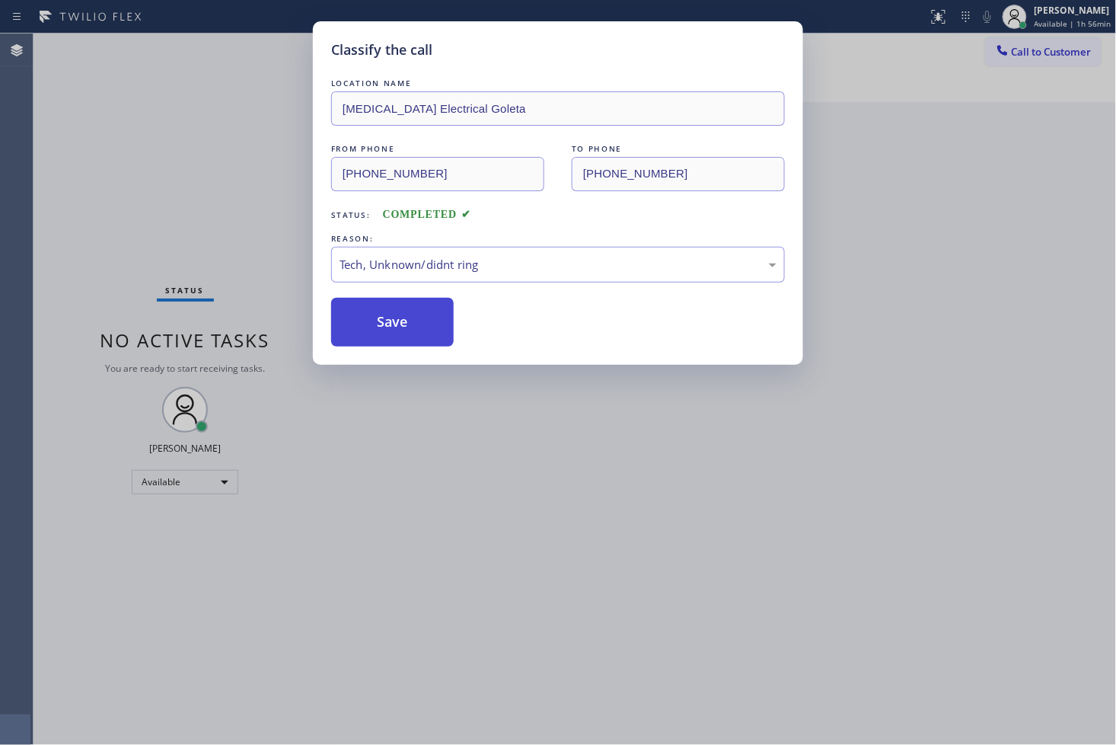
click at [398, 330] on button "Save" at bounding box center [392, 322] width 123 height 49
click at [398, 329] on button "Save" at bounding box center [392, 322] width 123 height 49
click at [398, 328] on div "Classify the call LOCATION NAME Rickey Electricians Teams FROM PHONE (858) 204-…" at bounding box center [575, 389] width 1083 height 711
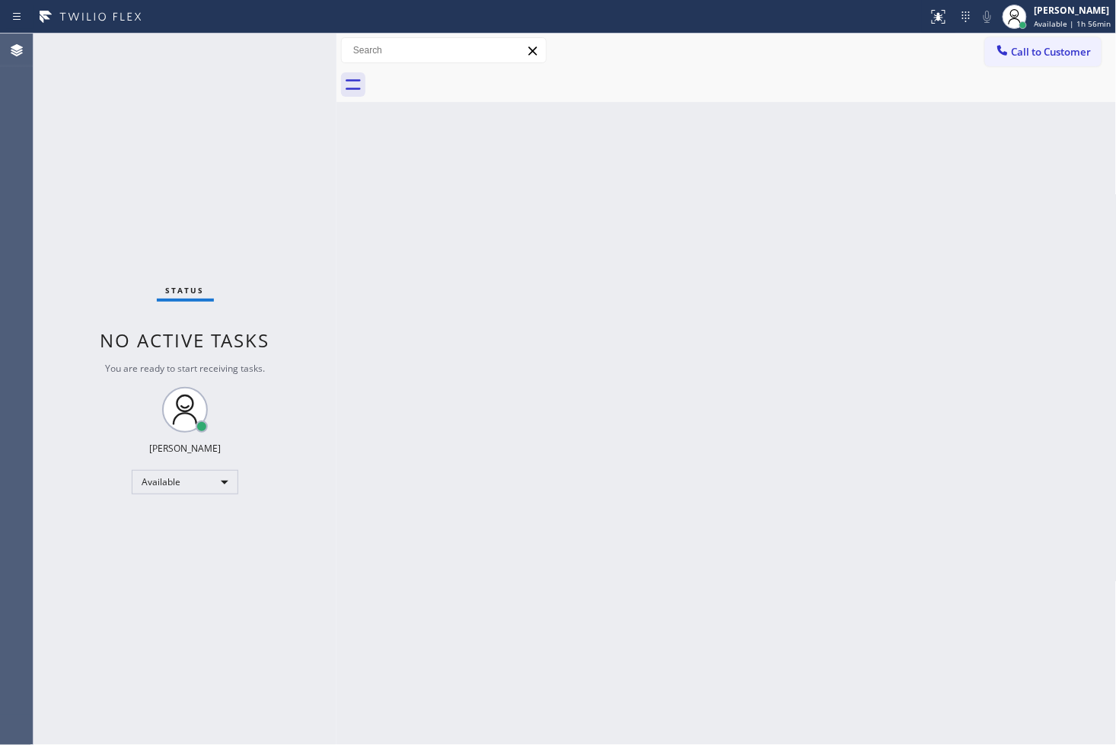
drag, startPoint x: 577, startPoint y: 308, endPoint x: 208, endPoint y: 61, distance: 444.5
click at [576, 308] on div "Back to Dashboard Change Sender ID Customers Technicians Select a contact Outbo…" at bounding box center [727, 389] width 780 height 711
click at [186, 50] on div "Status No active tasks You are ready to start receiving tasks. [PERSON_NAME]" at bounding box center [185, 389] width 303 height 711
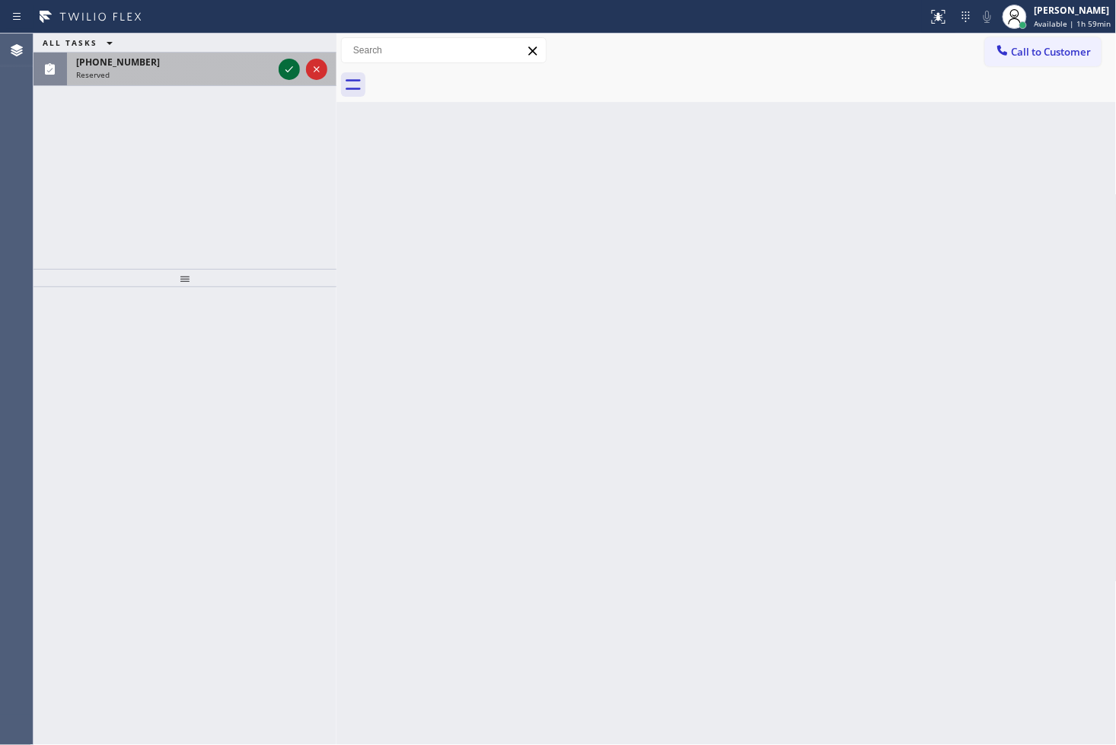
click at [298, 67] on icon at bounding box center [289, 69] width 18 height 18
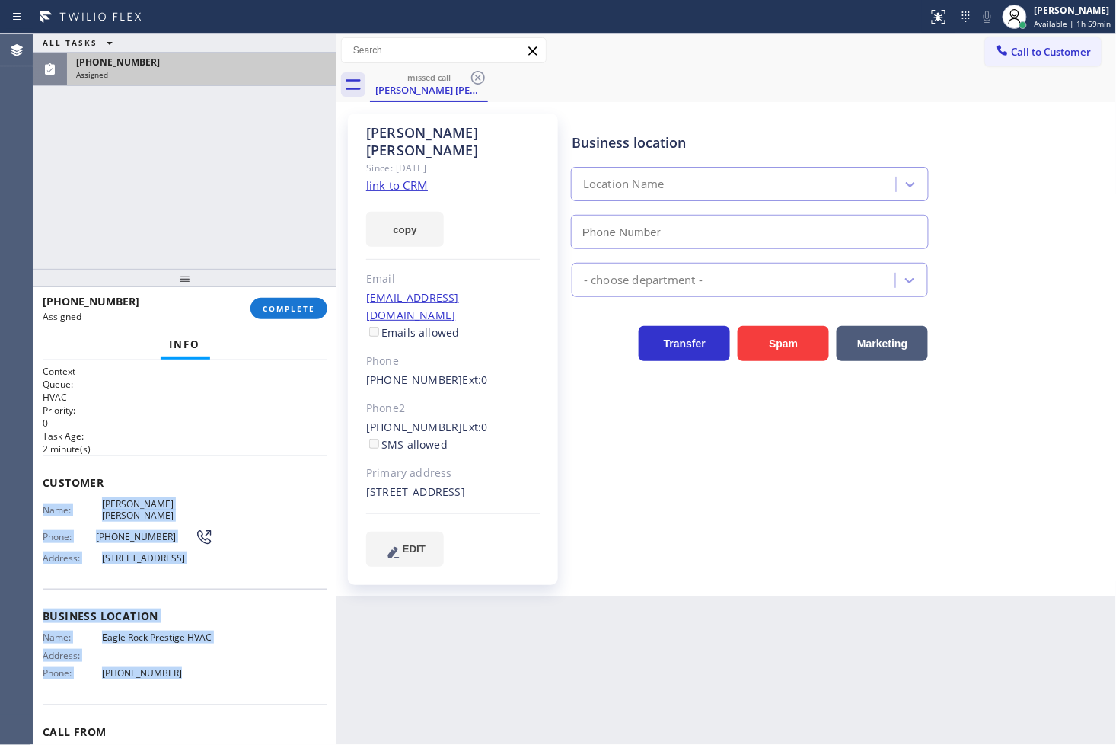
type input "(818) 732-8552"
drag, startPoint x: 42, startPoint y: 503, endPoint x: 172, endPoint y: 686, distance: 224.4
click at [172, 686] on div "Context Queue: HVAC Priority: 0 Task Age: 2 minute(s) Customer Name: Rose ann F…" at bounding box center [185, 592] width 285 height 455
copy div "Name: Rose ann Frazee Phone: (323) 236-7355 Address: 5133 Eagle Rock Blvd, Los …"
click at [274, 308] on span "COMPLETE" at bounding box center [289, 308] width 53 height 11
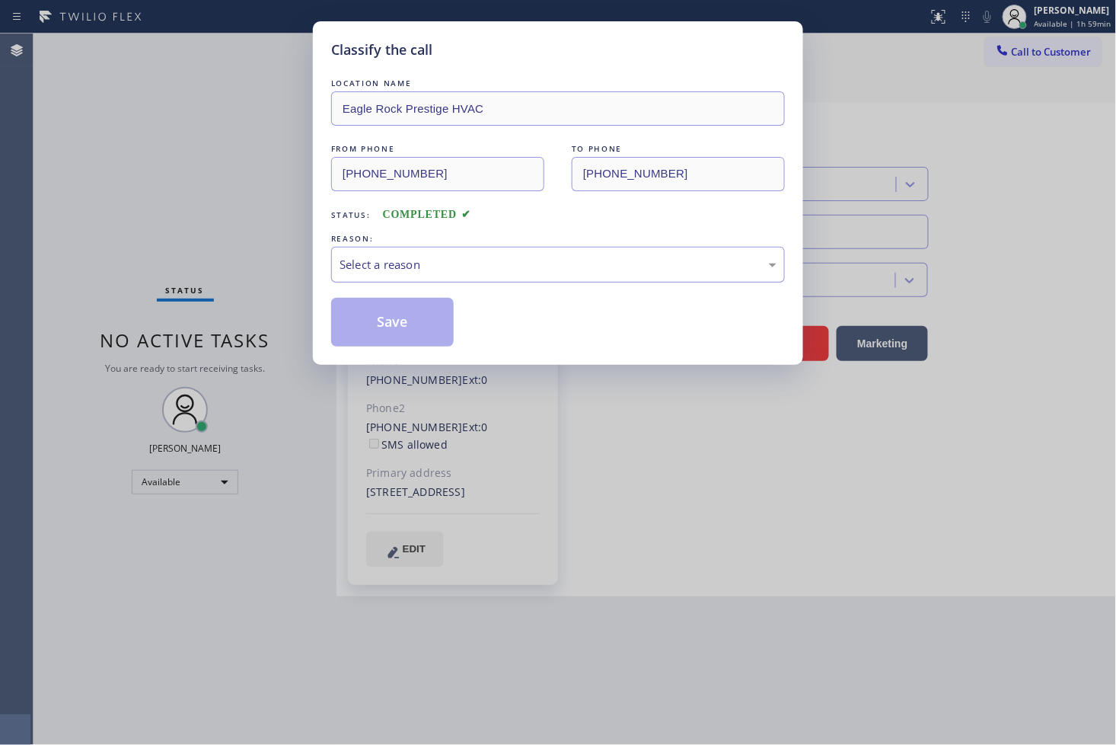
click at [408, 264] on div "Select a reason" at bounding box center [558, 265] width 437 height 18
click at [391, 324] on button "Save" at bounding box center [392, 322] width 123 height 49
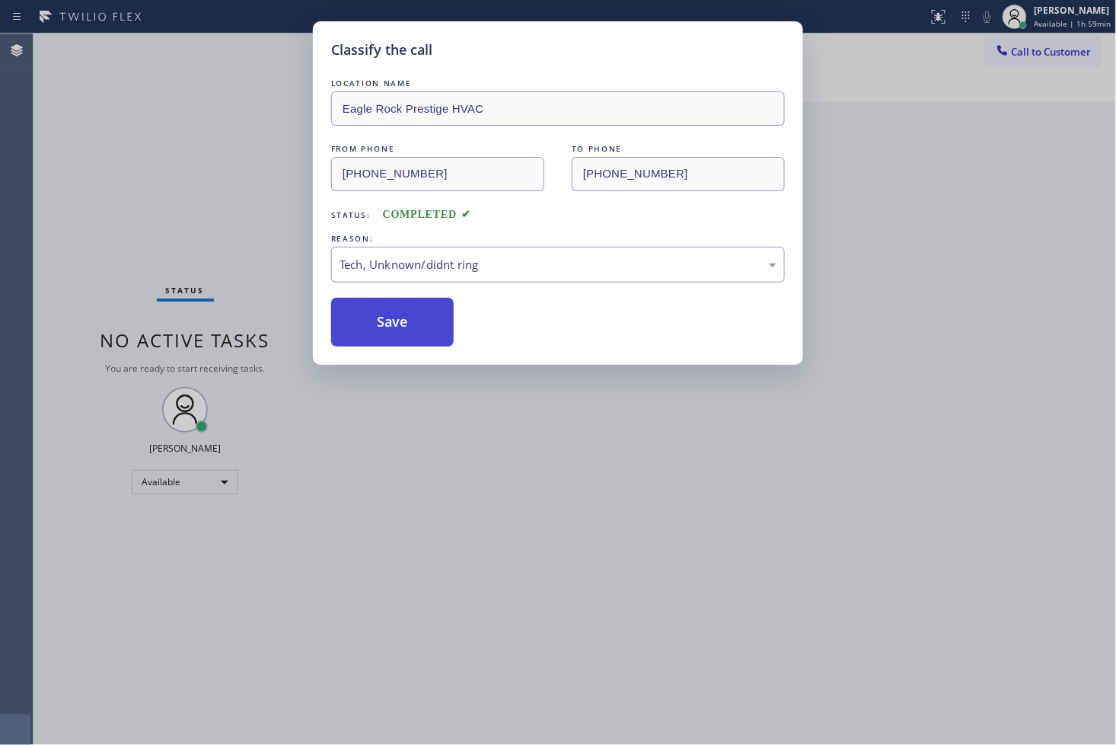
click at [391, 324] on button "Save" at bounding box center [392, 322] width 123 height 49
click at [392, 321] on button "Save" at bounding box center [392, 322] width 123 height 49
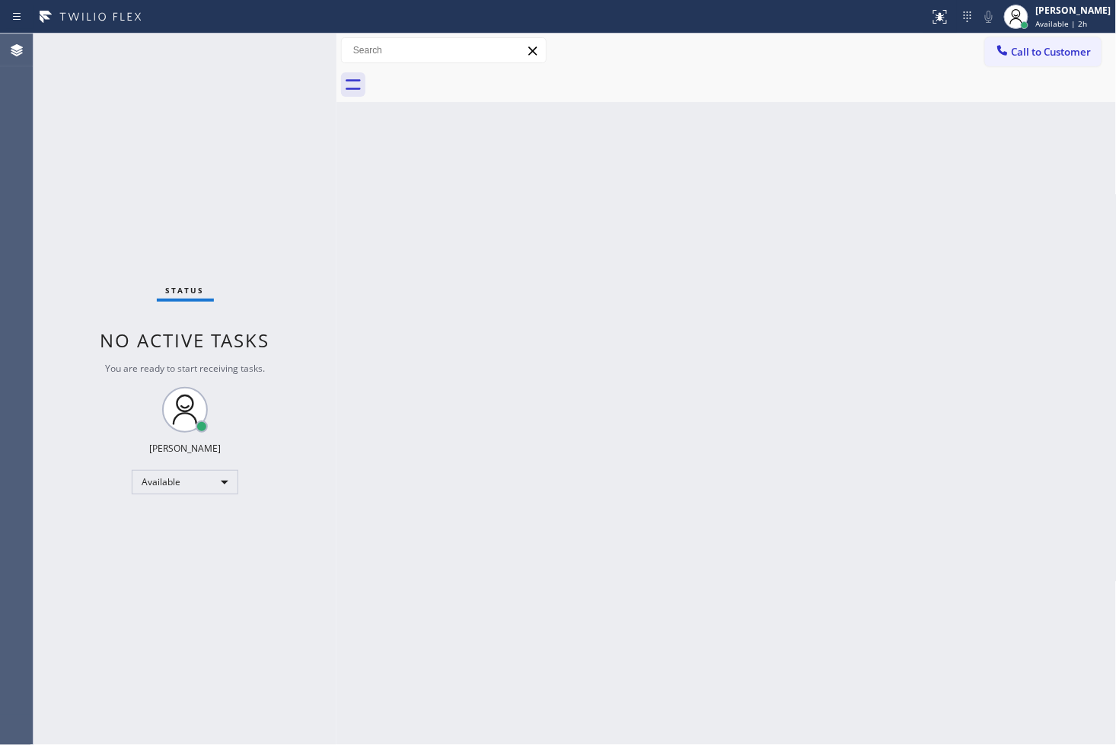
drag, startPoint x: 114, startPoint y: 226, endPoint x: 123, endPoint y: 285, distance: 59.2
click at [114, 226] on div "Status No active tasks You are ready to start receiving tasks. [PERSON_NAME]" at bounding box center [185, 389] width 303 height 711
click at [218, 484] on div "Available" at bounding box center [185, 482] width 107 height 24
click at [179, 566] on li "Break" at bounding box center [184, 559] width 104 height 18
click at [56, 396] on div "Status No active tasks Change activity state to start receiving tasks. Judy Ann…" at bounding box center [185, 389] width 303 height 711
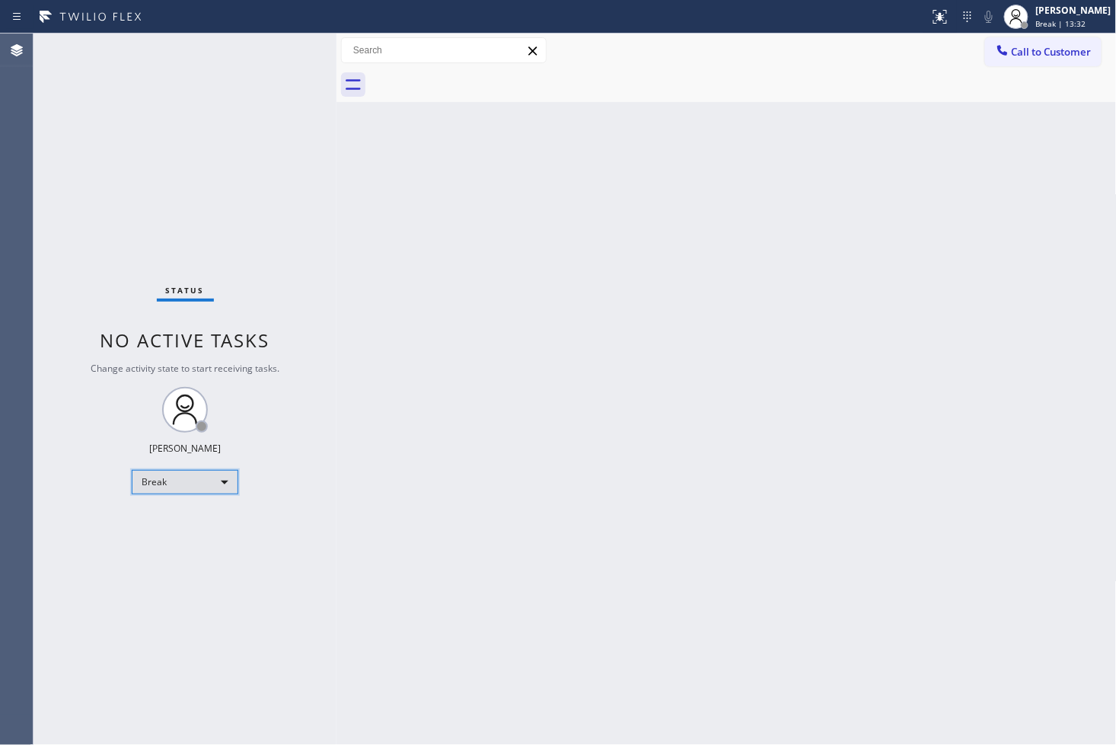
click at [219, 485] on div "Break" at bounding box center [185, 482] width 107 height 24
click at [204, 524] on li "Available" at bounding box center [184, 521] width 104 height 18
click at [387, 493] on div "Back to Dashboard Change Sender ID Customers Technicians Select a contact Outbo…" at bounding box center [727, 389] width 780 height 711
drag, startPoint x: 172, startPoint y: 134, endPoint x: 196, endPoint y: 128, distance: 25.1
click at [177, 132] on div "Status No active tasks Change activity state to start receiving tasks. Judy Ann…" at bounding box center [185, 389] width 303 height 711
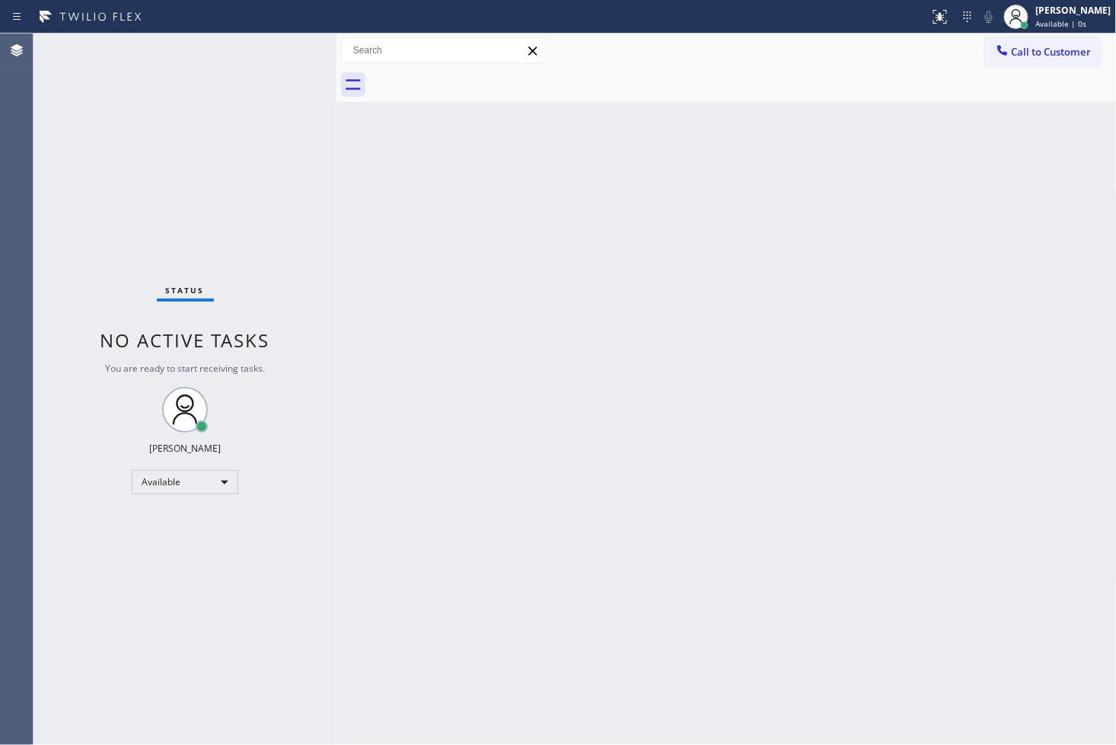
click at [286, 43] on div "Status No active tasks You are ready to start receiving tasks. [PERSON_NAME]" at bounding box center [185, 389] width 303 height 711
click at [898, 530] on div "Back to Dashboard Change Sender ID Customers Technicians Select a contact Outbo…" at bounding box center [727, 389] width 780 height 711
drag, startPoint x: 222, startPoint y: 56, endPoint x: 283, endPoint y: 43, distance: 62.3
click at [229, 54] on div "Status No active tasks You are ready to start receiving tasks. [PERSON_NAME]" at bounding box center [185, 389] width 303 height 711
click at [299, 38] on div "Status No active tasks You are ready to start receiving tasks. [PERSON_NAME]" at bounding box center [185, 389] width 303 height 711
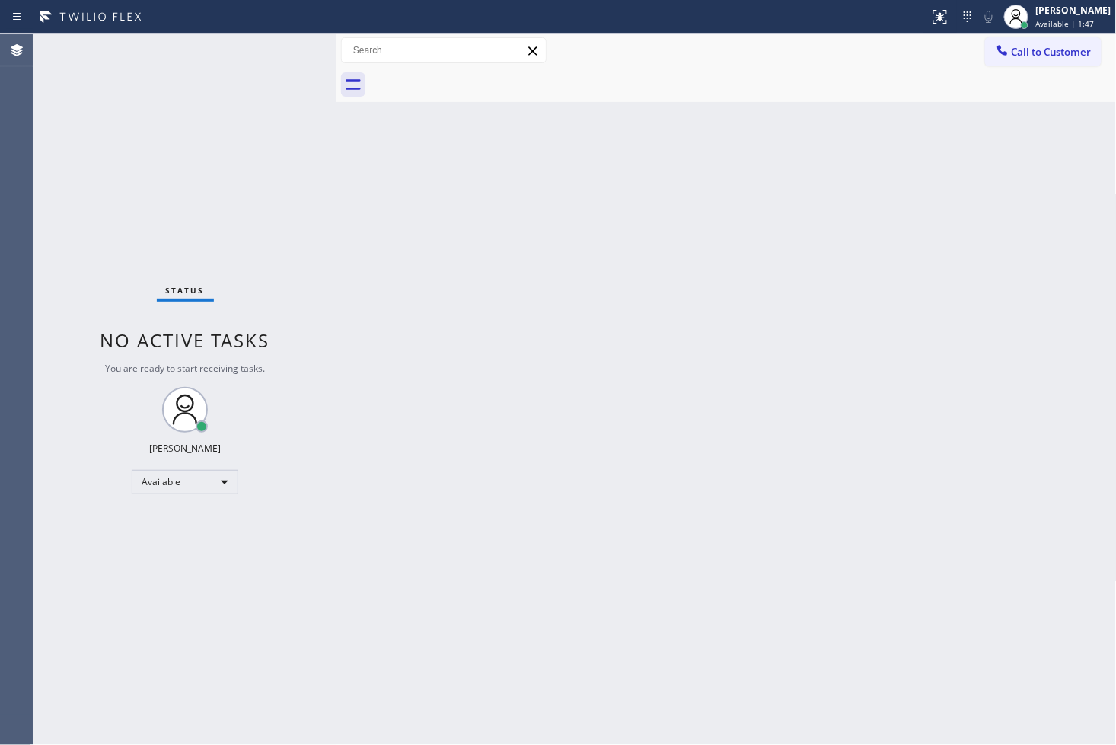
click at [275, 46] on div "Status No active tasks You are ready to start receiving tasks. [PERSON_NAME]" at bounding box center [185, 389] width 303 height 711
click at [294, 43] on div "Status No active tasks You are ready to start receiving tasks. [PERSON_NAME]" at bounding box center [185, 389] width 303 height 711
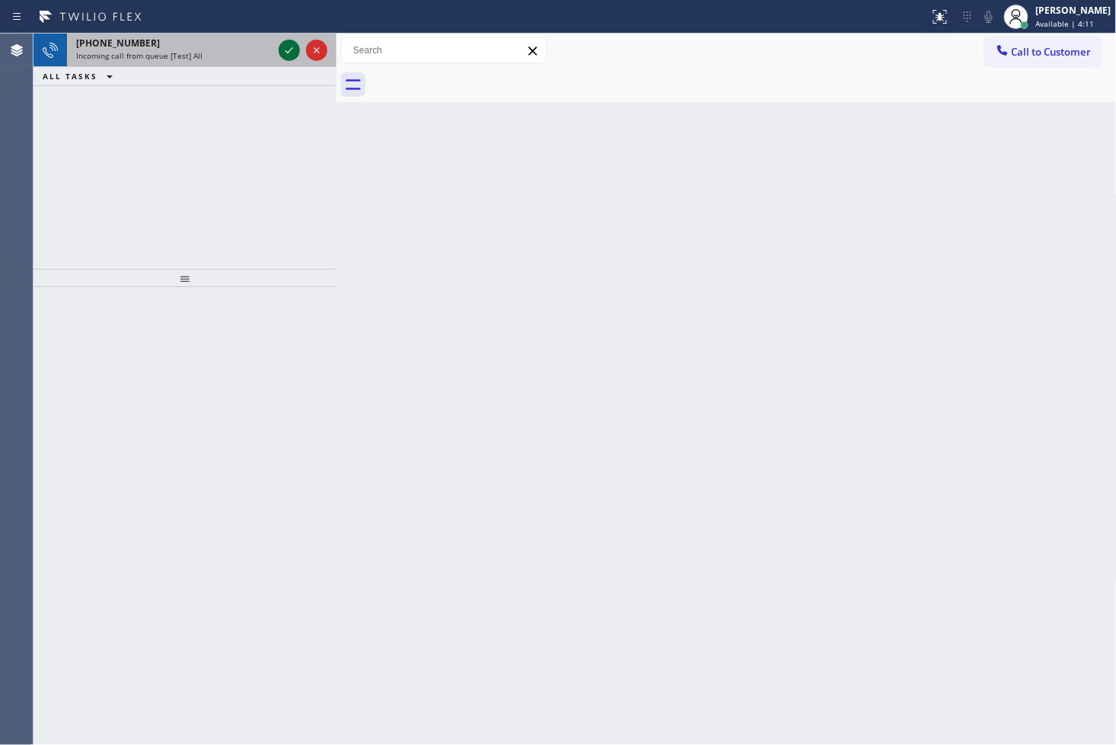
click at [290, 46] on icon at bounding box center [289, 50] width 18 height 18
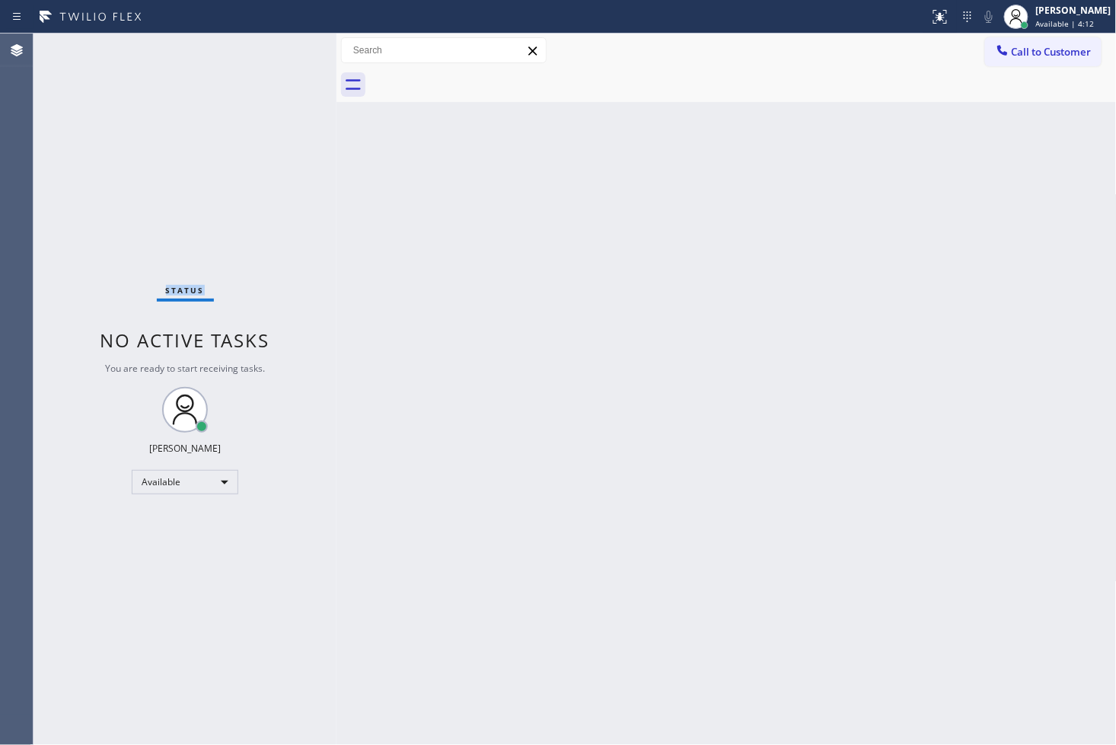
click at [288, 46] on div "Status No active tasks You are ready to start receiving tasks. [PERSON_NAME]" at bounding box center [185, 389] width 303 height 711
click at [288, 51] on div "Status No active tasks You are ready to start receiving tasks. [PERSON_NAME]" at bounding box center [185, 389] width 303 height 711
click at [942, 14] on div at bounding box center [946, 10] width 9 height 9
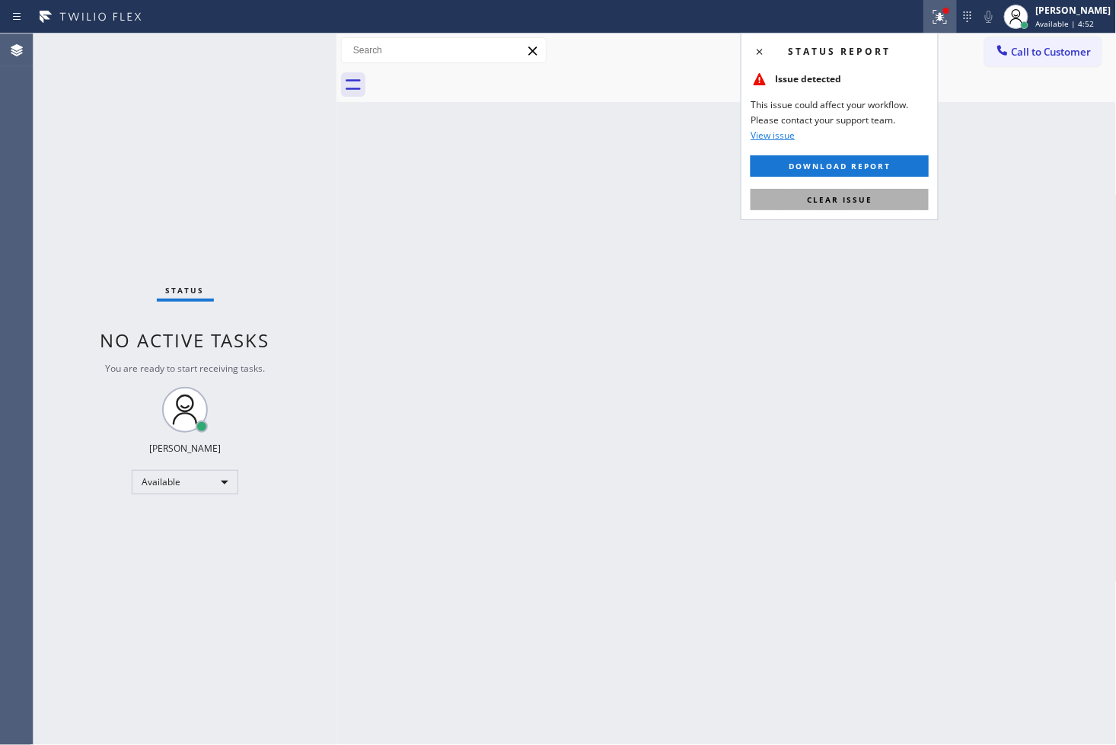
click at [892, 198] on button "Clear issue" at bounding box center [840, 199] width 178 height 21
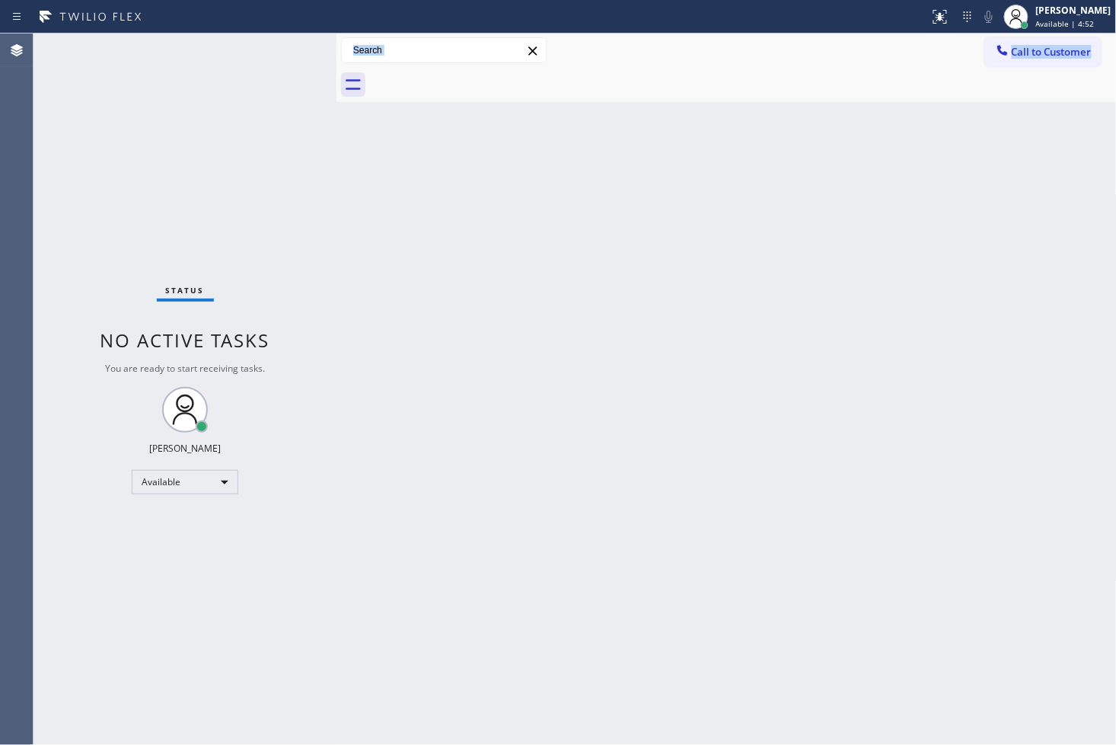
click at [339, 166] on div "Status No active tasks You are ready to start receiving tasks. Judy Anne Bernal…" at bounding box center [575, 389] width 1083 height 711
click at [283, 46] on div "Status No active tasks You are ready to start receiving tasks. [PERSON_NAME]" at bounding box center [185, 389] width 303 height 711
click at [283, 55] on div "Status No active tasks You are ready to start receiving tasks. [PERSON_NAME]" at bounding box center [185, 389] width 303 height 711
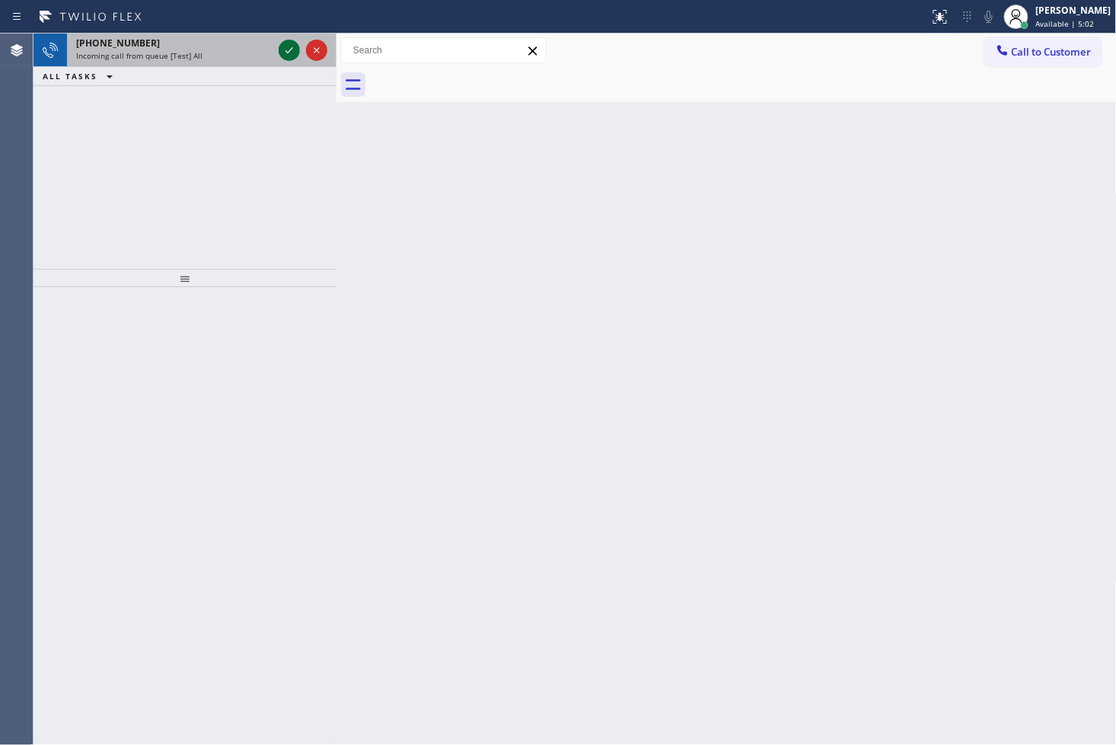
click at [285, 56] on icon at bounding box center [289, 50] width 18 height 18
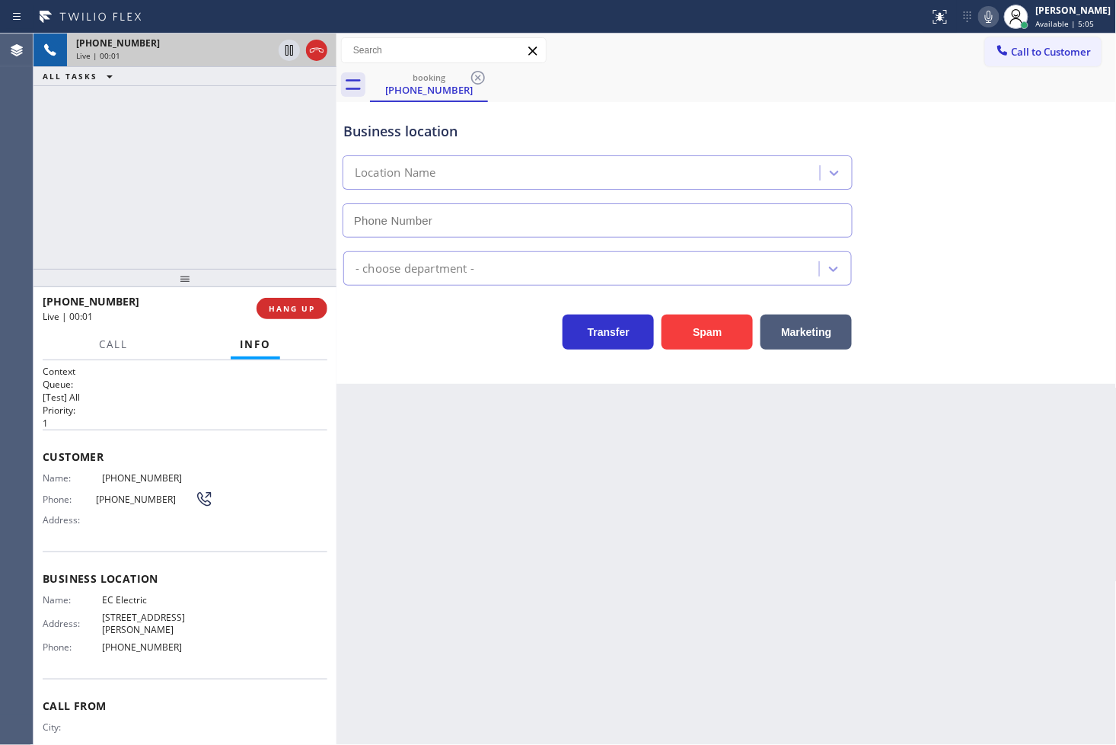
type input "(360) 548-7789"
click at [353, 325] on div "Transfer Spam Marketing" at bounding box center [597, 328] width 515 height 43
click at [244, 200] on div "+18006247082 Live | 00:03 ALL TASKS ALL TASKS ACTIVE TASKS TASKS IN WRAP UP" at bounding box center [185, 151] width 303 height 235
click at [387, 327] on div "Transfer Spam Marketing" at bounding box center [597, 328] width 515 height 43
click at [291, 199] on div "+18006247082 Live | 00:04 ALL TASKS ALL TASKS ACTIVE TASKS TASKS IN WRAP UP" at bounding box center [185, 151] width 303 height 235
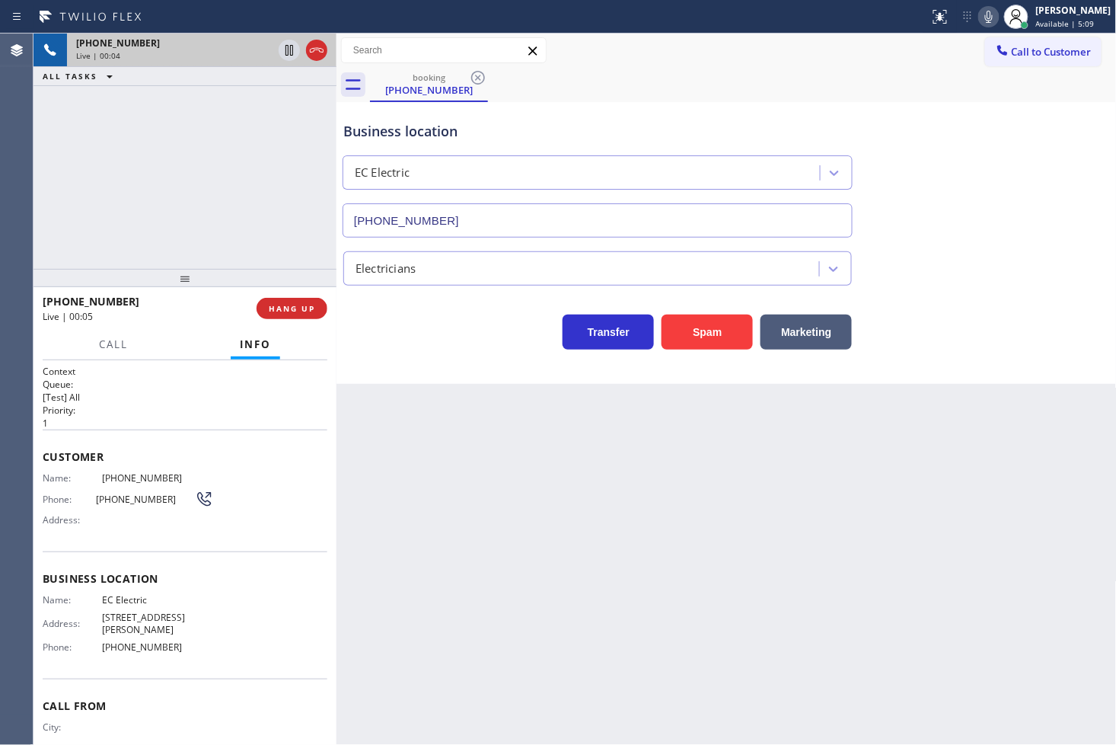
click at [496, 413] on div "Back to Dashboard Change Sender ID Customers Technicians Select a contact Outbo…" at bounding box center [727, 389] width 780 height 711
click at [265, 237] on div "+18006247082 Live | 00:05 ALL TASKS ALL TASKS ACTIVE TASKS TASKS IN WRAP UP" at bounding box center [185, 151] width 303 height 235
click at [376, 317] on div "Transfer Spam Marketing" at bounding box center [597, 328] width 515 height 43
click at [247, 228] on div "+18006247082 Live | 00:06 ALL TASKS ALL TASKS ACTIVE TASKS TASKS IN WRAP UP" at bounding box center [185, 151] width 303 height 235
click at [404, 330] on div "Transfer Spam Marketing" at bounding box center [597, 328] width 515 height 43
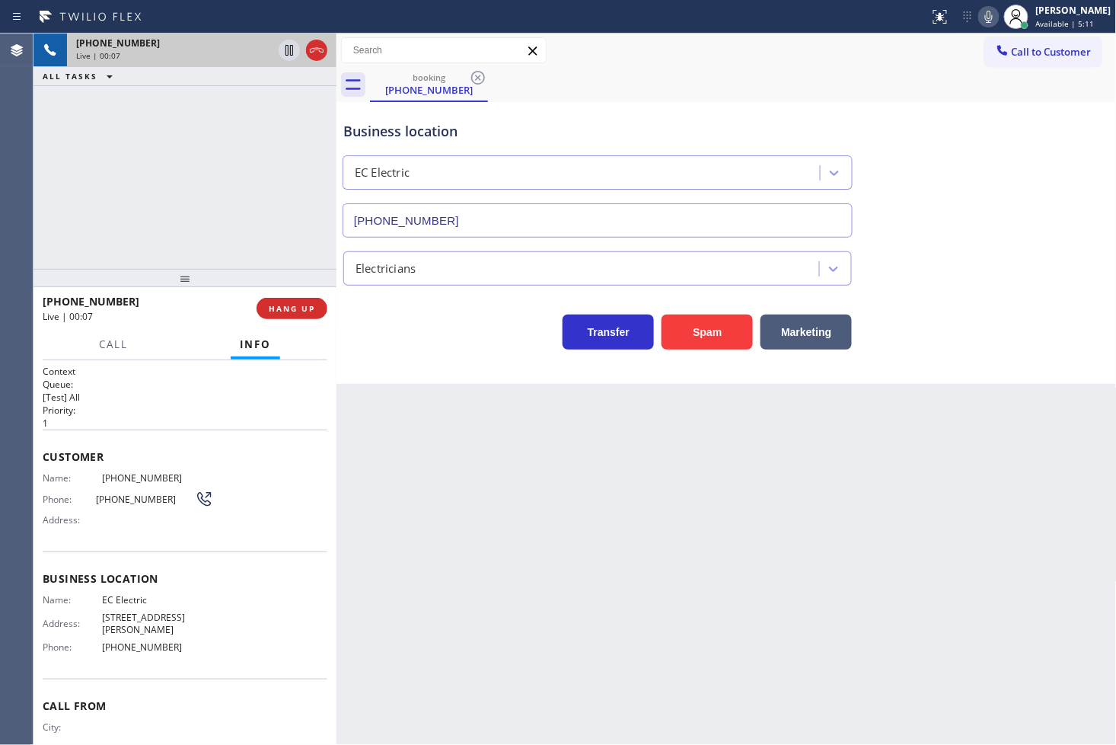
click at [263, 227] on div "+18006247082 Live | 00:07 ALL TASKS ALL TASKS ACTIVE TASKS TASKS IN WRAP UP" at bounding box center [185, 151] width 303 height 235
click at [402, 337] on div "Transfer Spam Marketing" at bounding box center [597, 328] width 515 height 43
drag, startPoint x: 633, startPoint y: 385, endPoint x: 672, endPoint y: 359, distance: 47.3
click at [637, 384] on div "Back to Dashboard Change Sender ID Customers Technicians Select a contact Outbo…" at bounding box center [727, 389] width 780 height 711
click at [696, 336] on button "Spam" at bounding box center [707, 331] width 91 height 35
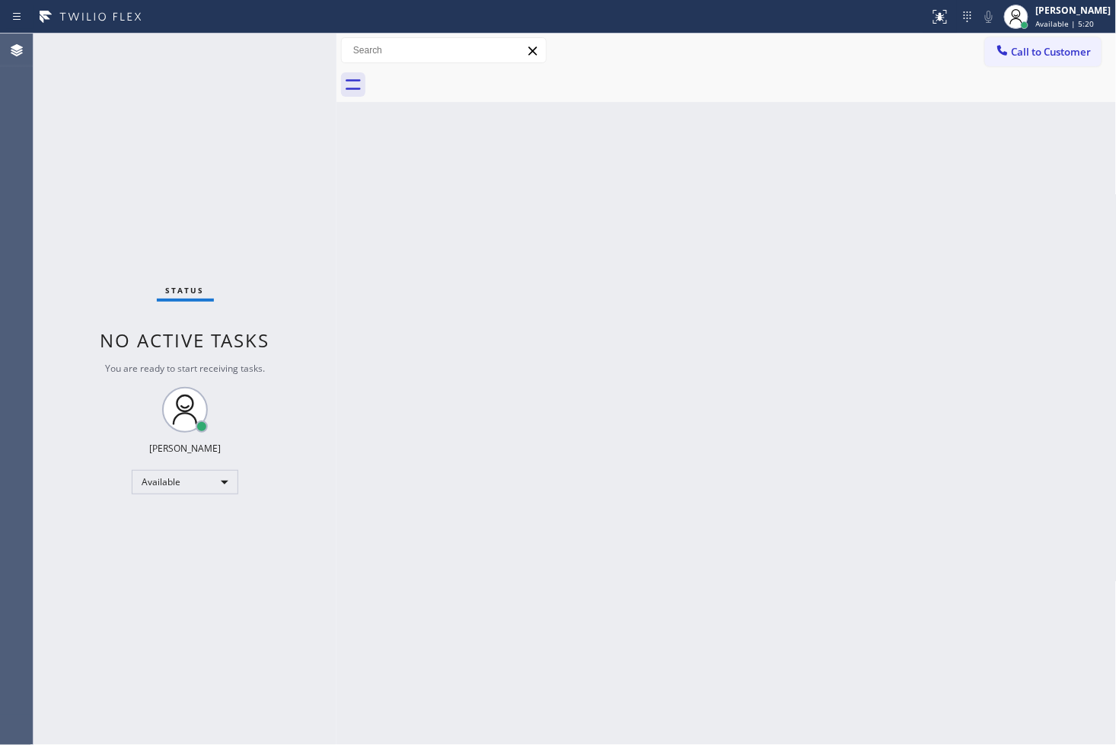
click at [295, 97] on div "Status No active tasks You are ready to start receiving tasks. [PERSON_NAME]" at bounding box center [185, 389] width 303 height 711
click at [288, 52] on div "Status No active tasks You are ready to start receiving tasks. [PERSON_NAME]" at bounding box center [185, 389] width 303 height 711
click at [286, 49] on div "Status No active tasks You are ready to start receiving tasks. [PERSON_NAME]" at bounding box center [185, 389] width 303 height 711
click at [268, 54] on div "Status No active tasks You are ready to start receiving tasks. [PERSON_NAME]" at bounding box center [185, 389] width 303 height 711
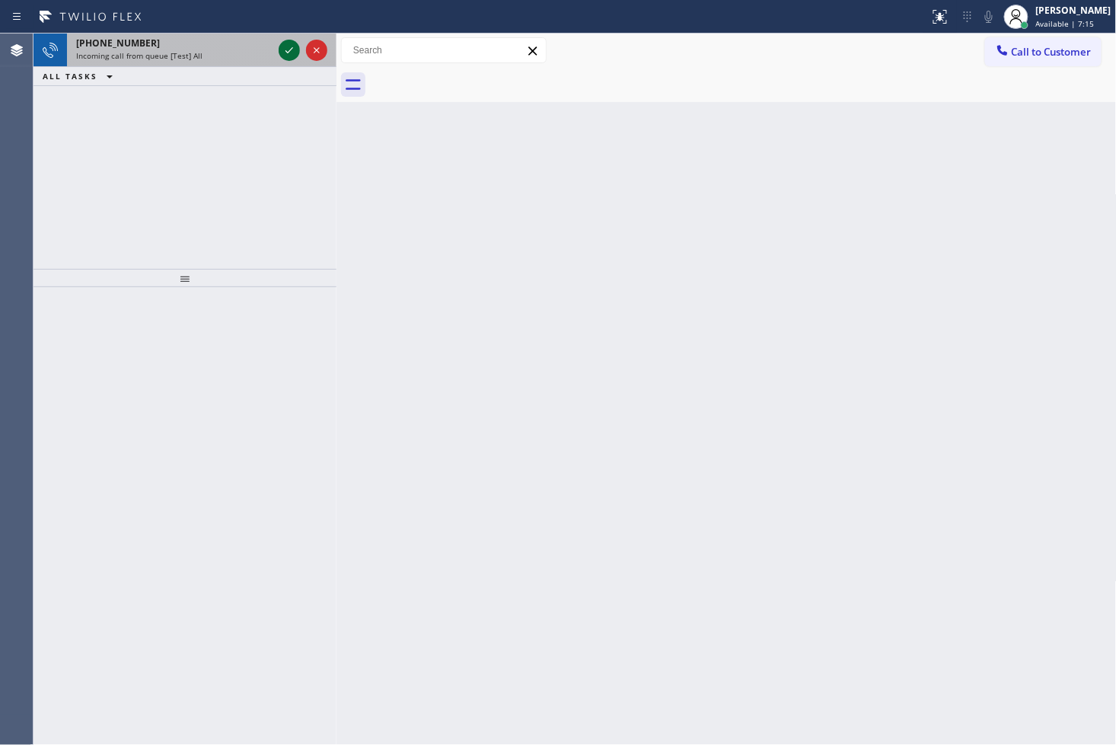
click at [283, 51] on icon at bounding box center [289, 50] width 18 height 18
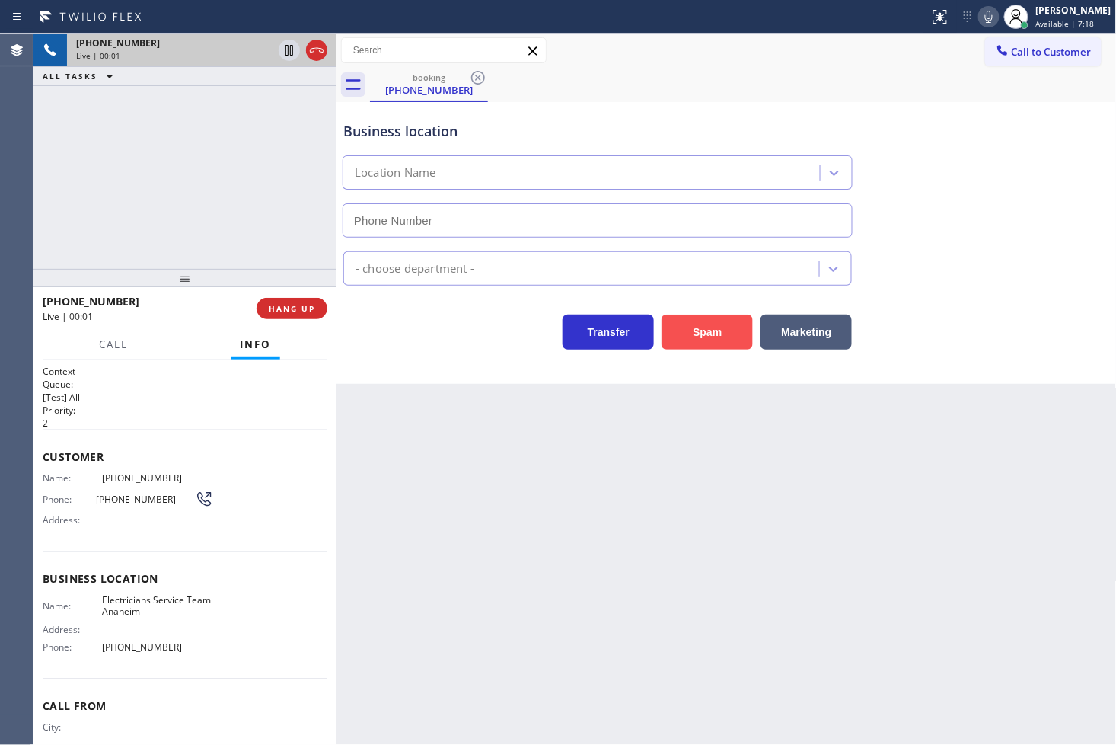
click at [691, 330] on button "Spam" at bounding box center [707, 331] width 91 height 35
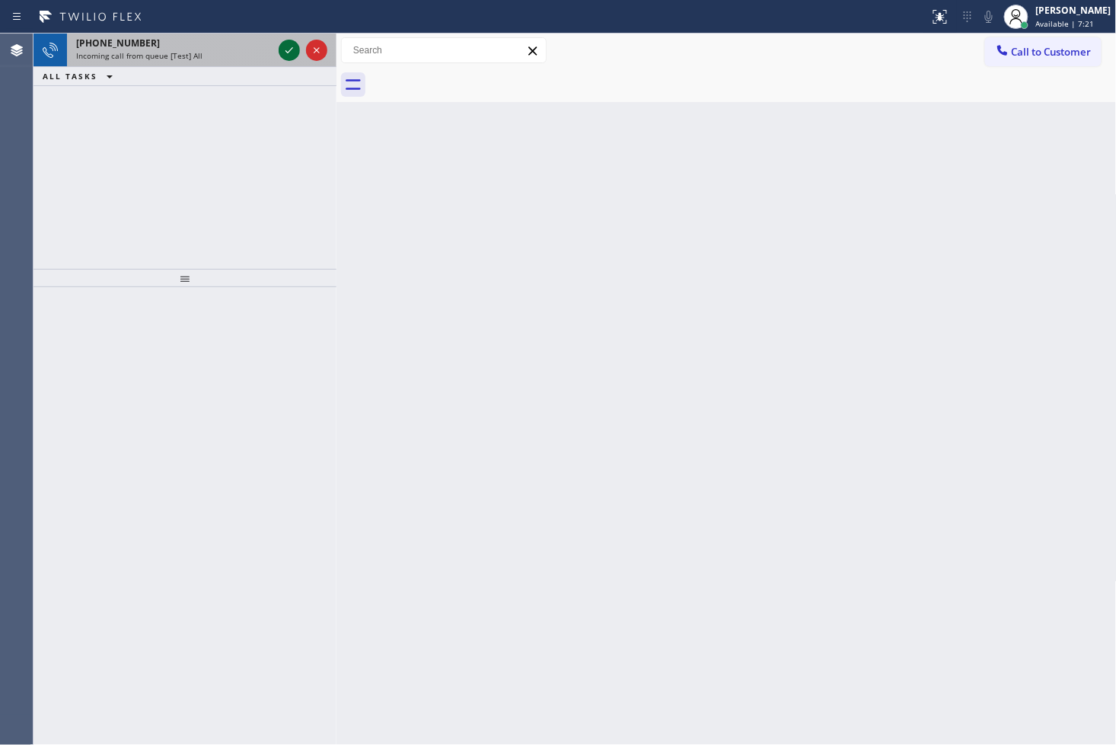
click at [290, 46] on icon at bounding box center [289, 50] width 18 height 18
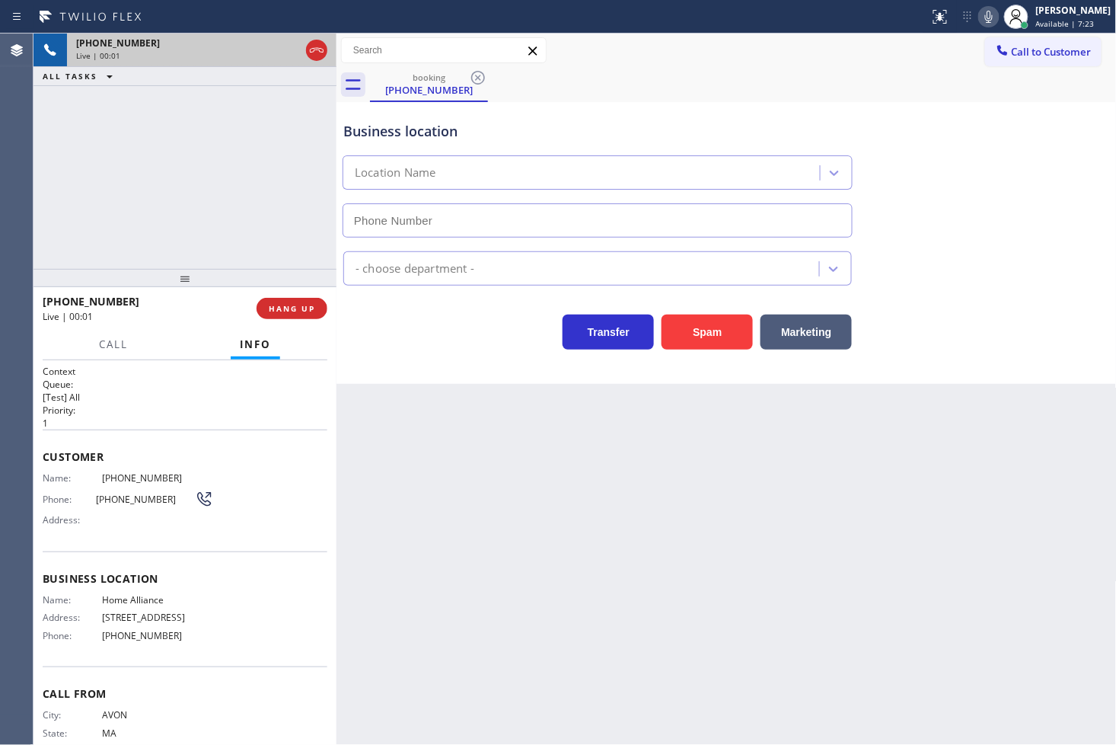
type input "[PHONE_NUMBER]"
click at [103, 346] on span "Call" at bounding box center [113, 344] width 29 height 14
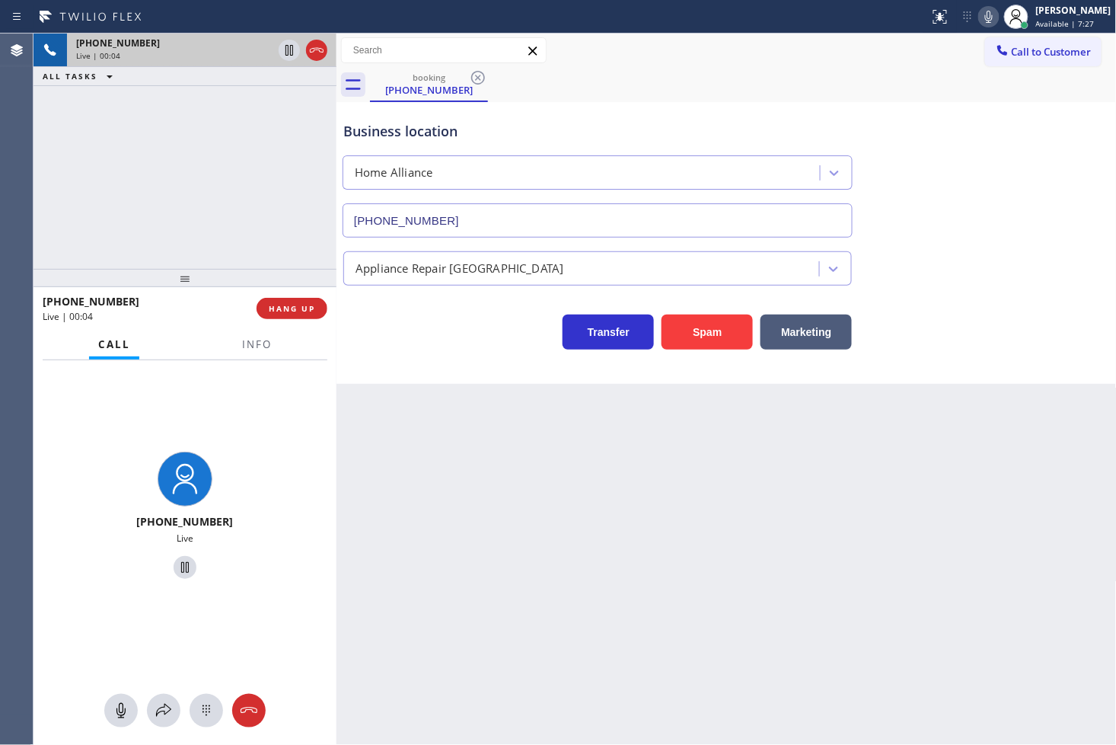
click at [153, 226] on div "+17744526950 Live | 00:04 ALL TASKS ALL TASKS ACTIVE TASKS TASKS IN WRAP UP" at bounding box center [185, 151] width 303 height 235
click at [416, 354] on div "Business location Home Alliance (877) 777-0796 Appliance Repair High End Transf…" at bounding box center [727, 243] width 780 height 282
click at [499, 461] on div "Back to Dashboard Change Sender ID Customers Technicians Select a contact Outbo…" at bounding box center [727, 389] width 780 height 711
click at [160, 404] on div "+17744526950 Live" at bounding box center [185, 517] width 303 height 315
click at [199, 215] on div "+17744526950 Live | 00:13 ALL TASKS ALL TASKS ACTIVE TASKS TASKS IN WRAP UP" at bounding box center [185, 151] width 303 height 235
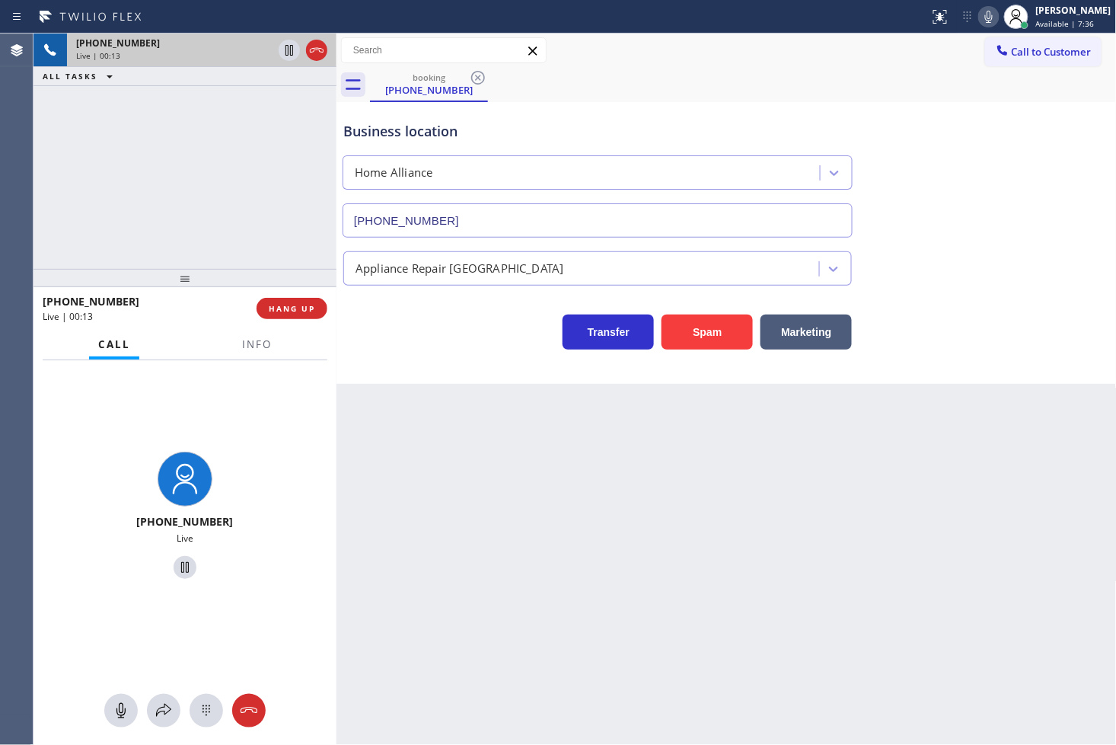
click at [274, 413] on div "+17744526950 Live" at bounding box center [185, 517] width 303 height 315
click at [155, 209] on div "+17744526950 Live | 00:14 ALL TASKS ALL TASKS ACTIVE TASKS TASKS IN WRAP UP" at bounding box center [185, 151] width 303 height 235
click at [164, 672] on div "+17744526950 Live" at bounding box center [185, 517] width 303 height 315
click at [162, 711] on icon at bounding box center [164, 710] width 18 height 18
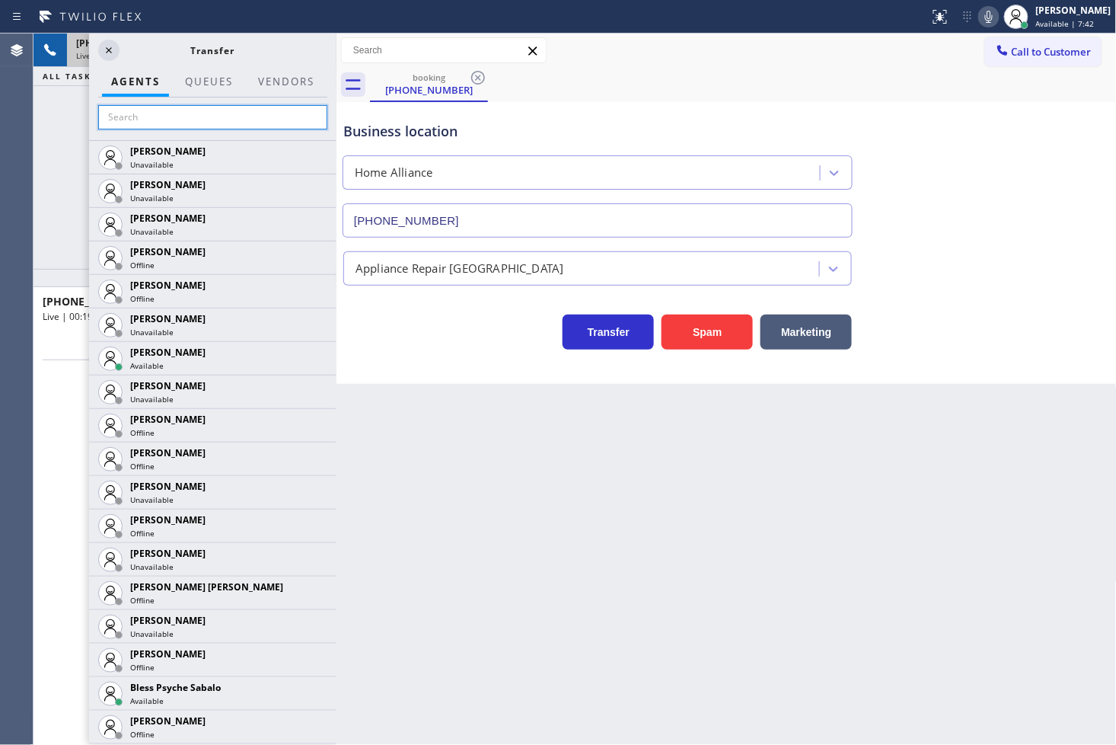
click at [130, 123] on input "text" at bounding box center [212, 117] width 229 height 24
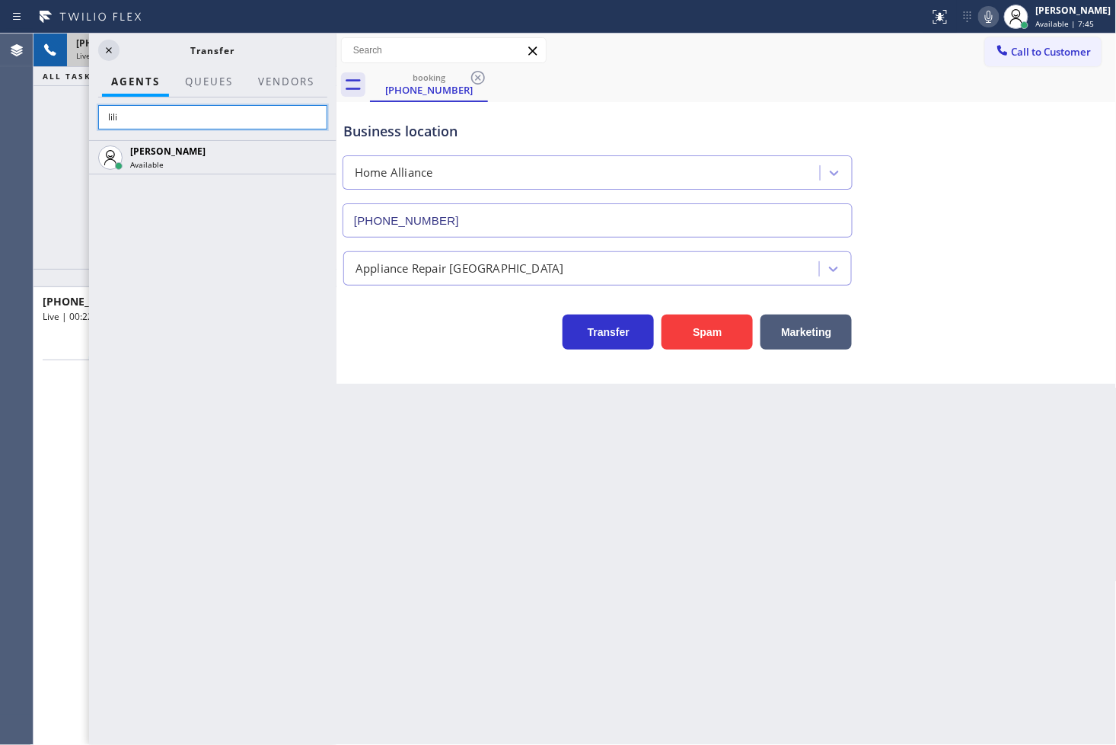
type input "lili"
click at [200, 305] on div "Lilibeth Pueyo Available" at bounding box center [212, 442] width 247 height 605
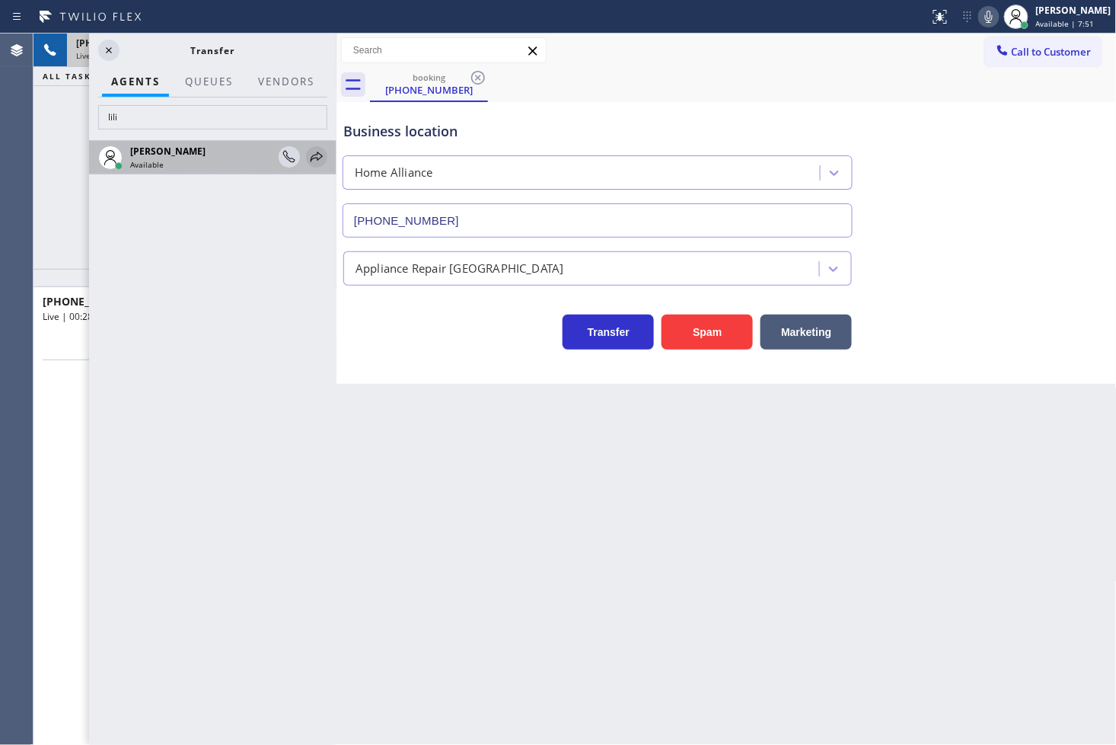
click at [315, 162] on icon at bounding box center [317, 157] width 18 height 18
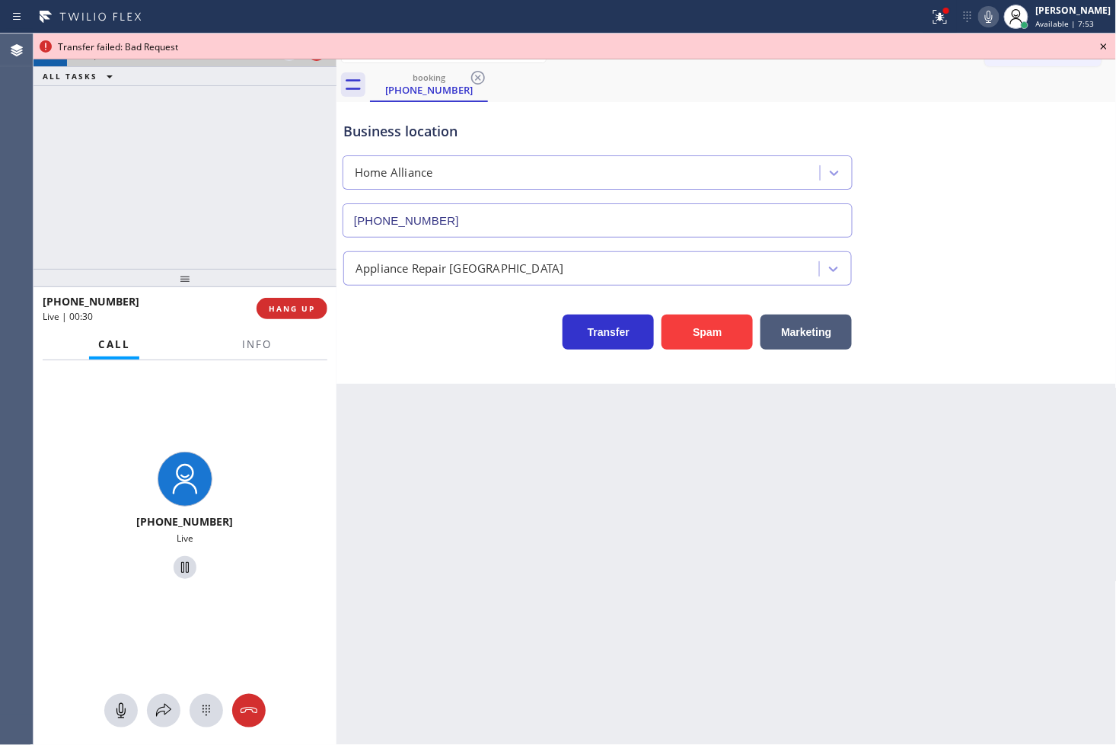
click at [222, 212] on div "+17744526950 Live | 00:30 ALL TASKS ALL TASKS ACTIVE TASKS TASKS IN WRAP UP" at bounding box center [185, 151] width 303 height 235
click at [1099, 38] on icon at bounding box center [1104, 46] width 18 height 18
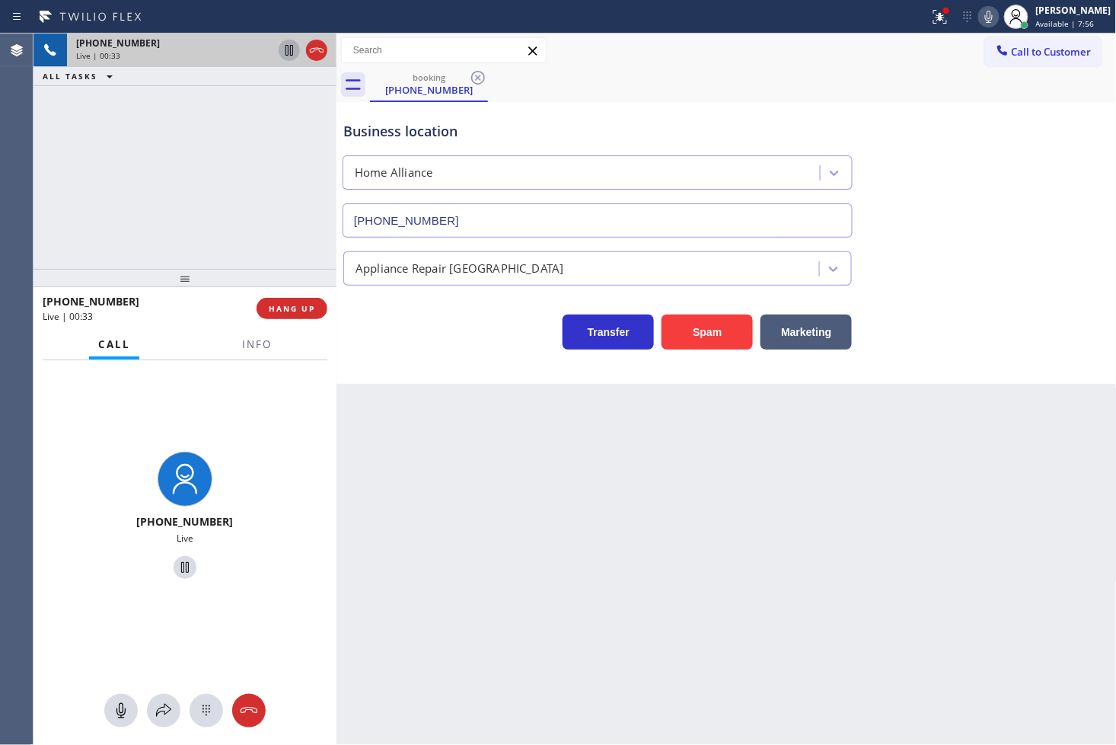
click at [282, 55] on icon at bounding box center [289, 50] width 18 height 18
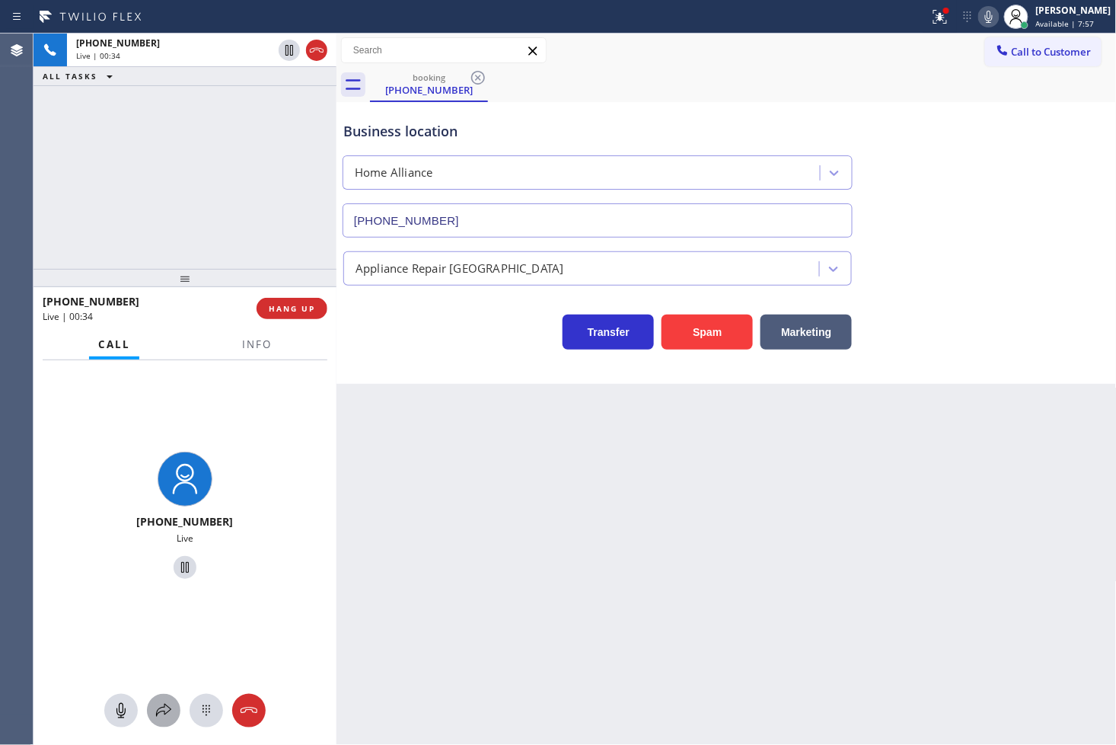
click at [162, 713] on icon at bounding box center [164, 710] width 18 height 18
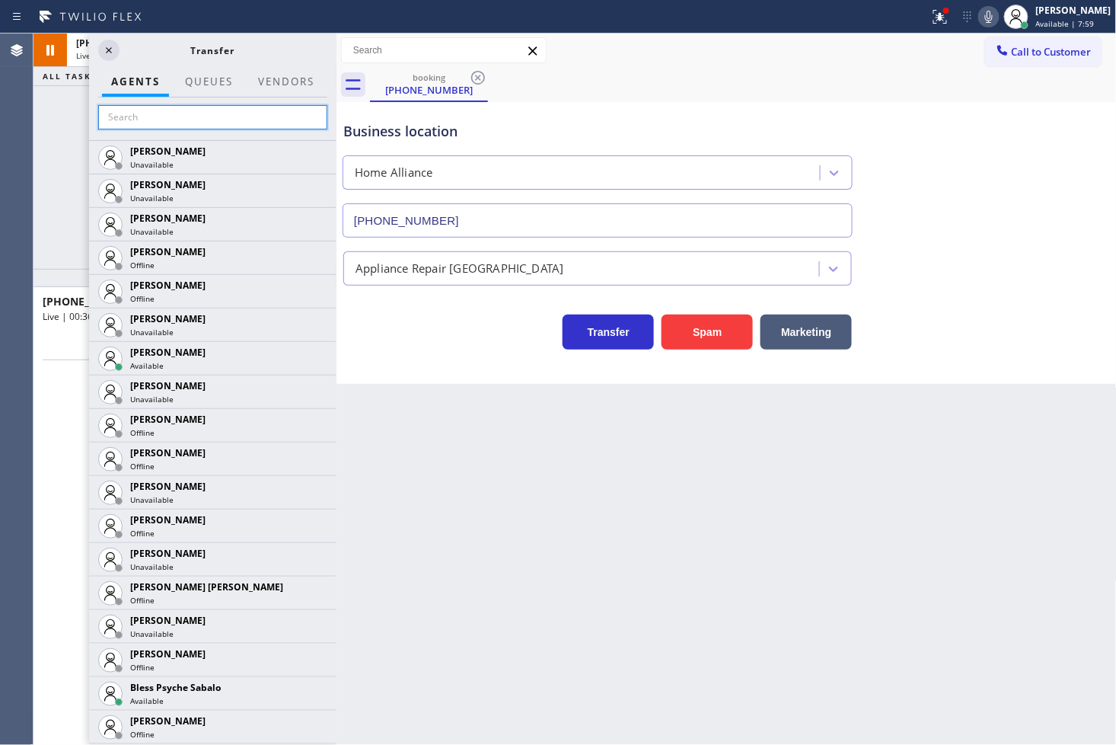
click at [170, 126] on input "text" at bounding box center [212, 117] width 229 height 24
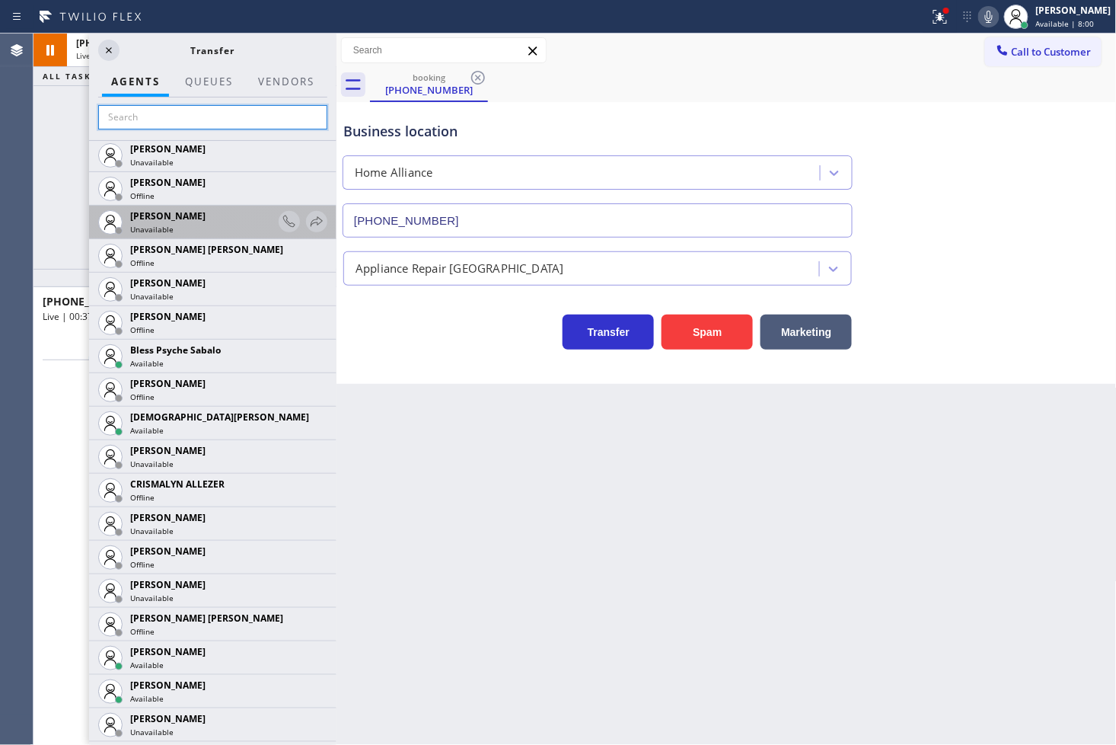
scroll to position [338, 0]
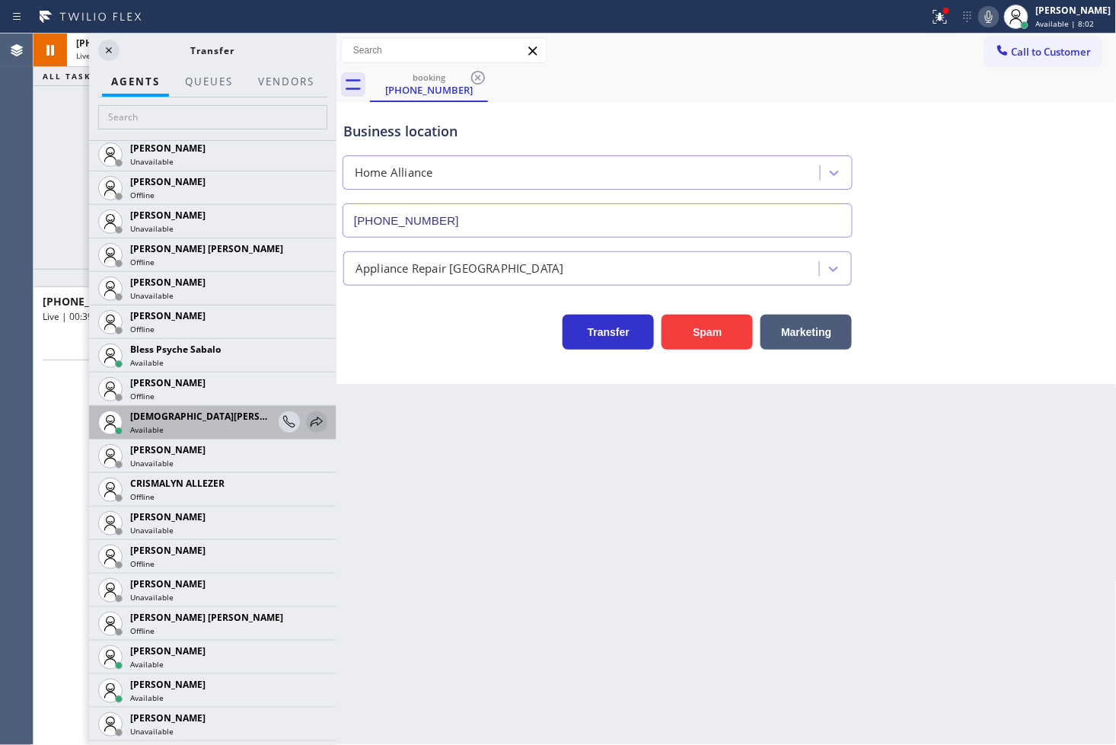
click at [308, 422] on icon at bounding box center [317, 422] width 18 height 18
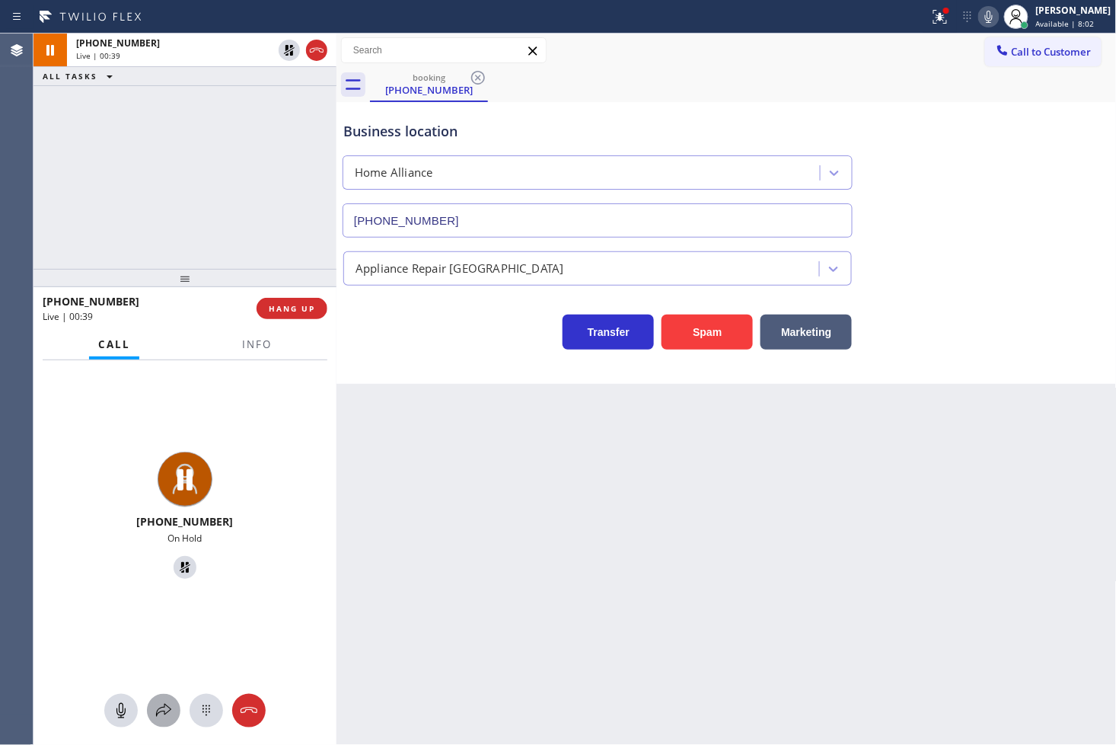
click at [168, 710] on icon at bounding box center [164, 710] width 18 height 18
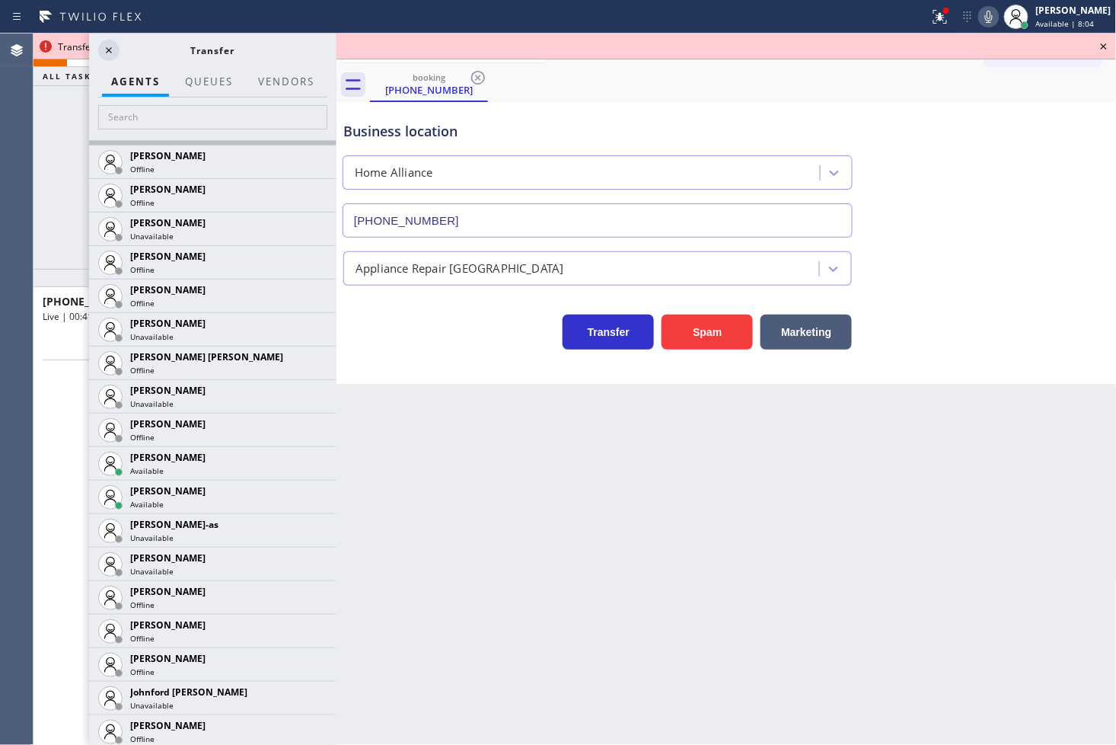
scroll to position [1099, 0]
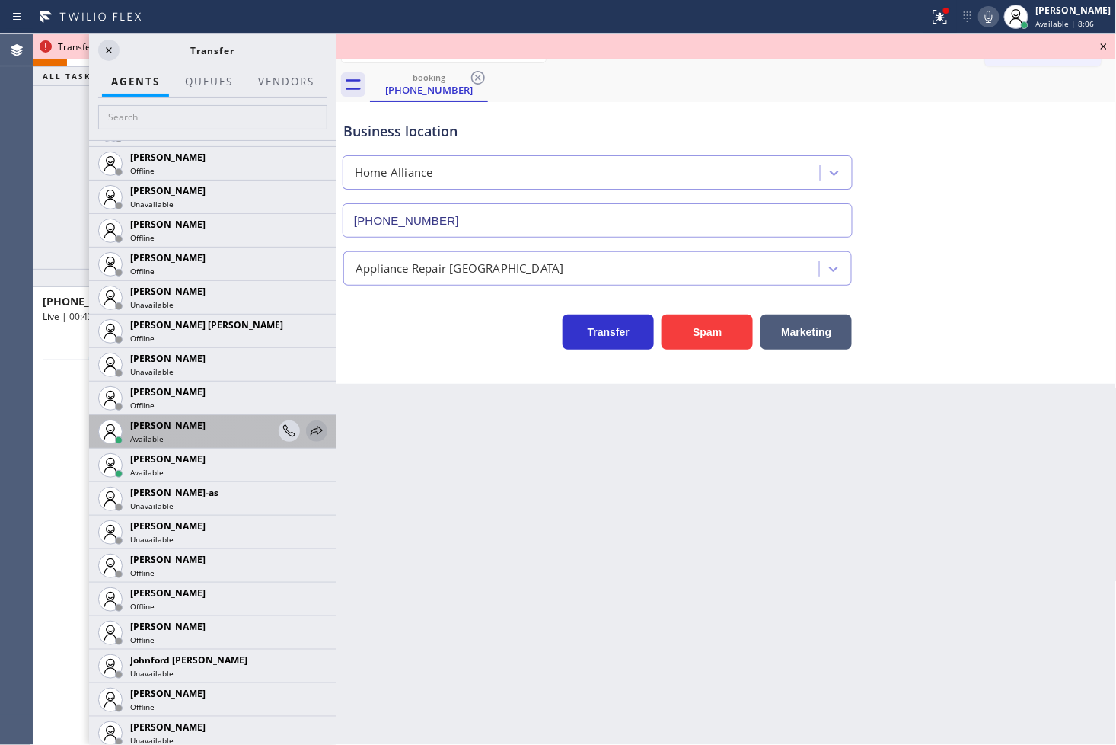
click at [308, 423] on icon at bounding box center [317, 431] width 18 height 18
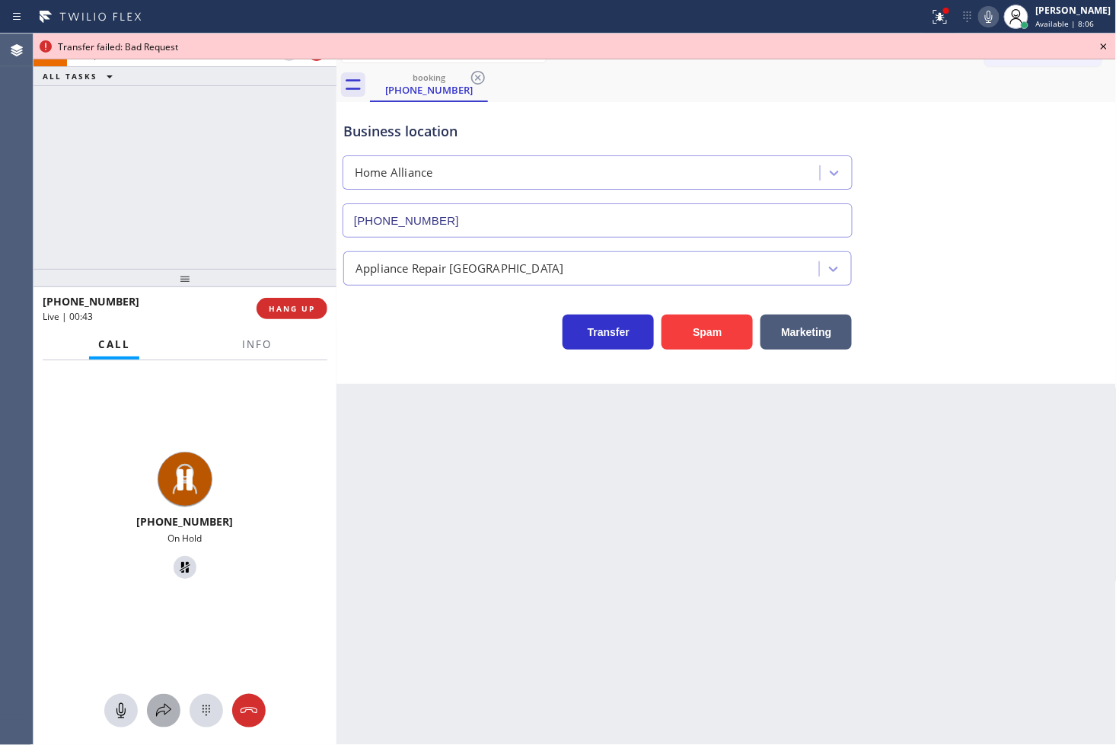
click at [149, 705] on div at bounding box center [164, 710] width 34 height 18
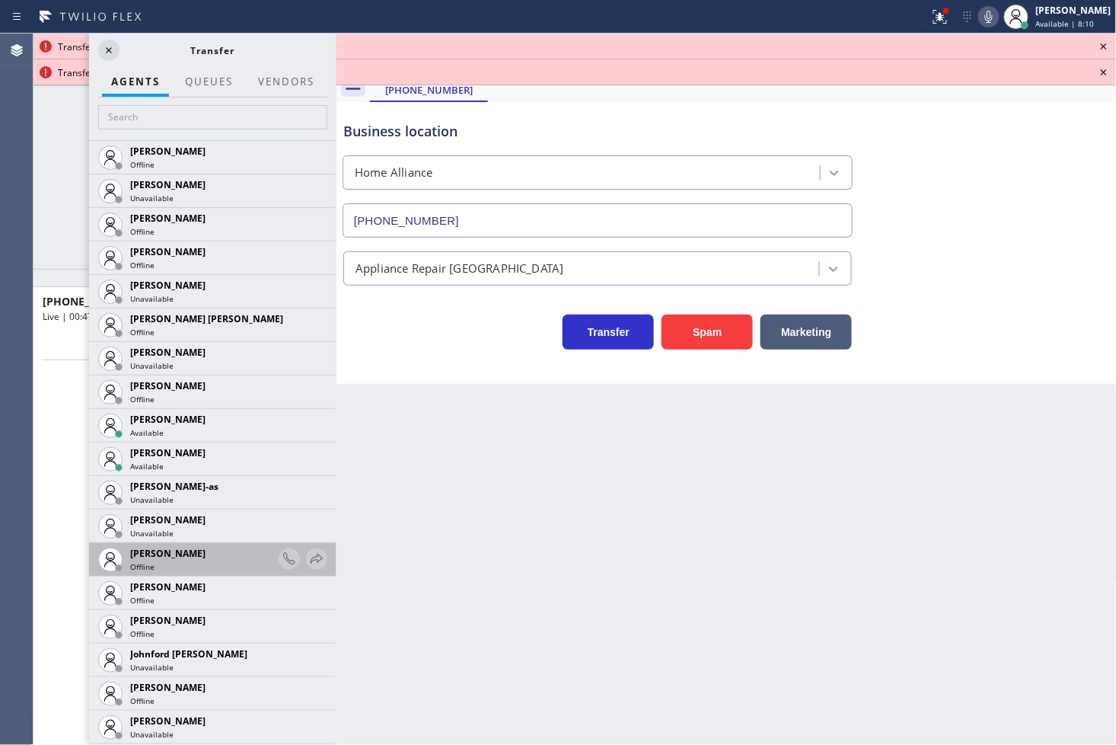
scroll to position [1437, 0]
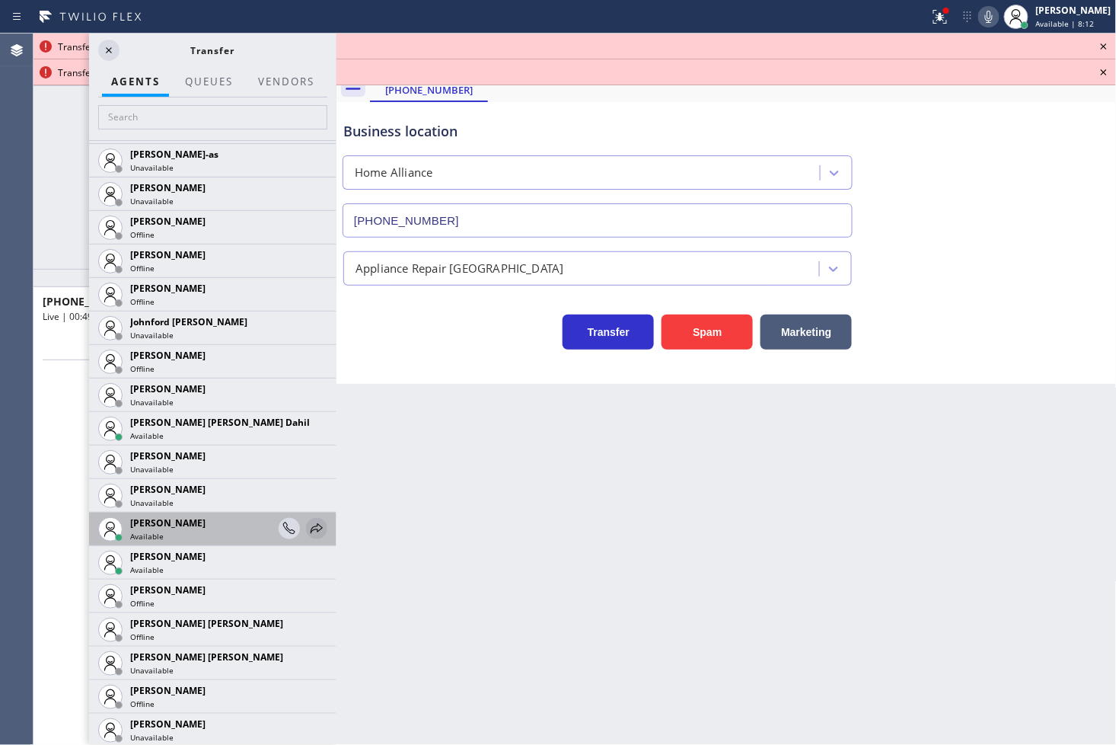
click at [308, 526] on icon at bounding box center [317, 528] width 18 height 18
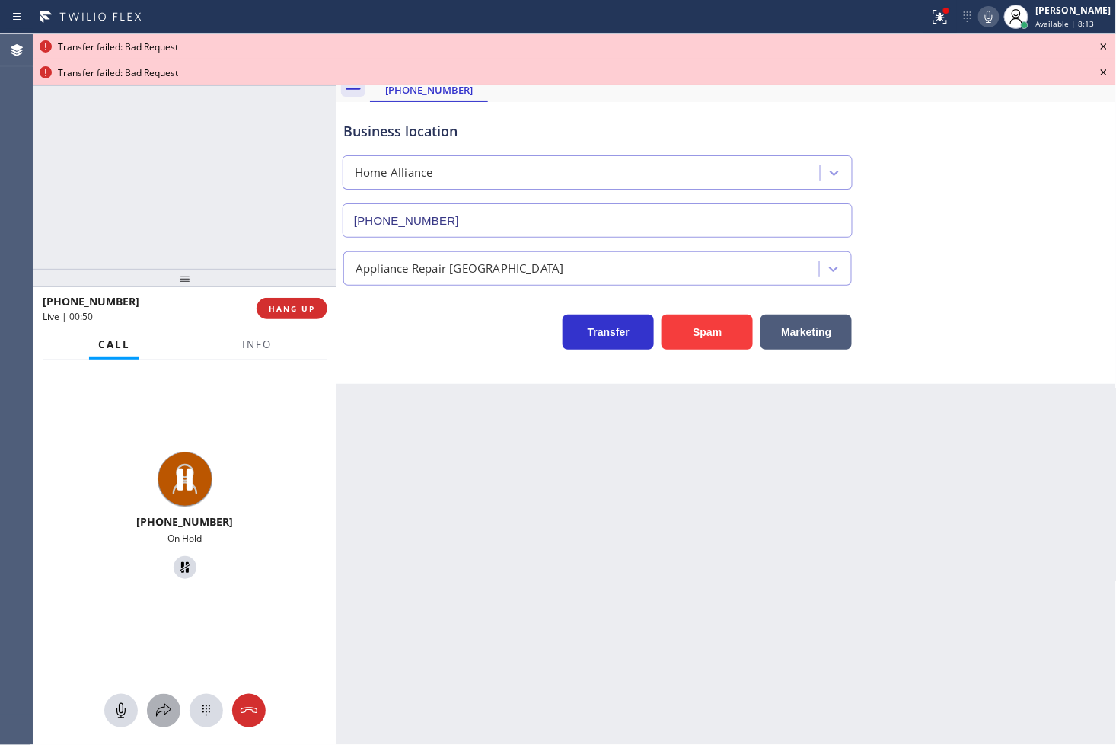
click at [170, 702] on icon at bounding box center [164, 710] width 18 height 18
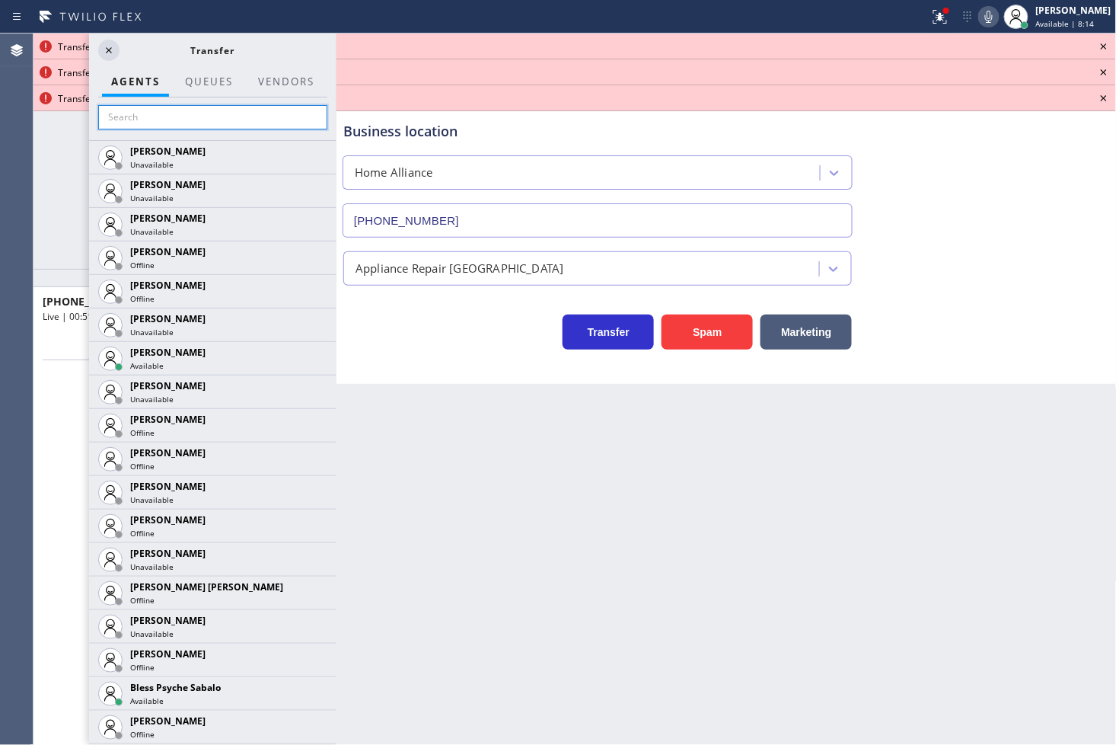
click at [151, 123] on input "text" at bounding box center [212, 117] width 229 height 24
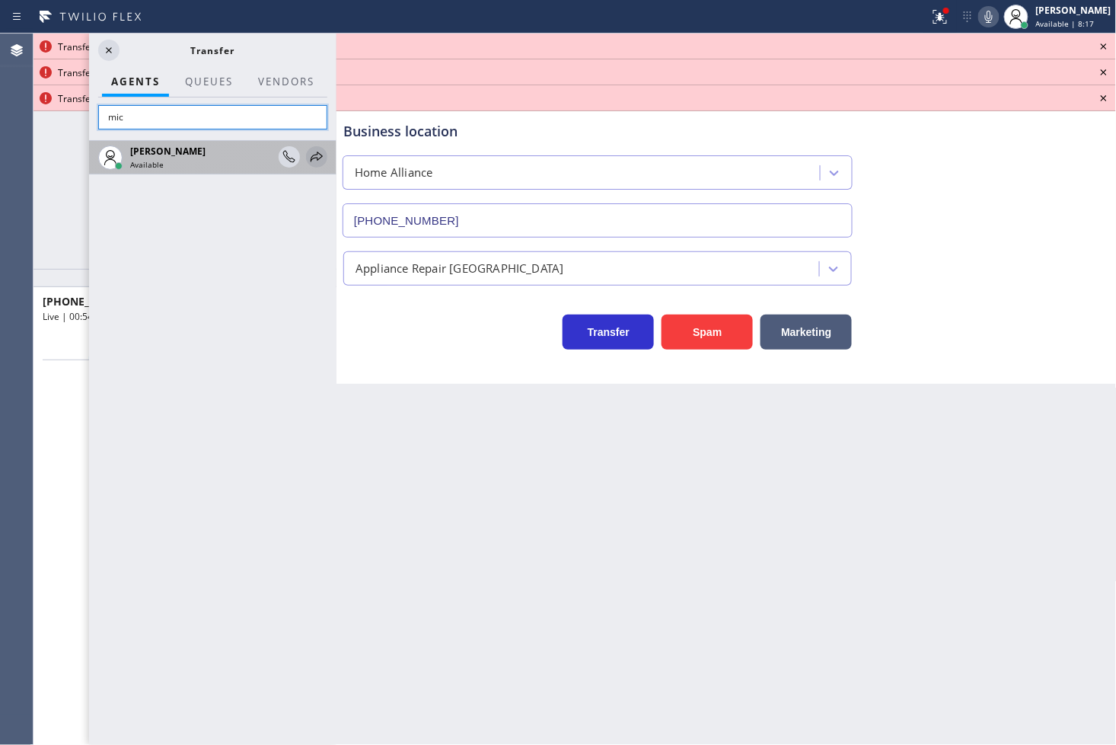
type input "mic"
click at [317, 156] on icon at bounding box center [317, 157] width 18 height 18
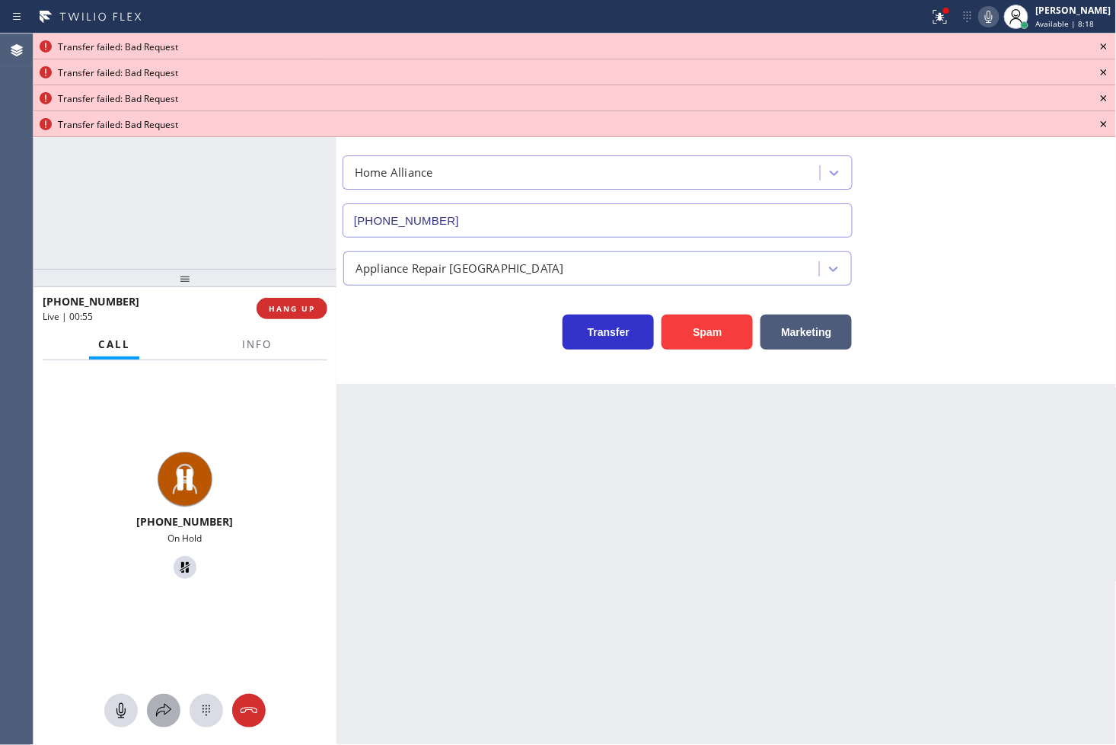
click at [170, 716] on div at bounding box center [164, 710] width 34 height 18
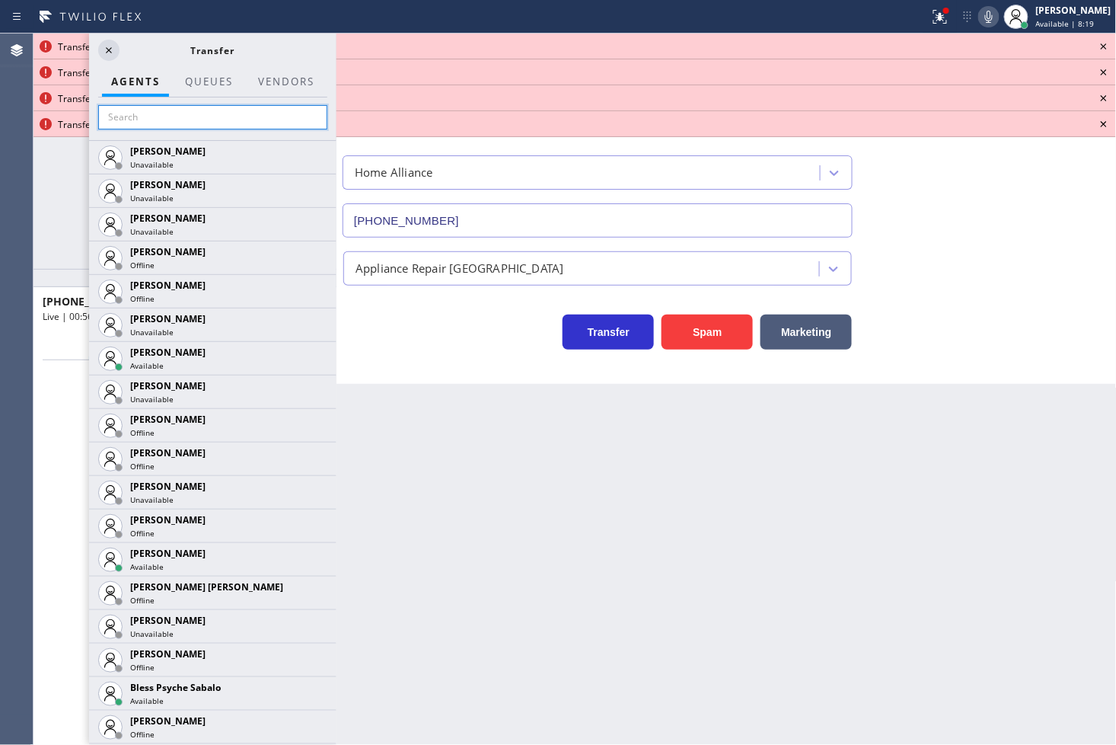
click at [122, 113] on input "text" at bounding box center [212, 117] width 229 height 24
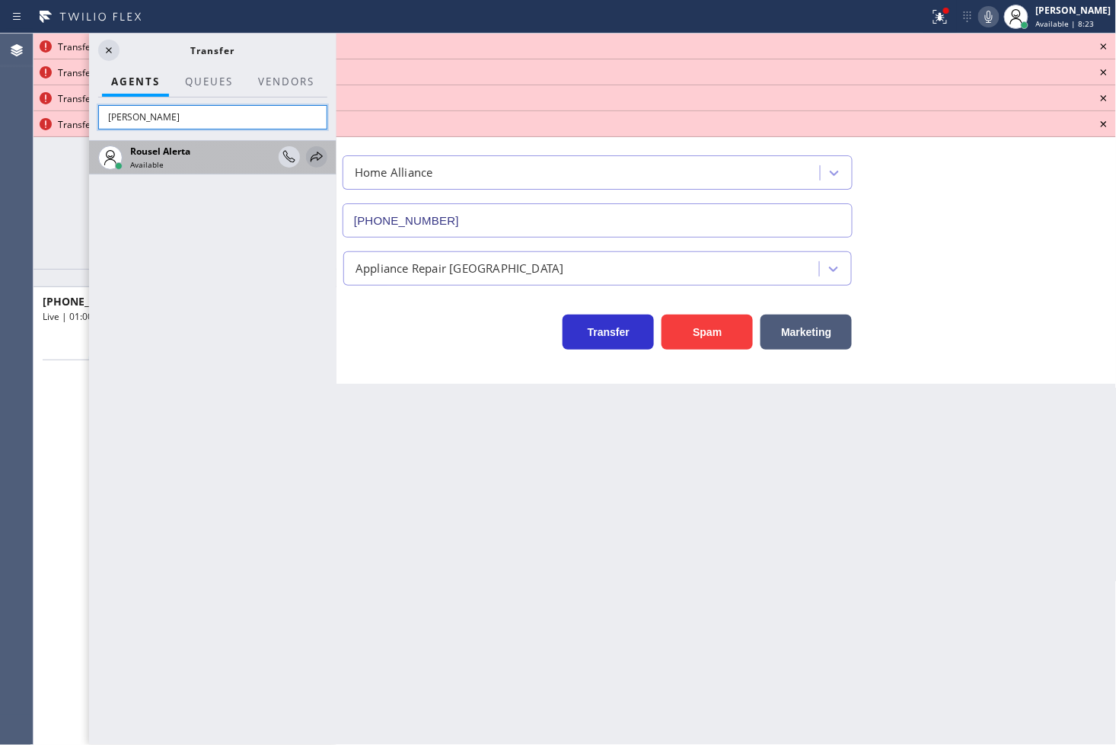
type input "[PERSON_NAME]"
click at [311, 151] on icon at bounding box center [317, 157] width 18 height 18
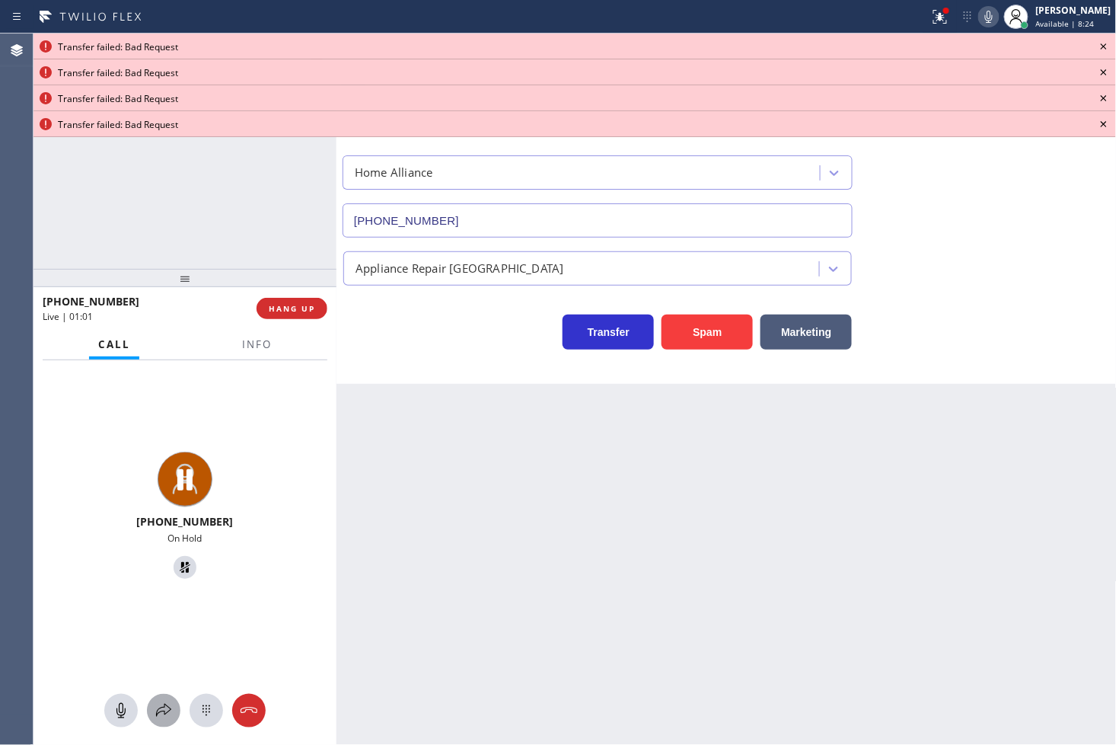
click at [164, 704] on icon at bounding box center [164, 710] width 18 height 18
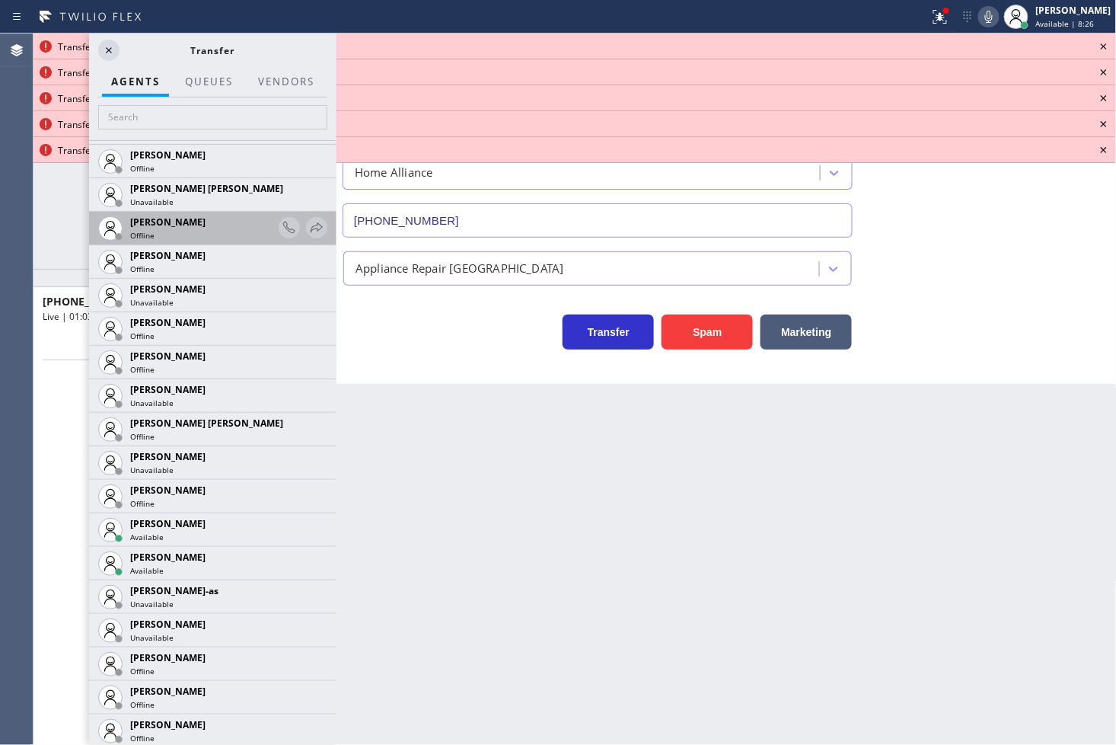
scroll to position [1268, 0]
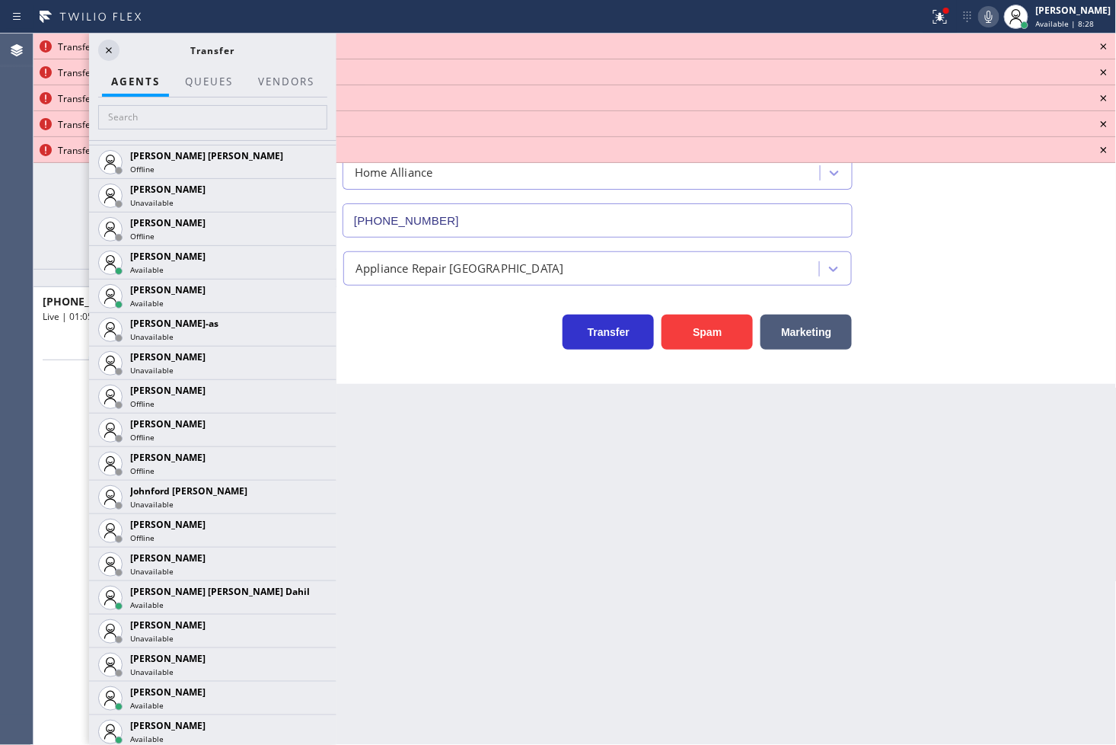
click at [0, 0] on icon at bounding box center [0, 0] width 0 height 0
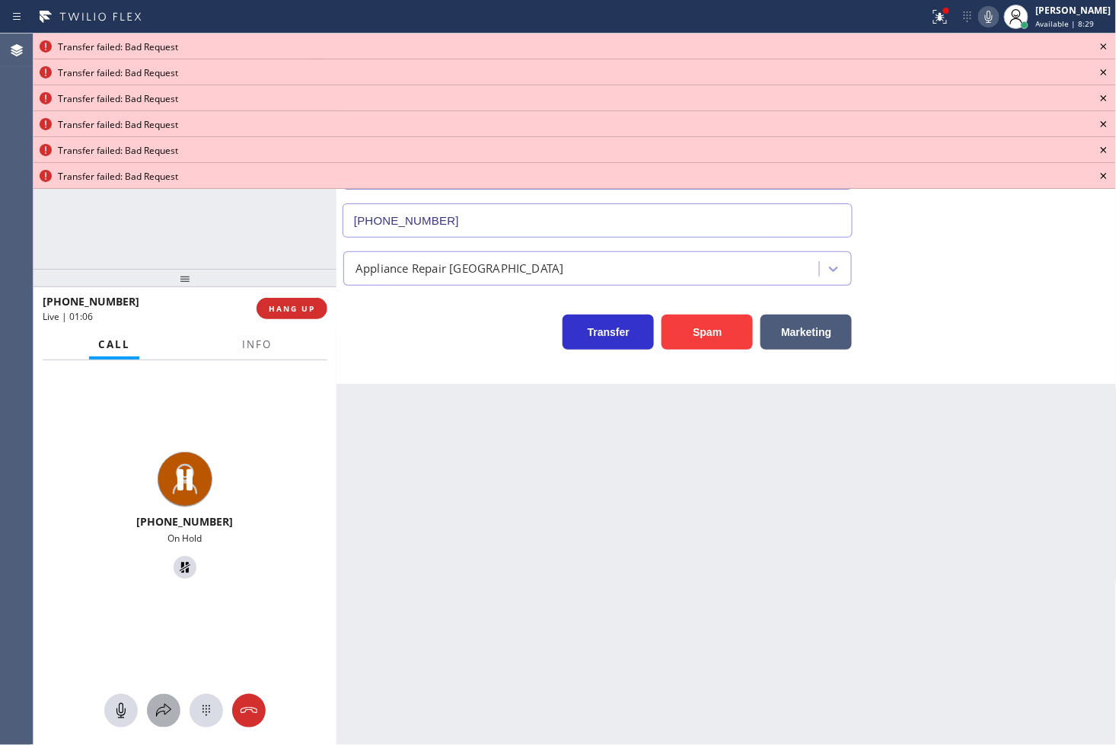
click at [166, 714] on icon at bounding box center [164, 710] width 18 height 18
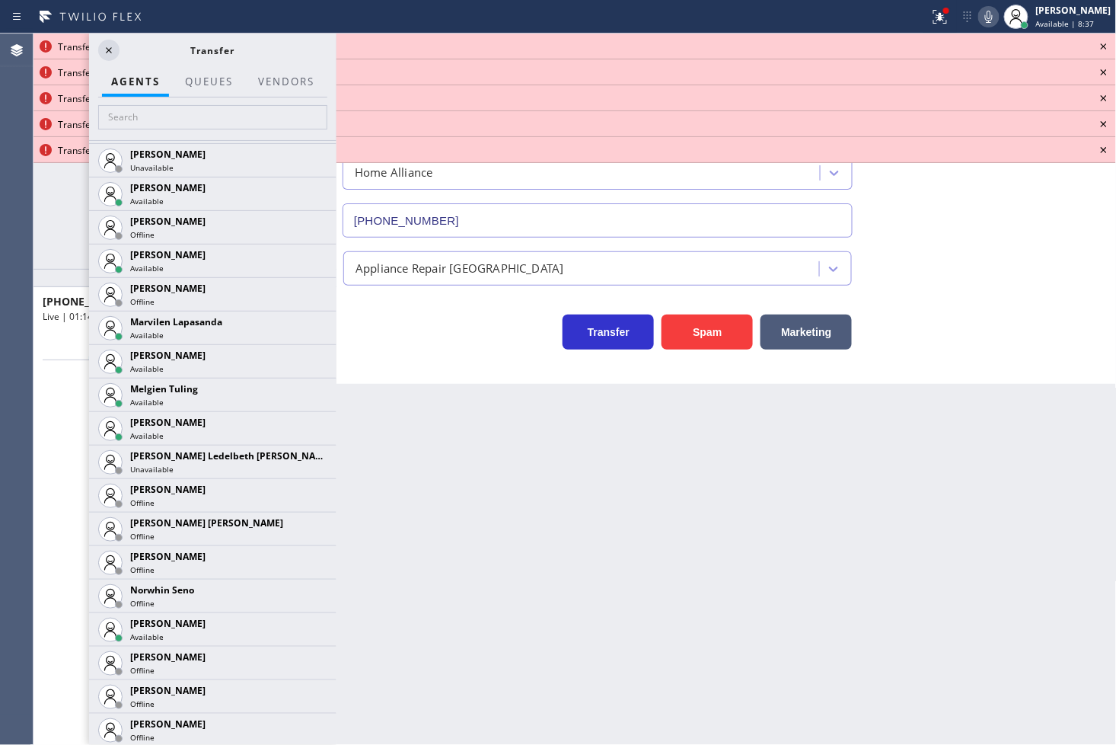
scroll to position [2371, 0]
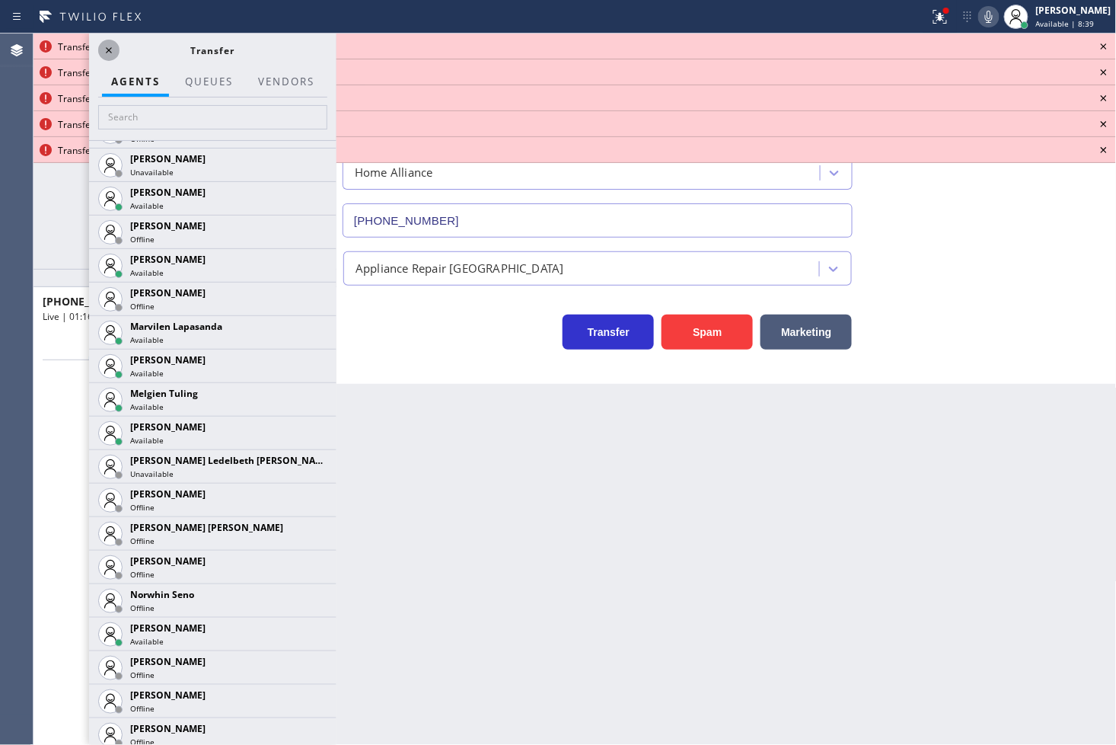
click at [111, 52] on icon at bounding box center [109, 50] width 18 height 18
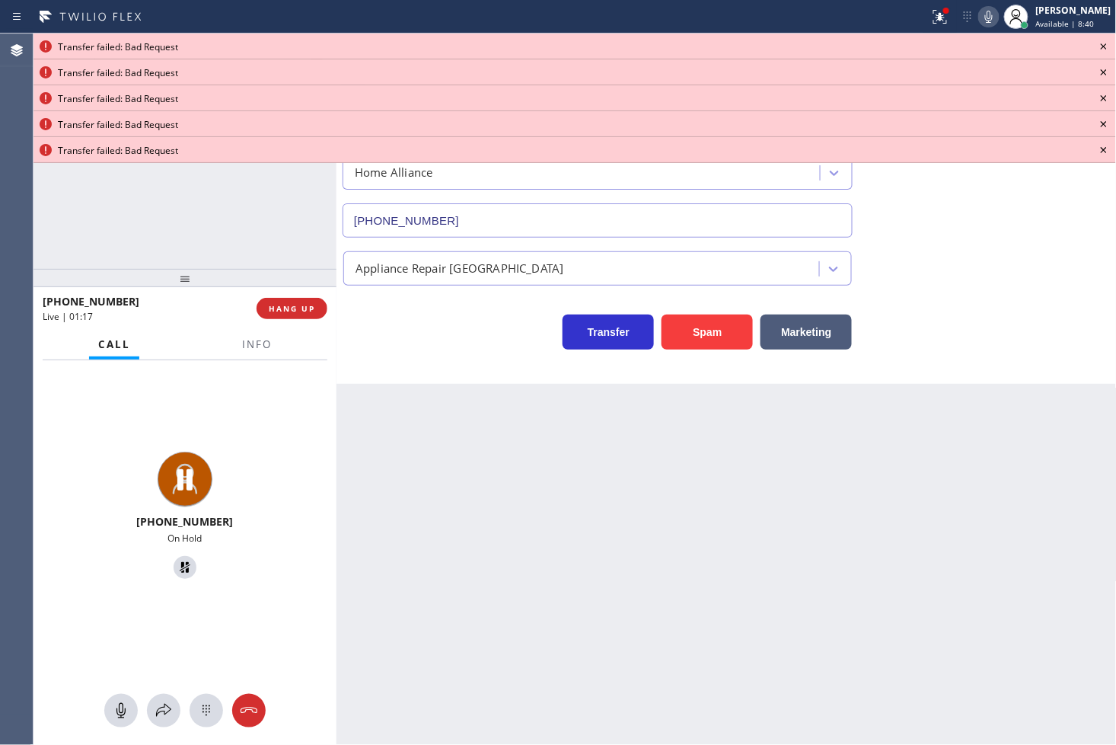
click at [1099, 43] on icon at bounding box center [1104, 46] width 18 height 18
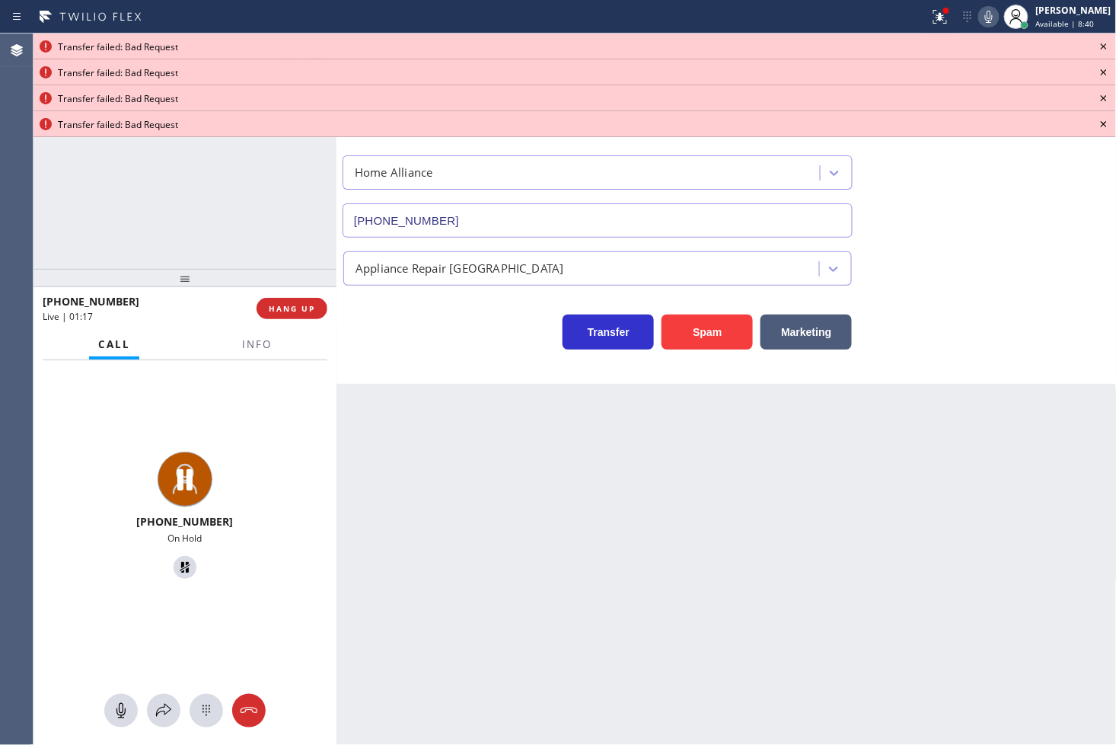
click at [1099, 43] on icon at bounding box center [1104, 46] width 18 height 18
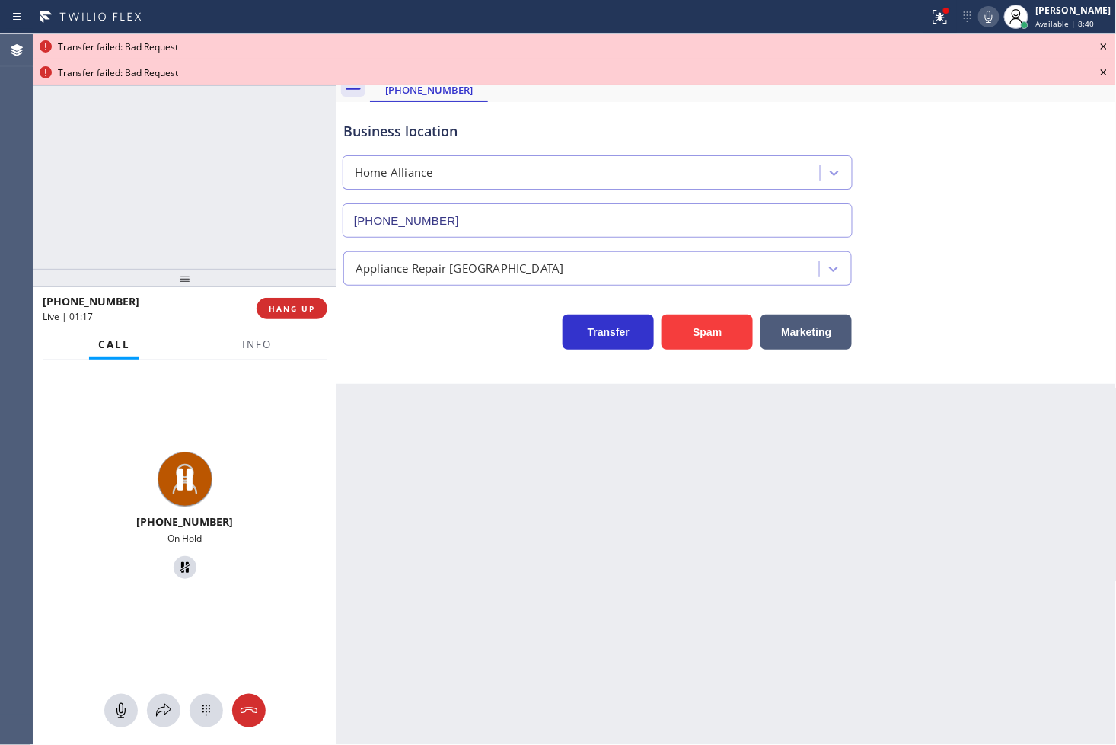
click at [1099, 43] on icon at bounding box center [1104, 46] width 18 height 18
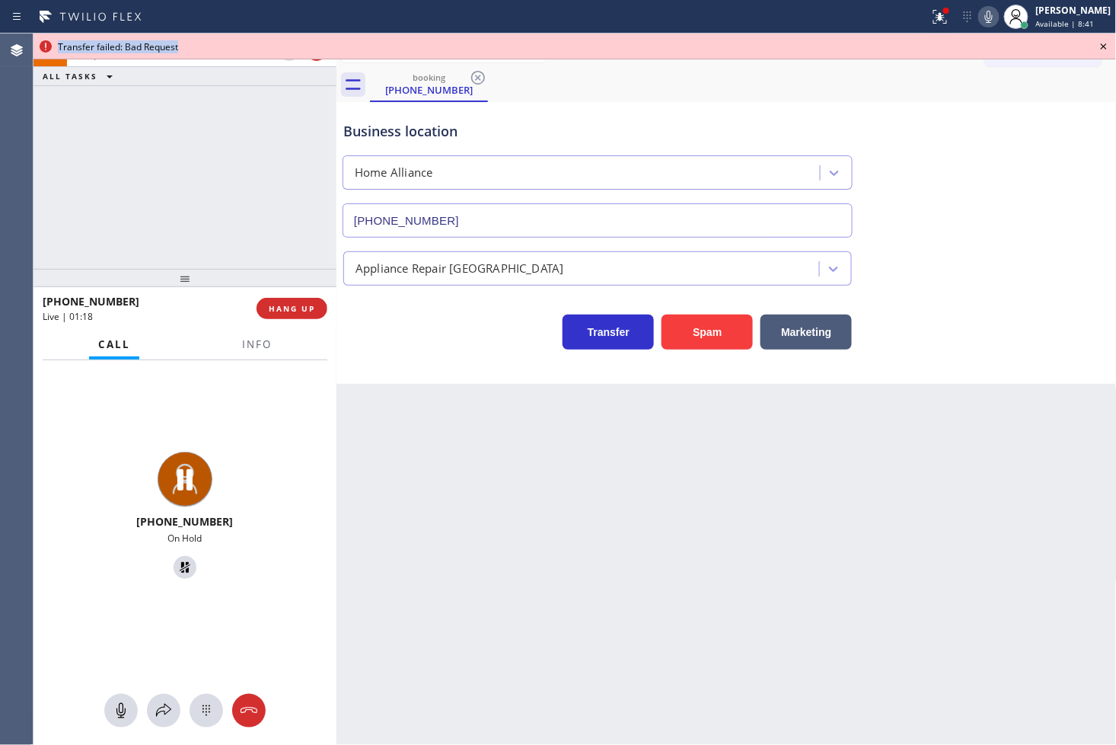
click at [1099, 43] on icon at bounding box center [1104, 46] width 18 height 18
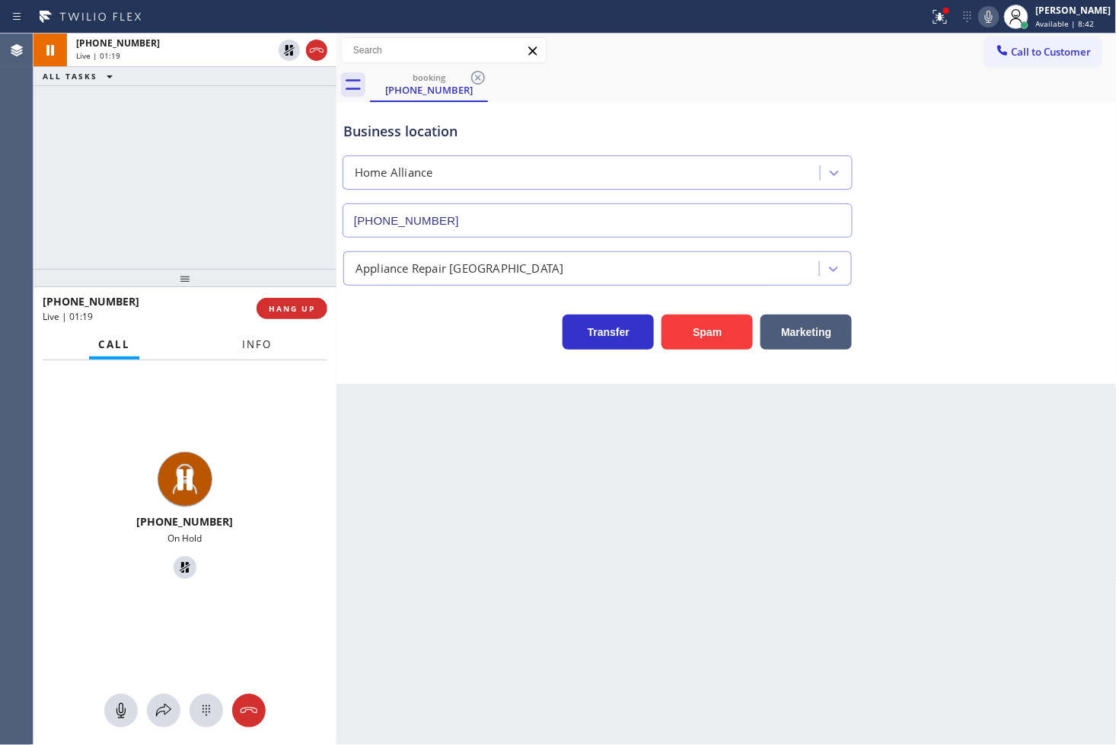
click at [276, 352] on button "Info" at bounding box center [257, 345] width 48 height 30
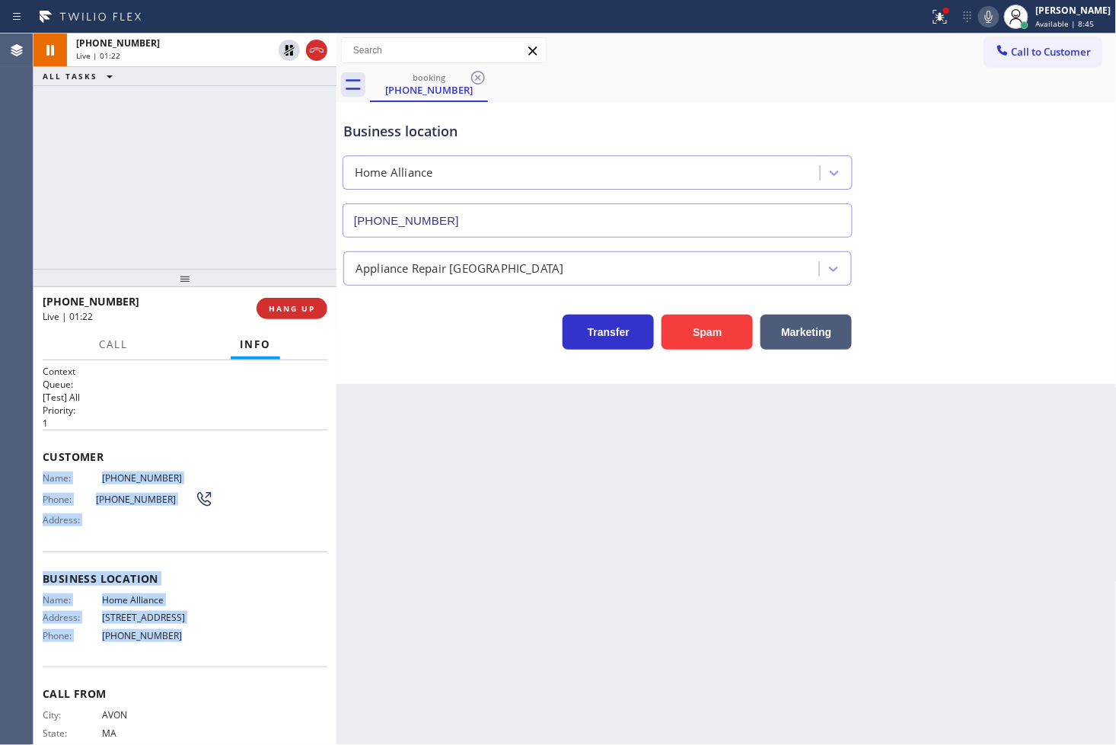
drag, startPoint x: 43, startPoint y: 474, endPoint x: 198, endPoint y: 630, distance: 220.7
click at [198, 630] on div "Context Queue: [Test] All Priority: 1 Customer Name: (774) 452-6950 Phone: (774…" at bounding box center [185, 573] width 285 height 417
copy div "Name: (774) 452-6950 Phone: (774) 452-6950 Address: Business location Name: Hom…"
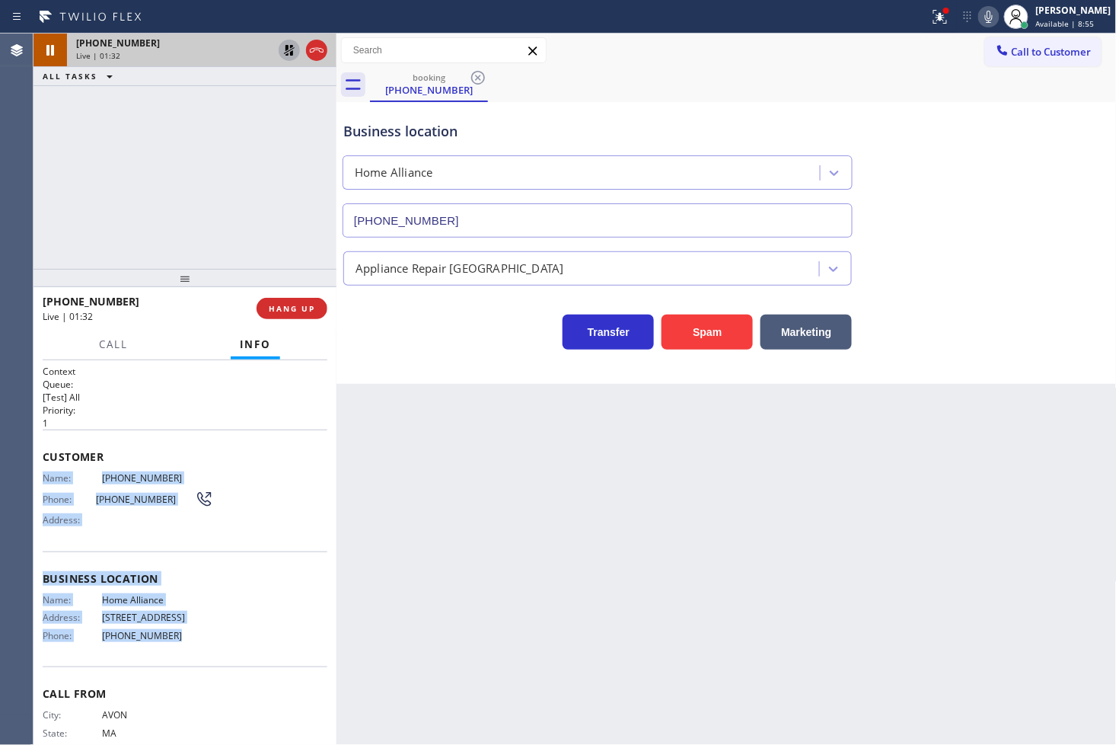
click at [291, 52] on icon at bounding box center [289, 50] width 11 height 11
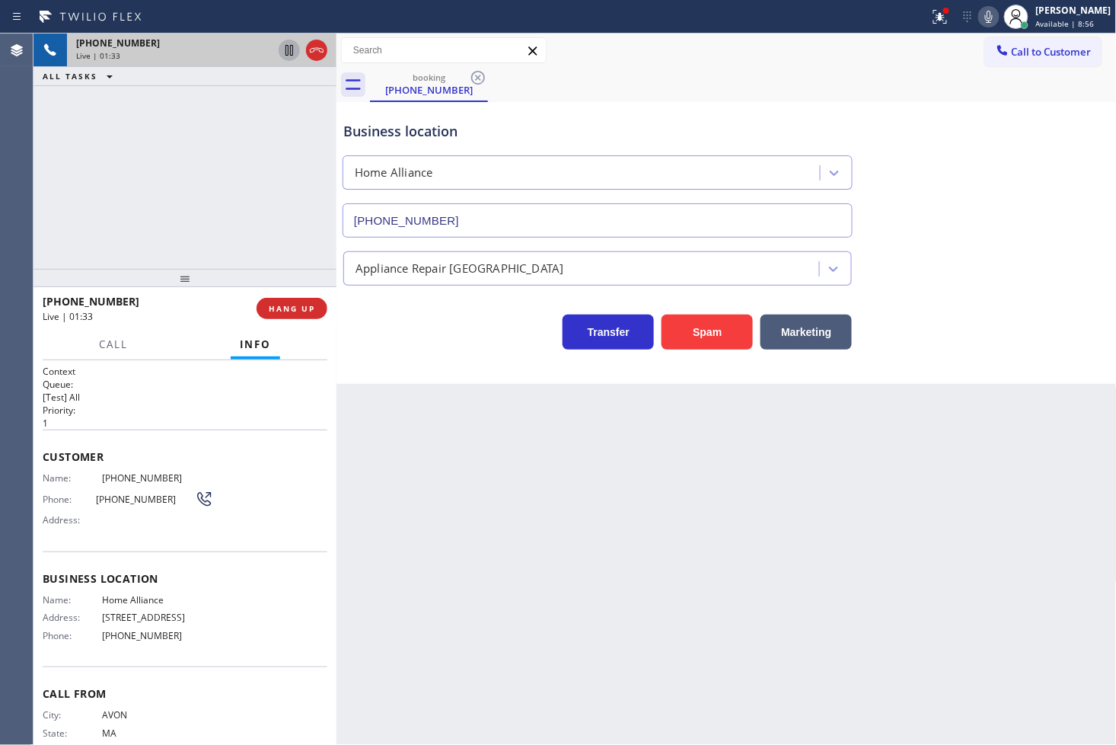
click at [473, 356] on div "Business location Home Alliance (877) 777-0796 Appliance Repair High End Transf…" at bounding box center [727, 243] width 780 height 282
drag, startPoint x: 464, startPoint y: 365, endPoint x: 827, endPoint y: 293, distance: 369.6
click at [470, 362] on div "Business location Home Alliance (877) 777-0796 Appliance Repair High End Transf…" at bounding box center [727, 243] width 780 height 282
click at [931, 20] on icon at bounding box center [940, 17] width 18 height 18
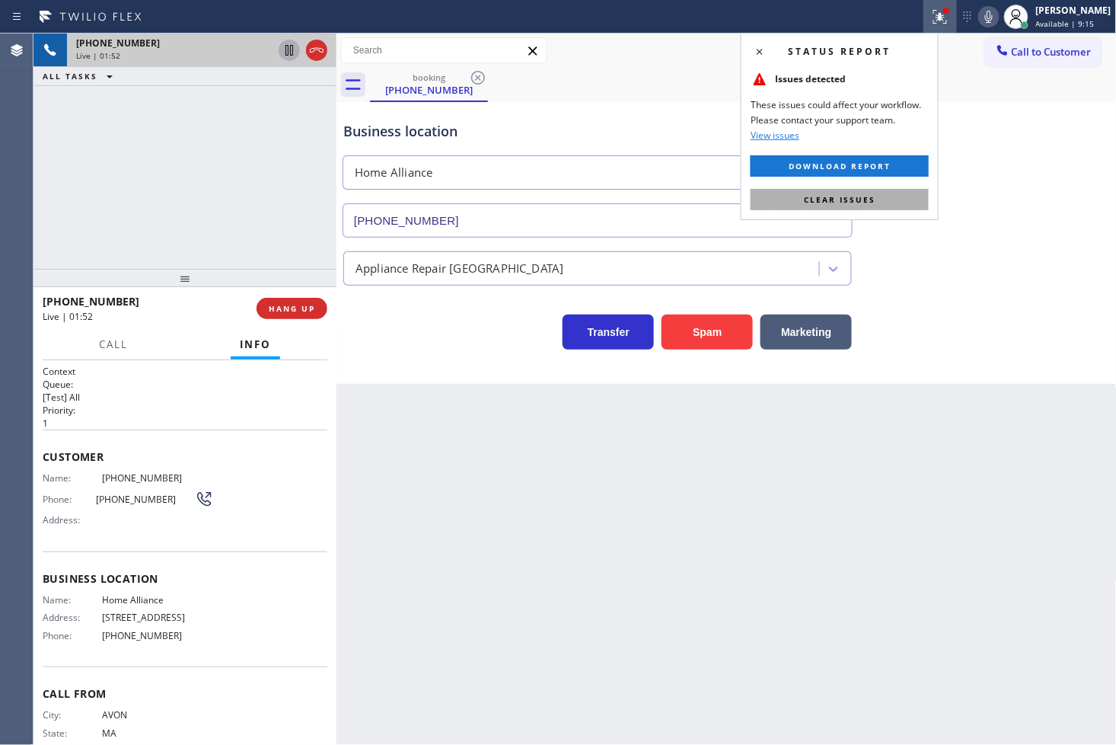
click at [905, 199] on button "Clear issues" at bounding box center [840, 199] width 178 height 21
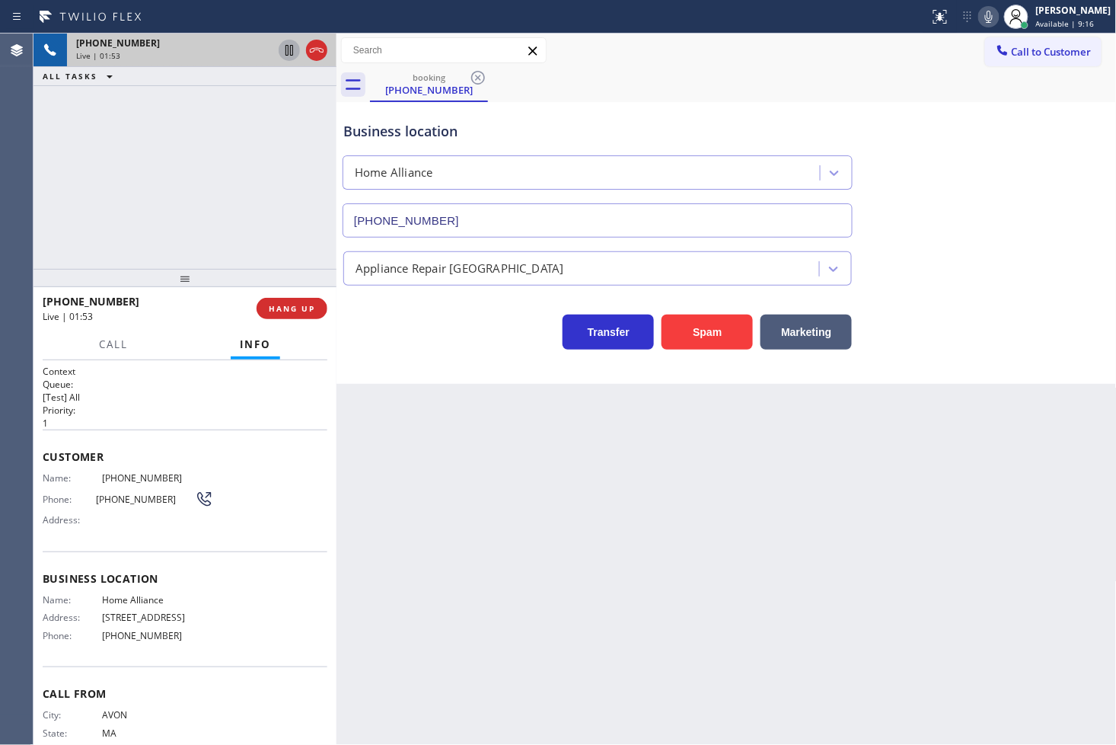
click at [203, 185] on div "+17744526950 Live | 01:53 ALL TASKS ALL TASKS ACTIVE TASKS TASKS IN WRAP UP" at bounding box center [185, 151] width 303 height 235
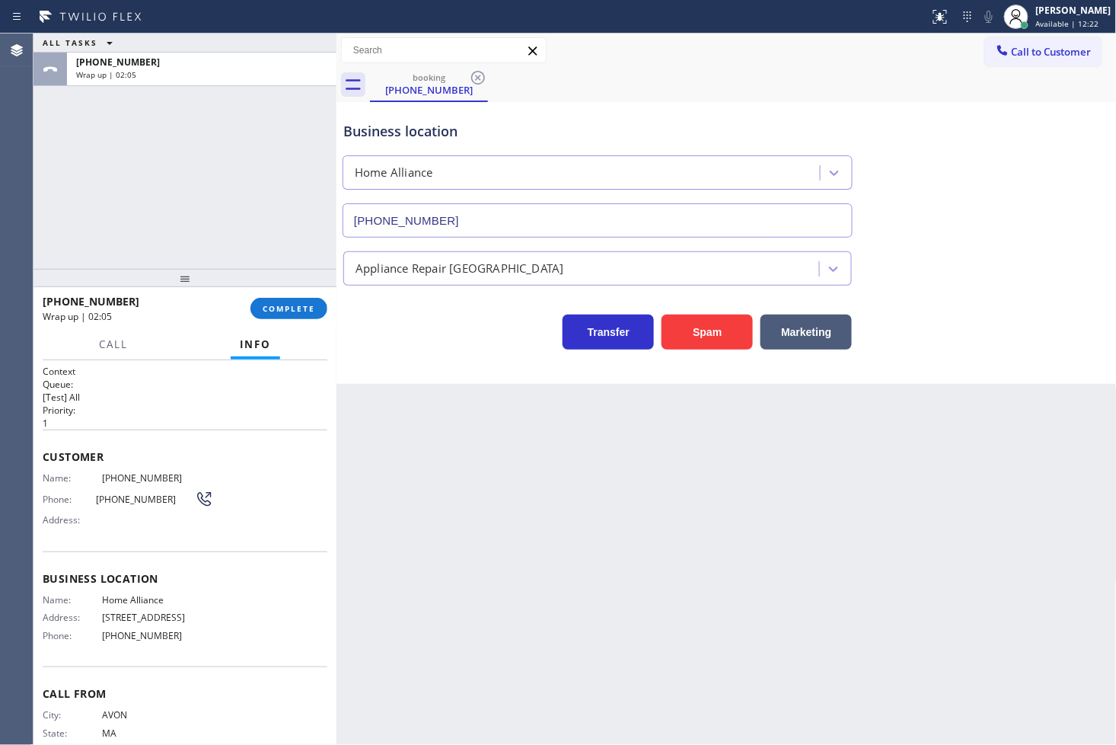
scroll to position [39, 0]
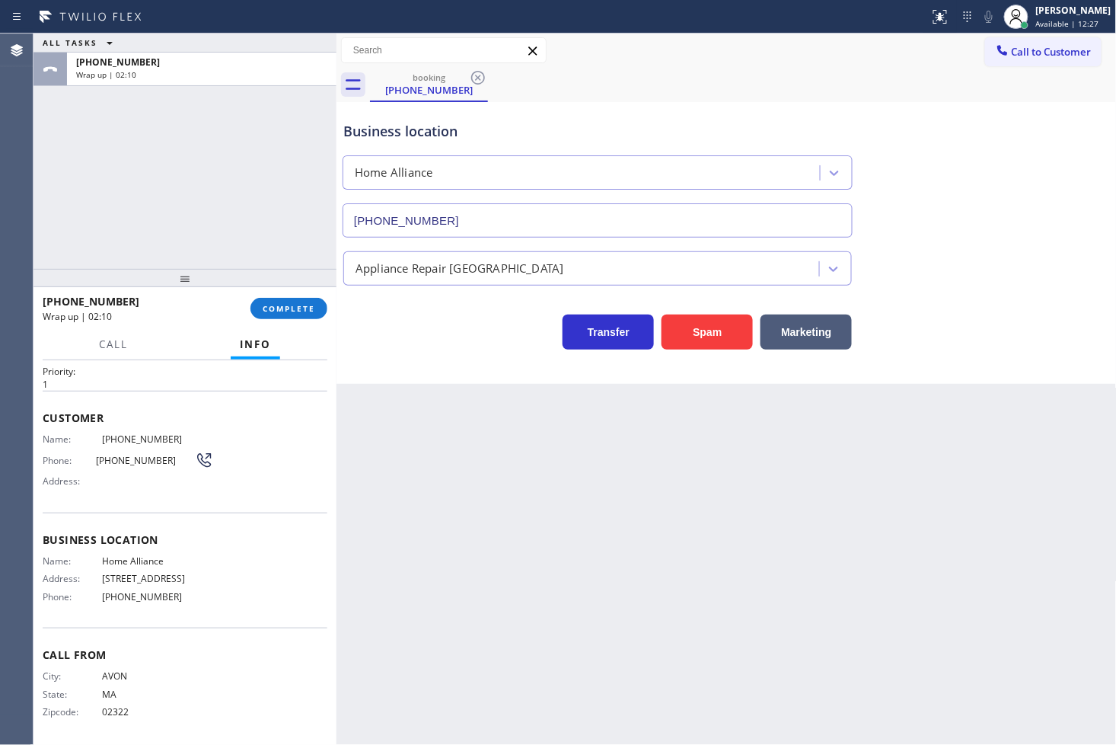
drag, startPoint x: 95, startPoint y: 569, endPoint x: 207, endPoint y: 577, distance: 112.2
click at [207, 577] on div "Name: Home Alliance Address: 263 W Olive Ave Ste 178 Phone: (877) 777-0796" at bounding box center [185, 581] width 285 height 53
copy div "263 W Olive Ave Ste 178"
click at [282, 312] on span "COMPLETE" at bounding box center [289, 308] width 53 height 11
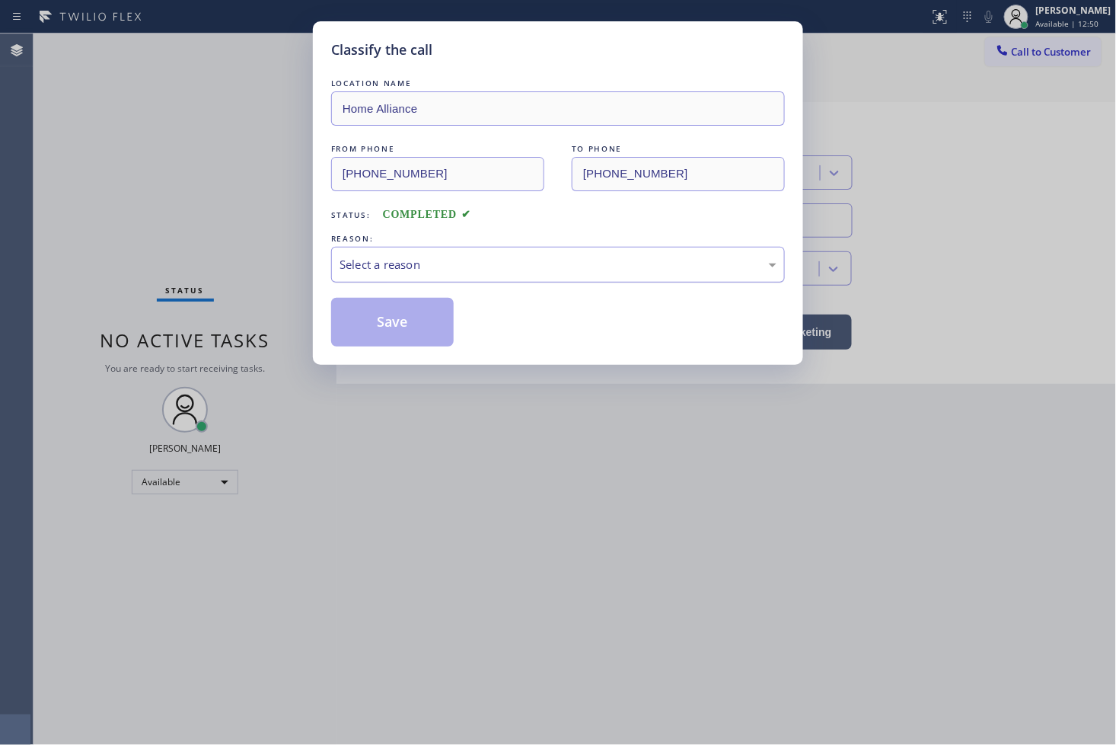
drag, startPoint x: 404, startPoint y: 266, endPoint x: 404, endPoint y: 276, distance: 9.1
click at [404, 269] on div "Select a reason" at bounding box center [558, 265] width 437 height 18
click at [391, 331] on button "Save" at bounding box center [392, 322] width 123 height 49
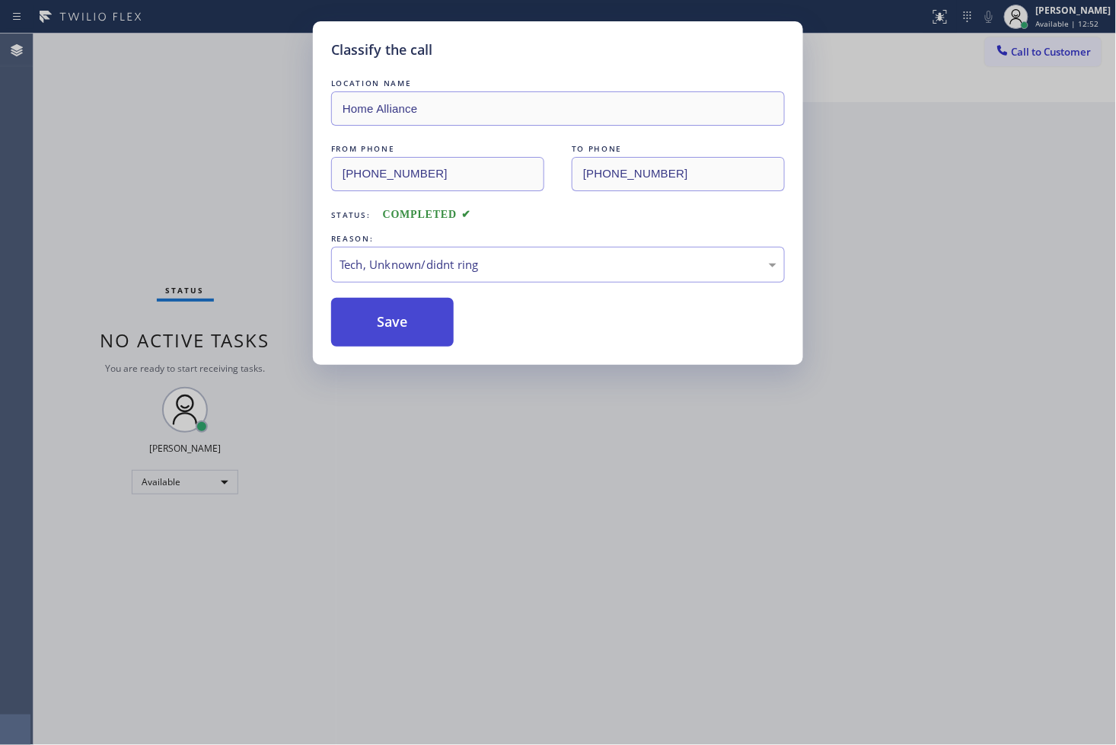
click at [391, 331] on button "Save" at bounding box center [392, 322] width 123 height 49
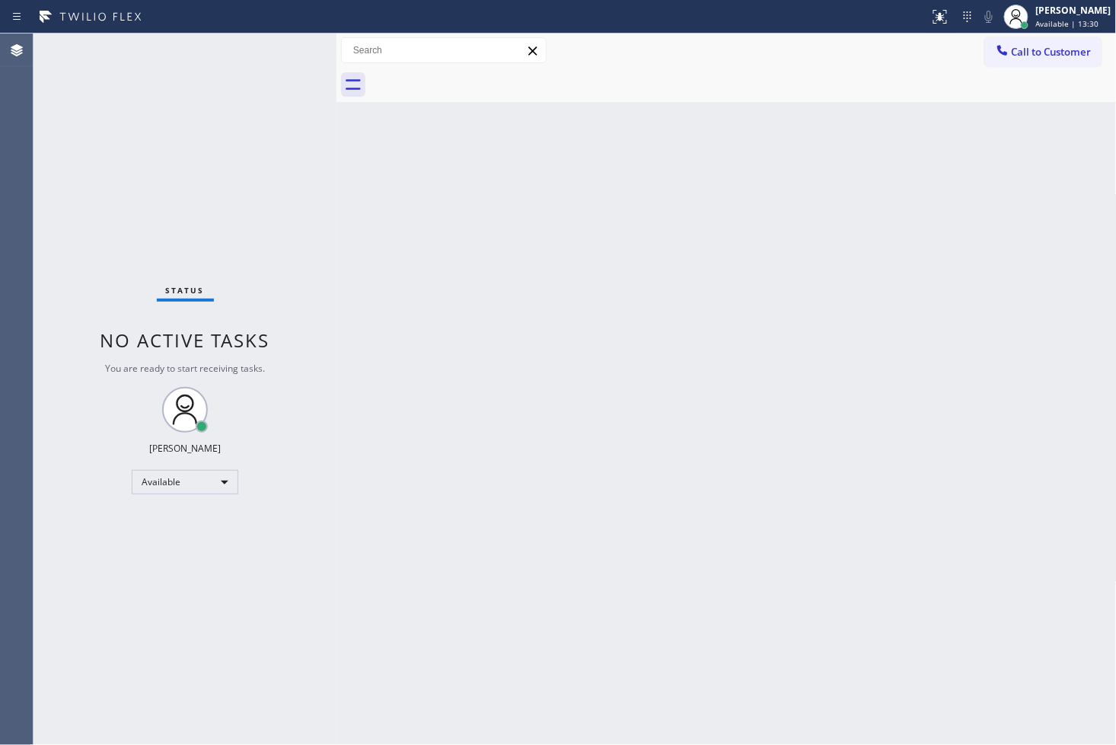
click at [62, 202] on div "Status No active tasks You are ready to start receiving tasks. [PERSON_NAME]" at bounding box center [185, 389] width 303 height 711
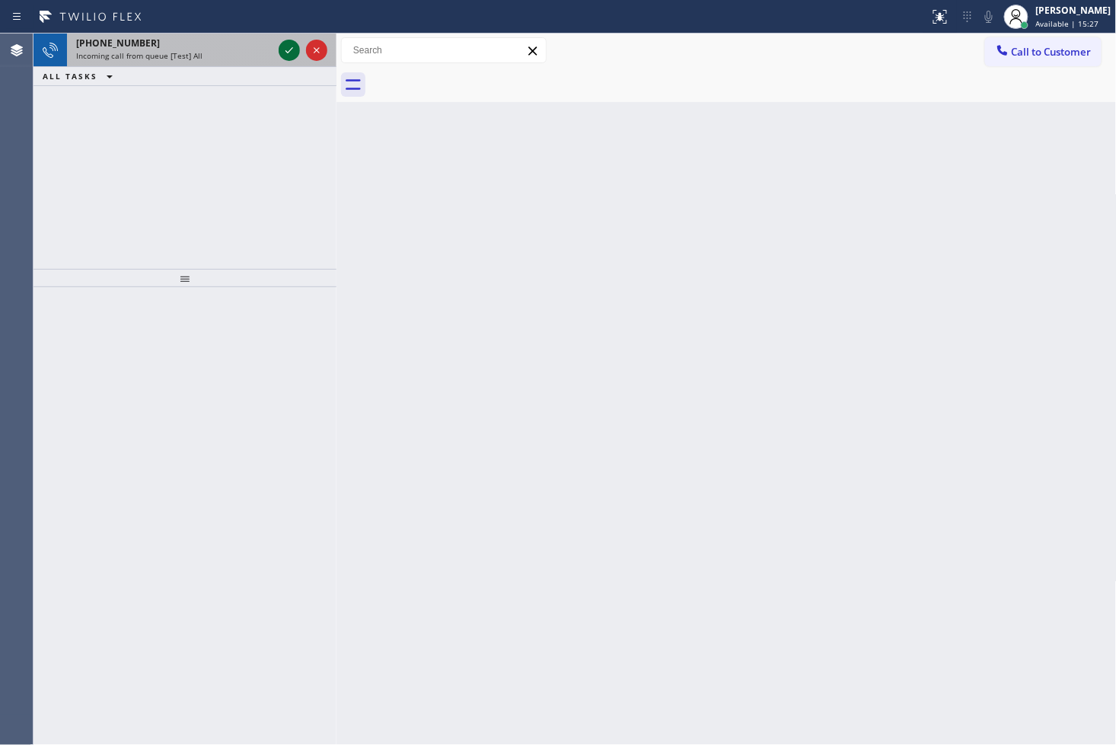
click at [291, 46] on icon at bounding box center [289, 50] width 18 height 18
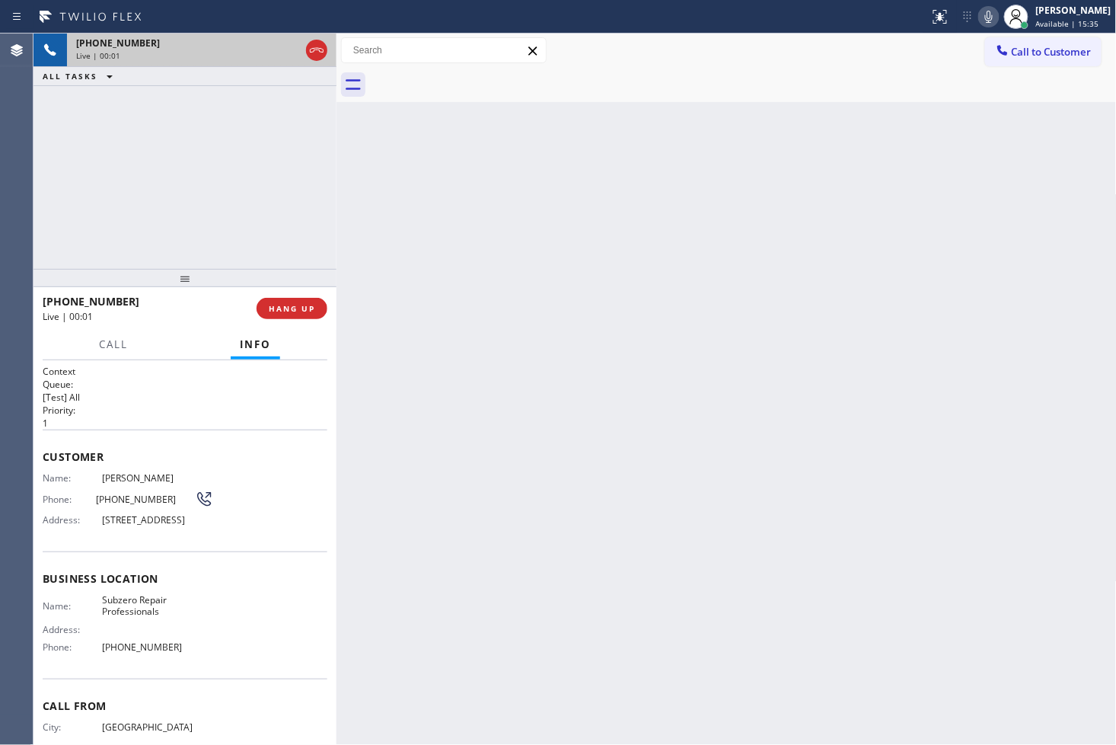
click at [94, 155] on div "+14155198646 Live | 00:01 ALL TASKS ALL TASKS ACTIVE TASKS TASKS IN WRAP UP" at bounding box center [185, 151] width 303 height 235
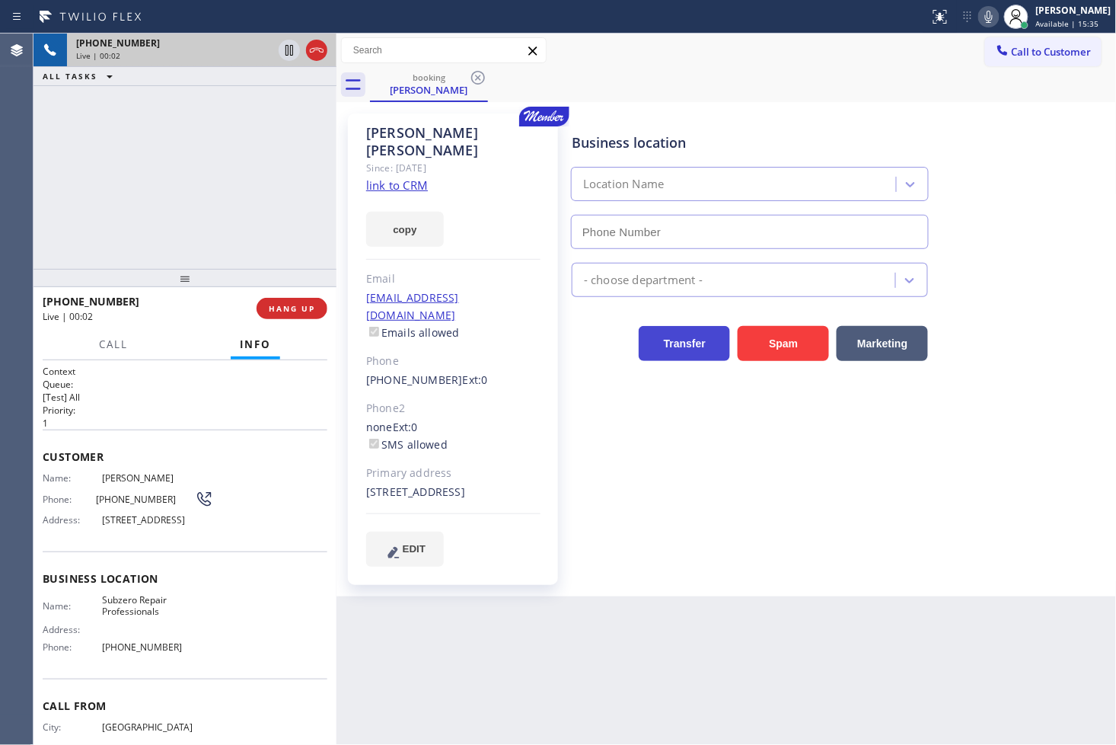
type input "(415) 914-8003"
click at [384, 177] on link "link to CRM" at bounding box center [397, 184] width 62 height 15
click at [897, 480] on div "Business location Subzero Repair Professionals (415) 914-8003 Appliance Repair …" at bounding box center [841, 339] width 544 height 445
click at [369, 177] on link "link to CRM" at bounding box center [397, 184] width 62 height 15
click at [766, 527] on div "Business location Subzero Repair Professionals (415) 914-8003 Appliance Repair …" at bounding box center [841, 339] width 544 height 445
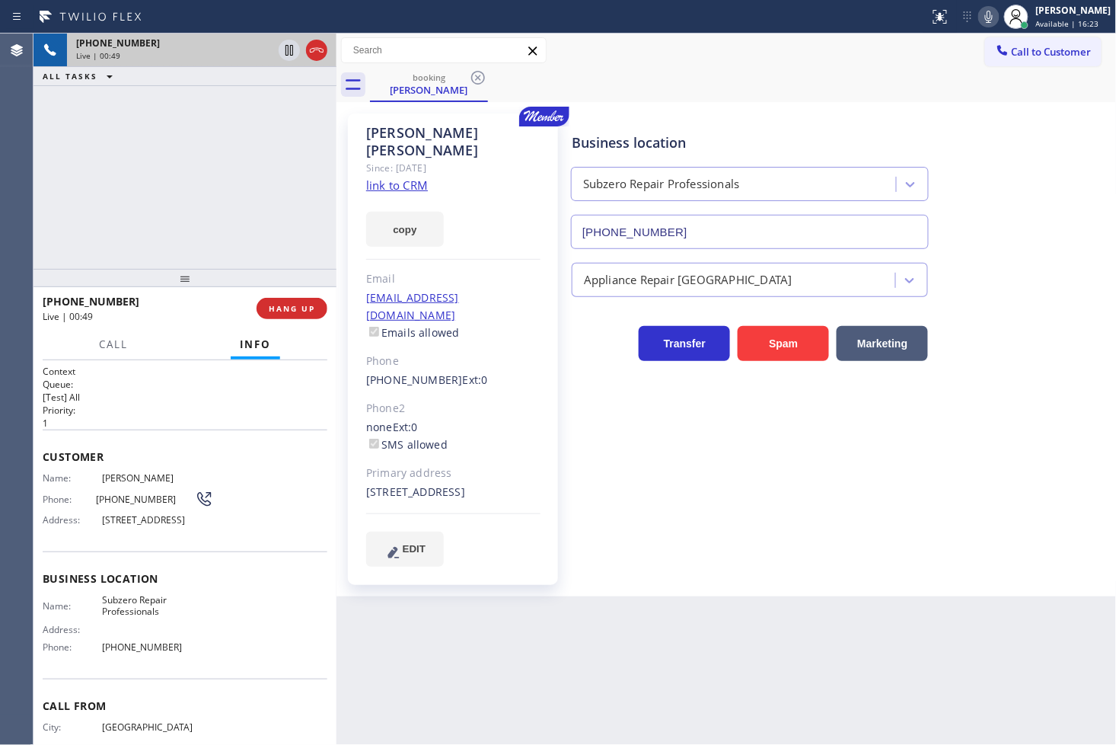
click at [565, 621] on div "Back to Dashboard Change Sender ID Customers Technicians Select a contact Outbo…" at bounding box center [727, 389] width 780 height 711
click at [202, 199] on div "+14155198646 Live | 01:04 ALL TASKS ALL TASKS ACTIVE TASKS TASKS IN WRAP UP" at bounding box center [185, 151] width 303 height 235
click at [870, 470] on div "Business location Subzero Repair Professionals (415) 914-8003 Appliance Repair …" at bounding box center [841, 339] width 544 height 445
click at [31, 171] on div "Agent Desktop" at bounding box center [16, 389] width 33 height 711
click at [147, 177] on div "+14155198646 Live | 01:05 ALL TASKS ALL TASKS ACTIVE TASKS TASKS IN WRAP UP" at bounding box center [185, 151] width 303 height 235
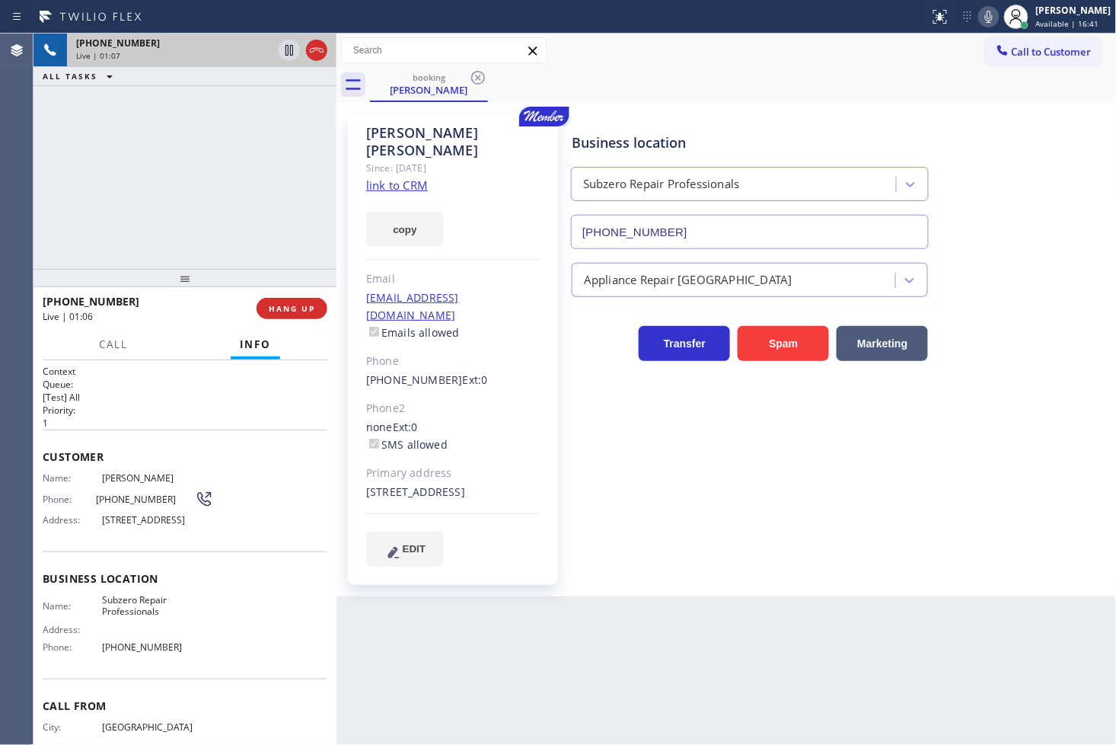
click at [203, 176] on div "+14155198646 Live | 01:07 ALL TASKS ALL TASKS ACTIVE TASKS TASKS IN WRAP UP" at bounding box center [185, 151] width 303 height 235
click at [252, 204] on div "+14155198646 Live | 01:07 ALL TASKS ALL TASKS ACTIVE TASKS TASKS IN WRAP UP" at bounding box center [185, 151] width 303 height 235
click at [235, 445] on div "Customer Name: Michelle Doty Phone: (415) 519-8646 Address: 161 Stetson Ave, Co…" at bounding box center [185, 490] width 285 height 122
click at [120, 216] on div "+14155198646 Live | 01:08 ALL TASKS ALL TASKS ACTIVE TASKS TASKS IN WRAP UP" at bounding box center [185, 151] width 303 height 235
click at [286, 314] on span "HANG UP" at bounding box center [292, 308] width 46 height 11
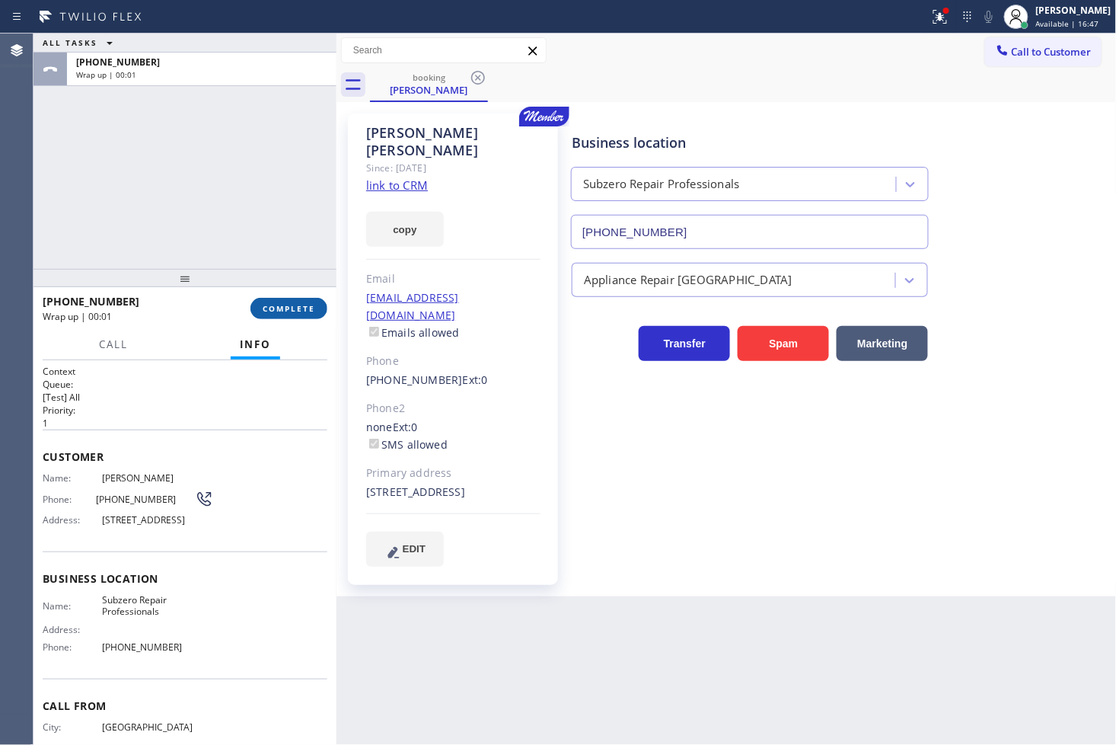
click at [291, 309] on span "COMPLETE" at bounding box center [289, 308] width 53 height 11
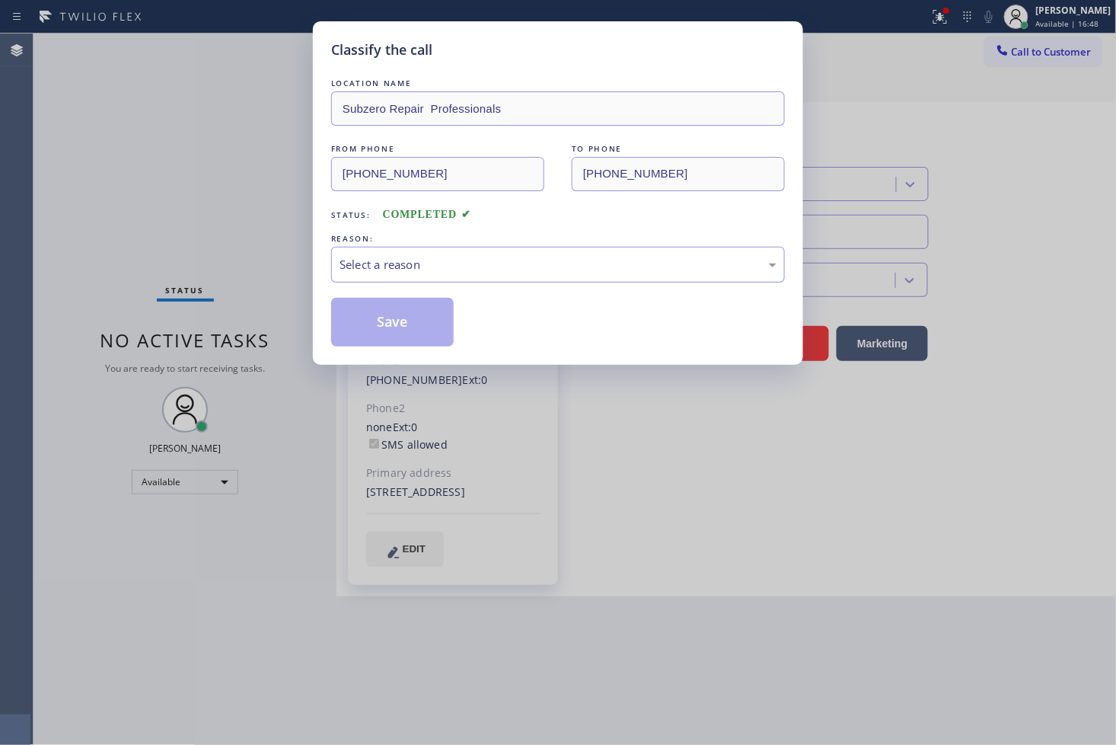
click at [424, 274] on div "Select a reason" at bounding box center [558, 265] width 454 height 36
click at [401, 324] on button "Save" at bounding box center [392, 322] width 123 height 49
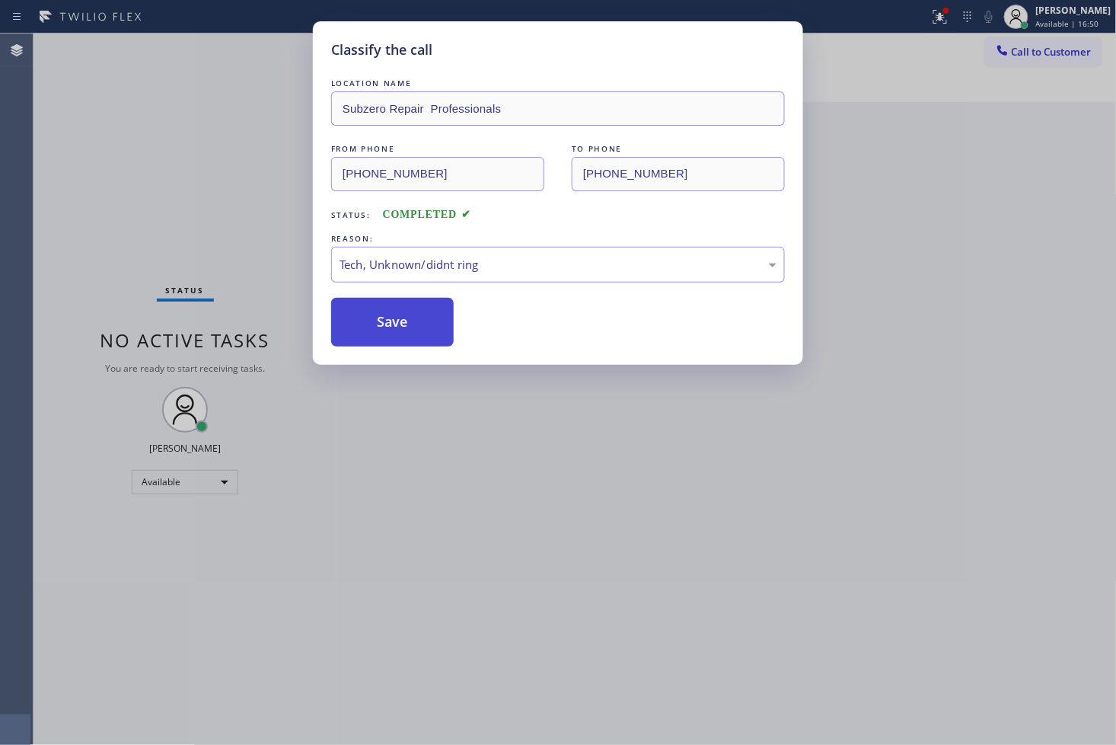
click at [401, 324] on button "Save" at bounding box center [392, 322] width 123 height 49
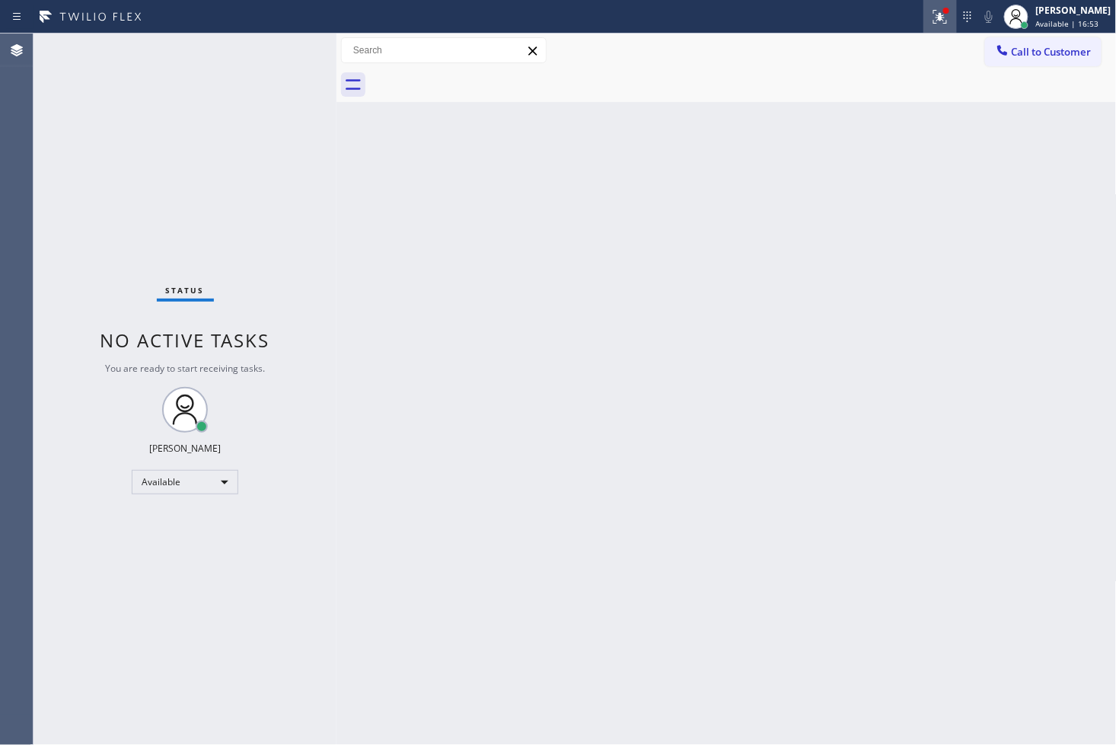
click at [931, 23] on icon at bounding box center [940, 17] width 18 height 18
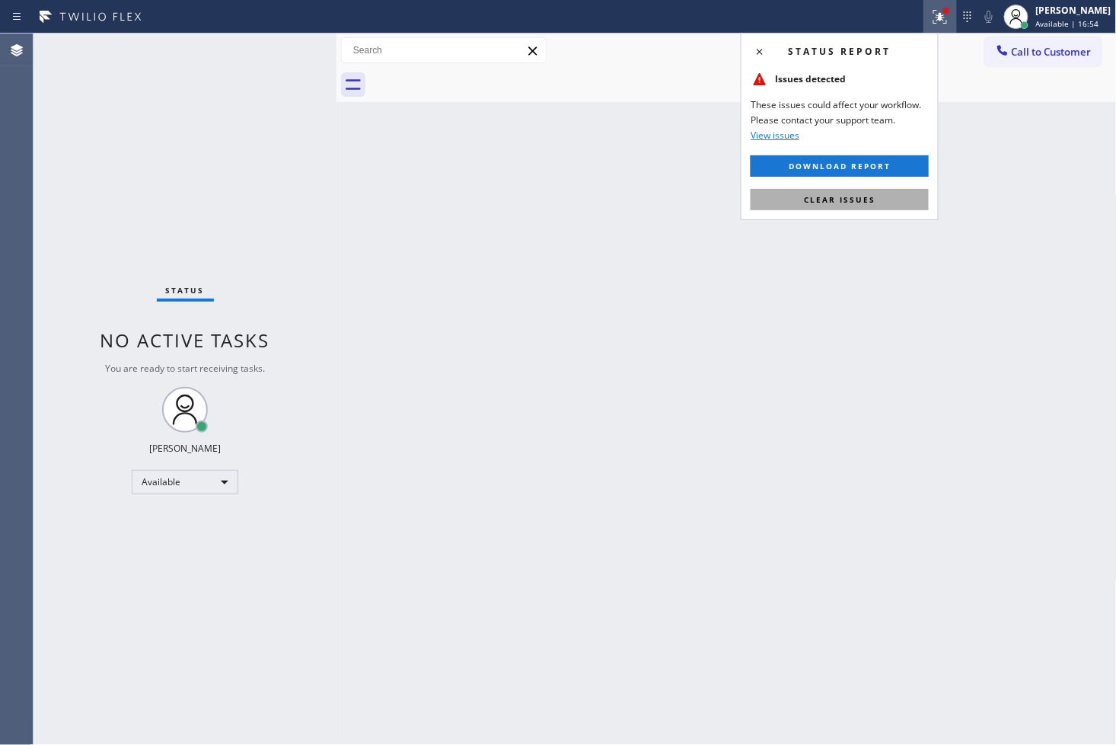
click at [887, 199] on button "Clear issues" at bounding box center [840, 199] width 178 height 21
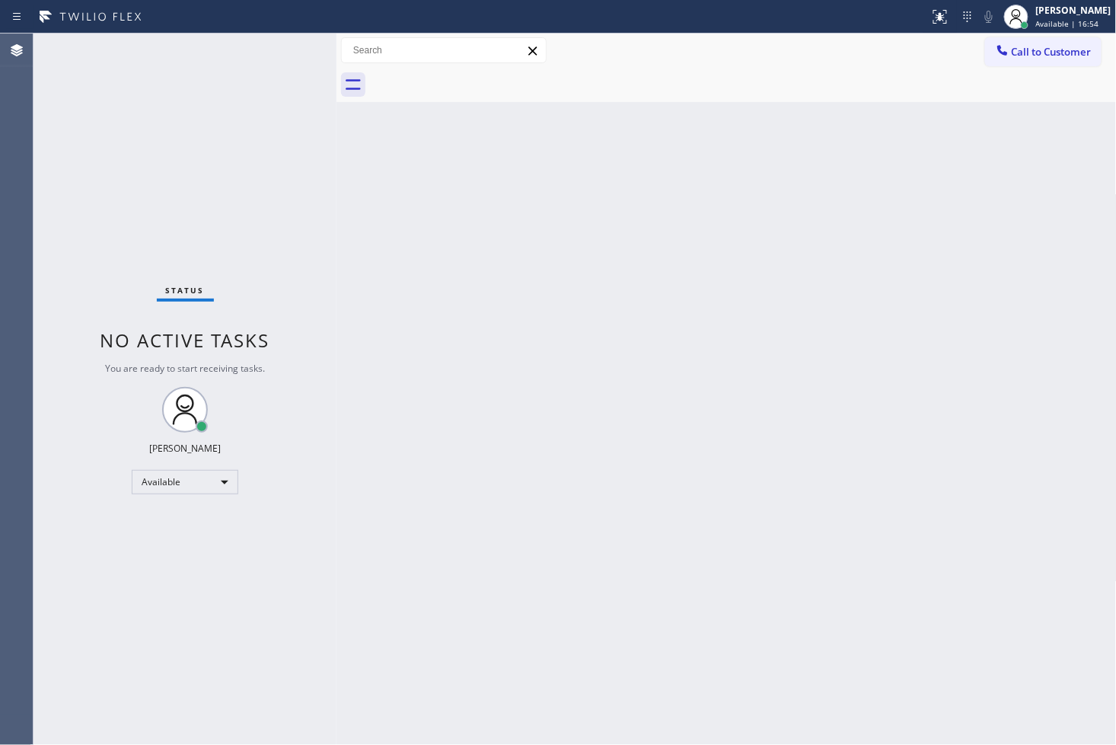
click at [176, 219] on div "Status No active tasks You are ready to start receiving tasks. [PERSON_NAME]" at bounding box center [185, 389] width 303 height 711
click at [193, 72] on div "Status No active tasks You are ready to start receiving tasks. [PERSON_NAME]" at bounding box center [185, 389] width 303 height 711
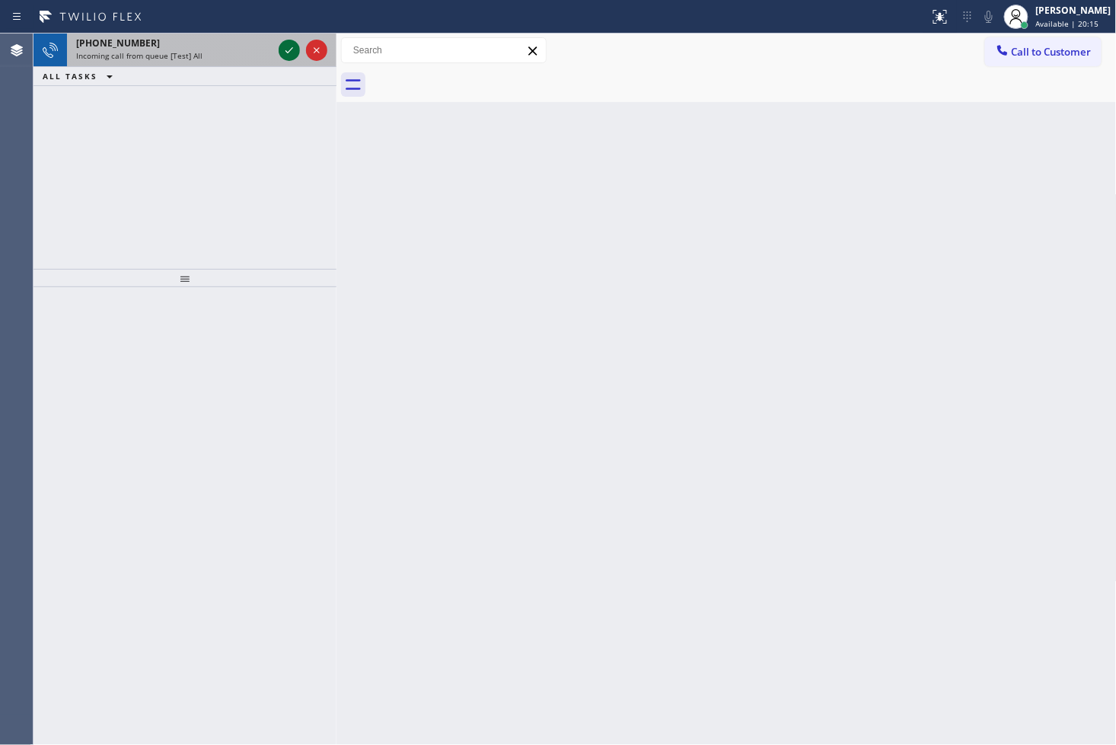
click at [295, 50] on icon at bounding box center [289, 50] width 18 height 18
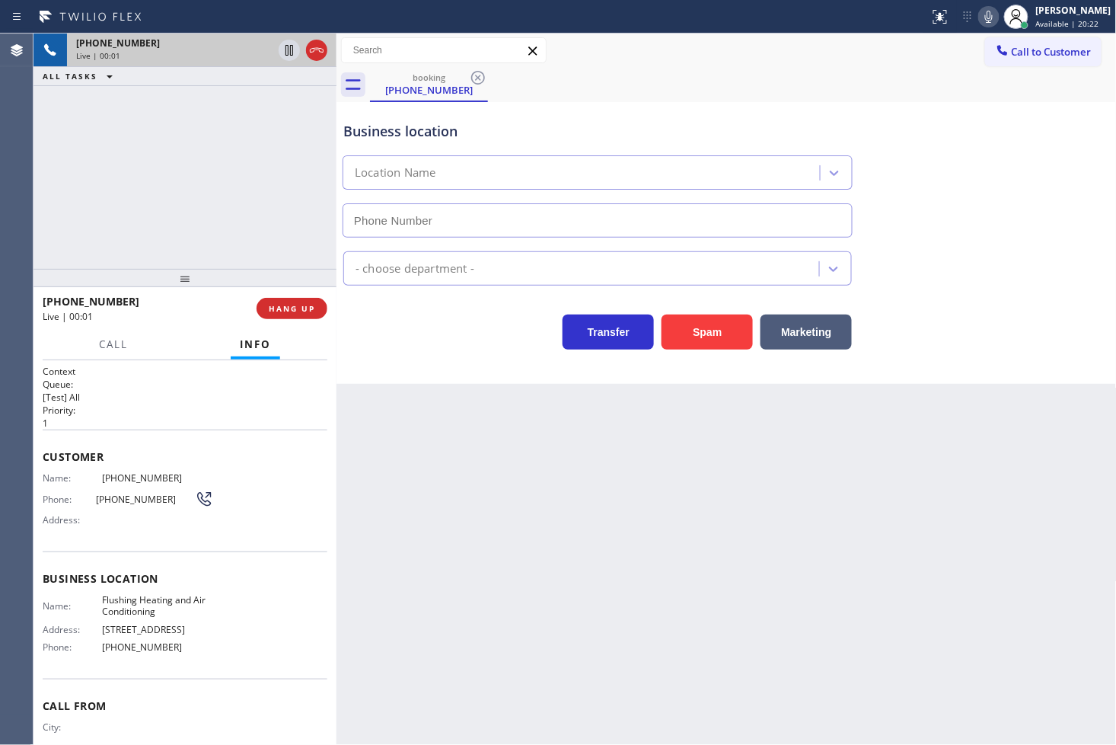
type input "(347) 690-7214"
click at [244, 202] on div "+19143704263 Live | 00:09 ALL TASKS ALL TASKS ACTIVE TASKS TASKS IN WRAP UP" at bounding box center [185, 151] width 303 height 235
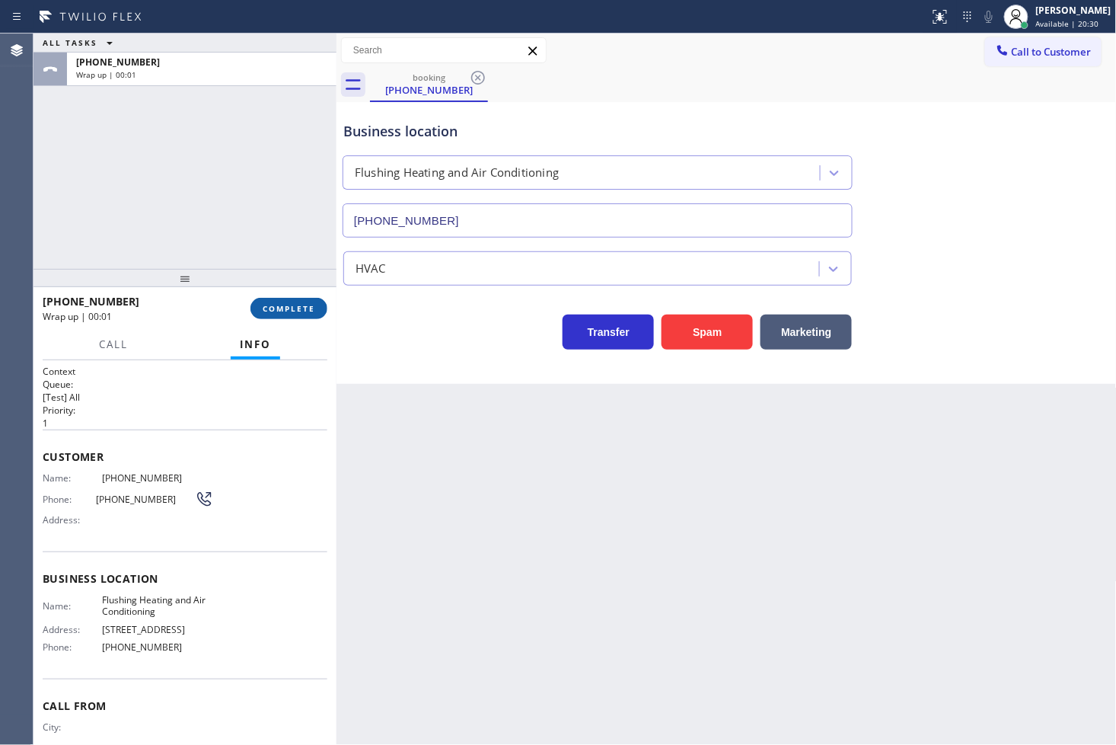
click at [286, 307] on span "COMPLETE" at bounding box center [289, 308] width 53 height 11
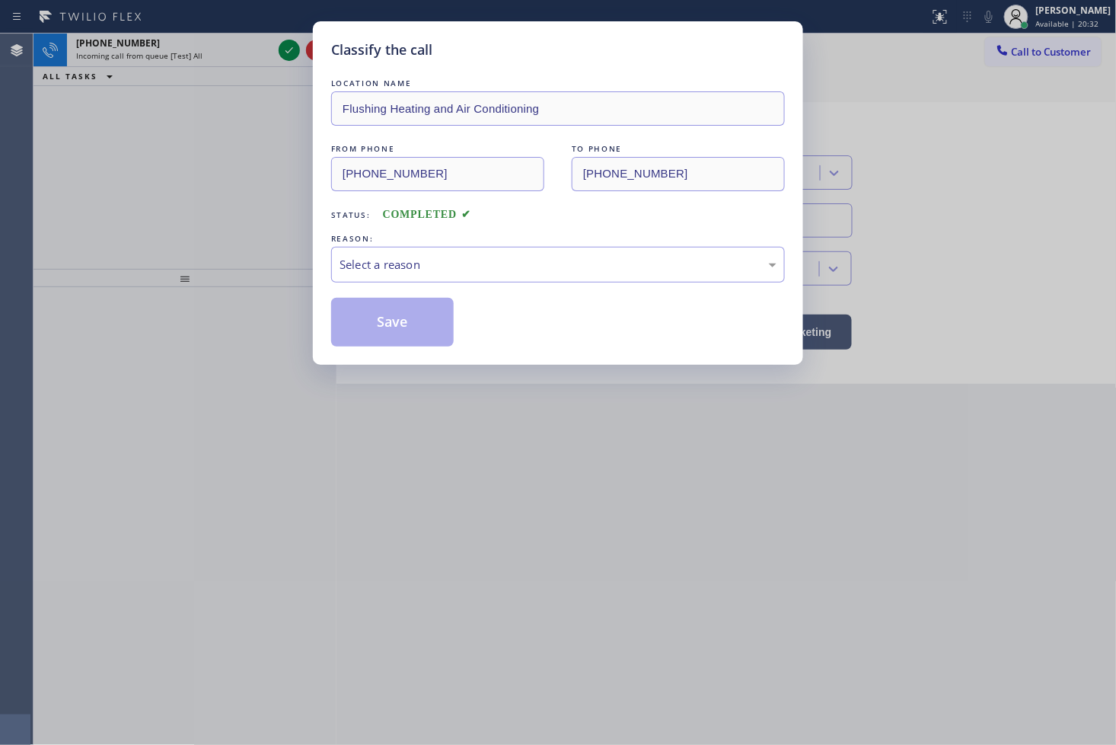
click at [391, 265] on div "Select a reason" at bounding box center [558, 265] width 437 height 18
click at [394, 333] on button "Save" at bounding box center [392, 322] width 123 height 49
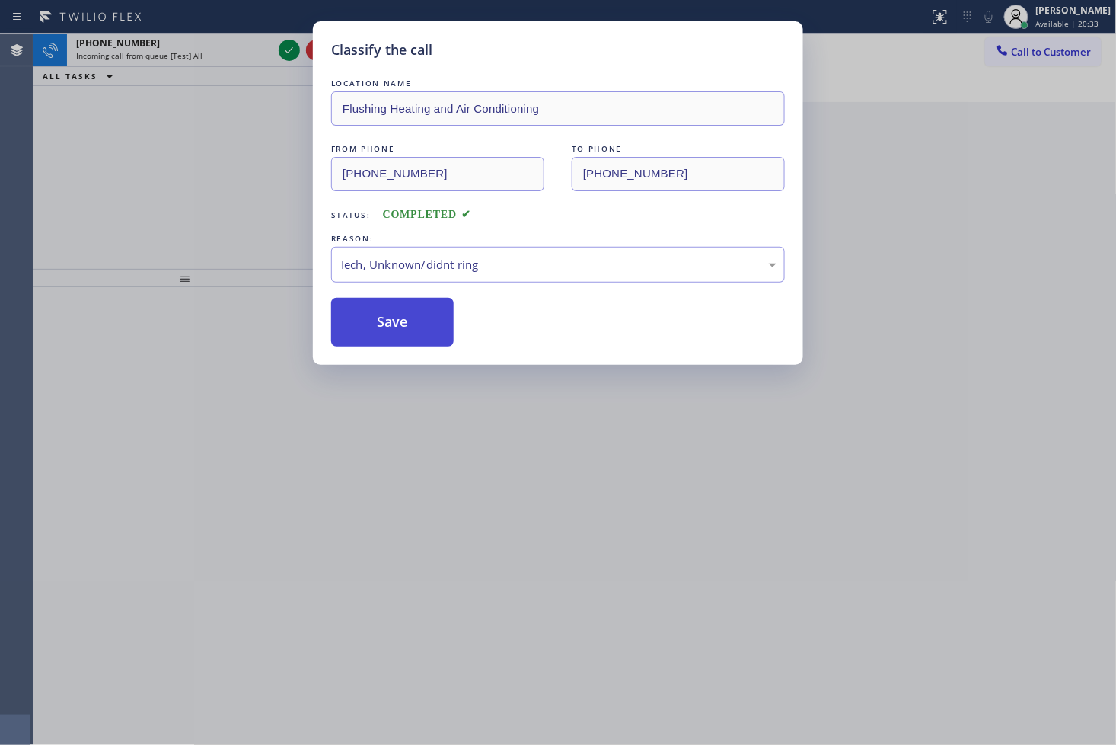
click at [394, 333] on button "Save" at bounding box center [392, 322] width 123 height 49
click at [289, 46] on div "Classify the call LOCATION NAME Rickey Electricians Teams FROM PHONE (858) 204-…" at bounding box center [575, 389] width 1083 height 711
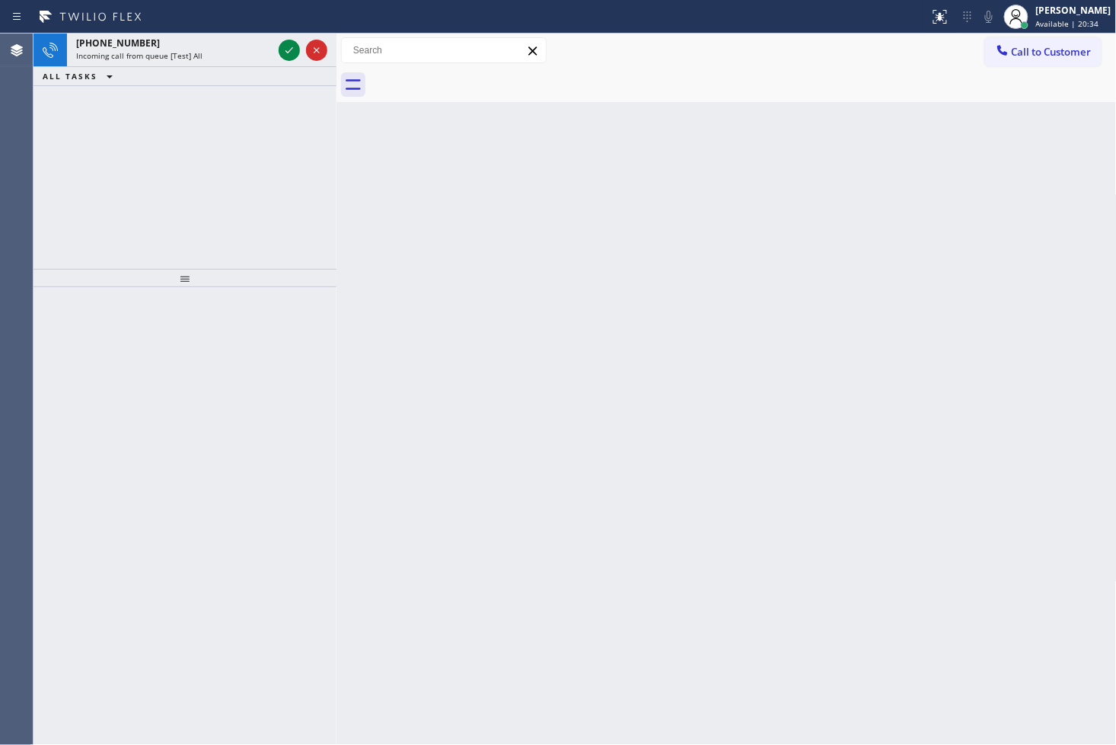
click at [289, 46] on icon at bounding box center [289, 50] width 18 height 18
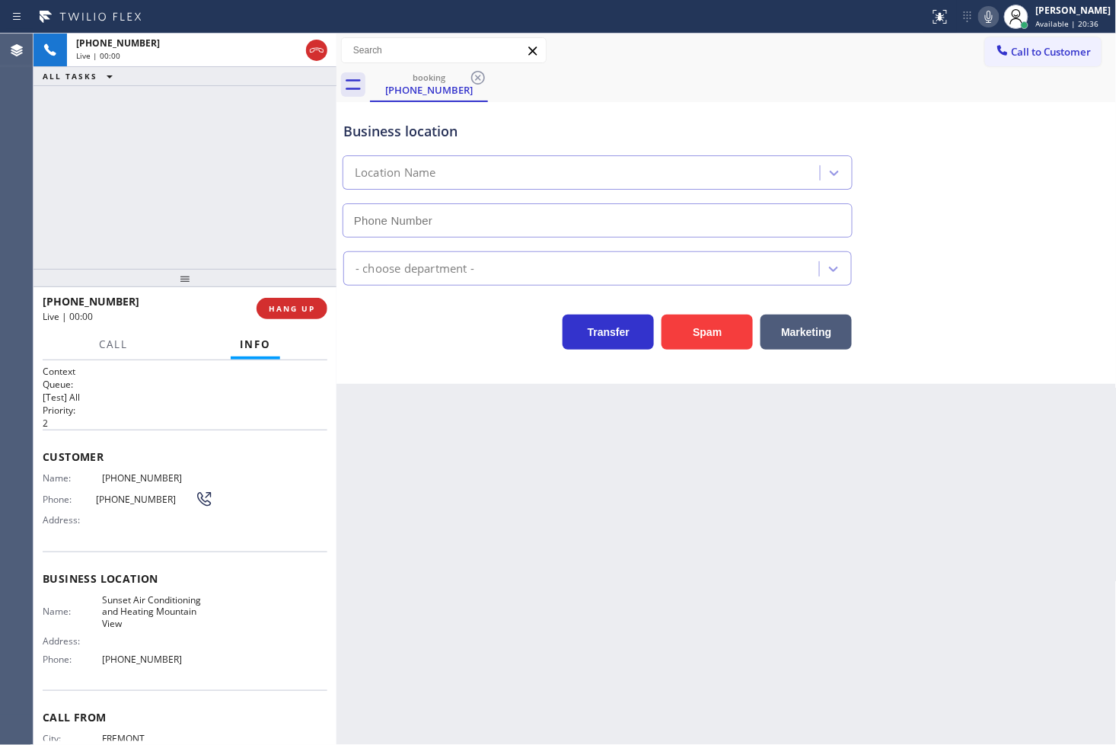
type input "(408) 676-2722"
click at [693, 332] on button "Spam" at bounding box center [707, 331] width 91 height 35
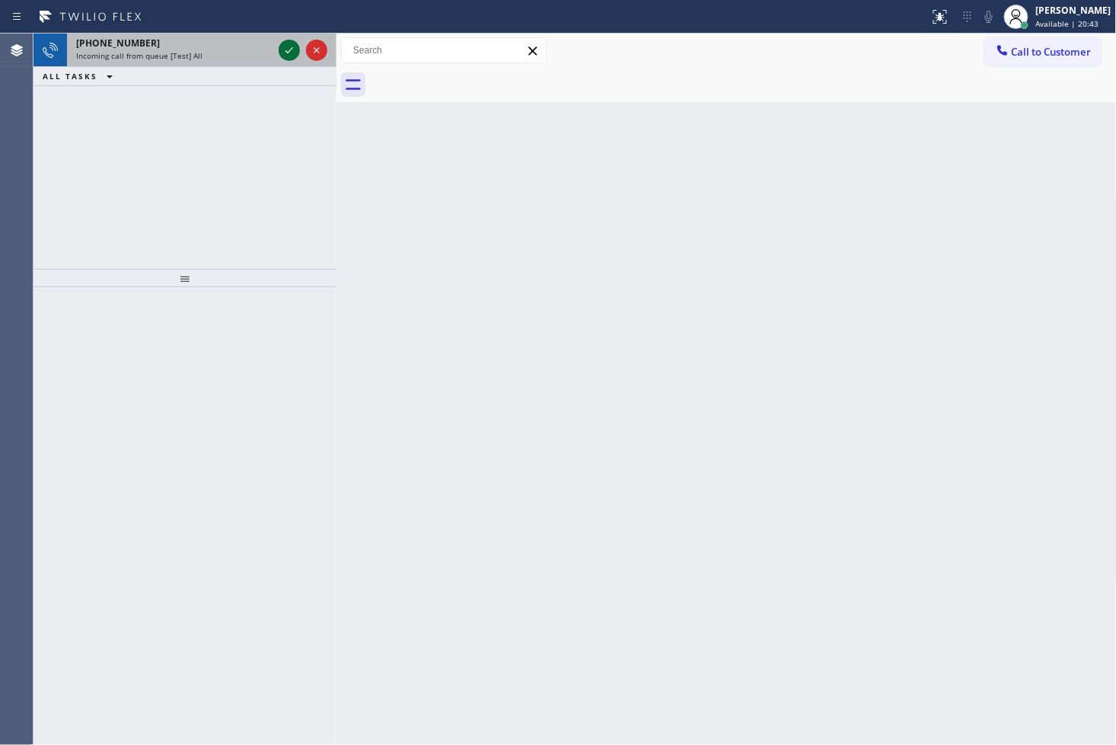
click at [287, 52] on icon at bounding box center [290, 50] width 8 height 6
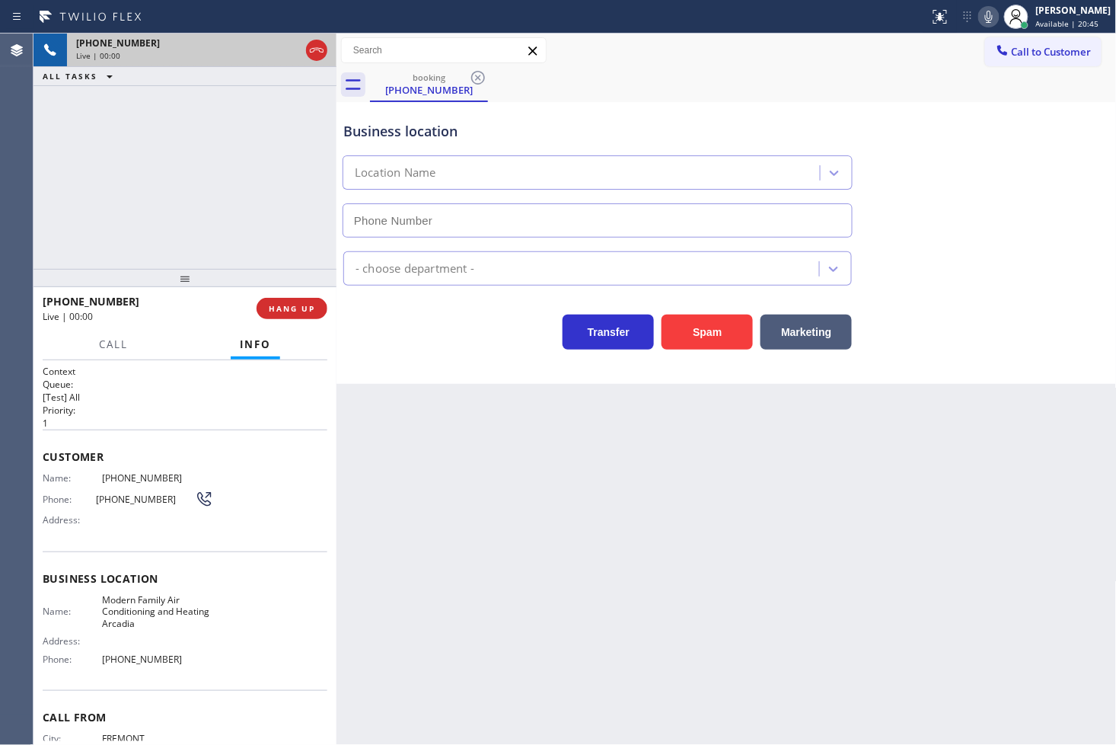
type input "(626) 240-5022"
click at [763, 308] on div "Marketing" at bounding box center [802, 328] width 99 height 43
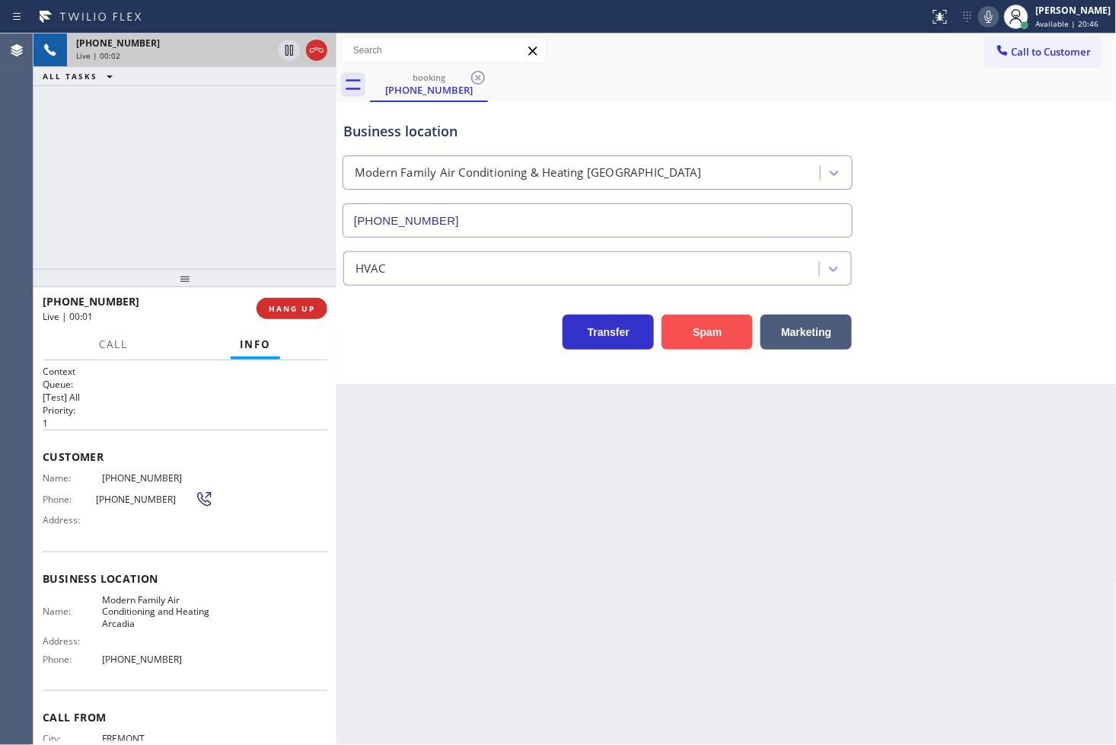
click at [716, 331] on button "Spam" at bounding box center [707, 331] width 91 height 35
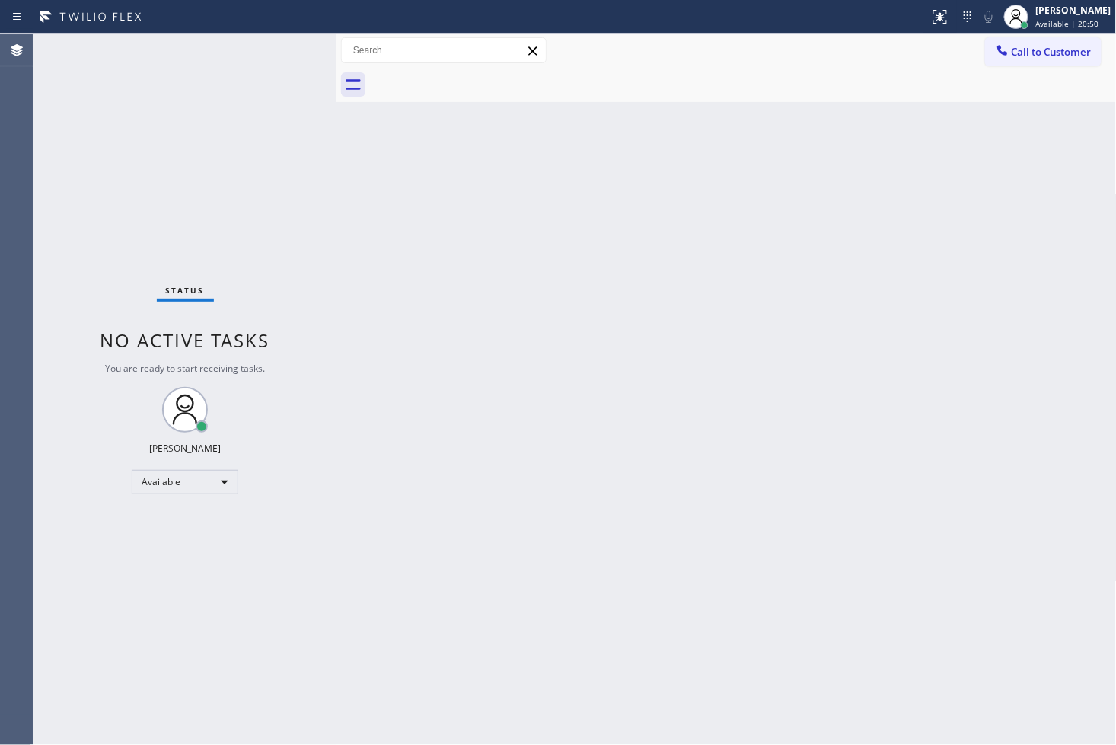
click at [302, 57] on div "Status No active tasks You are ready to start receiving tasks. [PERSON_NAME]" at bounding box center [185, 389] width 303 height 711
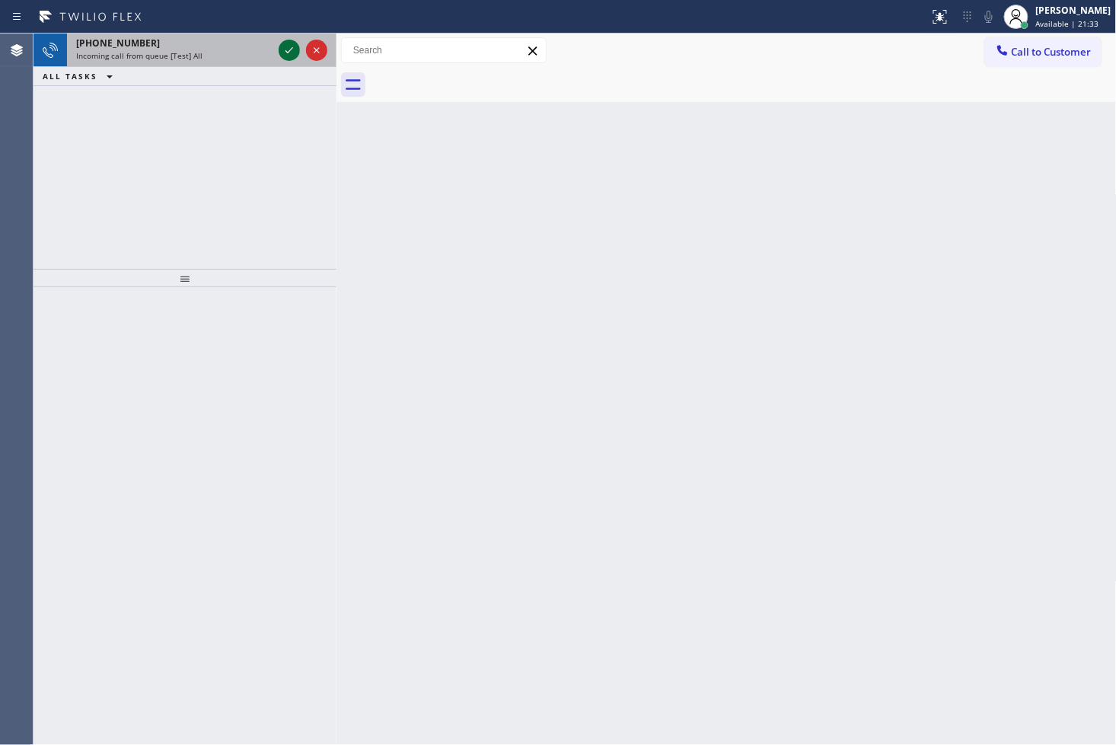
click at [286, 54] on icon at bounding box center [289, 50] width 18 height 18
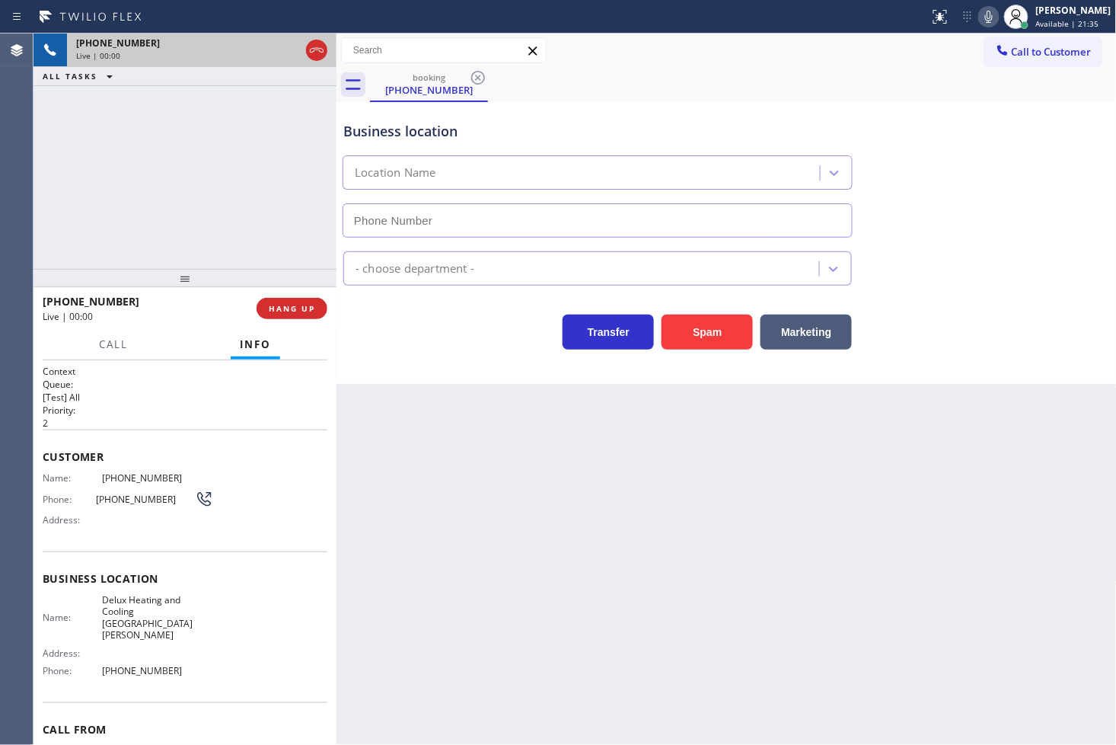
type input "(408) 549-8993"
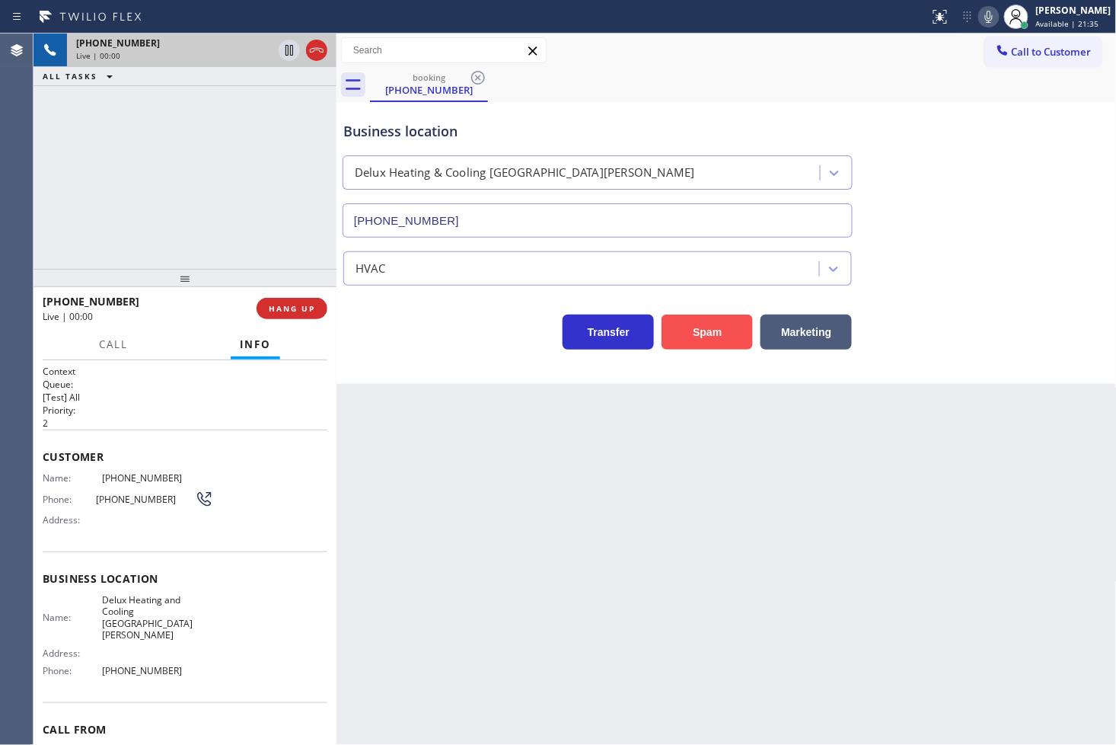
click at [698, 325] on button "Spam" at bounding box center [707, 331] width 91 height 35
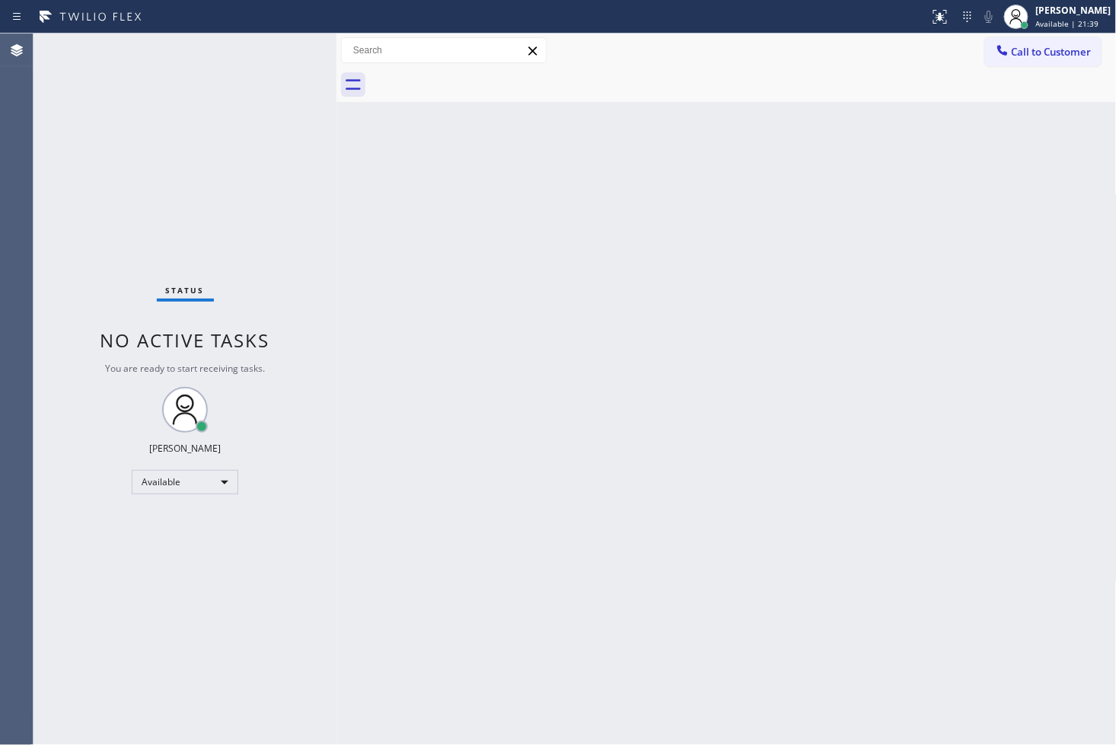
click at [270, 58] on div "Status No active tasks You are ready to start receiving tasks. [PERSON_NAME]" at bounding box center [185, 389] width 303 height 711
click at [276, 43] on div "Status No active tasks You are ready to start receiving tasks. [PERSON_NAME]" at bounding box center [185, 389] width 303 height 711
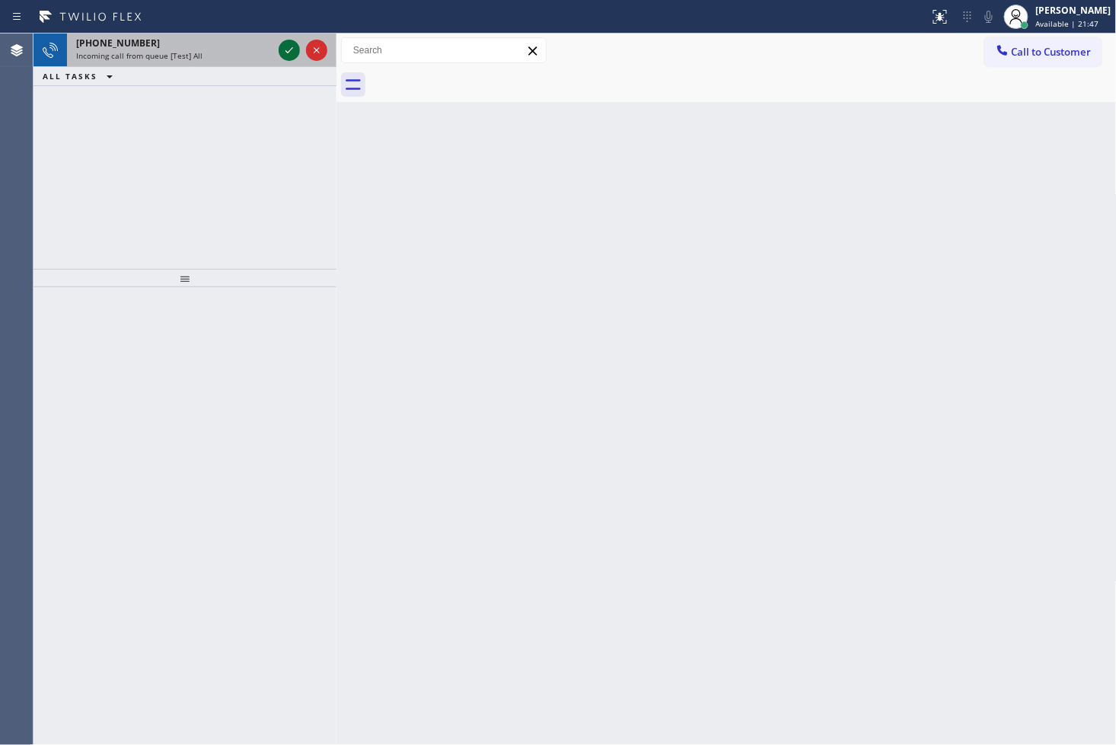
click at [287, 46] on icon at bounding box center [289, 50] width 18 height 18
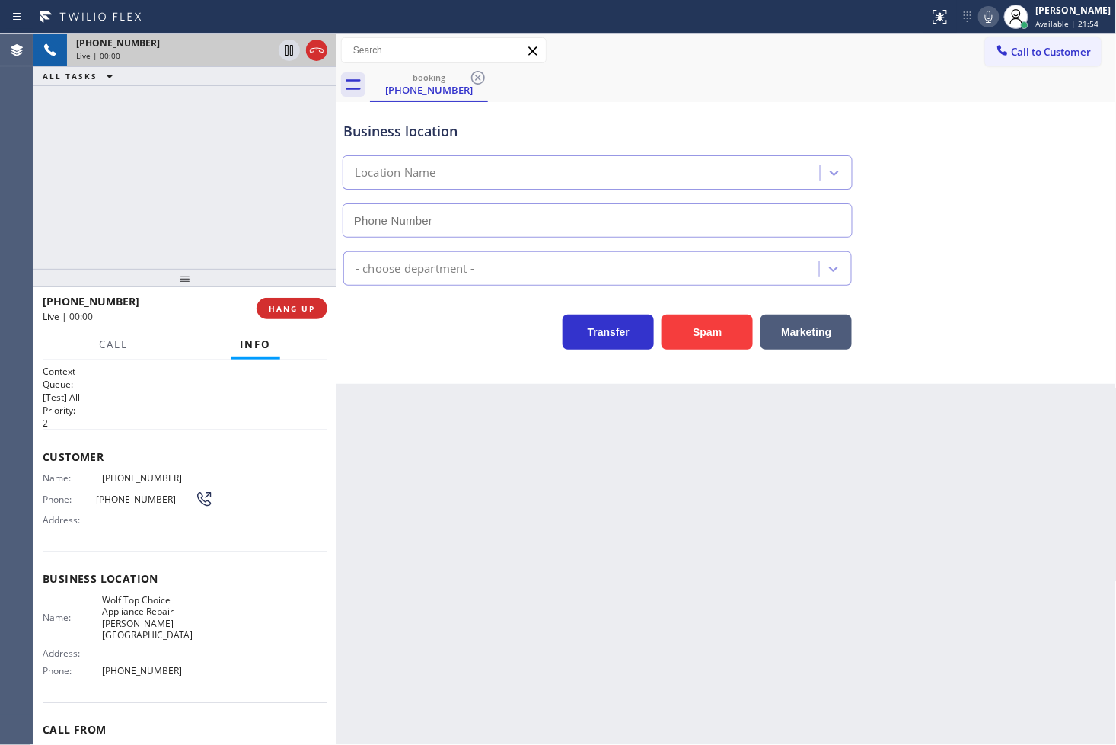
type input "(732) 631-3284"
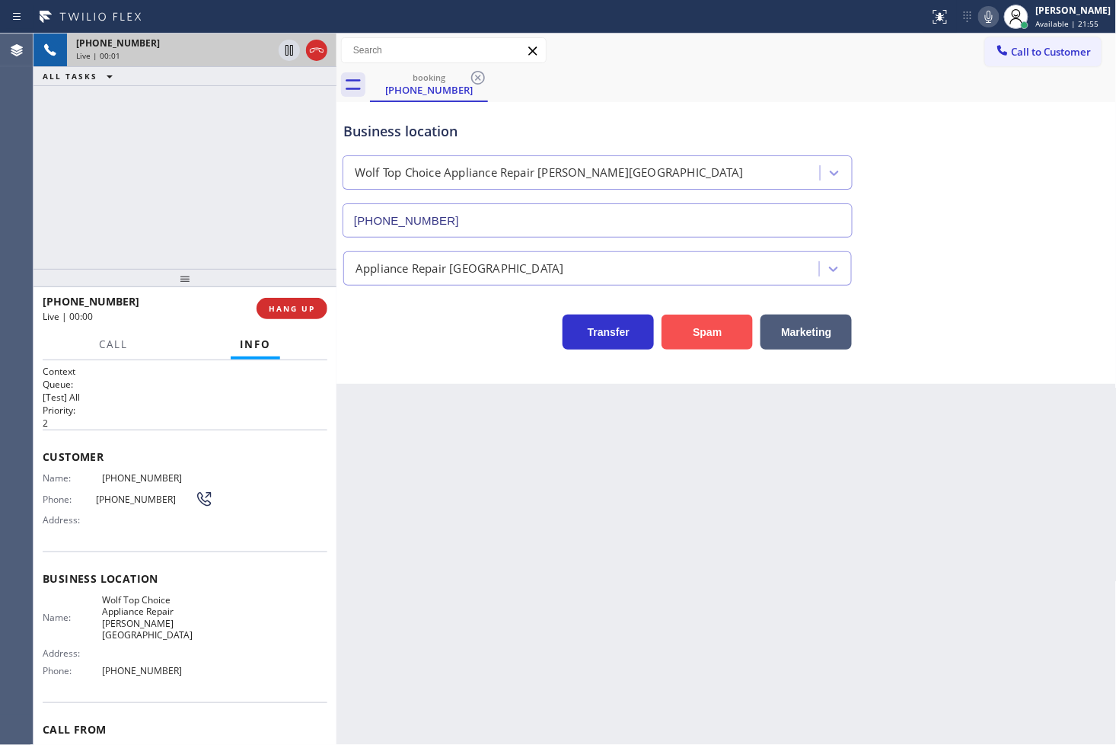
click at [709, 337] on button "Spam" at bounding box center [707, 331] width 91 height 35
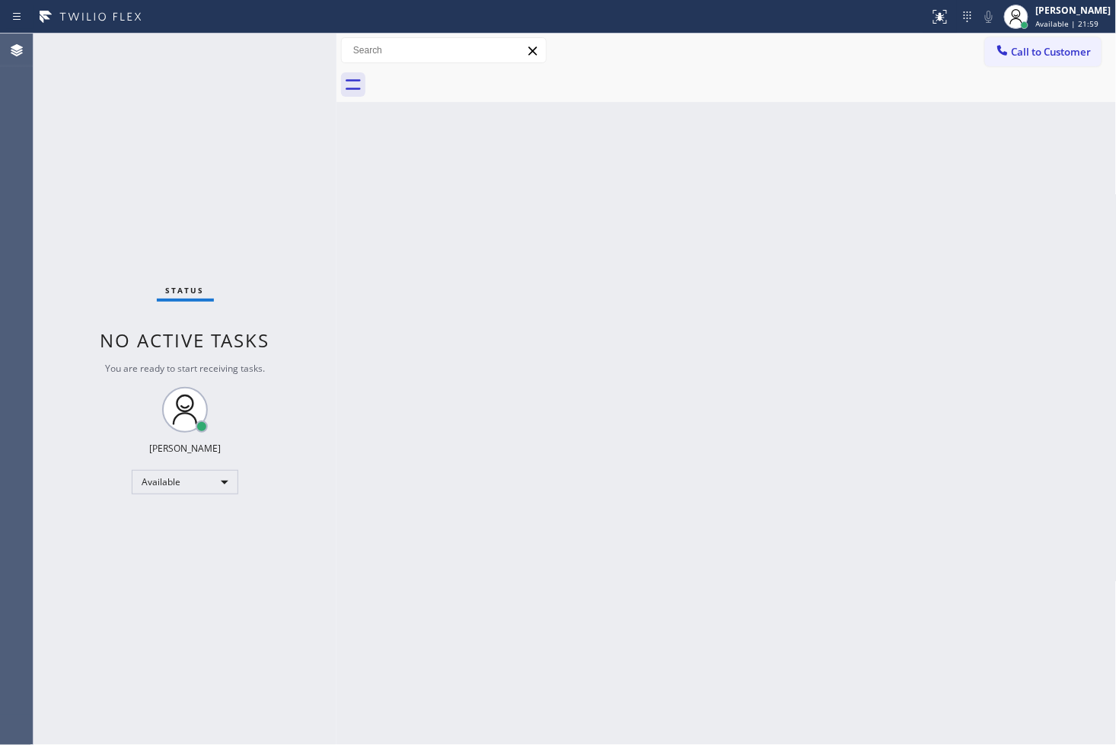
click at [292, 54] on div "Status No active tasks You are ready to start receiving tasks. [PERSON_NAME]" at bounding box center [185, 389] width 303 height 711
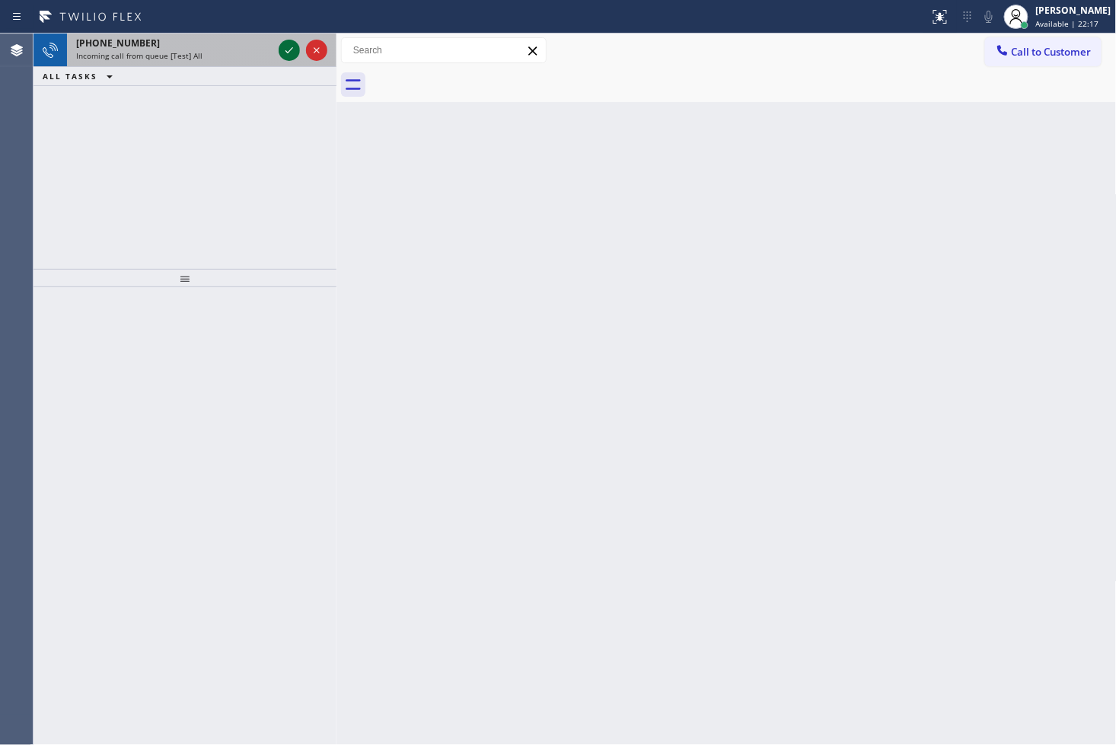
click at [292, 54] on icon at bounding box center [289, 50] width 18 height 18
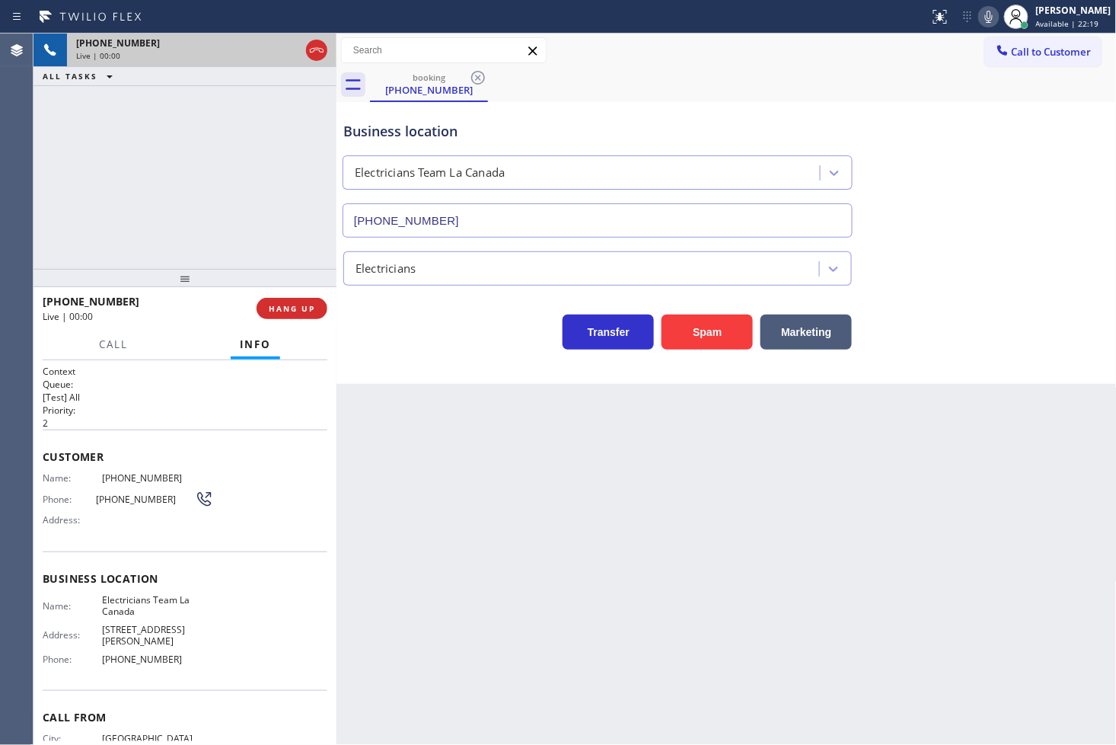
type input "(818) 214-7846"
click at [442, 318] on div "Transfer Spam Marketing" at bounding box center [597, 328] width 515 height 43
click at [311, 249] on div "+18184802099 Live | 00:04 ALL TASKS ALL TASKS ACTIVE TASKS TASKS IN WRAP UP" at bounding box center [185, 151] width 303 height 235
click at [381, 322] on div "Transfer Spam Marketing" at bounding box center [597, 328] width 515 height 43
click at [285, 238] on div "+18184802099 Live | 00:05 ALL TASKS ALL TASKS ACTIVE TASKS TASKS IN WRAP UP" at bounding box center [185, 151] width 303 height 235
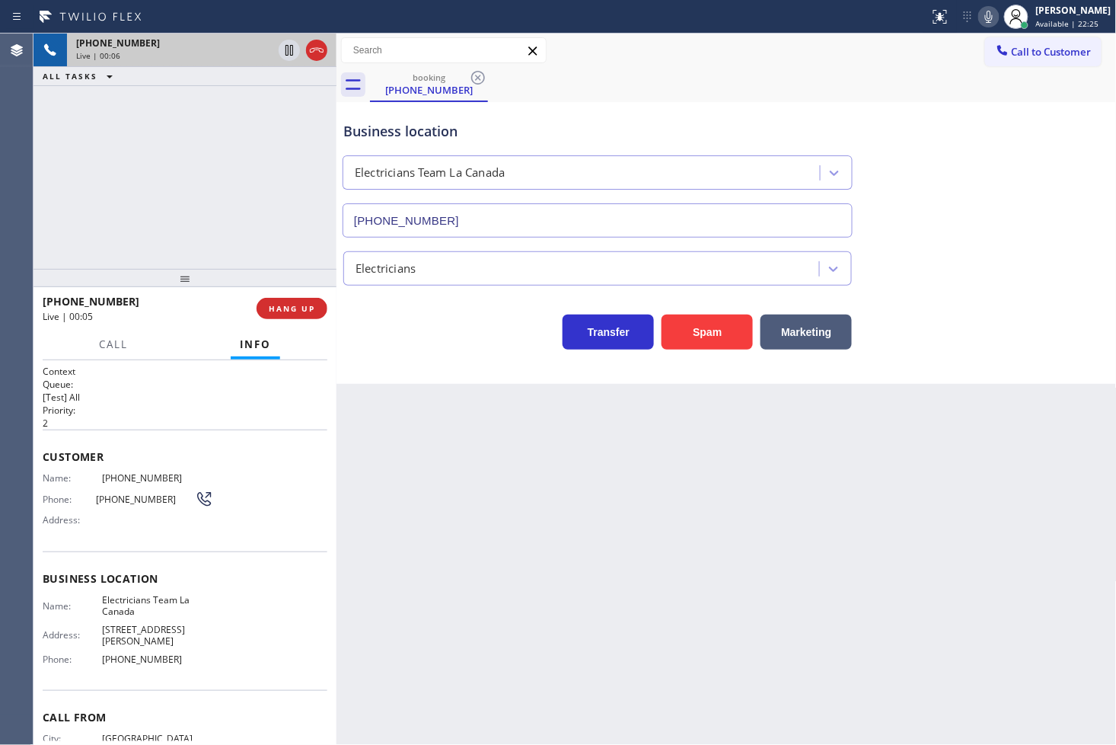
click at [435, 375] on div "Business location Electricians Team La Canada (818) 214-7846 Electricians Trans…" at bounding box center [727, 243] width 780 height 282
click at [270, 235] on div "+18184802099 Live | 00:06 ALL TASKS ALL TASKS ACTIVE TASKS TASKS IN WRAP UP" at bounding box center [185, 151] width 303 height 235
click at [445, 371] on div "Business location Electricians Team La Canada (818) 214-7846 Electricians Trans…" at bounding box center [727, 243] width 780 height 282
click at [568, 557] on div "Back to Dashboard Change Sender ID Customers Technicians Select a contact Outbo…" at bounding box center [727, 389] width 780 height 711
click at [158, 215] on div "+18184802099 Live | 00:20 ALL TASKS ALL TASKS ACTIVE TASKS TASKS IN WRAP UP" at bounding box center [185, 151] width 303 height 235
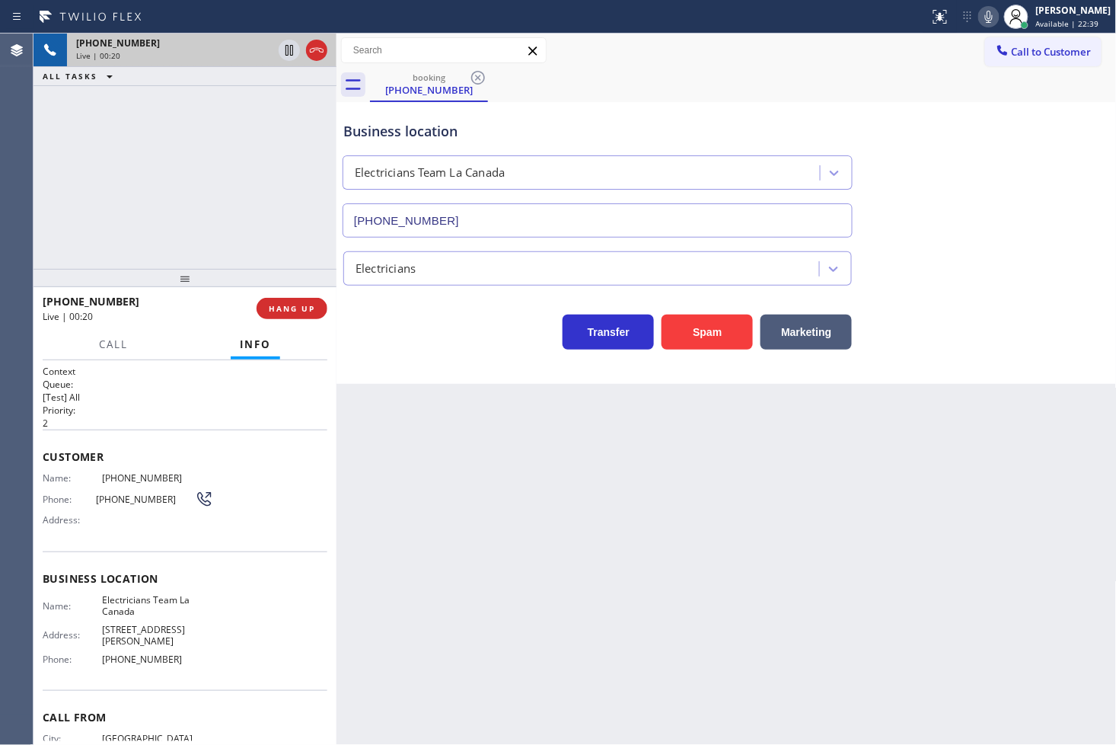
click at [165, 352] on div "Call Info" at bounding box center [185, 345] width 285 height 30
click at [112, 350] on span "Call" at bounding box center [113, 344] width 29 height 14
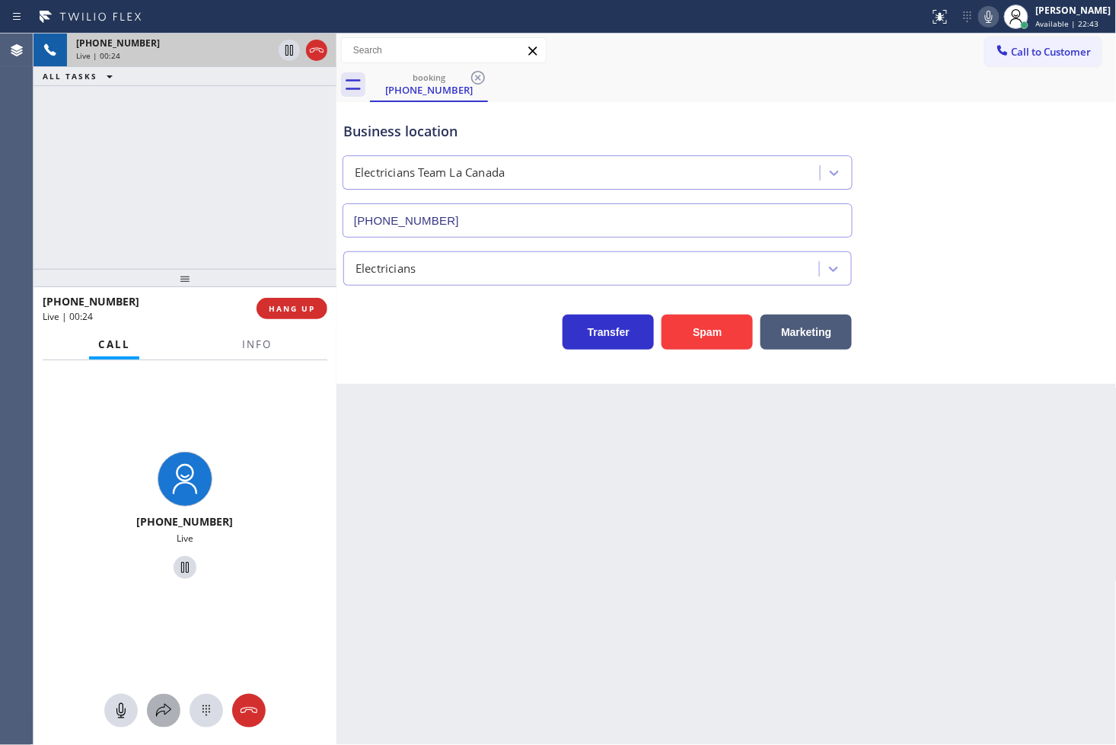
click at [161, 718] on icon at bounding box center [164, 710] width 18 height 18
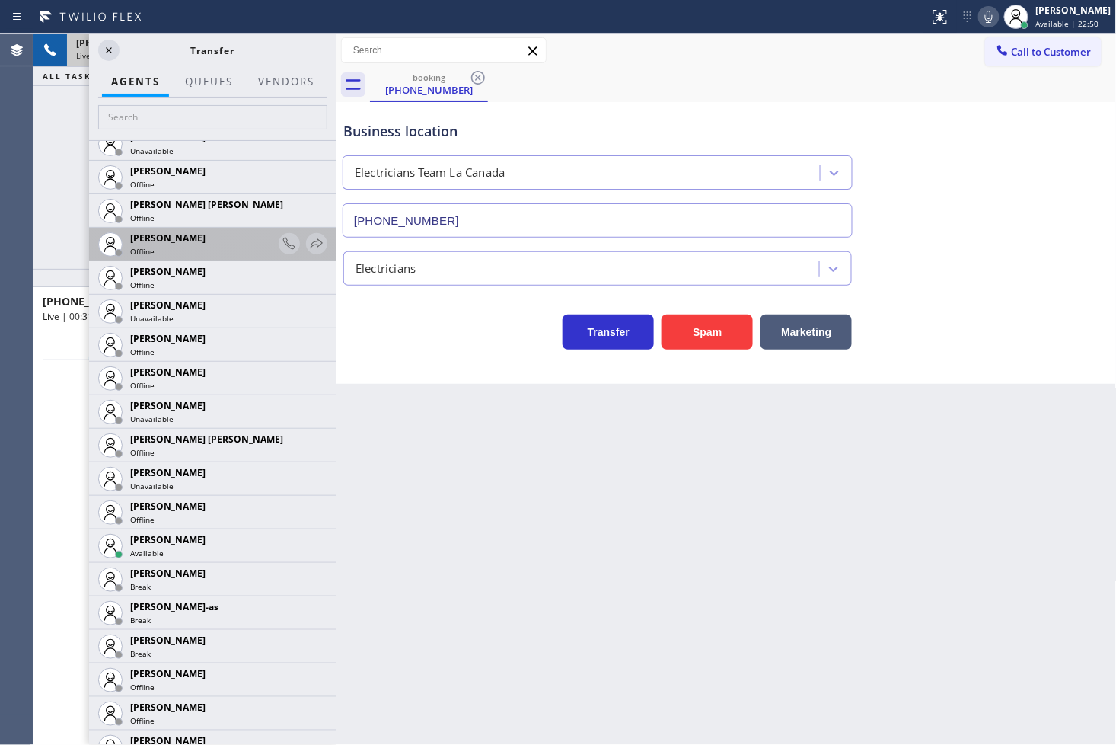
scroll to position [1015, 0]
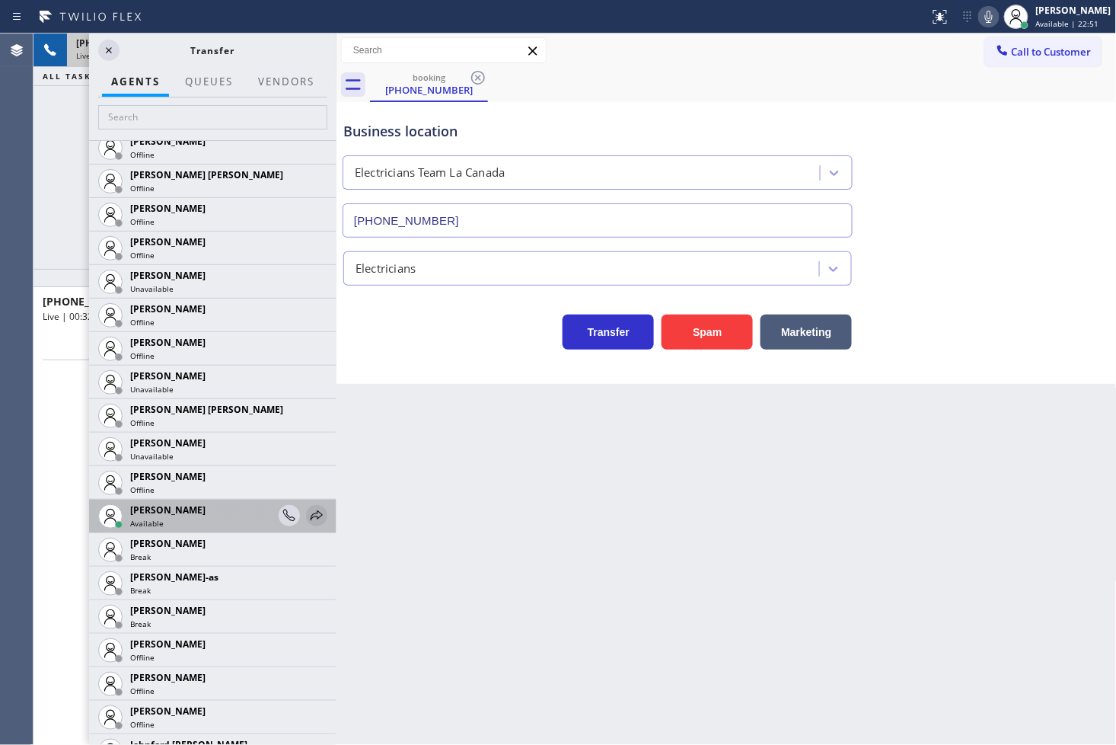
click at [308, 518] on icon at bounding box center [317, 515] width 18 height 18
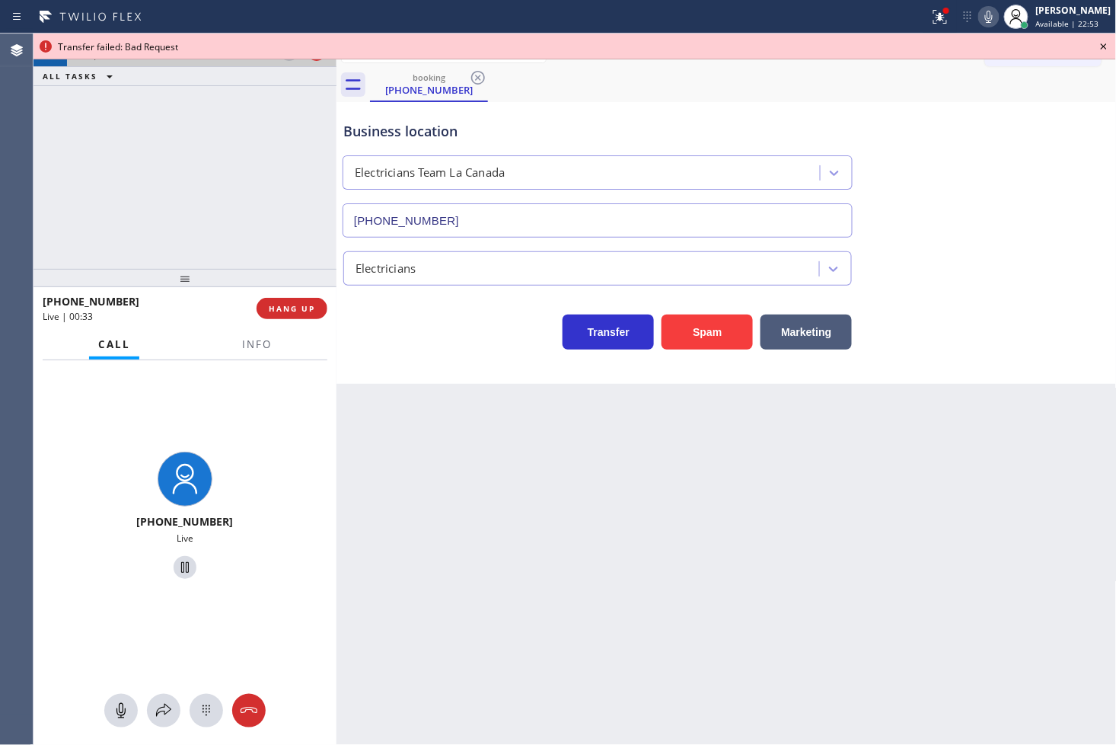
click at [285, 59] on div at bounding box center [575, 59] width 1083 height 1
click at [181, 571] on icon at bounding box center [185, 567] width 8 height 11
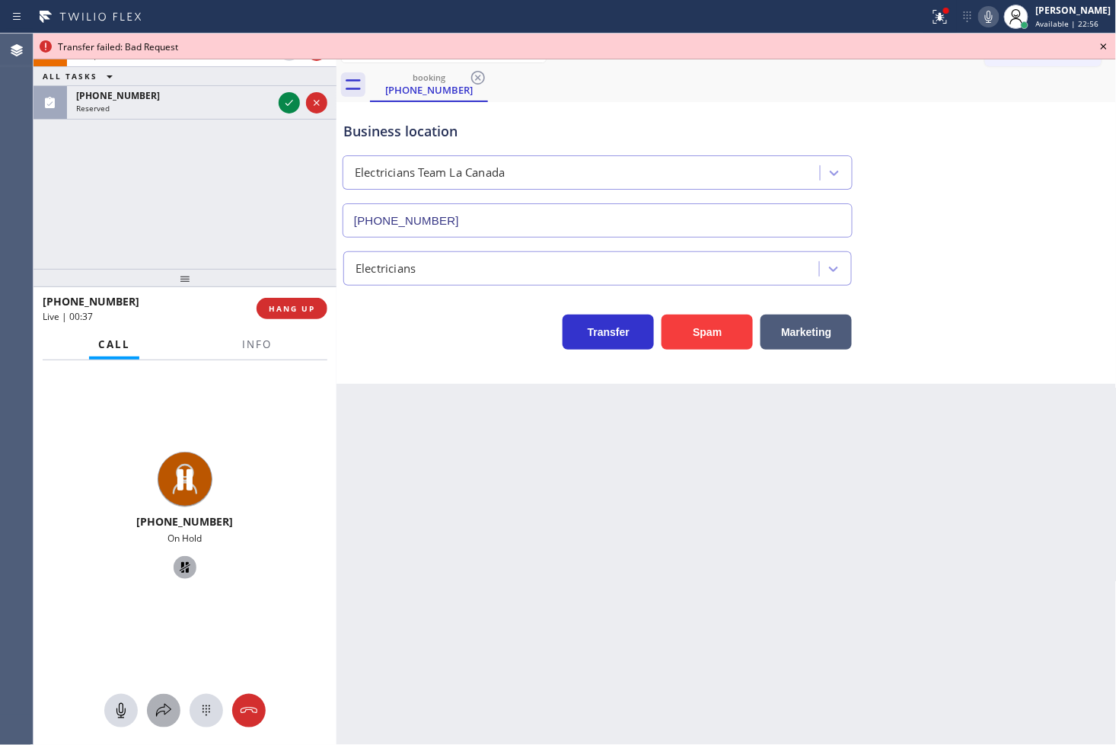
click at [161, 707] on icon at bounding box center [164, 710] width 18 height 18
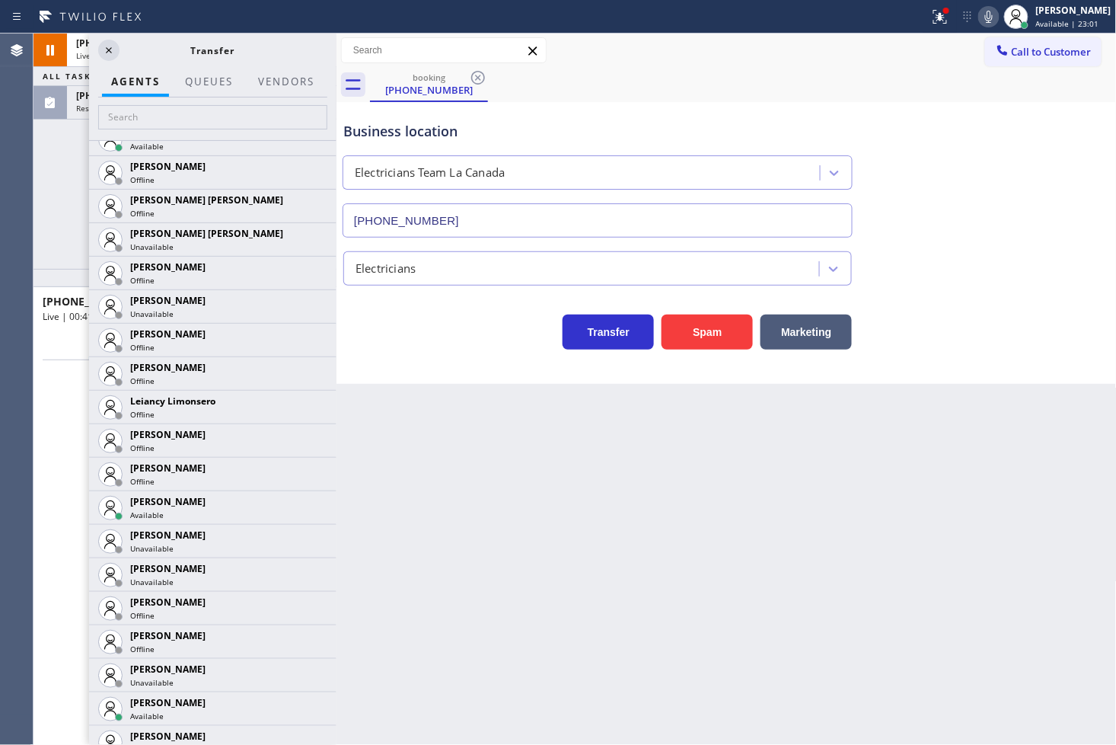
scroll to position [2114, 0]
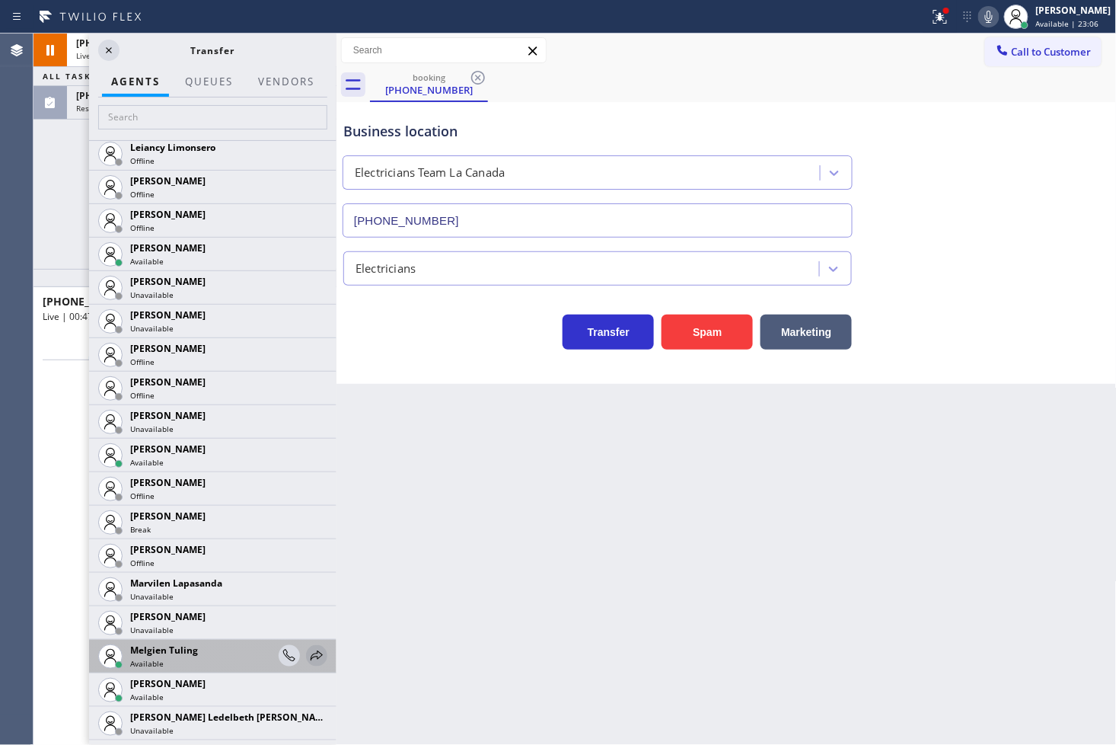
click at [308, 650] on icon at bounding box center [317, 655] width 18 height 18
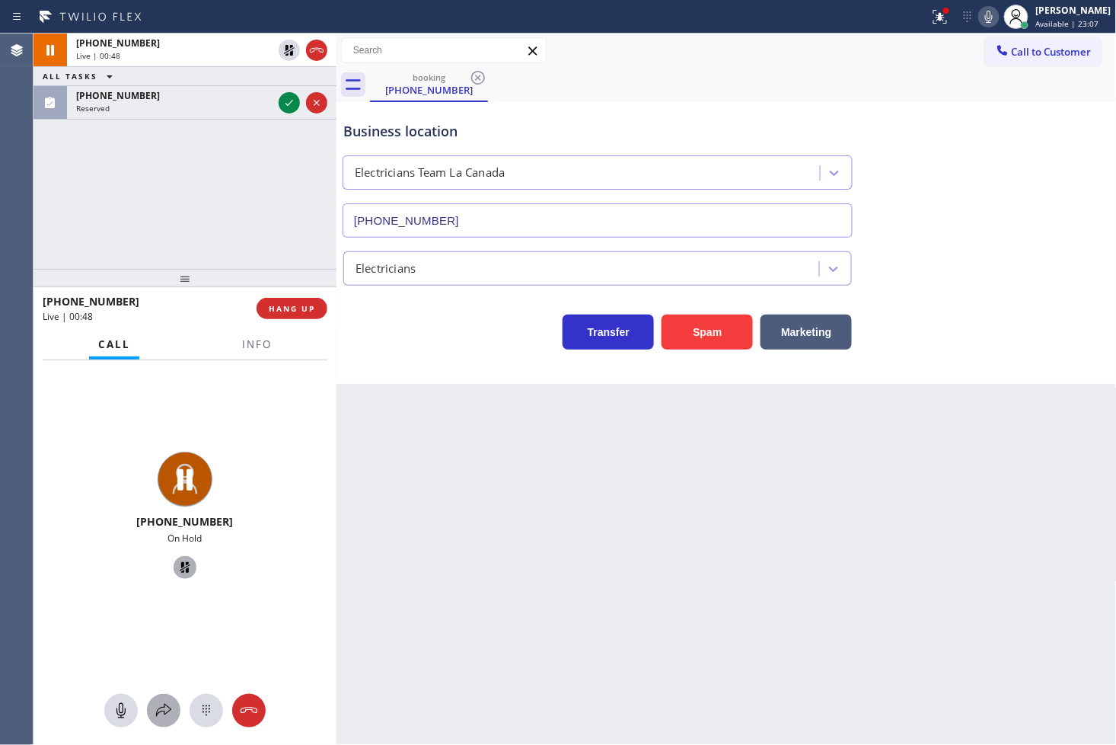
click at [160, 704] on icon at bounding box center [164, 710] width 18 height 18
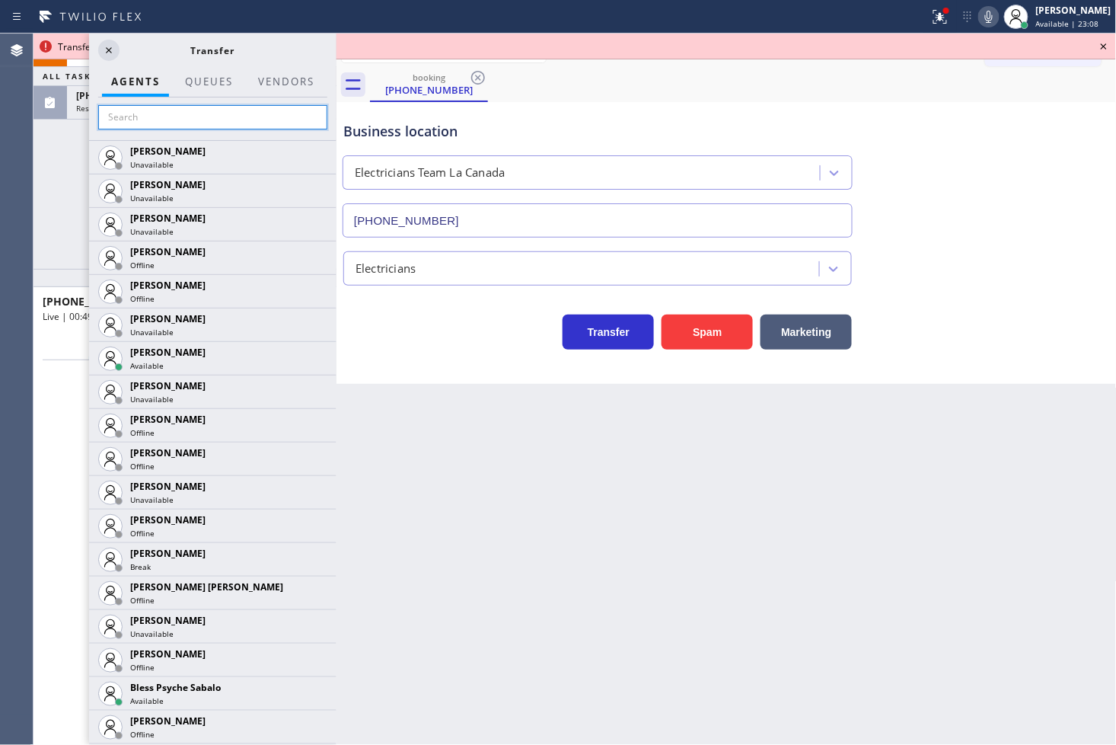
click at [166, 109] on input "text" at bounding box center [212, 117] width 229 height 24
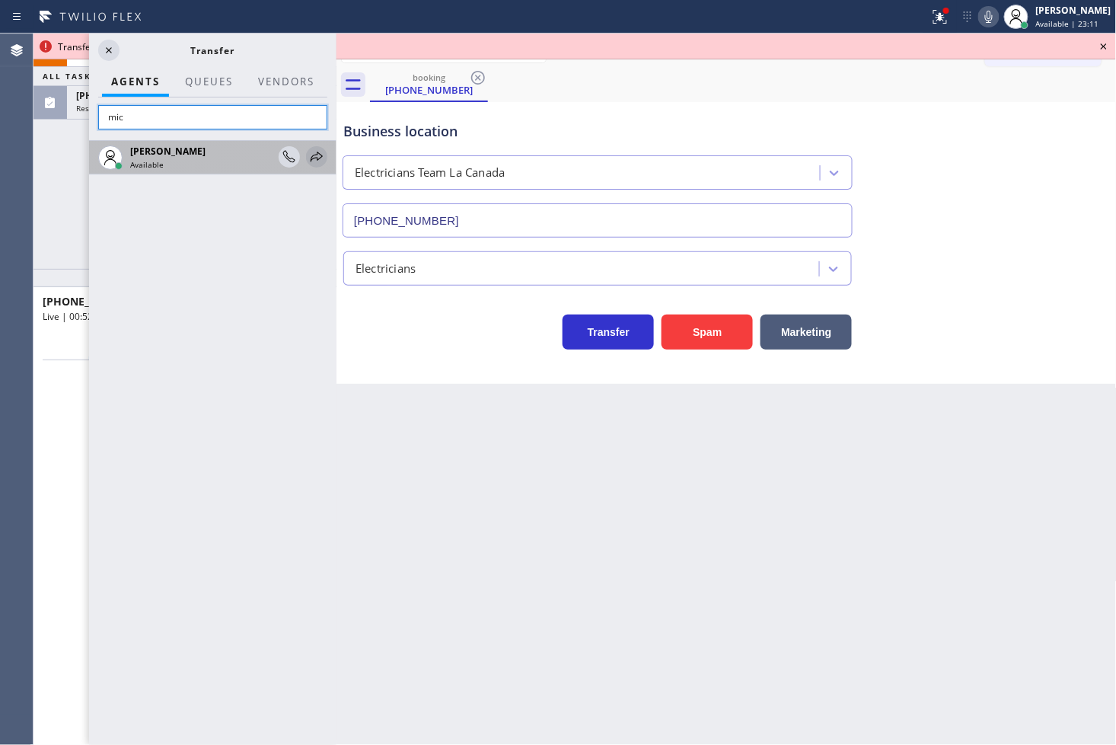
type input "mic"
click at [314, 156] on icon at bounding box center [317, 157] width 18 height 18
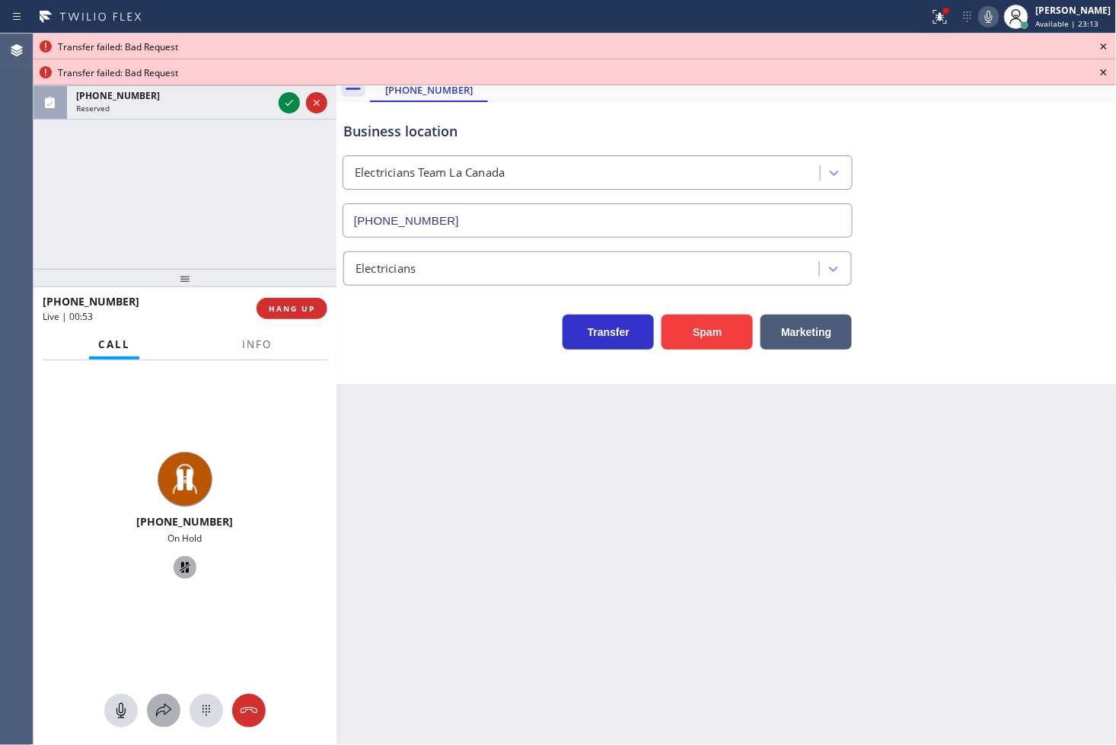
click at [152, 710] on div at bounding box center [164, 710] width 34 height 18
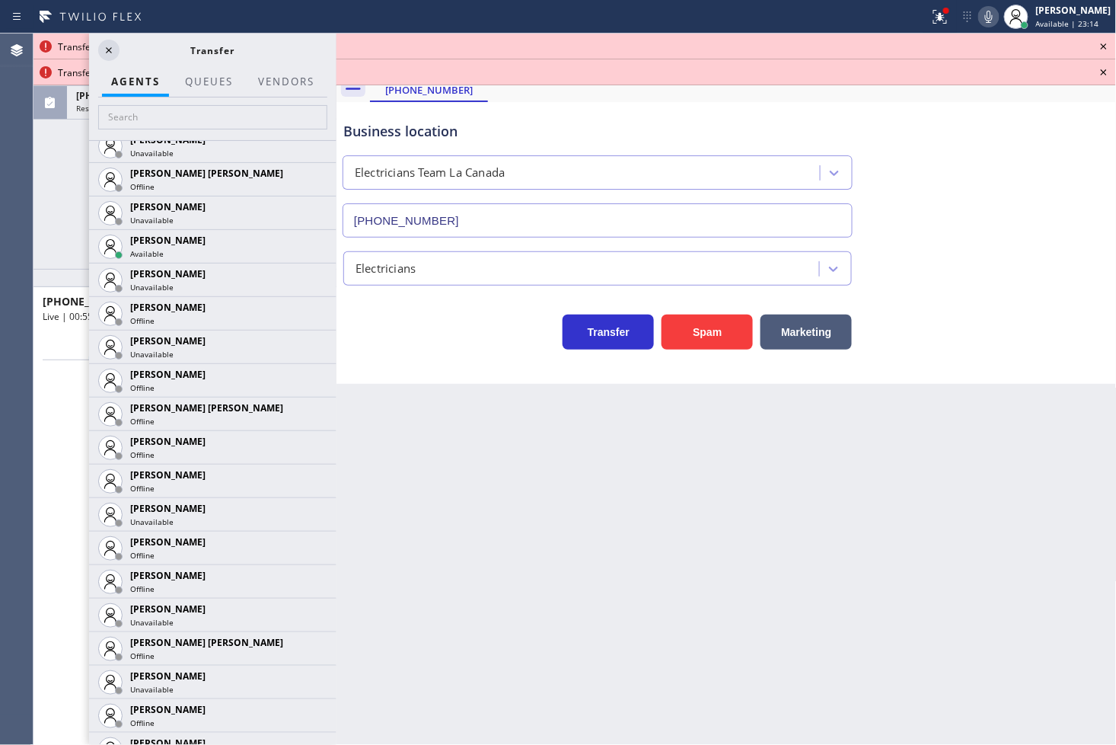
scroll to position [930, 0]
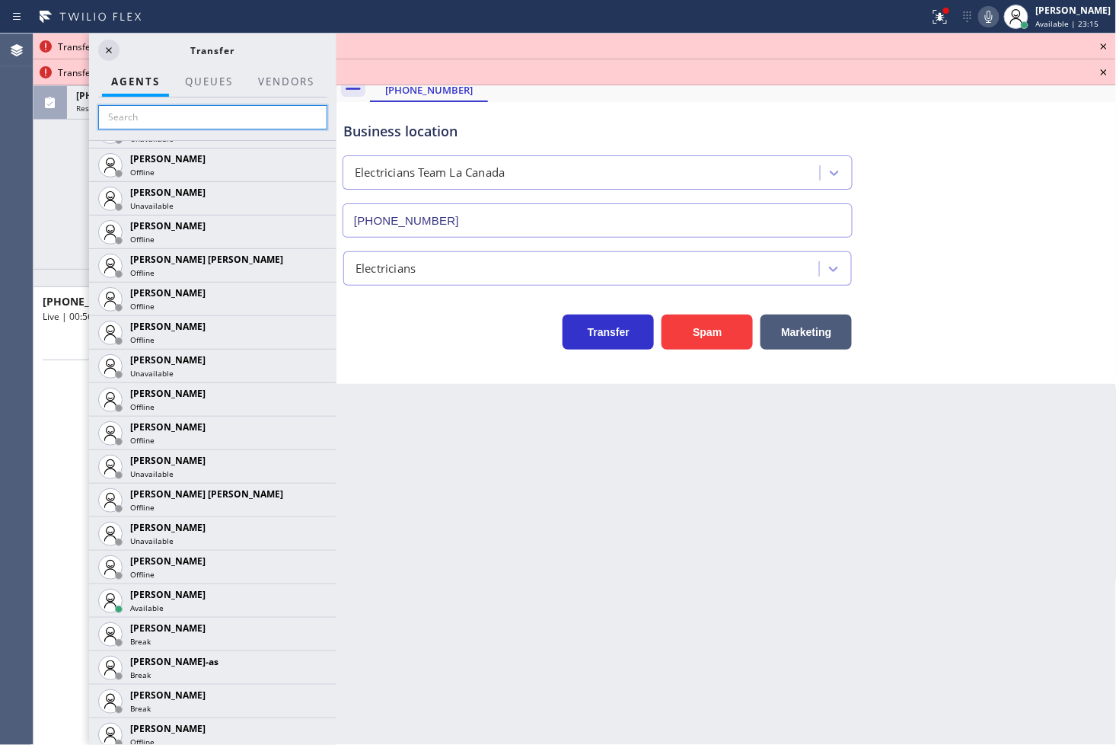
click at [206, 105] on input "text" at bounding box center [212, 117] width 229 height 24
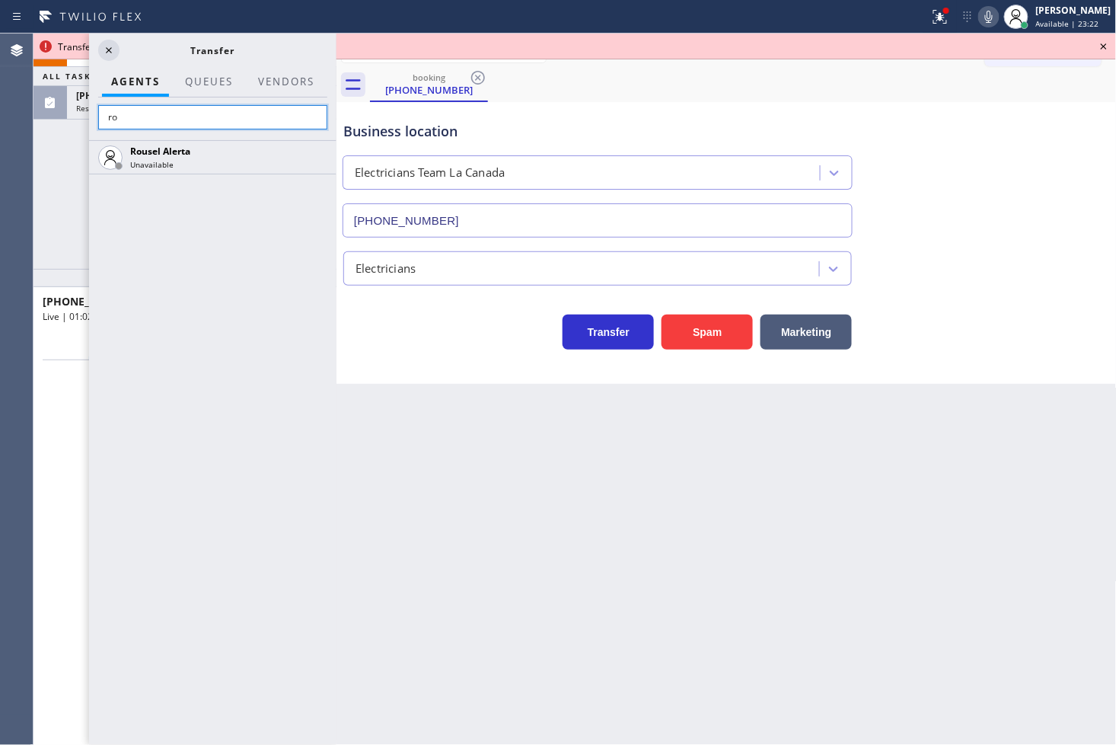
type input "r"
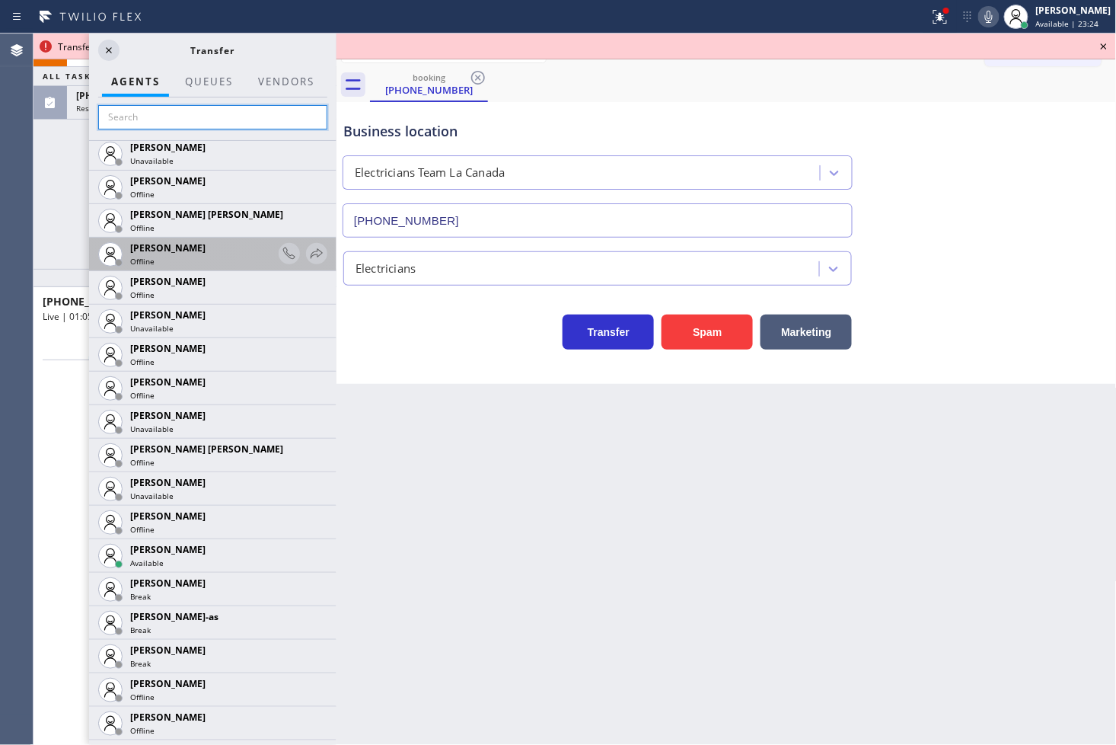
scroll to position [1015, 0]
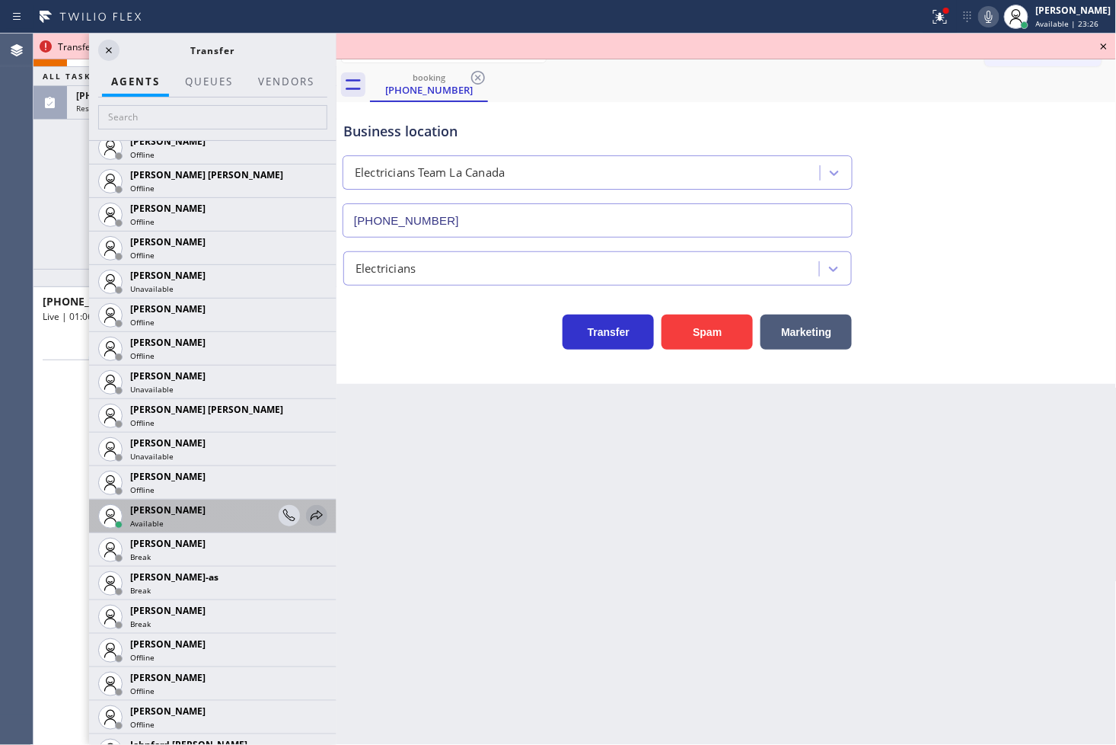
click at [308, 516] on icon at bounding box center [317, 515] width 18 height 18
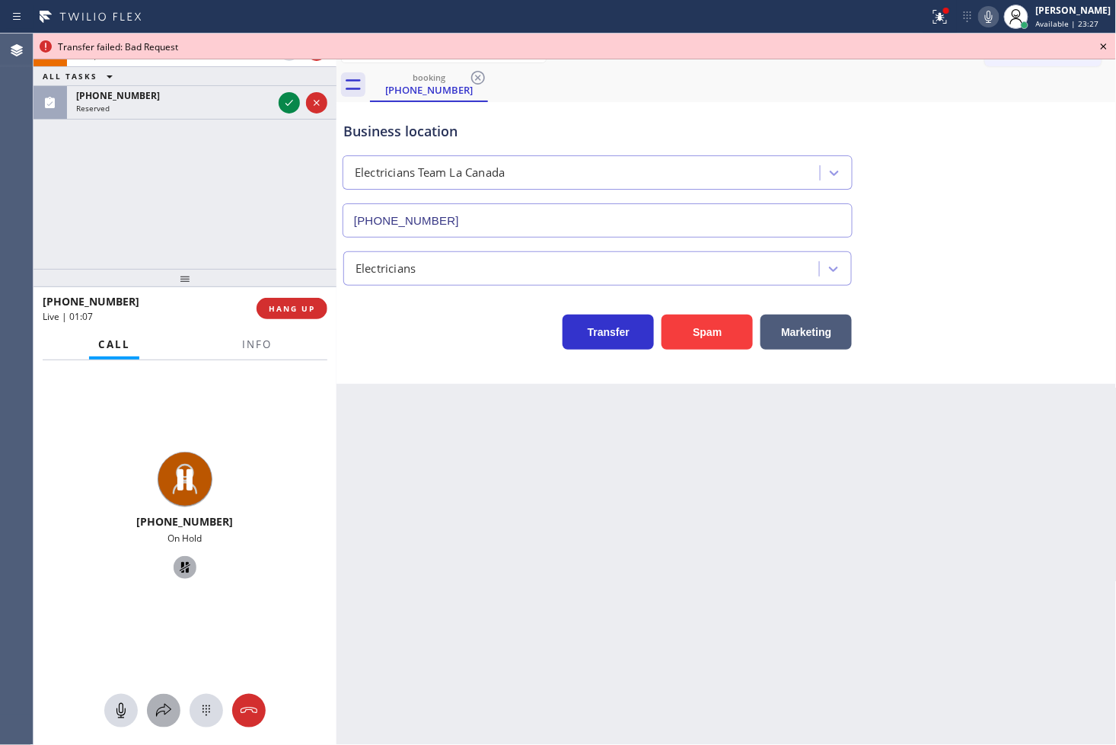
click at [164, 703] on icon at bounding box center [164, 710] width 18 height 18
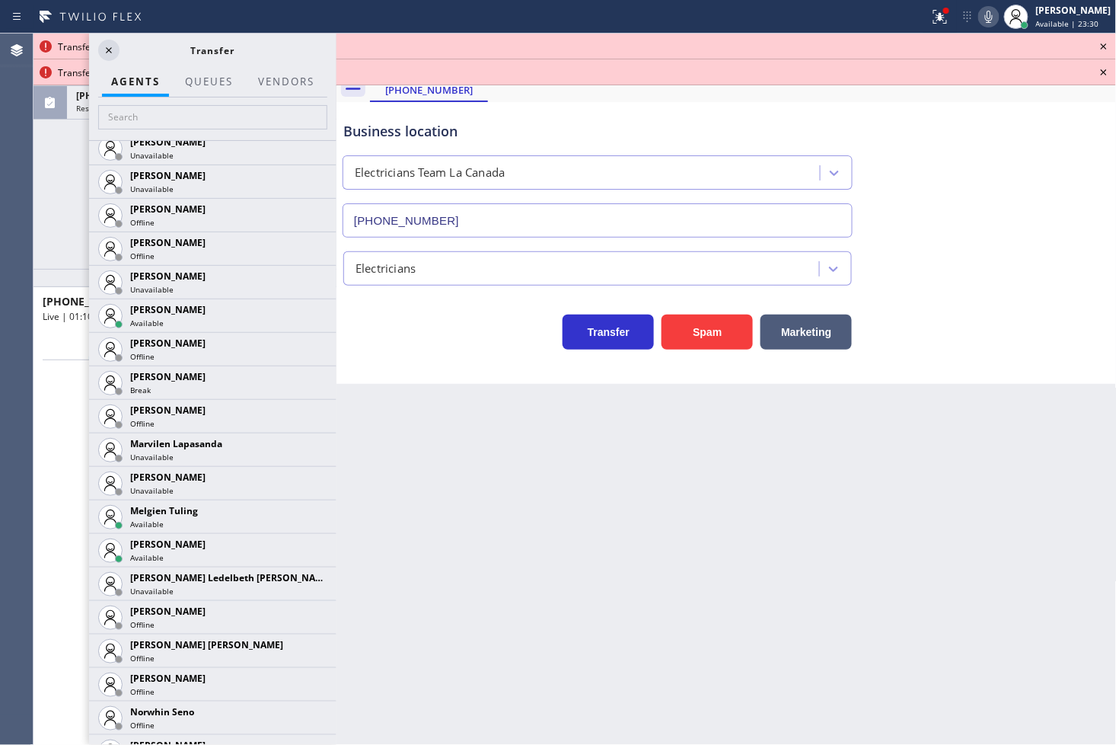
scroll to position [2284, 0]
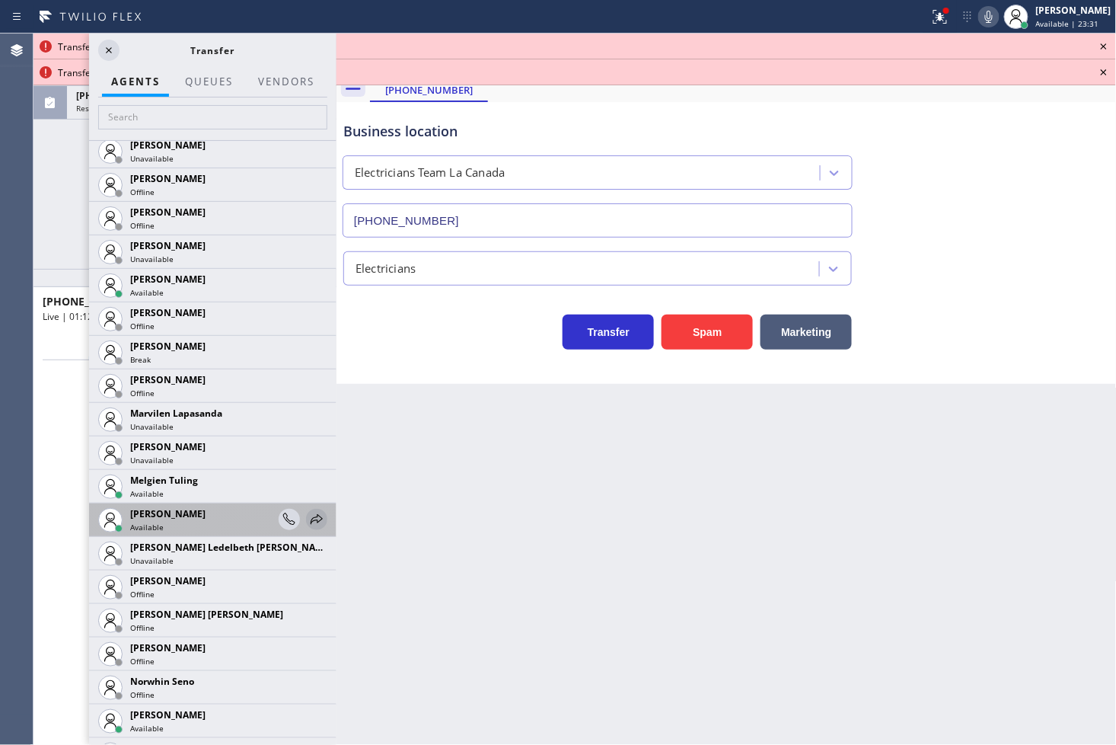
click at [311, 518] on icon at bounding box center [317, 519] width 12 height 10
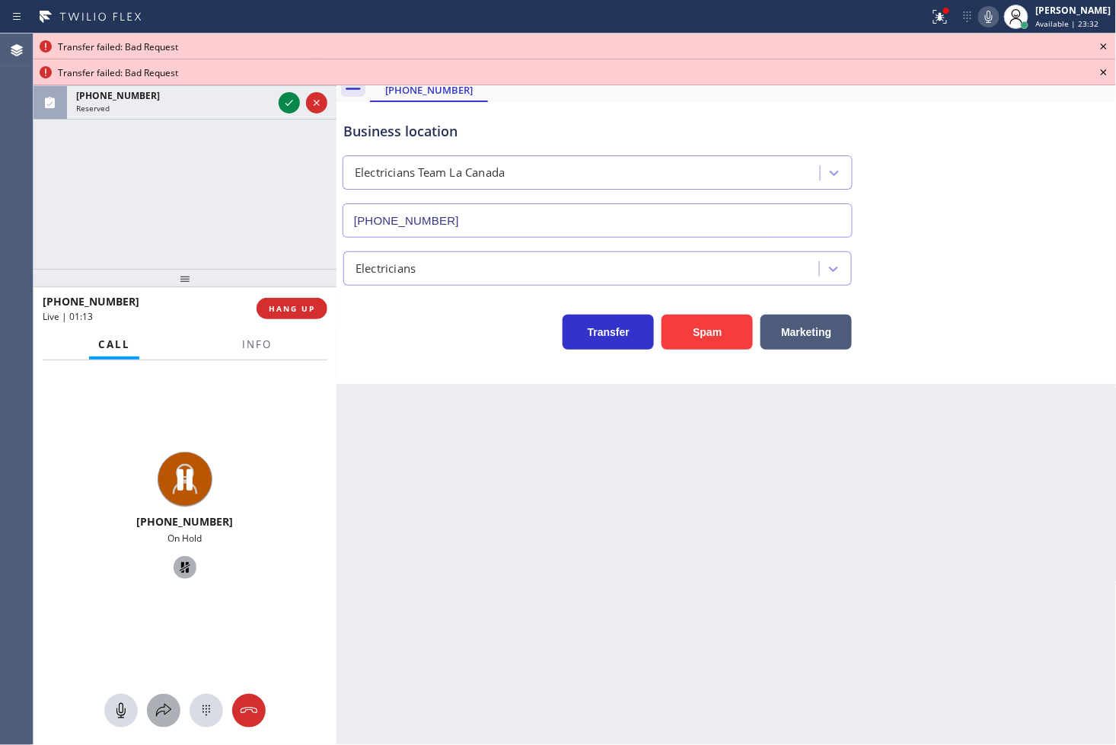
click at [158, 702] on icon at bounding box center [164, 710] width 18 height 18
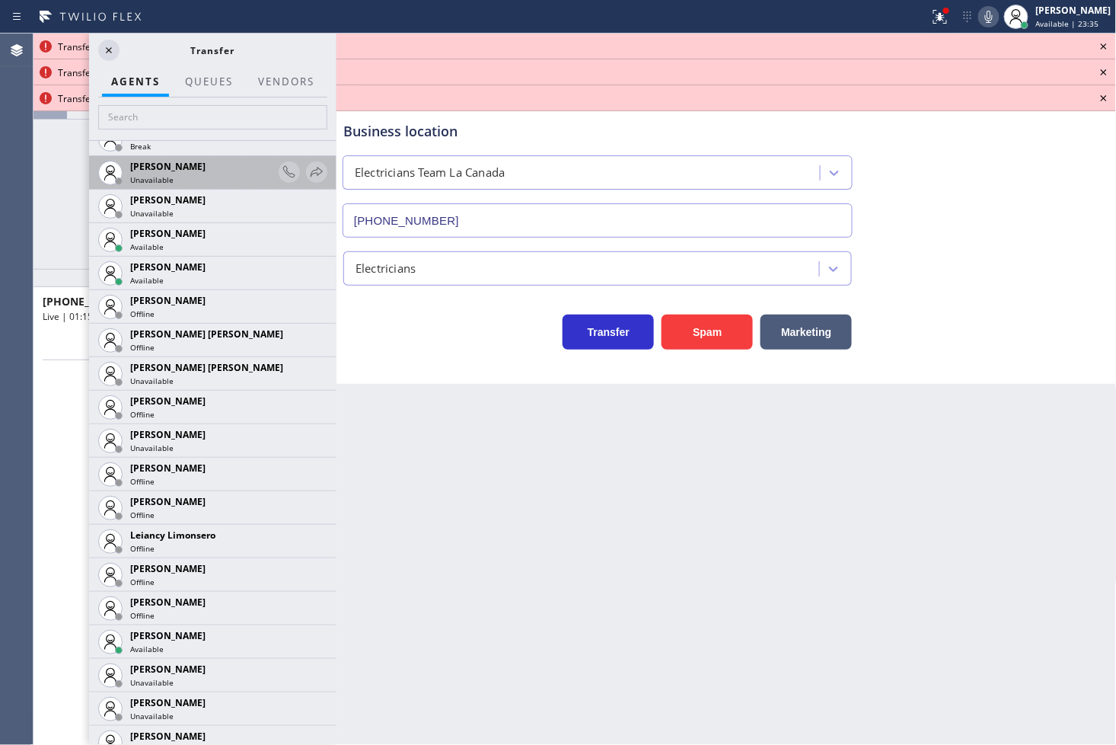
scroll to position [1776, 0]
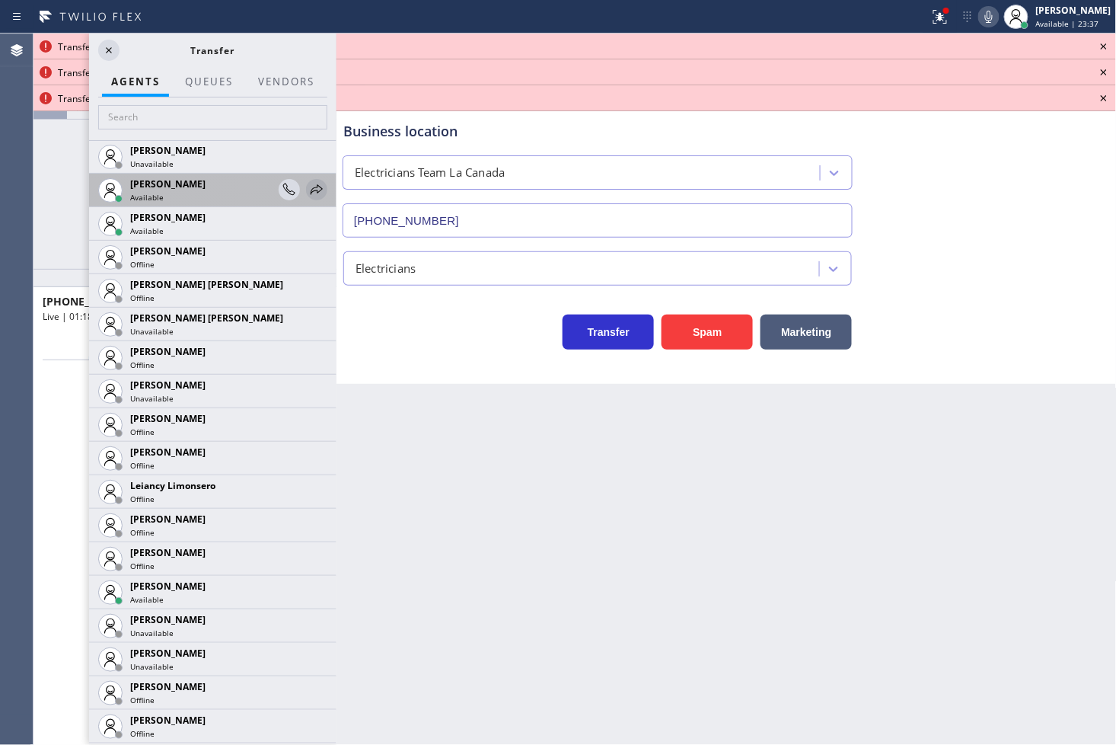
click at [308, 187] on icon at bounding box center [317, 189] width 18 height 18
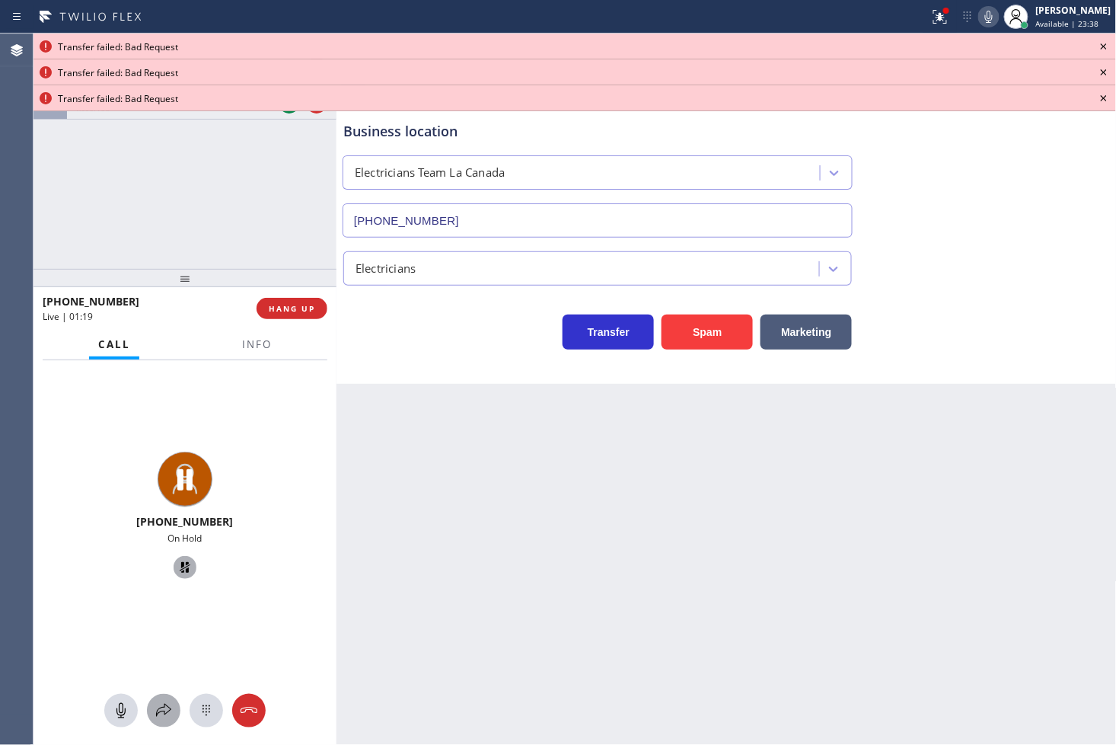
click at [164, 704] on icon at bounding box center [164, 710] width 18 height 18
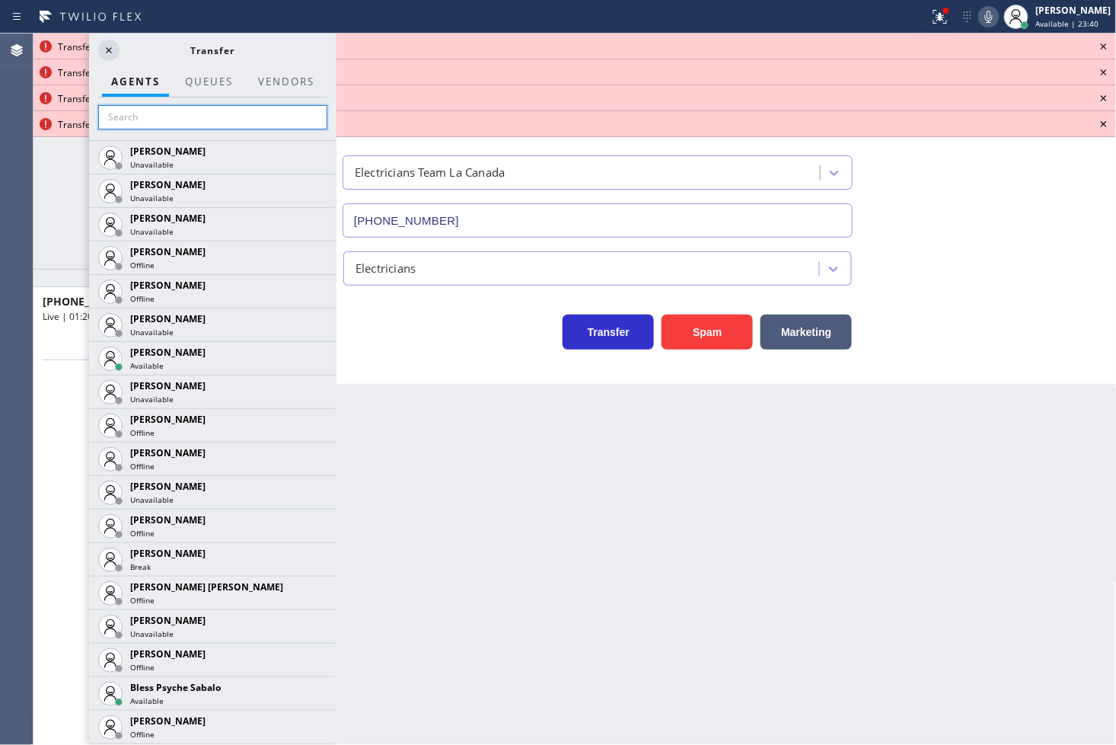
click at [160, 112] on input "text" at bounding box center [212, 117] width 229 height 24
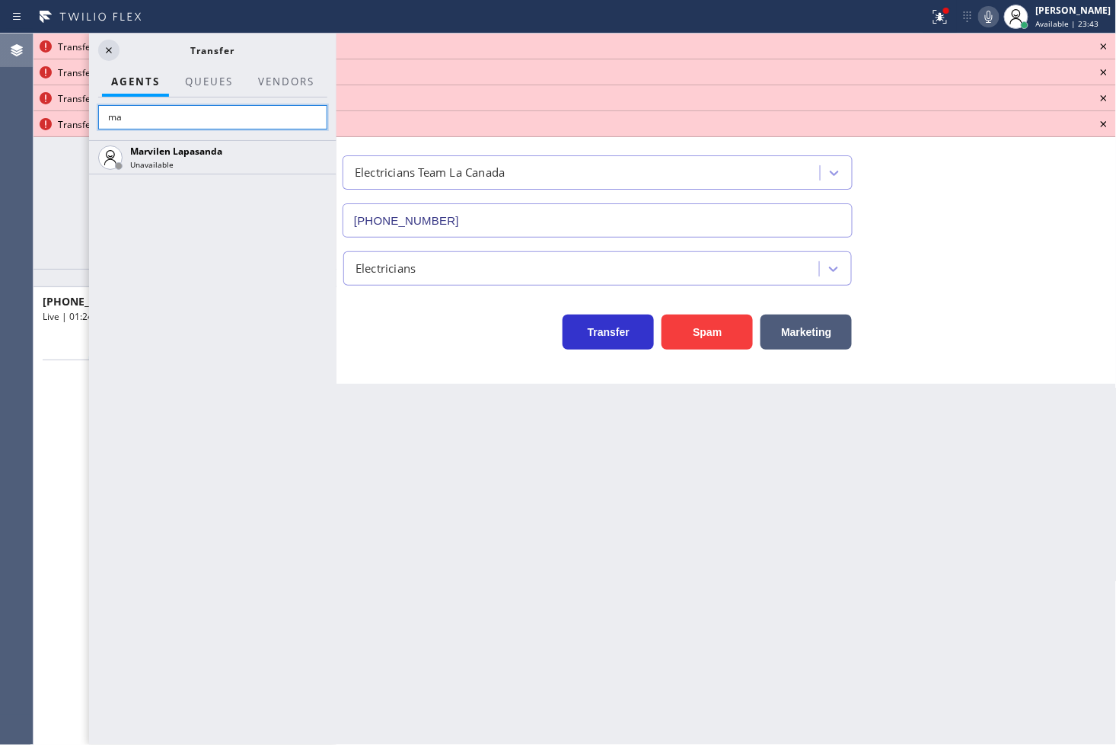
type input "m"
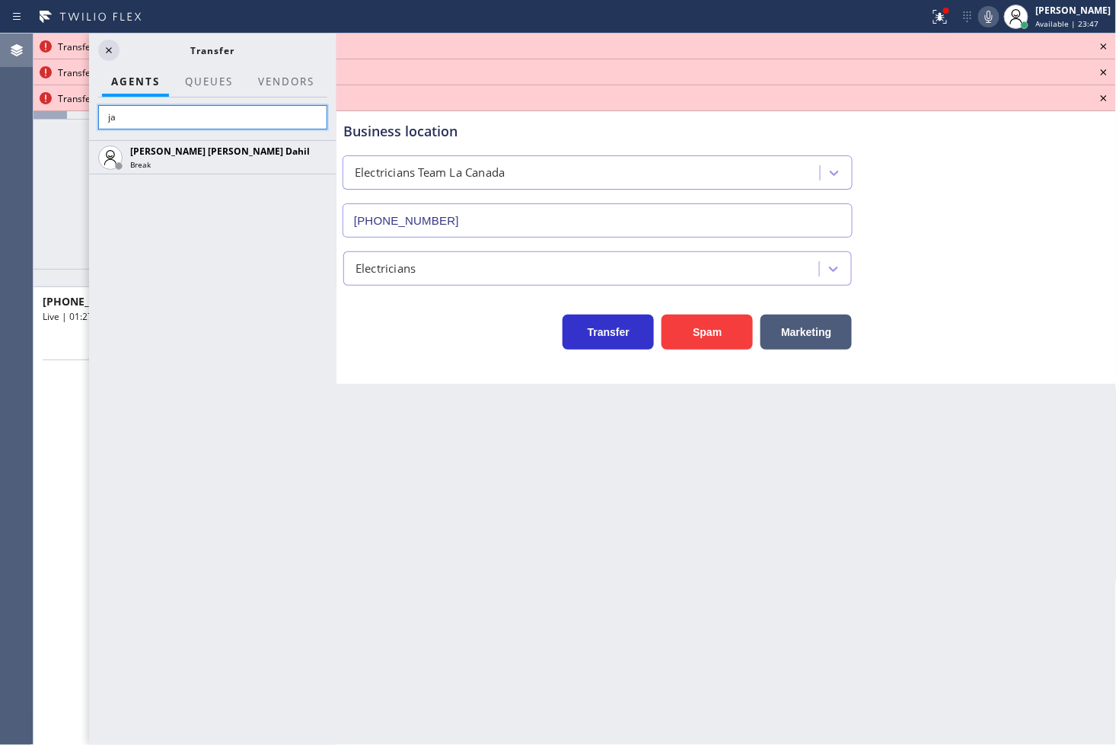
type input "j"
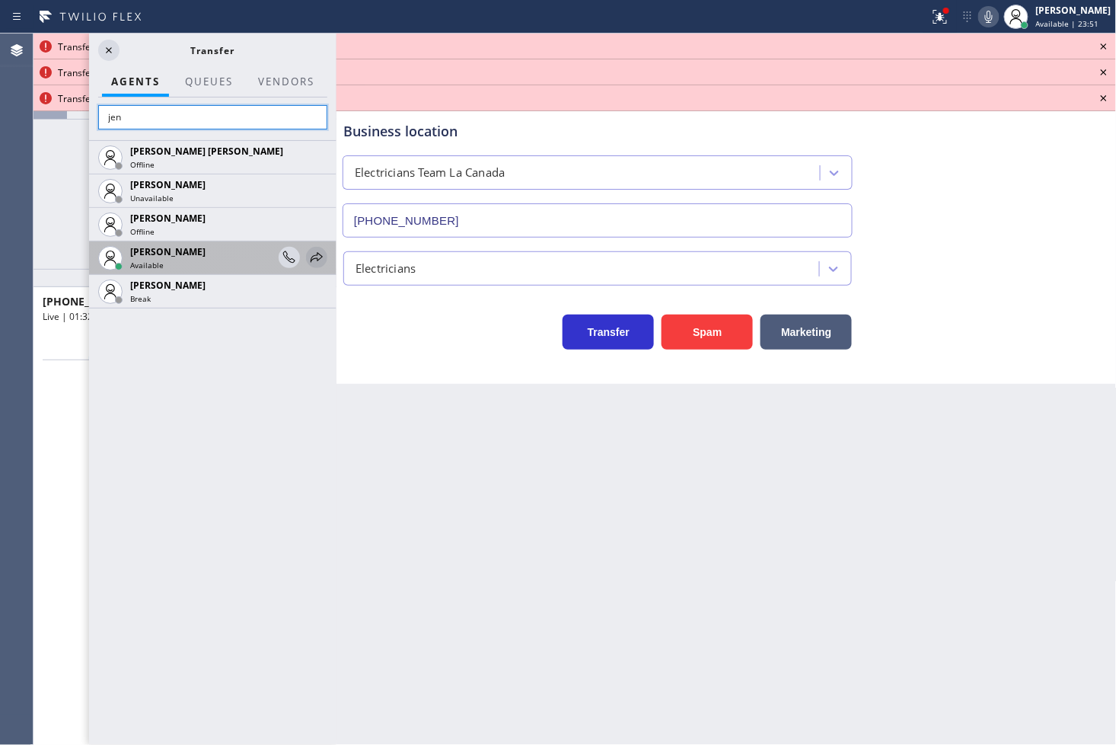
type input "jen"
click at [317, 249] on icon at bounding box center [317, 257] width 18 height 18
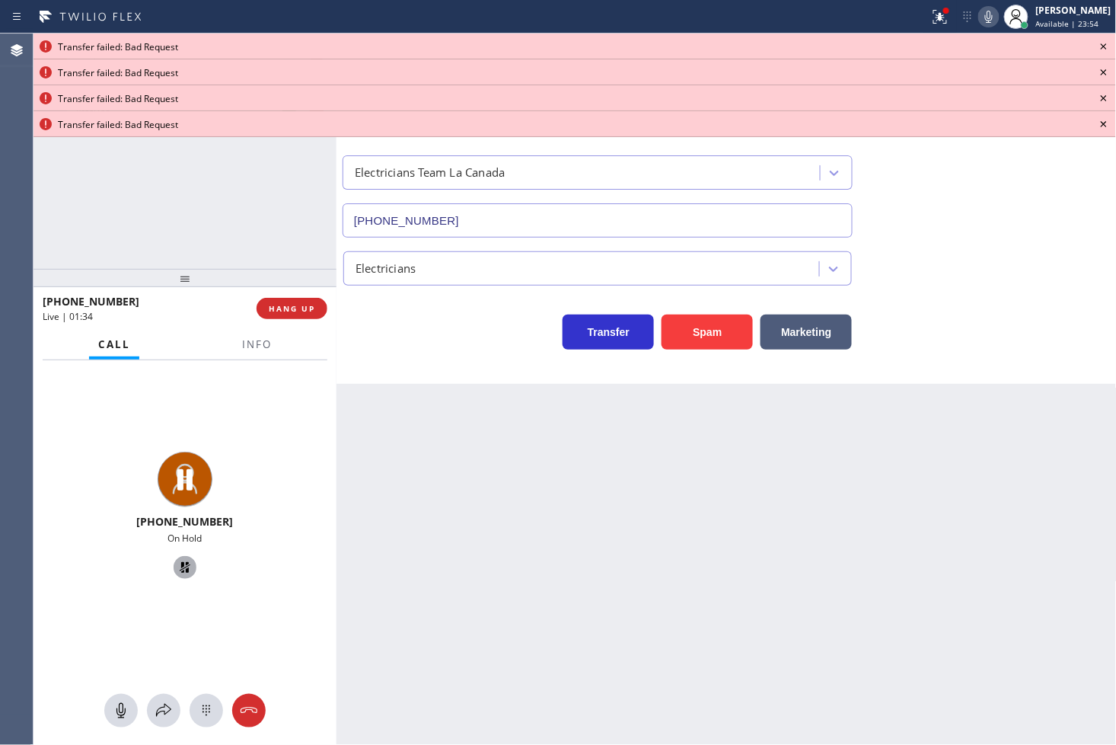
click at [1099, 48] on icon at bounding box center [1104, 46] width 18 height 18
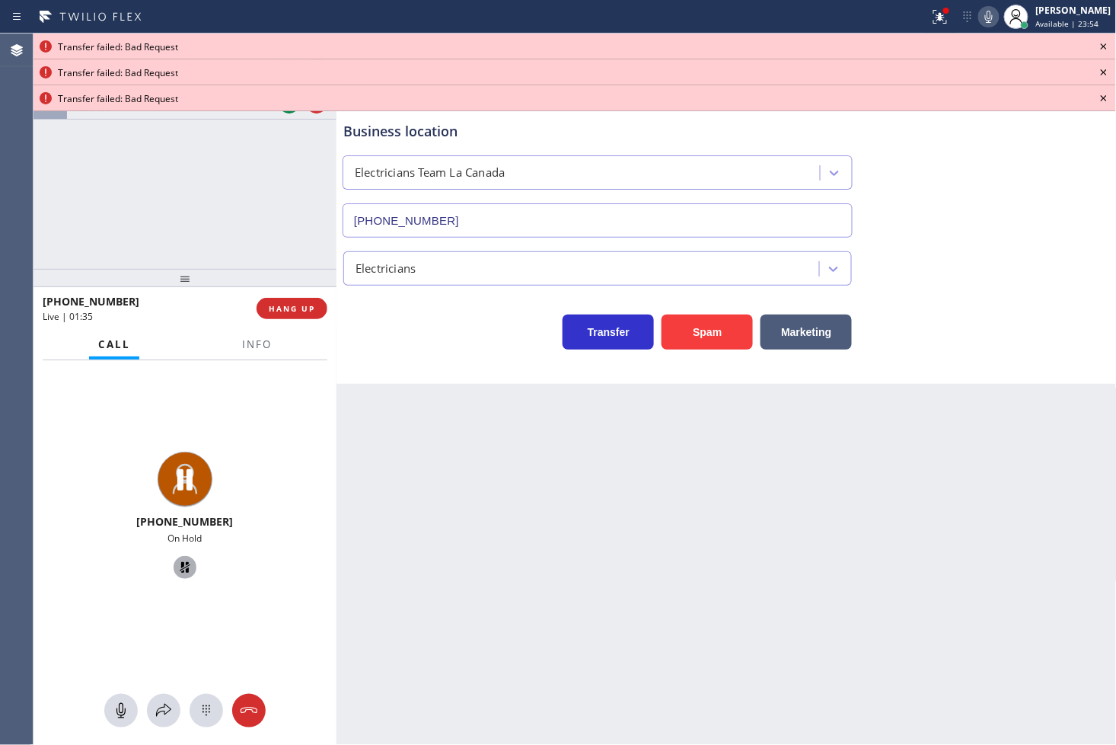
click at [1099, 47] on icon at bounding box center [1104, 46] width 18 height 18
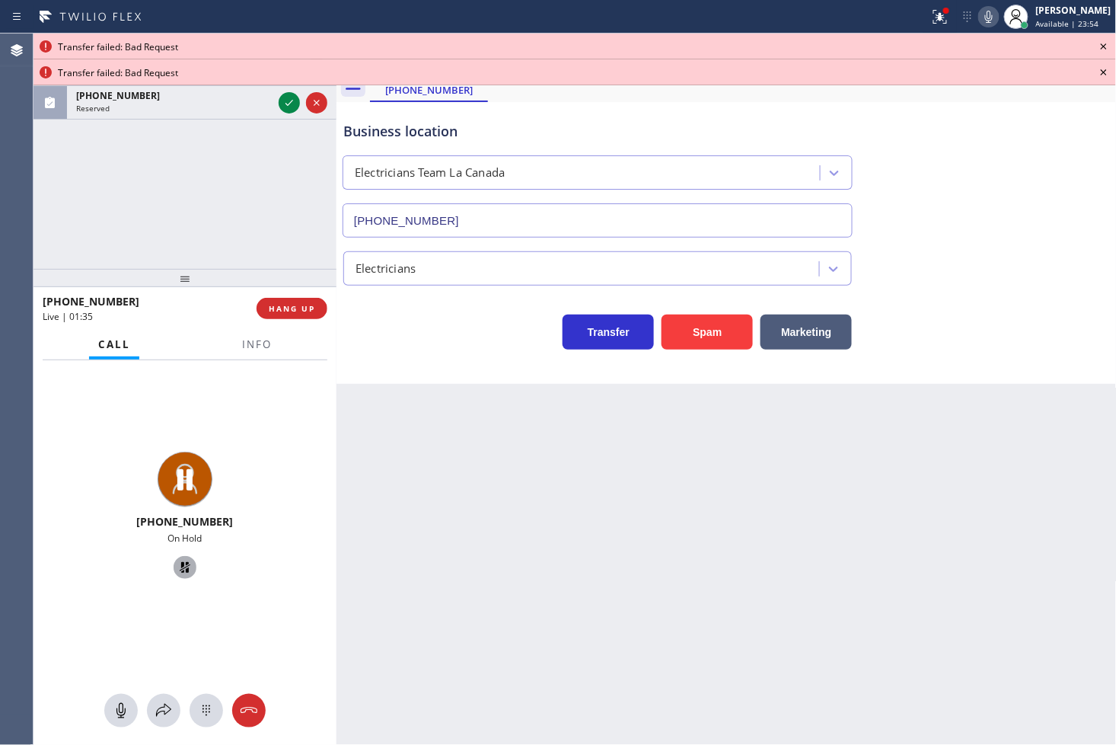
click at [1099, 47] on icon at bounding box center [1104, 46] width 18 height 18
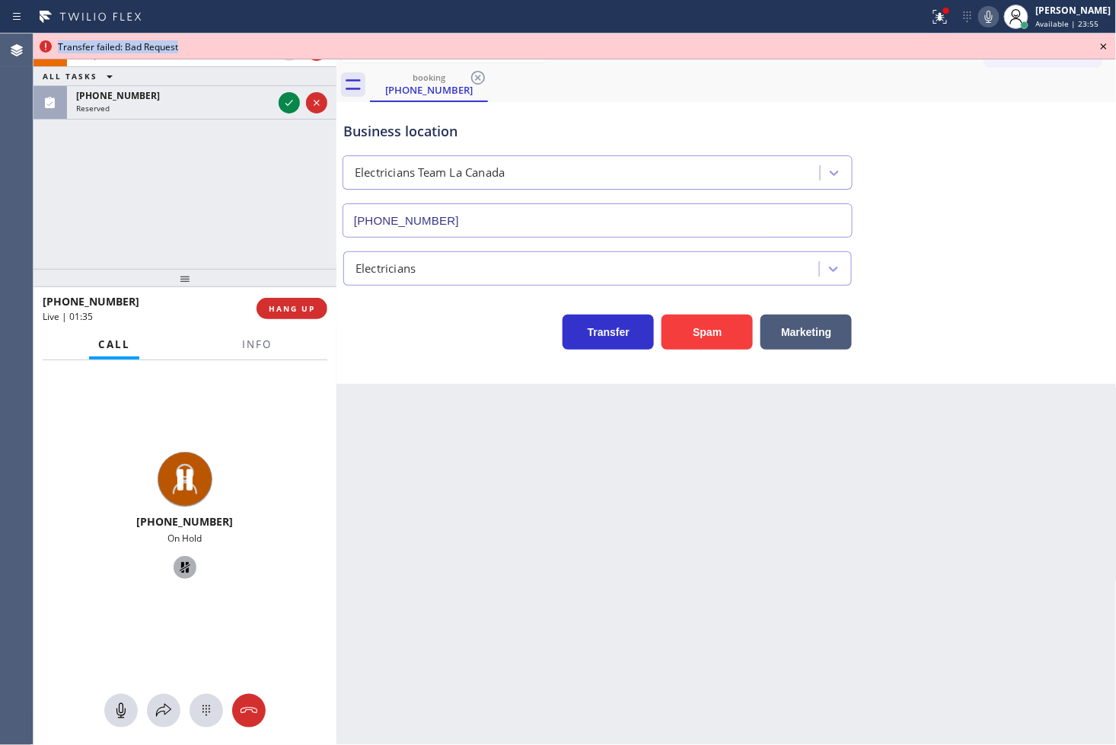
click at [1099, 47] on icon at bounding box center [1104, 46] width 18 height 18
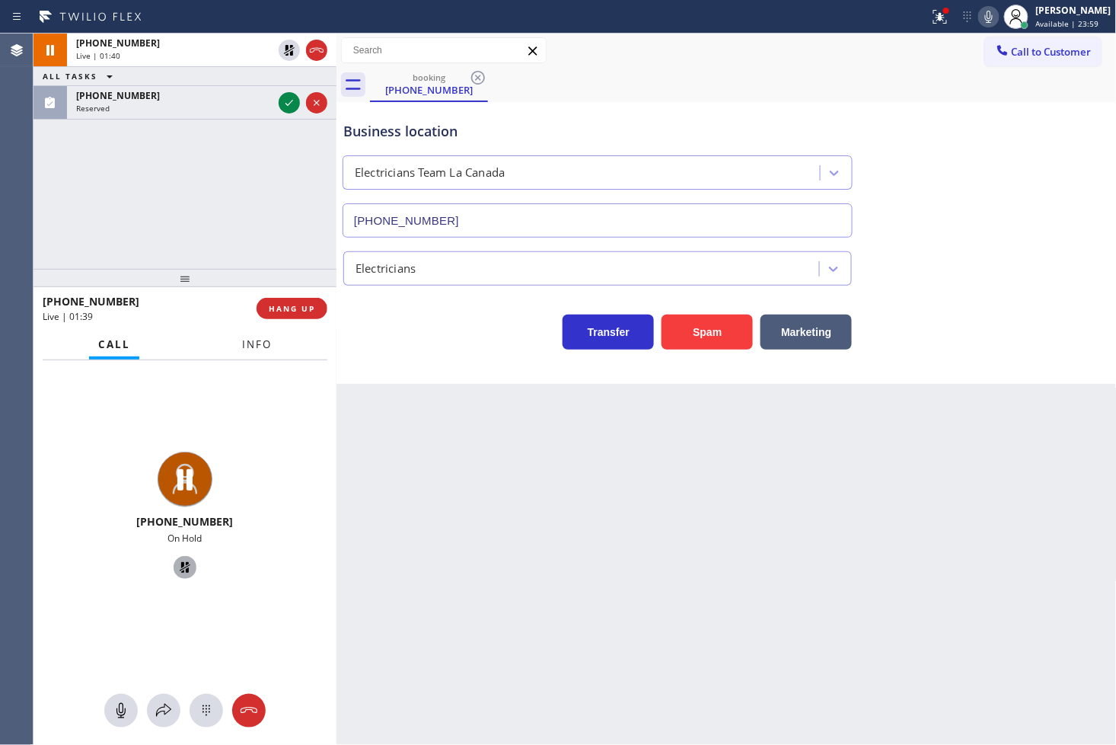
click at [254, 348] on span "Info" at bounding box center [257, 344] width 30 height 14
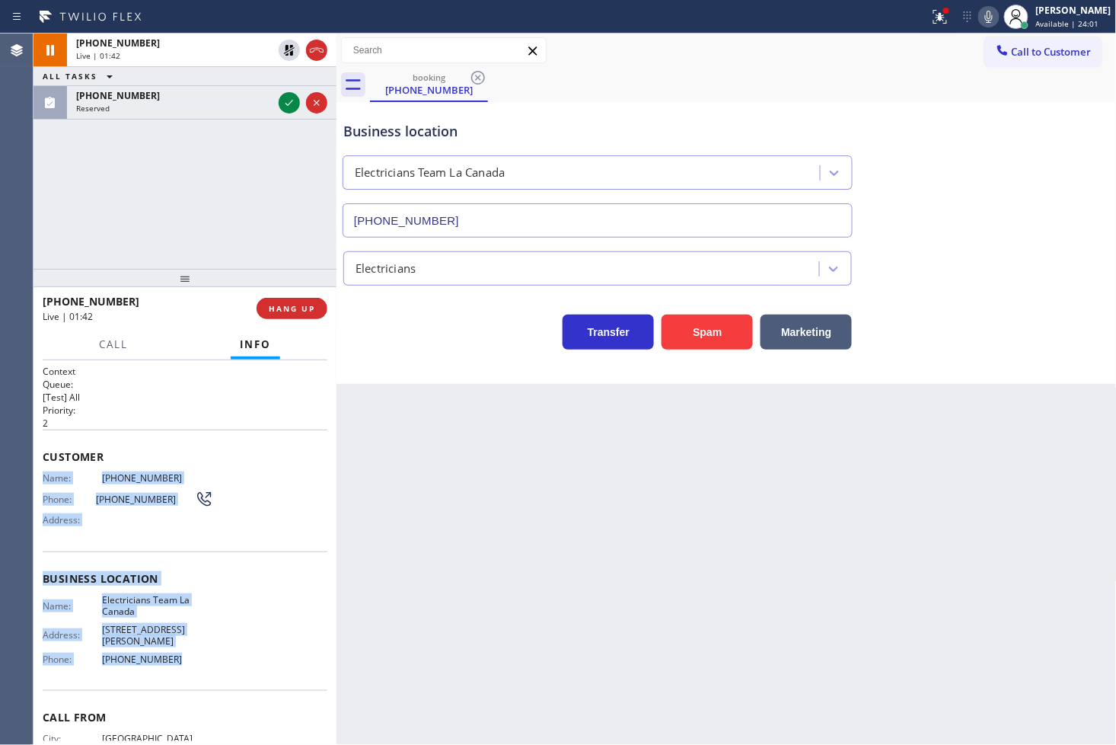
drag, startPoint x: 46, startPoint y: 477, endPoint x: 186, endPoint y: 661, distance: 230.9
click at [186, 661] on div "Context Queue: [Test] All Priority: 2 Customer Name: (818) 480-2099 Phone: (818…" at bounding box center [185, 585] width 285 height 441
copy div "Name: (818) 480-2099 Phone: (818) 480-2099 Address: Business location Name: Ele…"
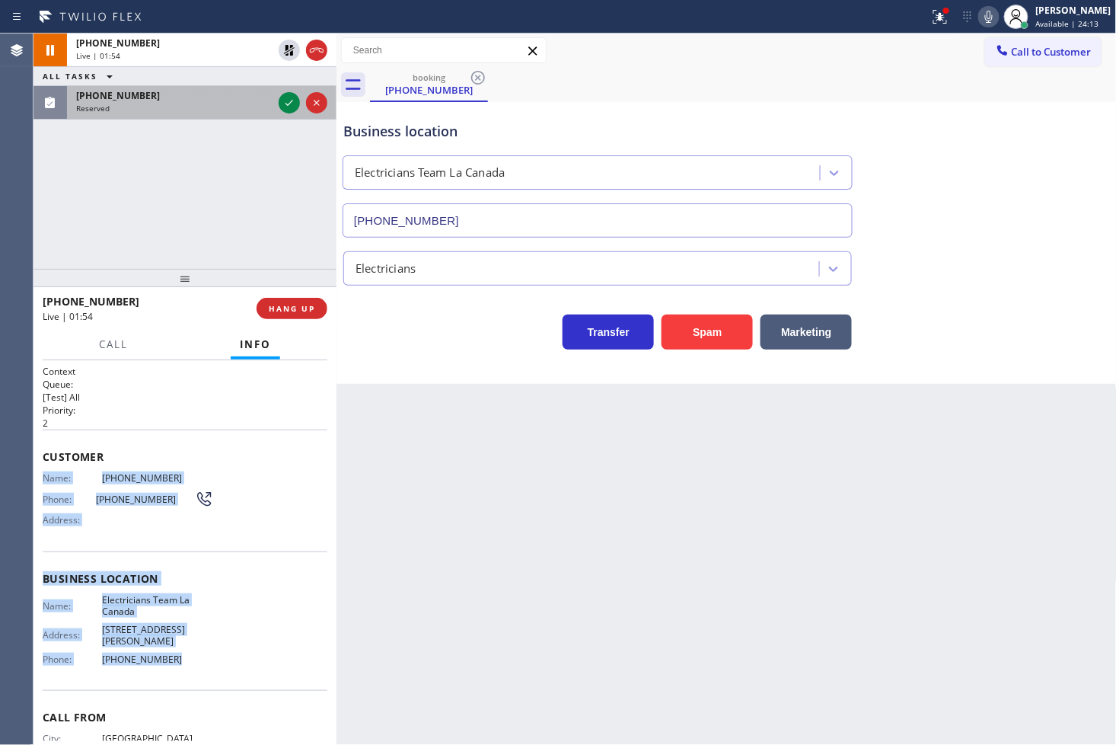
click at [287, 91] on div at bounding box center [303, 103] width 55 height 34
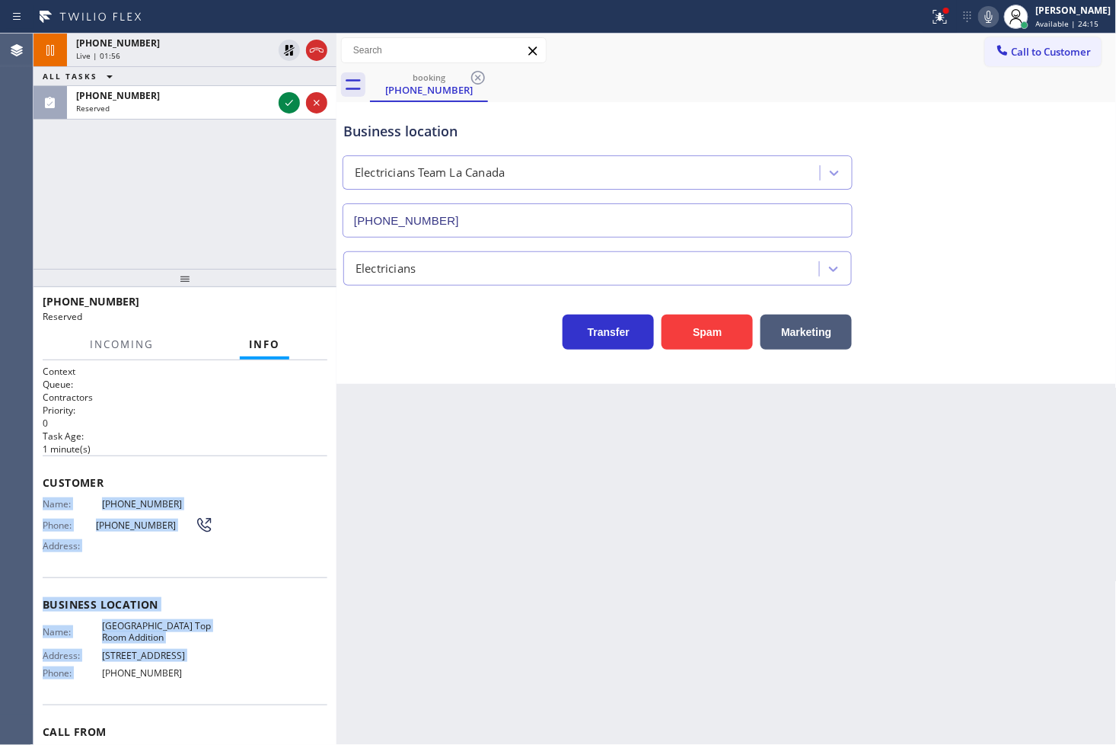
click at [164, 629] on span "Arlington Heights Top Room Addition" at bounding box center [157, 632] width 111 height 24
click at [65, 509] on div "Name: (209) 969-4677 Phone: (209) 969-4677 Address:" at bounding box center [128, 528] width 171 height 60
drag, startPoint x: 39, startPoint y: 495, endPoint x: 176, endPoint y: 672, distance: 224.2
click at [176, 672] on div "Context Queue: Contractors Priority: 0 Task Age: 1 minute(s) Customer Name: (20…" at bounding box center [185, 552] width 303 height 385
copy div "Name: (209) 969-4677 Phone: (209) 969-4677 Address: Business location Name: Arl…"
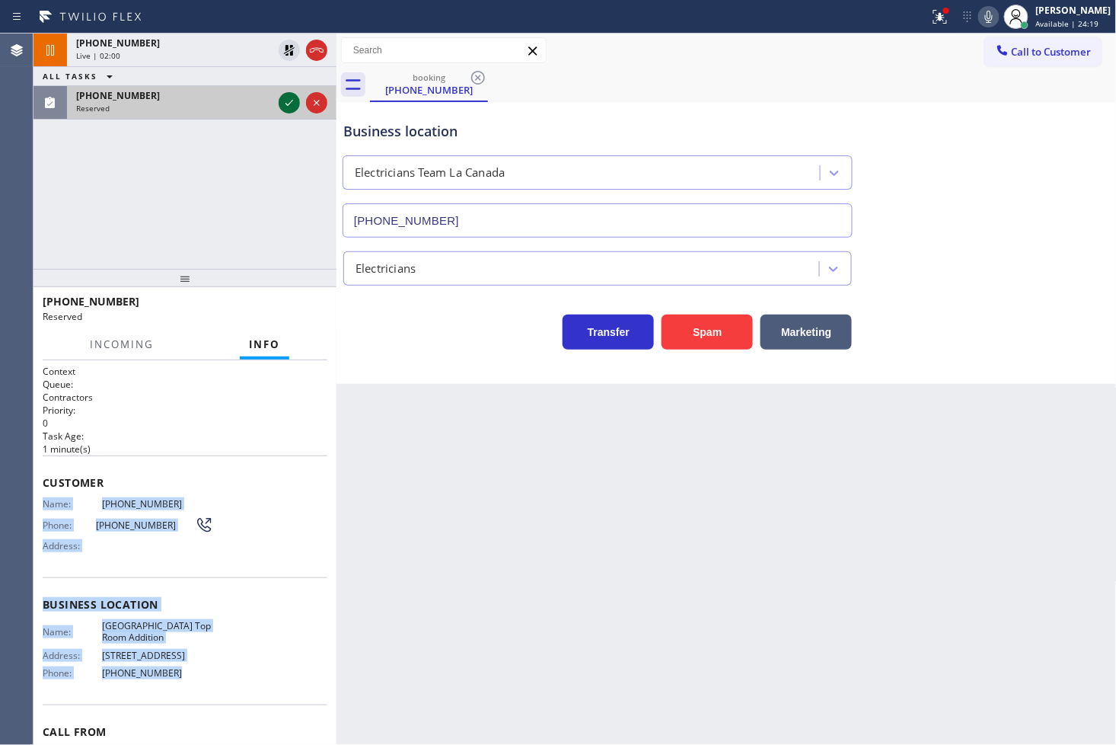
click at [287, 104] on icon at bounding box center [289, 103] width 18 height 18
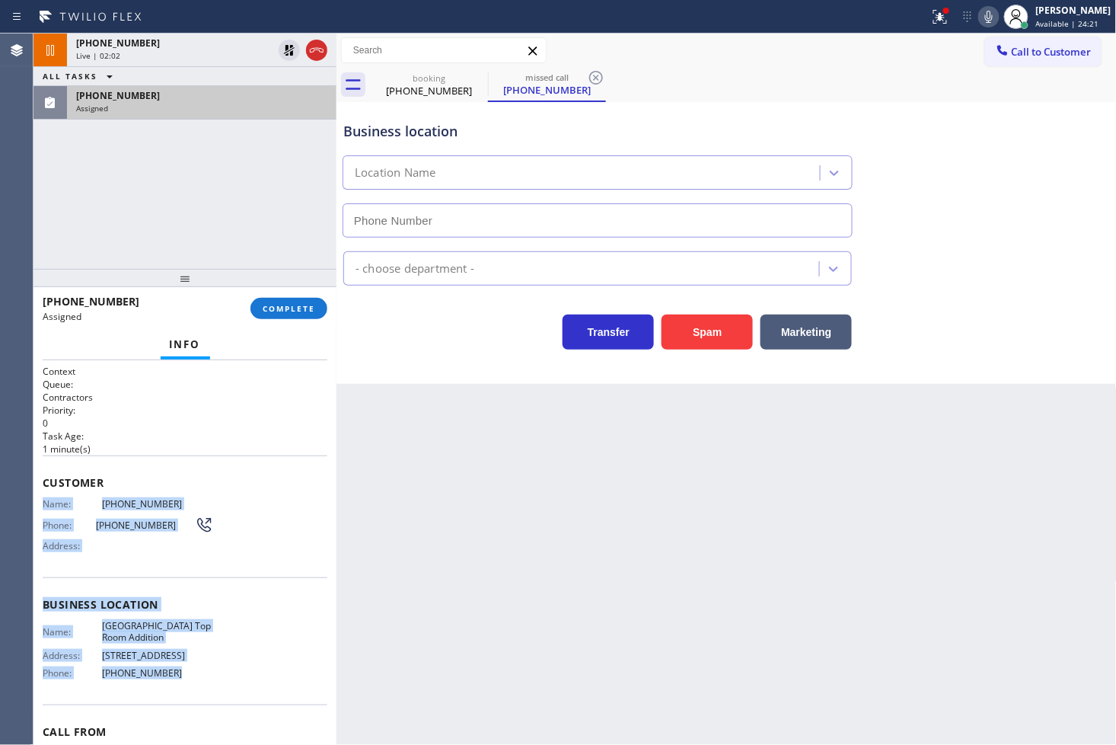
type input "(213) 279-5203"
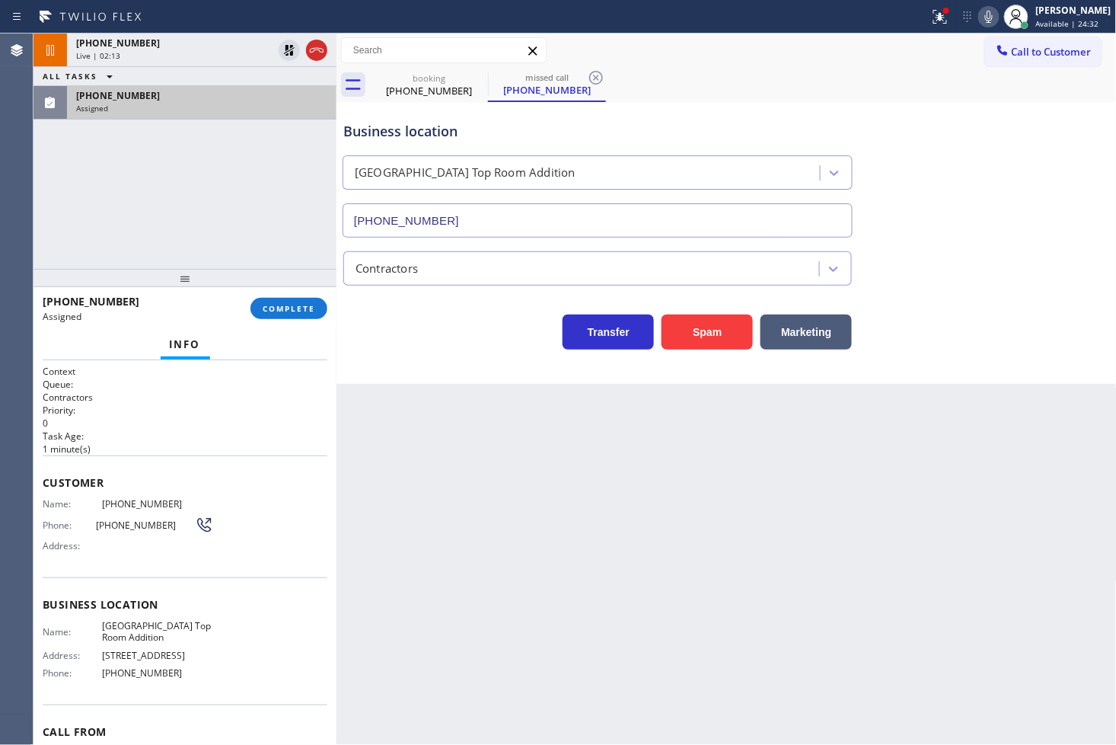
click at [264, 420] on p "0" at bounding box center [185, 422] width 285 height 13
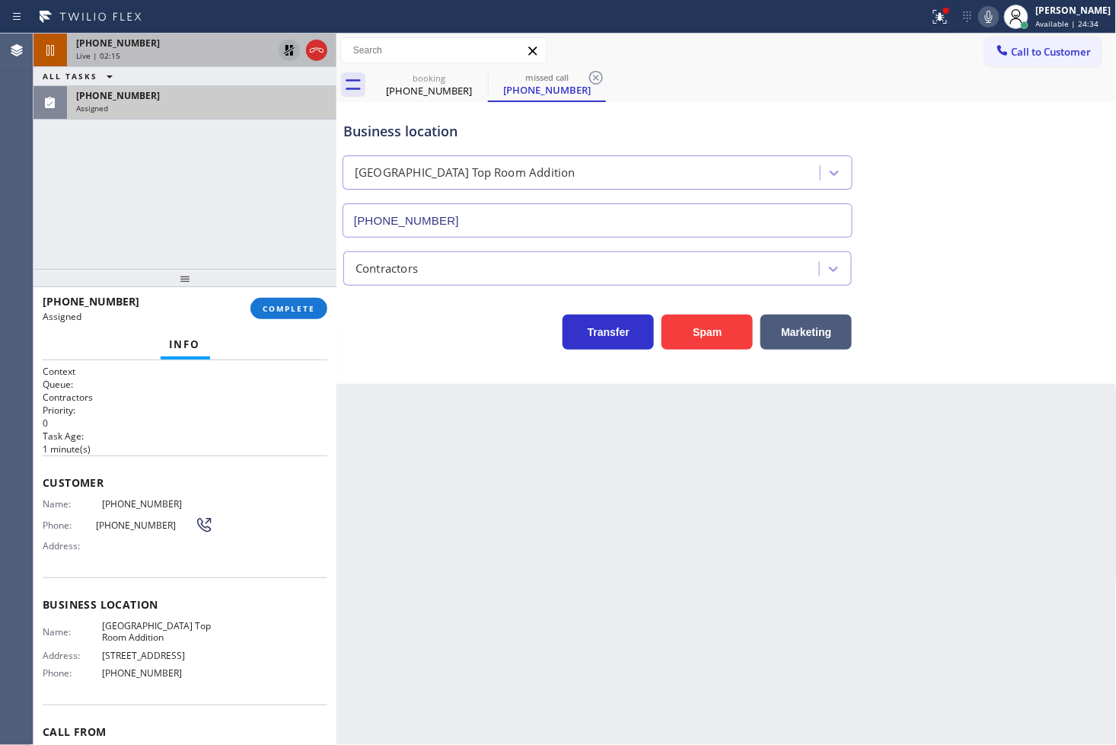
click at [290, 47] on icon at bounding box center [289, 50] width 11 height 11
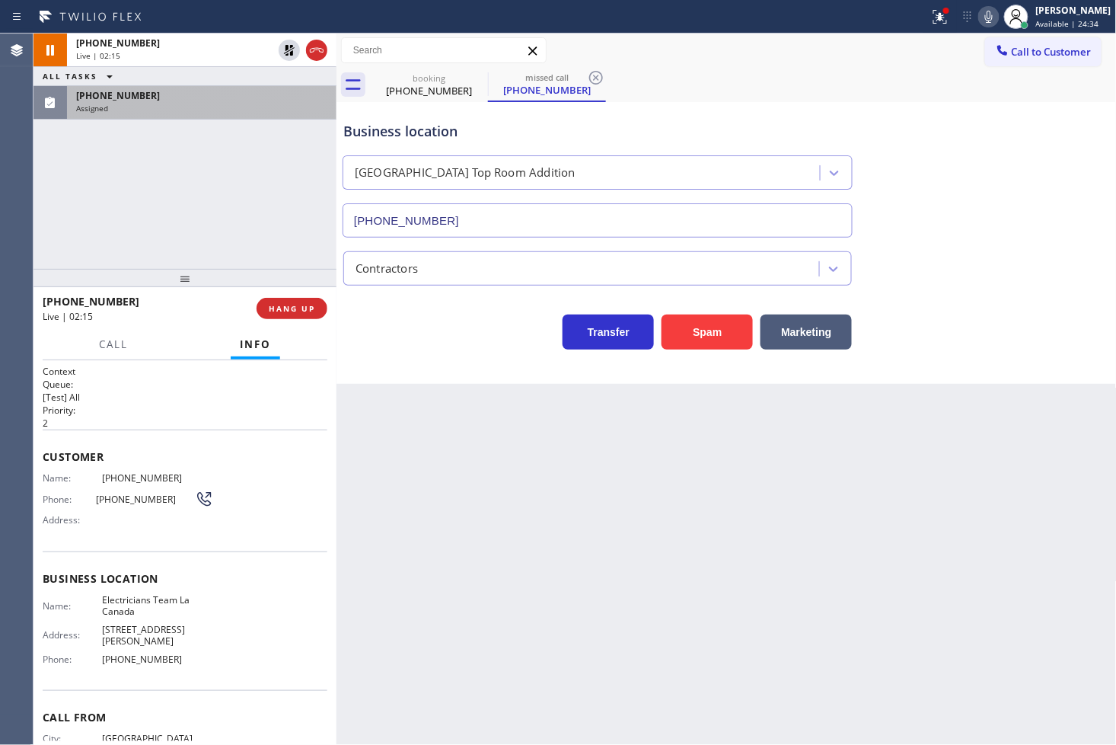
click at [239, 224] on div "+18184802099 Live | 02:15 ALL TASKS ALL TASKS ACTIVE TASKS TASKS IN WRAP UP (20…" at bounding box center [185, 151] width 303 height 235
click at [933, 18] on icon at bounding box center [937, 15] width 9 height 11
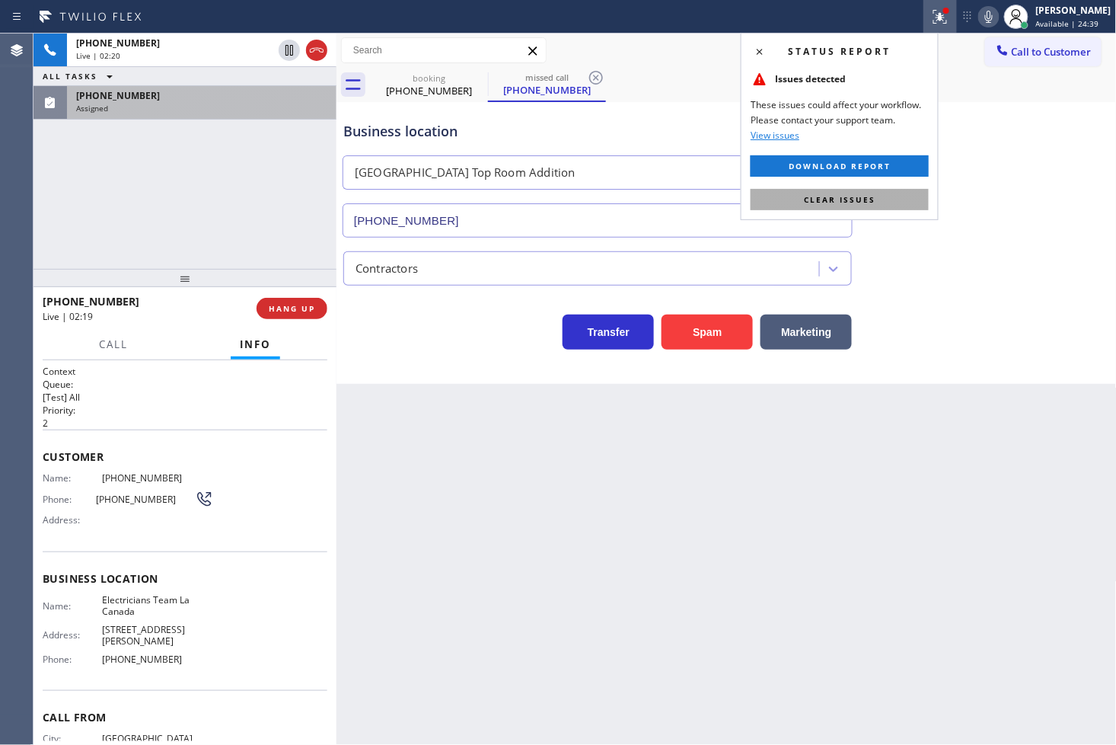
click at [893, 190] on button "Clear issues" at bounding box center [840, 199] width 178 height 21
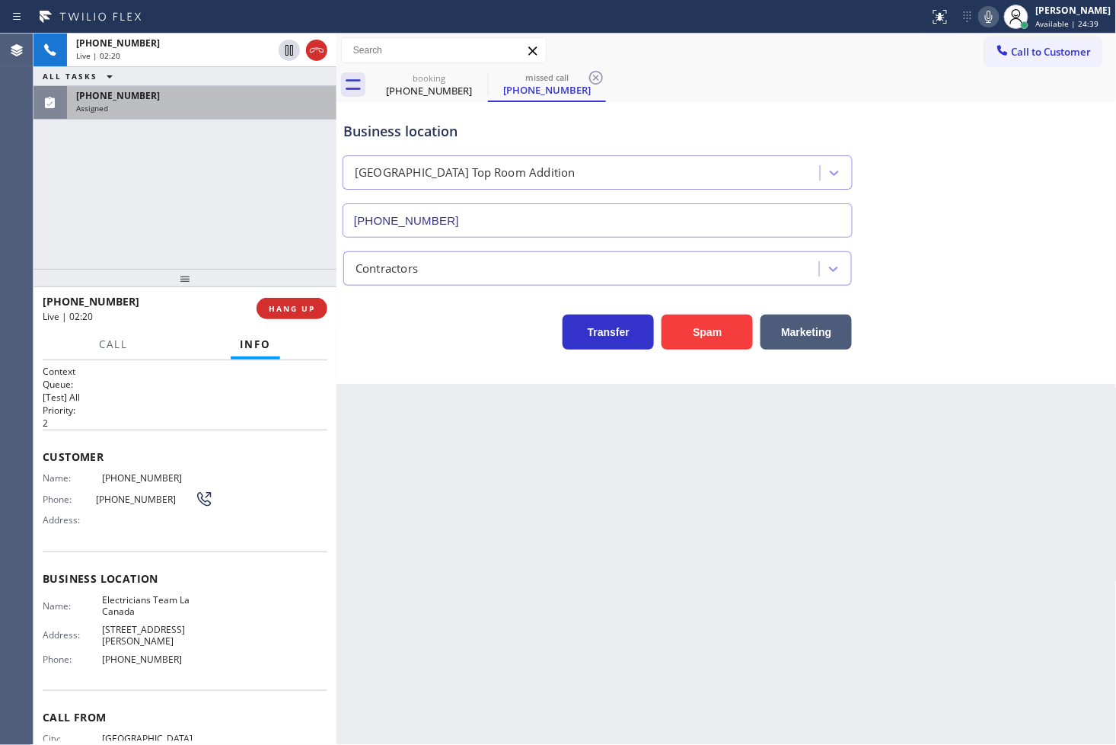
click at [202, 164] on div "+18184802099 Live | 02:20 ALL TASKS ALL TASKS ACTIVE TASKS TASKS IN WRAP UP (20…" at bounding box center [185, 151] width 303 height 235
click at [223, 96] on div "(209) 969-4677" at bounding box center [201, 95] width 251 height 13
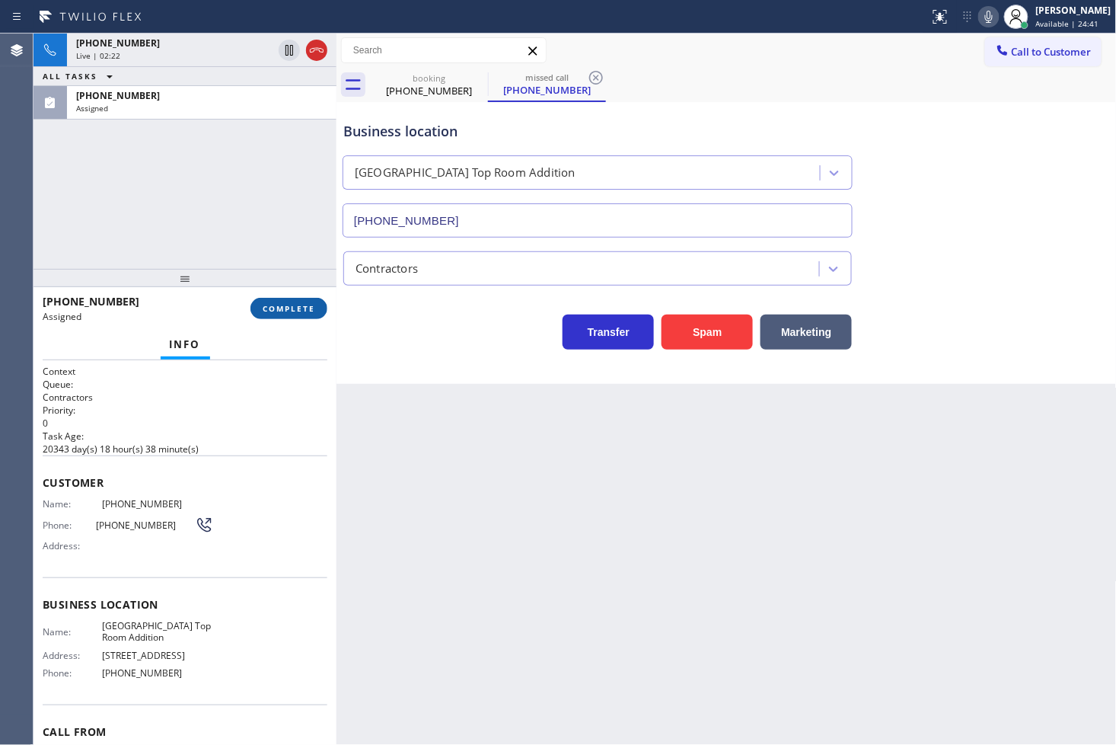
click at [305, 308] on span "COMPLETE" at bounding box center [289, 308] width 53 height 11
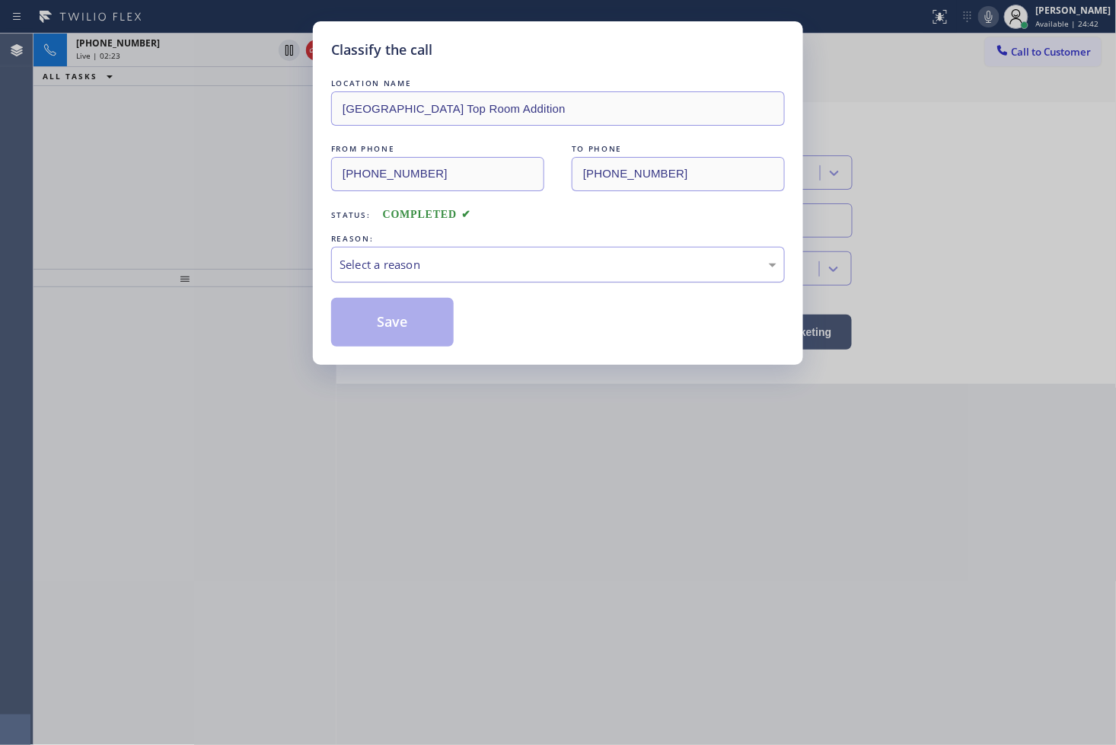
click at [420, 269] on div "Select a reason" at bounding box center [558, 265] width 437 height 18
click at [382, 298] on button "Save" at bounding box center [392, 322] width 123 height 49
click at [384, 321] on button "Save" at bounding box center [392, 322] width 123 height 49
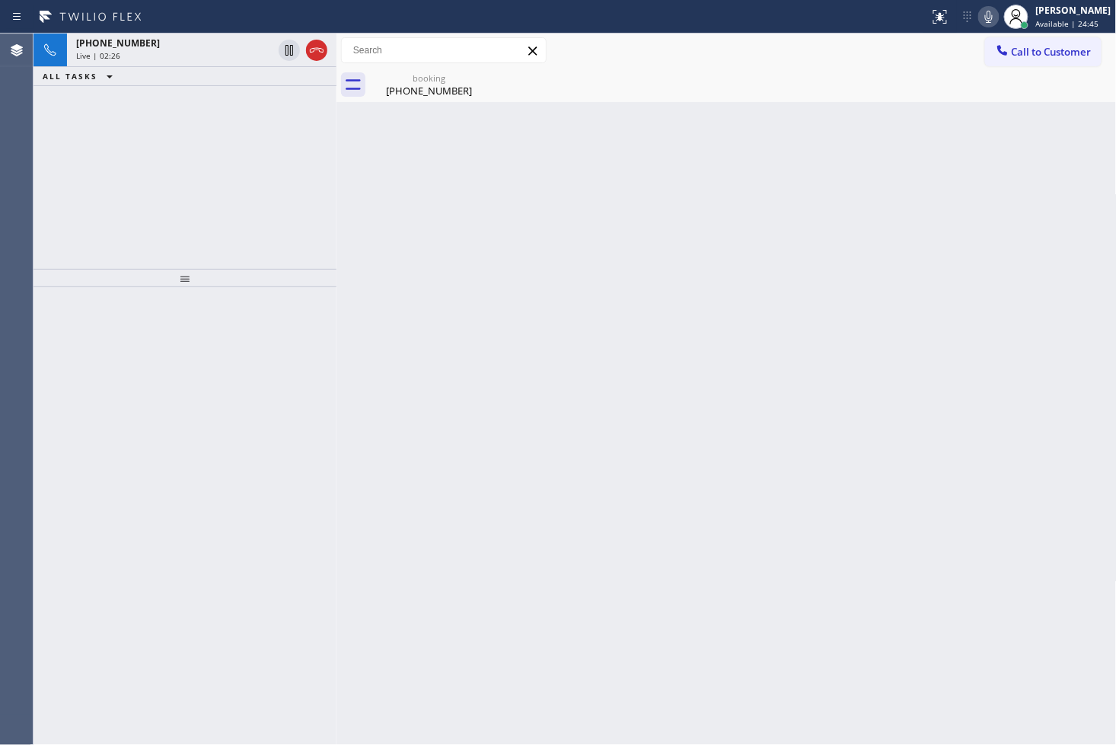
click at [378, 314] on div "Back to Dashboard Change Sender ID Customers Technicians Select a contact Outbo…" at bounding box center [727, 389] width 780 height 711
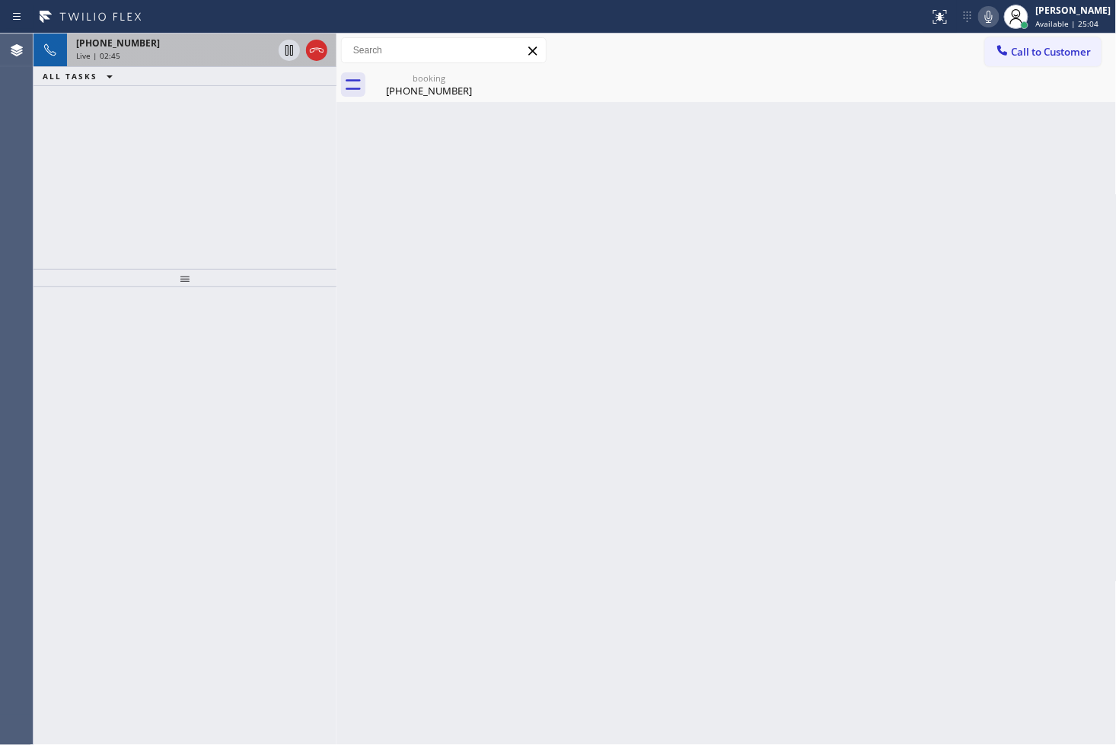
click at [185, 56] on div "Live | 02:45" at bounding box center [174, 55] width 196 height 11
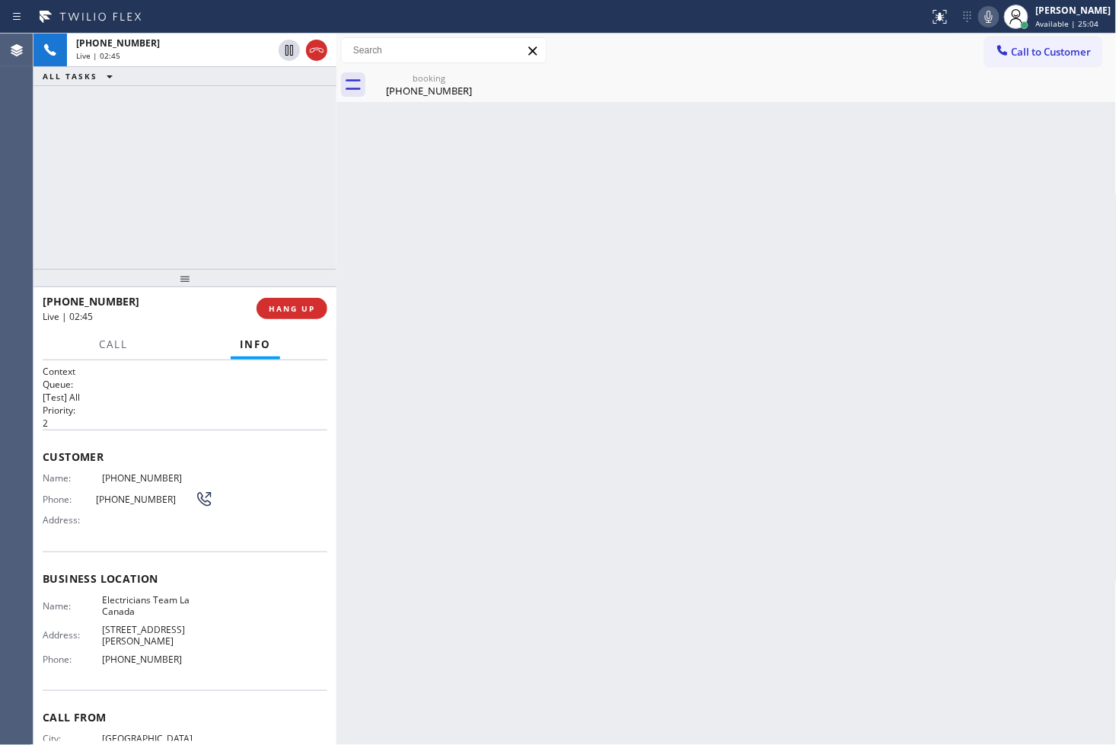
click at [219, 194] on div "+18184802099 Live | 02:45 ALL TASKS ALL TASKS ACTIVE TASKS TASKS IN WRAP UP" at bounding box center [185, 151] width 303 height 235
click at [396, 78] on div "booking" at bounding box center [429, 77] width 115 height 11
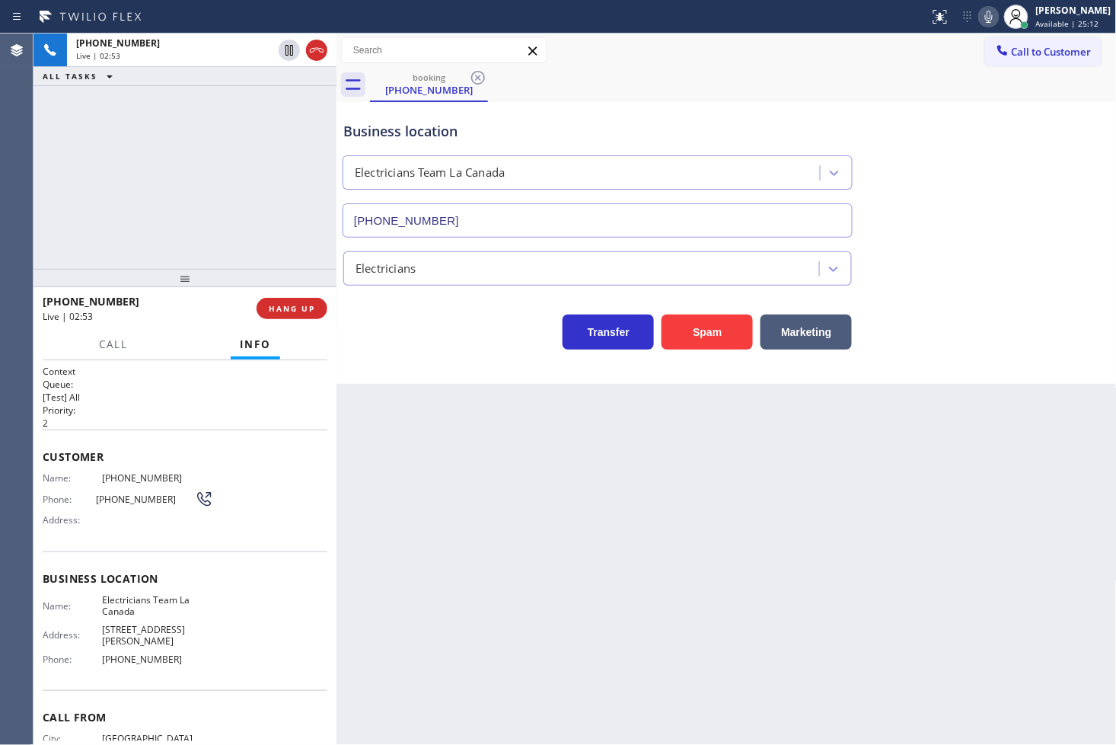
click at [185, 330] on div "Call Info" at bounding box center [185, 345] width 285 height 30
click at [346, 337] on div "Transfer Spam Marketing" at bounding box center [597, 328] width 515 height 43
click at [292, 269] on div at bounding box center [185, 278] width 303 height 18
click at [392, 322] on div "Transfer Spam Marketing" at bounding box center [597, 328] width 515 height 43
click at [257, 213] on div "+18184802099 Live | 03:00 ALL TASKS ALL TASKS ACTIVE TASKS TASKS IN WRAP UP" at bounding box center [185, 151] width 303 height 235
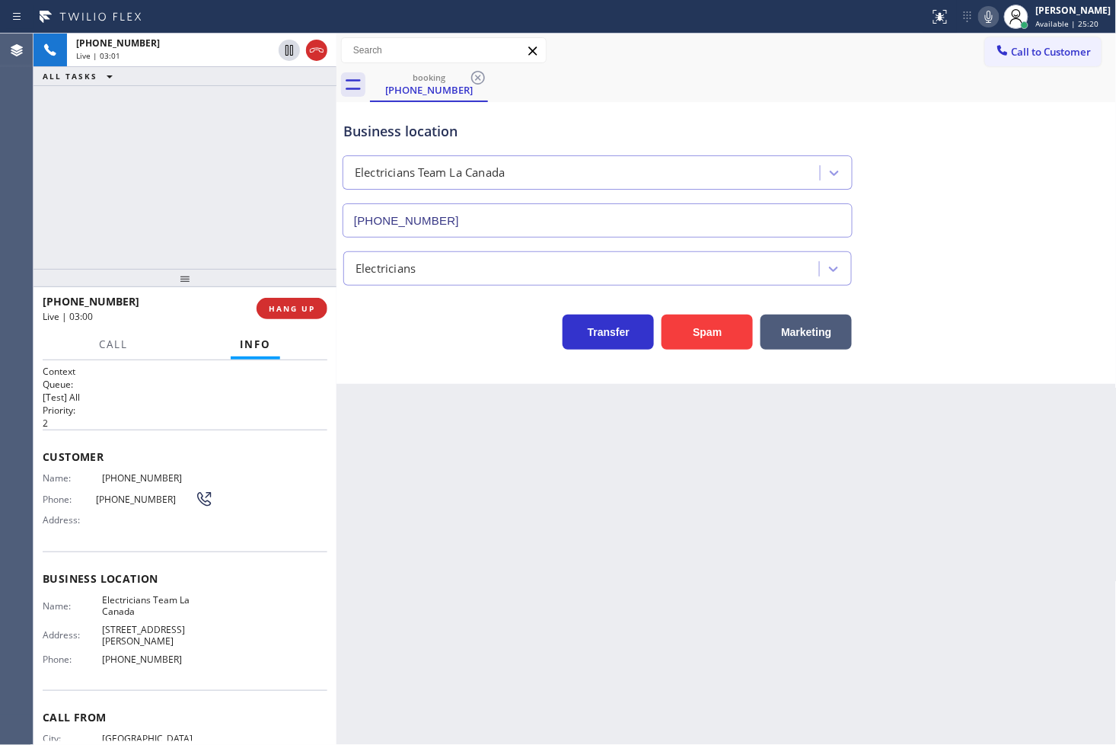
click at [397, 309] on div "Transfer Spam Marketing" at bounding box center [597, 328] width 515 height 43
click at [255, 227] on div "+18184802099 Live | 03:01 ALL TASKS ALL TASKS ACTIVE TASKS TASKS IN WRAP UP" at bounding box center [185, 151] width 303 height 235
click at [350, 332] on div "Transfer Spam Marketing" at bounding box center [597, 328] width 515 height 43
click at [288, 240] on div "+18184802099 Live | 03:02 ALL TASKS ALL TASKS ACTIVE TASKS TASKS IN WRAP UP" at bounding box center [185, 151] width 303 height 235
click at [368, 333] on div "Transfer Spam Marketing" at bounding box center [597, 328] width 515 height 43
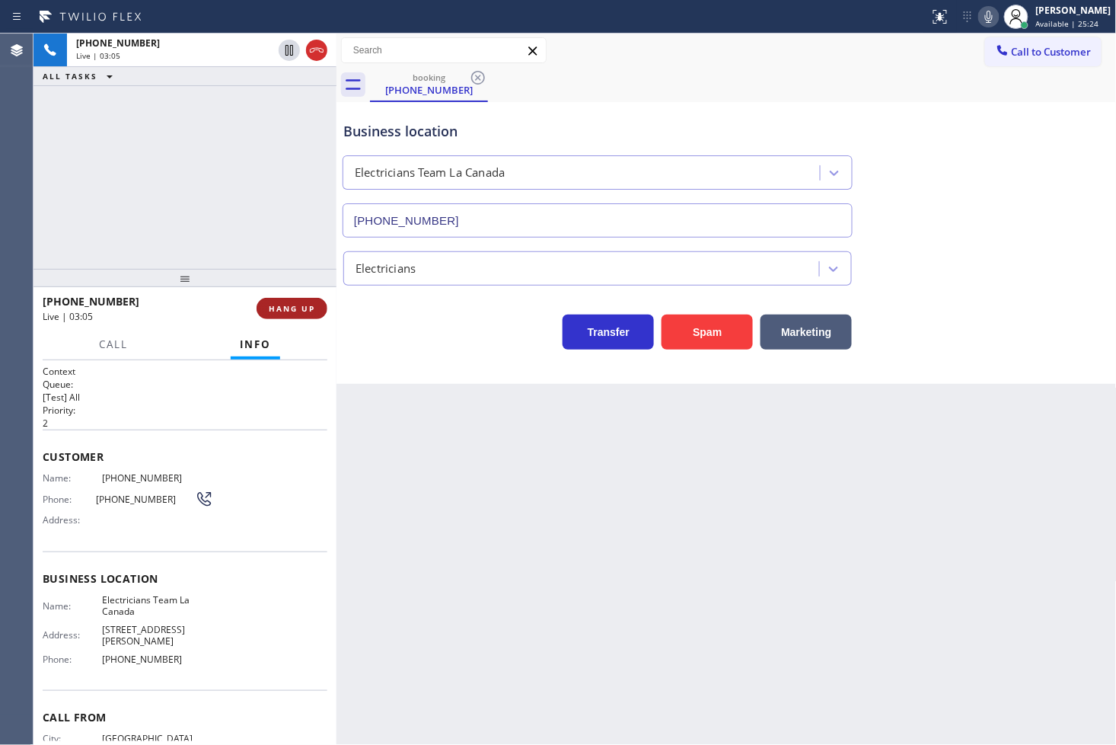
click at [312, 310] on span "HANG UP" at bounding box center [292, 308] width 46 height 11
click at [312, 309] on span "COMPLETE" at bounding box center [289, 308] width 53 height 11
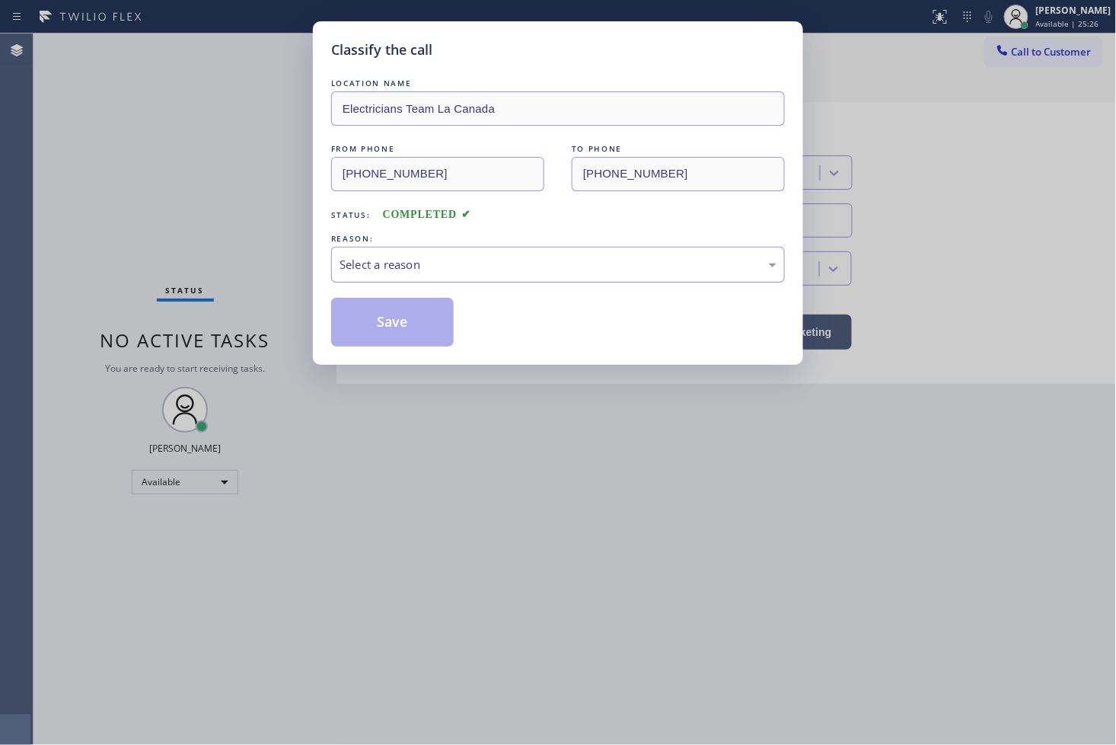
click at [412, 262] on div "Select a reason" at bounding box center [558, 265] width 437 height 18
click at [394, 322] on button "Save" at bounding box center [392, 322] width 123 height 49
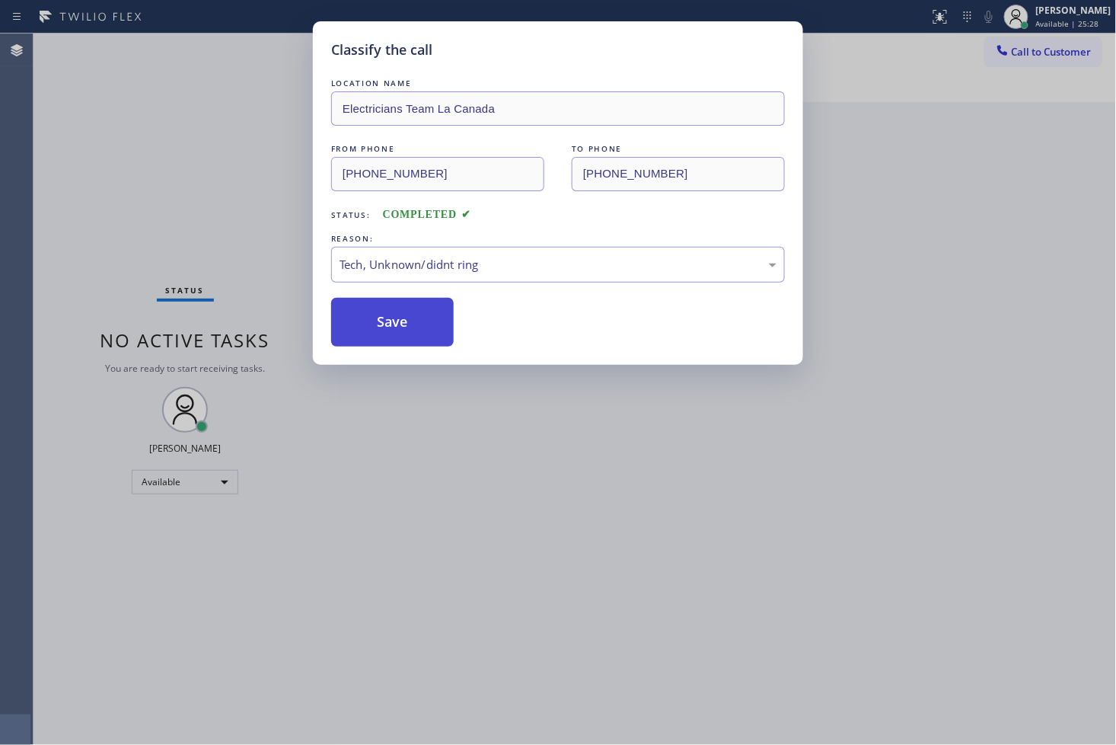
click at [394, 322] on button "Save" at bounding box center [392, 322] width 123 height 49
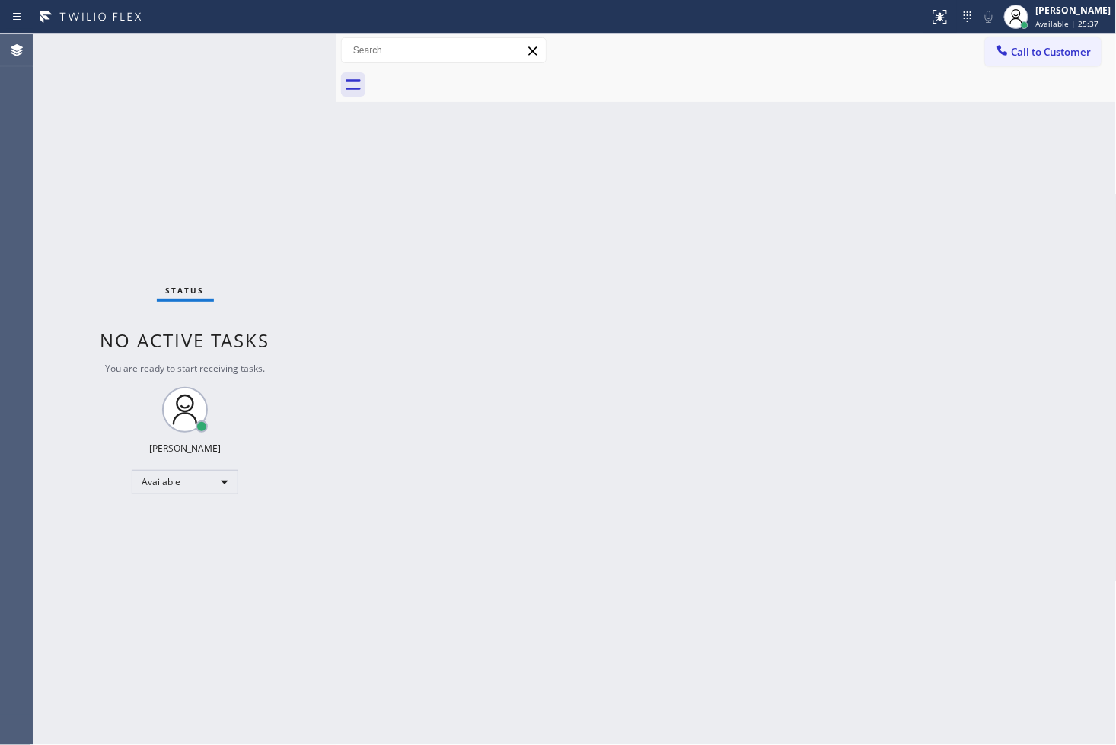
click at [287, 52] on div "Status No active tasks You are ready to start receiving tasks. [PERSON_NAME]" at bounding box center [185, 389] width 303 height 711
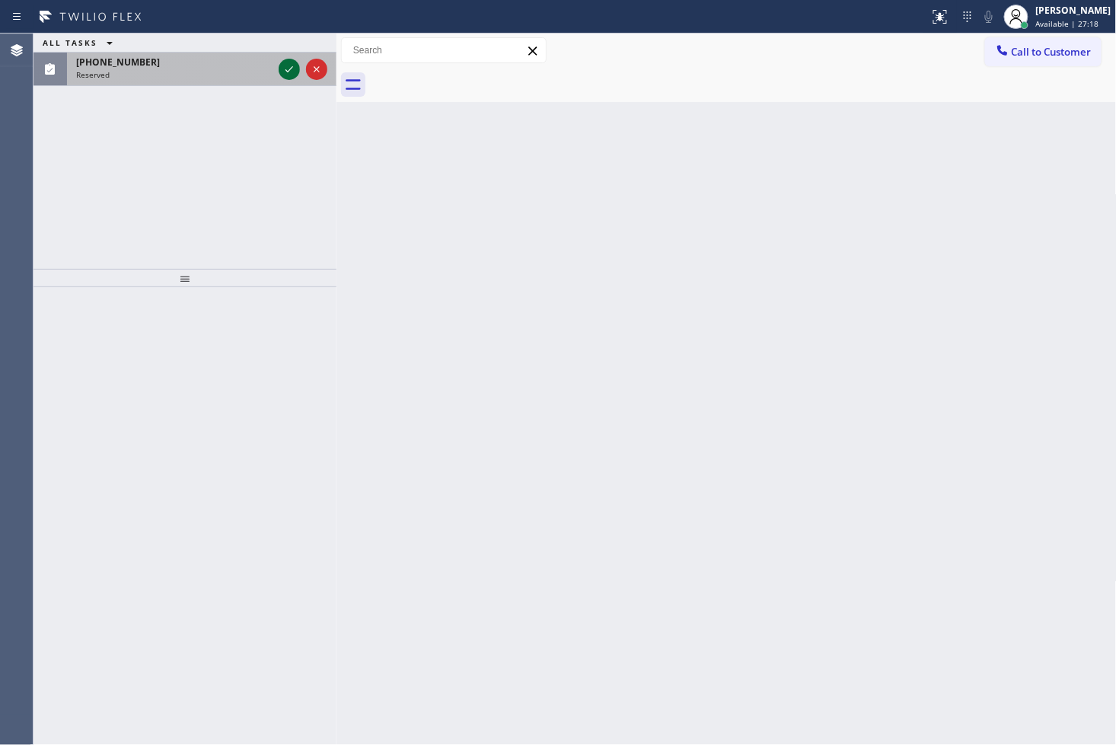
click at [294, 72] on icon at bounding box center [289, 69] width 18 height 18
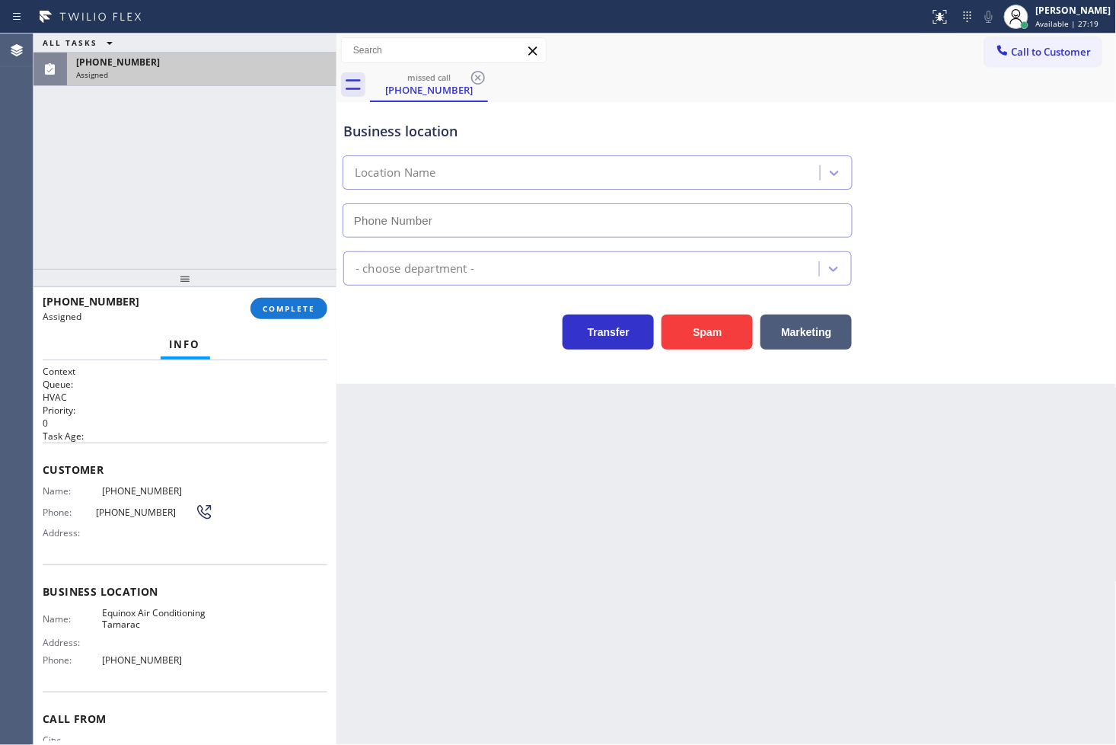
type input "(754) 714-7884"
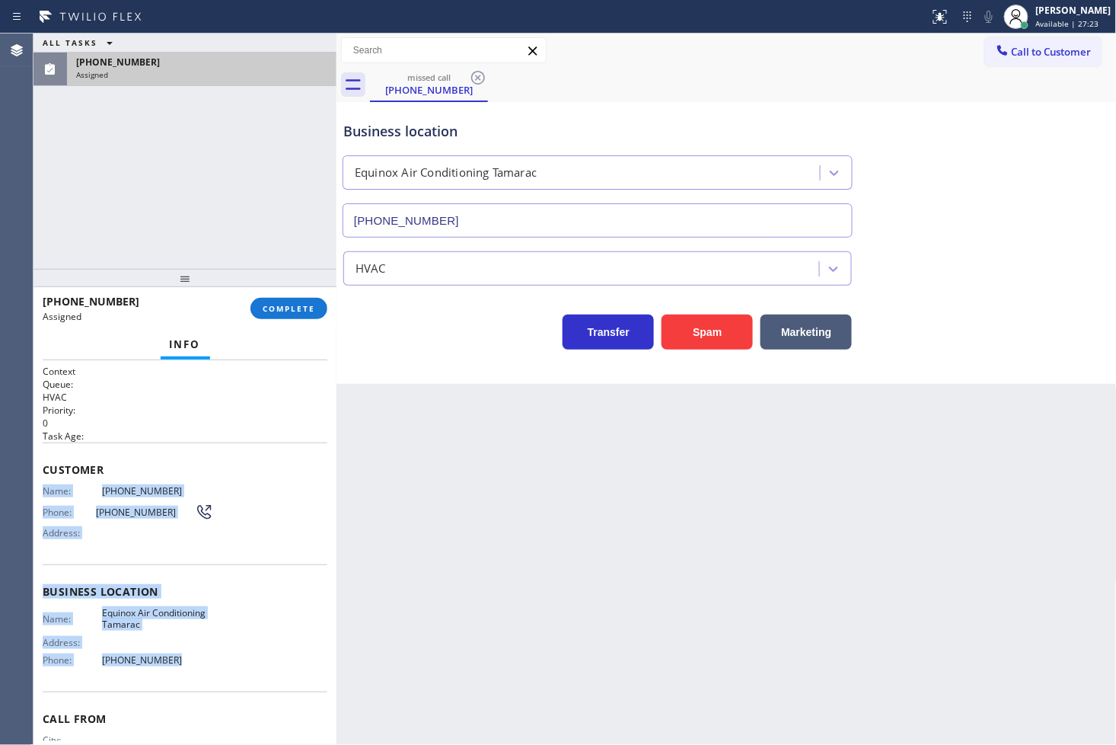
drag, startPoint x: 44, startPoint y: 492, endPoint x: 184, endPoint y: 651, distance: 212.0
click at [184, 651] on div "Context Queue: HVAC Priority: 0 Task Age: Customer Name: (754) 324-4248 Phone: …" at bounding box center [185, 586] width 285 height 442
copy div "Name: (754) 324-4248 Phone: (754) 324-4248 Address: Business location Name: Equ…"
click at [279, 309] on span "COMPLETE" at bounding box center [289, 308] width 53 height 11
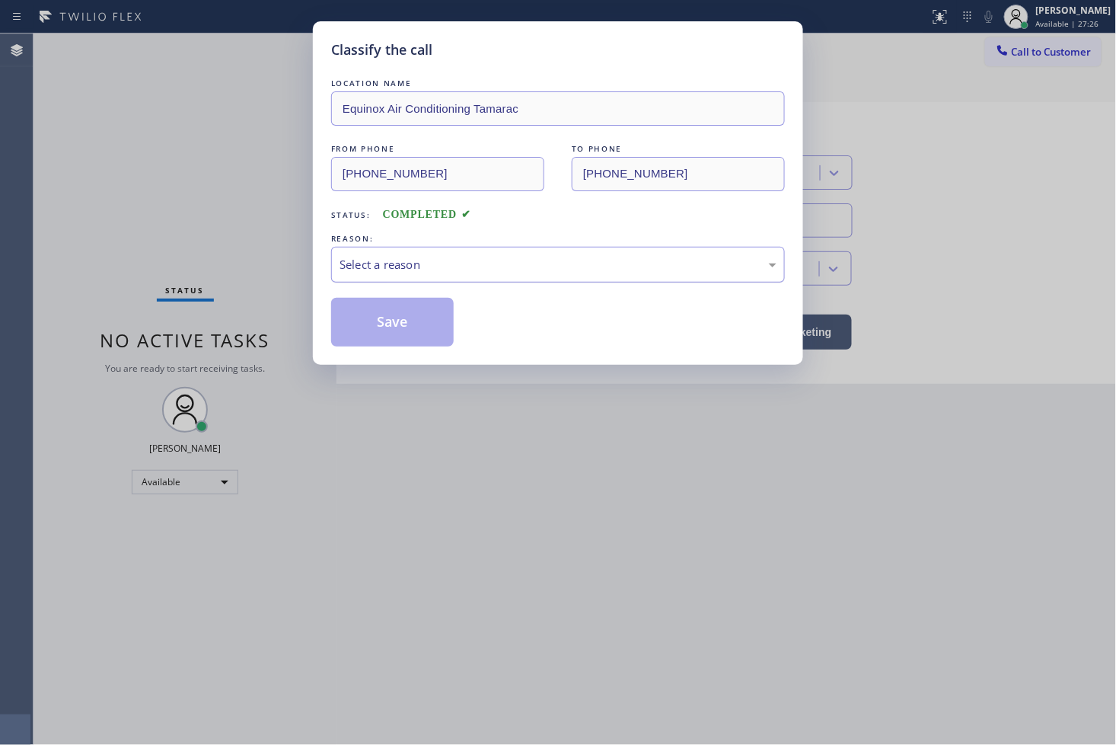
click at [354, 271] on div "Select a reason" at bounding box center [558, 265] width 437 height 18
click at [381, 343] on button "Save" at bounding box center [392, 322] width 123 height 49
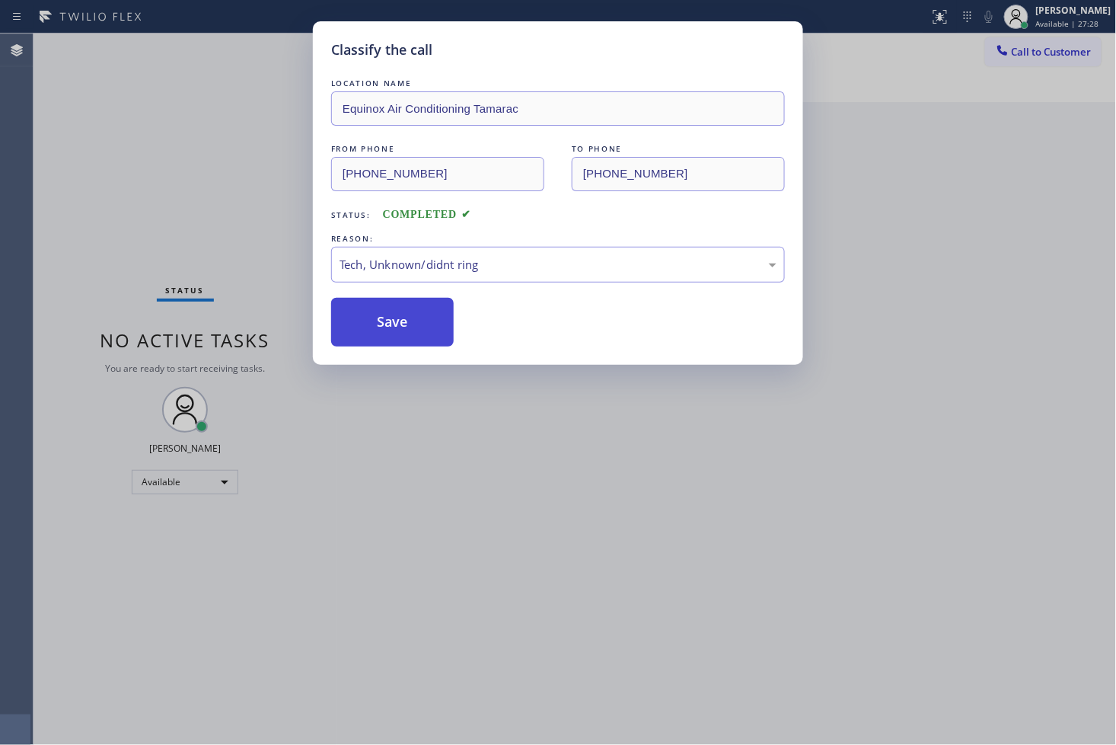
click at [381, 343] on button "Save" at bounding box center [392, 322] width 123 height 49
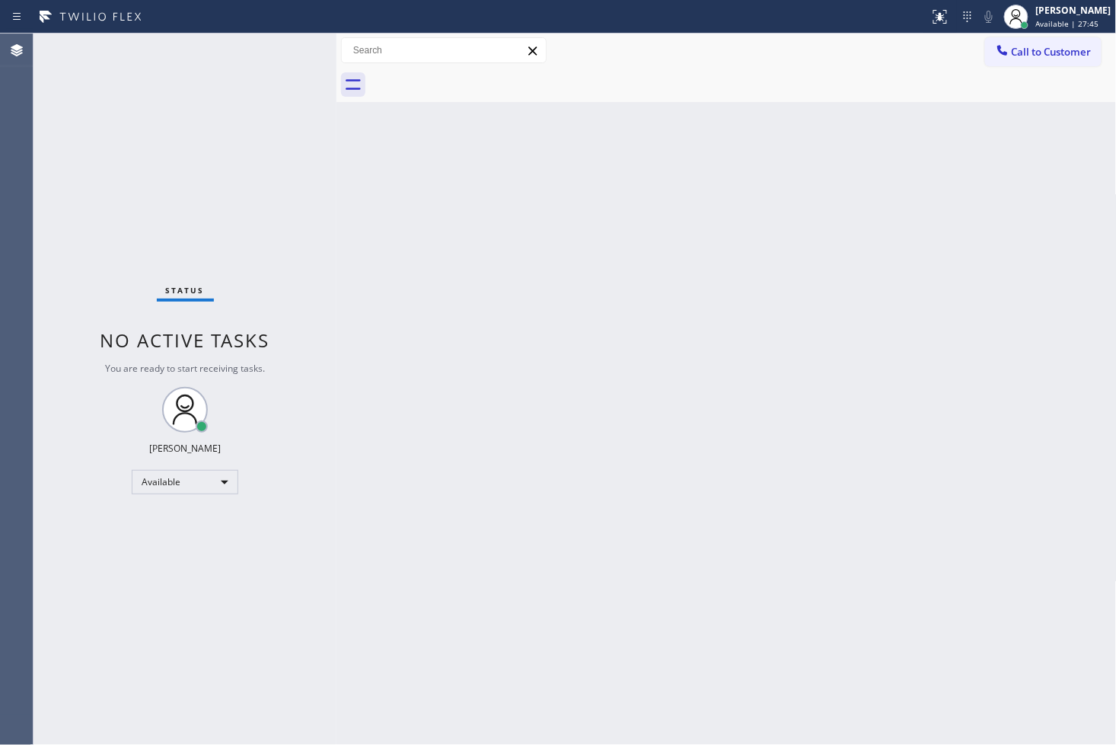
click at [123, 111] on div "Status No active tasks You are ready to start receiving tasks. [PERSON_NAME]" at bounding box center [185, 389] width 303 height 711
click at [289, 56] on div "Status No active tasks You are ready to start receiving tasks. [PERSON_NAME]" at bounding box center [185, 389] width 303 height 711
click at [276, 53] on div "Status No active tasks You are ready to start receiving tasks. [PERSON_NAME]" at bounding box center [185, 389] width 303 height 711
click at [283, 46] on div "Status No active tasks You are ready to start receiving tasks. [PERSON_NAME]" at bounding box center [185, 389] width 303 height 711
click at [278, 62] on div "Status No active tasks You are ready to start receiving tasks. [PERSON_NAME]" at bounding box center [185, 389] width 303 height 711
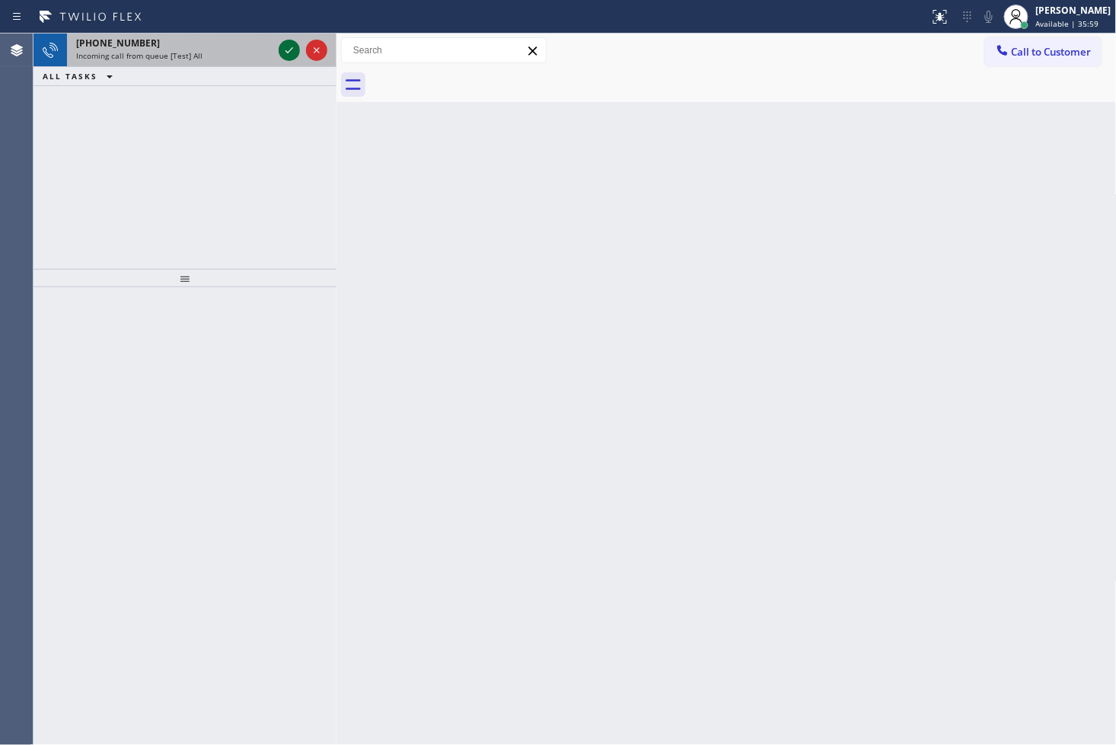
click at [288, 49] on icon at bounding box center [289, 50] width 18 height 18
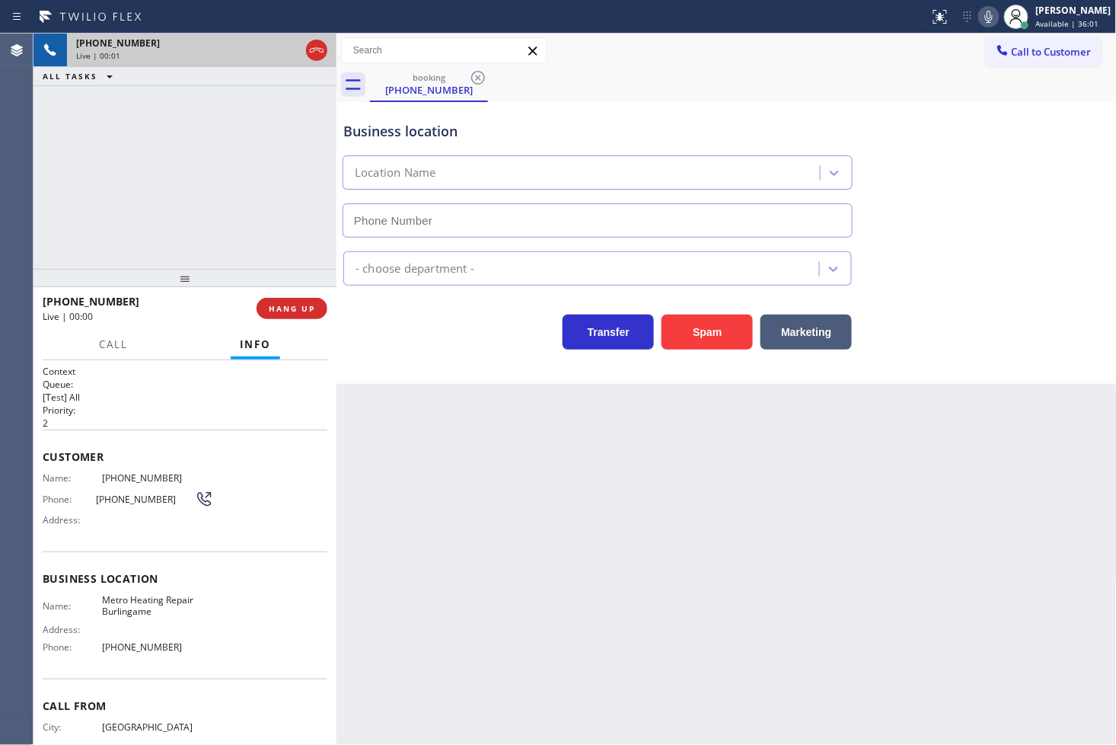
type input "(415) 322-7664"
click at [704, 328] on button "Spam" at bounding box center [707, 331] width 91 height 35
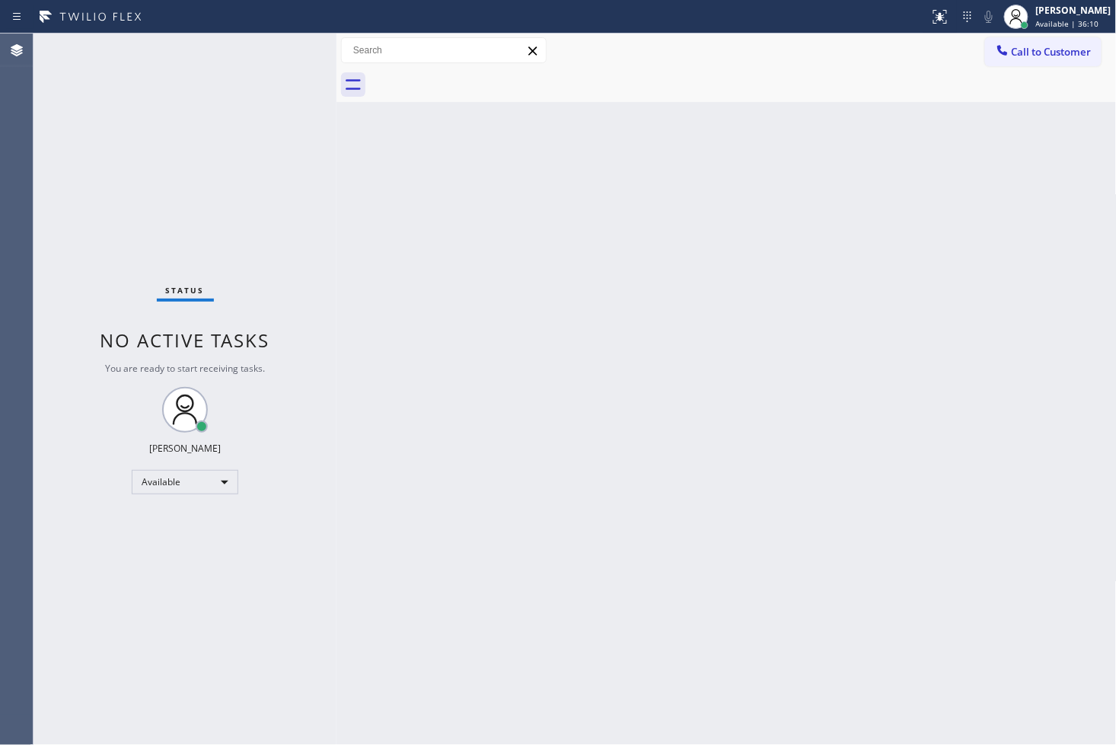
click at [276, 65] on div "Status No active tasks You are ready to start receiving tasks. [PERSON_NAME]" at bounding box center [185, 389] width 303 height 711
click at [306, 49] on div "Status No active tasks You are ready to start receiving tasks. [PERSON_NAME]" at bounding box center [185, 389] width 303 height 711
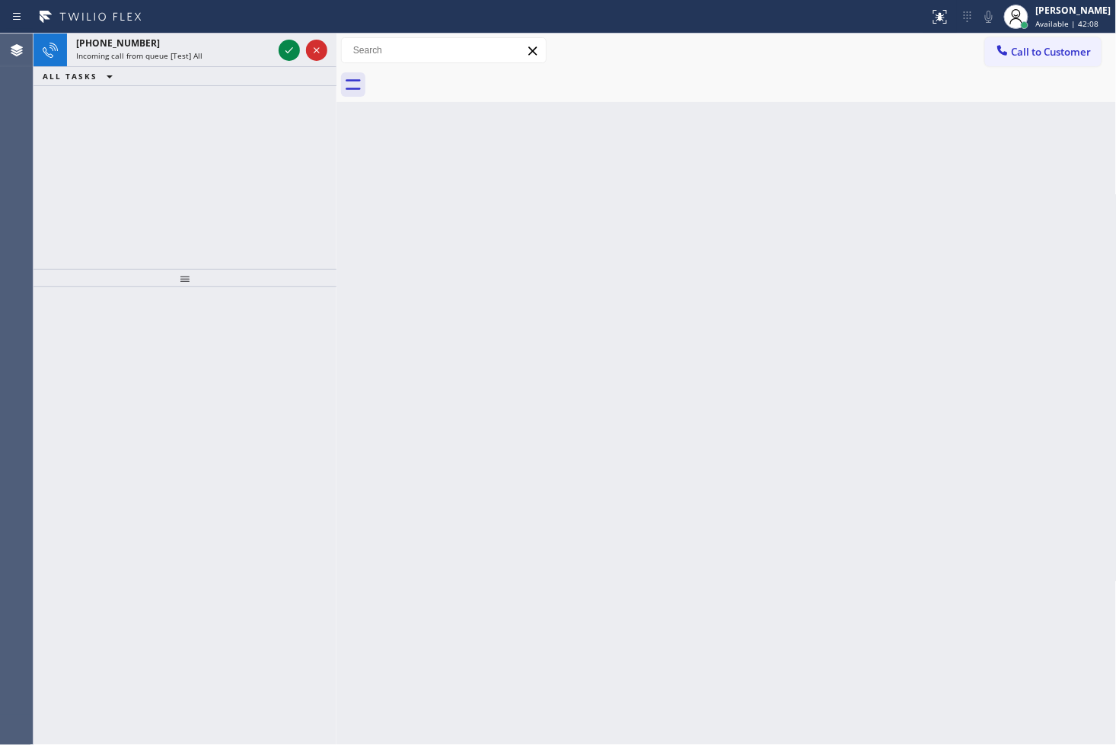
click at [302, 49] on div at bounding box center [303, 51] width 55 height 34
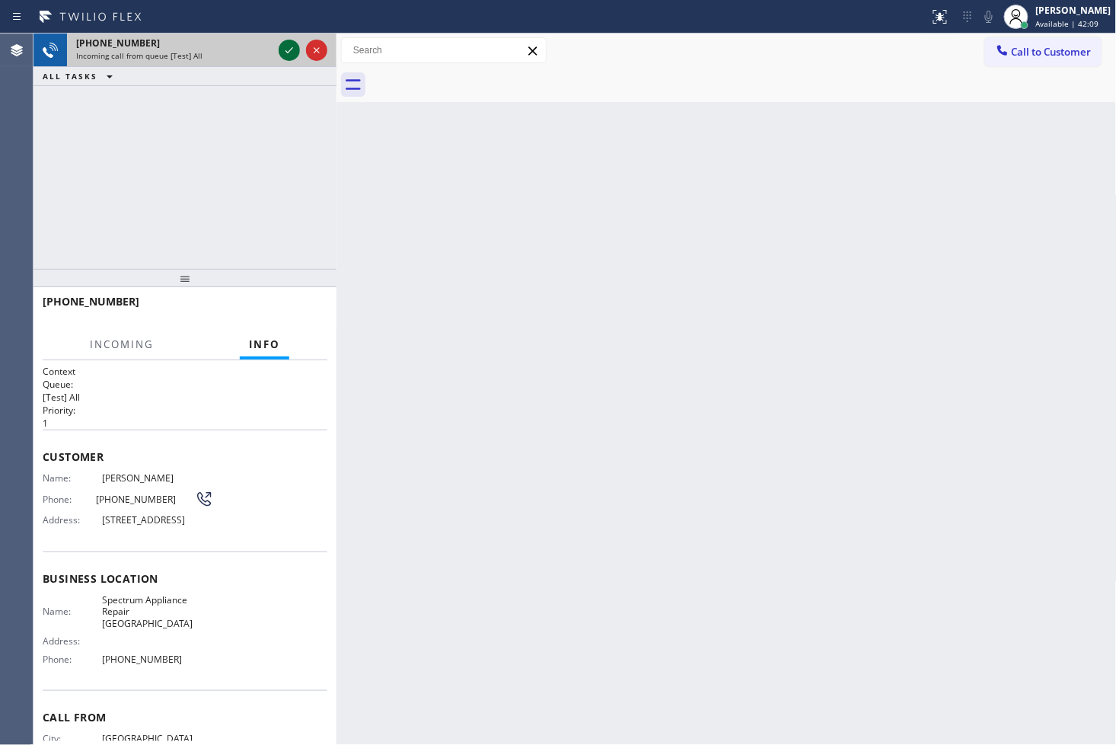
click at [292, 53] on icon at bounding box center [289, 50] width 18 height 18
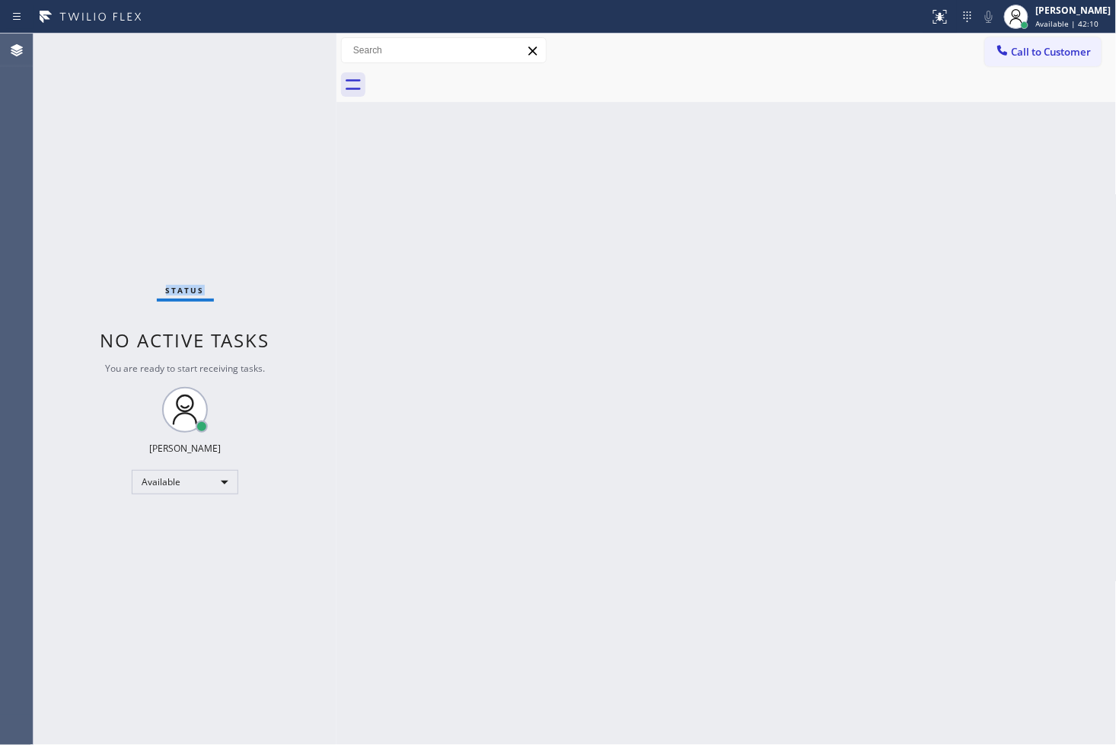
click at [292, 53] on div "Status No active tasks You are ready to start receiving tasks. [PERSON_NAME]" at bounding box center [185, 389] width 303 height 711
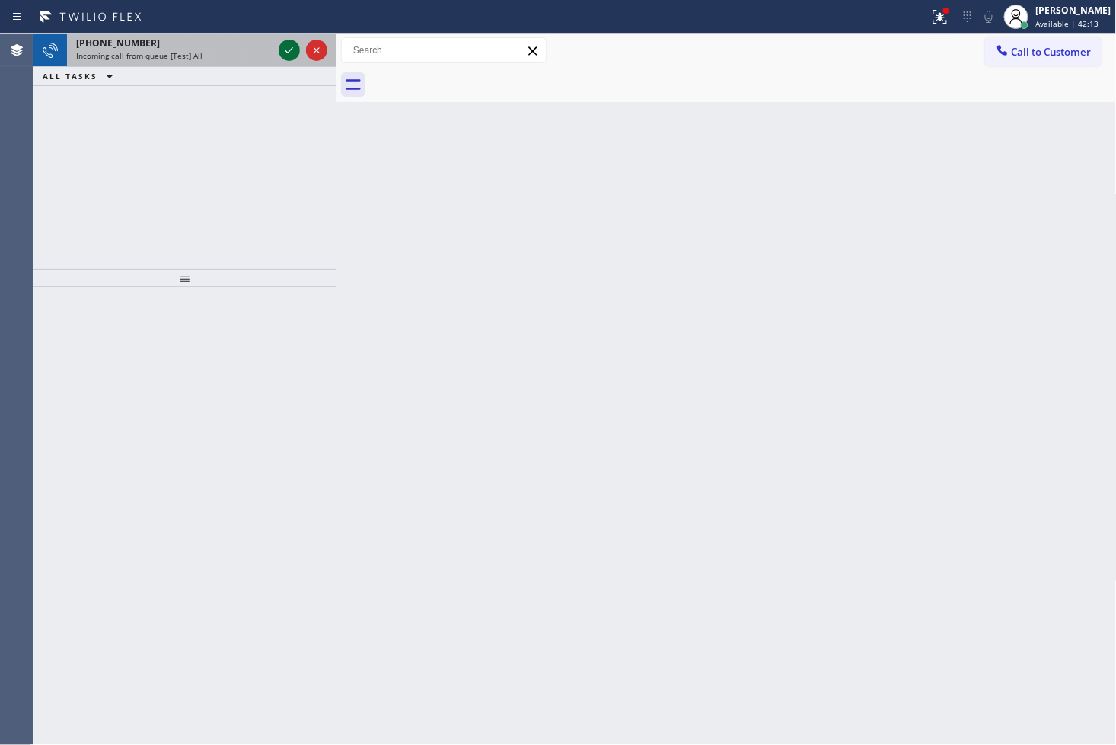
click at [295, 46] on icon at bounding box center [289, 50] width 18 height 18
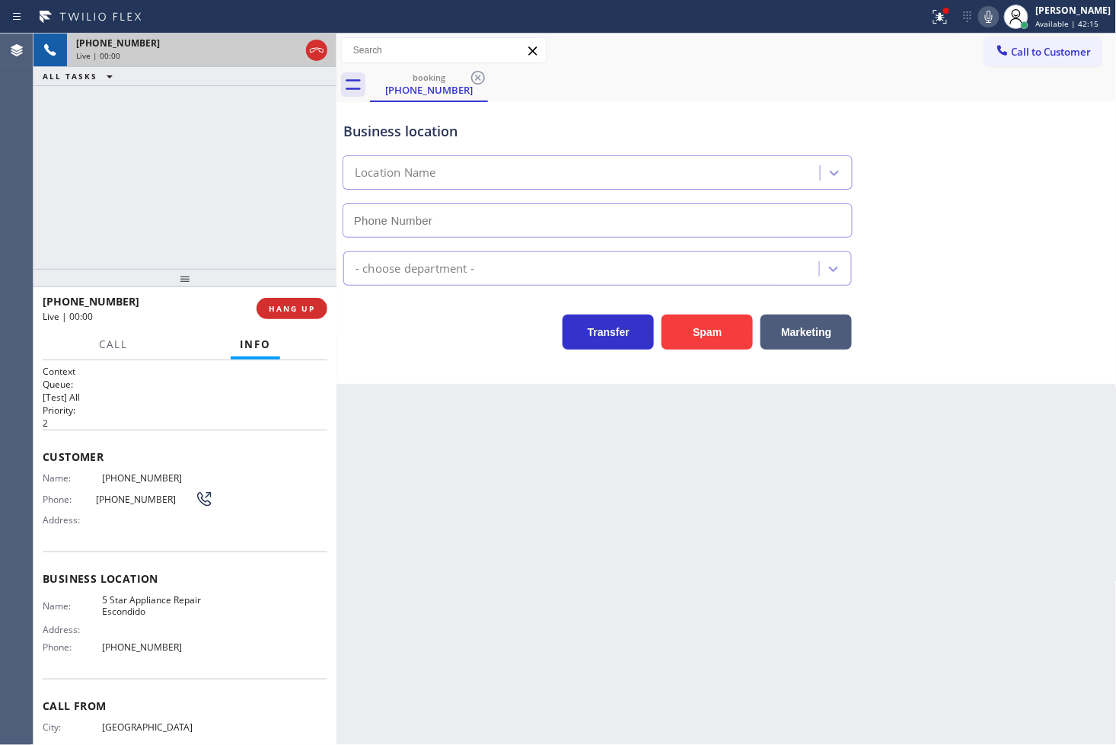
type input "(760) 493-6366"
drag, startPoint x: 731, startPoint y: 343, endPoint x: 735, endPoint y: 316, distance: 27.0
click at [731, 340] on button "Spam" at bounding box center [707, 331] width 91 height 35
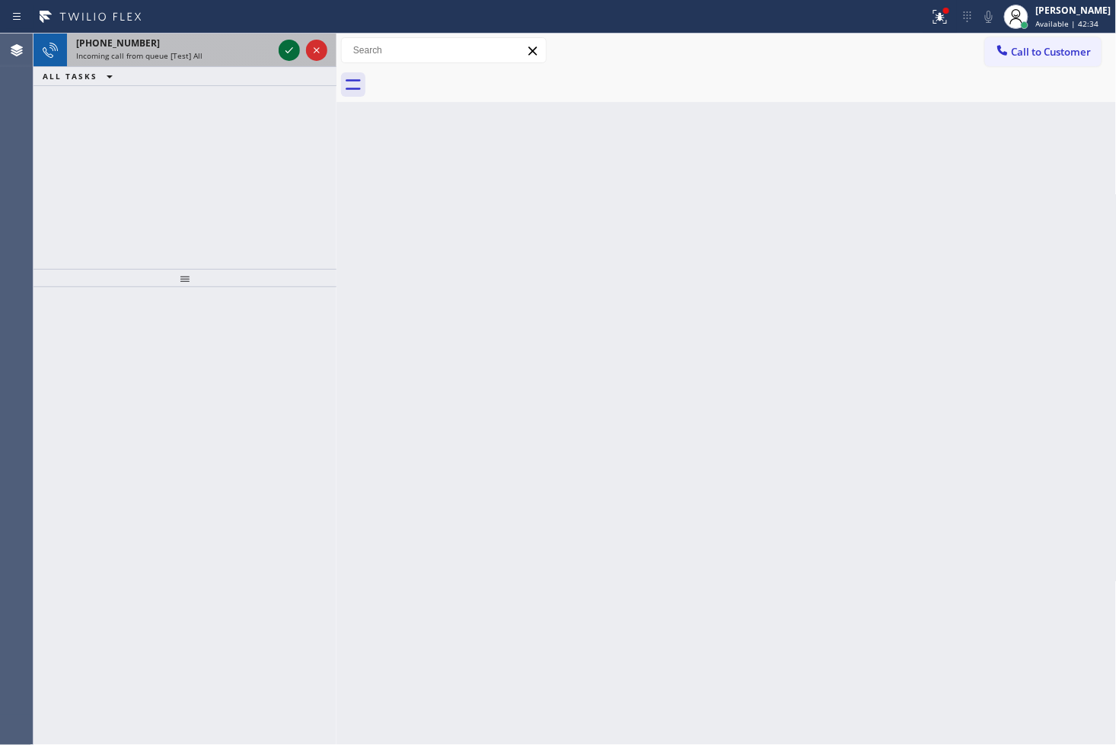
click at [292, 42] on icon at bounding box center [289, 50] width 18 height 18
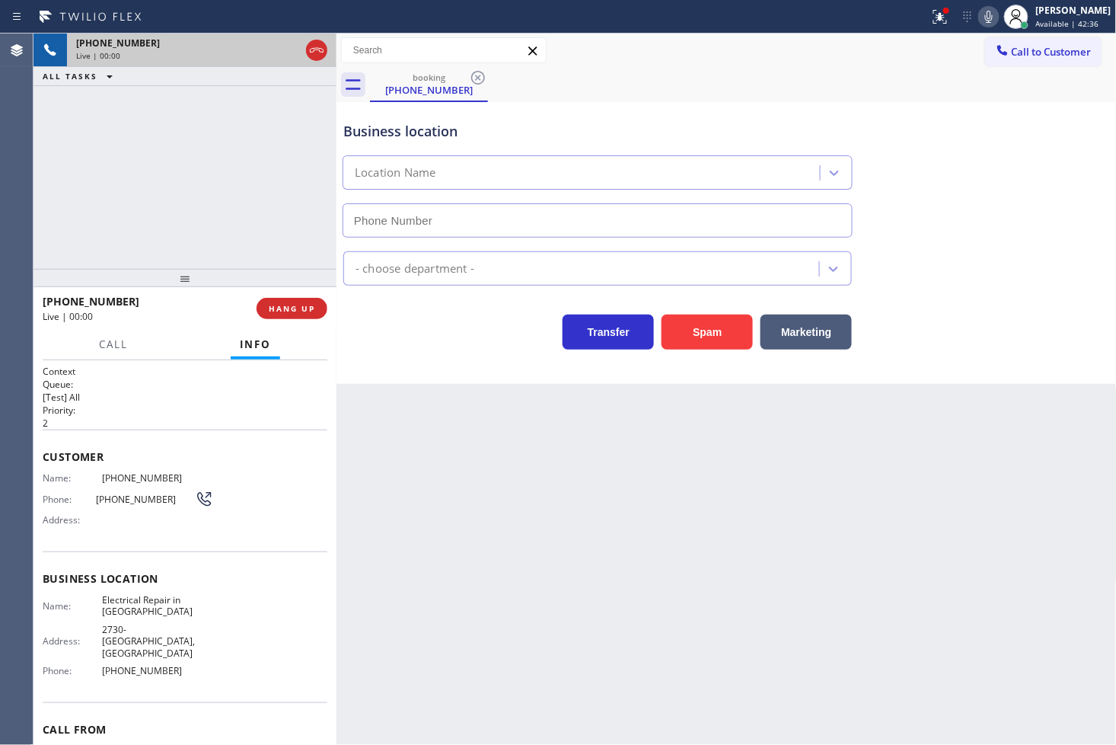
type input "(949) 979-5108"
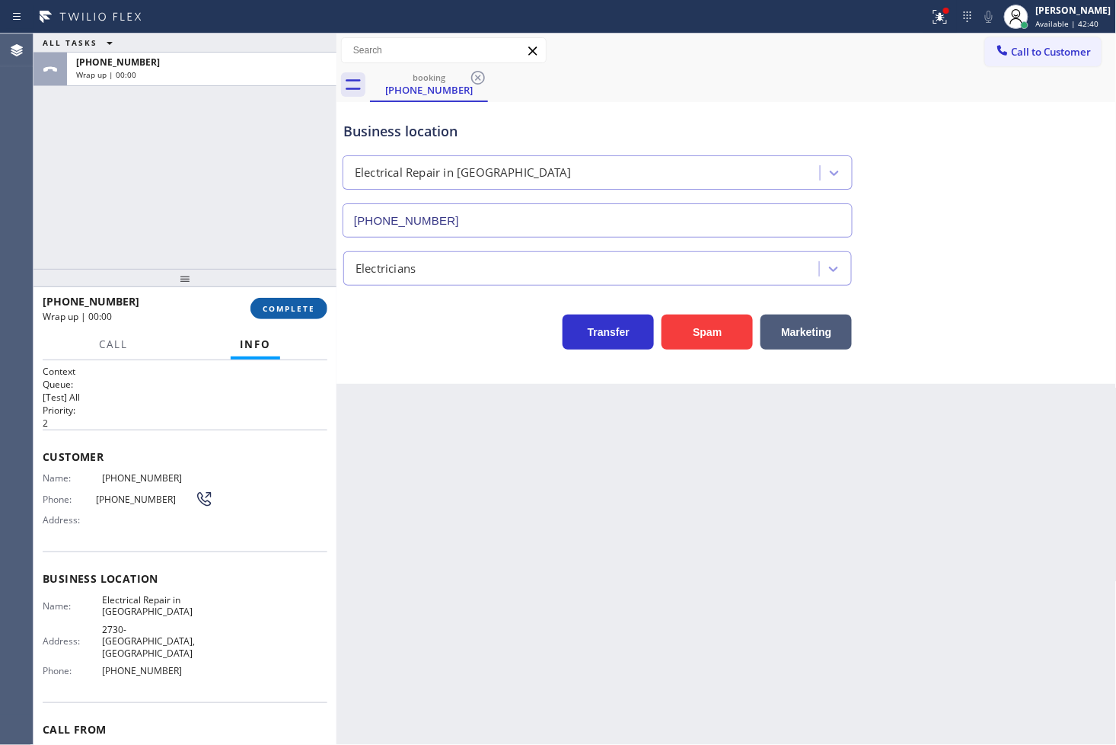
click at [303, 314] on button "COMPLETE" at bounding box center [288, 308] width 77 height 21
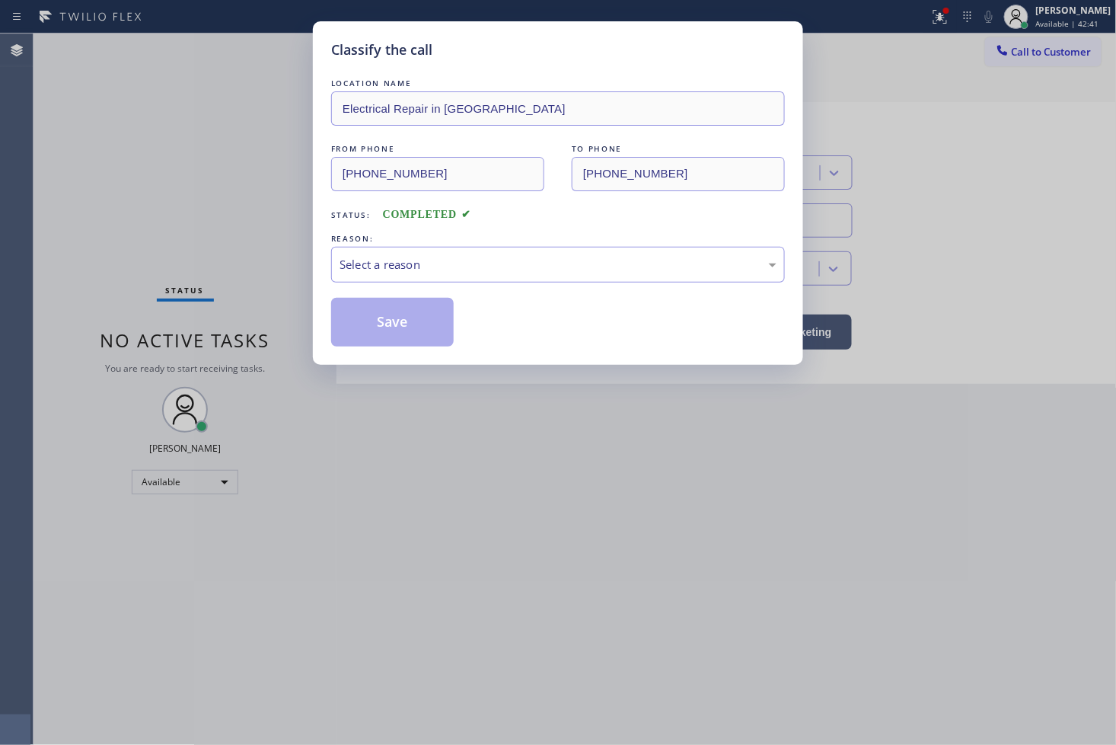
click at [397, 267] on div "Select a reason" at bounding box center [558, 265] width 437 height 18
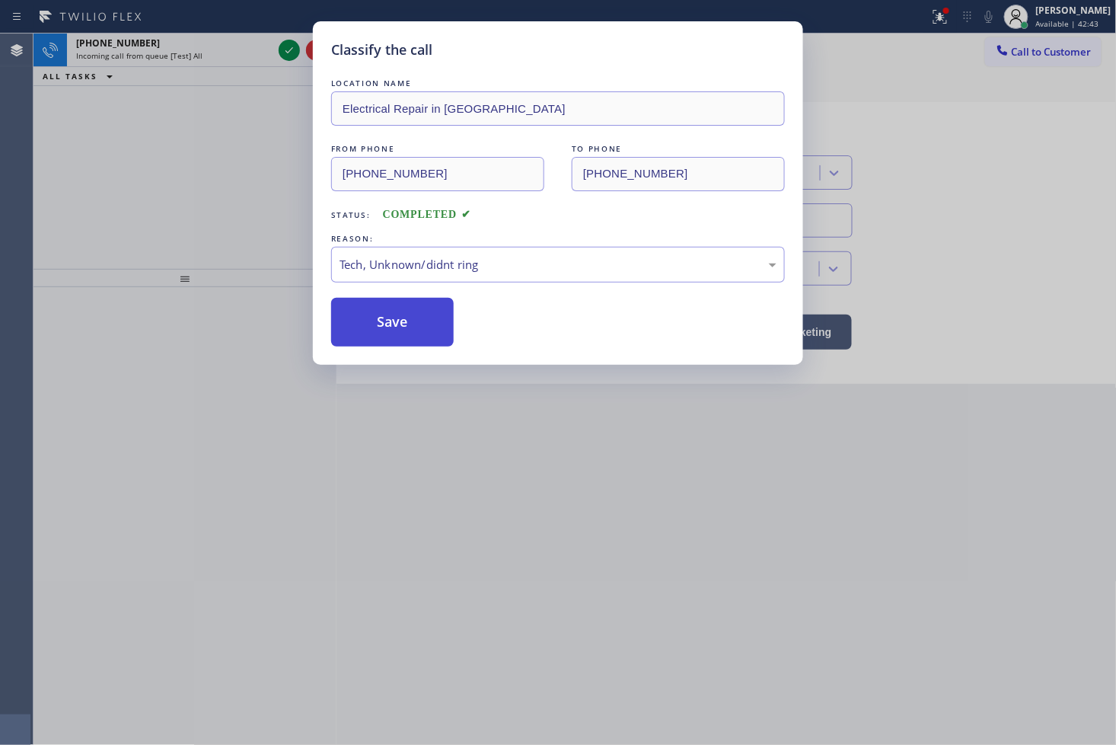
click at [423, 325] on button "Save" at bounding box center [392, 322] width 123 height 49
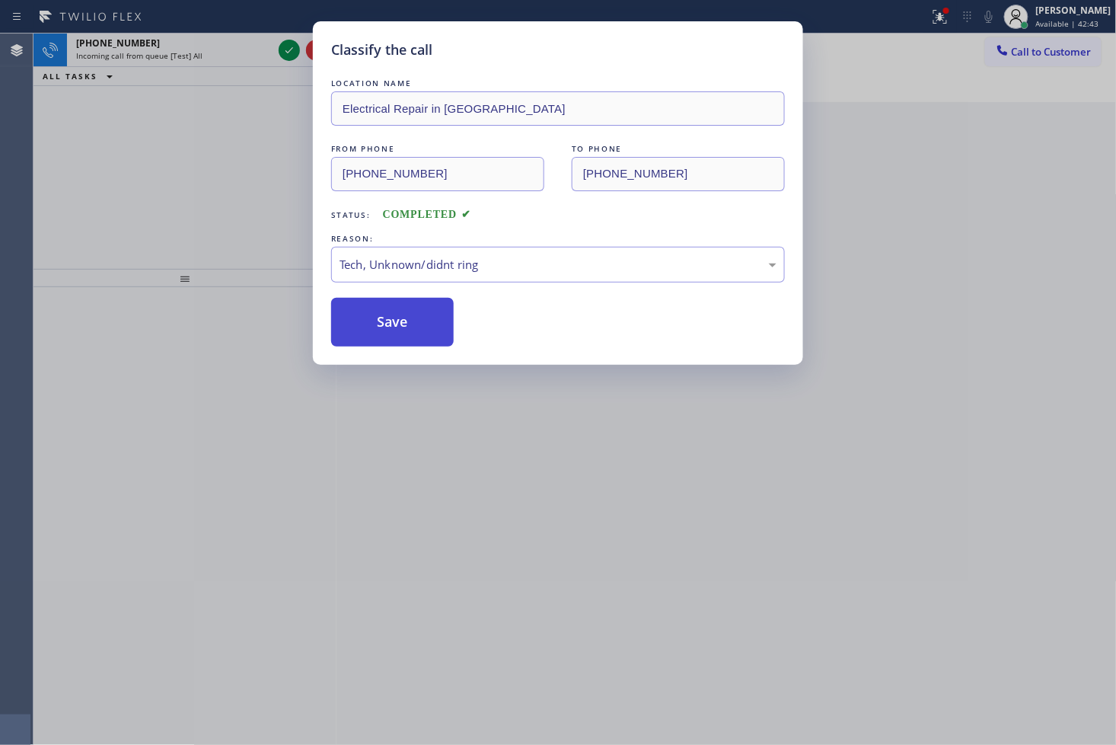
click at [423, 325] on button "Save" at bounding box center [392, 322] width 123 height 49
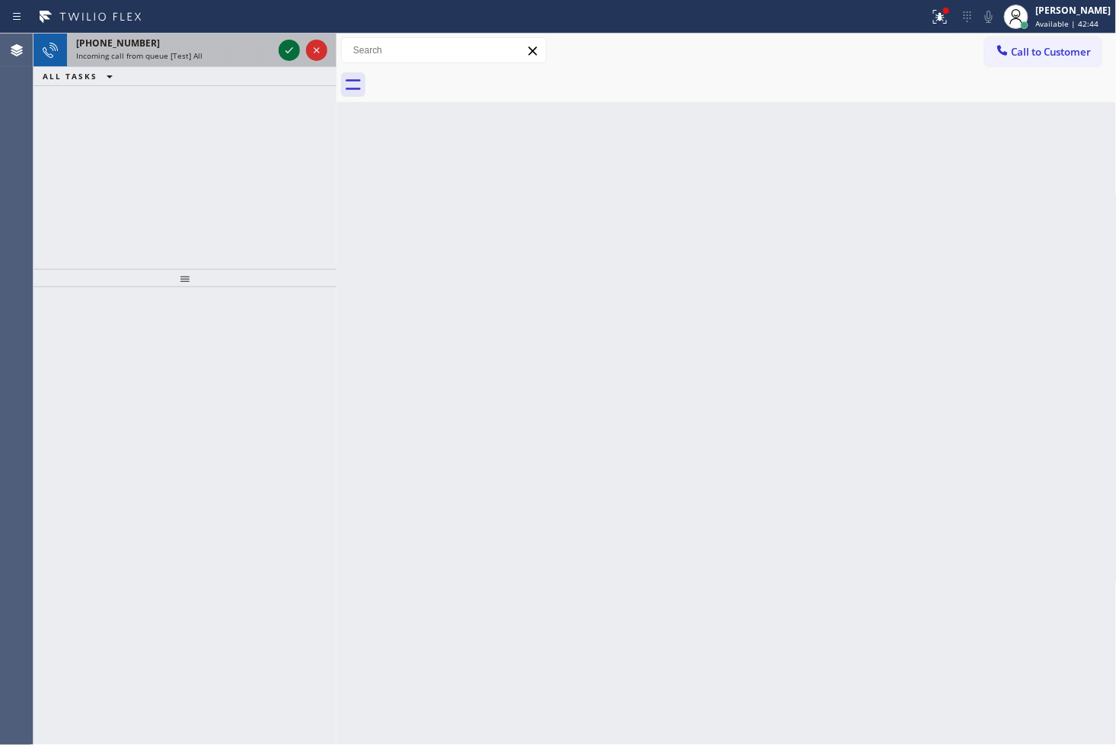
click at [285, 41] on icon at bounding box center [289, 50] width 18 height 18
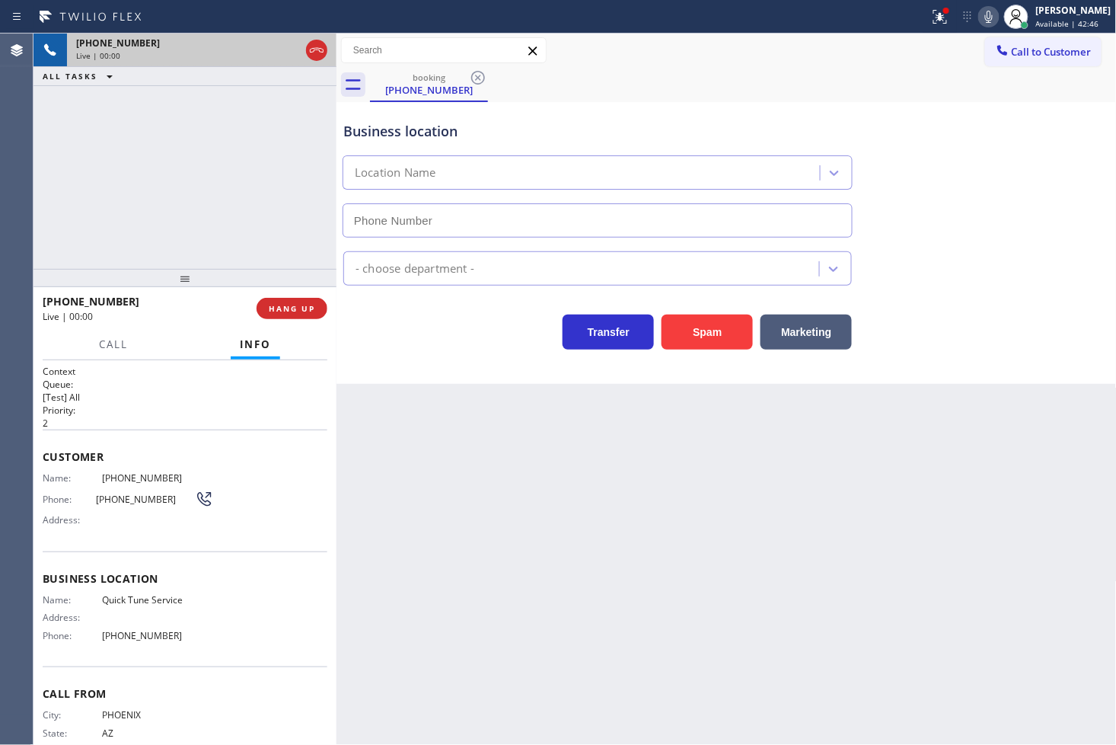
type input "(480) 680-8134"
click at [718, 332] on button "Spam" at bounding box center [707, 331] width 91 height 35
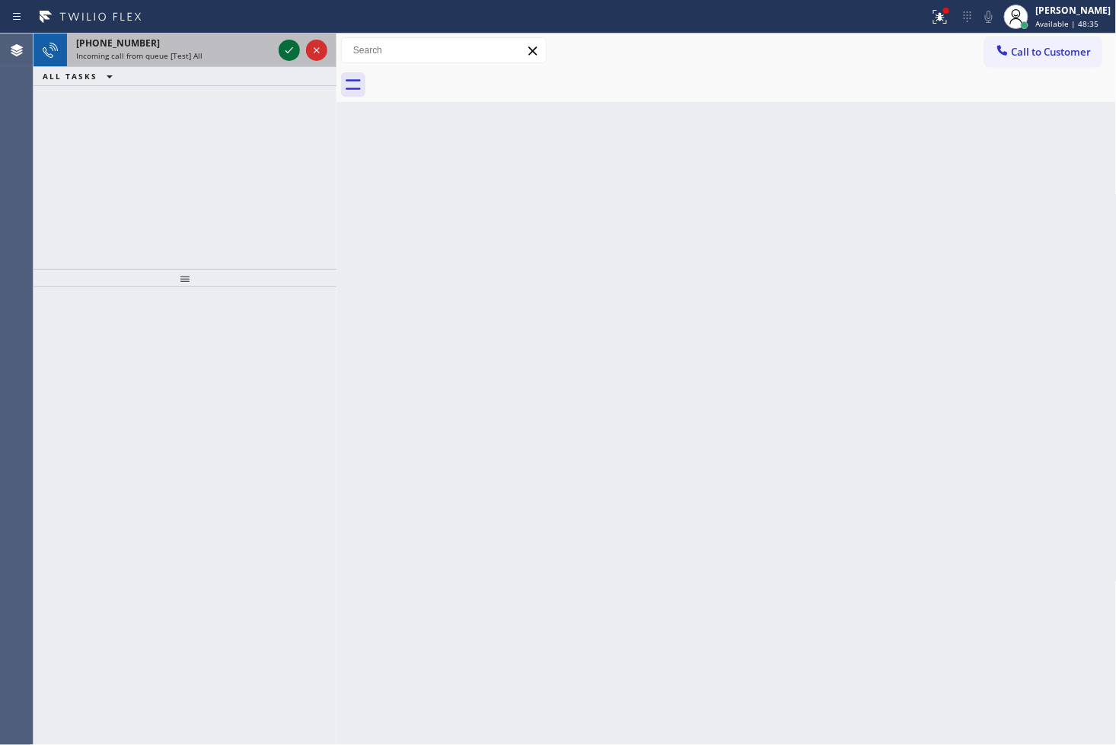
click at [289, 44] on icon at bounding box center [289, 50] width 18 height 18
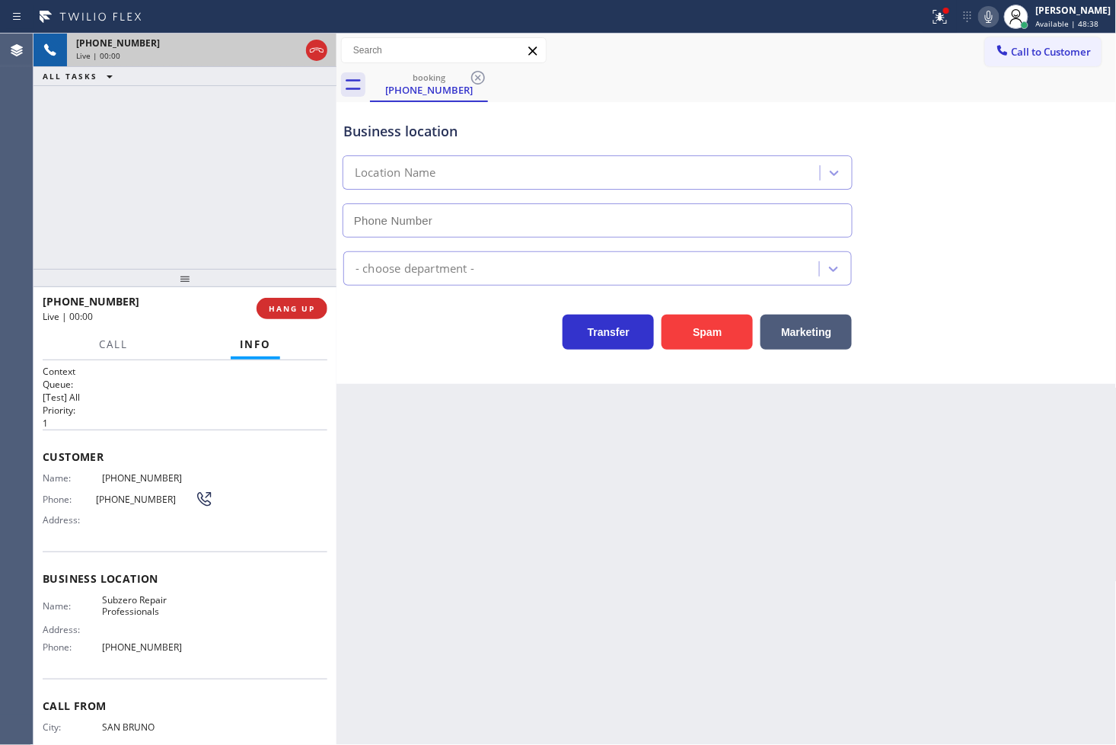
type input "(415) 914-8003"
click at [78, 193] on div "+16502557057 Live | 00:12 ALL TASKS ALL TASKS ACTIVE TASKS TASKS IN WRAP UP" at bounding box center [185, 151] width 303 height 235
click at [123, 142] on div "+16502557057 Live | 00:45 ALL TASKS ALL TASKS ACTIVE TASKS TASKS IN WRAP UP" at bounding box center [185, 151] width 303 height 235
click at [291, 48] on icon at bounding box center [289, 50] width 18 height 18
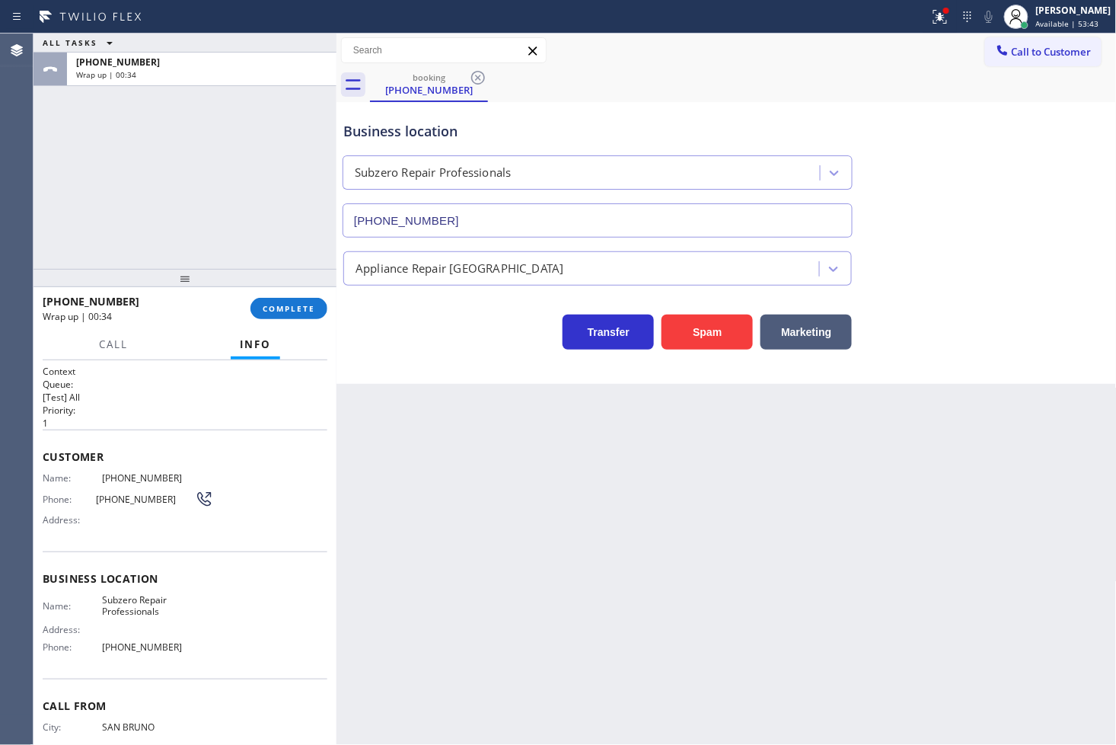
click at [111, 148] on div "ALL TASKS ALL TASKS ACTIVE TASKS TASKS IN WRAP UP +16502557057 Wrap up | 00:34" at bounding box center [185, 151] width 303 height 235
click at [287, 317] on button "COMPLETE" at bounding box center [288, 308] width 77 height 21
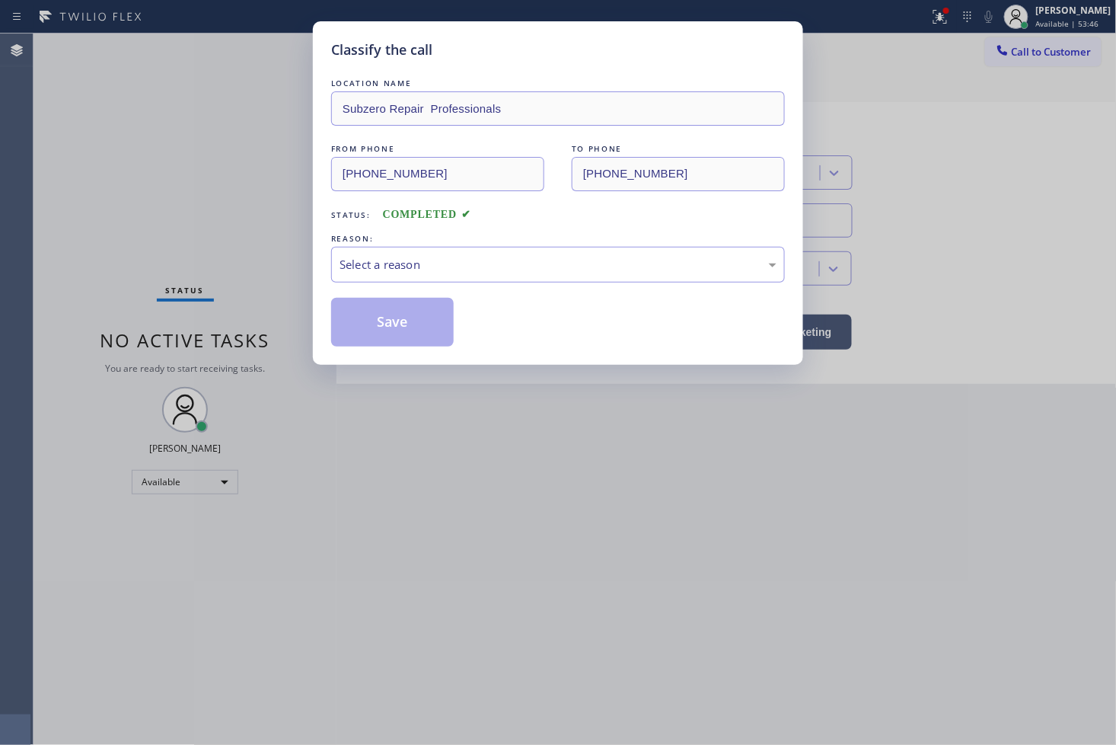
click at [453, 273] on div "Select a reason" at bounding box center [558, 265] width 437 height 18
click at [415, 332] on button "Save" at bounding box center [392, 322] width 123 height 49
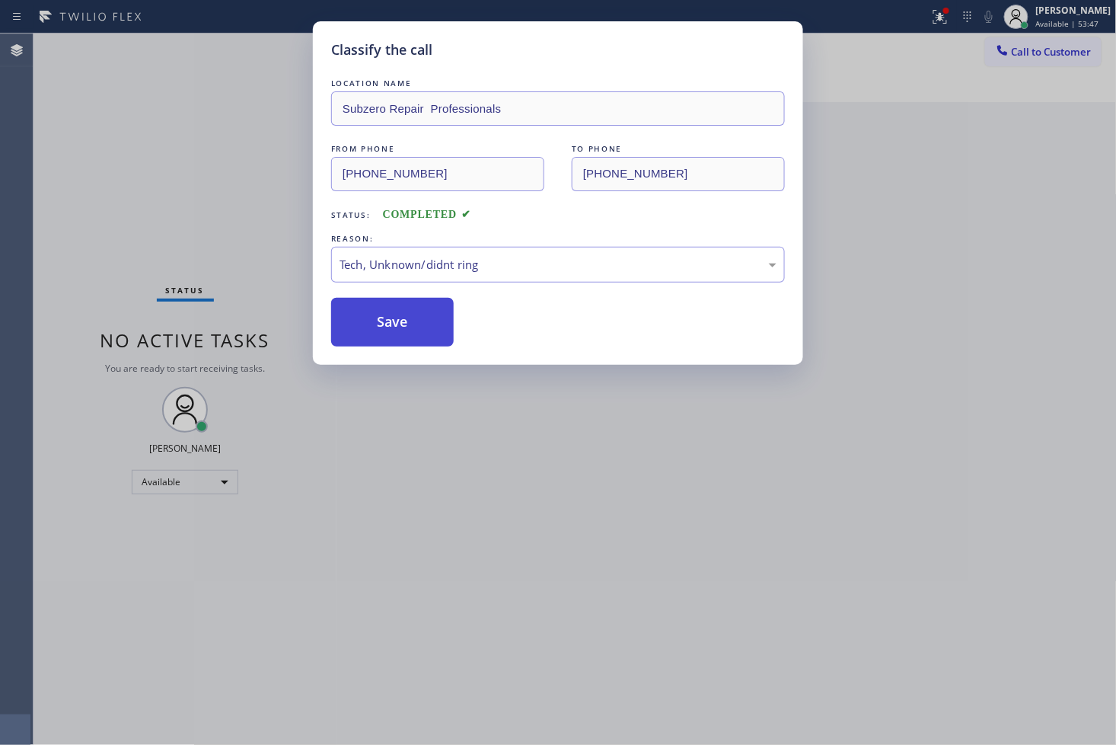
click at [415, 332] on button "Save" at bounding box center [392, 322] width 123 height 49
click at [415, 330] on button "Save" at bounding box center [392, 322] width 123 height 49
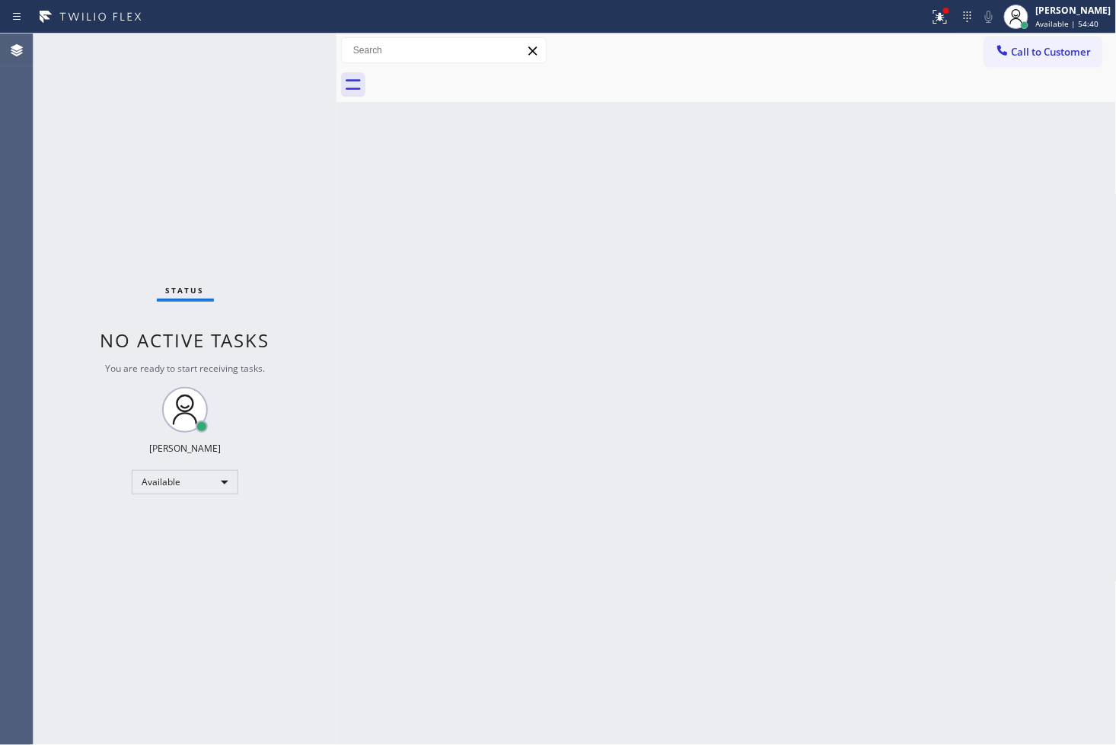
click at [64, 168] on div "Status No active tasks You are ready to start receiving tasks. [PERSON_NAME]" at bounding box center [185, 389] width 303 height 711
click at [89, 124] on div "Status No active tasks You are ready to start receiving tasks. [PERSON_NAME]" at bounding box center [185, 389] width 303 height 711
click at [933, 18] on icon at bounding box center [937, 15] width 9 height 11
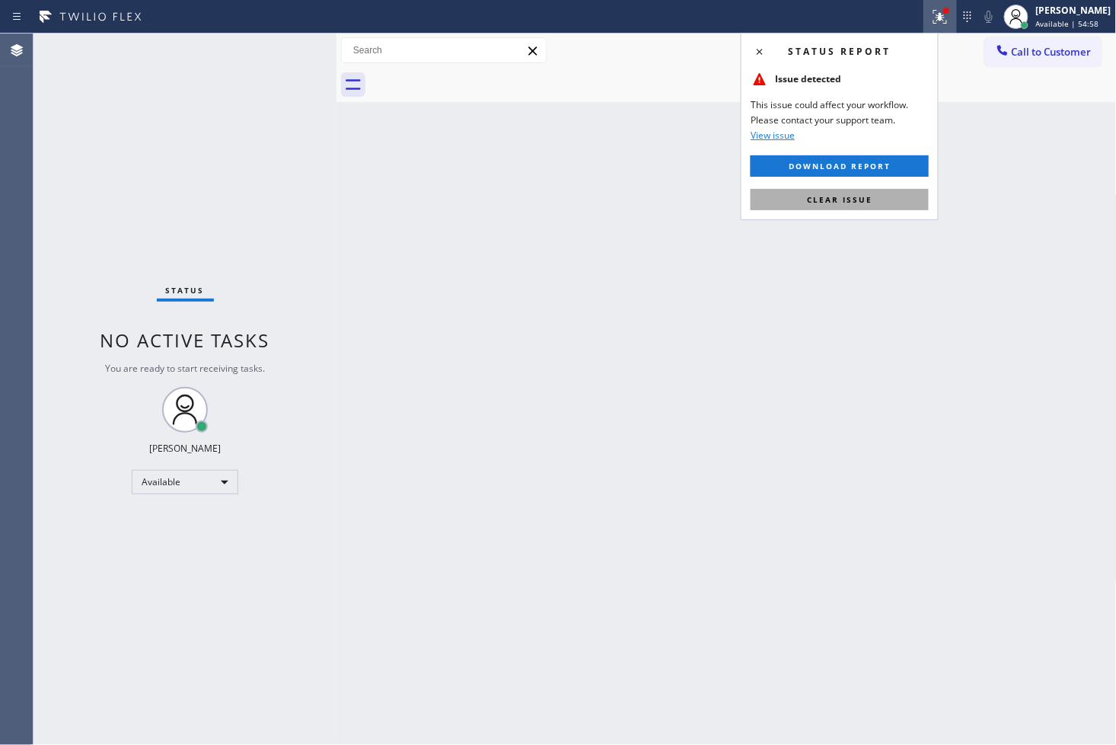
click at [855, 196] on span "Clear issue" at bounding box center [839, 199] width 65 height 11
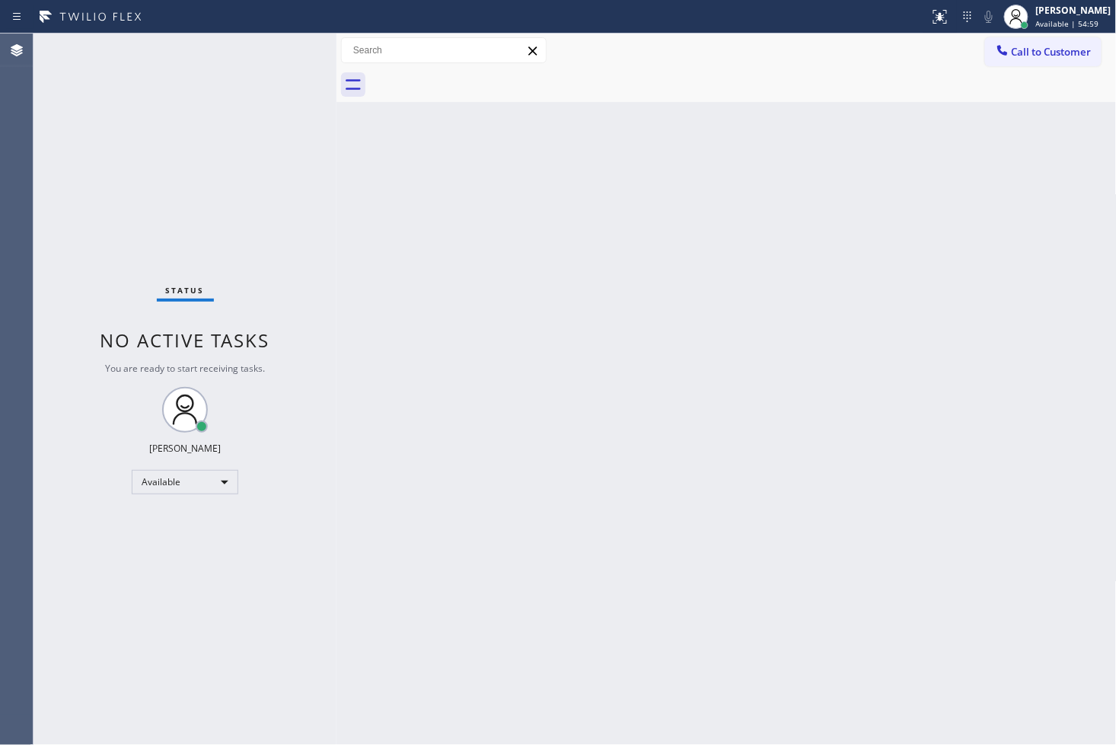
click at [174, 157] on div "Status No active tasks You are ready to start receiving tasks. [PERSON_NAME]" at bounding box center [185, 389] width 303 height 711
click at [233, 88] on div "Status No active tasks You are ready to start receiving tasks. [PERSON_NAME]" at bounding box center [185, 389] width 303 height 711
click at [368, 332] on div "Back to Dashboard Change Sender ID Customers Technicians Select a contact Outbo…" at bounding box center [727, 389] width 780 height 711
click at [151, 107] on div "Status No active tasks You are ready to start receiving tasks. [PERSON_NAME]" at bounding box center [185, 389] width 303 height 711
click at [187, 116] on div "Status No active tasks You are ready to start receiving tasks. [PERSON_NAME]" at bounding box center [185, 389] width 303 height 711
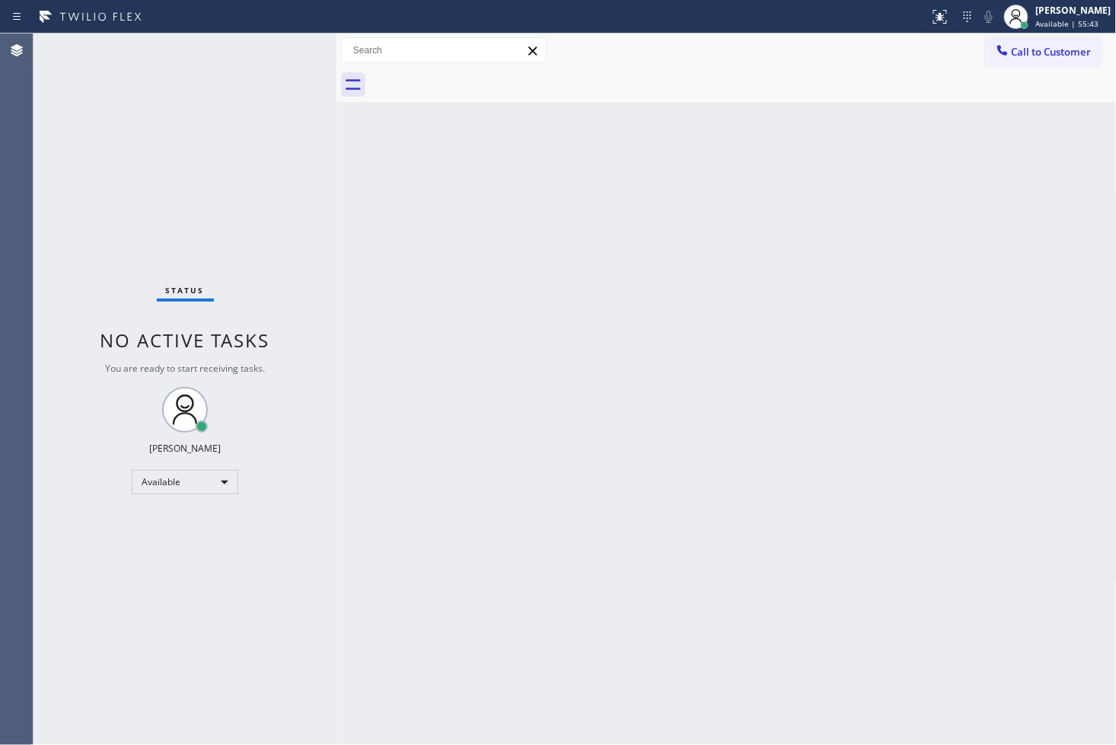
click at [242, 129] on div "Status No active tasks You are ready to start receiving tasks. [PERSON_NAME]" at bounding box center [185, 389] width 303 height 711
click at [276, 61] on div "Status No active tasks You are ready to start receiving tasks. [PERSON_NAME]" at bounding box center [185, 389] width 303 height 711
click at [286, 47] on div "Status No active tasks You are ready to start receiving tasks. [PERSON_NAME]" at bounding box center [185, 389] width 303 height 711
click at [276, 128] on div "Status No active tasks You are ready to start receiving tasks. [PERSON_NAME]" at bounding box center [185, 389] width 303 height 711
click at [94, 195] on div "Status No active tasks You are ready to start receiving tasks. [PERSON_NAME]" at bounding box center [185, 389] width 303 height 711
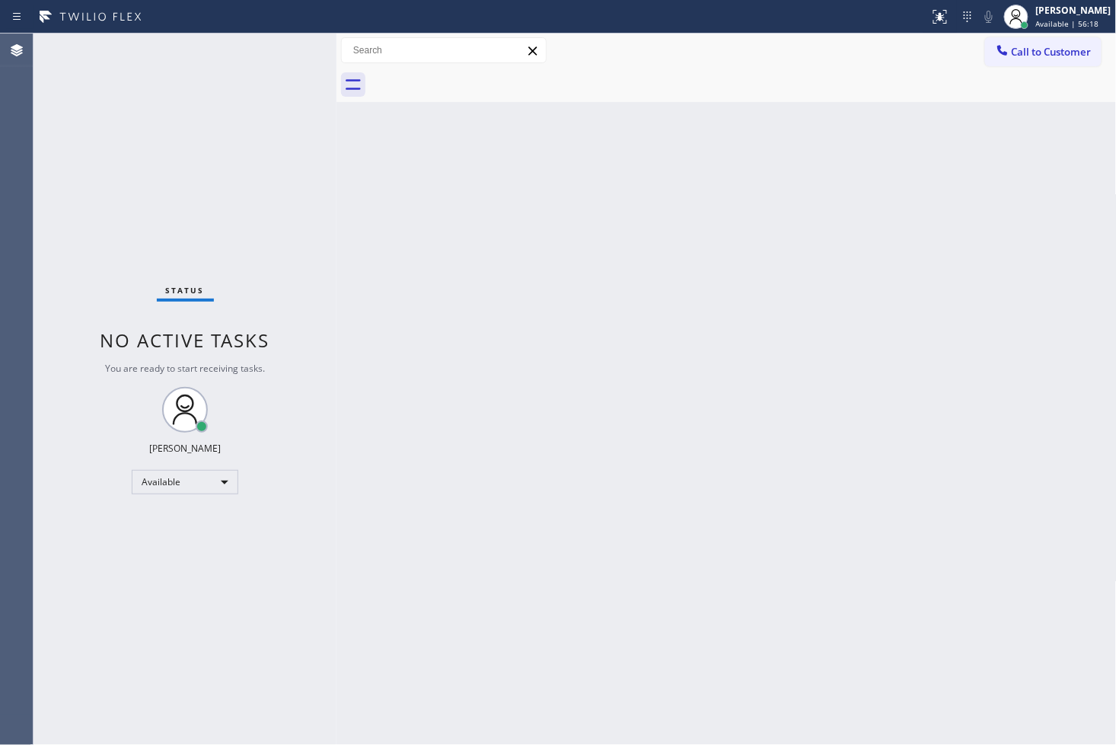
click at [566, 408] on div "Back to Dashboard Change Sender ID Customers Technicians Select a contact Outbo…" at bounding box center [727, 389] width 780 height 711
click at [132, 262] on div "Status No active tasks You are ready to start receiving tasks. [PERSON_NAME]" at bounding box center [185, 389] width 303 height 711
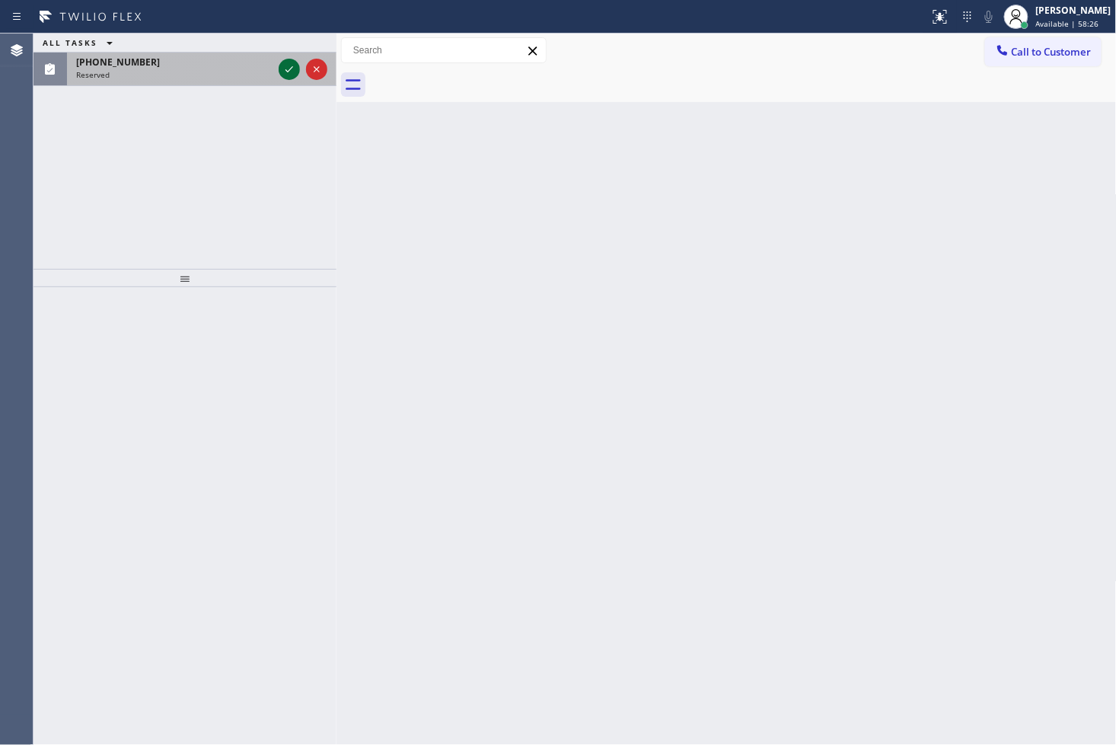
click at [286, 71] on icon at bounding box center [289, 69] width 18 height 18
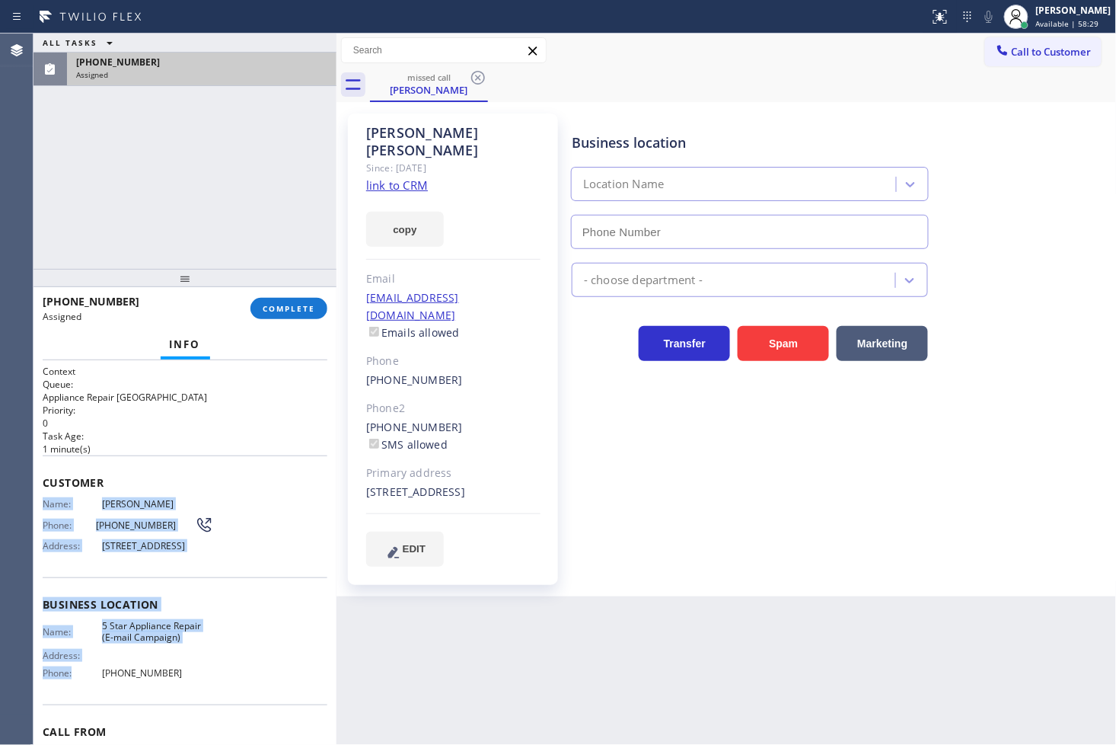
type input "(855) 908-1519"
drag, startPoint x: 43, startPoint y: 503, endPoint x: 209, endPoint y: 698, distance: 256.1
click at [209, 698] on div "Context Queue: Appliance Repair High End Priority: 0 Task Age: 1 minute(s) Cust…" at bounding box center [185, 592] width 285 height 455
copy div "Name: Michael Saperstein Phone: (917) 613-9822 Address: 345 Meadowview Ave, Hew…"
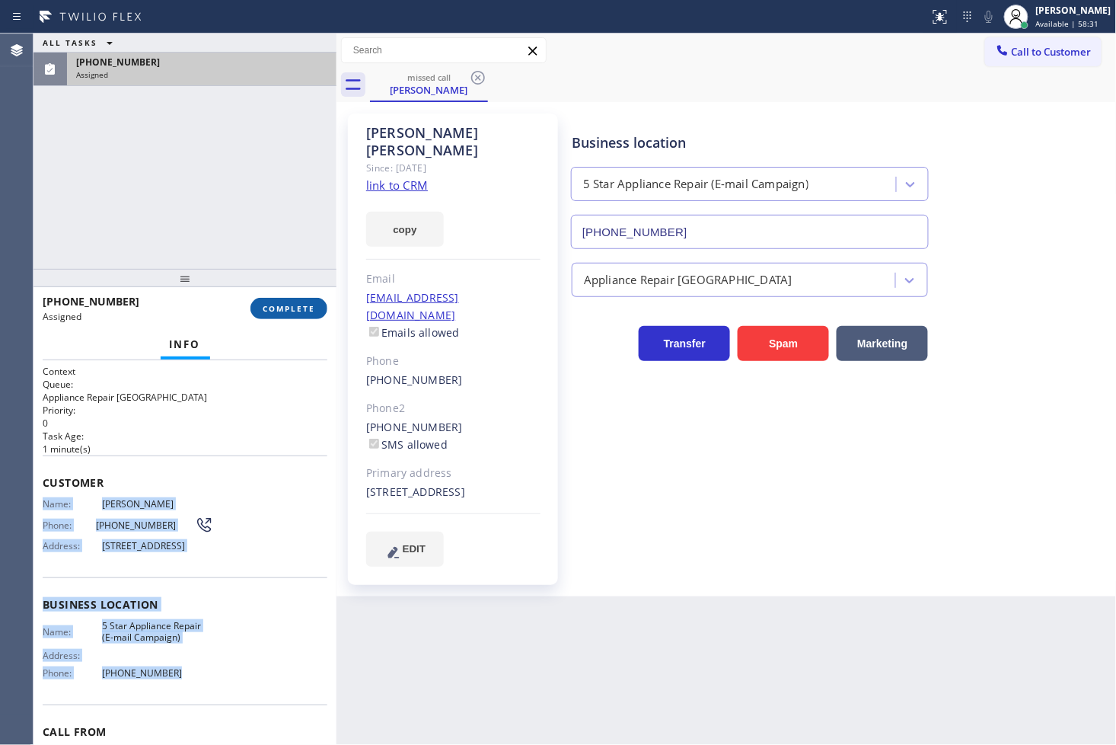
click at [298, 306] on span "COMPLETE" at bounding box center [289, 308] width 53 height 11
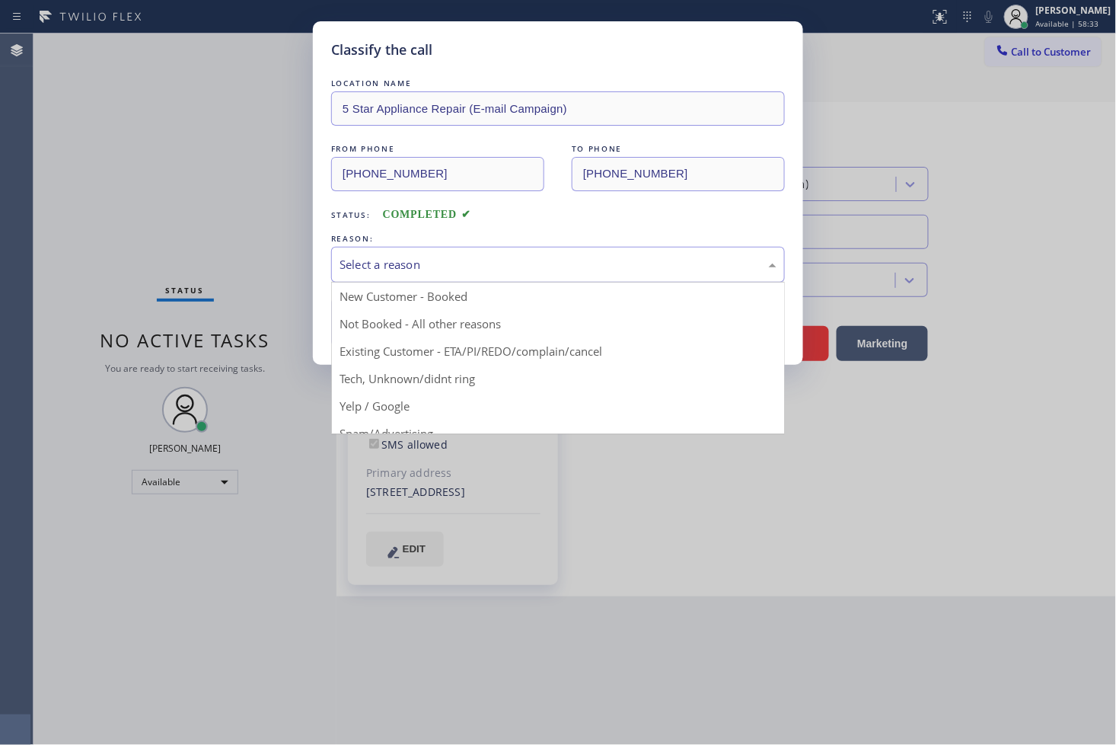
click at [398, 262] on div "Select a reason" at bounding box center [558, 265] width 437 height 18
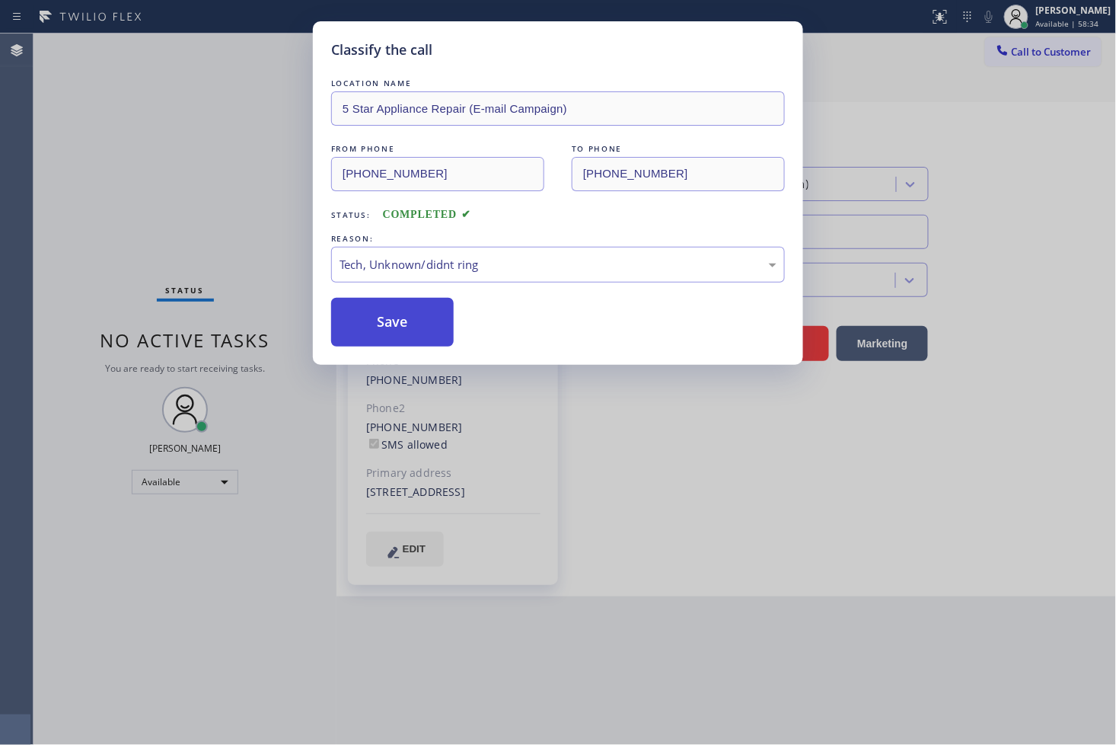
click at [400, 339] on button "Save" at bounding box center [392, 322] width 123 height 49
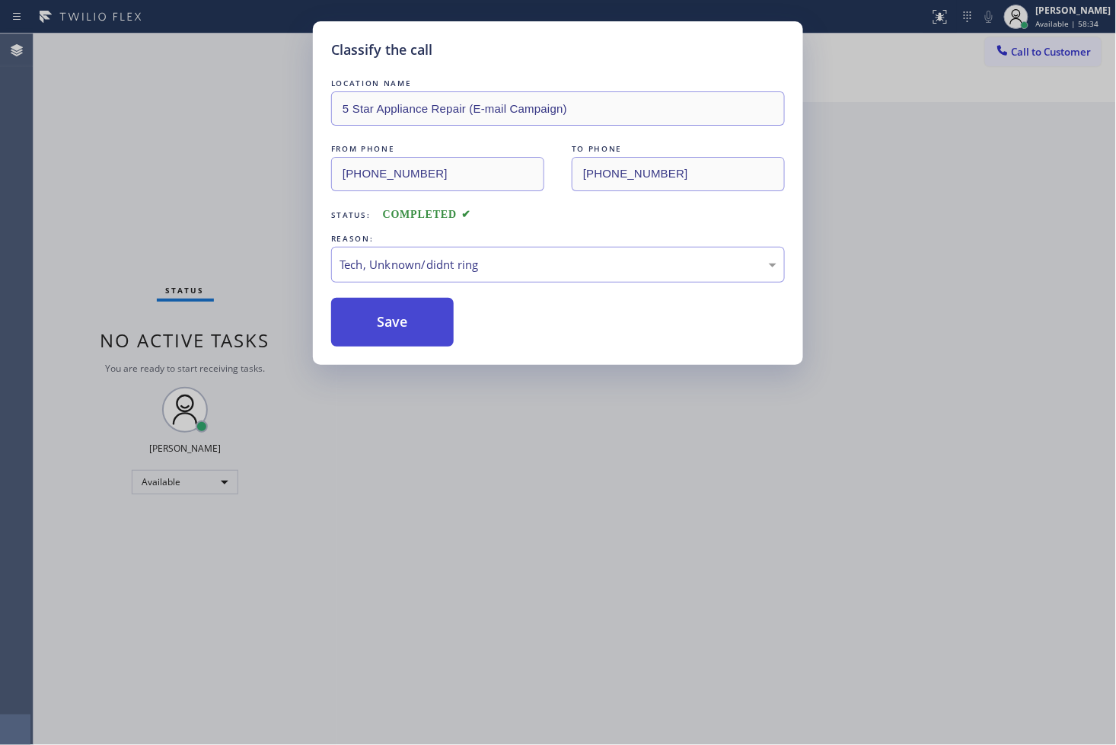
click at [400, 339] on button "Save" at bounding box center [392, 322] width 123 height 49
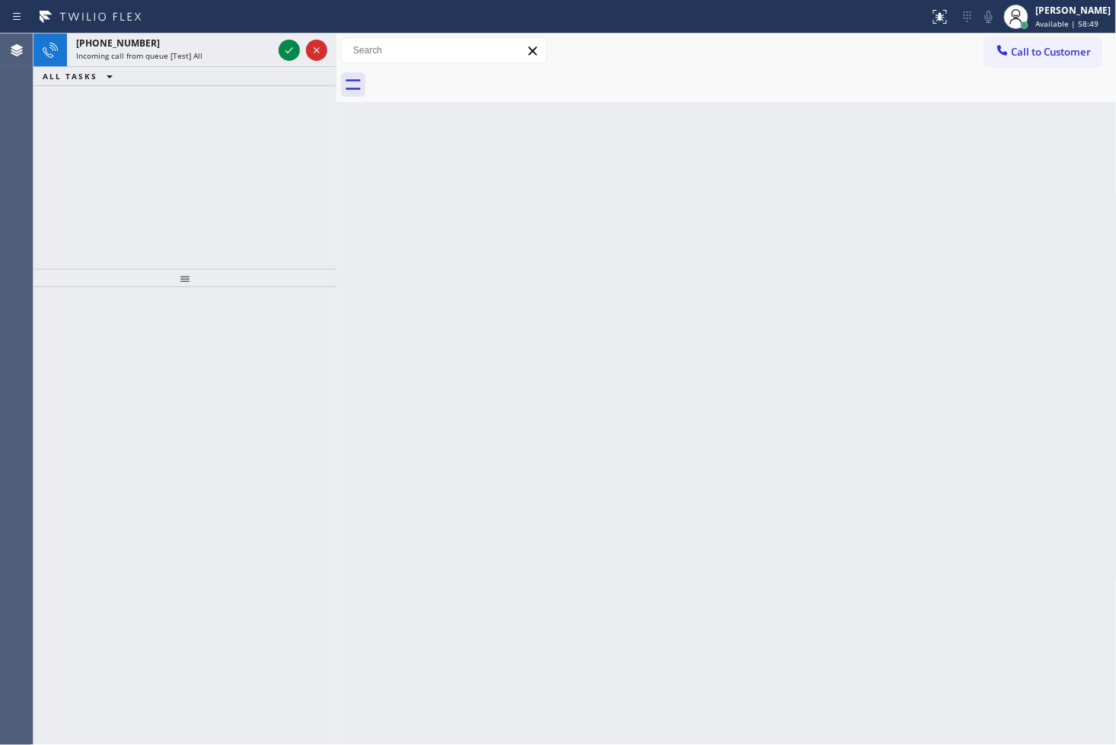
drag, startPoint x: 114, startPoint y: 204, endPoint x: 164, endPoint y: 142, distance: 79.1
click at [119, 193] on div "+14808627115 Incoming call from queue [Test] All ALL TASKS ALL TASKS ACTIVE TAS…" at bounding box center [185, 151] width 303 height 235
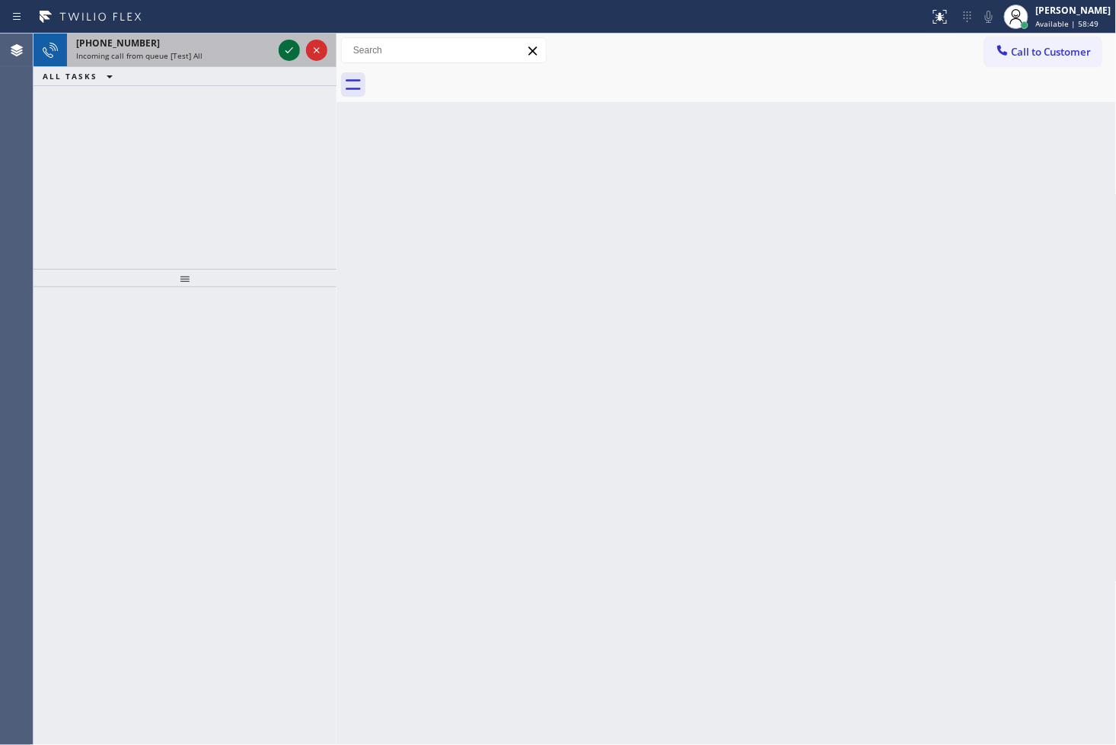
click at [295, 46] on icon at bounding box center [289, 50] width 18 height 18
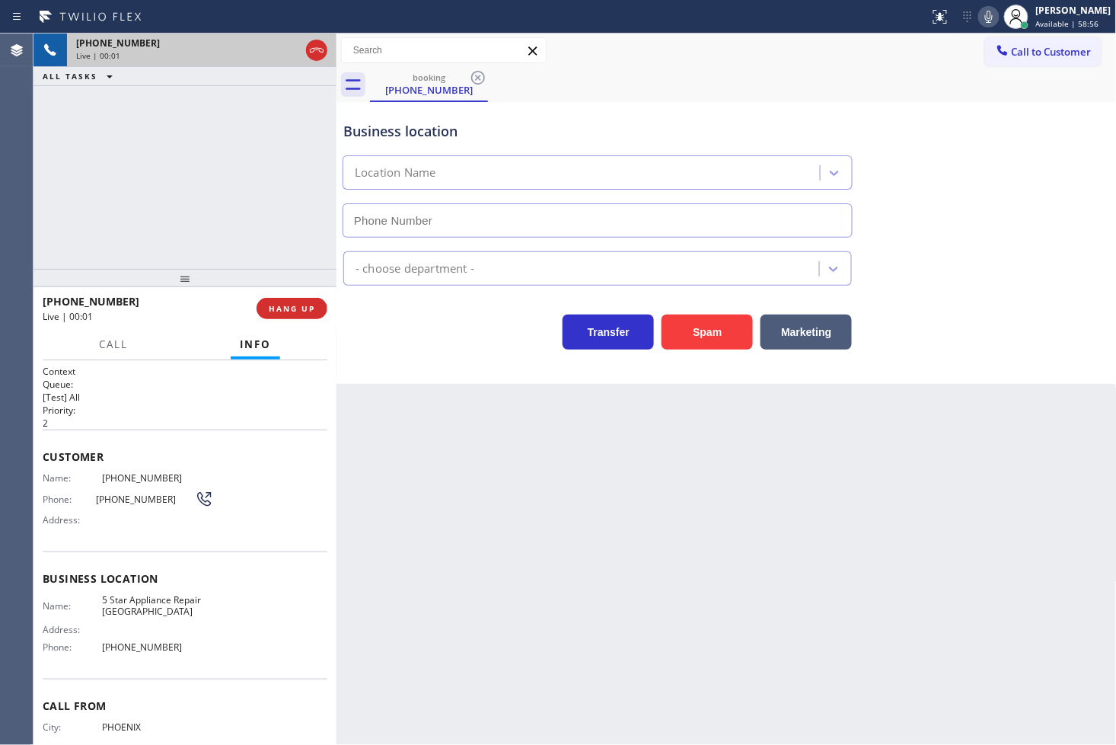
type input "(480) 685-8517"
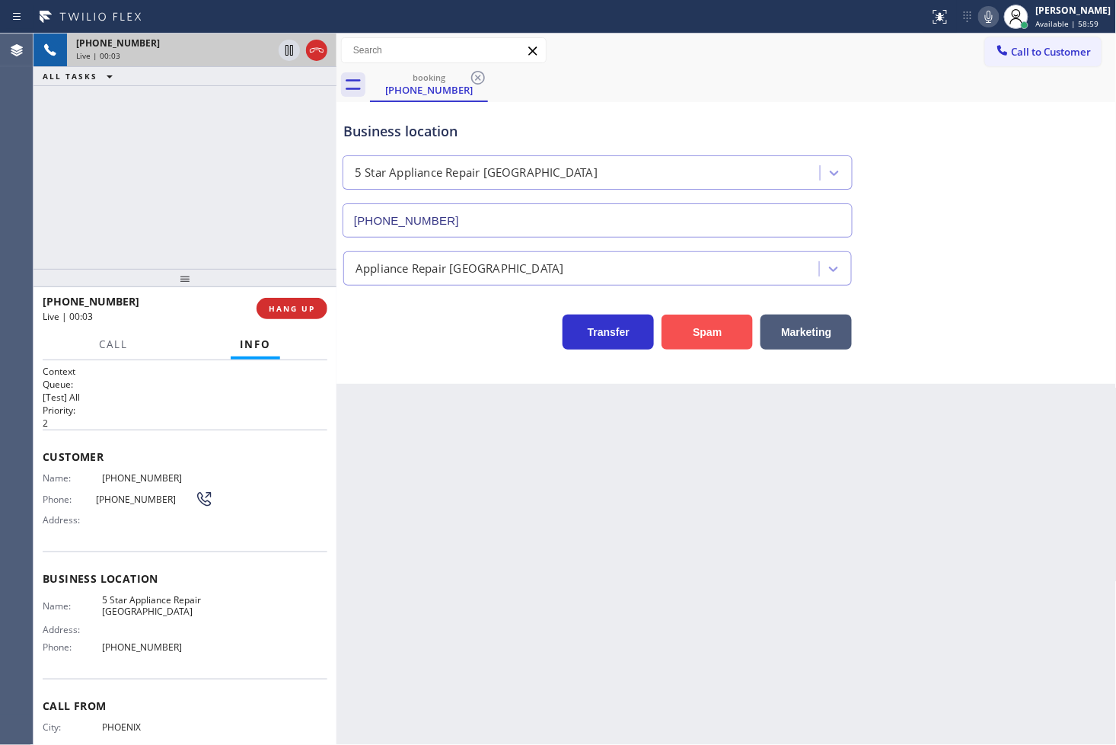
click at [714, 336] on button "Spam" at bounding box center [707, 331] width 91 height 35
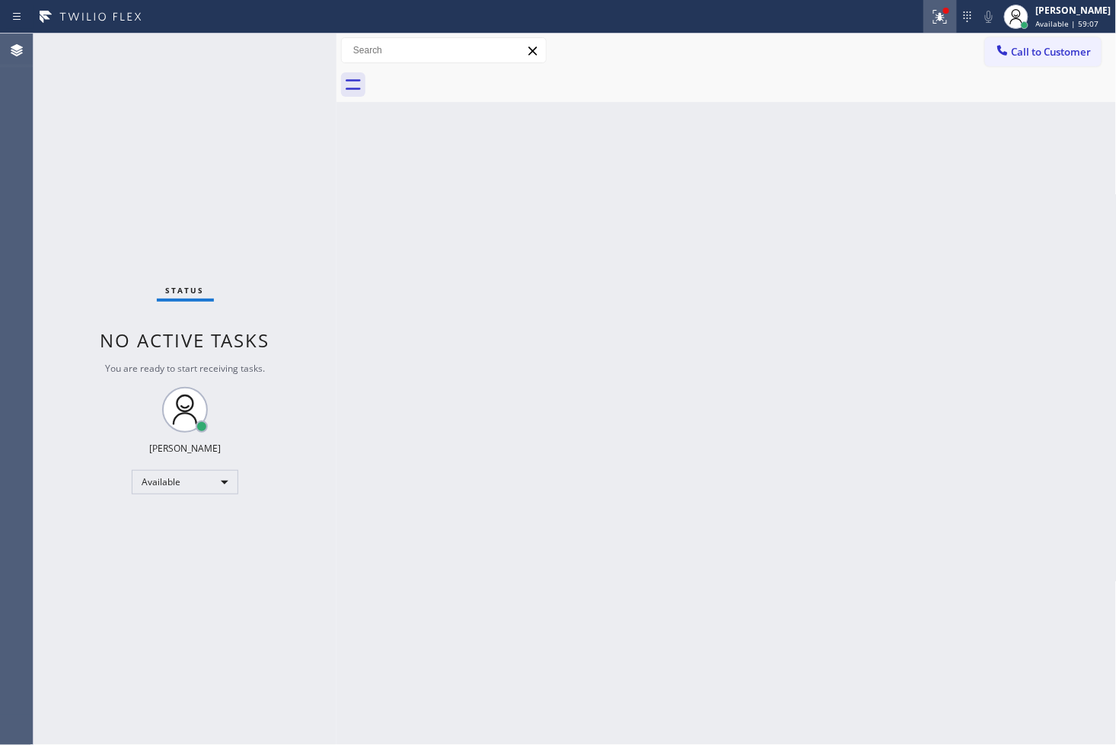
click at [931, 18] on icon at bounding box center [940, 17] width 18 height 18
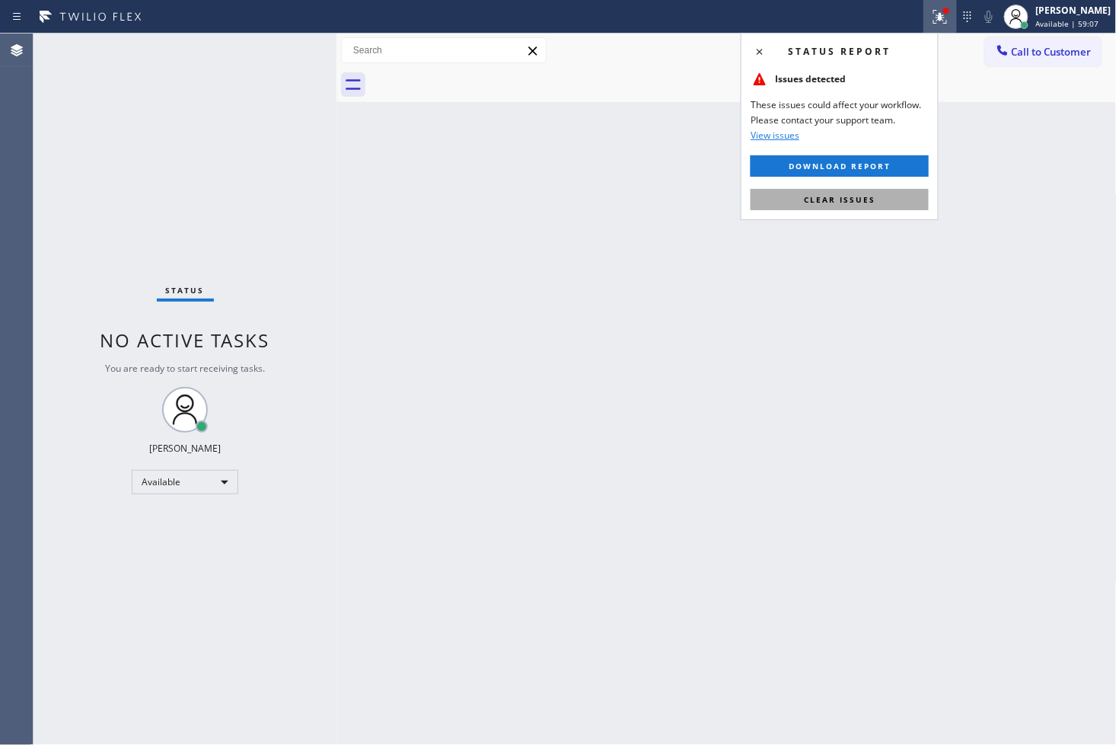
click at [873, 203] on span "Clear issues" at bounding box center [840, 199] width 72 height 11
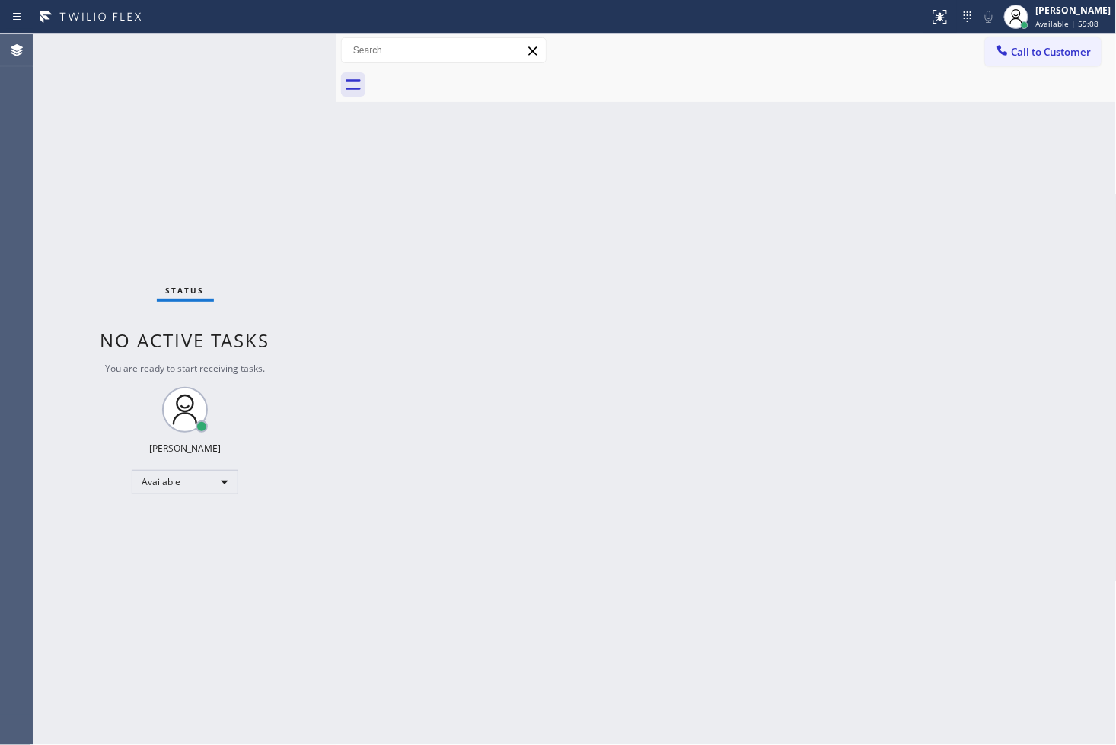
click at [442, 200] on div "Back to Dashboard Change Sender ID Customers Technicians Select a contact Outbo…" at bounding box center [727, 389] width 780 height 711
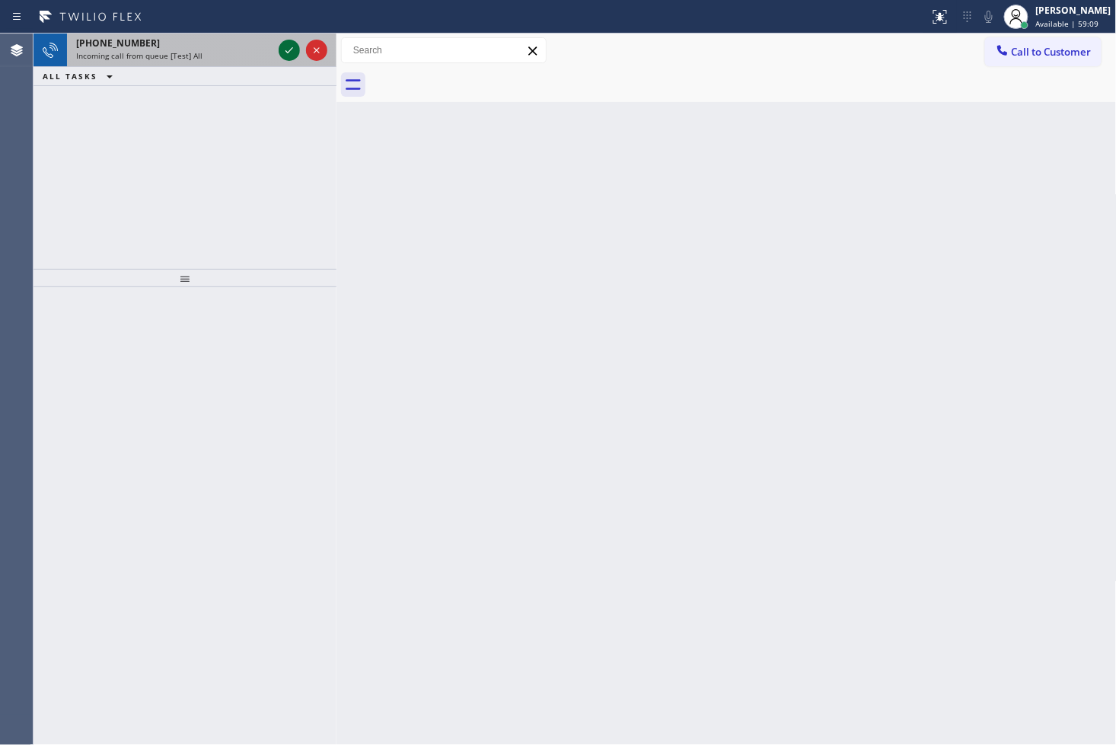
click at [289, 54] on icon at bounding box center [289, 50] width 18 height 18
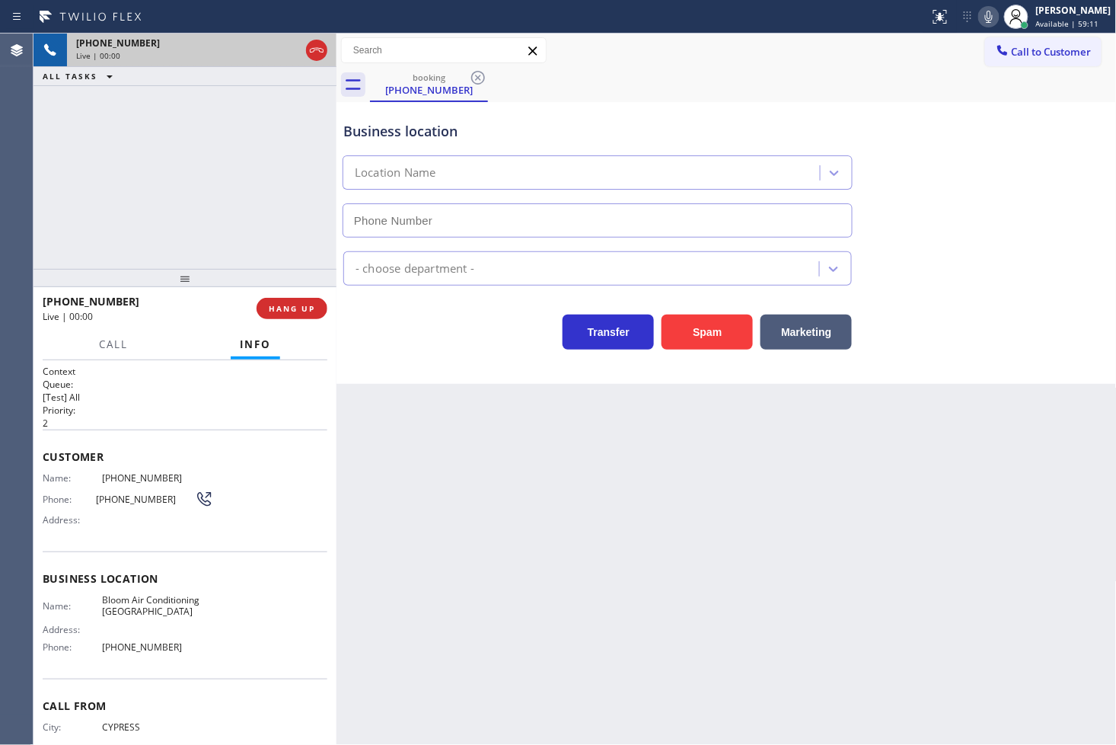
type input "(714) 599-8919"
click at [929, 170] on div "Business location Bloom Air Conditioning Irvine (714) 599-8919" at bounding box center [726, 169] width 773 height 138
click at [922, 81] on div "booking (714) 226-5543" at bounding box center [743, 85] width 747 height 34
click at [985, 21] on icon at bounding box center [989, 17] width 8 height 12
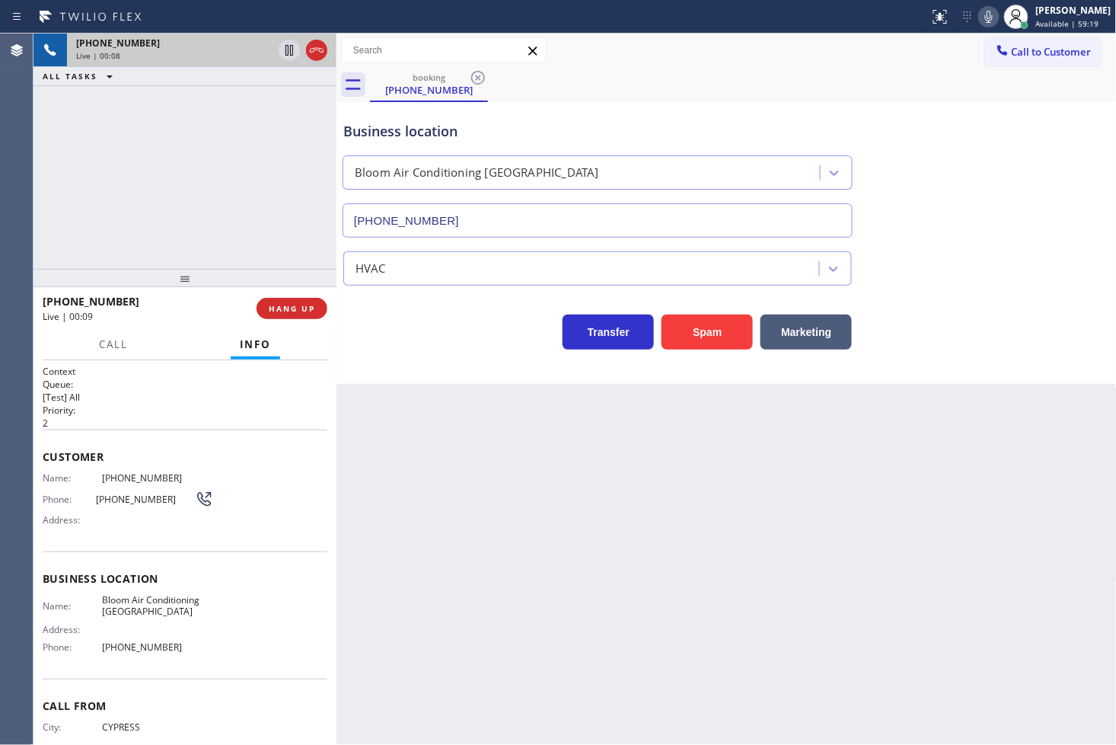
click at [985, 21] on icon at bounding box center [989, 17] width 8 height 12
click at [145, 209] on div "+17142265543 Live | 00:09 ALL TASKS ALL TASKS ACTIVE TASKS TASKS IN WRAP UP" at bounding box center [185, 151] width 303 height 235
click at [313, 316] on button "HANG UP" at bounding box center [292, 308] width 71 height 21
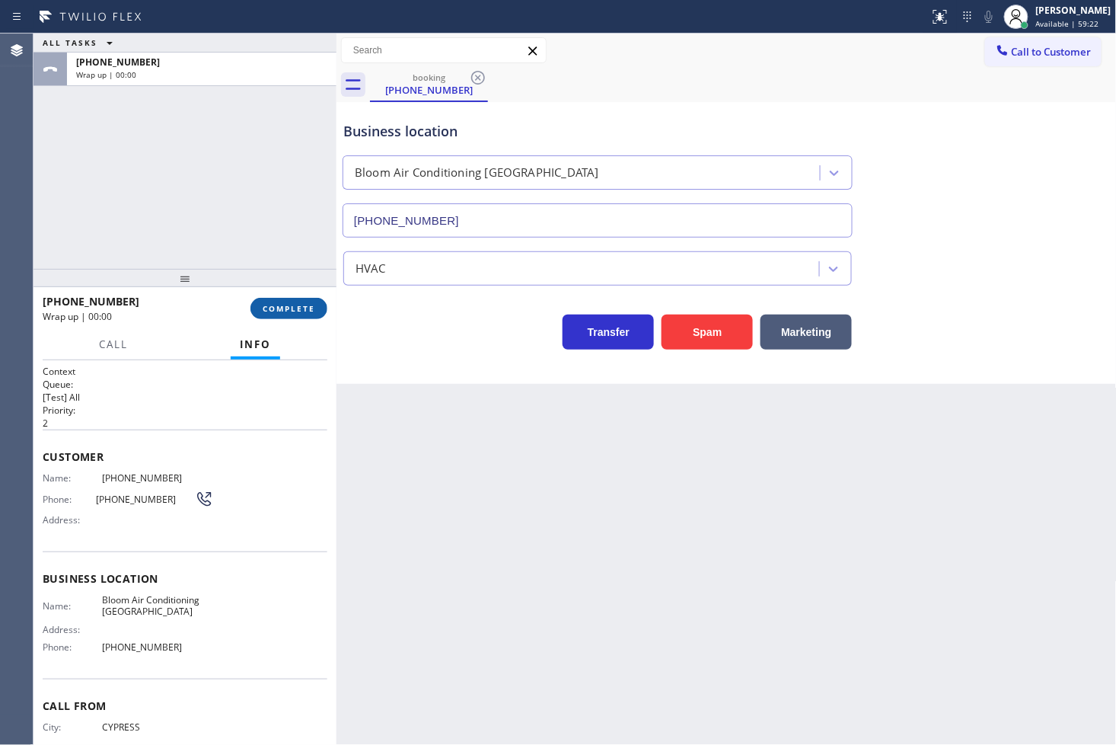
click at [310, 311] on span "COMPLETE" at bounding box center [289, 308] width 53 height 11
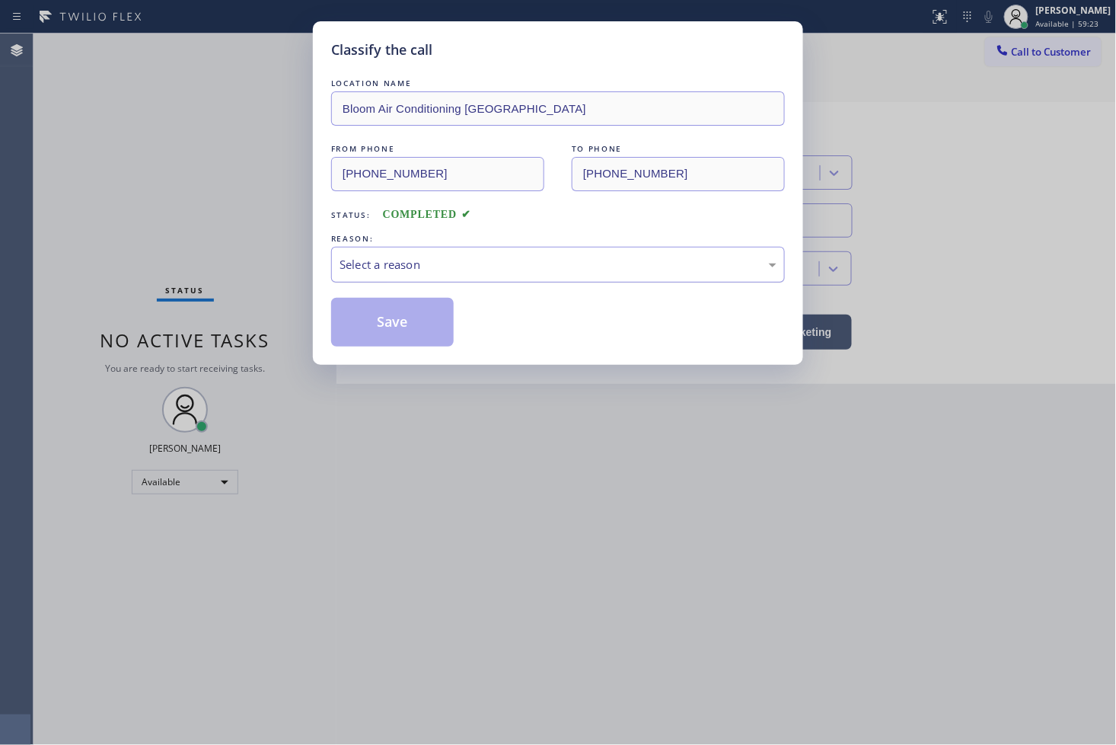
click at [381, 266] on div "Select a reason" at bounding box center [558, 265] width 437 height 18
click at [391, 335] on button "Save" at bounding box center [392, 322] width 123 height 49
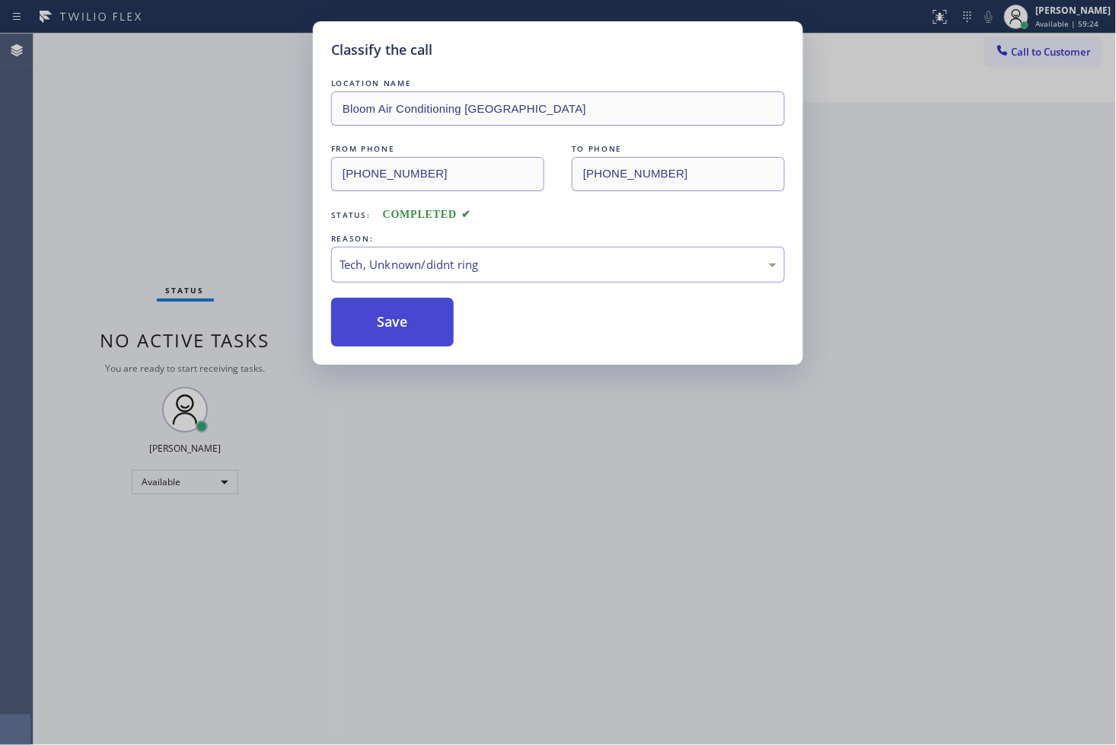
click at [391, 335] on button "Save" at bounding box center [392, 322] width 123 height 49
drag, startPoint x: 391, startPoint y: 333, endPoint x: 810, endPoint y: 152, distance: 457.0
click at [391, 333] on button "Save" at bounding box center [392, 322] width 123 height 49
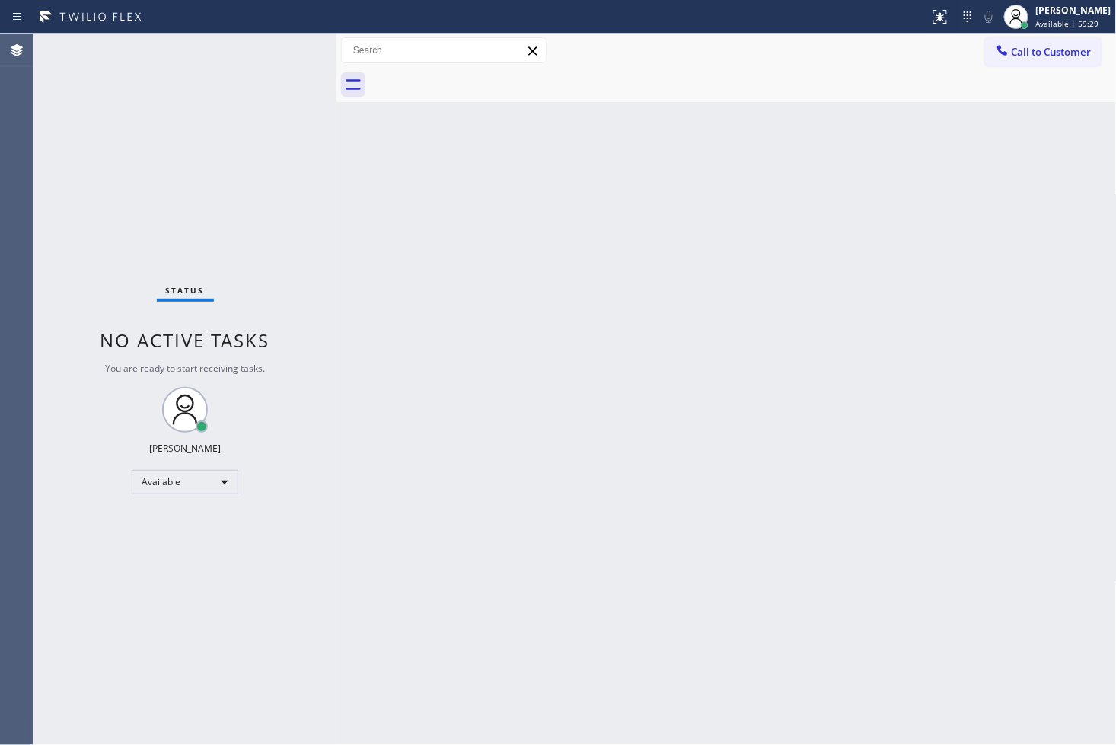
click at [548, 293] on div "Back to Dashboard Change Sender ID Customers Technicians Select a contact Outbo…" at bounding box center [727, 389] width 780 height 711
drag, startPoint x: 65, startPoint y: 128, endPoint x: 93, endPoint y: 88, distance: 49.2
click at [66, 124] on div "Status No active tasks You are ready to start receiving tasks. [PERSON_NAME]" at bounding box center [185, 389] width 303 height 711
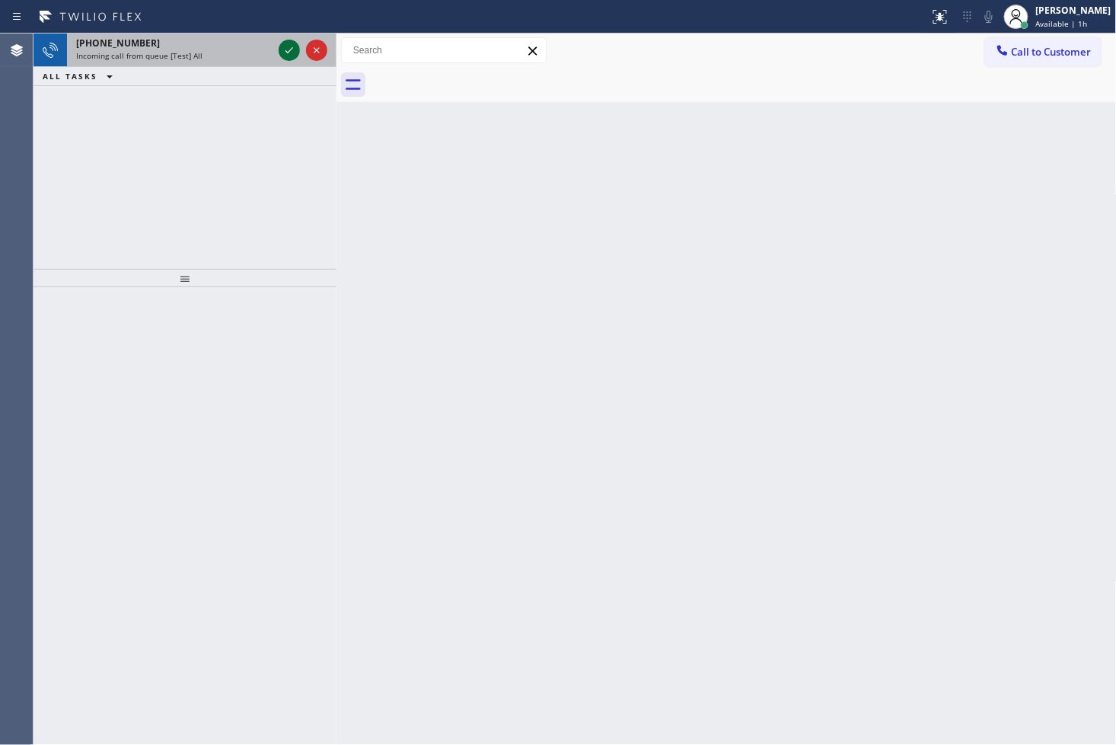
click at [294, 46] on icon at bounding box center [289, 50] width 18 height 18
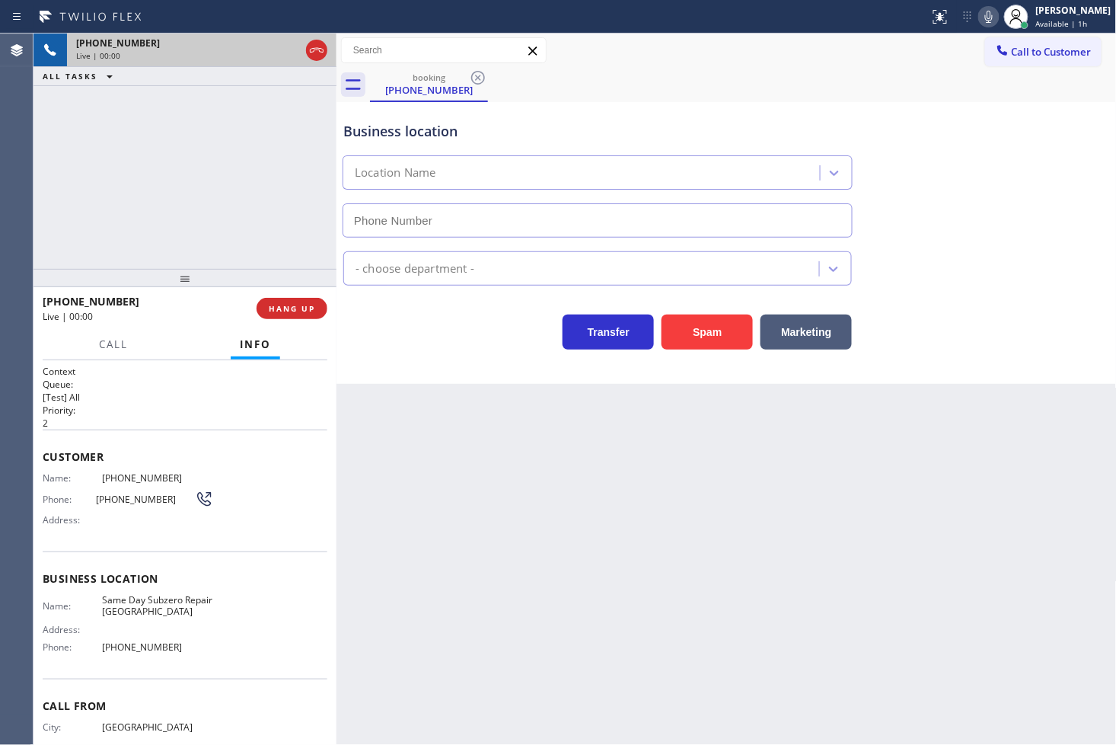
type input "(410) 291-8093"
click at [697, 336] on button "Spam" at bounding box center [707, 331] width 91 height 35
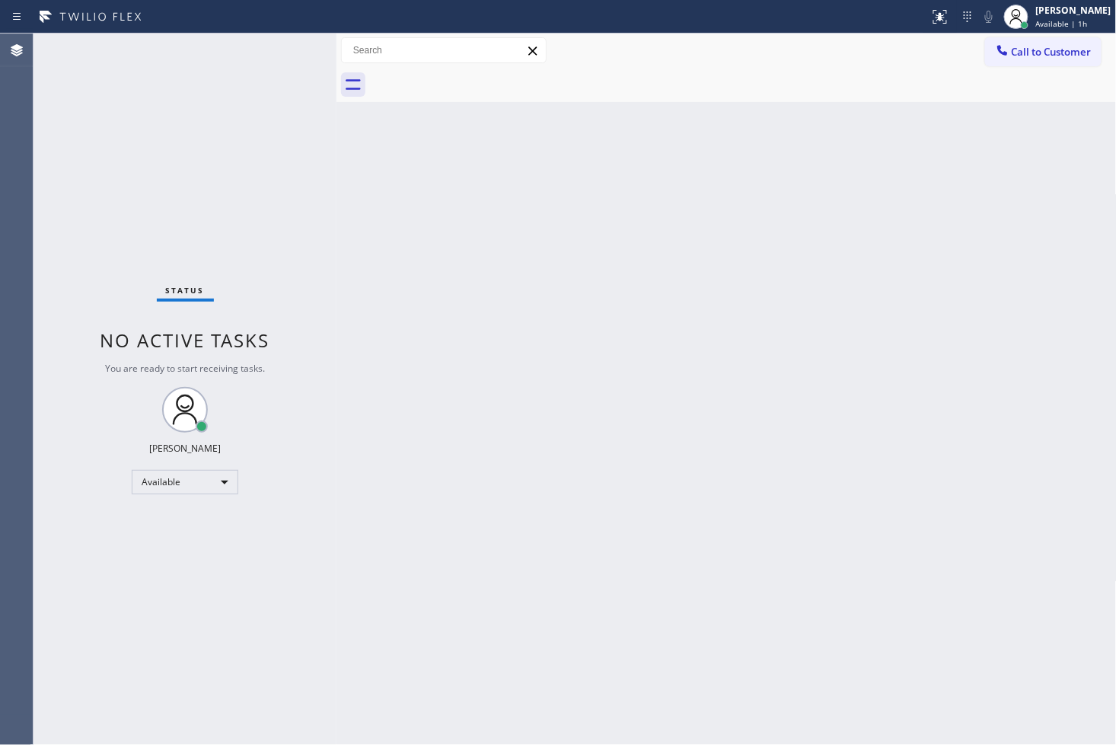
click at [384, 244] on div "Back to Dashboard Change Sender ID Customers Technicians Select a contact Outbo…" at bounding box center [727, 389] width 780 height 711
click at [298, 129] on div "Status No active tasks You are ready to start receiving tasks. [PERSON_NAME]" at bounding box center [185, 389] width 303 height 711
click at [292, 47] on div "Status No active tasks You are ready to start receiving tasks. [PERSON_NAME]" at bounding box center [185, 389] width 303 height 711
click at [254, 188] on div "Status No active tasks You are ready to start receiving tasks. [PERSON_NAME]" at bounding box center [185, 389] width 303 height 711
click at [285, 46] on div "Status No active tasks You are ready to start receiving tasks. [PERSON_NAME]" at bounding box center [185, 389] width 303 height 711
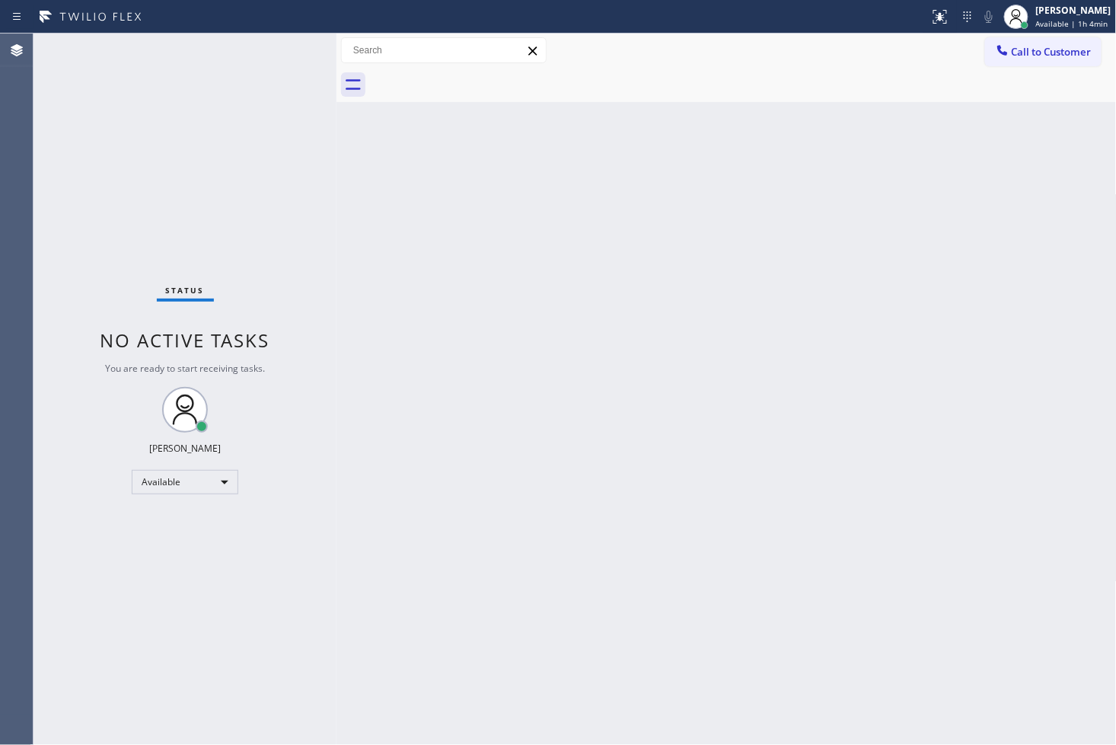
click at [266, 141] on div "Status No active tasks You are ready to start receiving tasks. [PERSON_NAME]" at bounding box center [185, 389] width 303 height 711
click at [278, 64] on div "Status No active tasks You are ready to start receiving tasks. [PERSON_NAME]" at bounding box center [185, 389] width 303 height 711
click at [279, 56] on div "Status No active tasks You are ready to start receiving tasks. [PERSON_NAME]" at bounding box center [185, 389] width 303 height 711
click at [276, 62] on div "Status No active tasks You are ready to start receiving tasks. [PERSON_NAME]" at bounding box center [185, 389] width 303 height 711
click at [285, 42] on div "Status No active tasks You are ready to start receiving tasks. [PERSON_NAME]" at bounding box center [185, 389] width 303 height 711
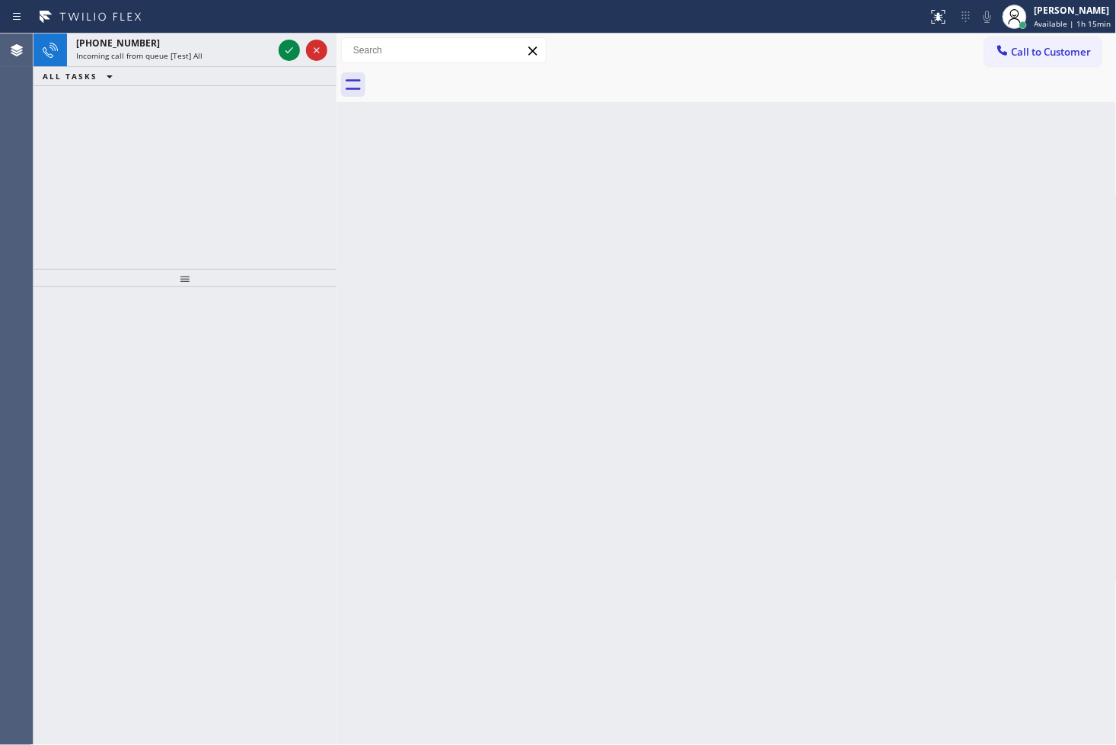
click at [104, 179] on div "+16503536940 Incoming call from queue [Test] All ALL TASKS ALL TASKS ACTIVE TAS…" at bounding box center [185, 151] width 303 height 235
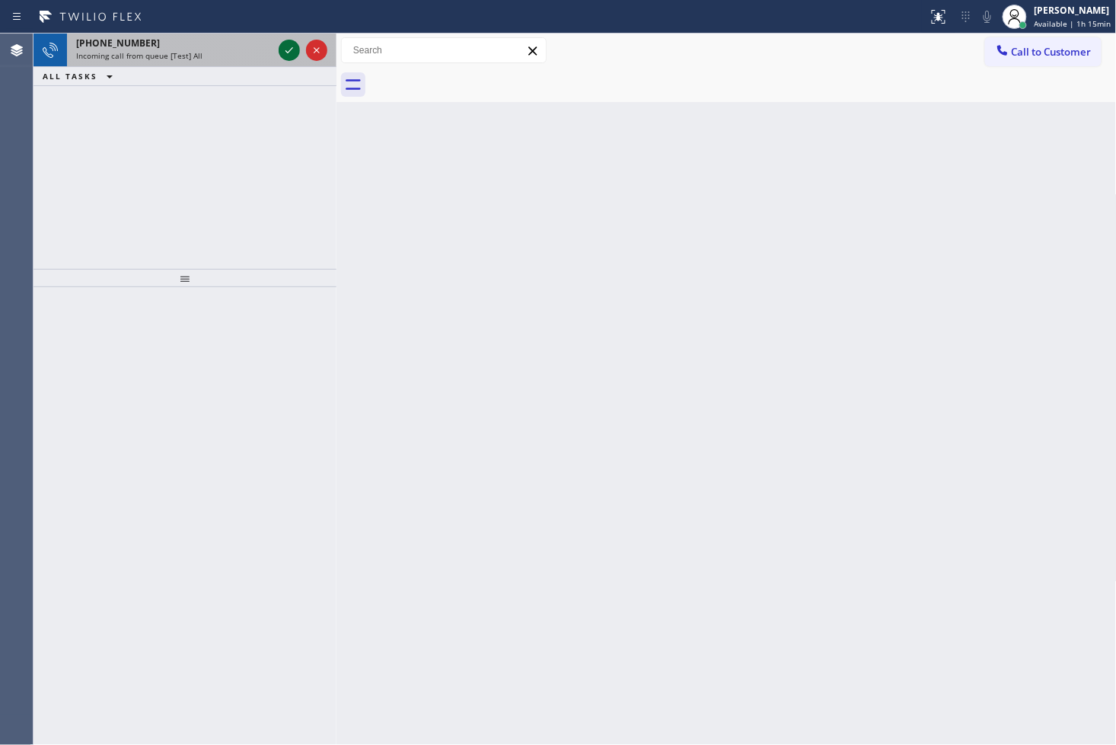
click at [282, 46] on icon at bounding box center [289, 50] width 18 height 18
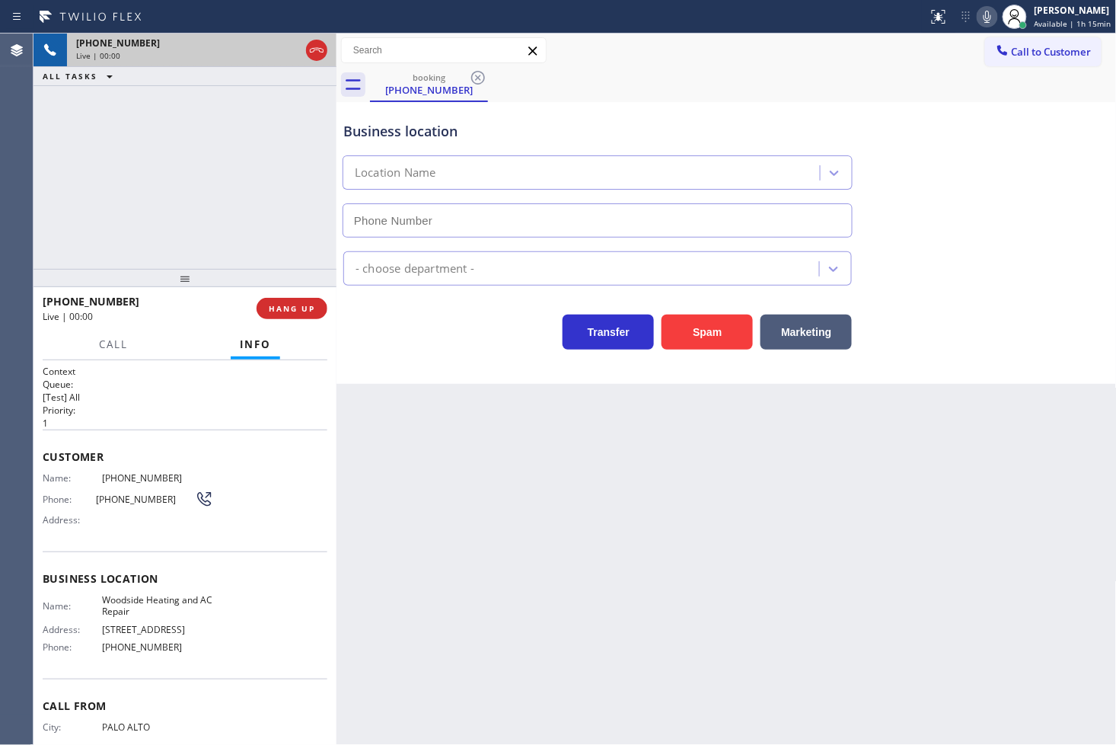
type input "(628) 800-0340"
click at [493, 613] on div "Back to Dashboard Change Sender ID Customers Technicians Select a contact Outbo…" at bounding box center [727, 389] width 780 height 711
click at [222, 420] on p "1" at bounding box center [185, 422] width 285 height 13
click at [134, 228] on div "+16503536940 Live | 00:05 ALL TASKS ALL TASKS ACTIVE TASKS TASKS IN WRAP UP" at bounding box center [185, 151] width 303 height 235
click at [763, 617] on div "Back to Dashboard Change Sender ID Customers Technicians Select a contact Outbo…" at bounding box center [727, 389] width 780 height 711
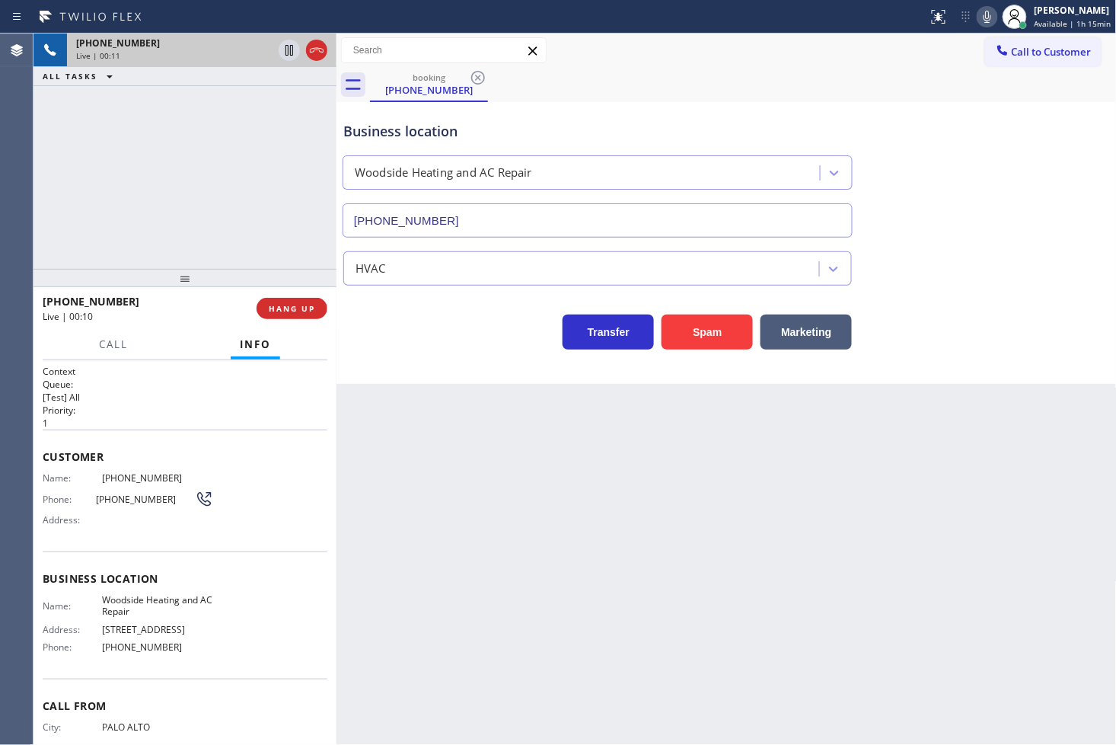
click at [136, 175] on div "+16503536940 Live | 00:11 ALL TASKS ALL TASKS ACTIVE TASKS TASKS IN WRAP UP" at bounding box center [185, 151] width 303 height 235
click at [184, 225] on div "+16503536940 Live | 00:15 ALL TASKS ALL TASKS ACTIVE TASKS TASKS IN WRAP UP" at bounding box center [185, 151] width 303 height 235
click at [101, 354] on button "Call" at bounding box center [113, 345] width 47 height 30
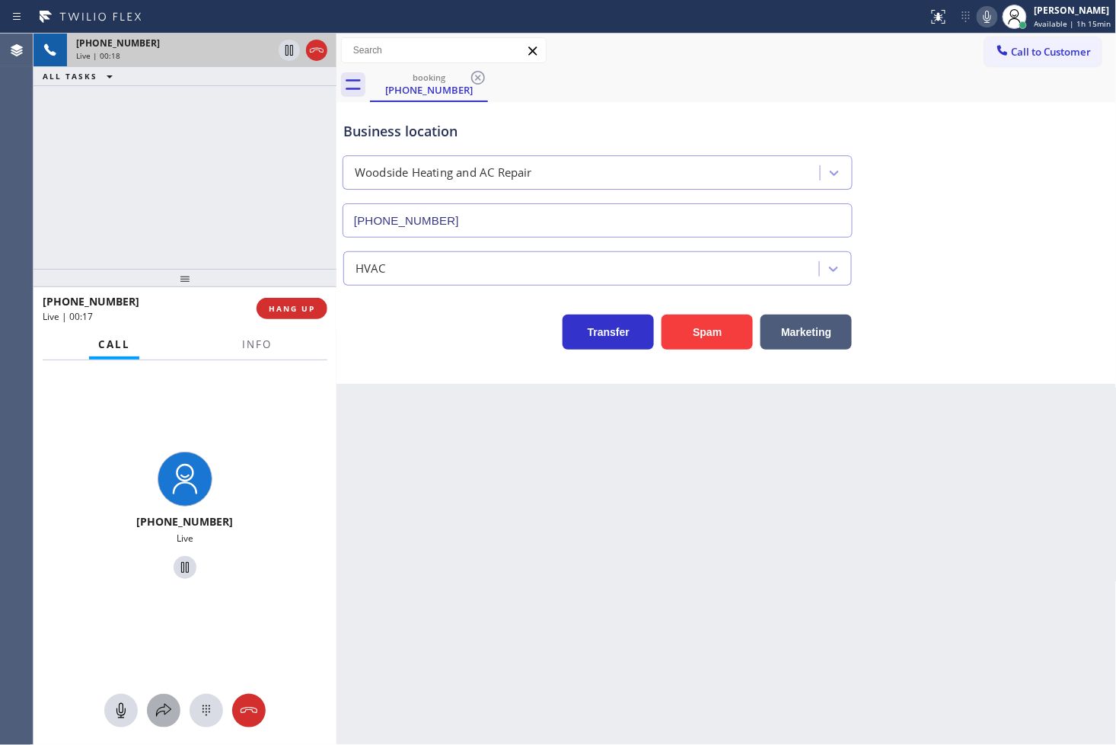
click at [160, 704] on icon at bounding box center [164, 710] width 18 height 18
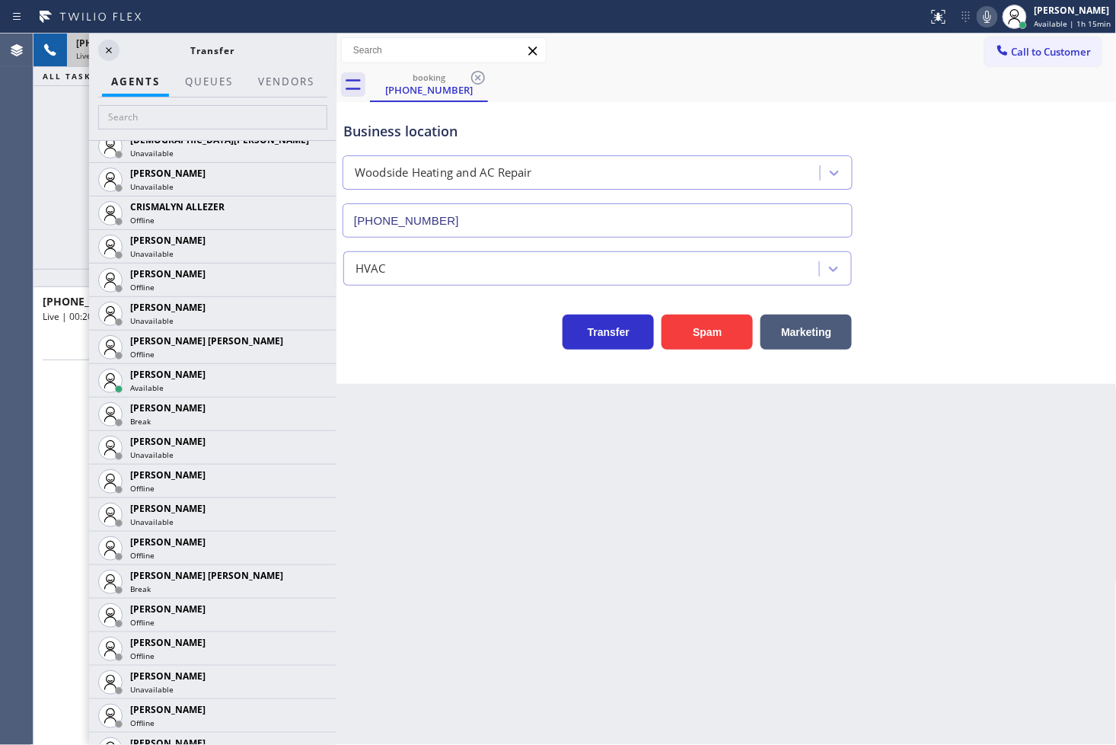
scroll to position [676, 0]
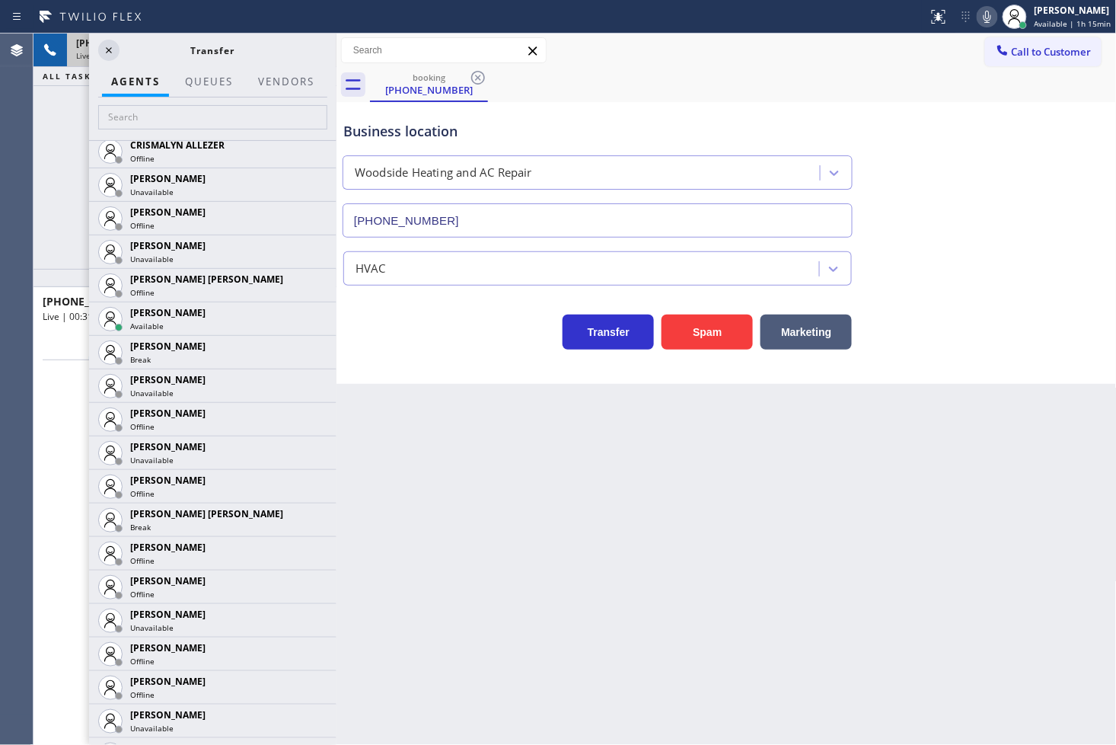
click at [429, 400] on div "Back to Dashboard Change Sender ID Customers Technicians Select a contact Outbo…" at bounding box center [727, 389] width 780 height 711
click at [308, 321] on icon at bounding box center [317, 318] width 18 height 18
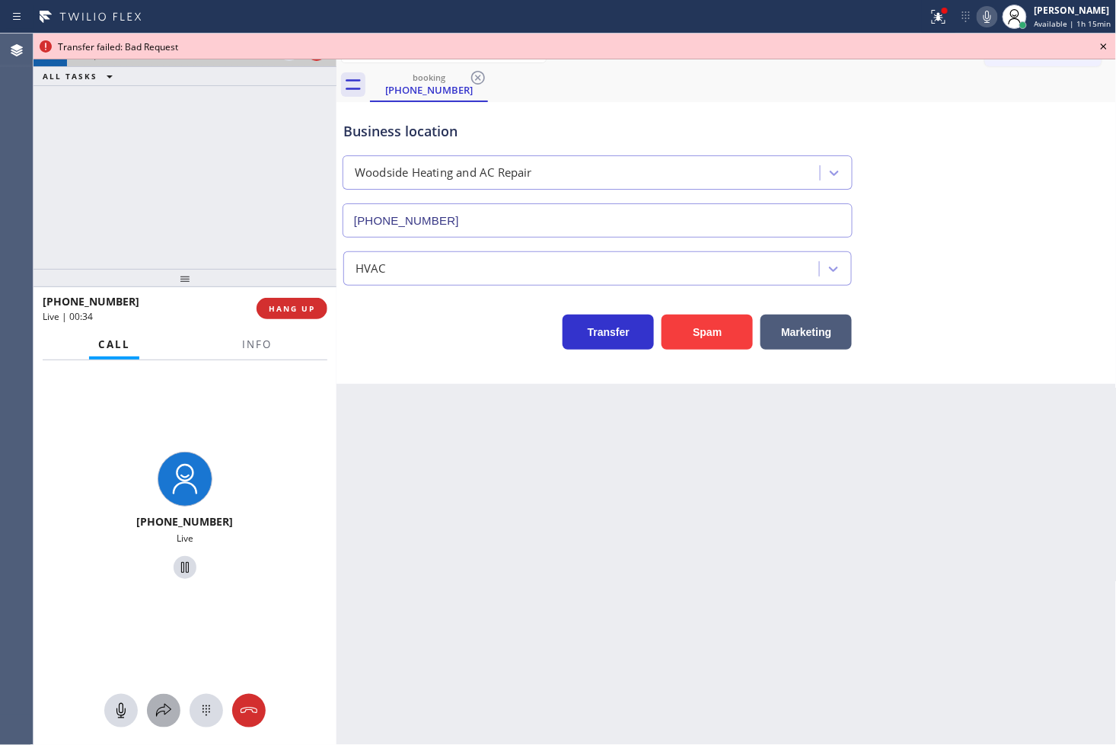
click at [161, 713] on icon at bounding box center [164, 710] width 18 height 18
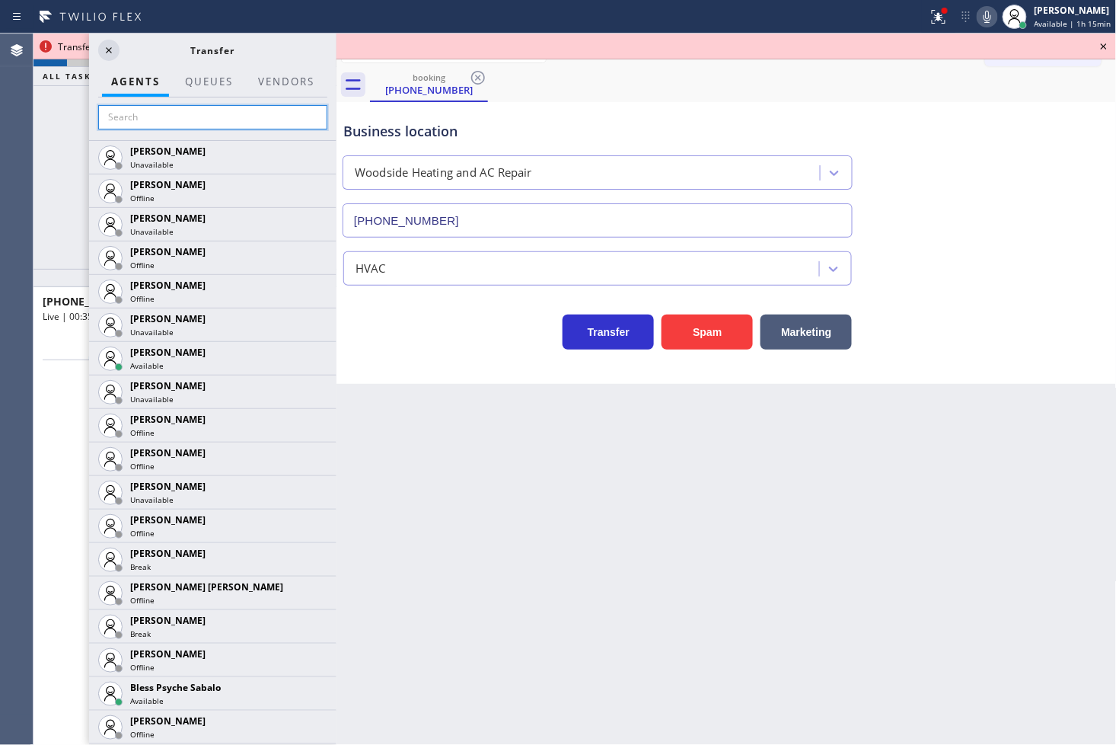
click at [152, 125] on input "text" at bounding box center [212, 117] width 229 height 24
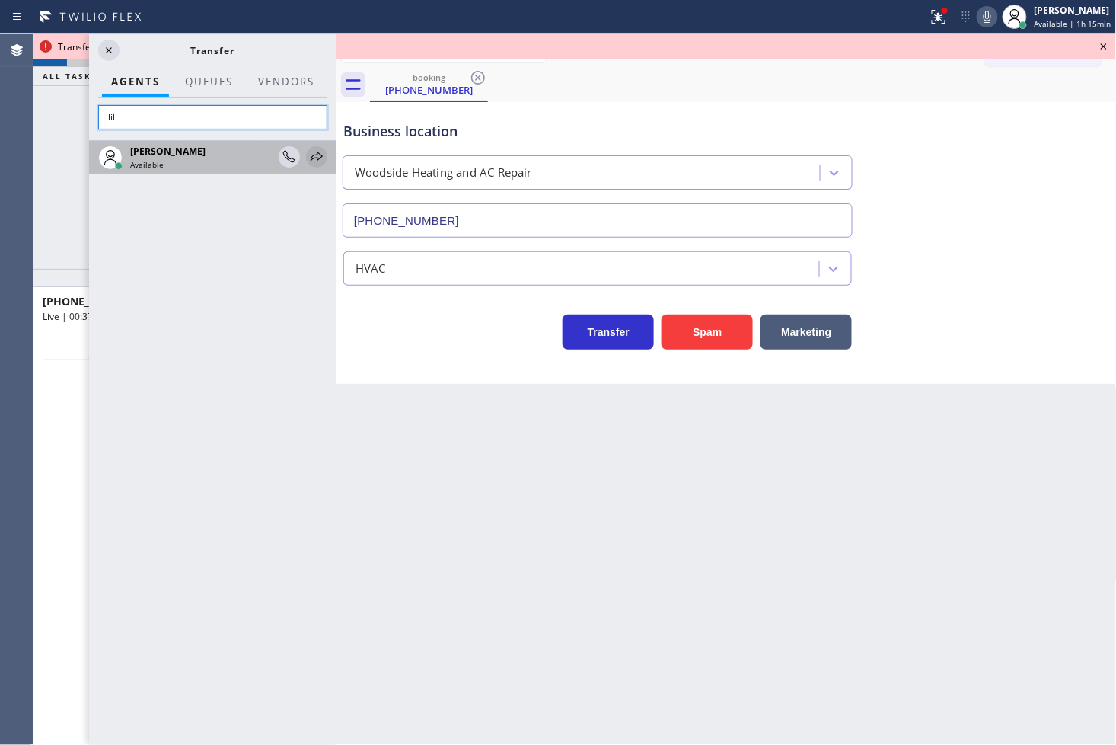
type input "lili"
click at [313, 150] on icon at bounding box center [317, 157] width 18 height 18
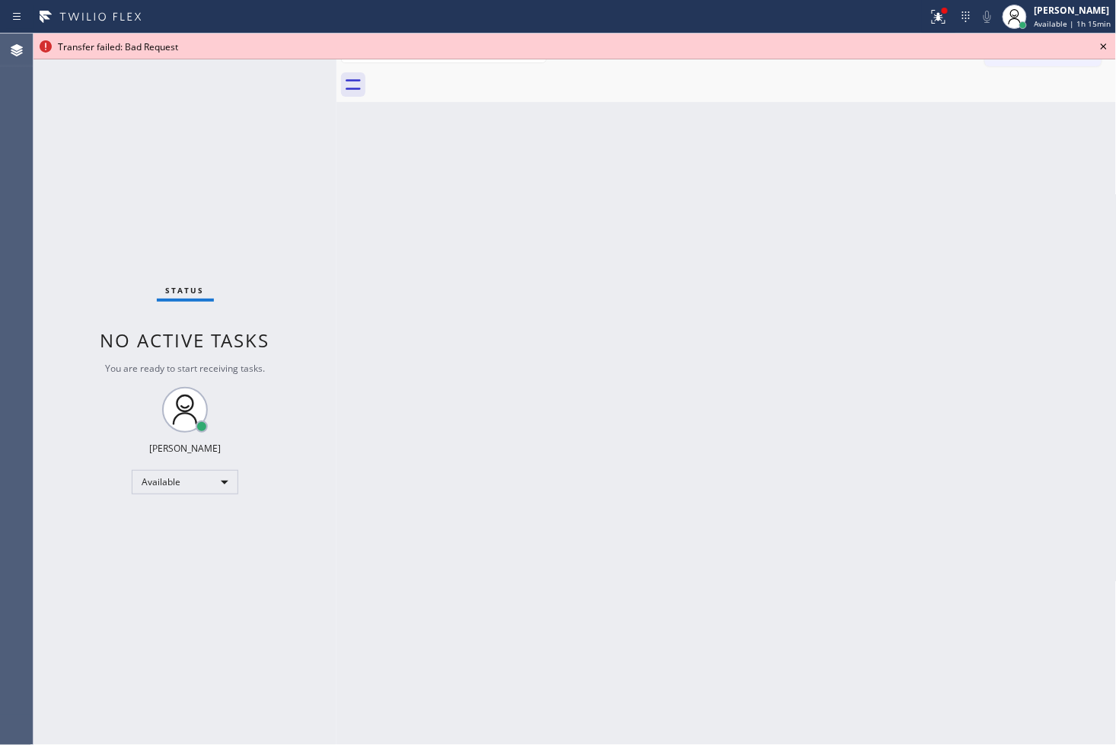
click at [1106, 48] on icon at bounding box center [1104, 46] width 6 height 6
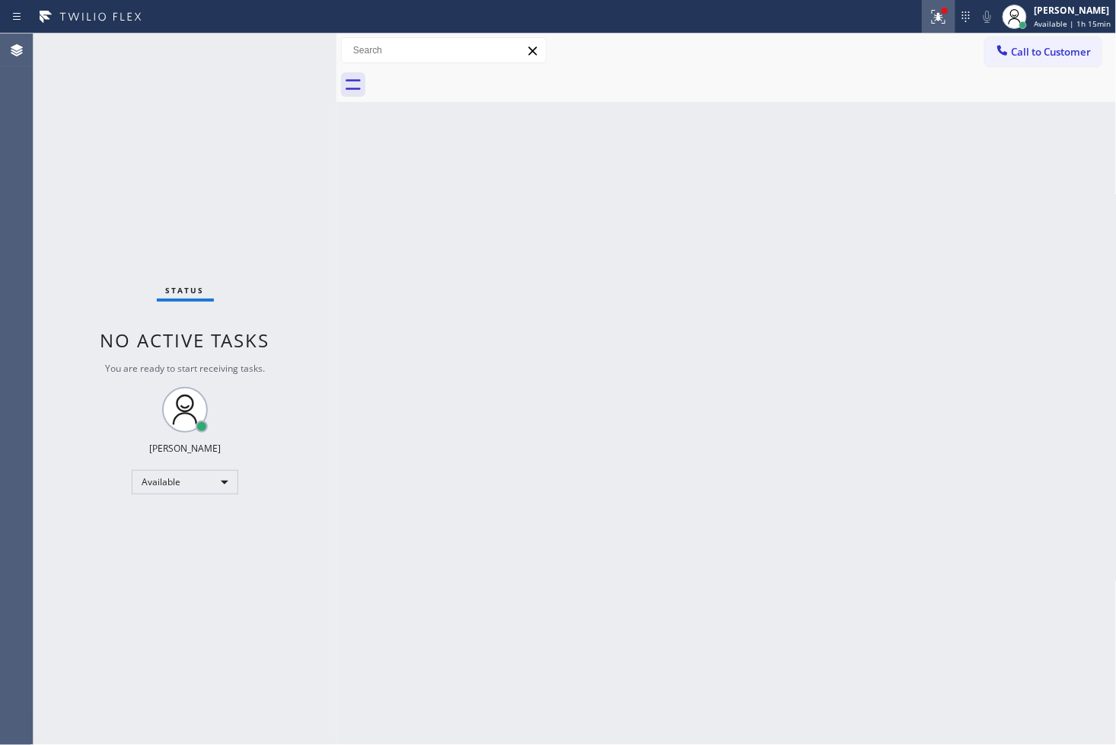
click at [930, 18] on icon at bounding box center [939, 17] width 18 height 18
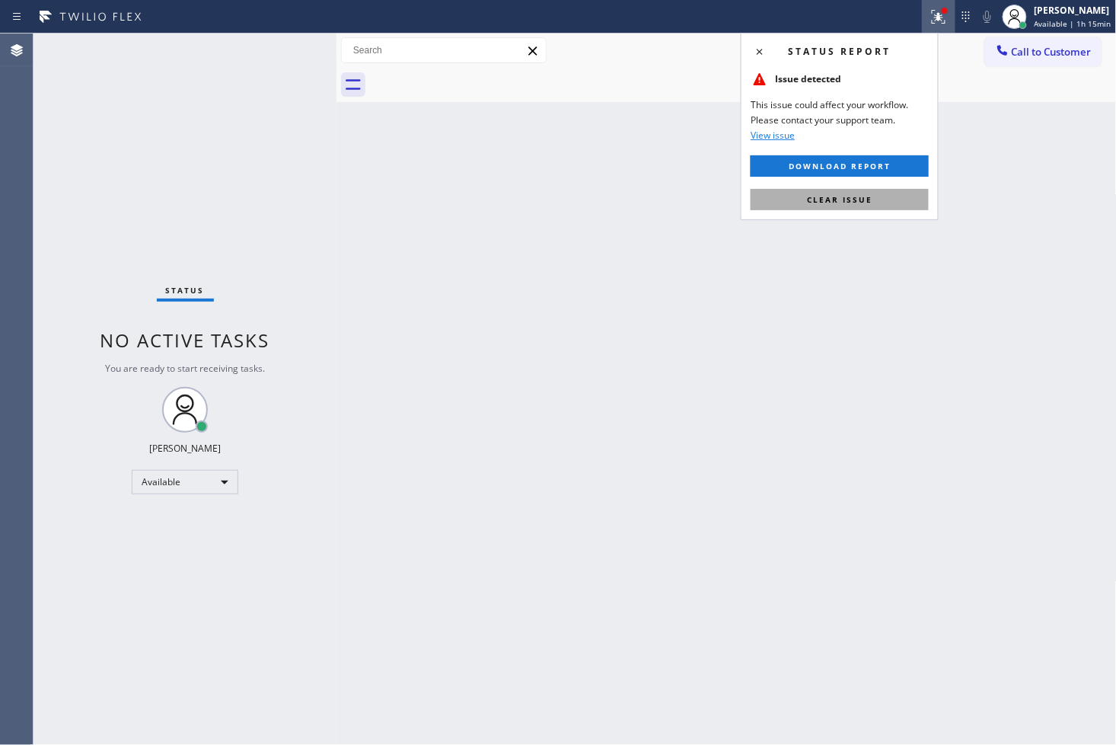
click at [901, 193] on button "Clear issue" at bounding box center [840, 199] width 178 height 21
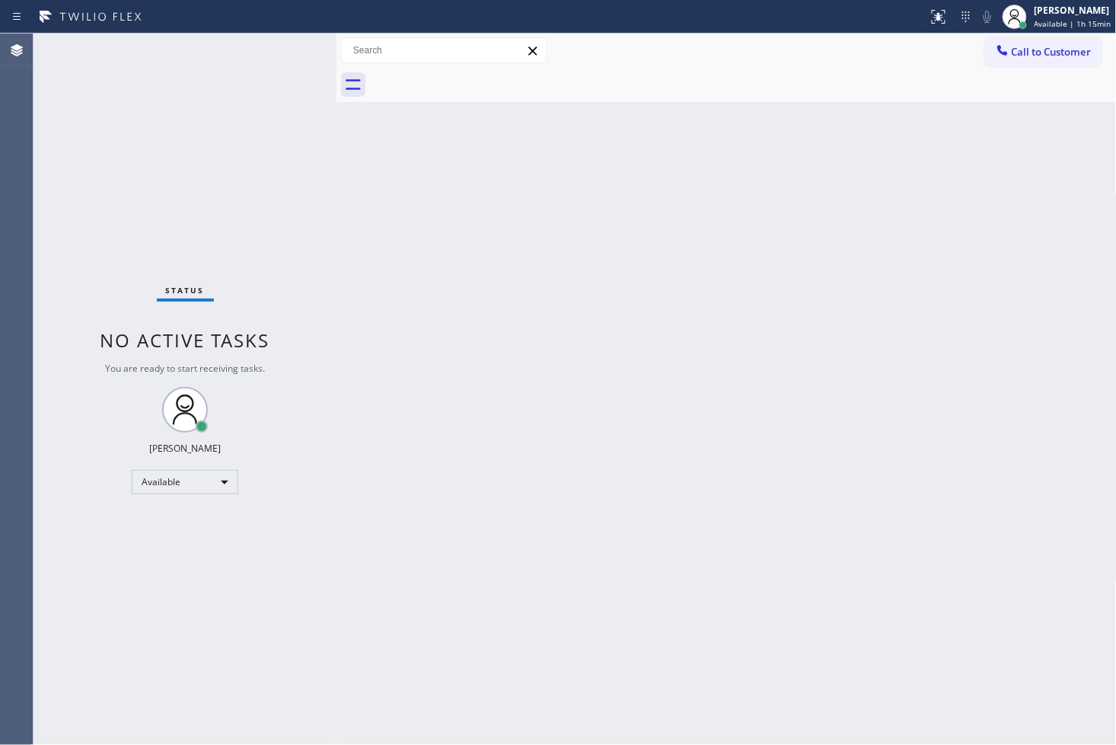
drag, startPoint x: 390, startPoint y: 184, endPoint x: 302, endPoint y: 128, distance: 104.1
click at [384, 180] on div "Back to Dashboard Change Sender ID Customers Technicians Select a contact Outbo…" at bounding box center [727, 389] width 780 height 711
click at [285, 54] on div "Status No active tasks You are ready to start receiving tasks. [PERSON_NAME]" at bounding box center [185, 389] width 303 height 711
click at [294, 43] on div "Status No active tasks You are ready to start receiving tasks. [PERSON_NAME]" at bounding box center [185, 389] width 303 height 711
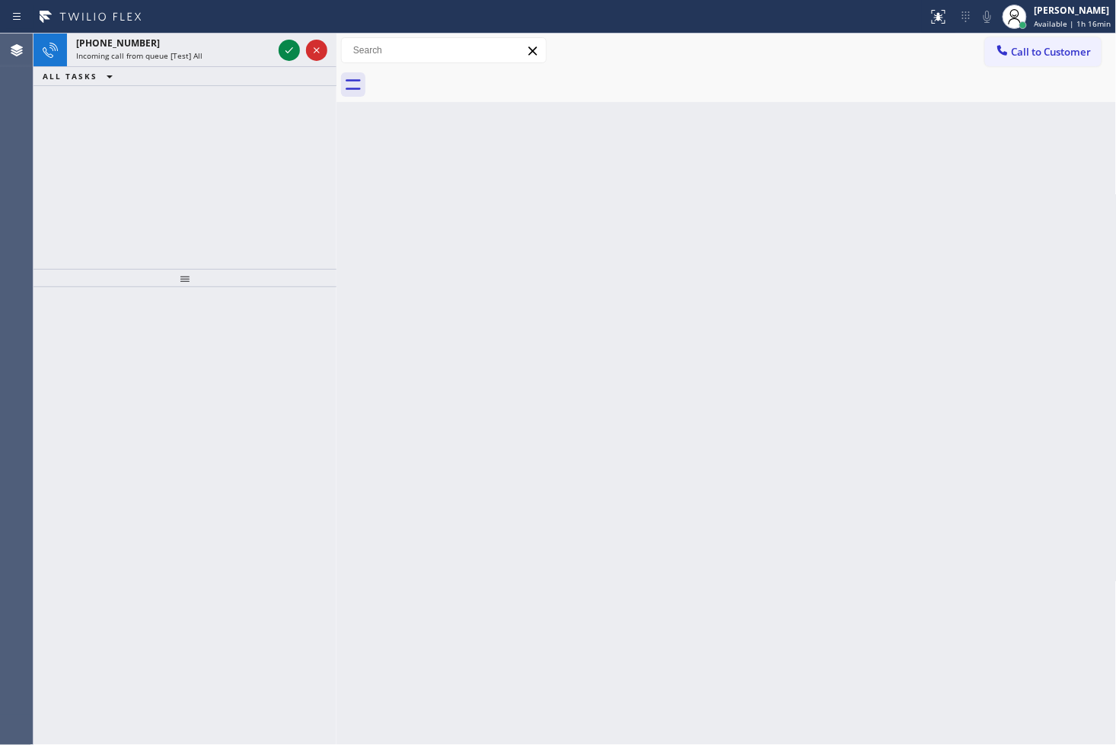
click at [286, 21] on div at bounding box center [464, 17] width 916 height 24
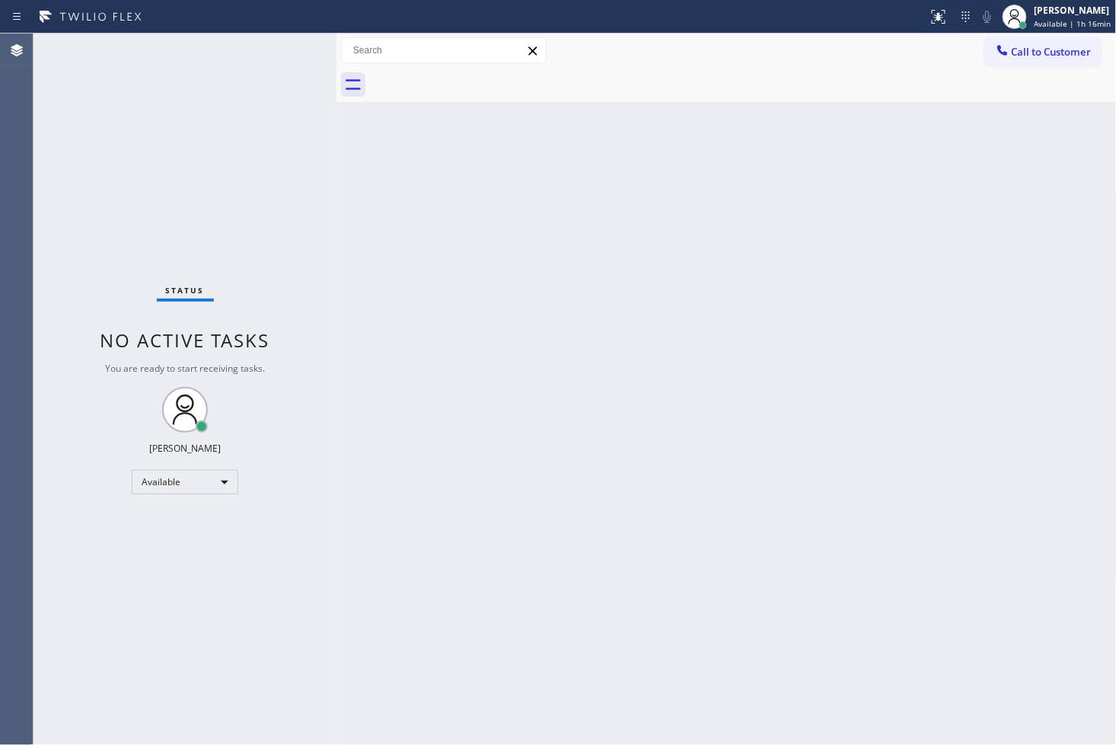
click at [283, 42] on div "Status No active tasks You are ready to start receiving tasks. [PERSON_NAME]" at bounding box center [185, 389] width 303 height 711
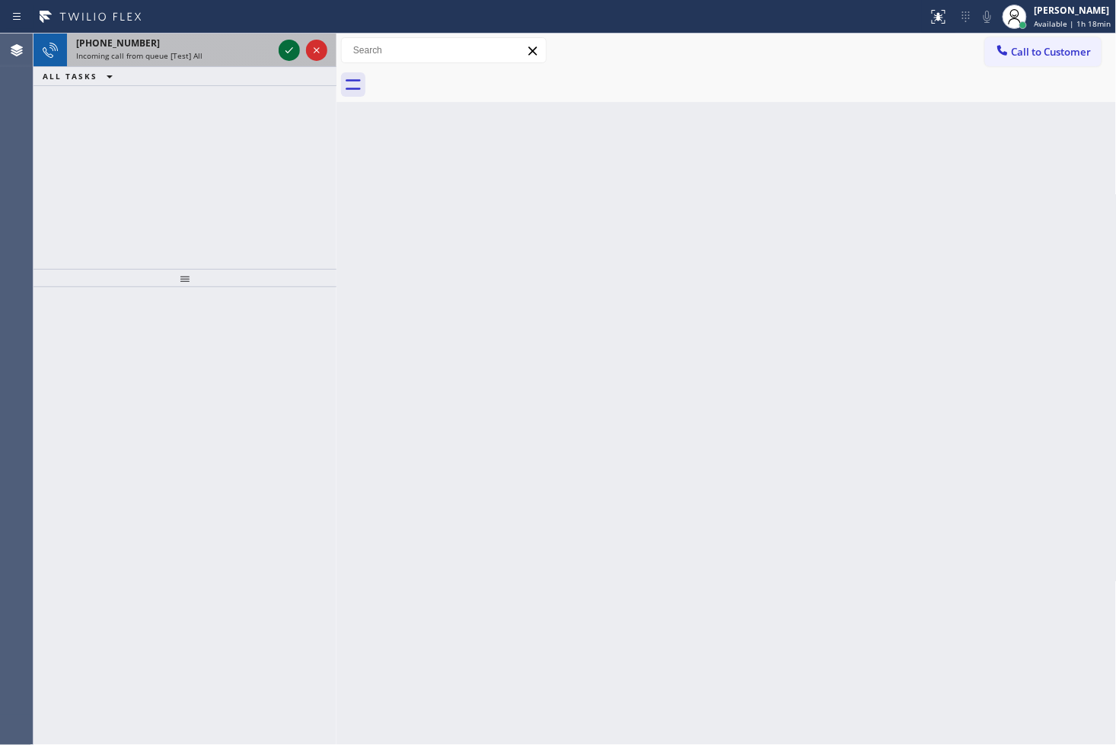
click at [283, 42] on icon at bounding box center [289, 50] width 18 height 18
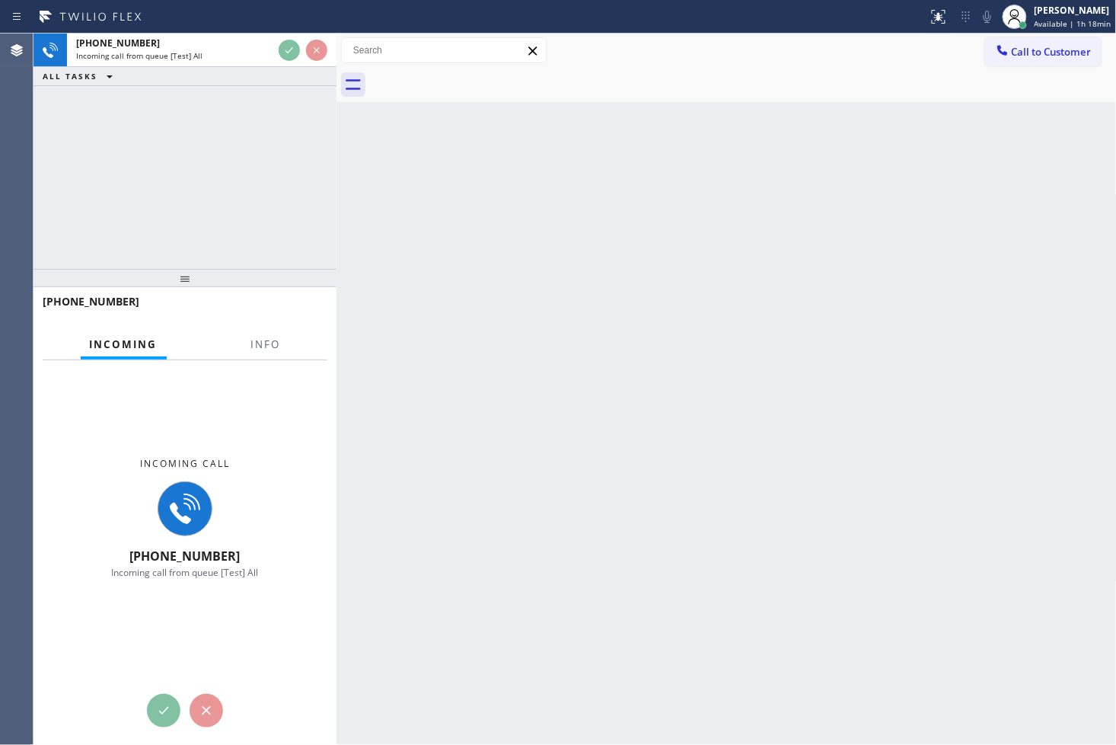
click at [902, 451] on div "Back to Dashboard Change Sender ID Customers Technicians Select a contact Outbo…" at bounding box center [727, 389] width 780 height 711
drag, startPoint x: 902, startPoint y: 451, endPoint x: 889, endPoint y: 445, distance: 15.0
click at [898, 450] on div "Back to Dashboard Change Sender ID Customers Technicians Select a contact Outbo…" at bounding box center [727, 389] width 780 height 711
click at [255, 347] on span "Info" at bounding box center [266, 344] width 30 height 14
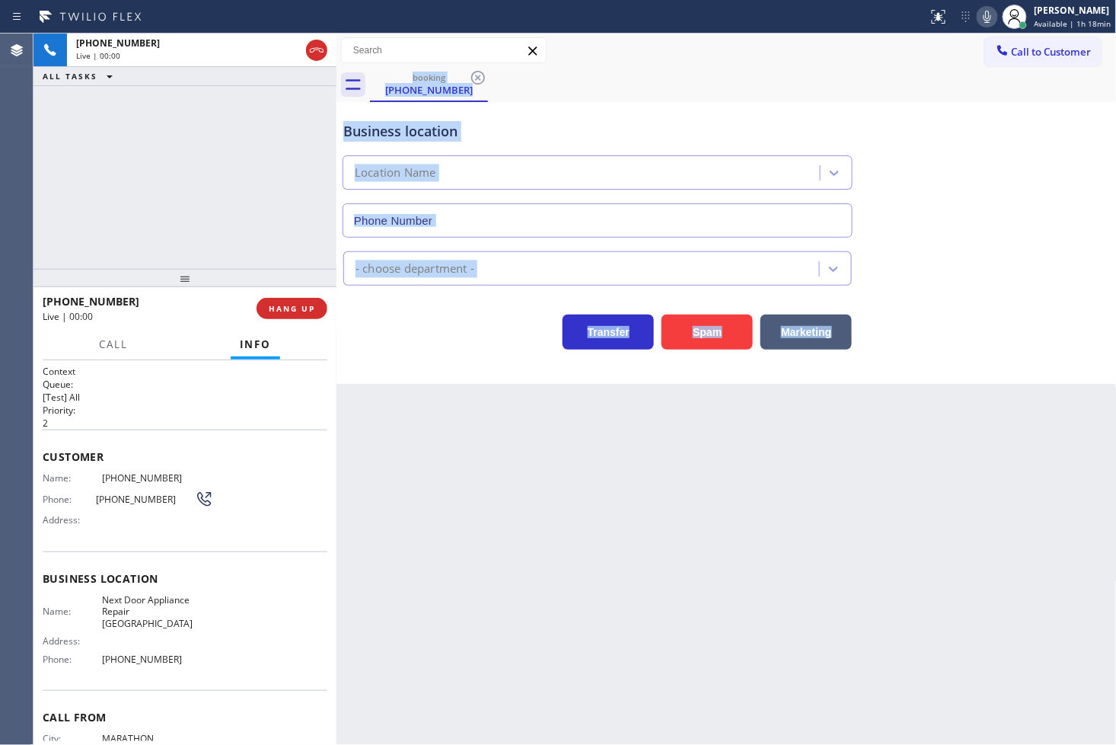
type input "(305) 834-7898"
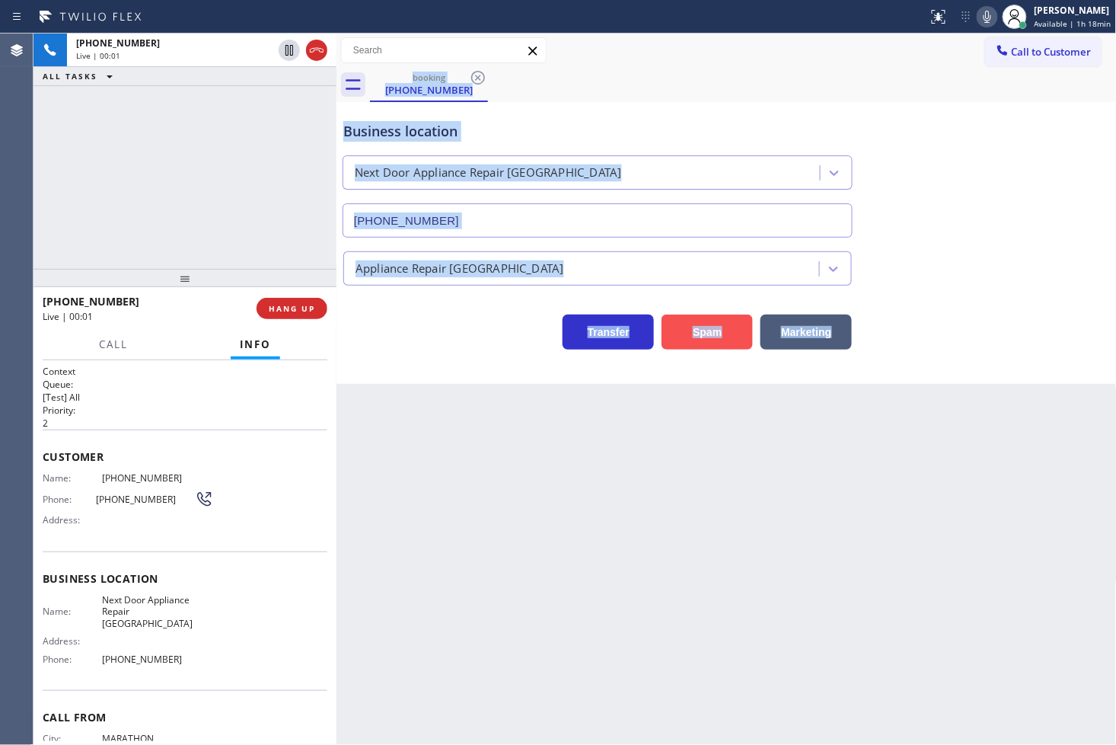
click at [700, 332] on button "Spam" at bounding box center [707, 331] width 91 height 35
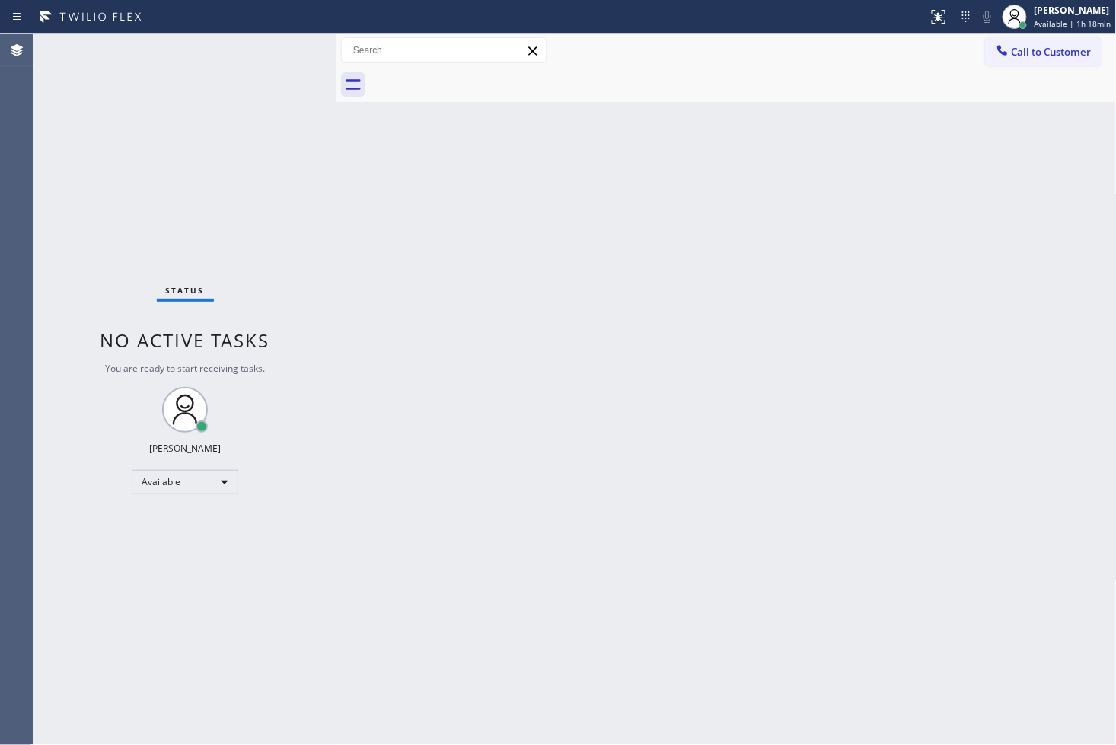
click at [264, 79] on div "Status No active tasks You are ready to start receiving tasks. [PERSON_NAME]" at bounding box center [185, 389] width 303 height 711
click at [286, 46] on div "Status No active tasks You are ready to start receiving tasks. [PERSON_NAME]" at bounding box center [185, 389] width 303 height 711
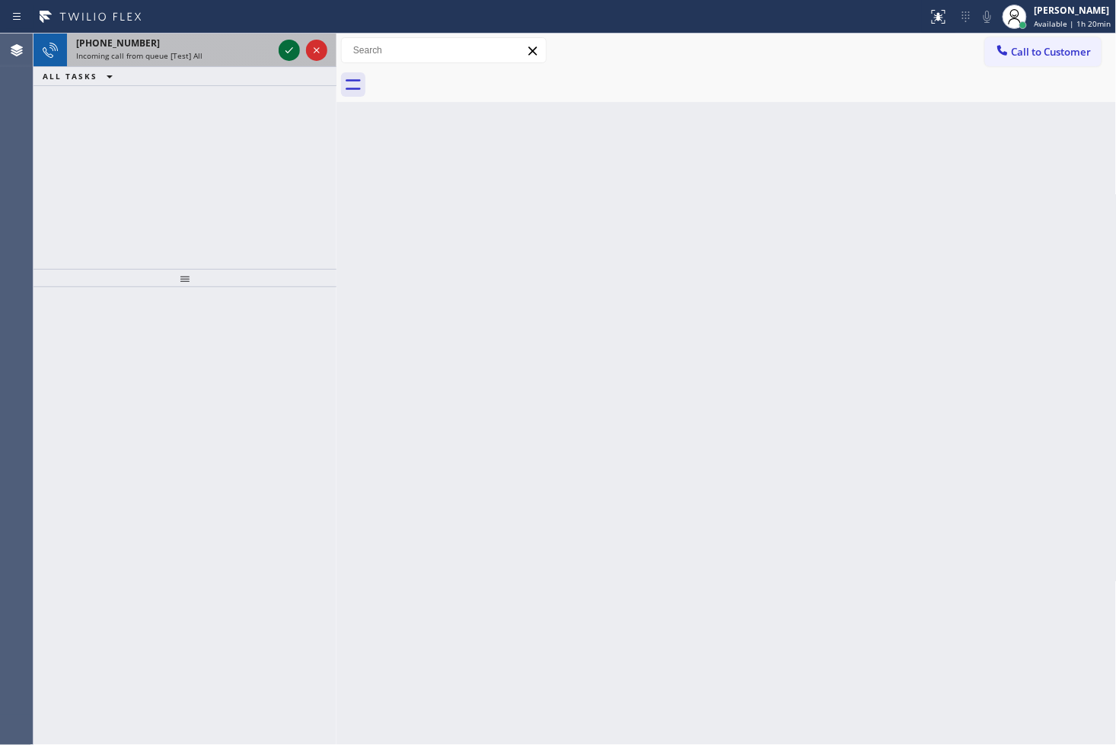
click at [287, 43] on icon at bounding box center [289, 50] width 18 height 18
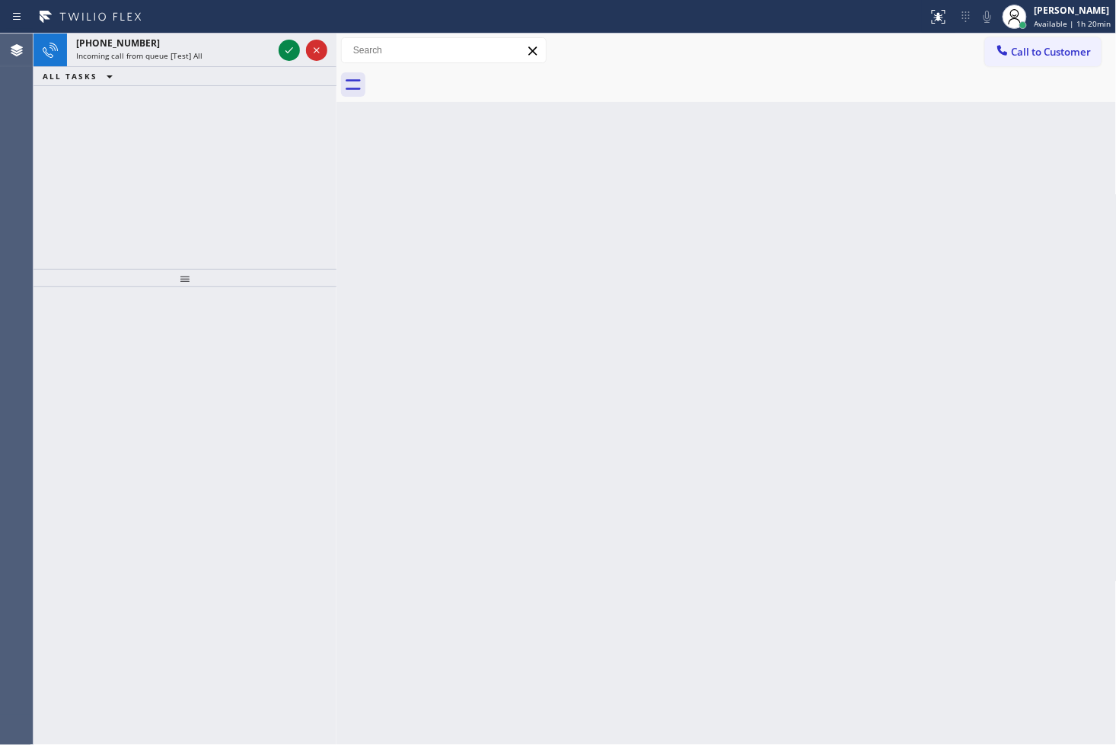
click at [287, 43] on icon at bounding box center [289, 50] width 18 height 18
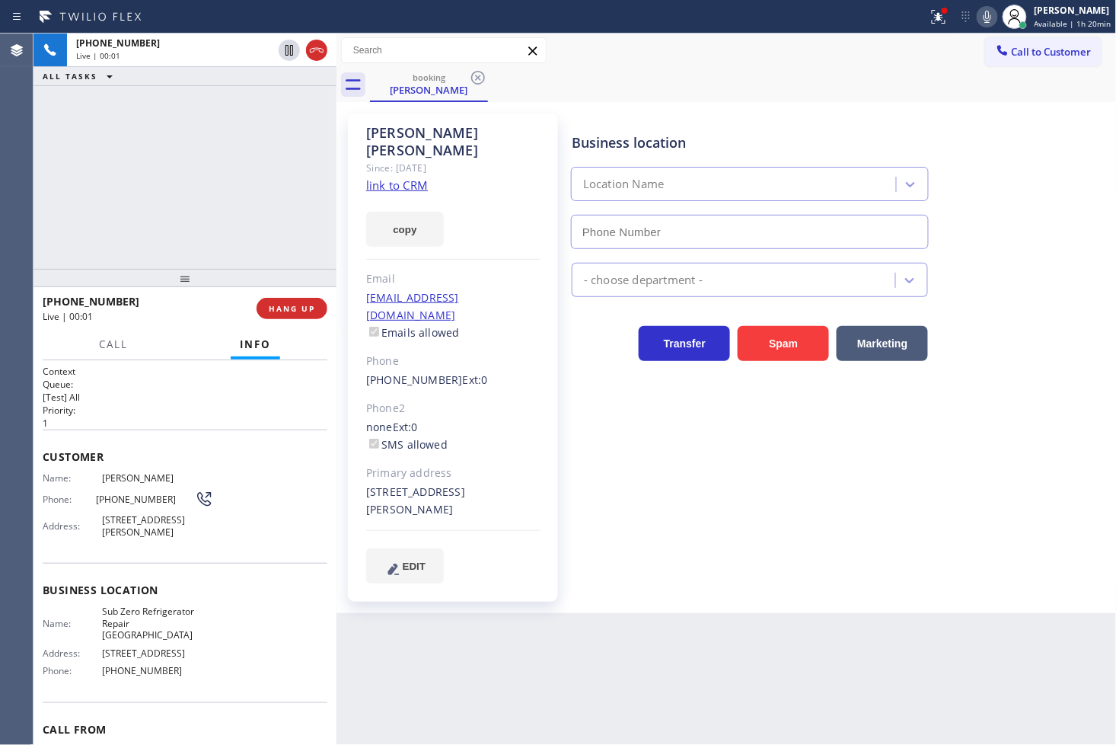
type input "(773) 917-0590"
click at [397, 177] on link "link to CRM" at bounding box center [397, 184] width 62 height 15
click at [152, 226] on div "+12196447977 Live | 00:32 ALL TASKS ALL TASKS ACTIVE TASKS TASKS IN WRAP UP" at bounding box center [185, 151] width 303 height 235
click at [143, 410] on h2 "Priority:" at bounding box center [185, 410] width 285 height 13
click at [143, 407] on h2 "Priority:" at bounding box center [185, 410] width 285 height 13
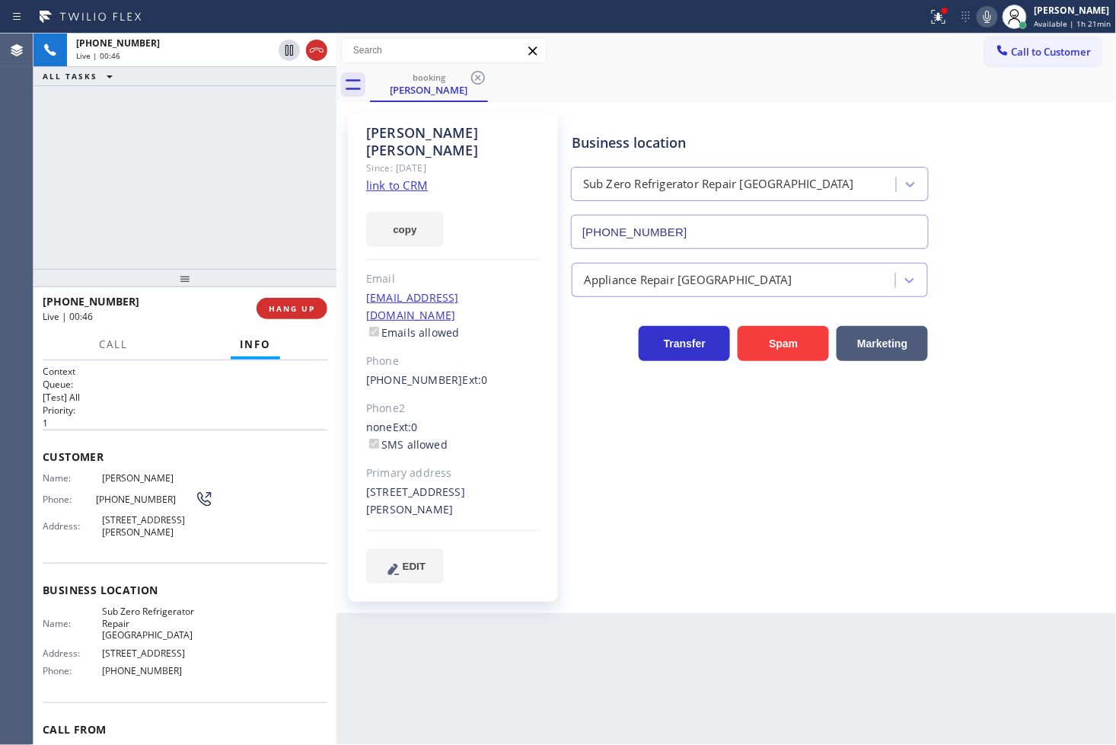
click at [153, 278] on div at bounding box center [185, 278] width 303 height 18
click at [147, 407] on h2 "Priority:" at bounding box center [185, 410] width 285 height 13
click at [110, 339] on span "Call" at bounding box center [113, 344] width 29 height 14
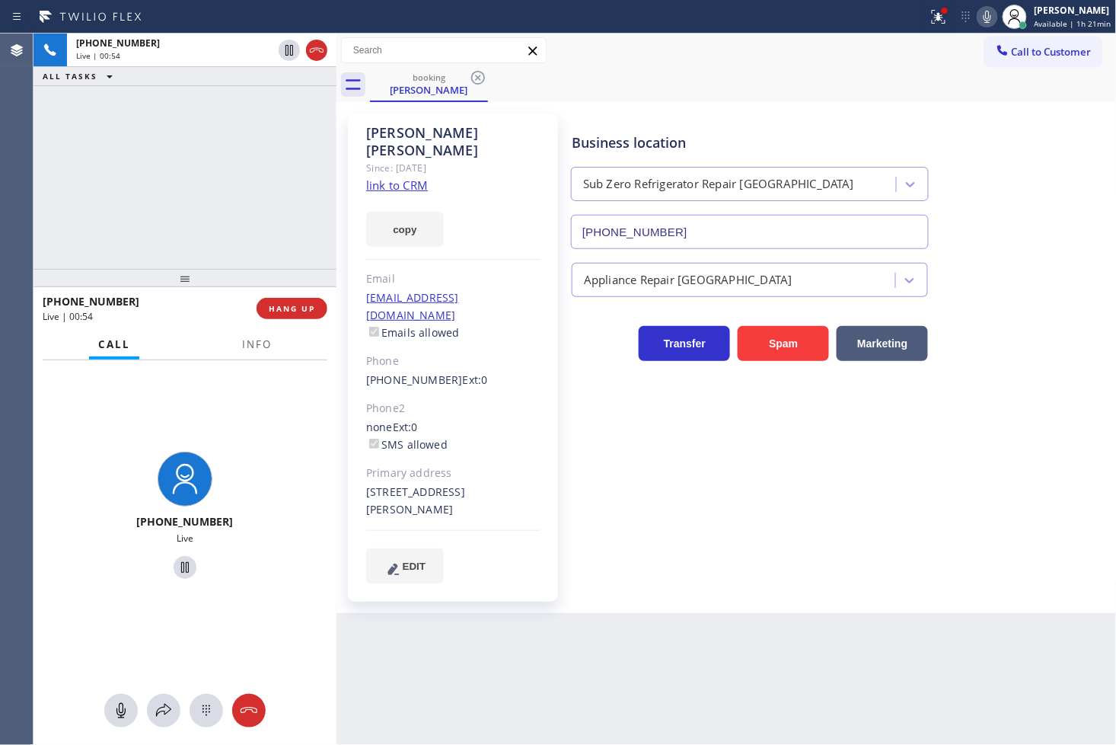
click at [81, 171] on div "+12196447977 Live | 00:54 ALL TASKS ALL TASKS ACTIVE TASKS TASKS IN WRAP UP" at bounding box center [185, 151] width 303 height 235
click at [194, 168] on div "+12196447977 Live | 00:55 ALL TASKS ALL TASKS ACTIVE TASKS TASKS IN WRAP UP" at bounding box center [185, 151] width 303 height 235
click at [224, 111] on div "+12196447977 Live | 00:55 ALL TASKS ALL TASKS ACTIVE TASKS TASKS IN WRAP UP" at bounding box center [185, 151] width 303 height 235
drag, startPoint x: 314, startPoint y: 480, endPoint x: 277, endPoint y: 251, distance: 232.2
click at [314, 477] on div "+12196447977 Live" at bounding box center [185, 517] width 303 height 315
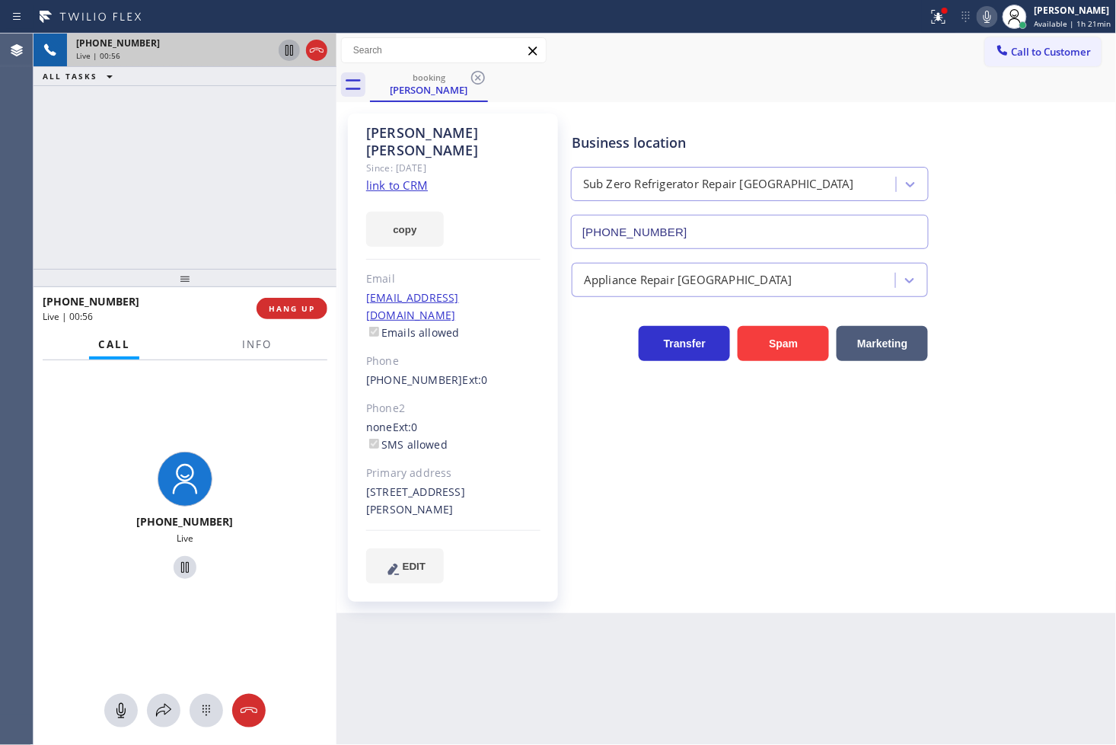
click at [283, 49] on icon at bounding box center [289, 50] width 18 height 18
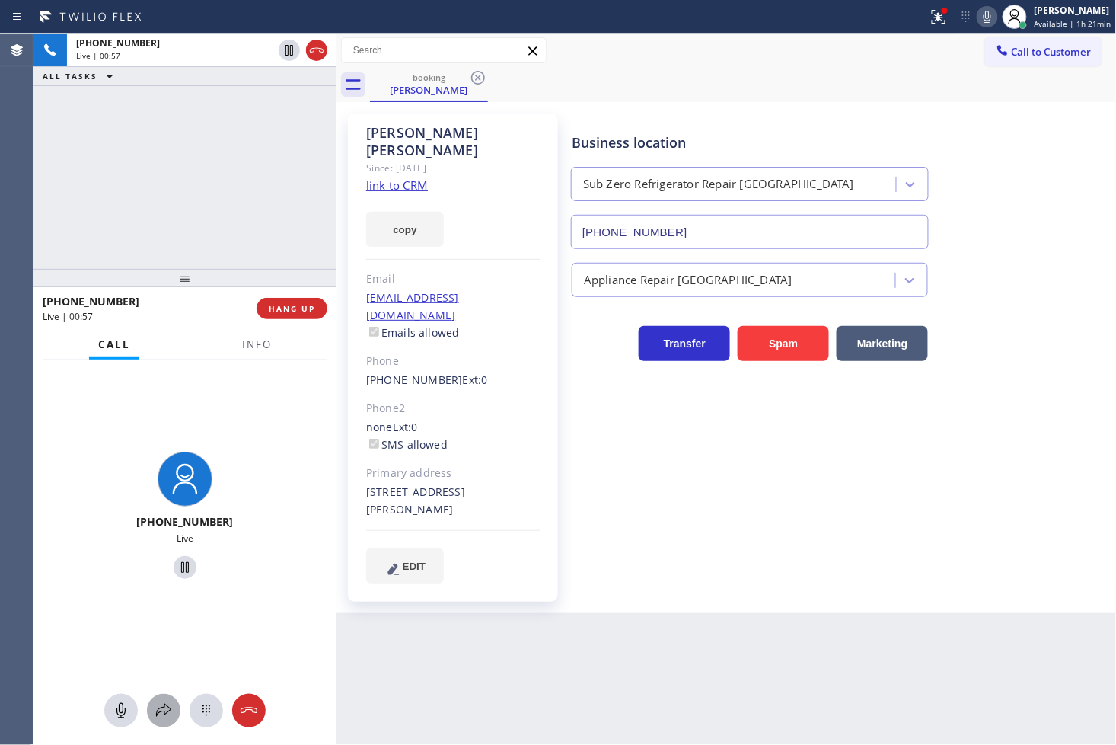
click at [163, 705] on icon at bounding box center [164, 710] width 18 height 18
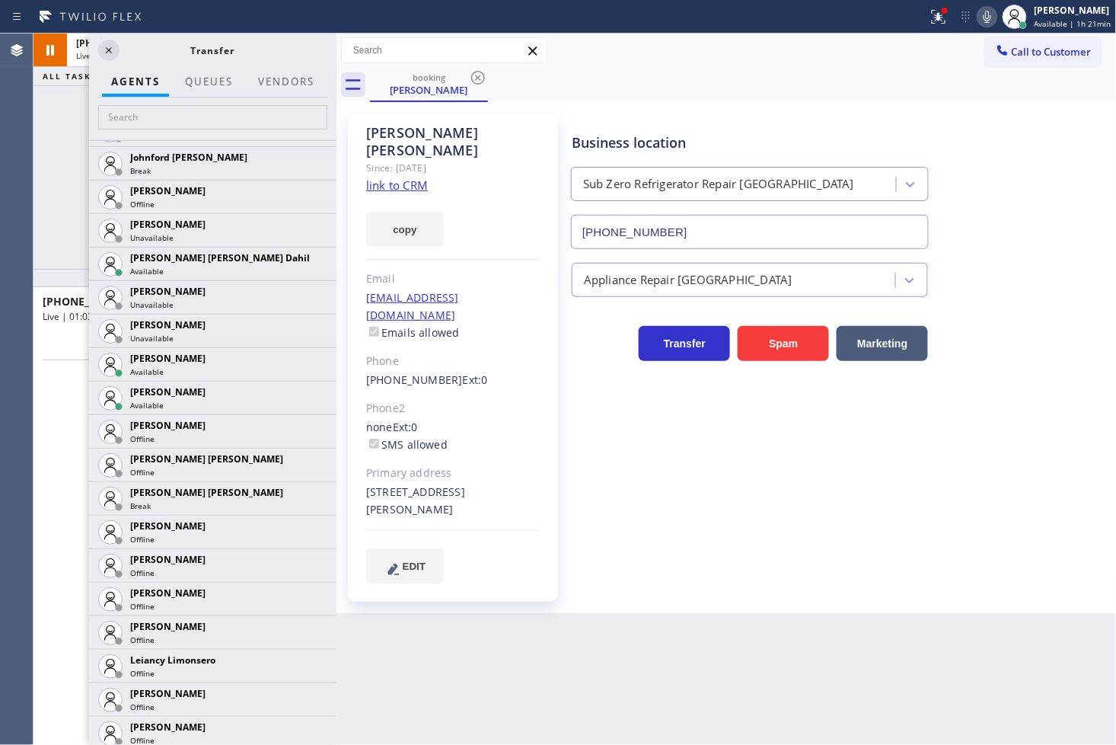
scroll to position [1607, 0]
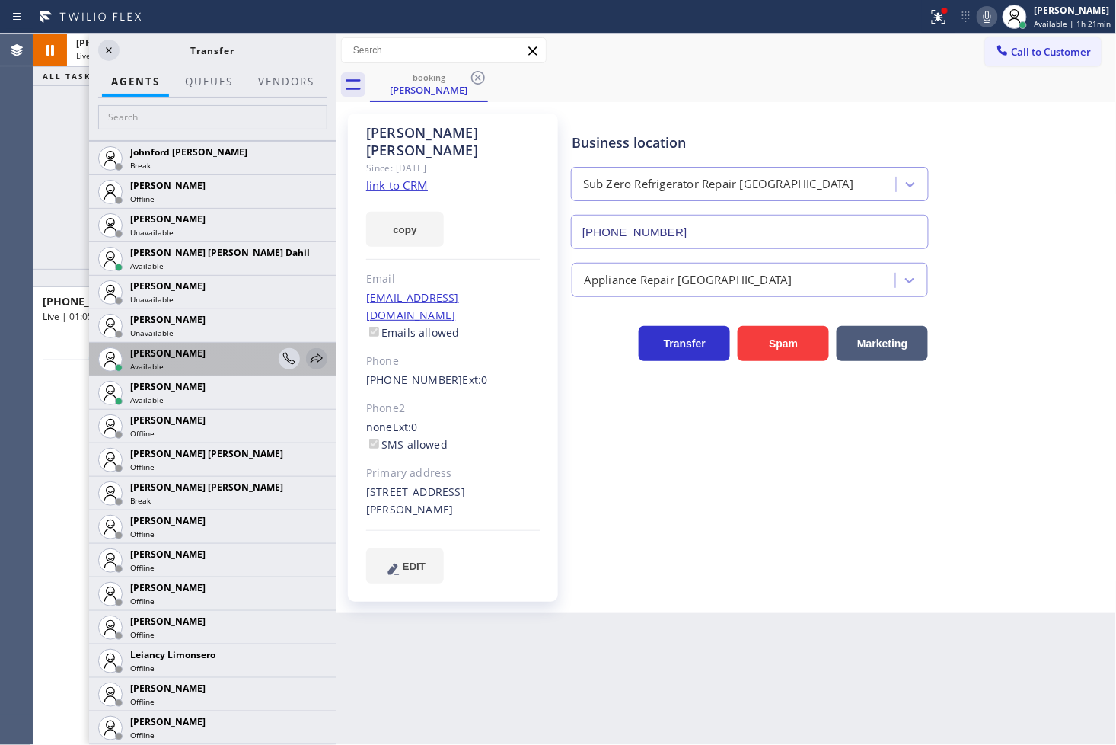
click at [308, 353] on icon at bounding box center [317, 358] width 18 height 18
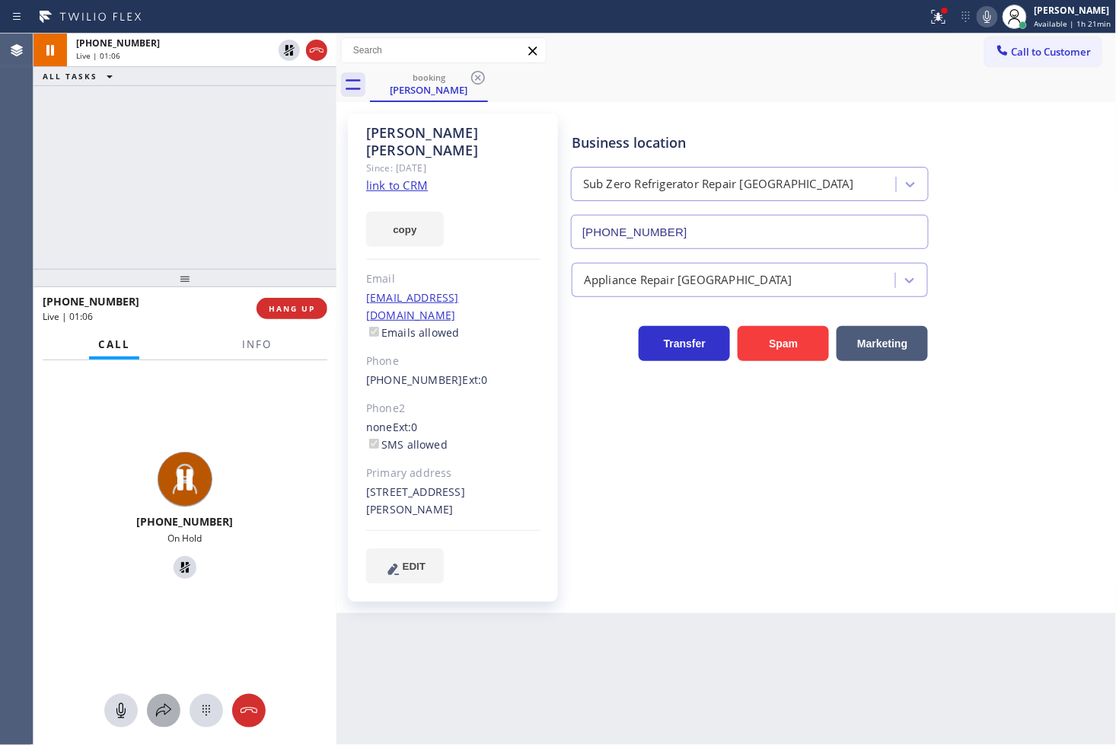
click at [162, 707] on icon at bounding box center [163, 710] width 15 height 13
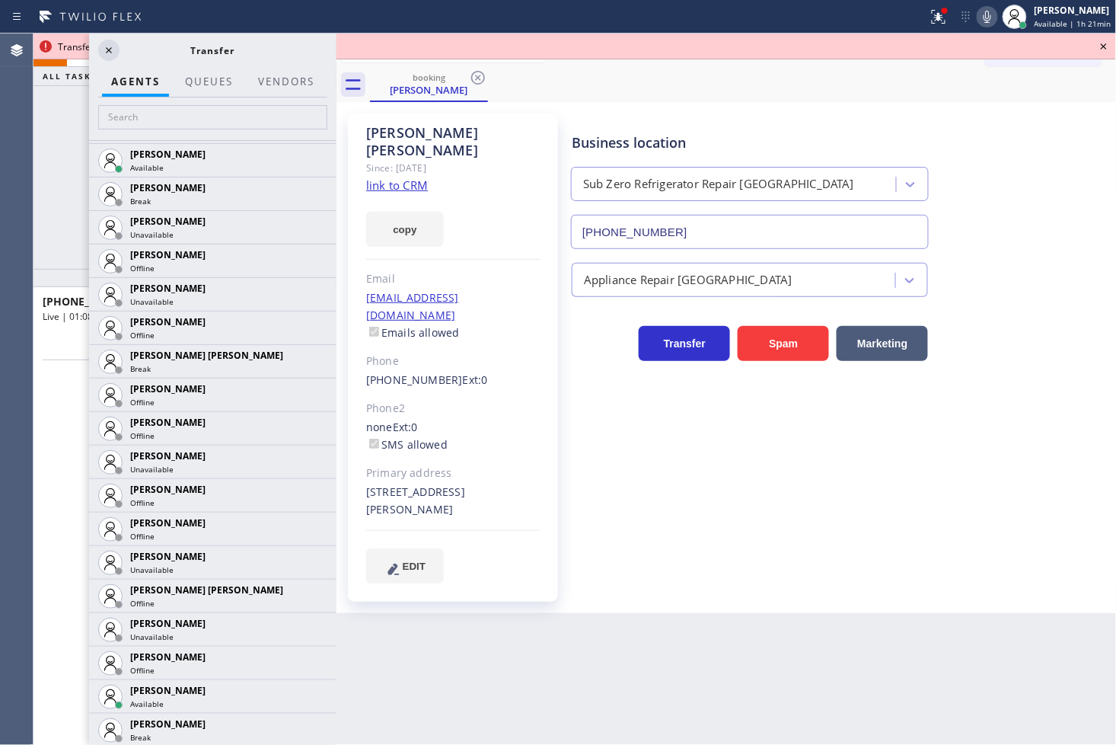
scroll to position [846, 0]
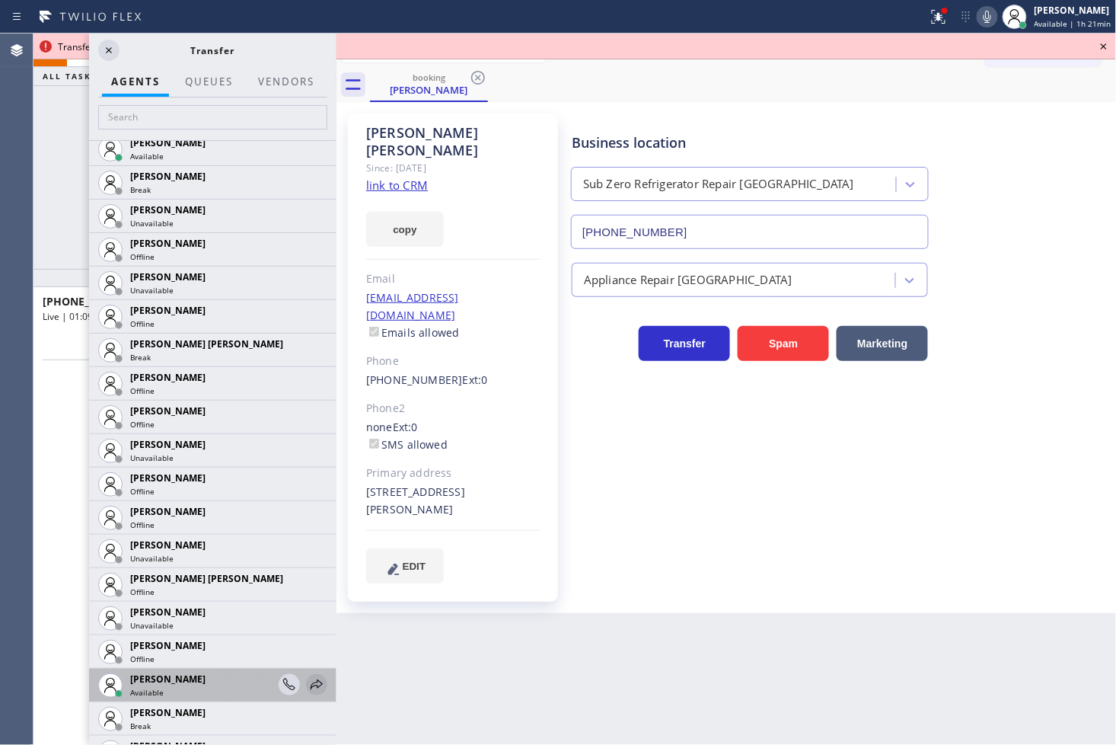
click at [308, 676] on icon at bounding box center [317, 684] width 18 height 18
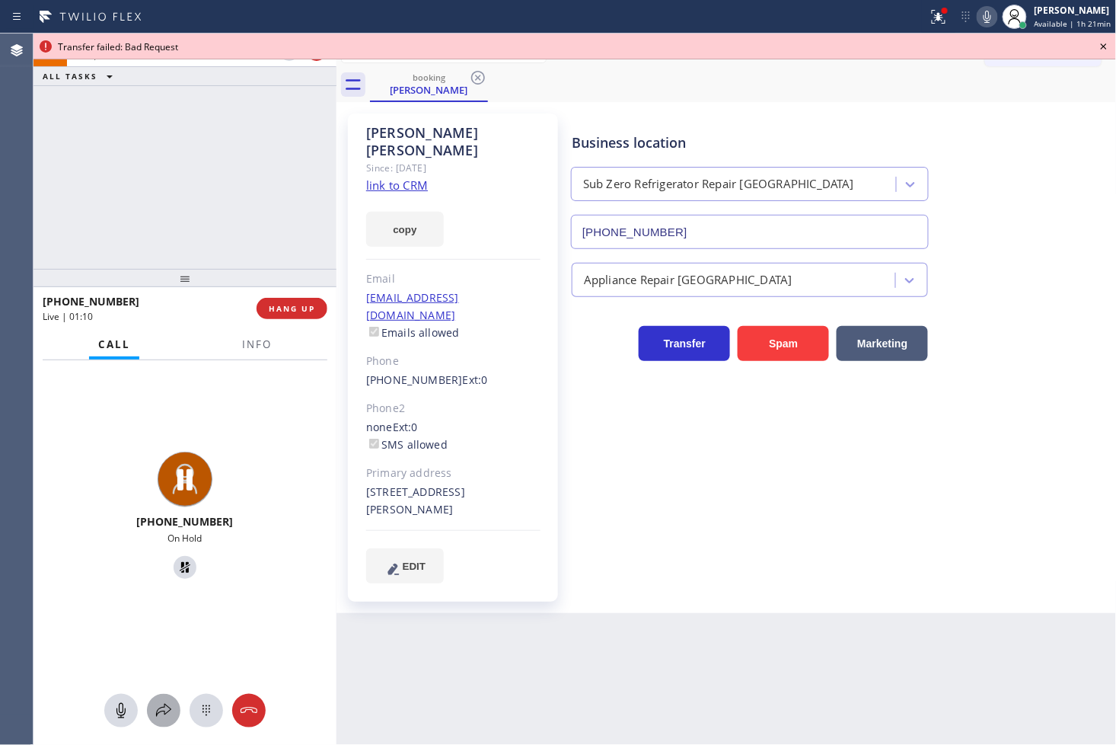
click at [152, 720] on button at bounding box center [164, 711] width 34 height 34
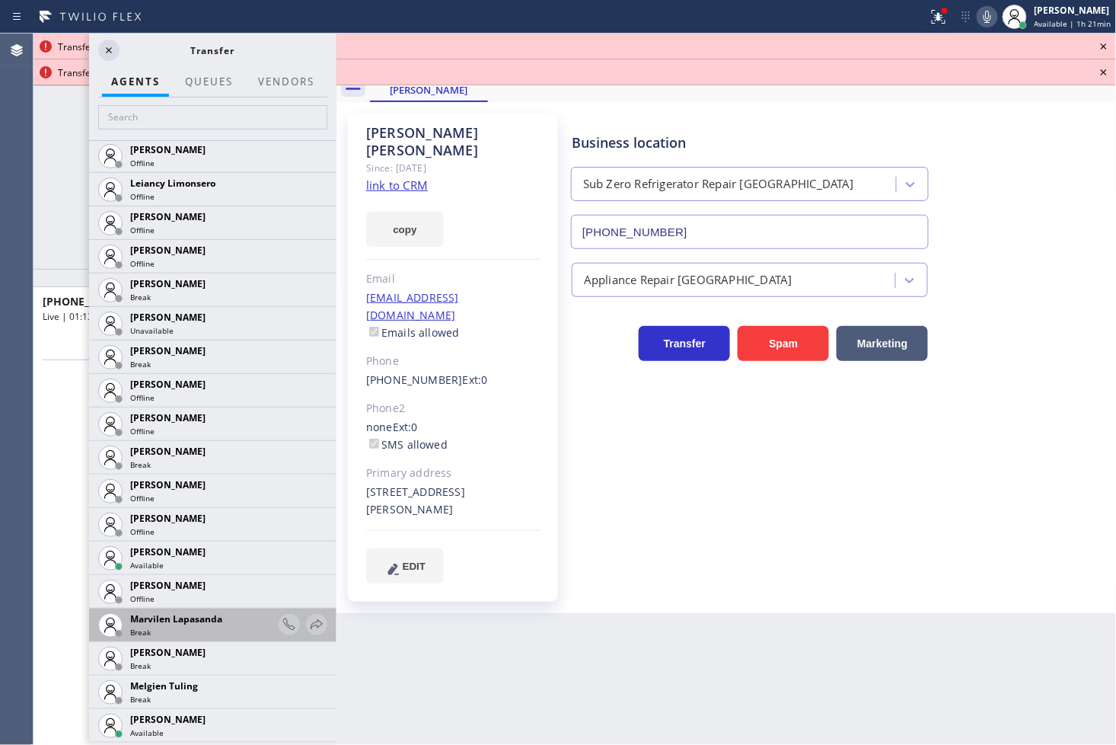
scroll to position [2369, 0]
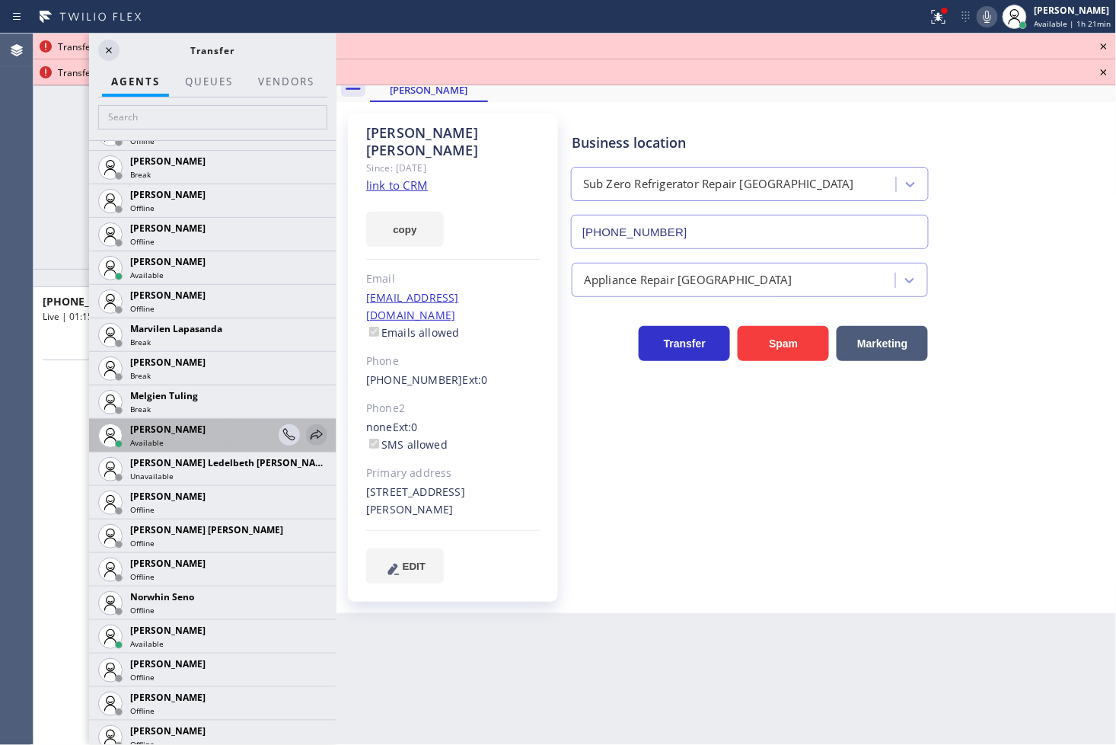
click at [311, 432] on icon at bounding box center [317, 434] width 12 height 10
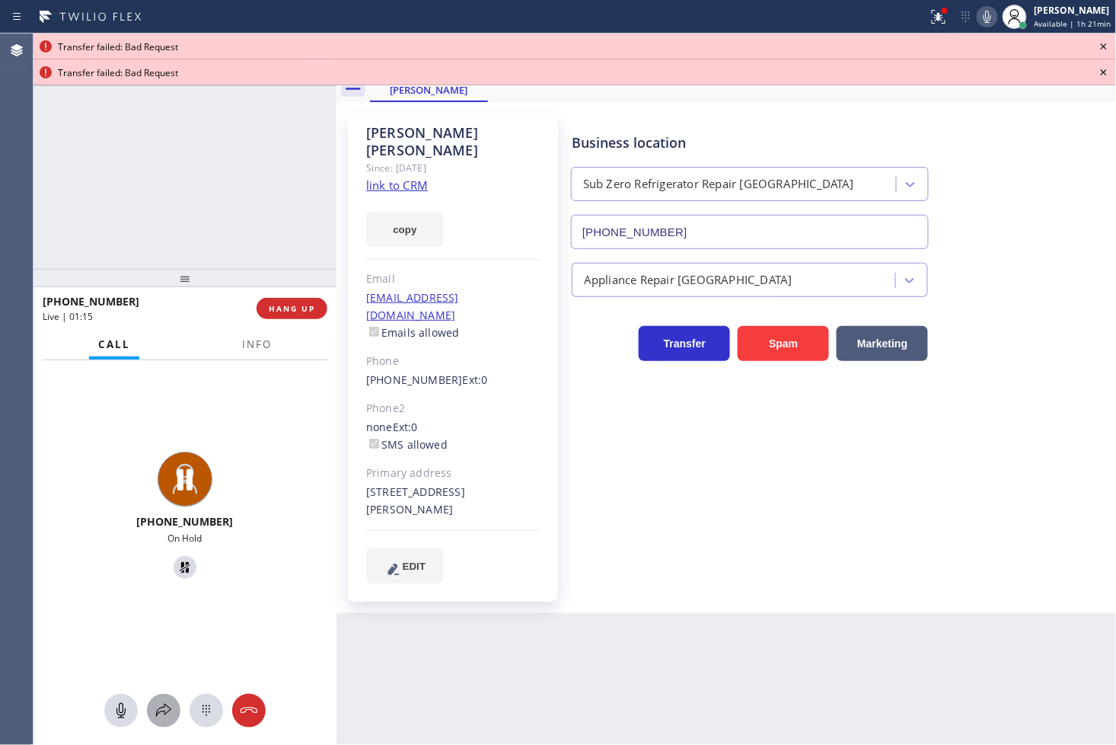
click at [150, 717] on div at bounding box center [164, 710] width 34 height 18
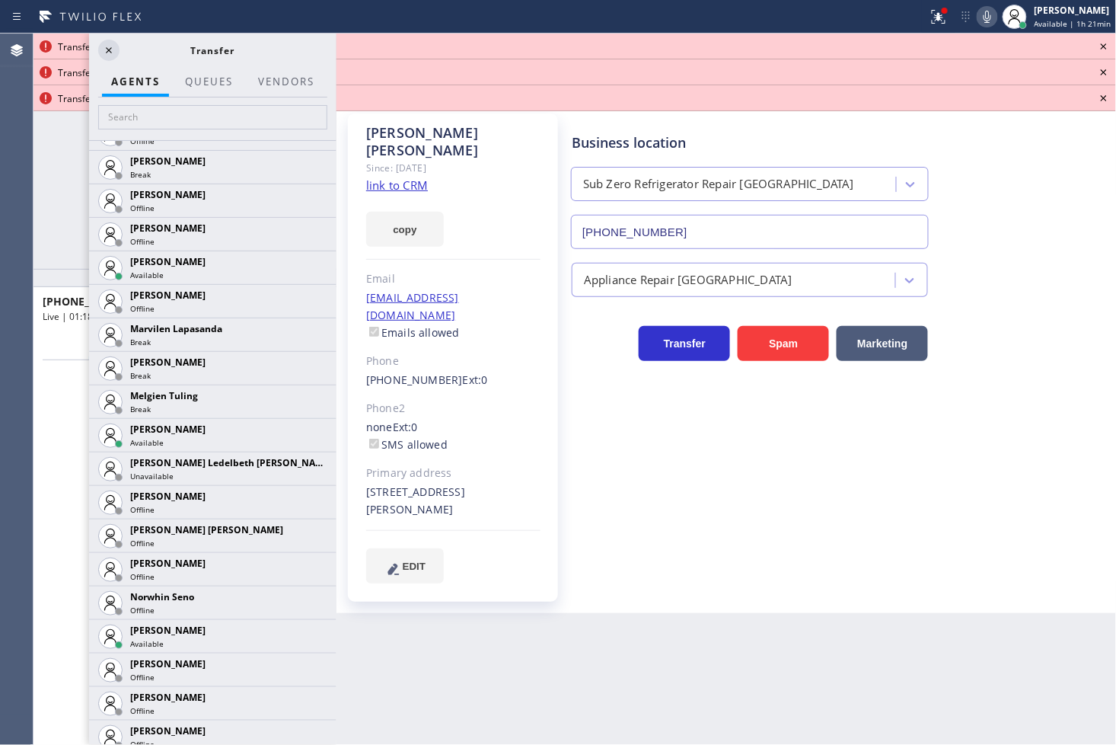
scroll to position [2707, 0]
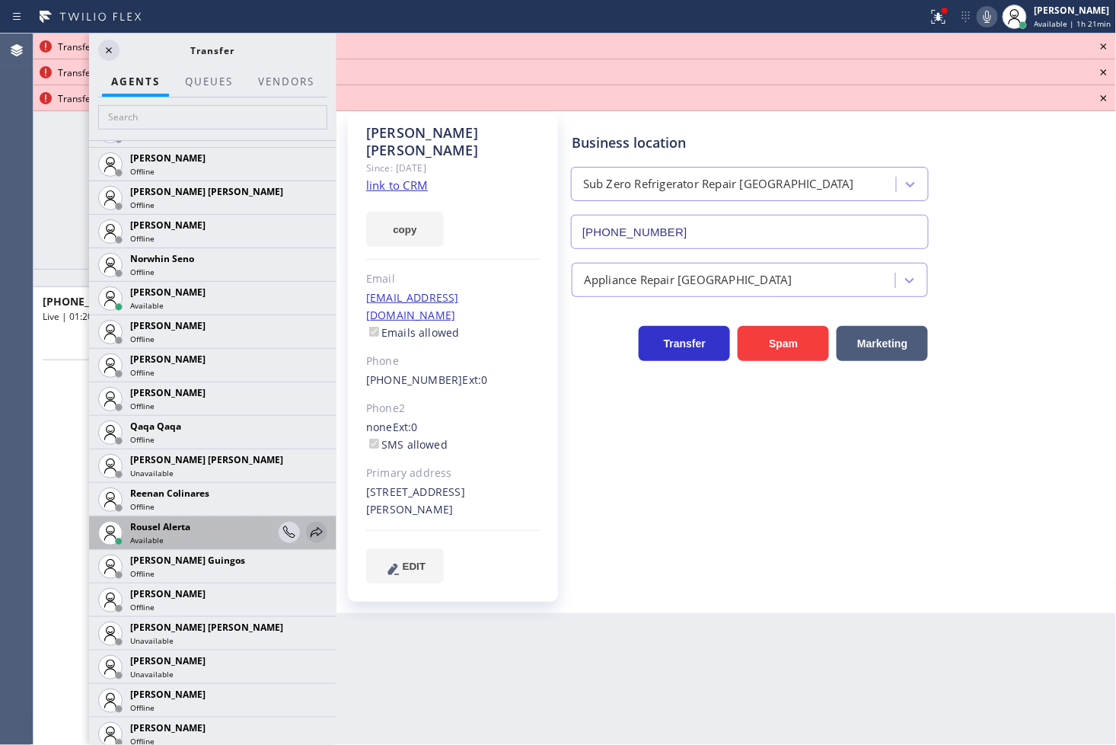
click at [308, 528] on icon at bounding box center [317, 532] width 18 height 18
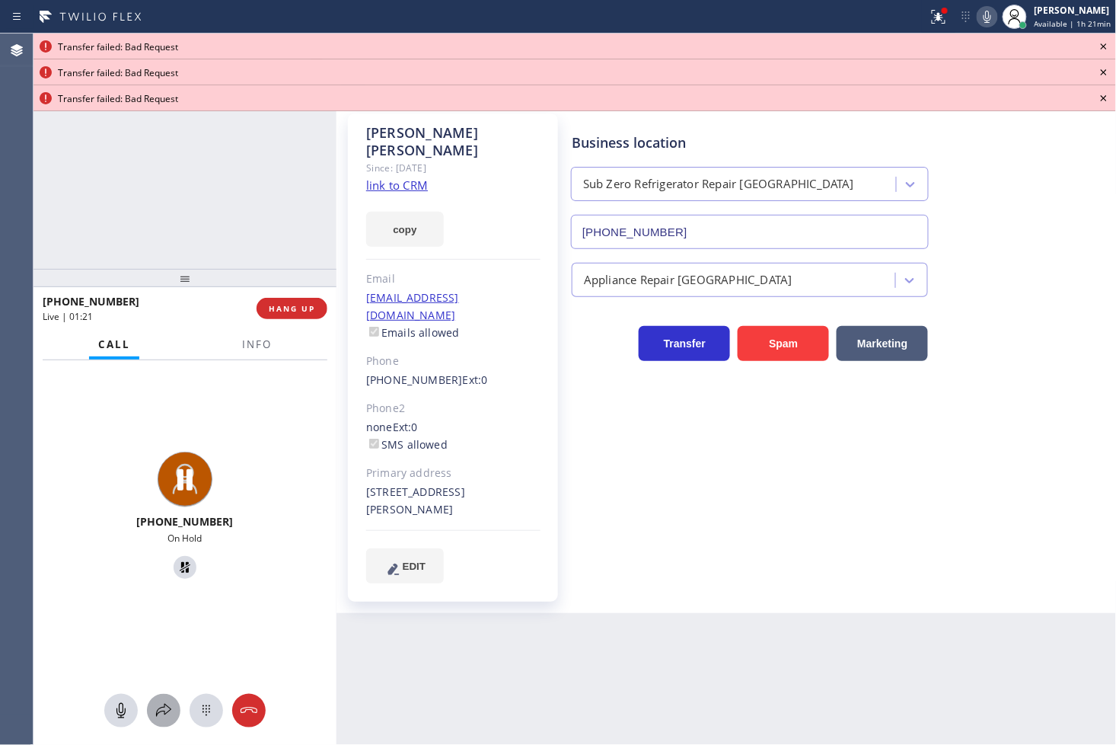
click at [163, 705] on icon at bounding box center [164, 710] width 18 height 18
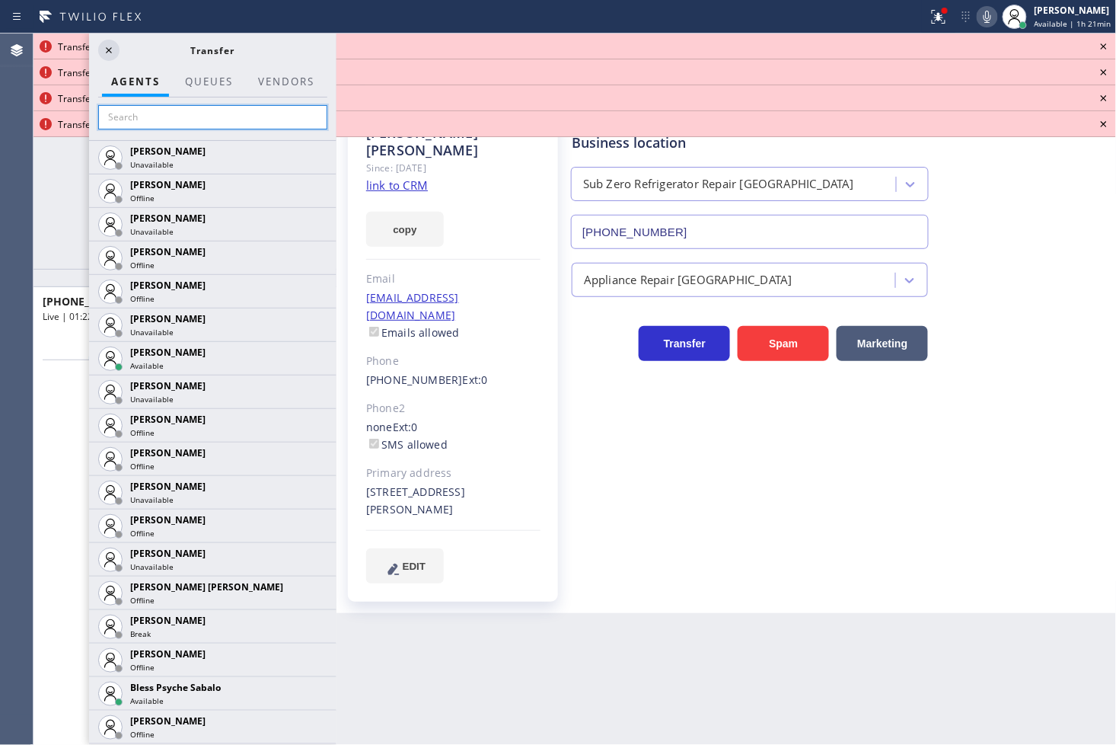
click at [165, 110] on input "text" at bounding box center [212, 117] width 229 height 24
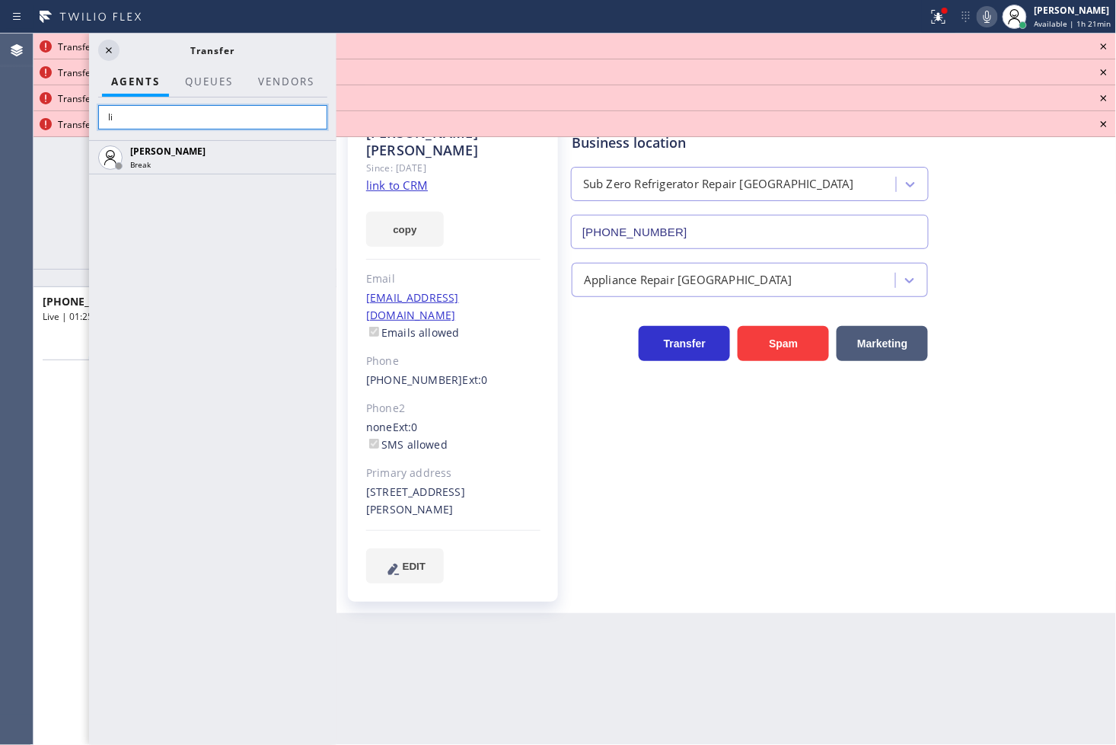
type input "l"
type input "m"
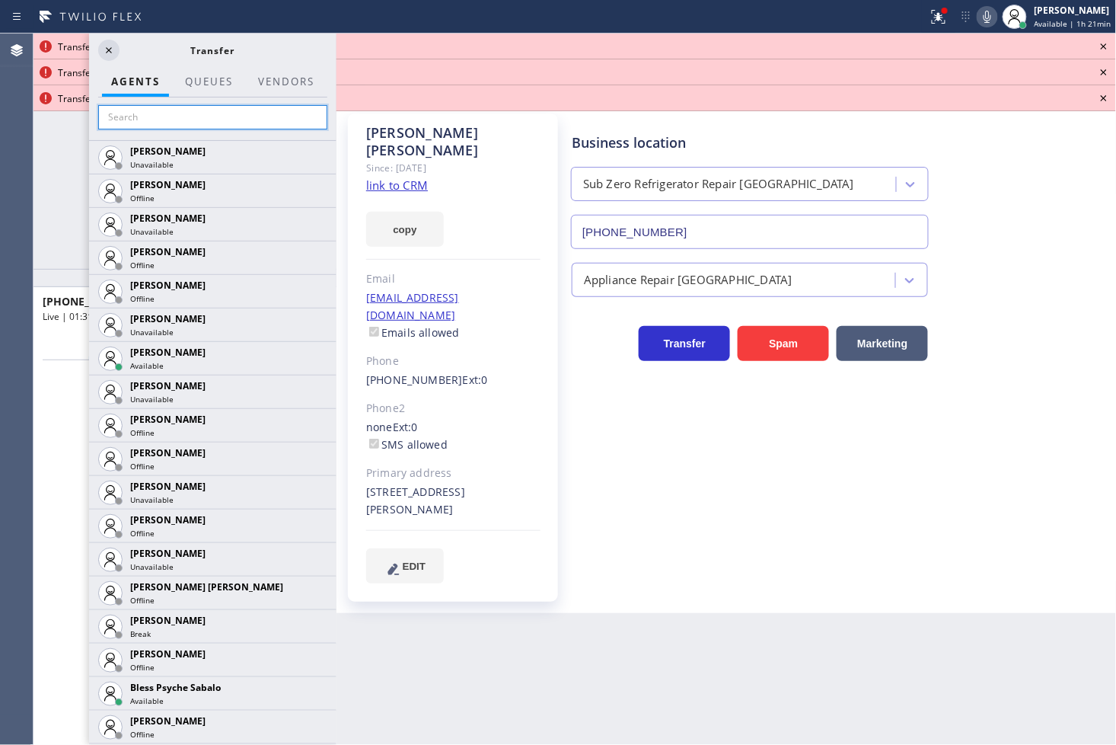
type input "m"
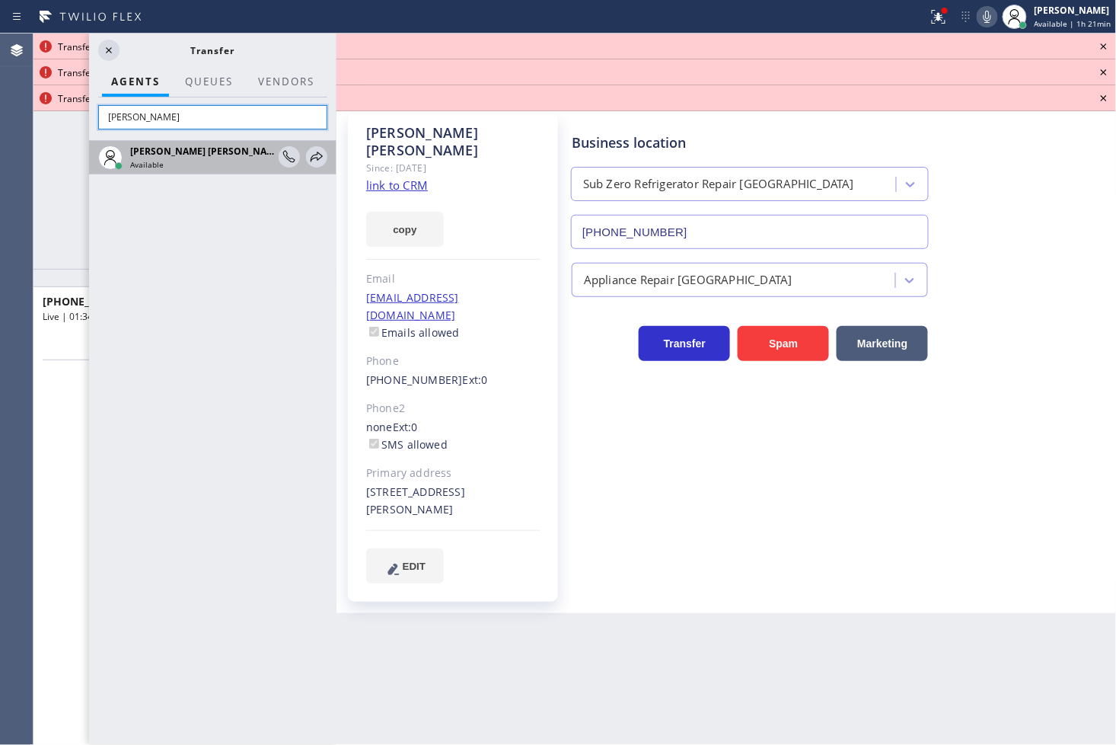
type input "jake"
click at [327, 156] on div "Joshua Jake Dahil Available" at bounding box center [212, 158] width 247 height 34
click at [322, 156] on icon at bounding box center [317, 157] width 12 height 10
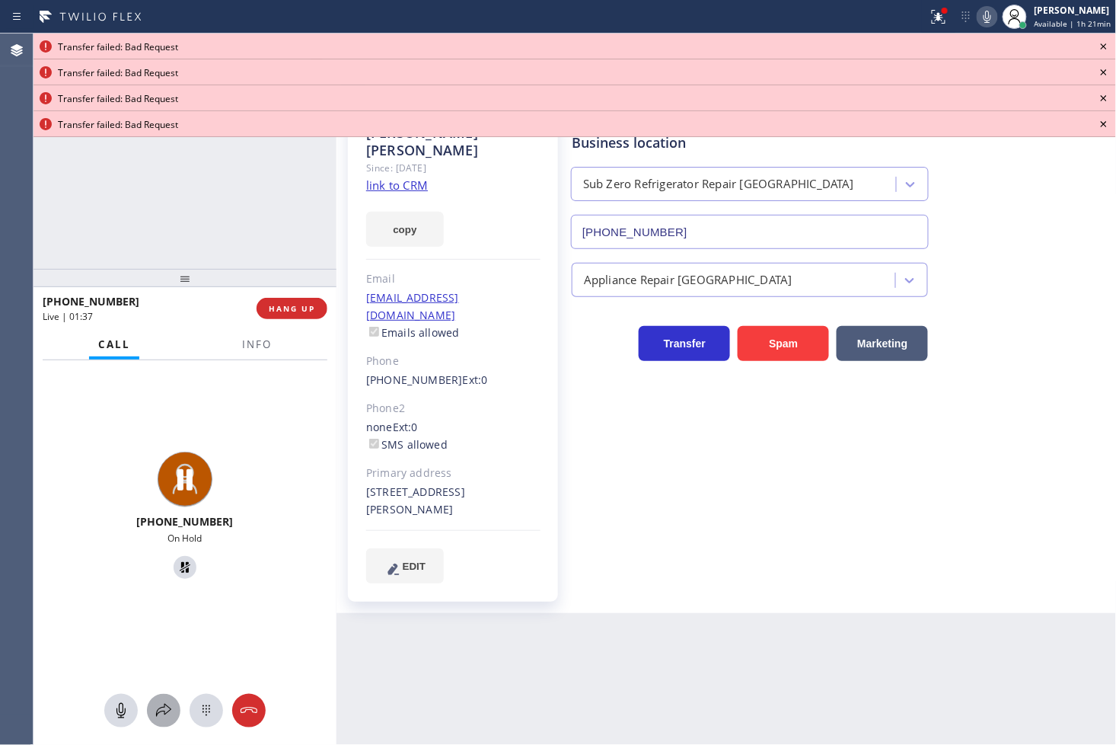
click at [170, 713] on icon at bounding box center [164, 710] width 18 height 18
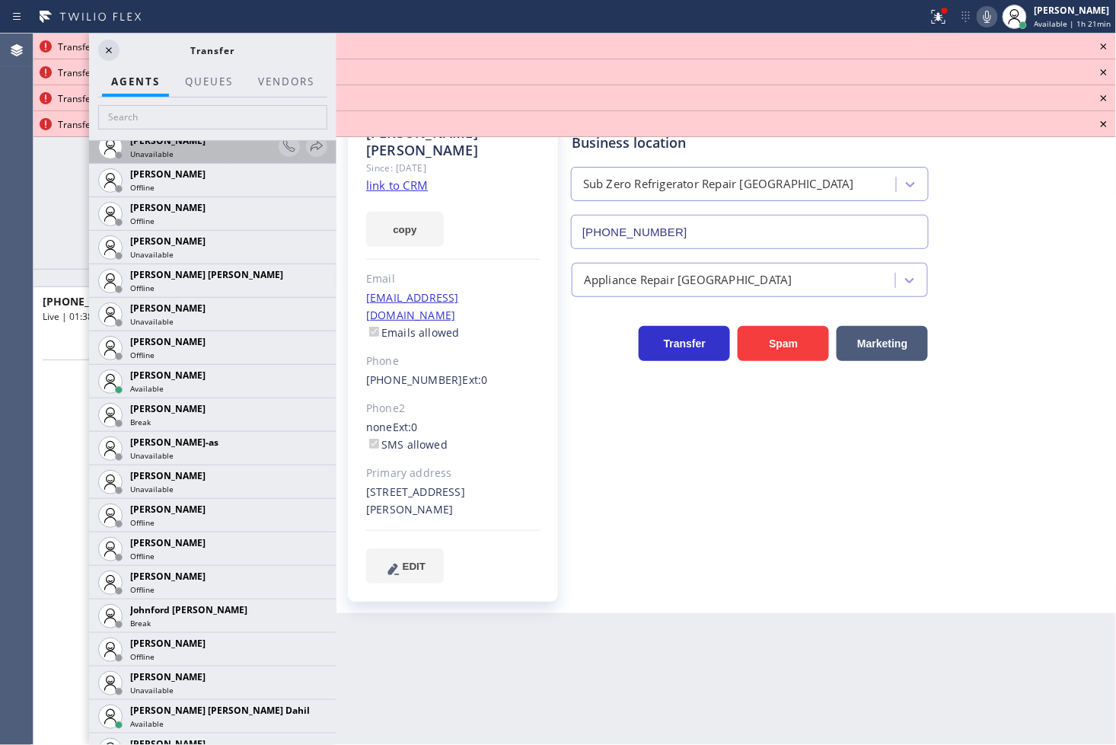
scroll to position [1184, 0]
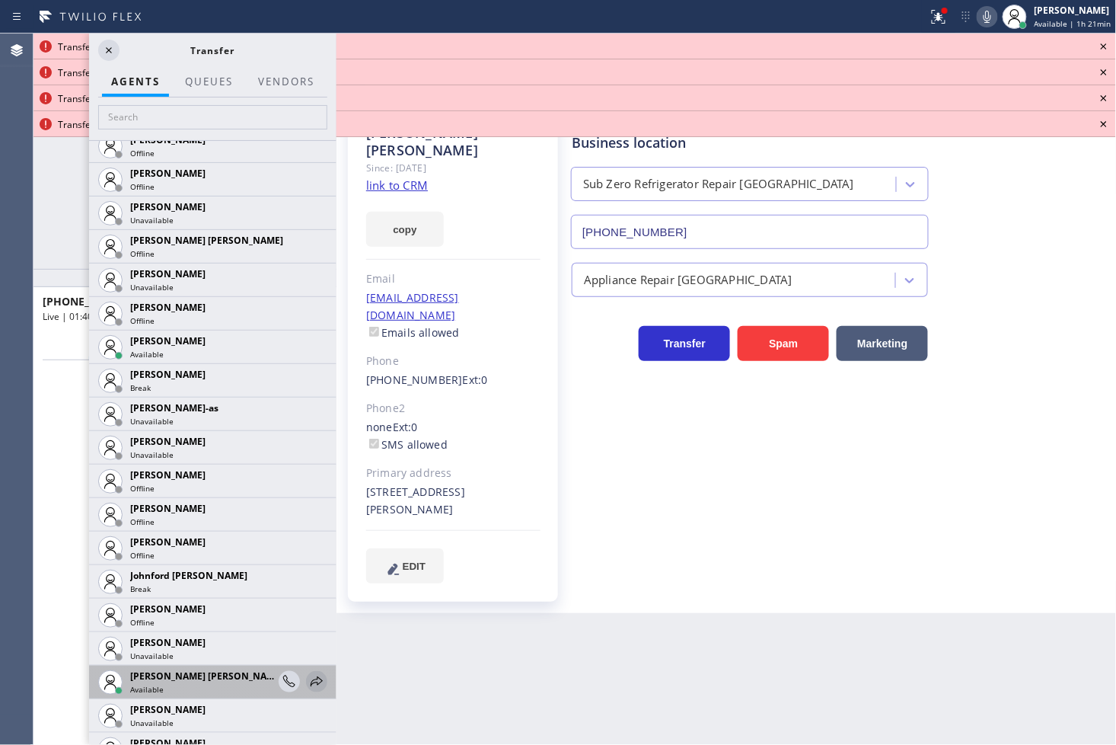
click at [308, 678] on icon at bounding box center [317, 681] width 18 height 18
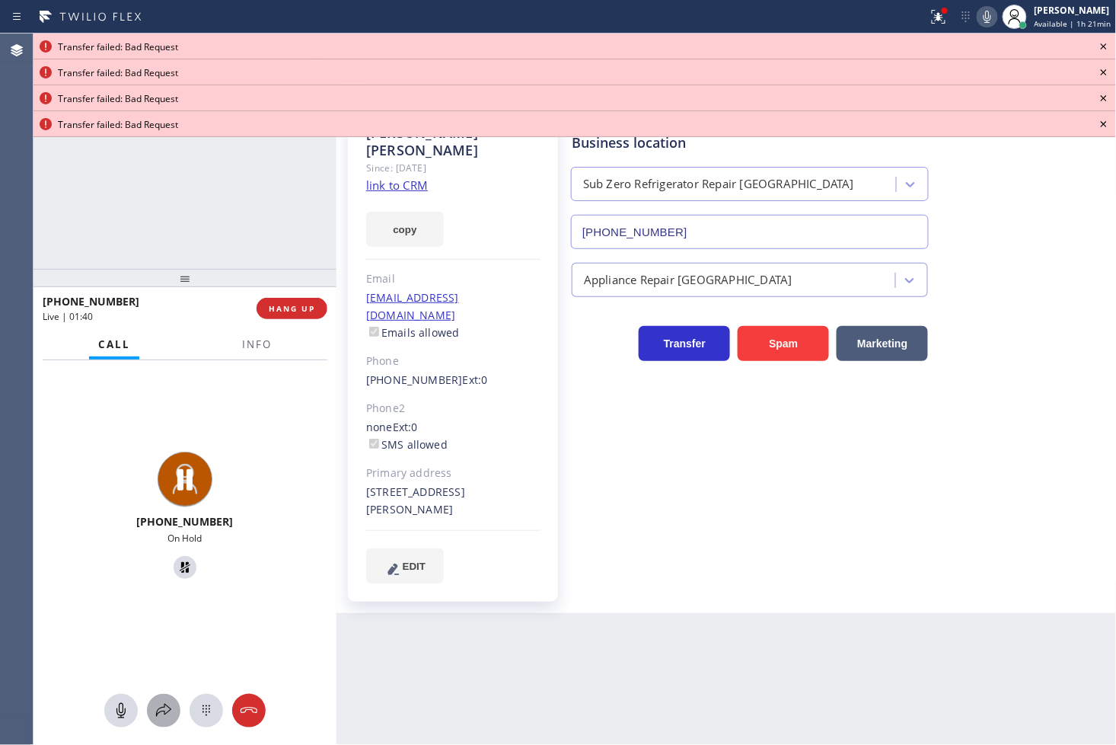
click at [158, 704] on icon at bounding box center [164, 710] width 18 height 18
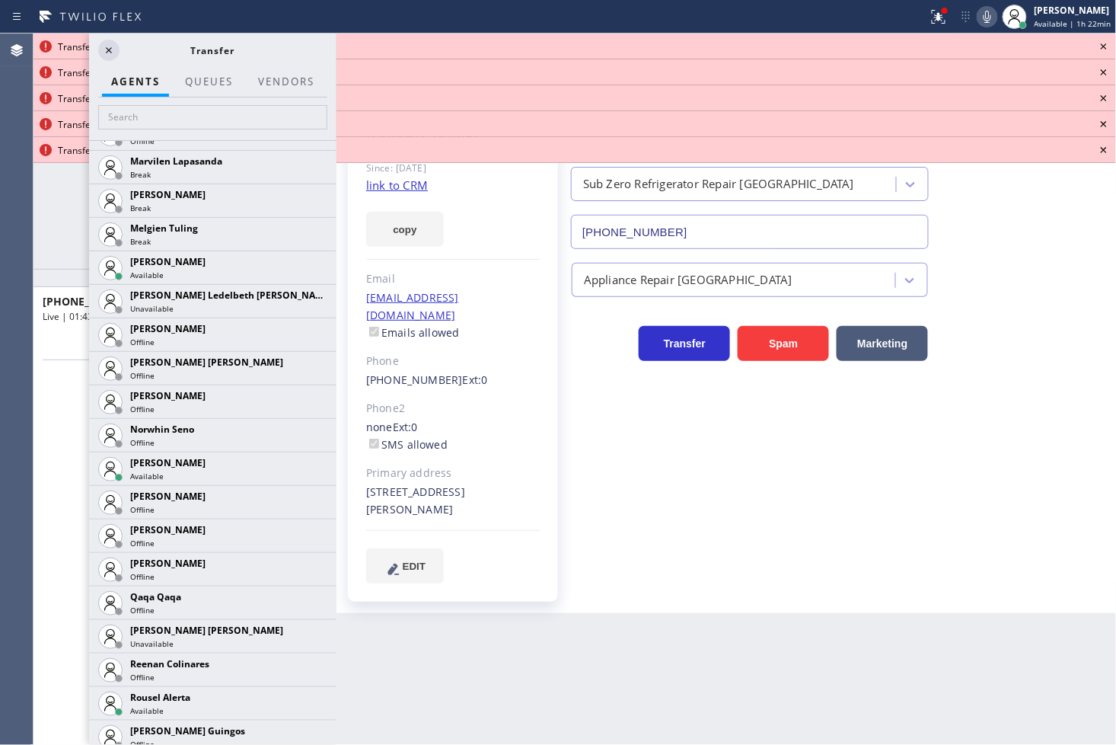
scroll to position [2538, 0]
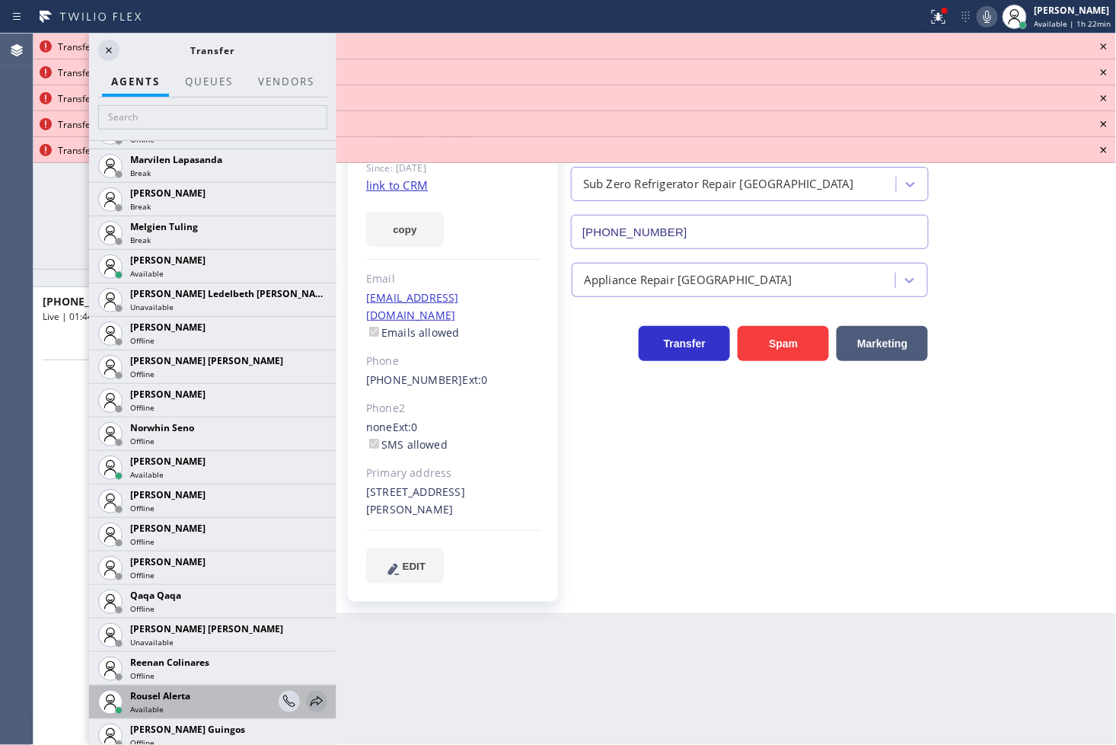
click at [308, 694] on icon at bounding box center [317, 701] width 18 height 18
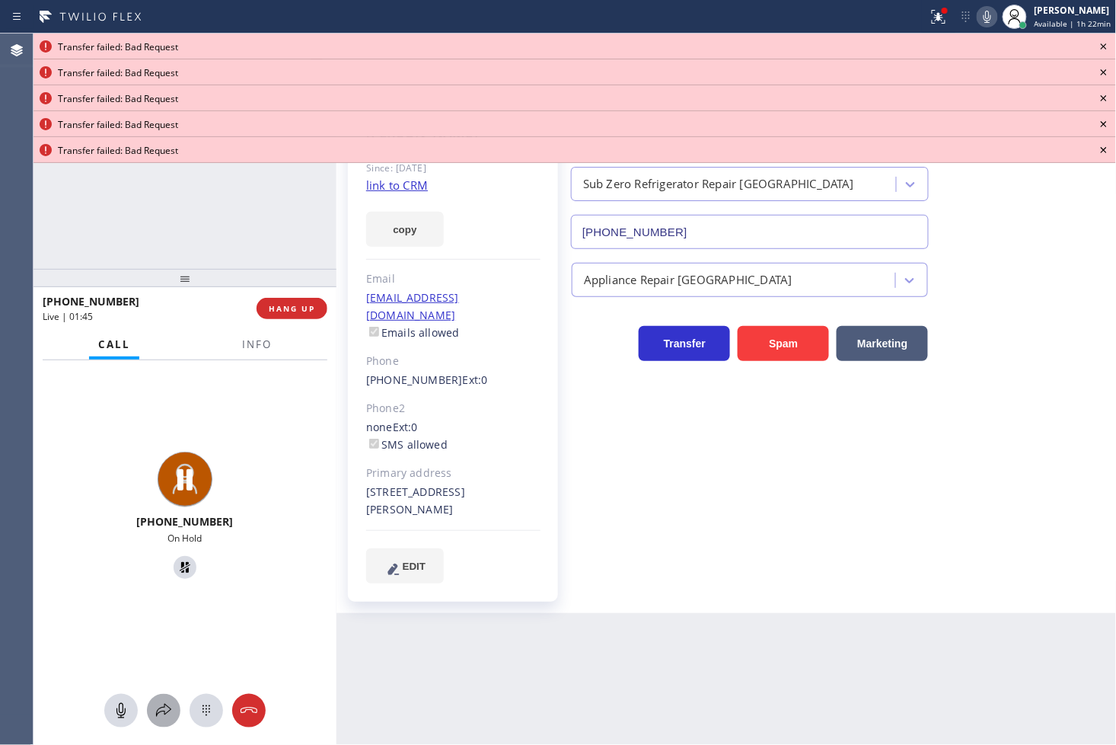
click at [165, 704] on icon at bounding box center [164, 710] width 18 height 18
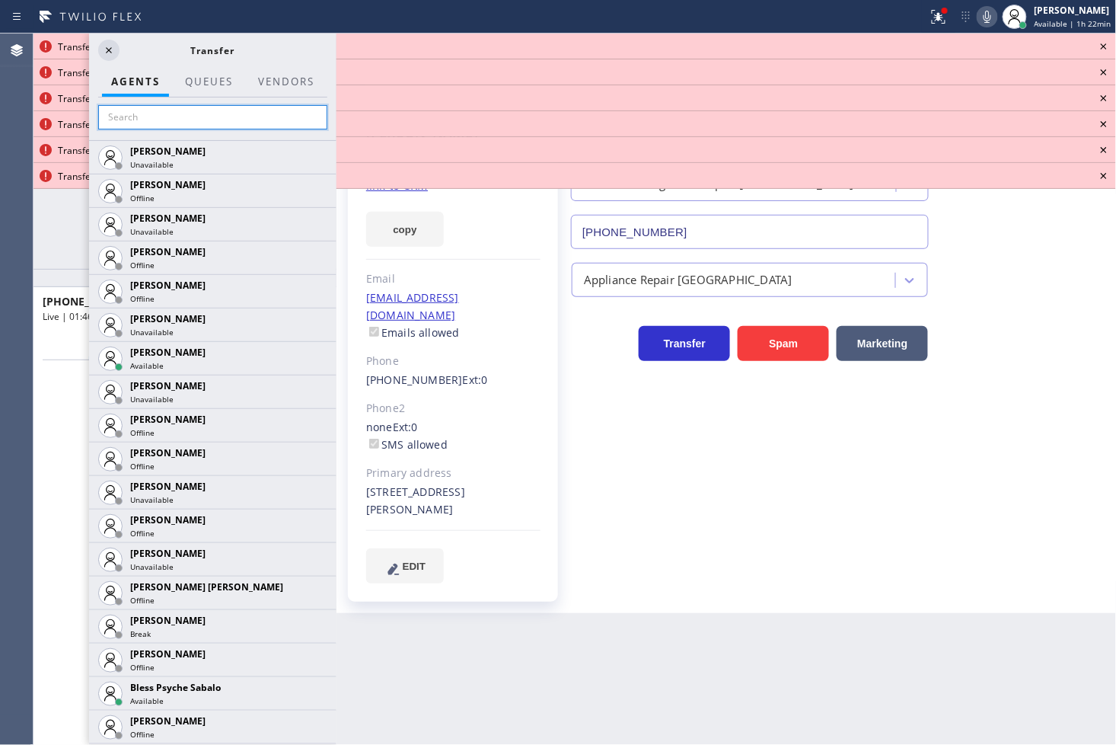
click at [150, 118] on input "text" at bounding box center [212, 117] width 229 height 24
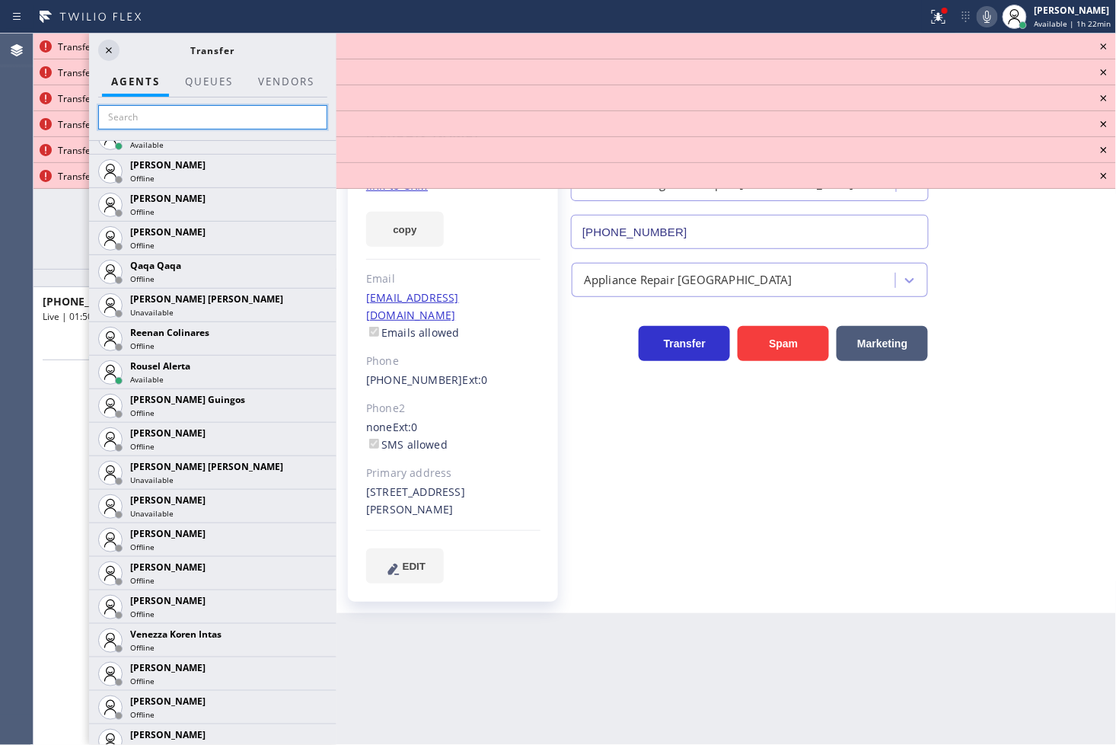
scroll to position [2879, 0]
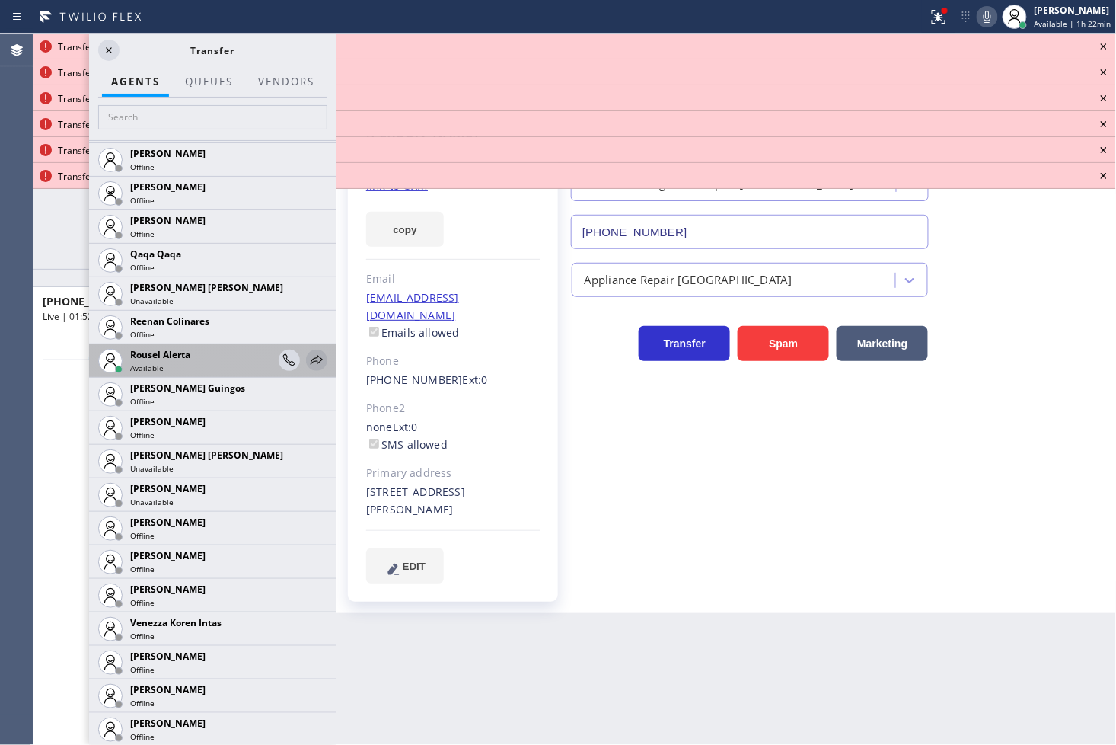
click at [308, 356] on icon at bounding box center [317, 360] width 18 height 18
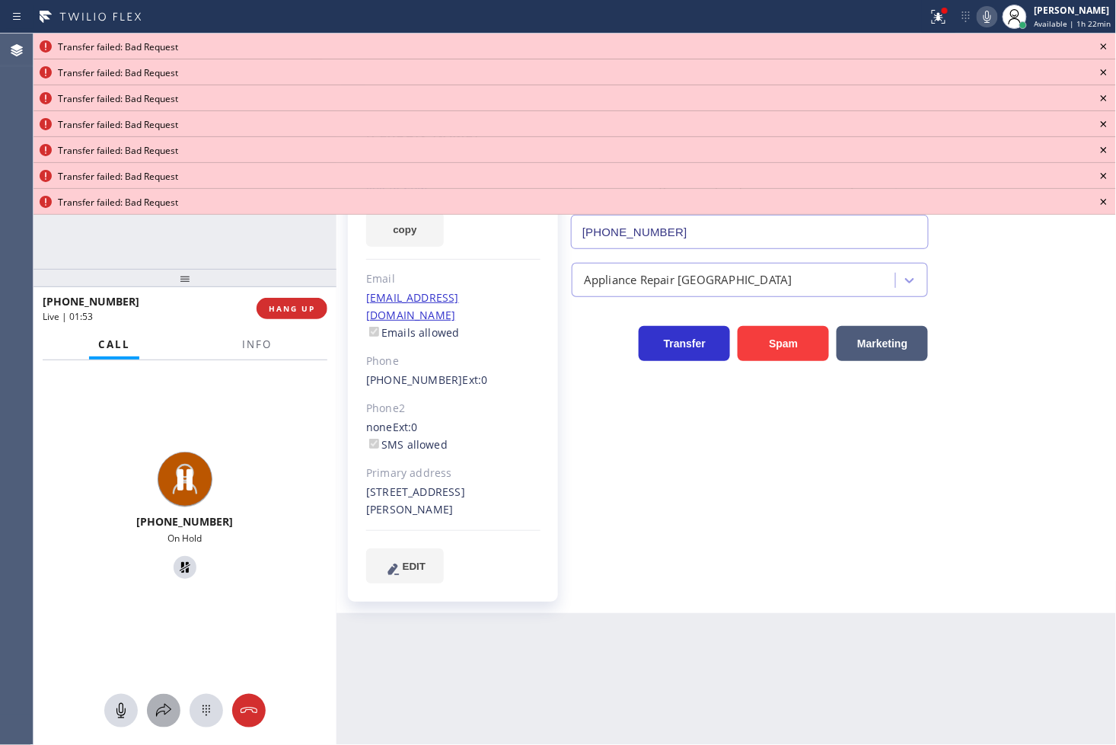
click at [166, 704] on icon at bounding box center [164, 710] width 18 height 18
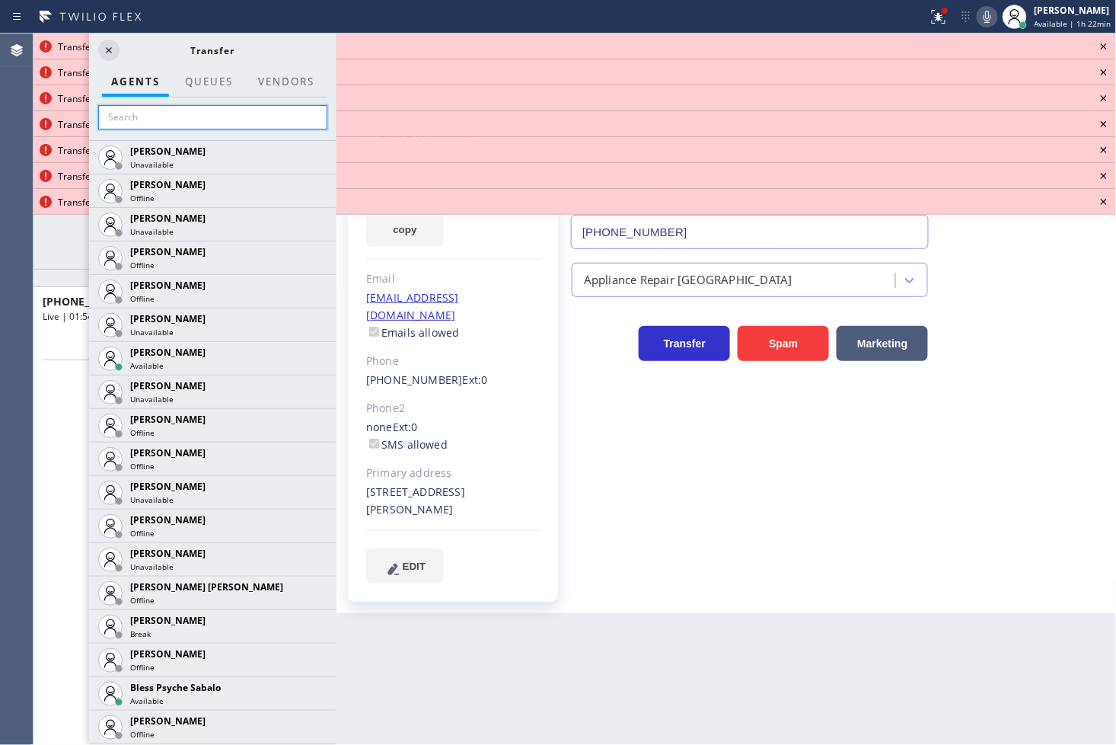
click at [193, 117] on input "text" at bounding box center [212, 117] width 229 height 24
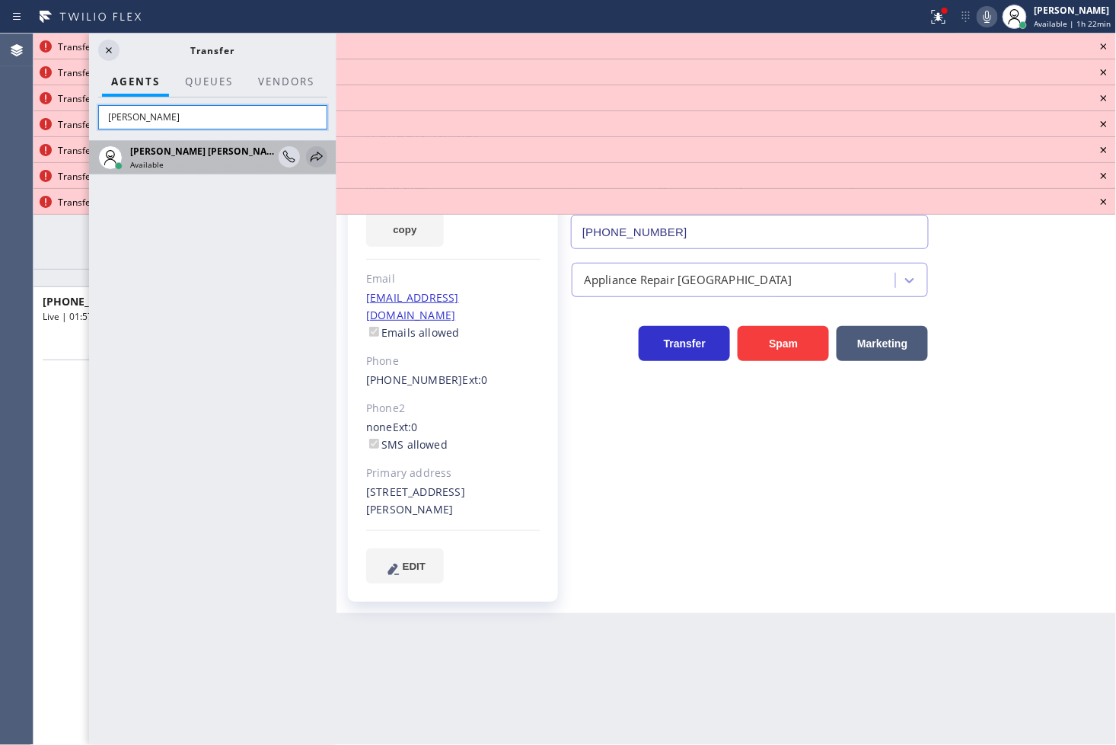
type input "jake"
click at [313, 155] on icon at bounding box center [317, 157] width 18 height 18
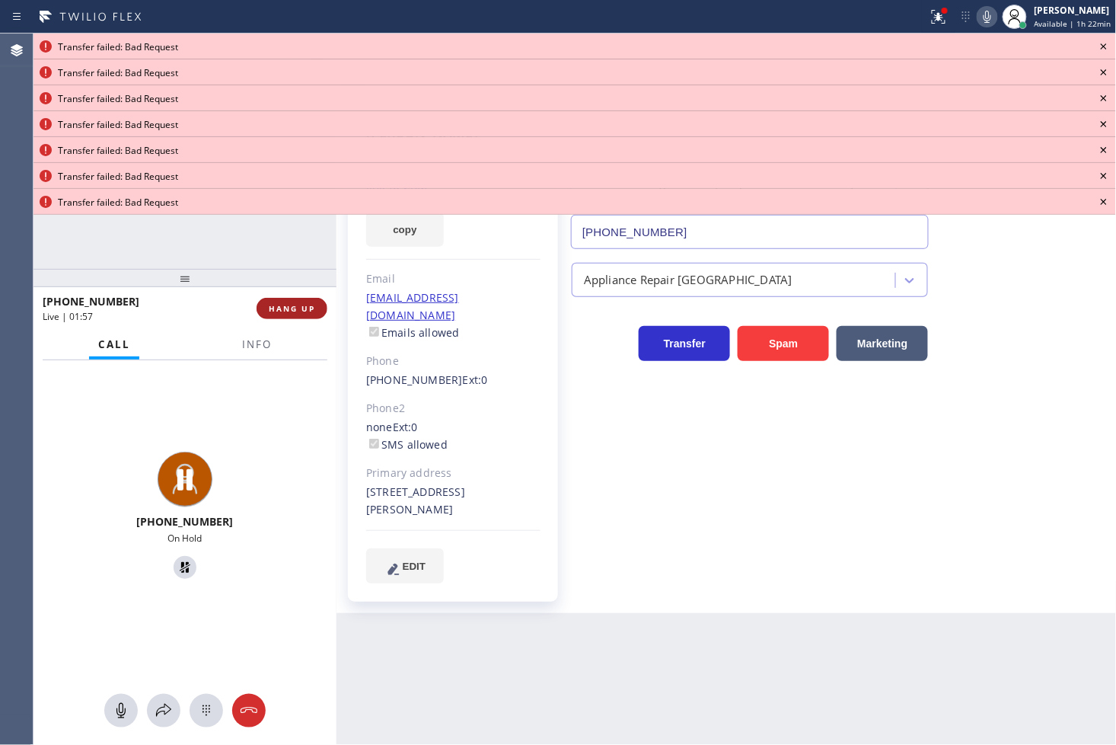
click at [315, 305] on button "HANG UP" at bounding box center [292, 308] width 71 height 21
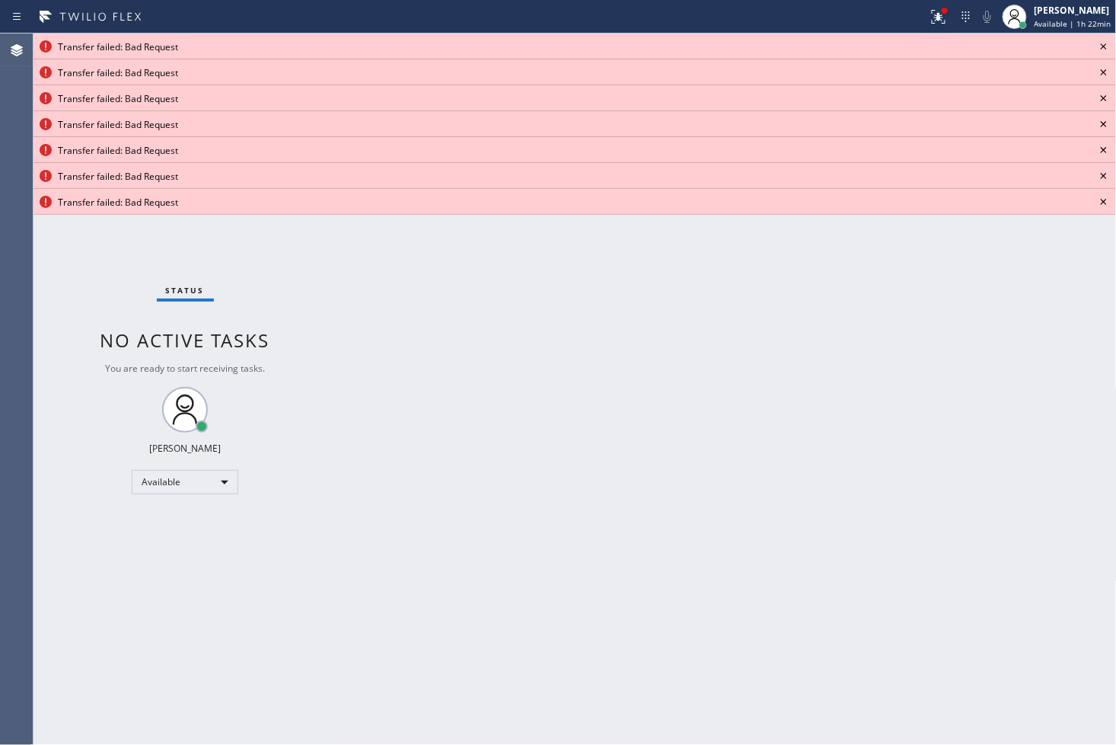
click at [1102, 40] on icon at bounding box center [1104, 46] width 18 height 18
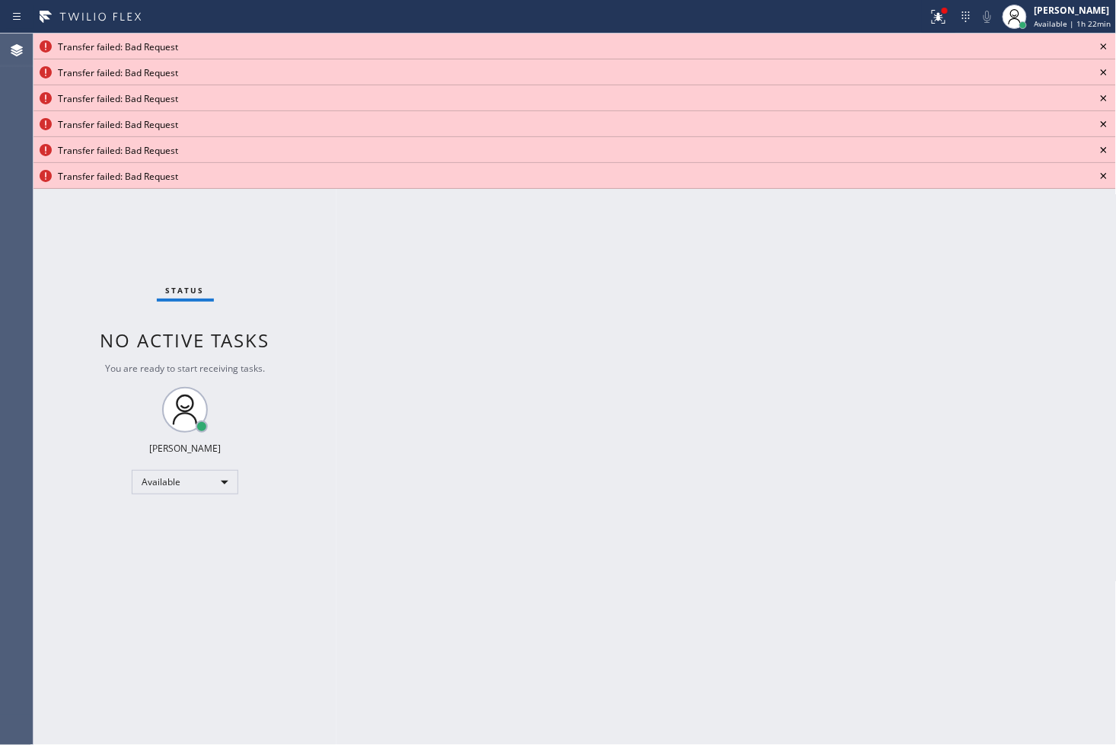
click at [1102, 40] on icon at bounding box center [1104, 46] width 18 height 18
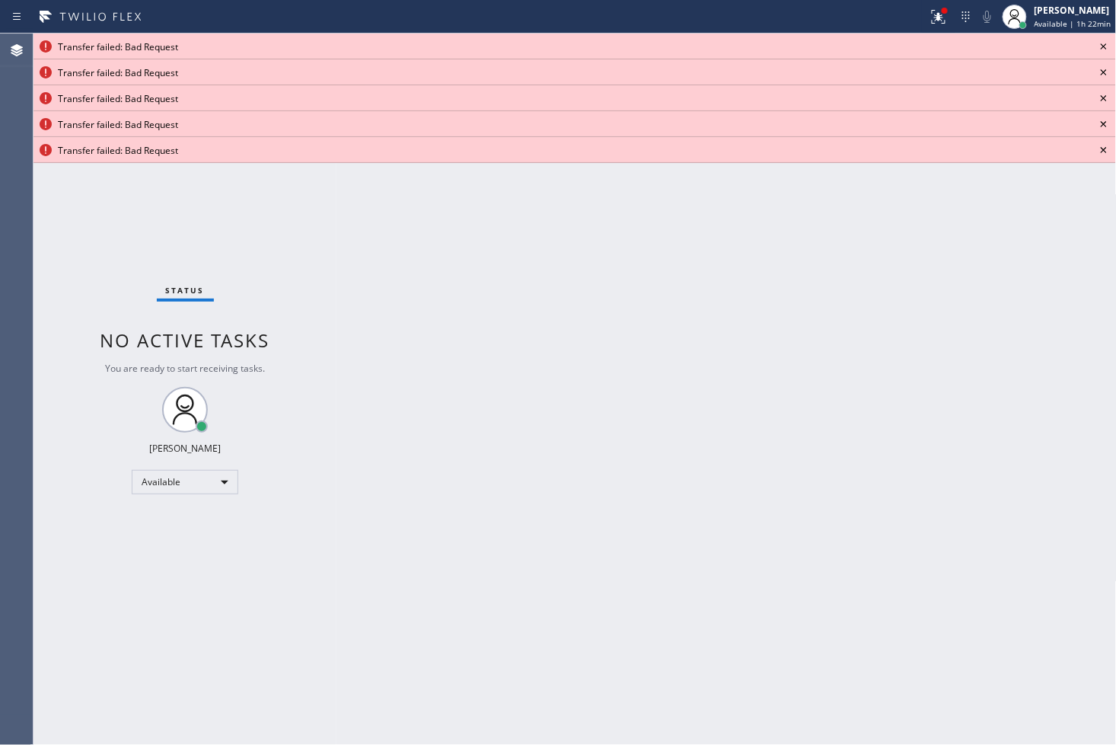
click at [1102, 40] on icon at bounding box center [1104, 46] width 18 height 18
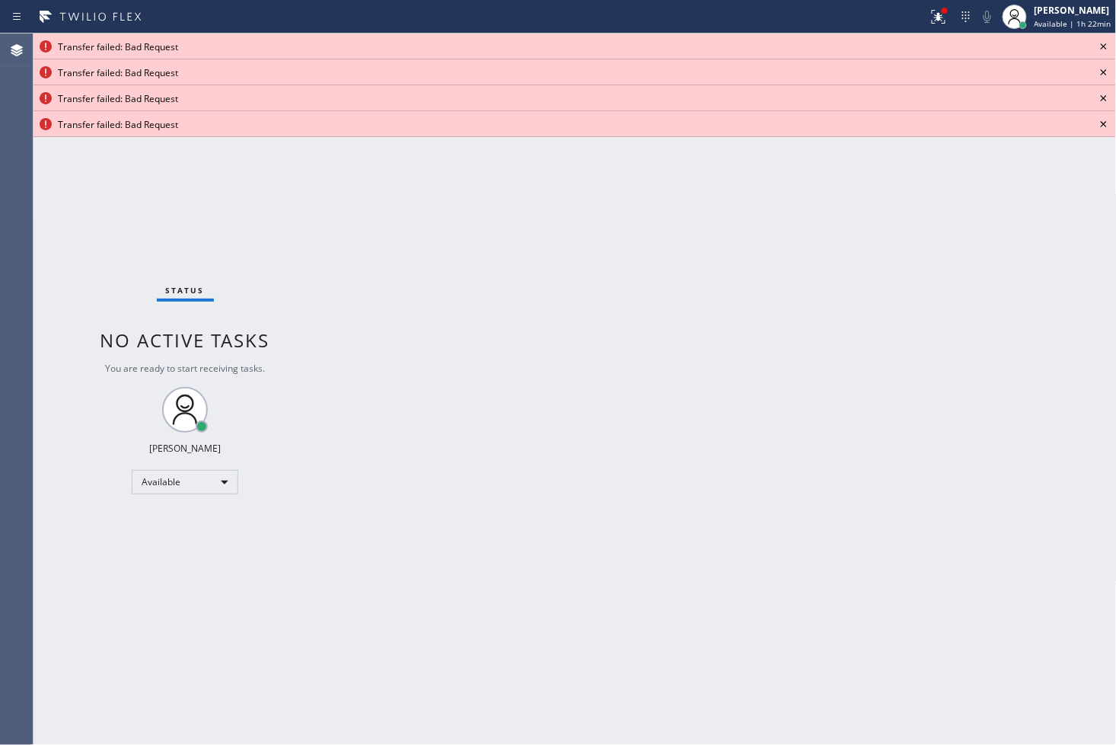
click at [1102, 40] on icon at bounding box center [1104, 46] width 18 height 18
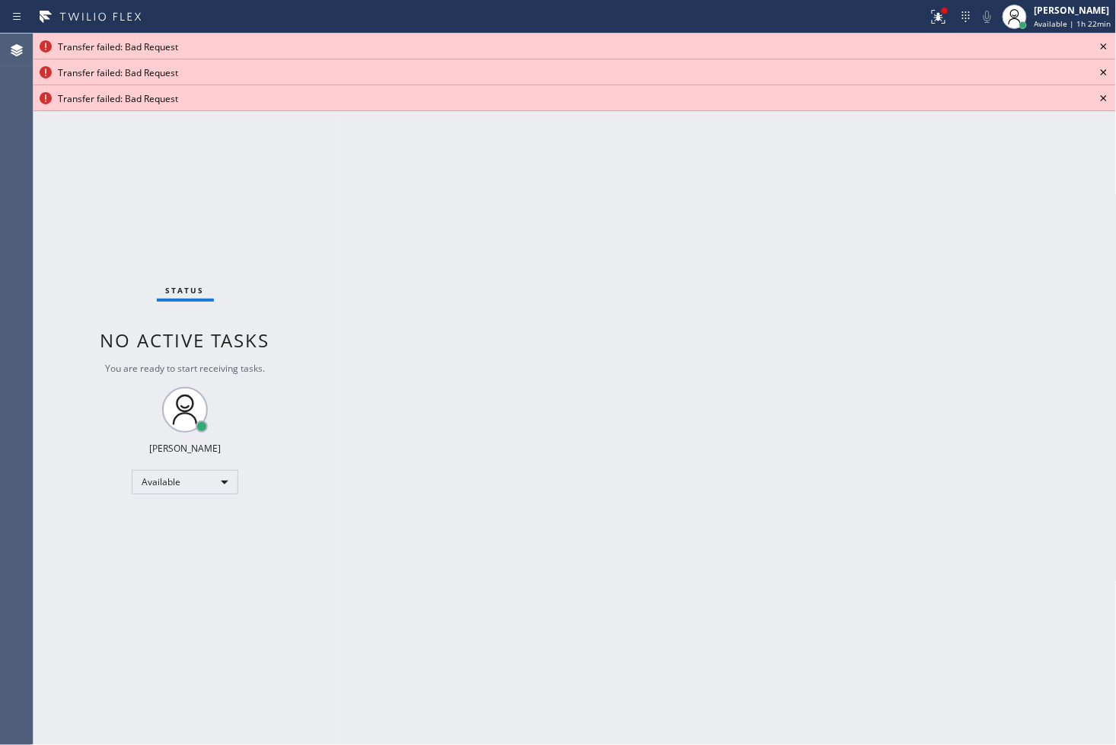
click at [1102, 40] on icon at bounding box center [1104, 46] width 18 height 18
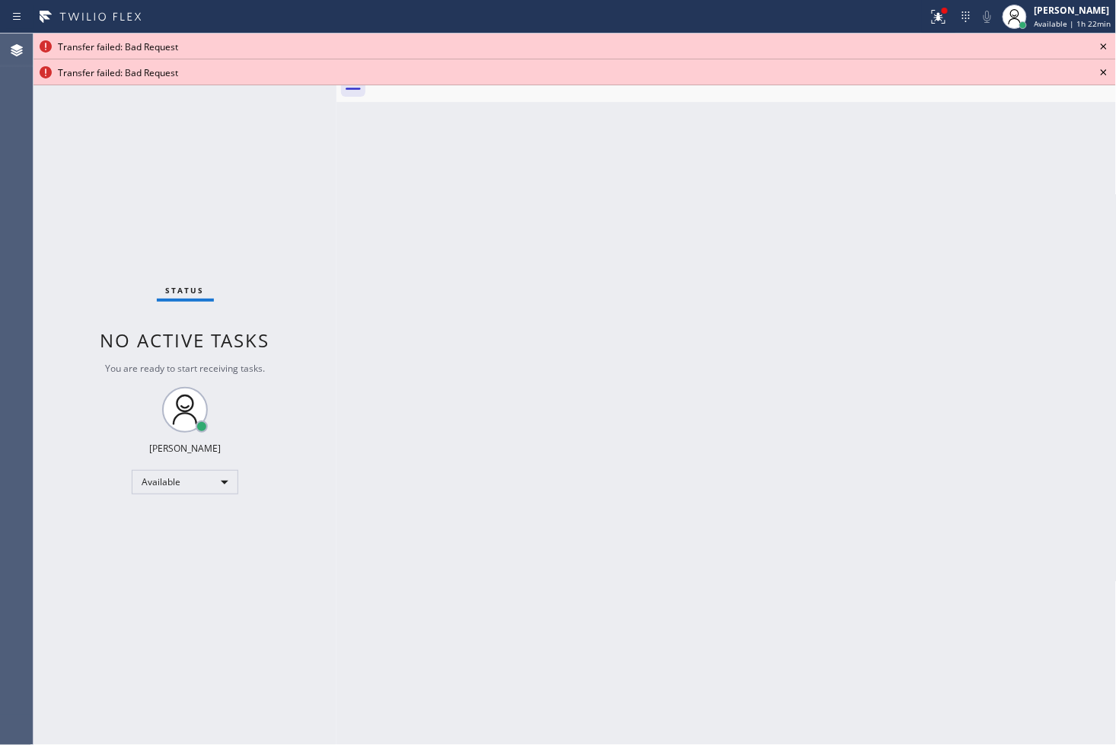
click at [1102, 40] on icon at bounding box center [1104, 46] width 18 height 18
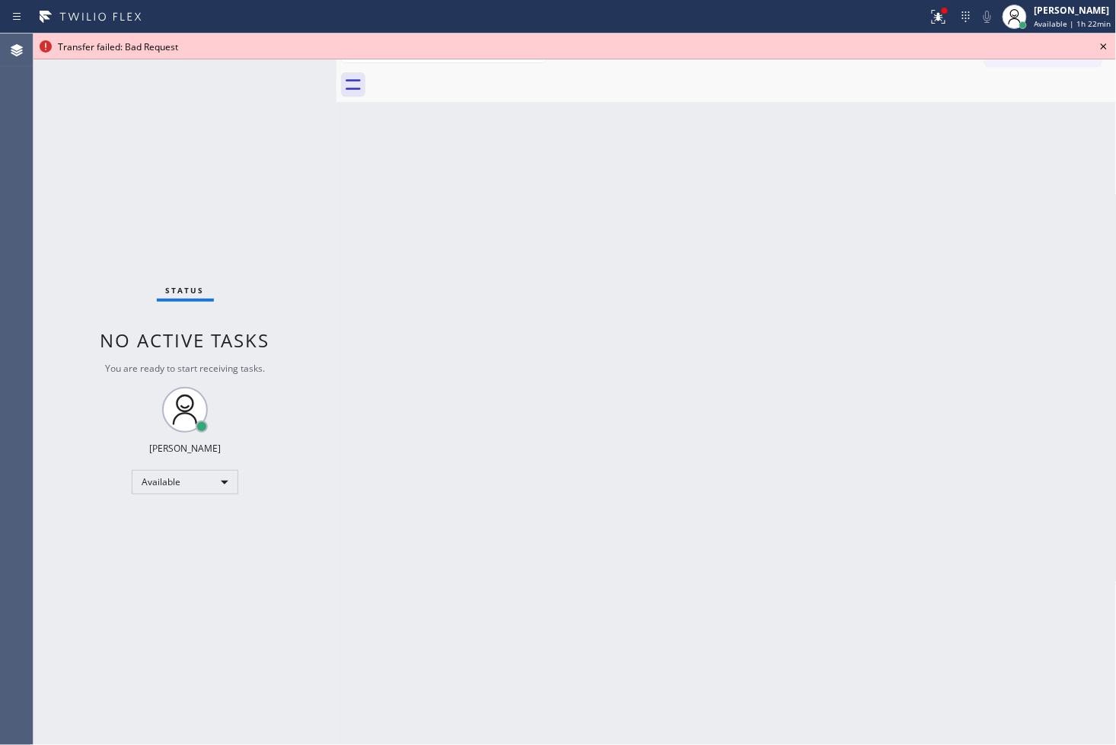
click at [1102, 40] on icon at bounding box center [1104, 46] width 18 height 18
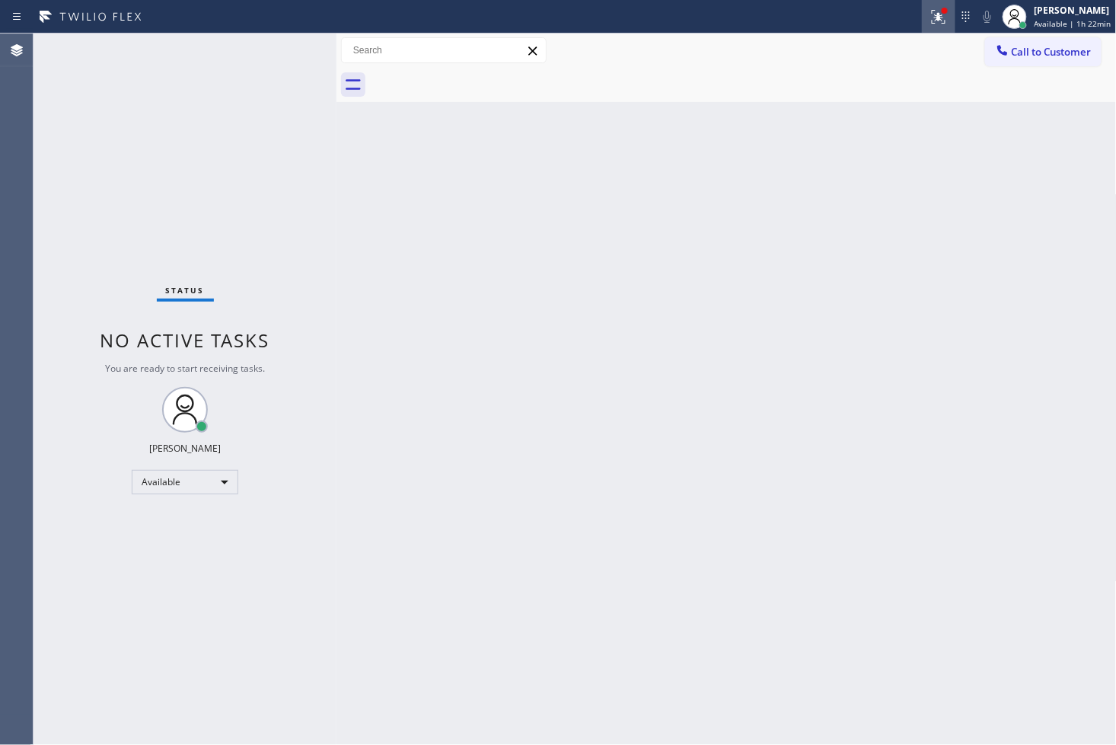
click at [934, 14] on icon at bounding box center [938, 14] width 9 height 5
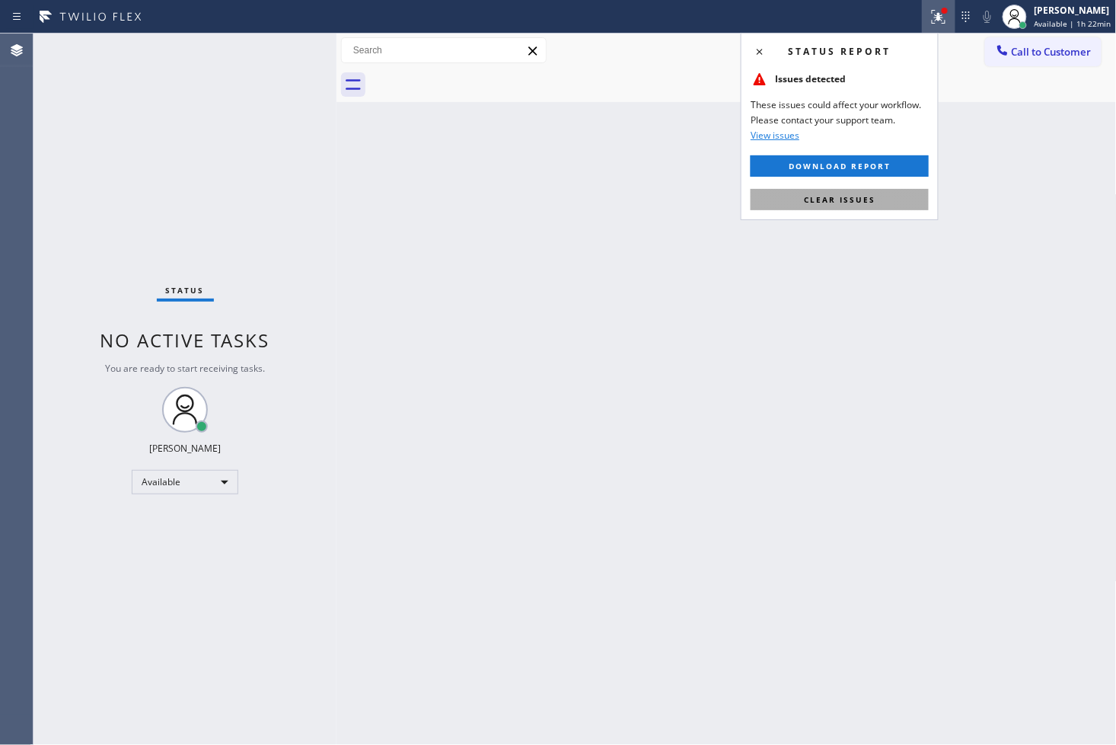
click at [850, 208] on button "Clear issues" at bounding box center [840, 199] width 178 height 21
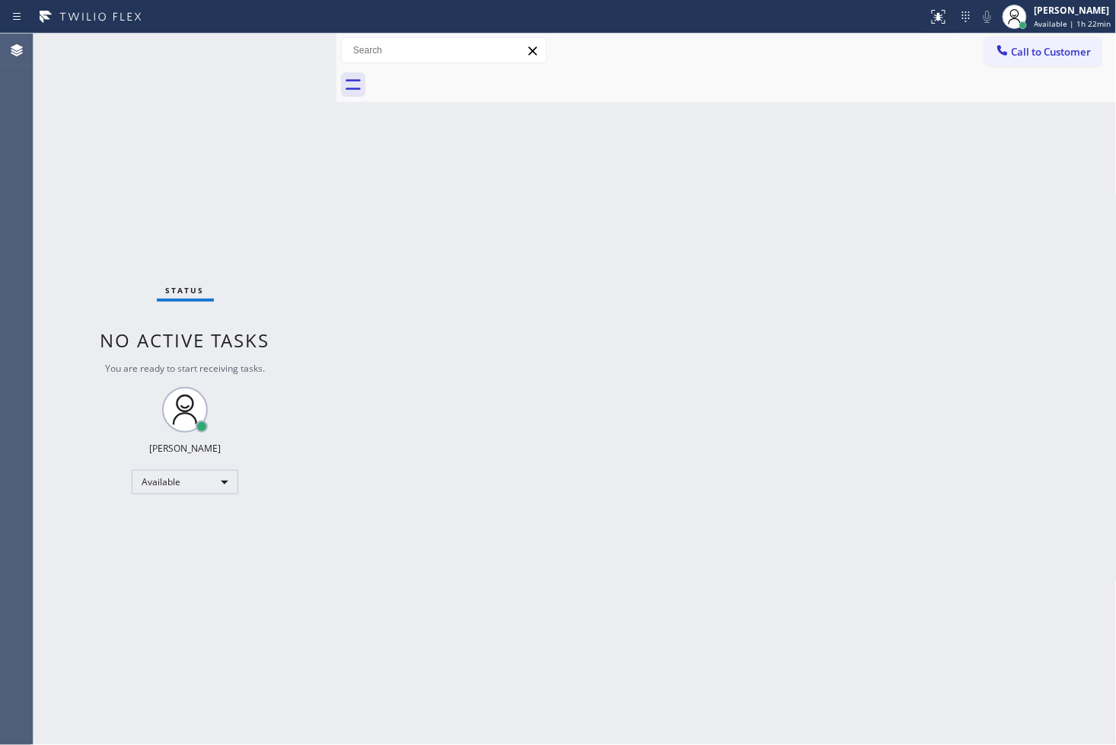
click at [284, 516] on div "Status No active tasks You are ready to start receiving tasks. [PERSON_NAME]" at bounding box center [185, 389] width 303 height 711
drag, startPoint x: 69, startPoint y: 162, endPoint x: 94, endPoint y: 133, distance: 38.3
click at [72, 156] on div "Status No active tasks You are ready to start receiving tasks. [PERSON_NAME]" at bounding box center [185, 389] width 303 height 711
click at [295, 43] on div "Status No active tasks You are ready to start receiving tasks. [PERSON_NAME]" at bounding box center [185, 389] width 303 height 711
click at [286, 49] on div "Status No active tasks You are ready to start receiving tasks. [PERSON_NAME]" at bounding box center [185, 389] width 303 height 711
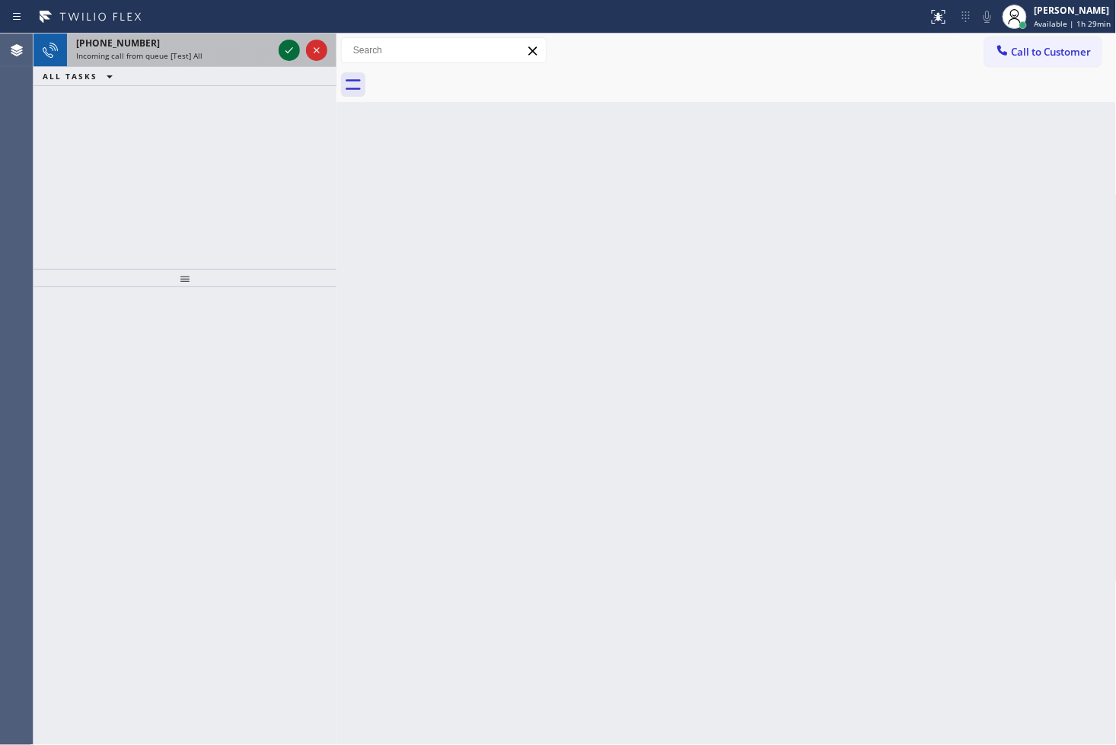
drag, startPoint x: 284, startPoint y: 42, endPoint x: 286, endPoint y: 49, distance: 7.8
click at [286, 49] on icon at bounding box center [289, 50] width 18 height 18
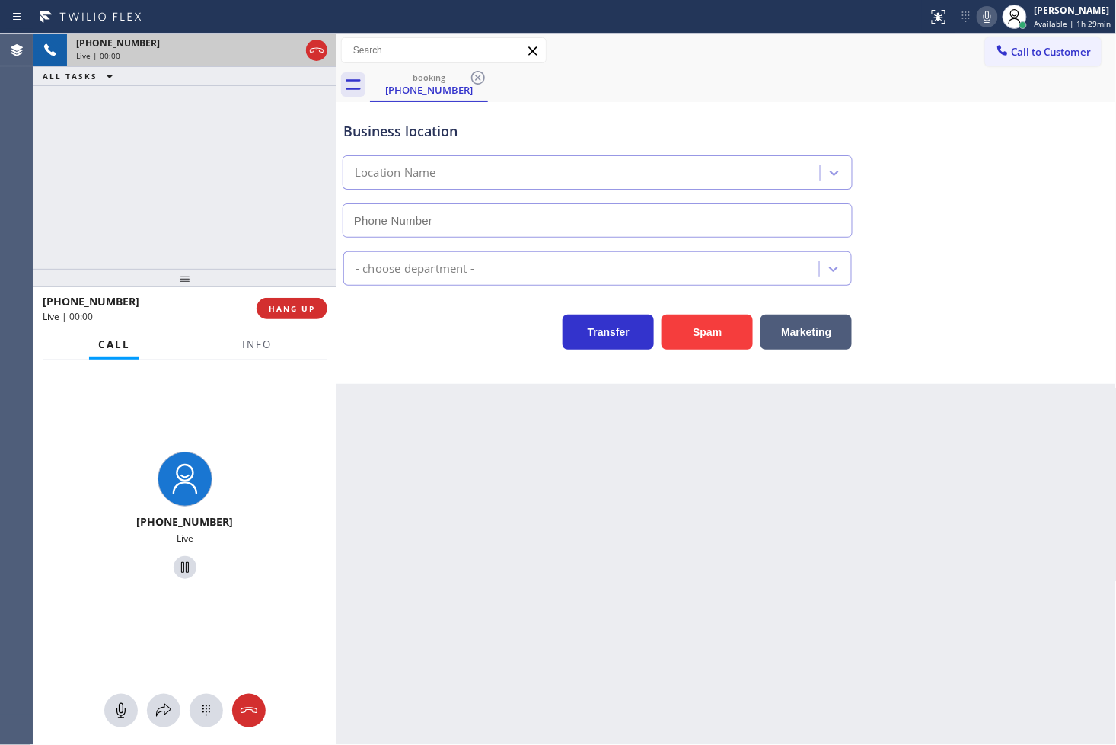
type input "(253) 499-6828"
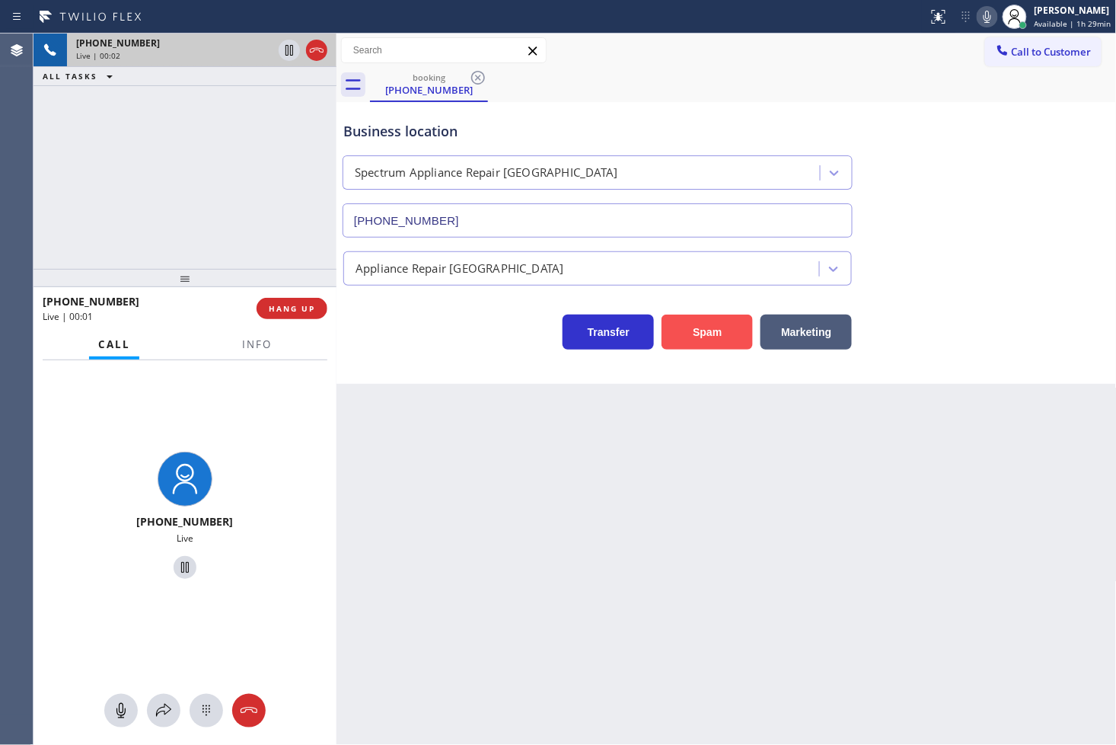
click at [712, 326] on button "Spam" at bounding box center [707, 331] width 91 height 35
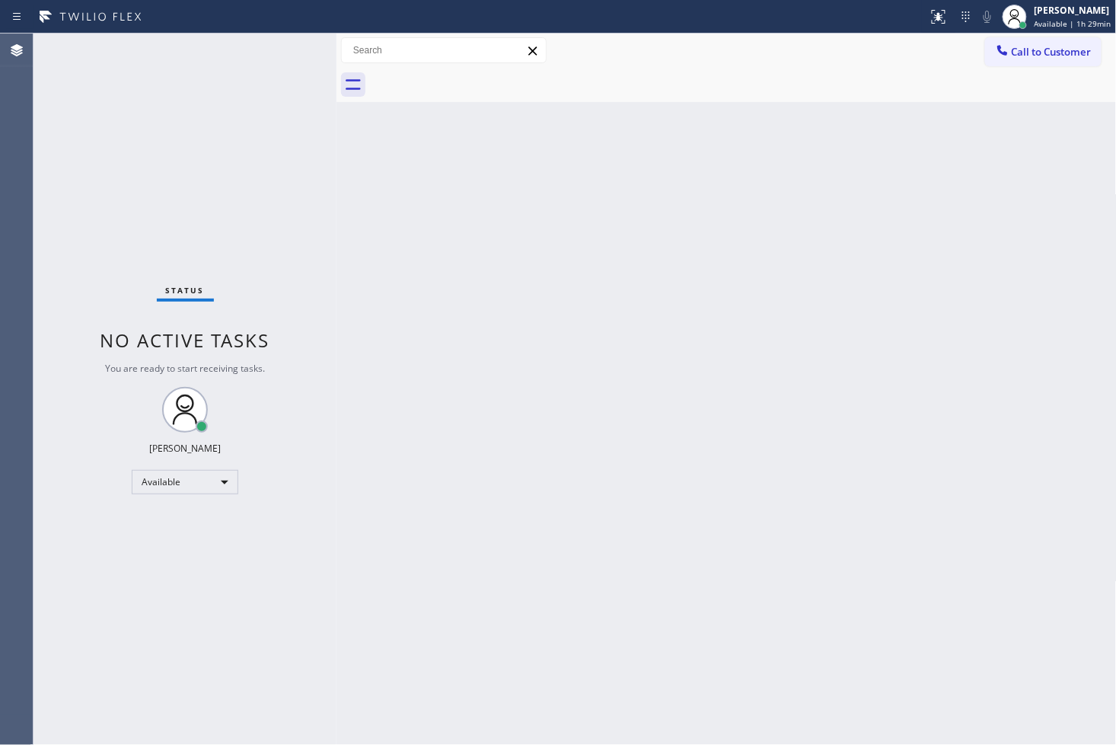
click at [254, 81] on div "Status No active tasks You are ready to start receiving tasks. [PERSON_NAME]" at bounding box center [185, 389] width 303 height 711
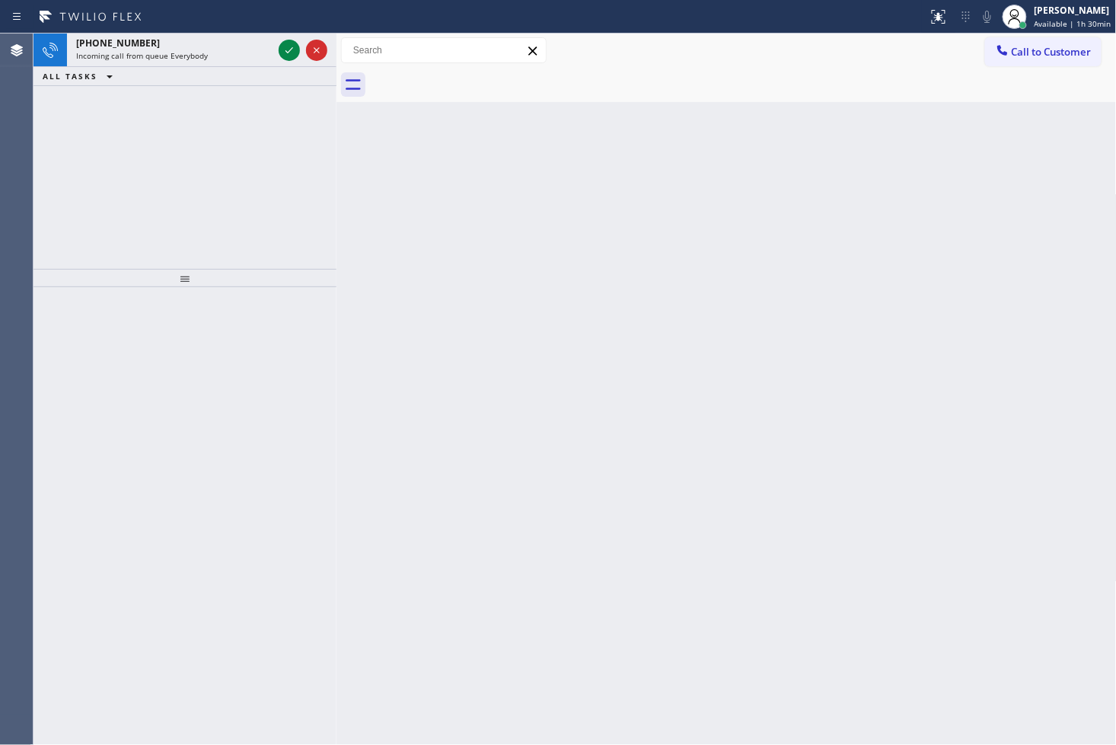
click at [238, 46] on div "+19492461800" at bounding box center [174, 43] width 196 height 13
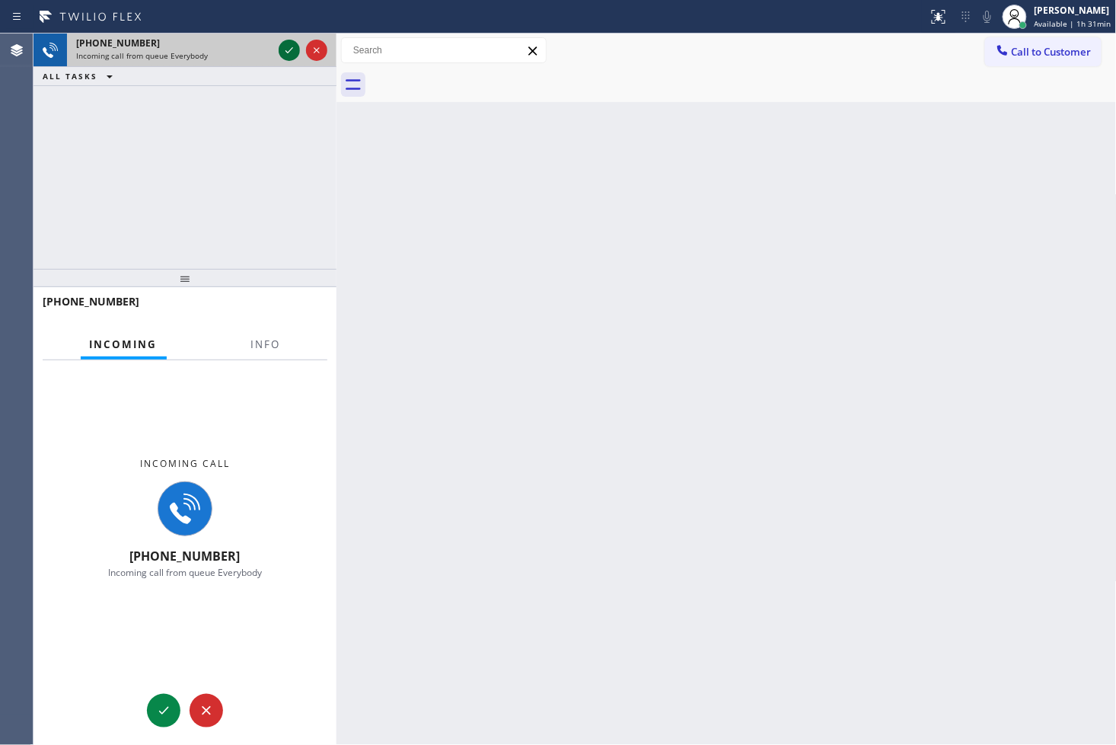
click at [289, 43] on icon at bounding box center [289, 50] width 18 height 18
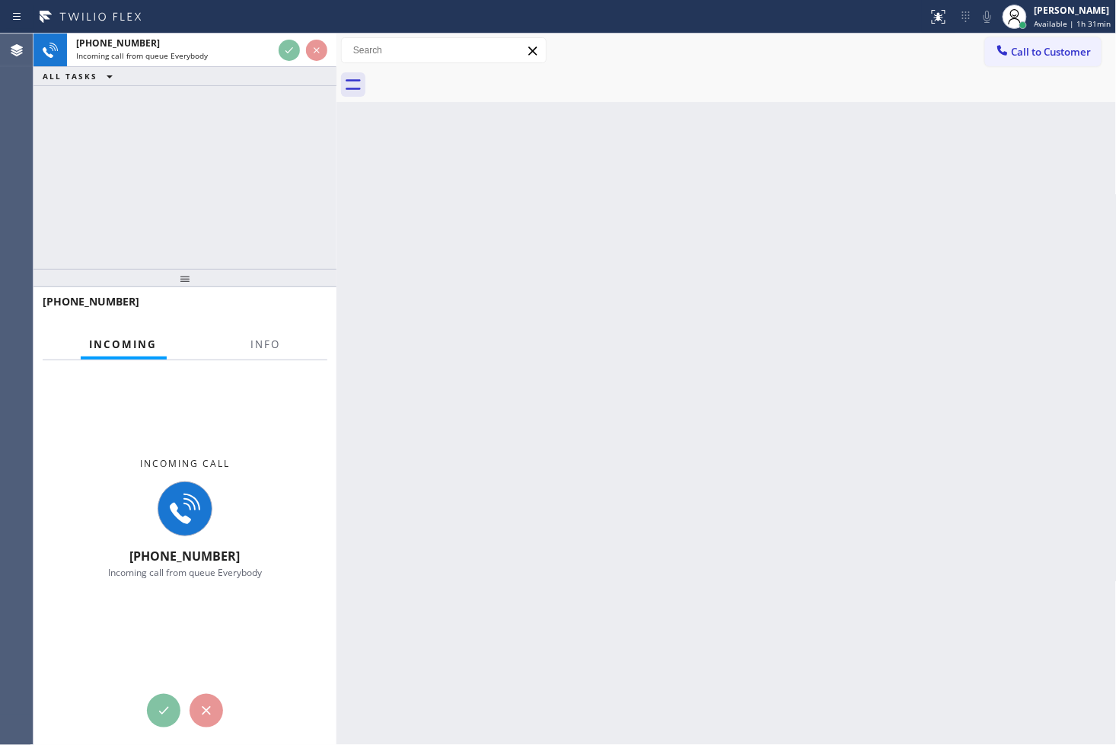
click at [241, 274] on div at bounding box center [185, 278] width 303 height 18
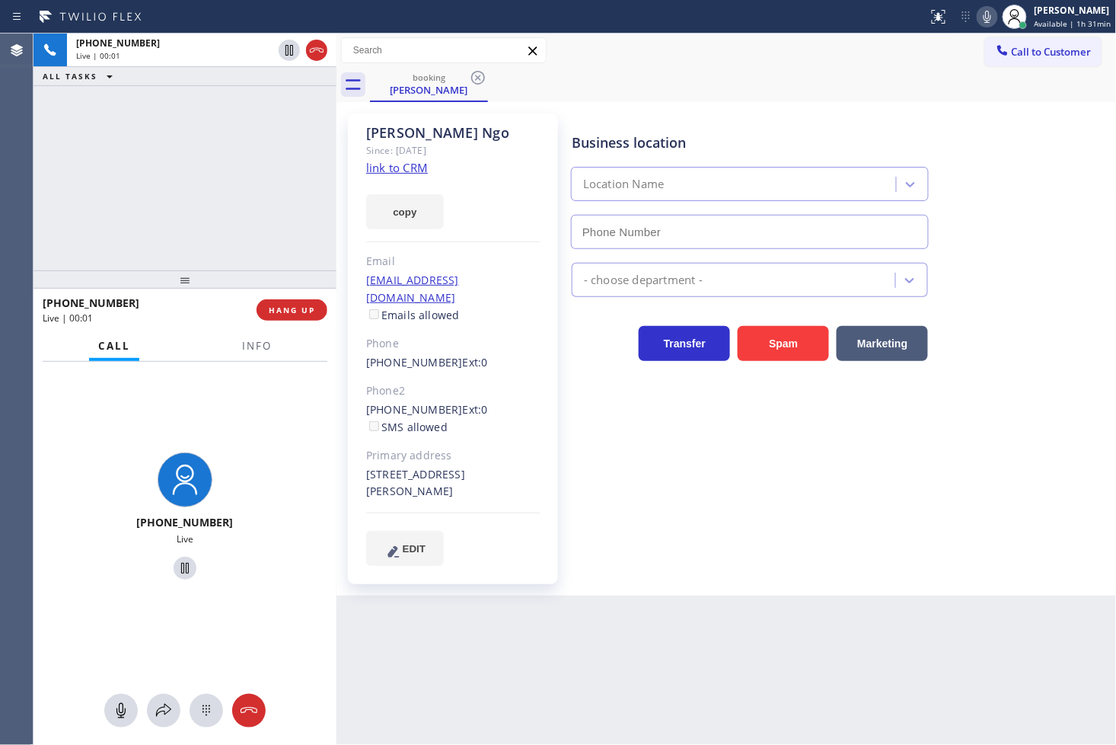
type input "(844) 735-4685"
click at [410, 164] on link "link to CRM" at bounding box center [397, 167] width 62 height 15
click at [94, 155] on div "+19492461800 Live | 00:19 ALL TASKS ALL TASKS ACTIVE TASKS TASKS IN WRAP UP" at bounding box center [185, 152] width 303 height 237
click at [171, 186] on div "+19492461800 Live | 00:21 ALL TASKS ALL TASKS ACTIVE TASKS TASKS IN WRAP UP" at bounding box center [185, 152] width 303 height 237
click at [189, 176] on div "+19492461800 Live | 00:22 ALL TASKS ALL TASKS ACTIVE TASKS TASKS IN WRAP UP" at bounding box center [185, 152] width 303 height 237
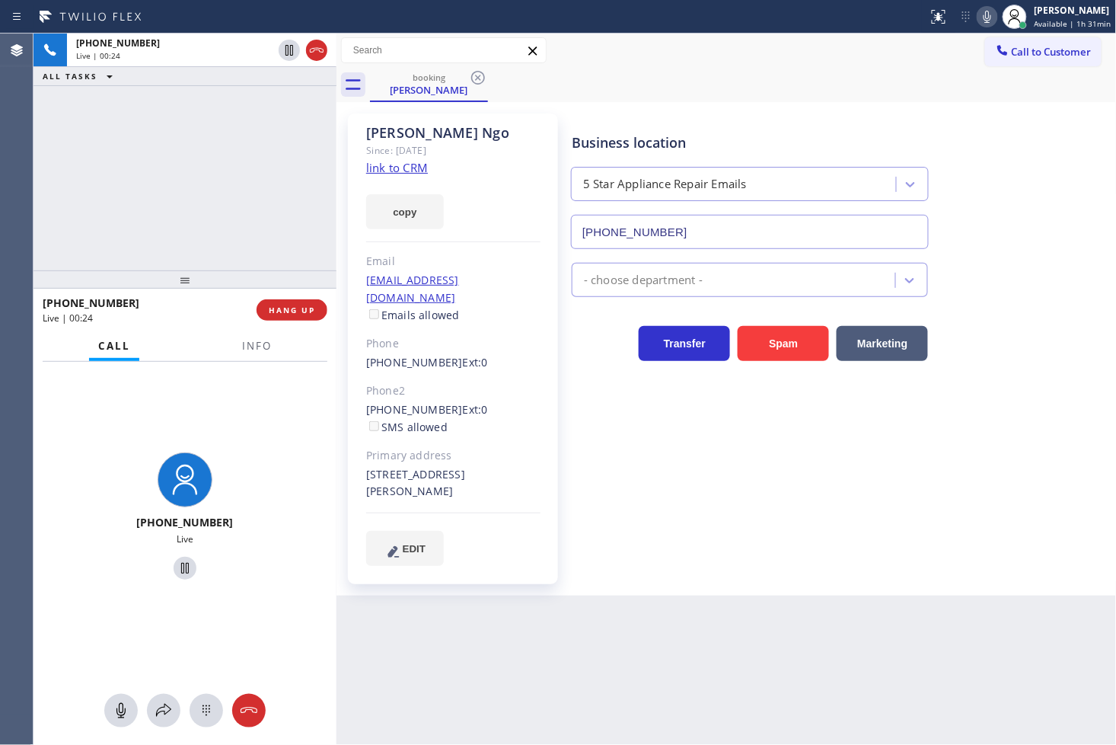
click at [187, 189] on div "+19492461800 Live | 00:24 ALL TASKS ALL TASKS ACTIVE TASKS TASKS IN WRAP UP" at bounding box center [185, 152] width 303 height 237
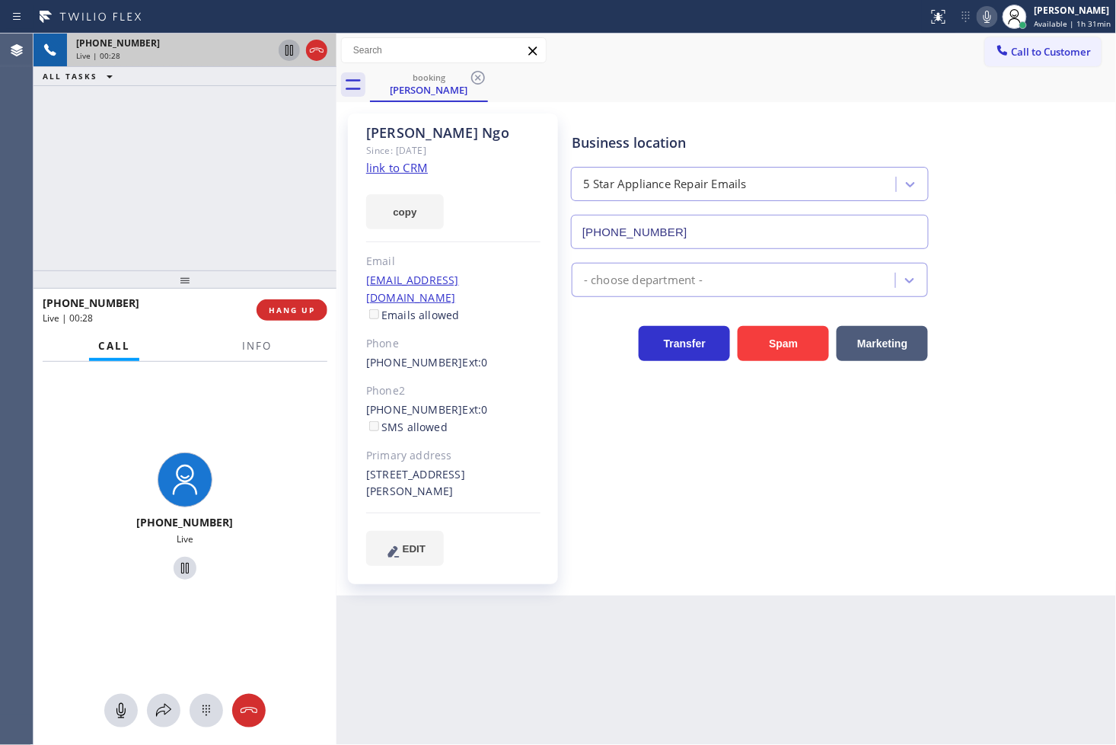
click at [283, 43] on icon at bounding box center [289, 50] width 18 height 18
click at [282, 49] on icon at bounding box center [289, 50] width 18 height 18
click at [185, 180] on div "+19492461800 Live | 01:24 ALL TASKS ALL TASKS ACTIVE TASKS TASKS IN WRAP UP" at bounding box center [185, 152] width 303 height 237
click at [394, 222] on button "copy" at bounding box center [405, 211] width 78 height 35
click at [142, 263] on div "+19492461800 Live | 01:34 ALL TASKS ALL TASKS ACTIVE TASKS TASKS IN WRAP UP" at bounding box center [185, 152] width 303 height 237
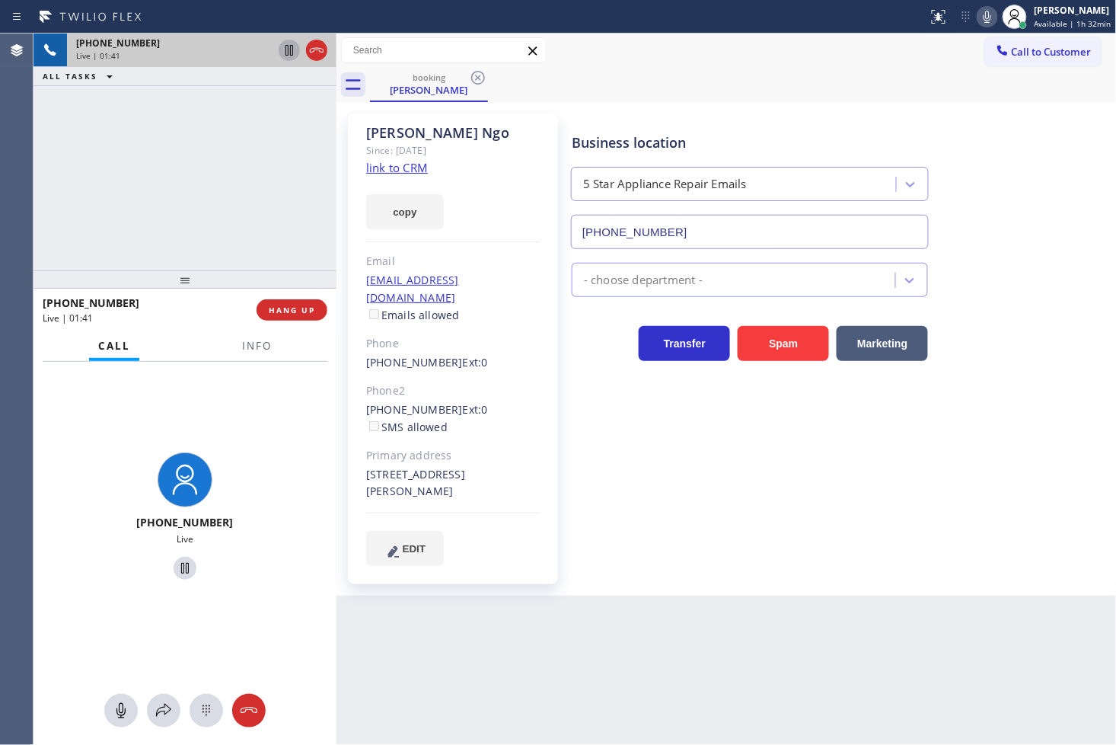
drag, startPoint x: 115, startPoint y: 245, endPoint x: 127, endPoint y: 247, distance: 12.4
click at [115, 245] on div "+19492461800 Live | 01:41 ALL TASKS ALL TASKS ACTIVE TASKS TASKS IN WRAP UP" at bounding box center [185, 152] width 303 height 237
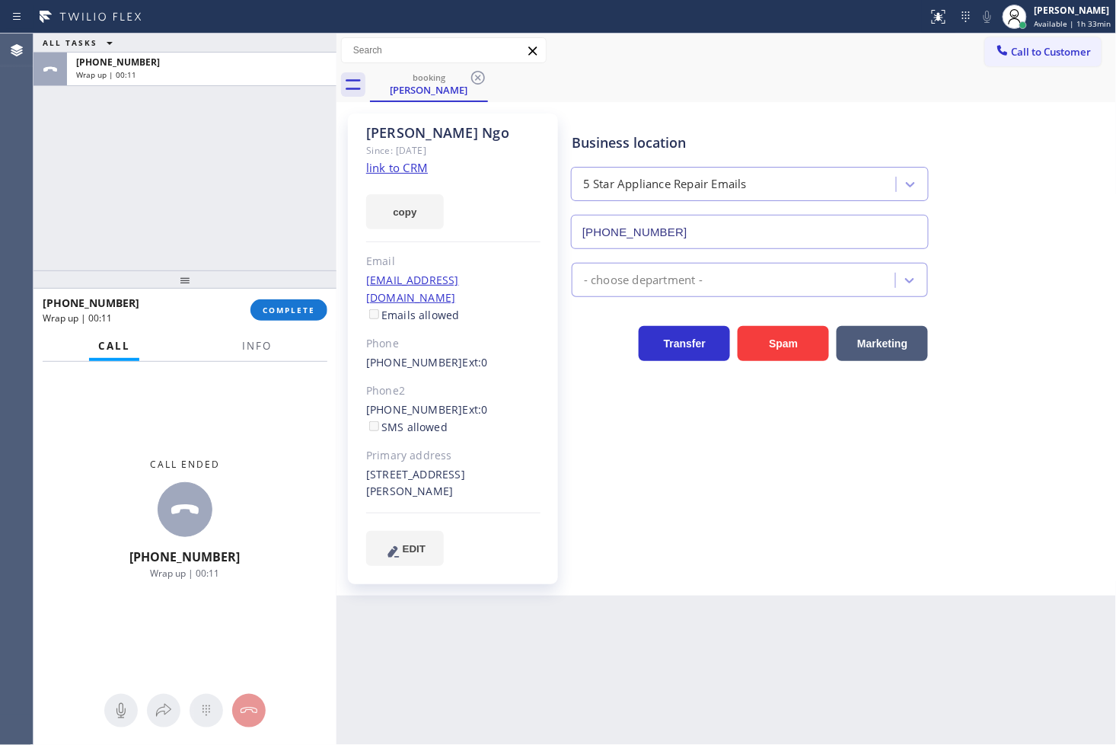
click at [108, 442] on div "Call ended +19492461800 Wrap up | 00:11" at bounding box center [185, 519] width 303 height 314
click at [270, 310] on span "COMPLETE" at bounding box center [289, 310] width 53 height 11
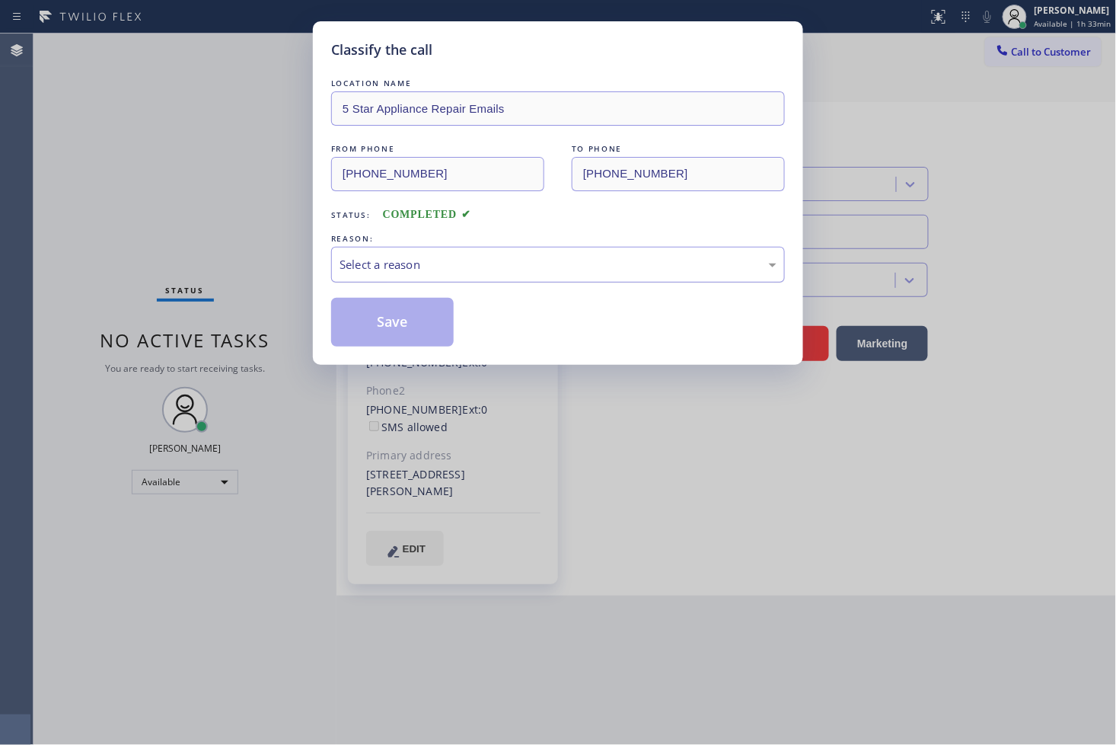
click at [422, 262] on div "Select a reason" at bounding box center [558, 265] width 437 height 18
click at [414, 341] on button "Save" at bounding box center [392, 322] width 123 height 49
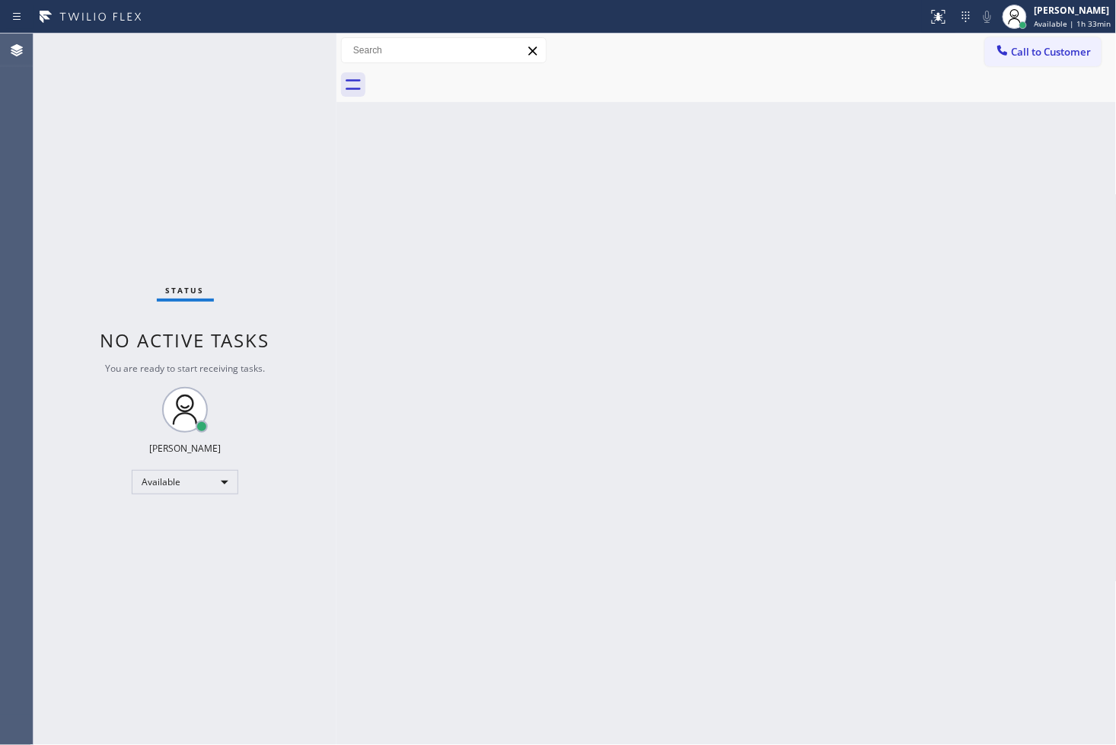
click at [440, 274] on div "Back to Dashboard Change Sender ID Customers Technicians Select a contact Outbo…" at bounding box center [727, 389] width 780 height 711
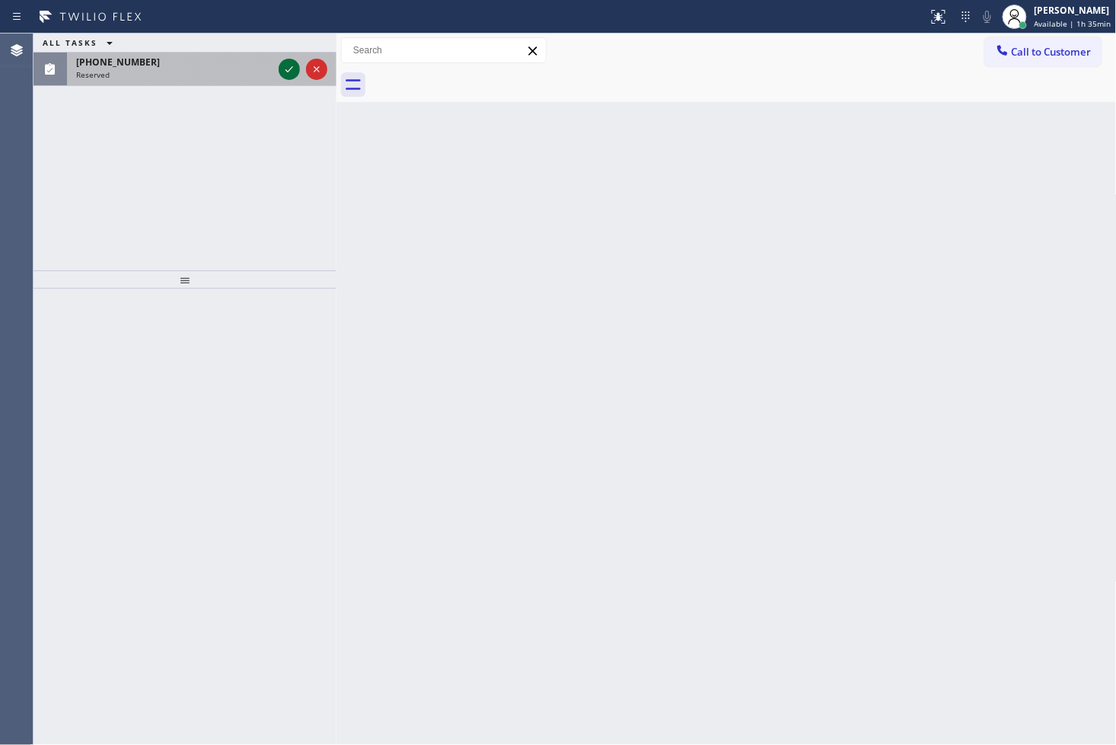
click at [289, 72] on icon at bounding box center [289, 69] width 18 height 18
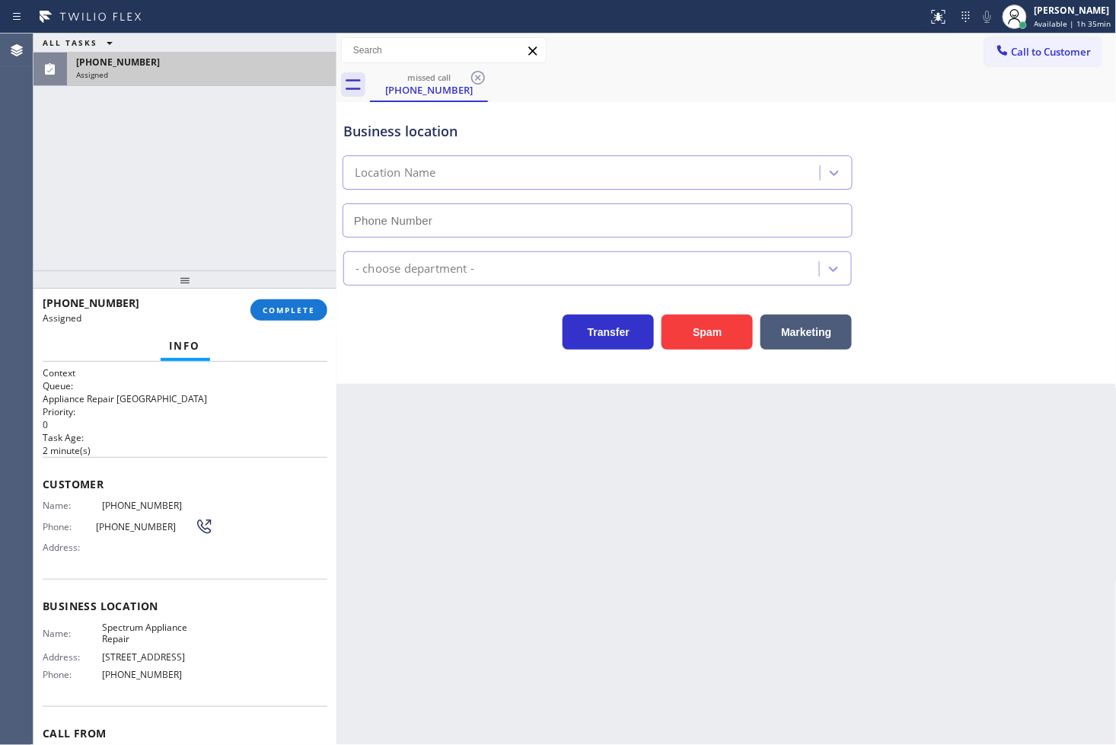
type input "(855) 817-8772"
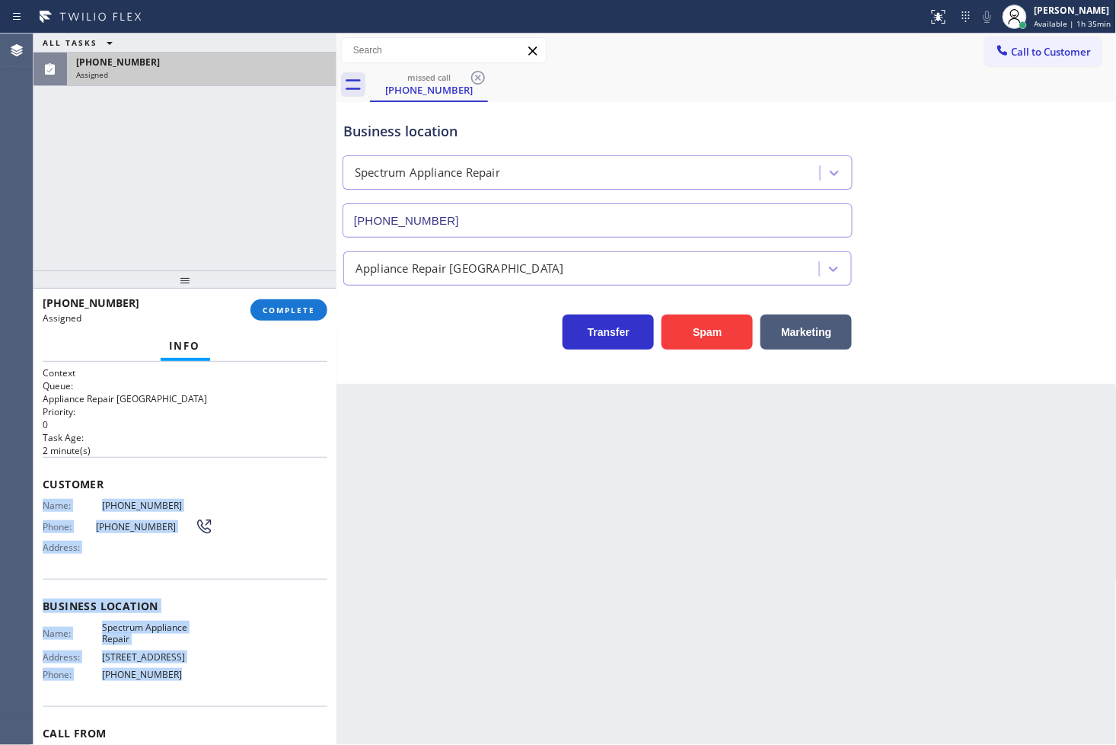
drag, startPoint x: 39, startPoint y: 499, endPoint x: 171, endPoint y: 664, distance: 211.8
click at [171, 664] on div "Context Queue: Appliance Repair High End Priority: 0 Task Age: 2 minute(s) Cust…" at bounding box center [185, 554] width 303 height 384
copy div "Name: (971) 315-9611 Phone: (971) 315-9611 Address: Business location Name: Spe…"
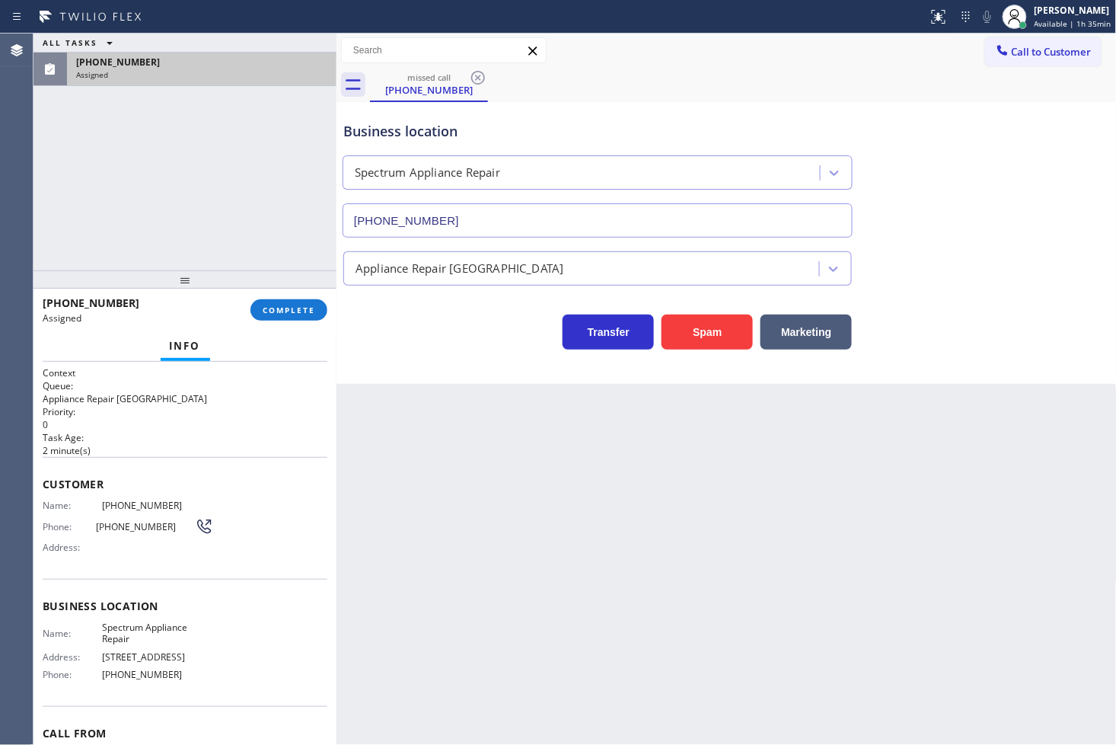
click at [297, 289] on div at bounding box center [185, 279] width 303 height 18
click at [292, 301] on button "COMPLETE" at bounding box center [288, 309] width 77 height 21
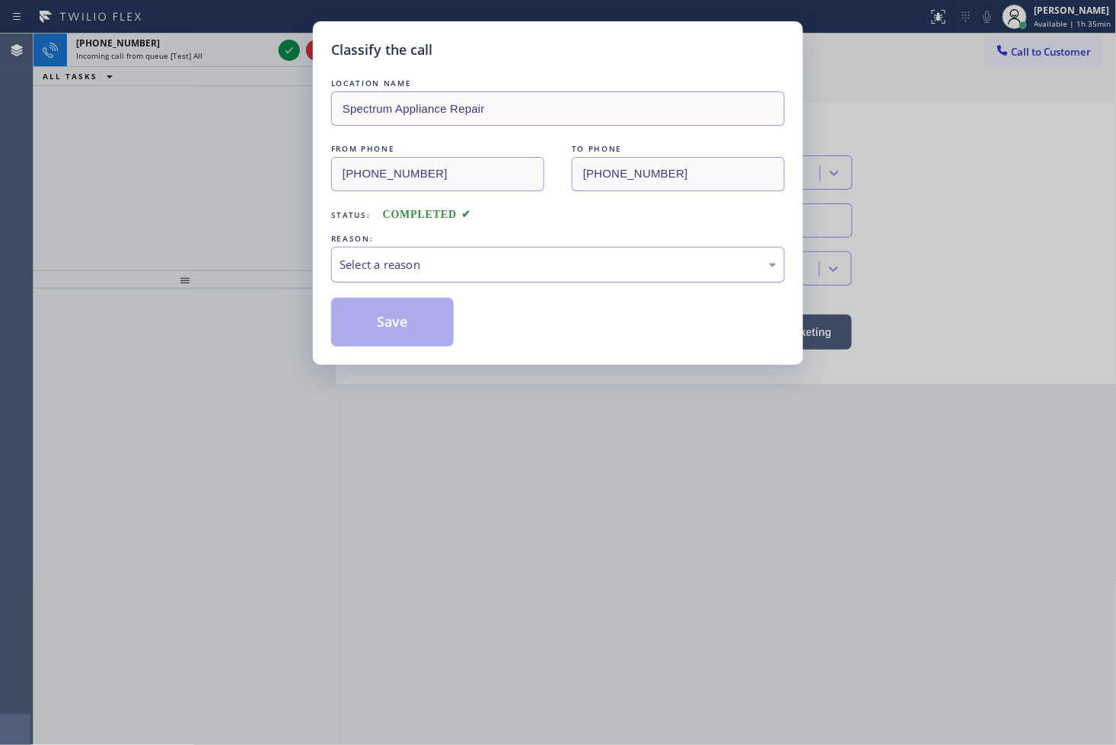
click at [375, 279] on div "Select a reason" at bounding box center [558, 265] width 454 height 36
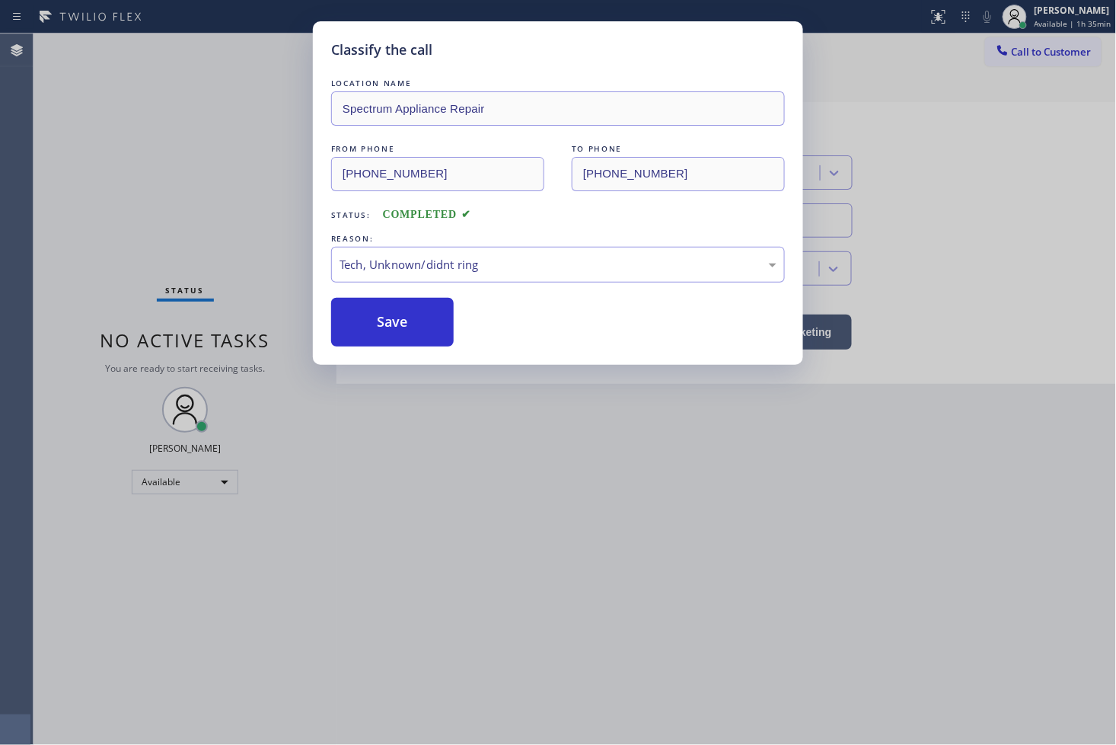
click at [381, 349] on div "Classify the call LOCATION NAME Spectrum Appliance Repair FROM PHONE (971) 315-…" at bounding box center [558, 192] width 490 height 343
click at [107, 158] on div "Classify the call LOCATION NAME Spectrum Appliance Repair FROM PHONE (971) 315-…" at bounding box center [558, 372] width 1116 height 745
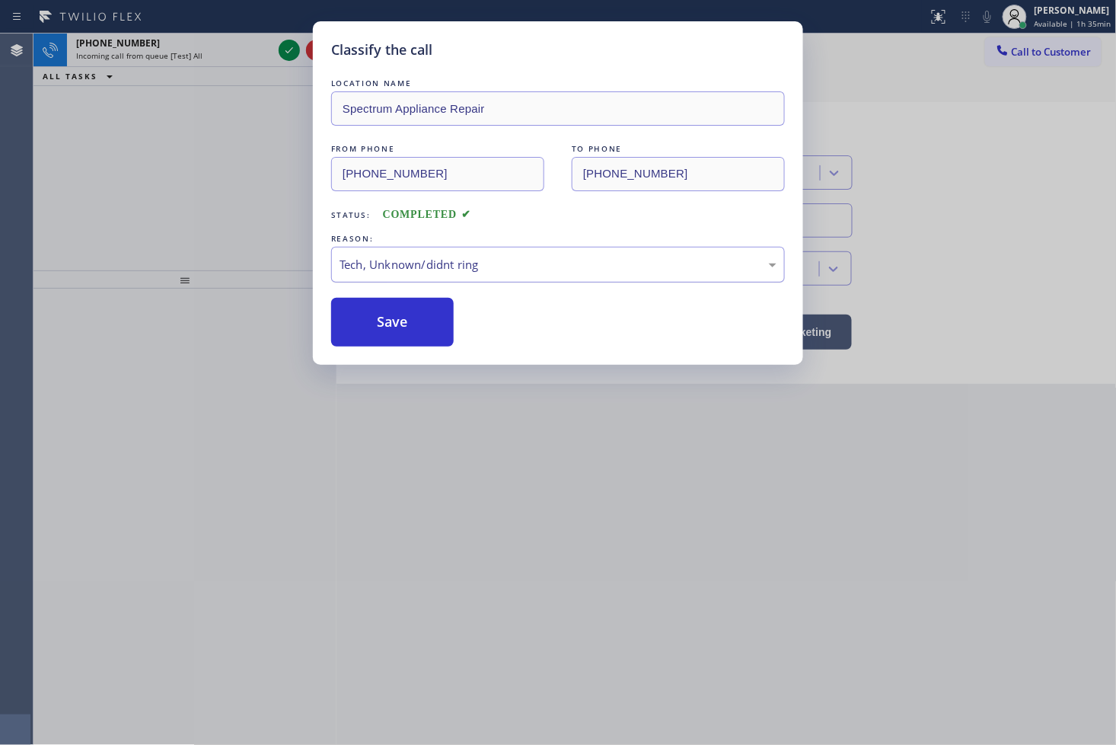
click at [410, 267] on div "Tech, Unknown/didnt ring" at bounding box center [558, 265] width 437 height 18
click at [412, 336] on button "Save" at bounding box center [392, 322] width 123 height 49
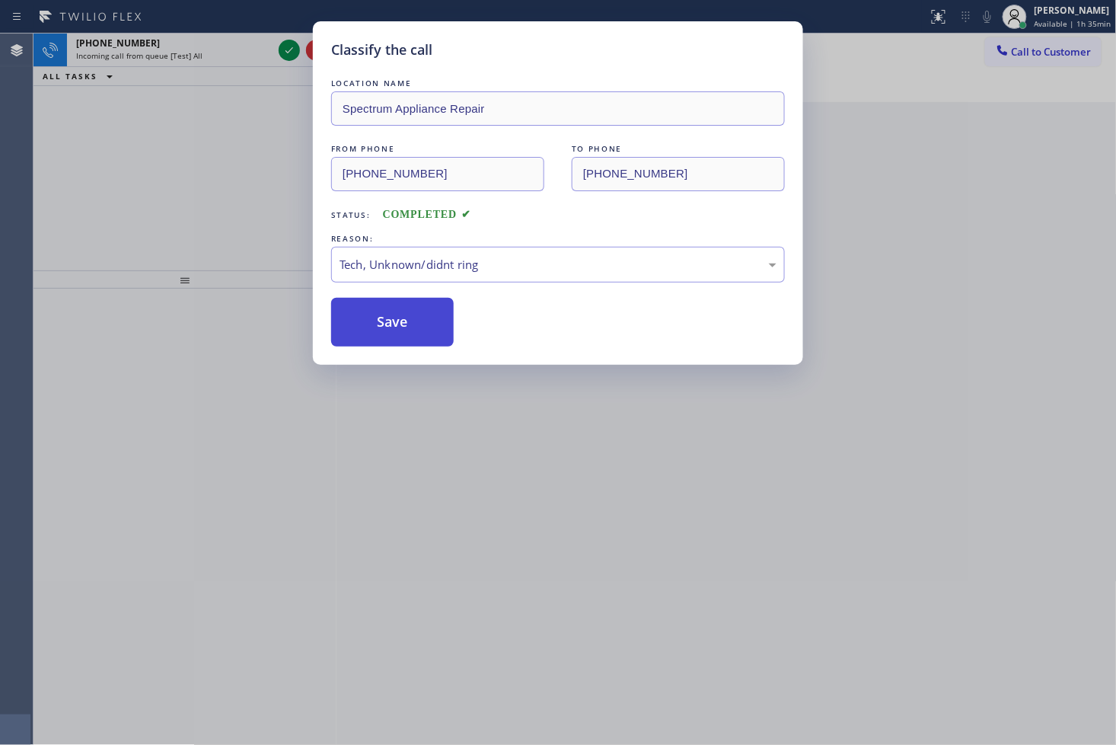
click at [412, 336] on button "Save" at bounding box center [392, 322] width 123 height 49
click at [413, 336] on button "Save" at bounding box center [392, 322] width 123 height 49
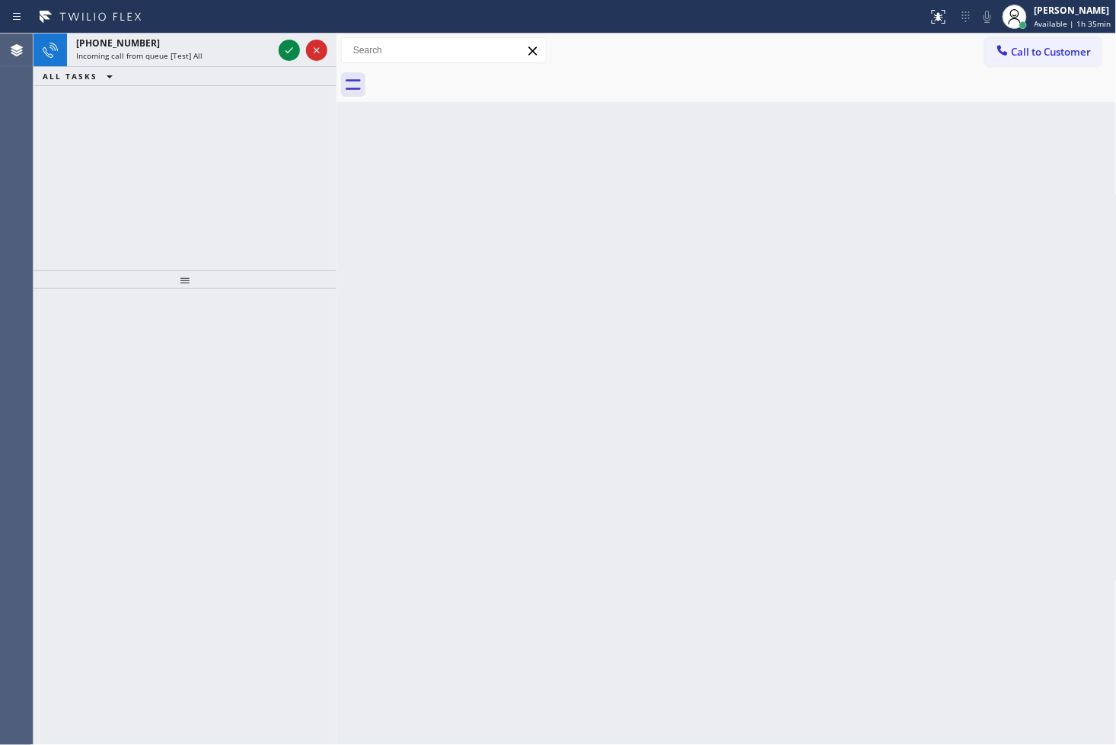
click at [210, 104] on div "+12762255939 Incoming call from queue [Test] All ALL TASKS ALL TASKS ACTIVE TAS…" at bounding box center [185, 152] width 303 height 237
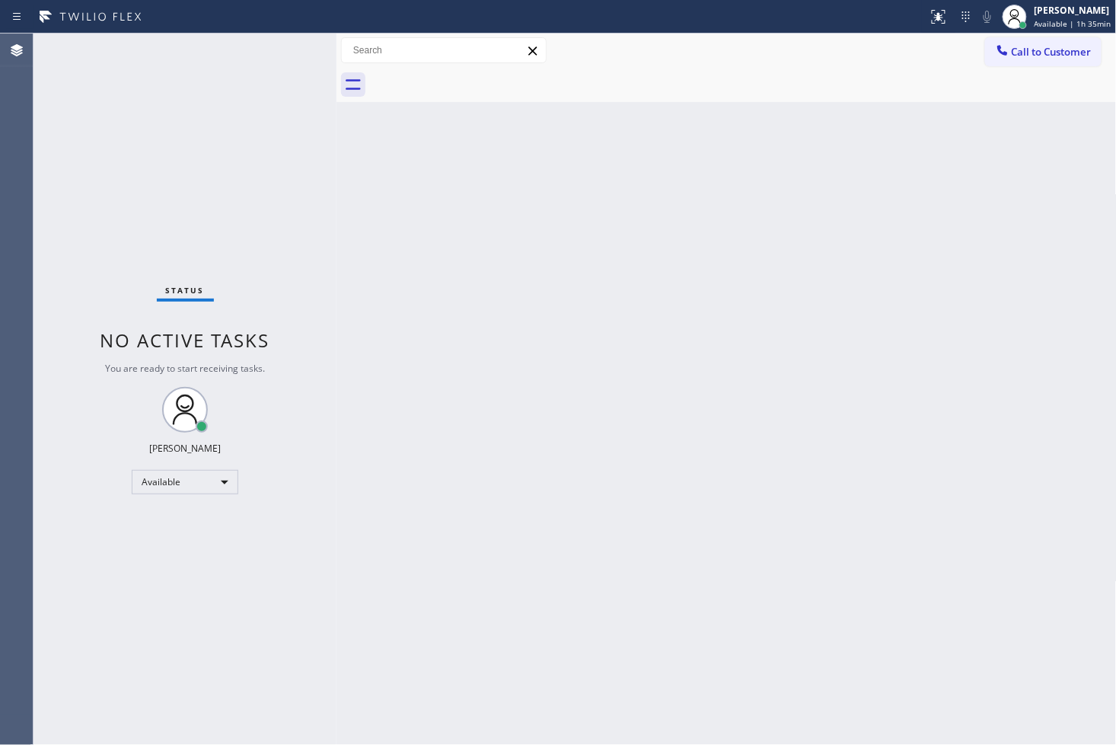
click at [287, 47] on div "Status No active tasks You are ready to start receiving tasks. [PERSON_NAME]" at bounding box center [185, 389] width 303 height 711
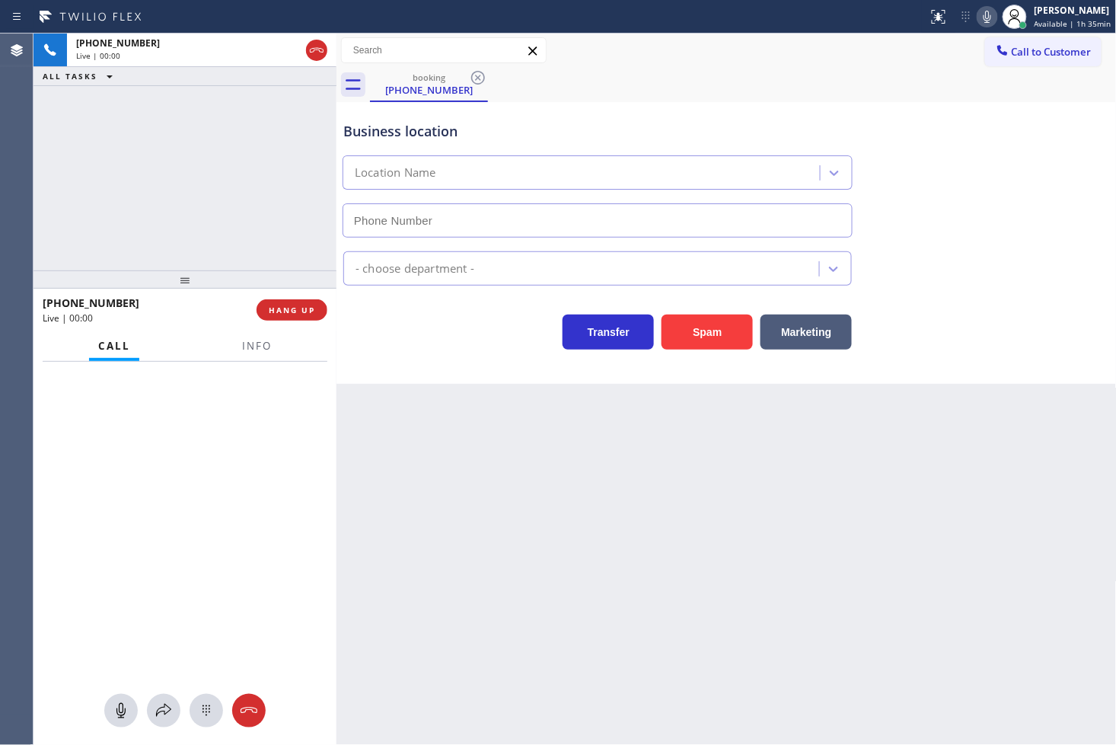
type input "(872) 252-7673"
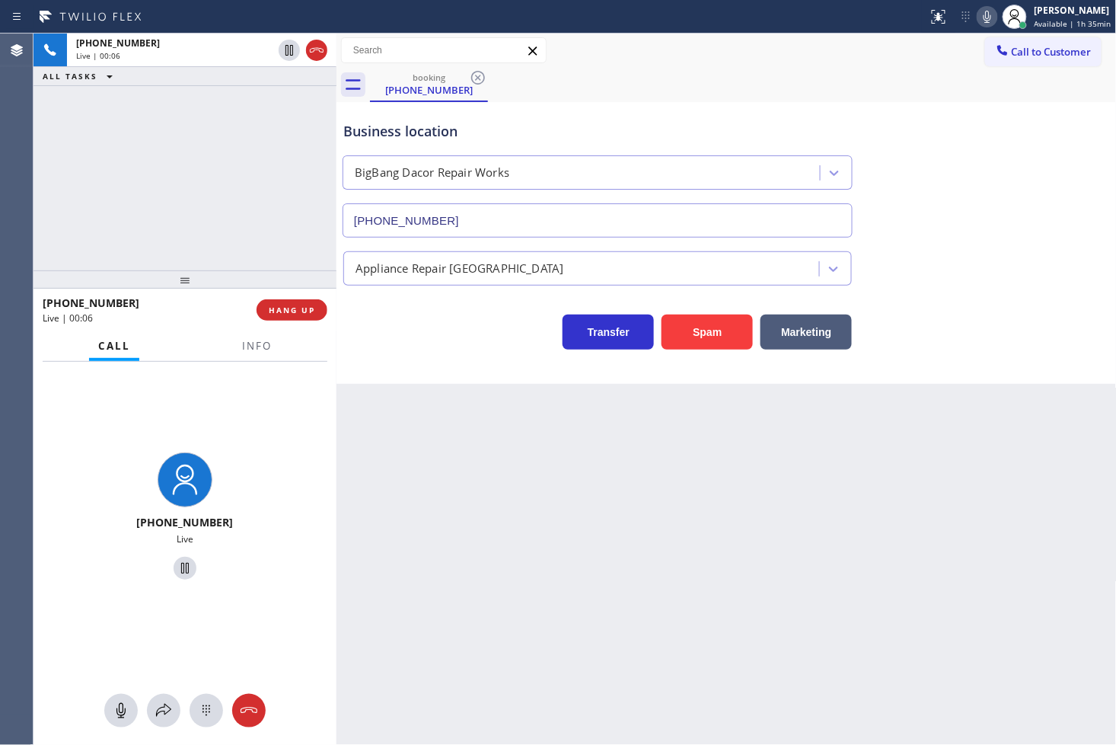
click at [231, 193] on div "+12762255939 Live | 00:06 ALL TASKS ALL TASKS ACTIVE TASKS TASKS IN WRAP UP" at bounding box center [185, 152] width 303 height 237
click at [407, 372] on div "Business location BigBang Dacor Repair Works (872) 252-7673 Appliance Repair Hi…" at bounding box center [727, 243] width 780 height 282
click at [268, 234] on div "+12762255939 Live | 00:07 ALL TASKS ALL TASKS ACTIVE TASKS TASKS IN WRAP UP" at bounding box center [185, 152] width 303 height 237
click at [239, 180] on div "+12762255939 Live | 00:08 ALL TASKS ALL TASKS ACTIVE TASKS TASKS IN WRAP UP" at bounding box center [185, 152] width 303 height 237
click at [488, 343] on div "Transfer Spam Marketing" at bounding box center [597, 328] width 515 height 43
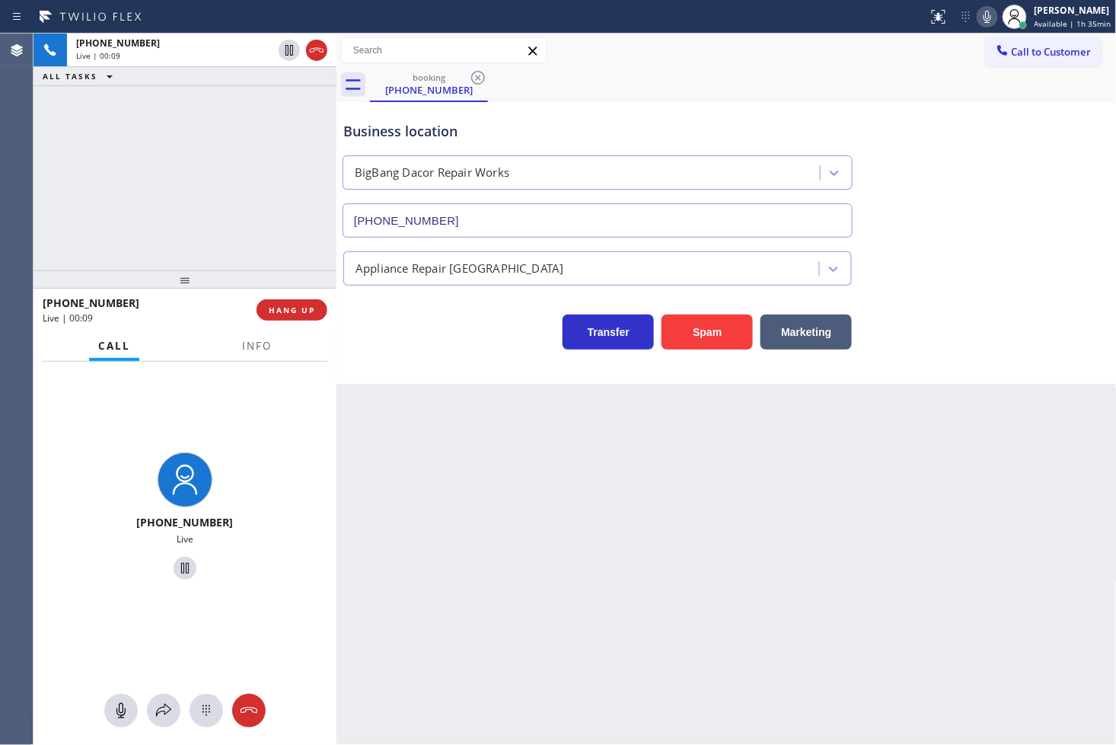
click at [283, 228] on div "+12762255939 Live | 00:09 ALL TASKS ALL TASKS ACTIVE TASKS TASKS IN WRAP UP" at bounding box center [185, 152] width 303 height 237
click at [279, 321] on button "HANG UP" at bounding box center [292, 309] width 71 height 21
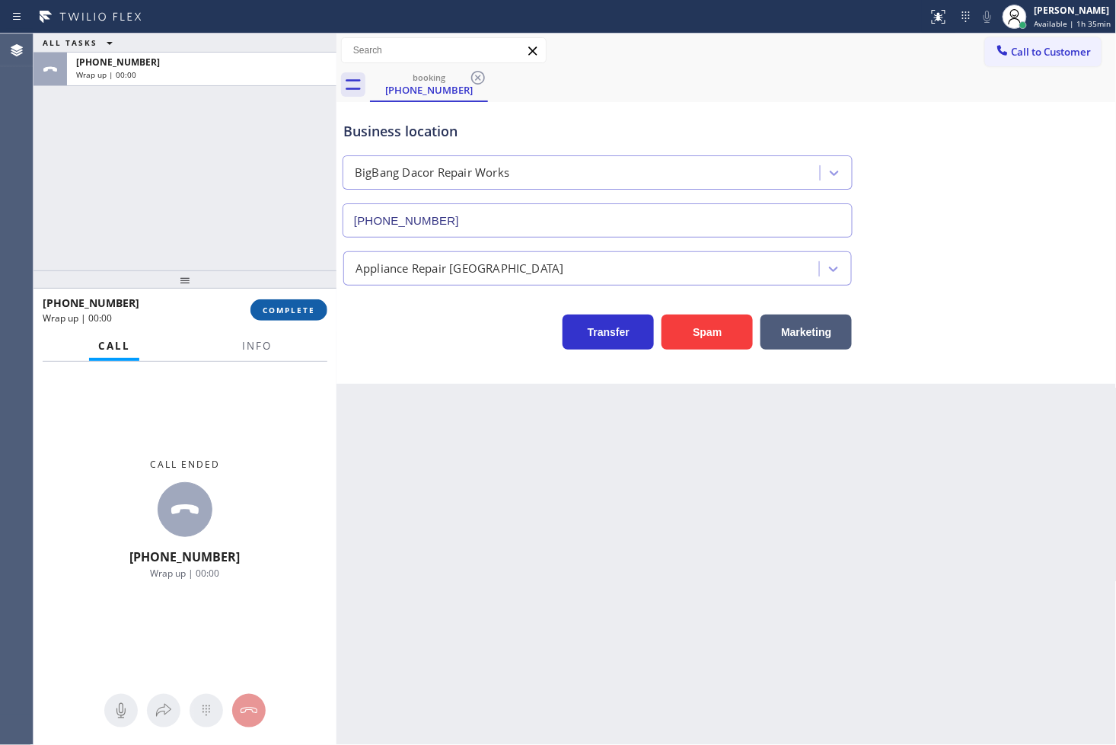
click at [280, 310] on span "COMPLETE" at bounding box center [289, 310] width 53 height 11
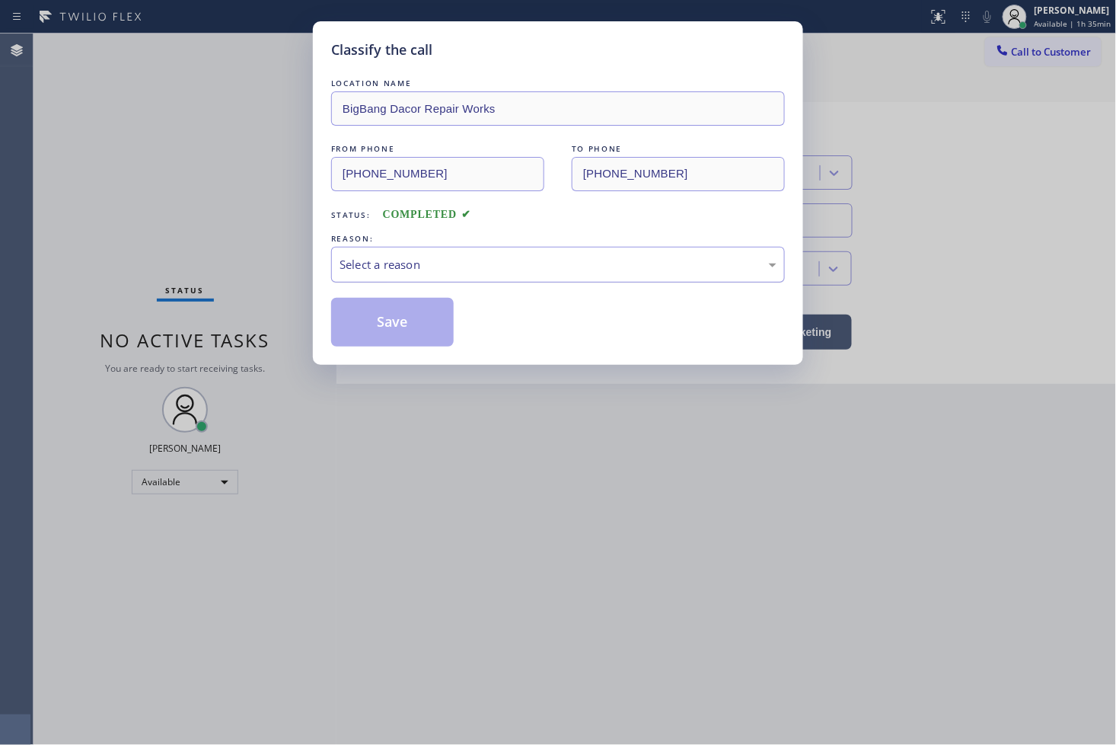
click at [426, 262] on div "Select a reason" at bounding box center [558, 265] width 437 height 18
click at [401, 316] on button "Save" at bounding box center [392, 322] width 123 height 49
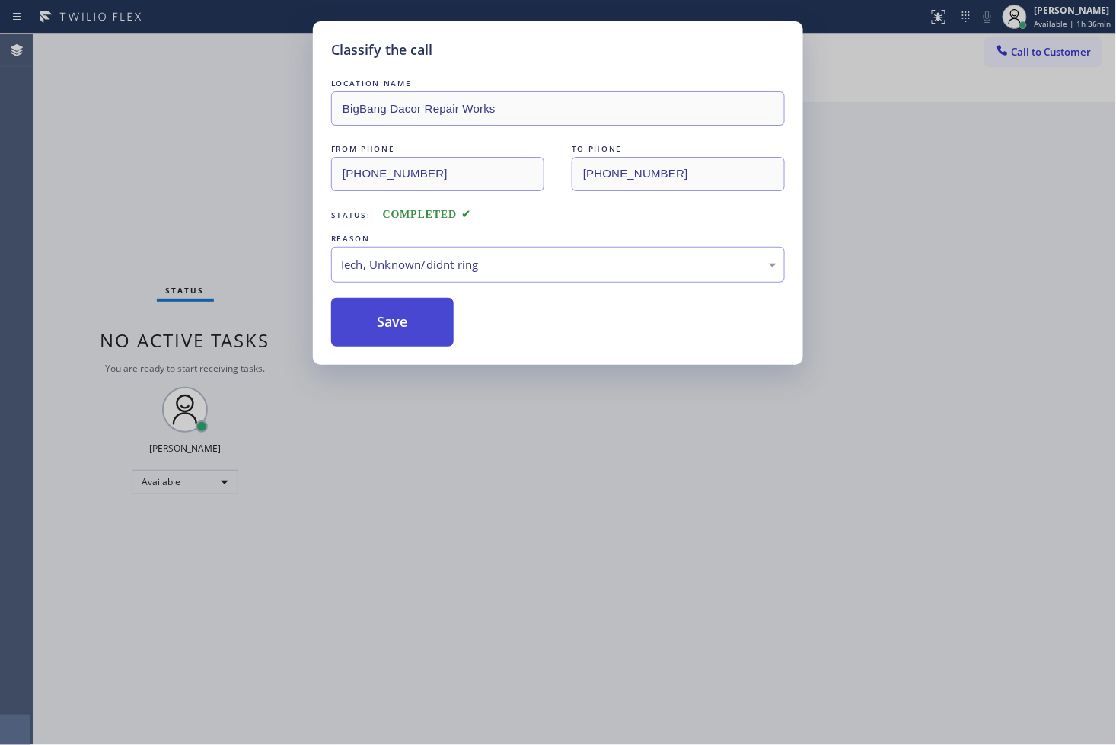
click at [401, 316] on button "Save" at bounding box center [392, 322] width 123 height 49
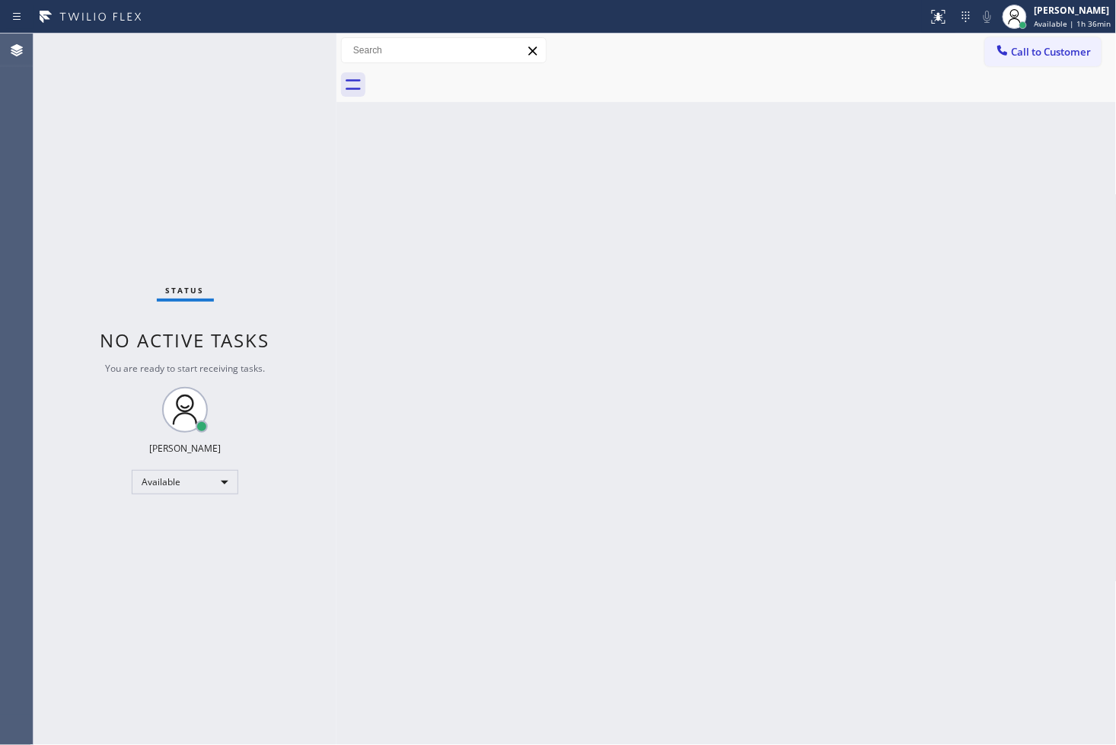
click at [295, 52] on div "Status No active tasks You are ready to start receiving tasks. [PERSON_NAME]" at bounding box center [185, 389] width 303 height 711
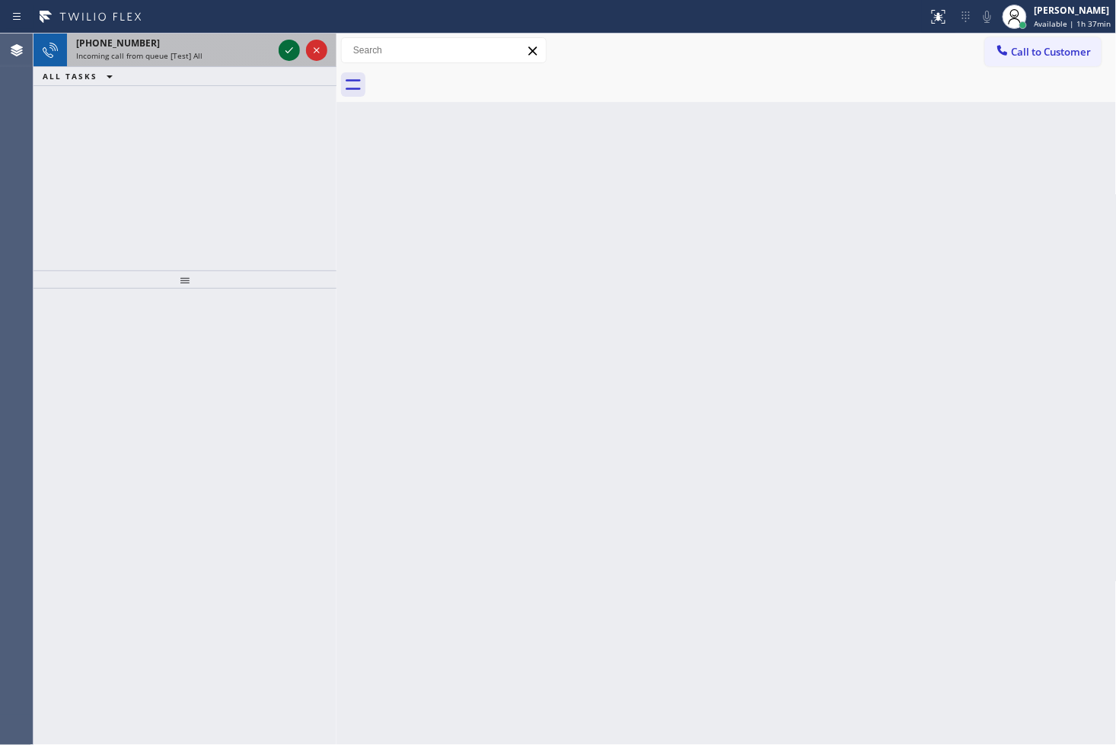
click at [282, 42] on icon at bounding box center [289, 50] width 18 height 18
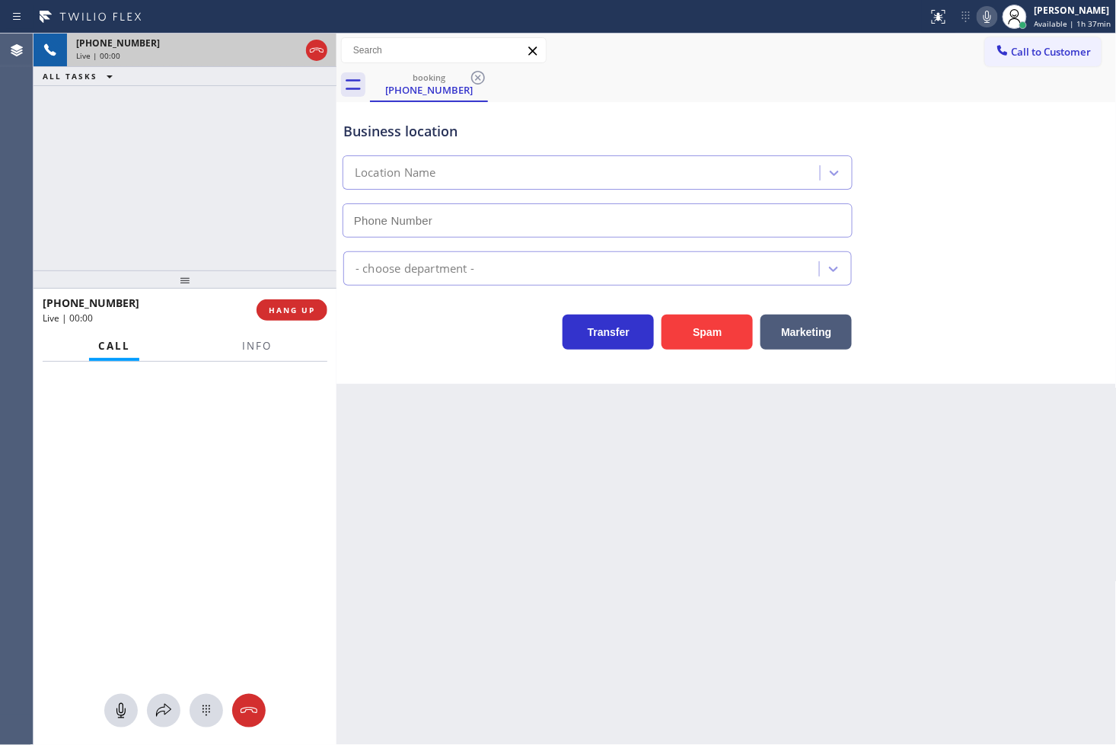
type input "(973) 834-6131"
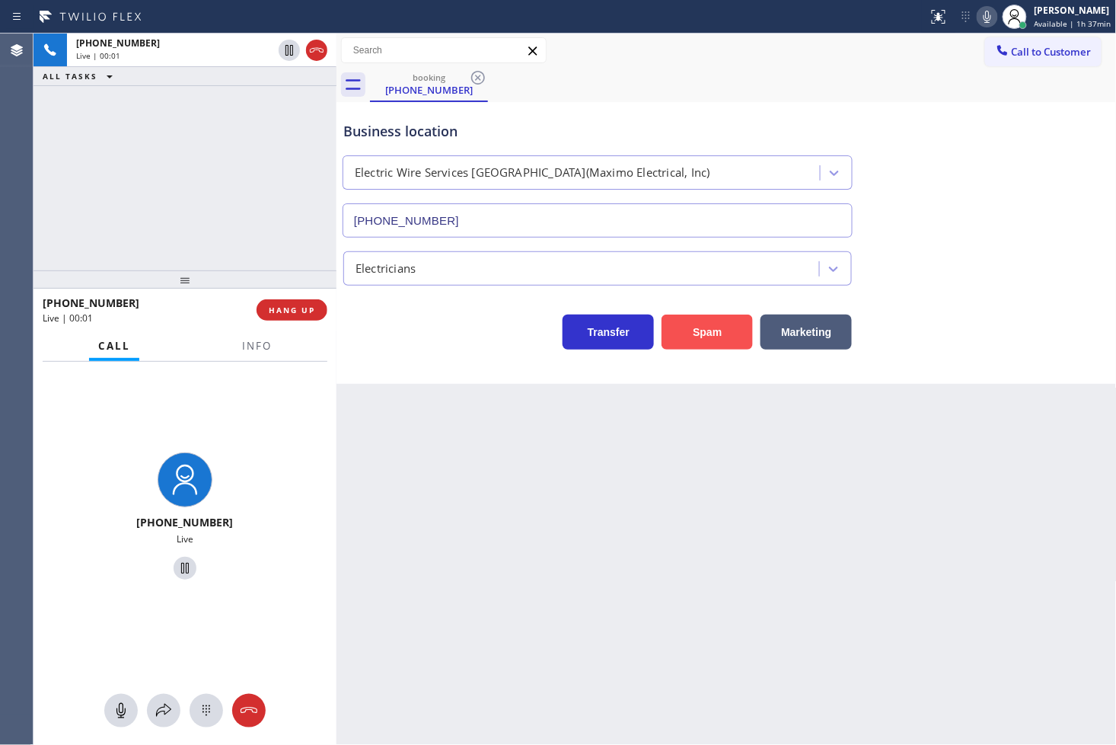
click at [706, 349] on button "Spam" at bounding box center [707, 331] width 91 height 35
click at [707, 341] on button "Spam" at bounding box center [707, 331] width 91 height 35
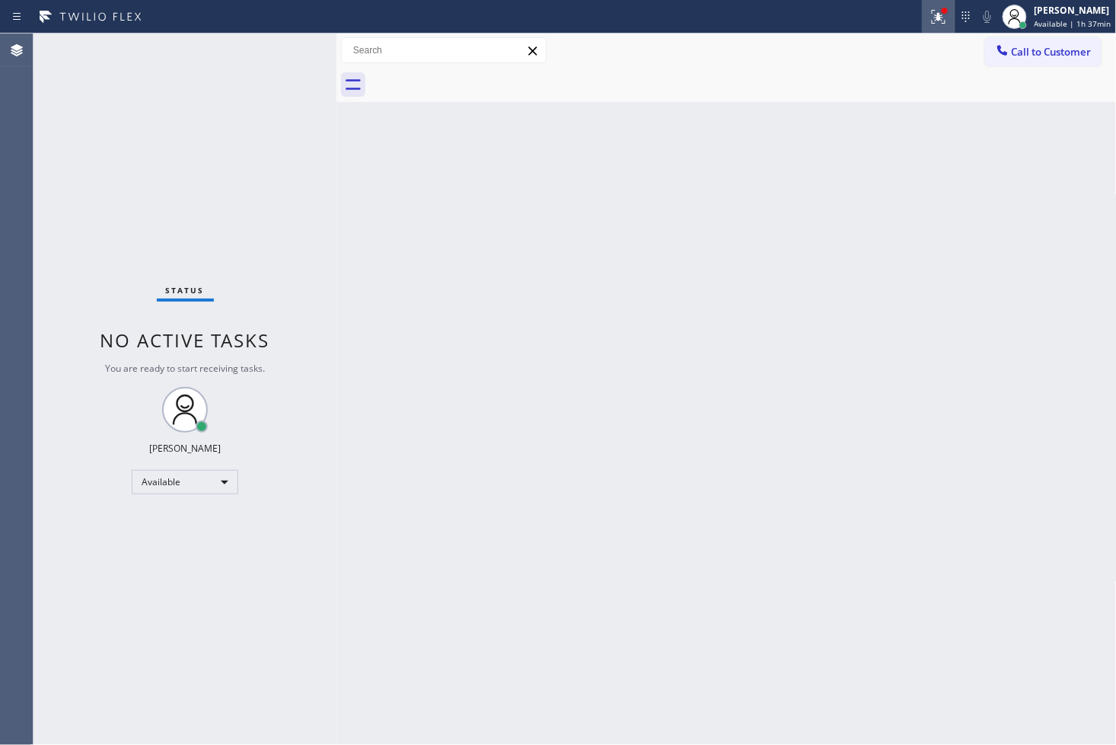
click at [932, 18] on icon at bounding box center [939, 17] width 14 height 14
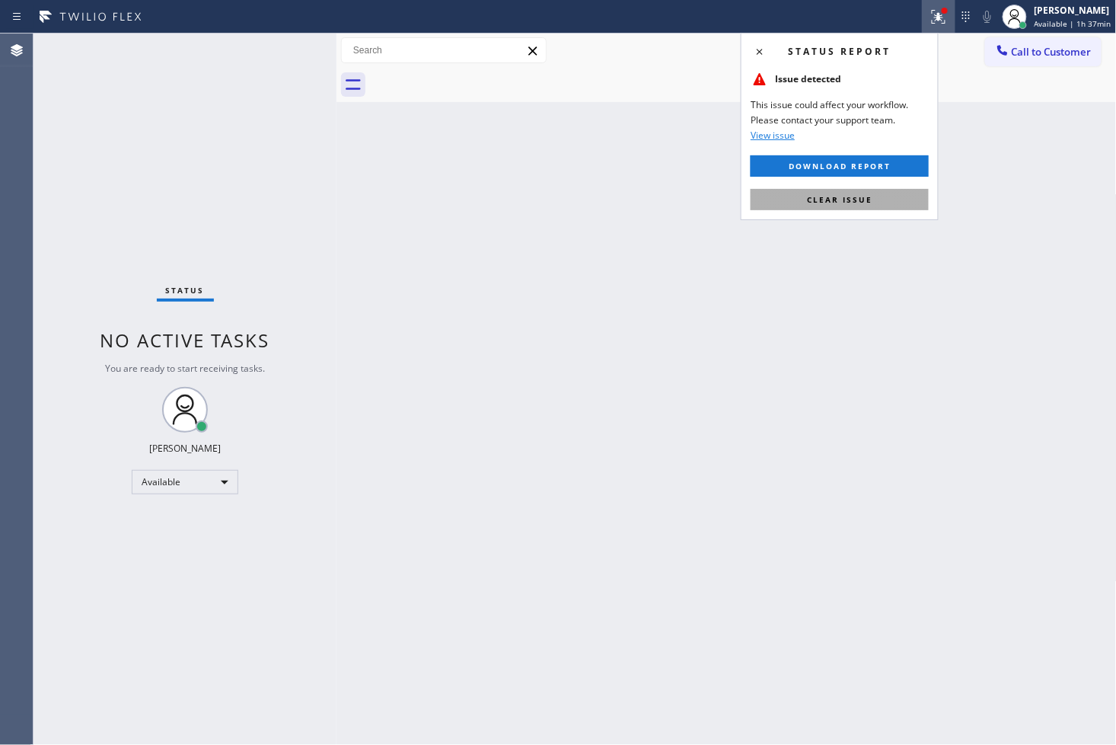
click at [854, 201] on span "Clear issue" at bounding box center [839, 199] width 65 height 11
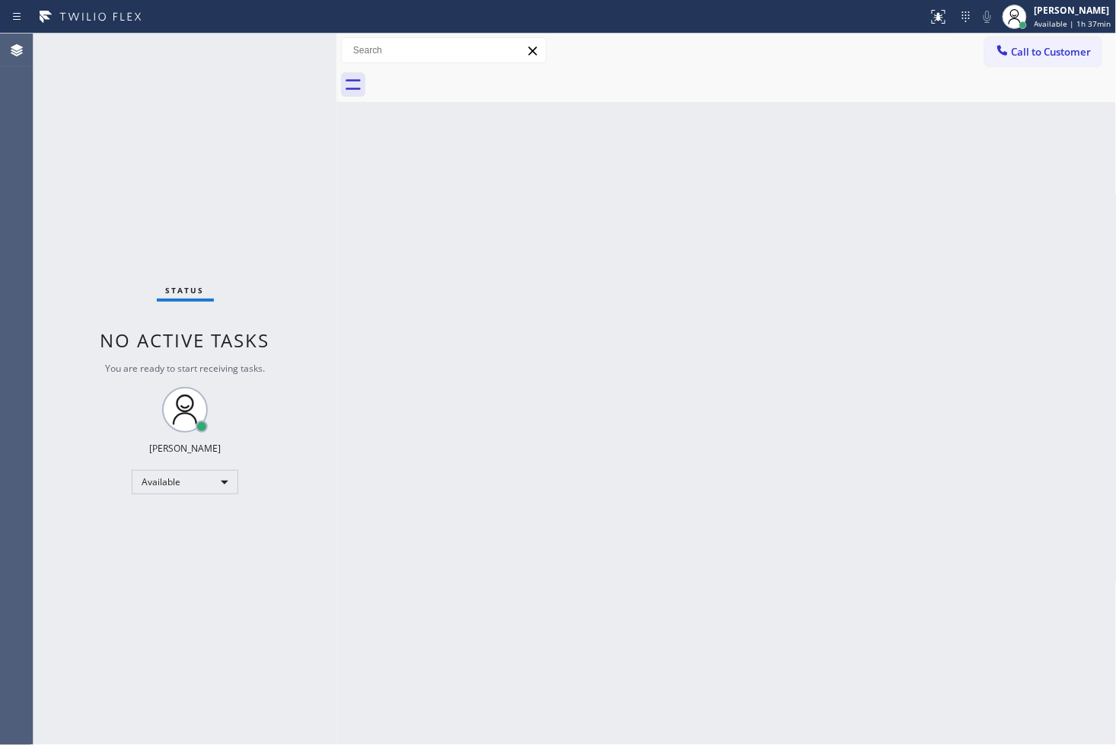
click at [155, 193] on div "Status No active tasks You are ready to start receiving tasks. [PERSON_NAME]" at bounding box center [185, 389] width 303 height 711
click at [289, 39] on div "Status No active tasks You are ready to start receiving tasks. [PERSON_NAME]" at bounding box center [185, 389] width 303 height 711
click at [225, 490] on div "Available" at bounding box center [185, 482] width 107 height 24
click at [206, 556] on li "Break" at bounding box center [184, 559] width 104 height 18
